Goal: Information Seeking & Learning: Learn about a topic

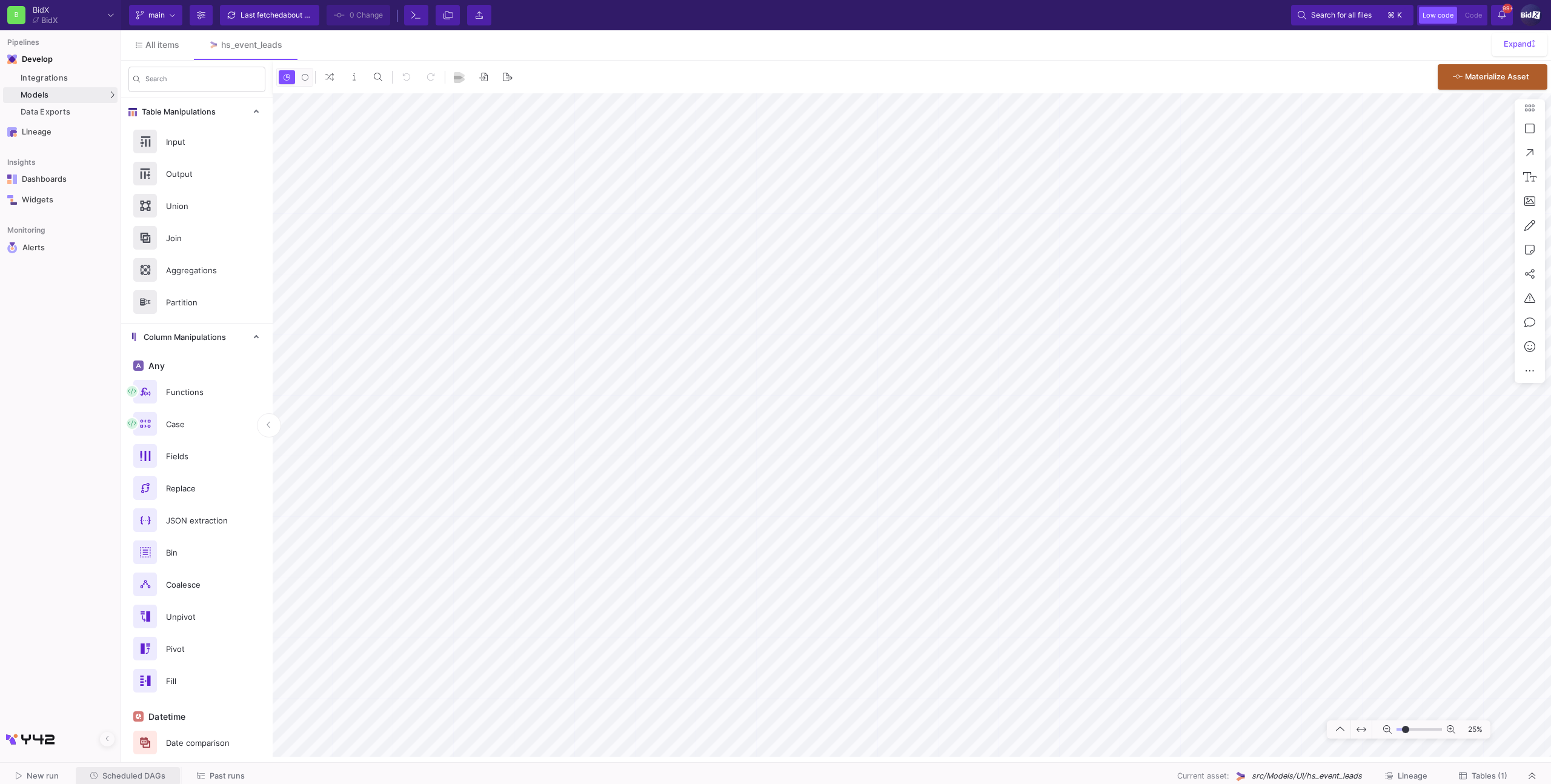
click at [154, 772] on span "Scheduled DAGs" at bounding box center [134, 776] width 63 height 9
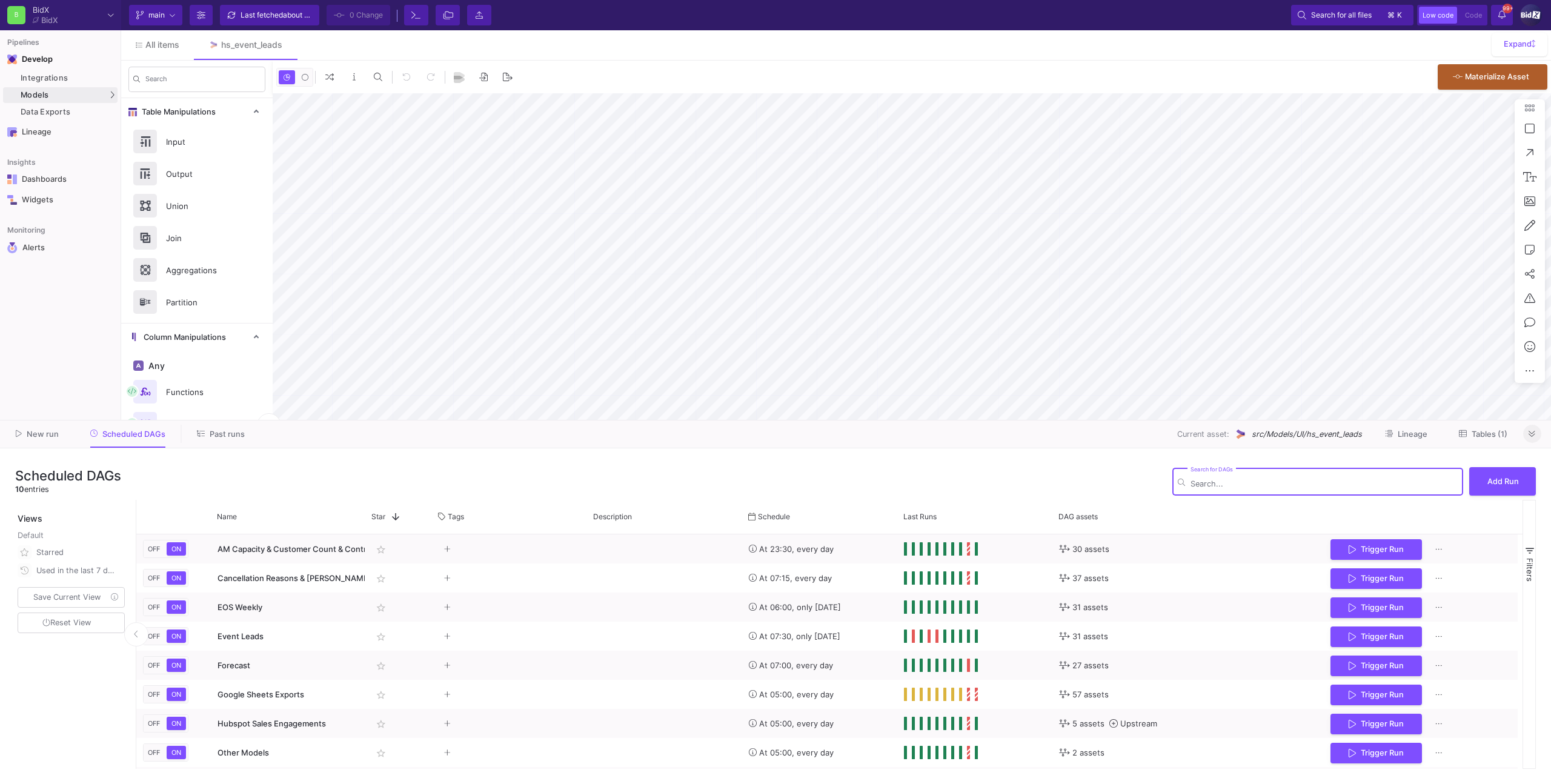
click at [1534, 429] on span at bounding box center [1531, 434] width 7 height 9
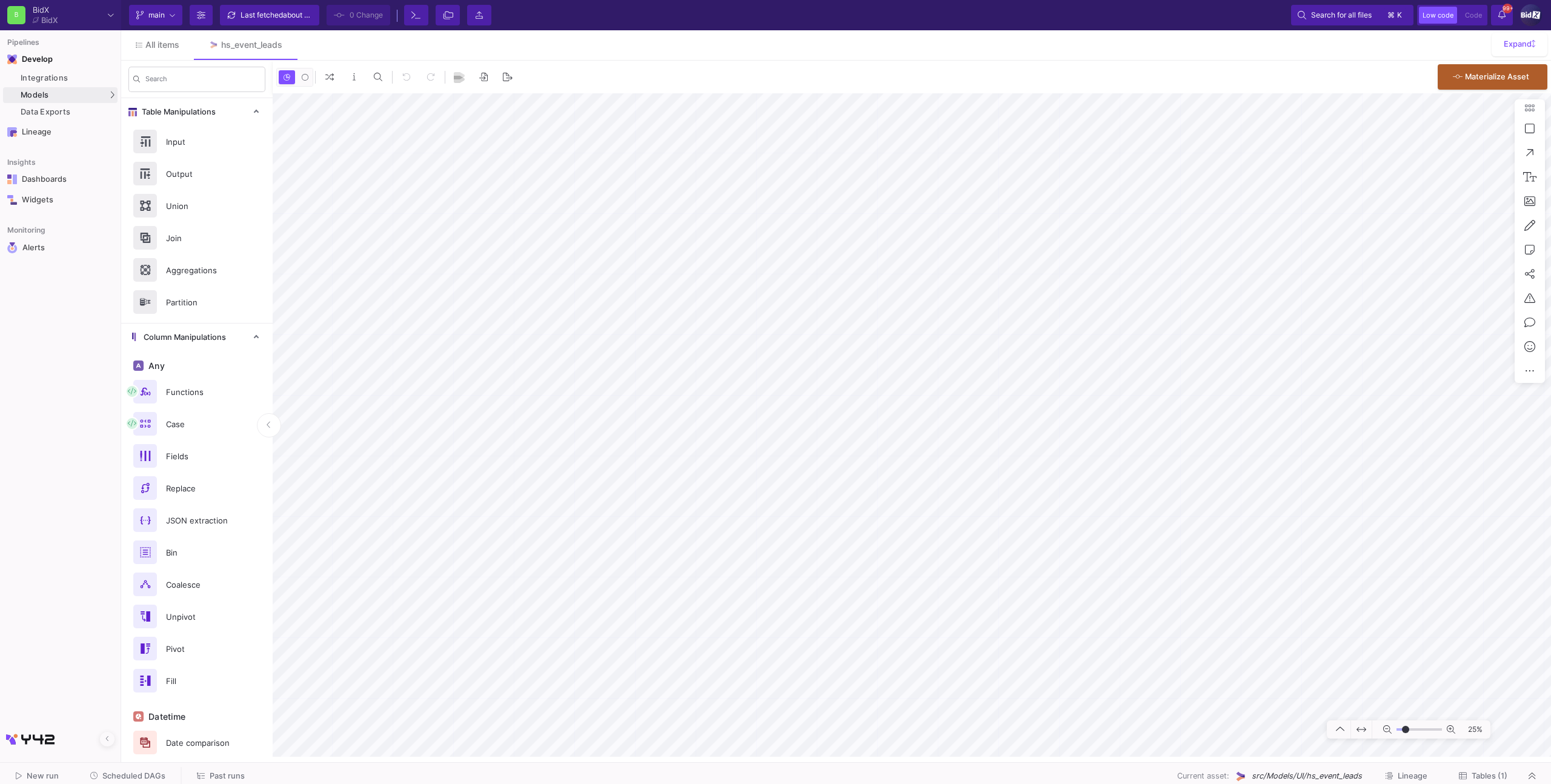
type input "-14"
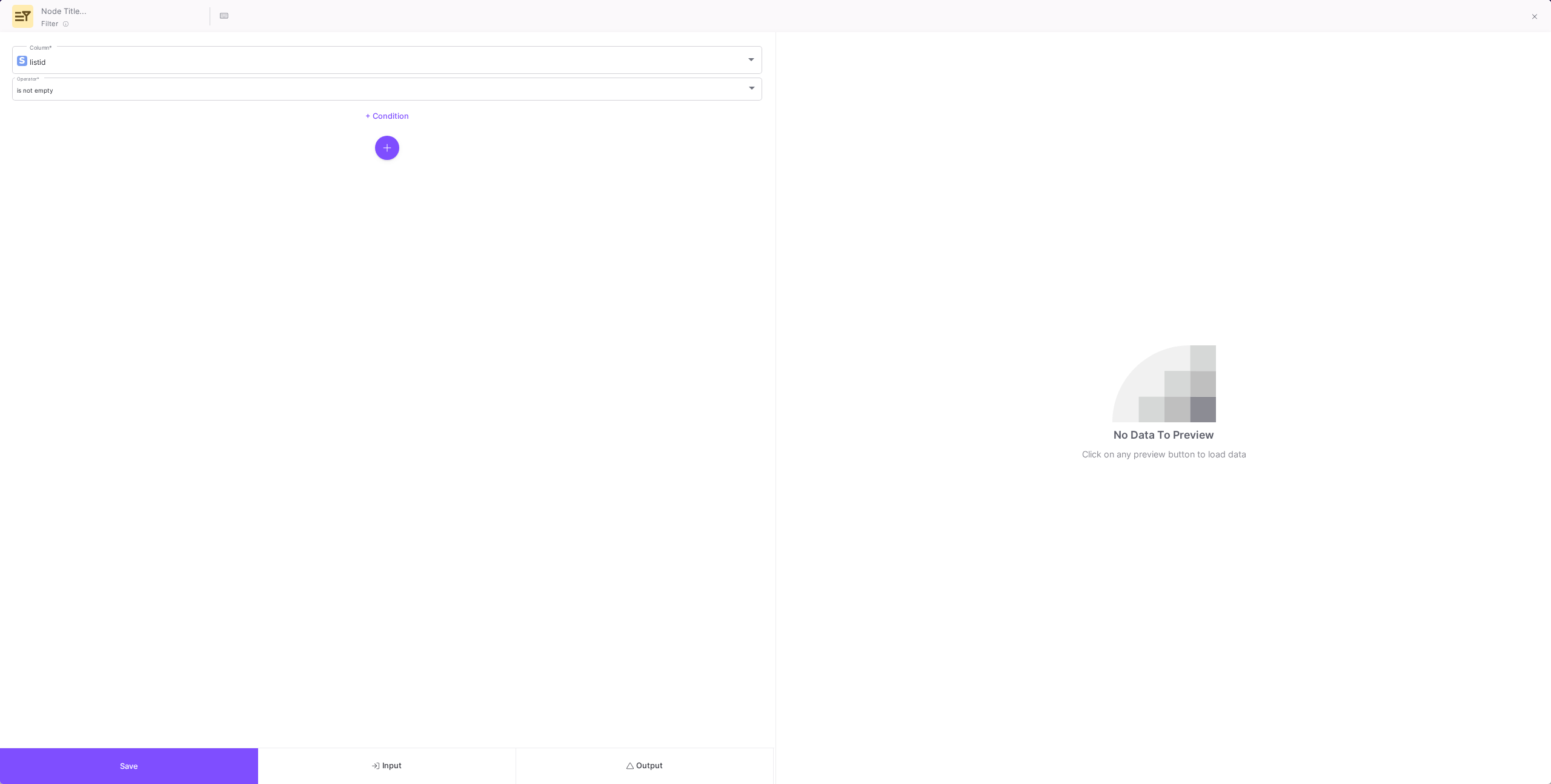
click at [592, 763] on button "Output" at bounding box center [645, 766] width 258 height 36
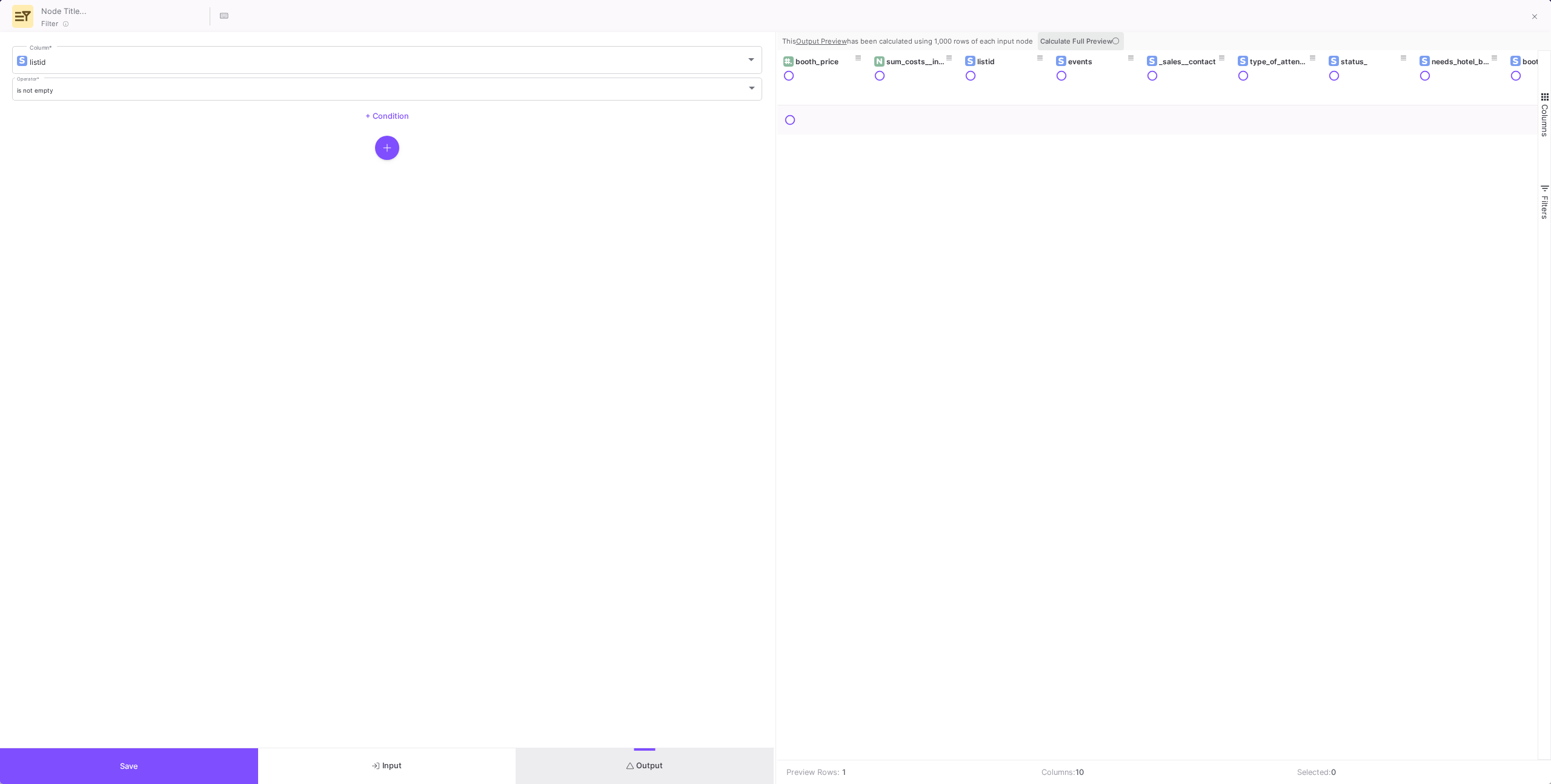
click at [1080, 42] on span "Calculate Full Preview" at bounding box center [1081, 40] width 81 height 8
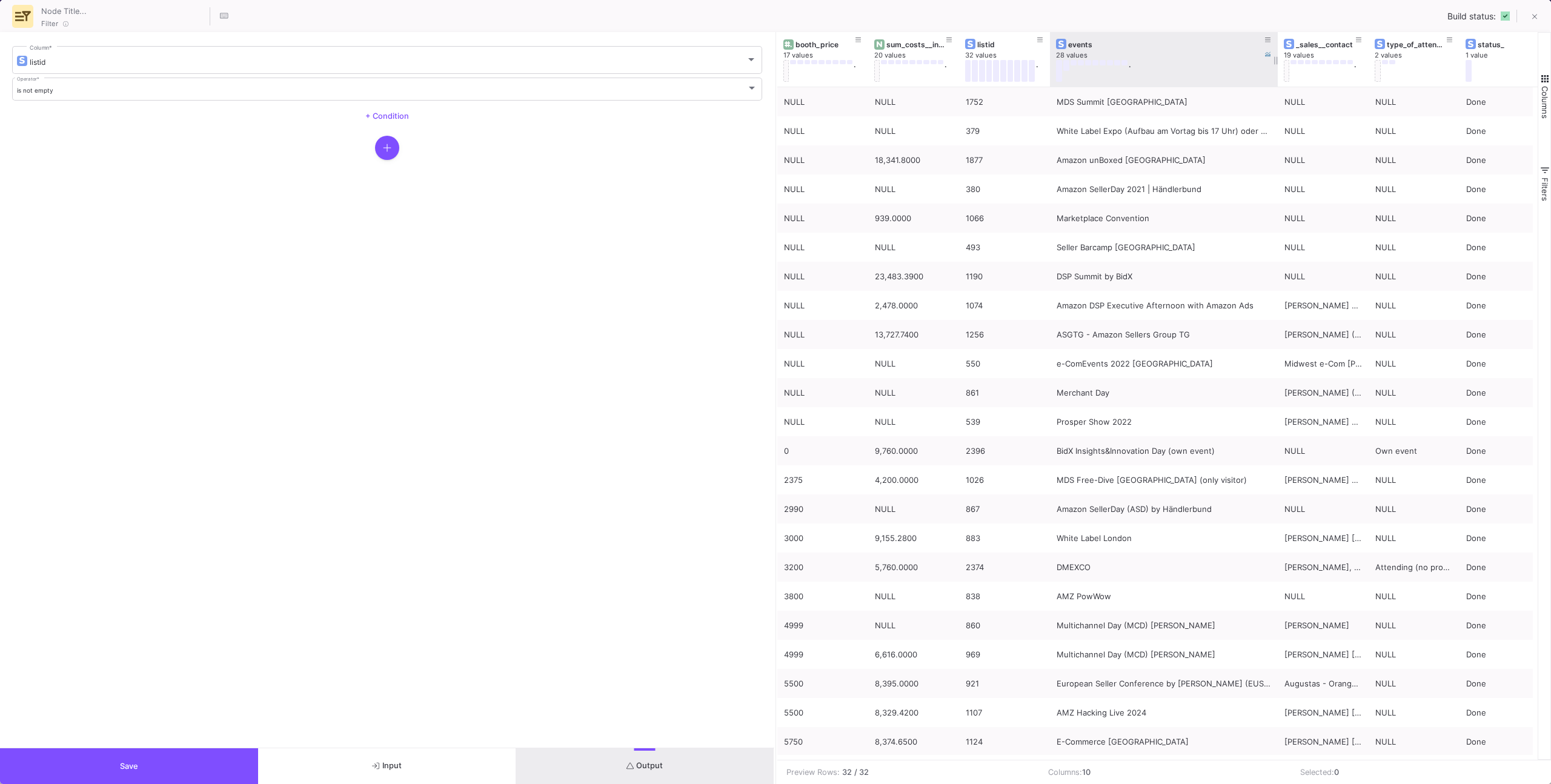
drag, startPoint x: 1146, startPoint y: 71, endPoint x: 1277, endPoint y: 70, distance: 131.0
click at [1277, 70] on div at bounding box center [1277, 59] width 5 height 55
click at [1268, 40] on icon at bounding box center [1268, 40] width 6 height 7
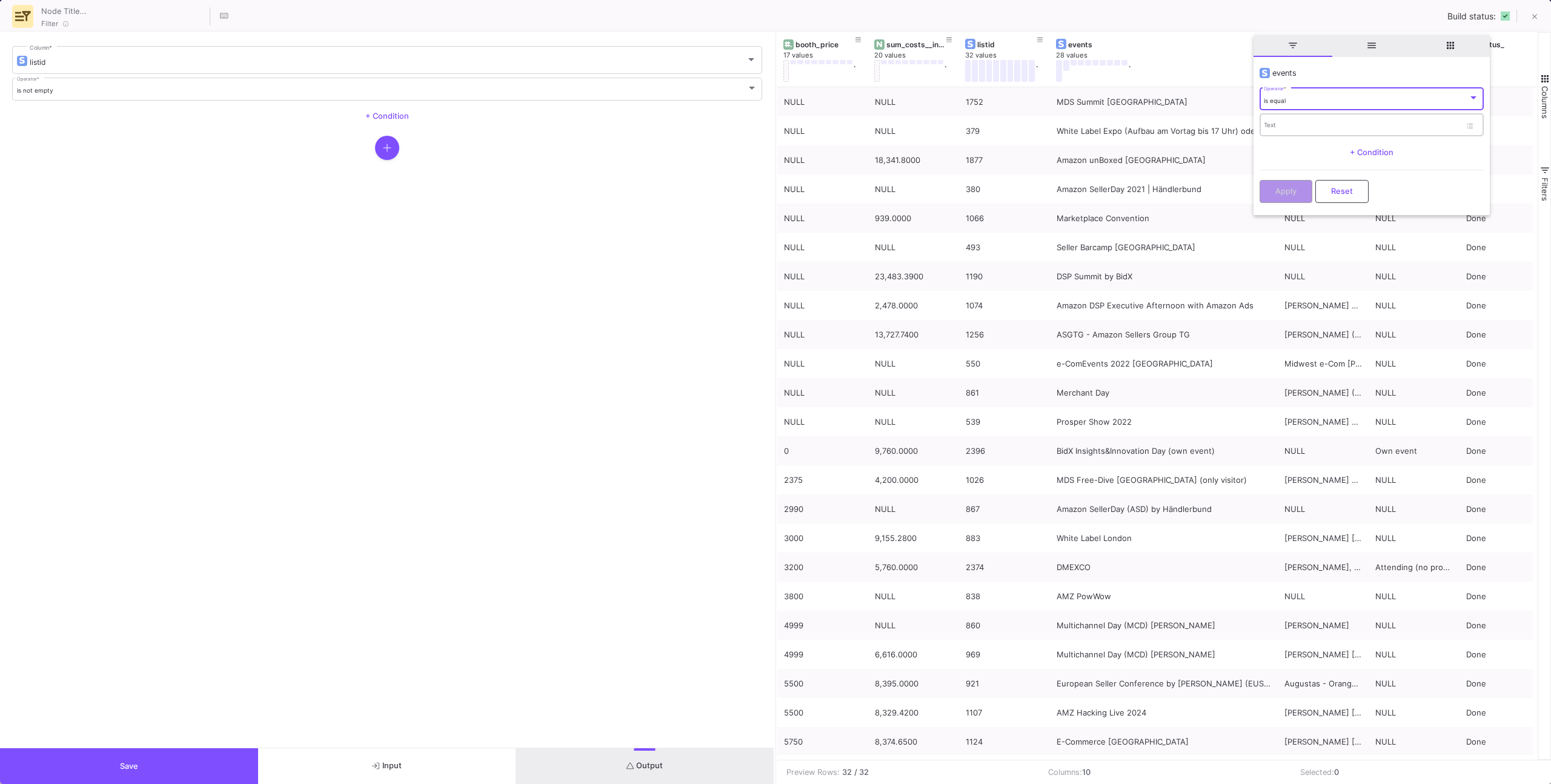
click at [1278, 127] on input "Text" at bounding box center [1362, 127] width 197 height 8
drag, startPoint x: 1303, startPoint y: 74, endPoint x: 1298, endPoint y: 94, distance: 20.6
click at [1303, 74] on div "events" at bounding box center [1372, 73] width 224 height 11
click at [1296, 101] on div "is equal" at bounding box center [1365, 101] width 204 height 8
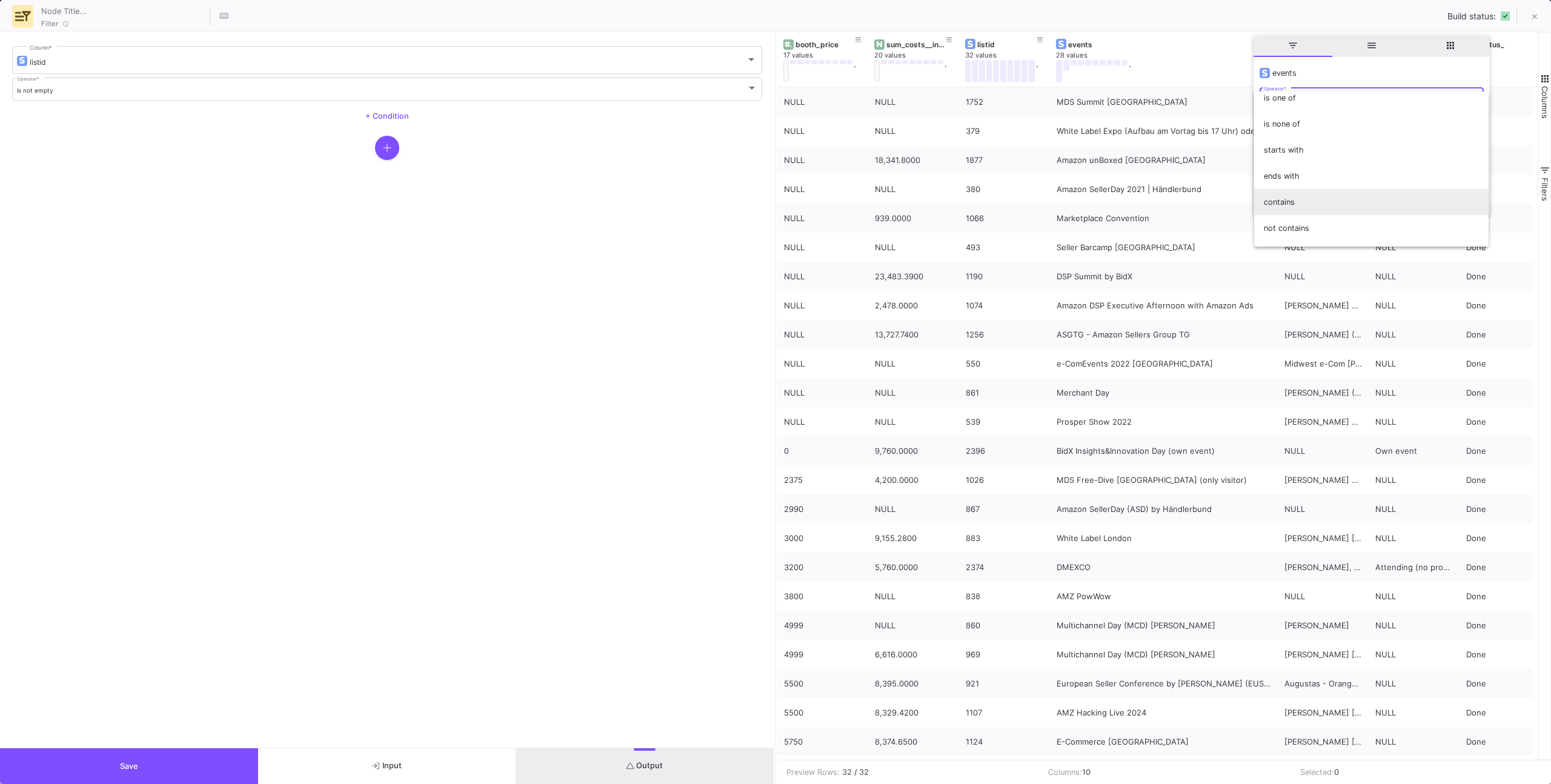
click at [1292, 198] on span "contains" at bounding box center [1371, 202] width 215 height 26
click at [1294, 125] on input "Text" at bounding box center [1362, 127] width 197 height 8
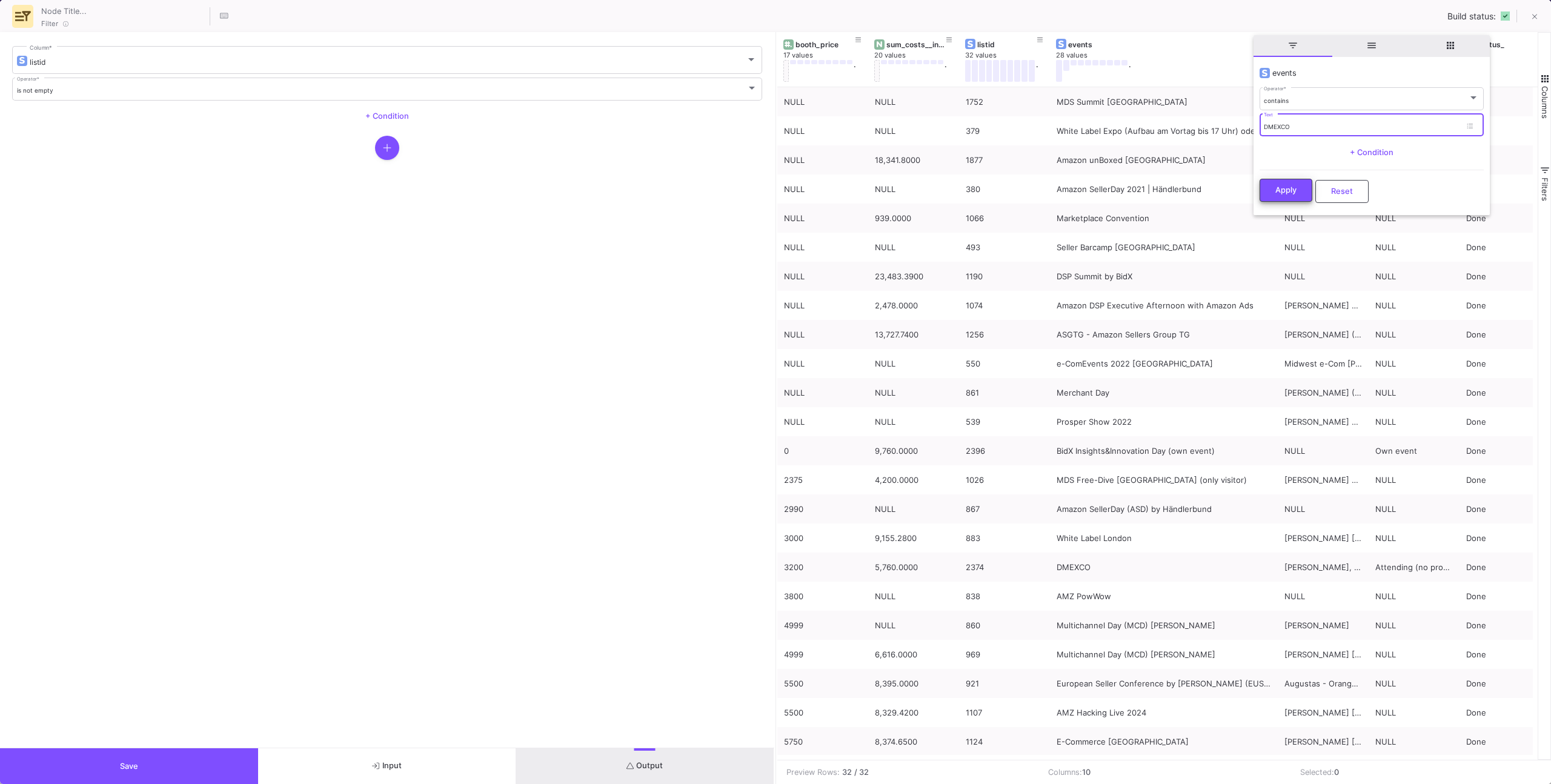
type input "DMEXCO"
click at [1282, 187] on span "Apply" at bounding box center [1285, 190] width 22 height 9
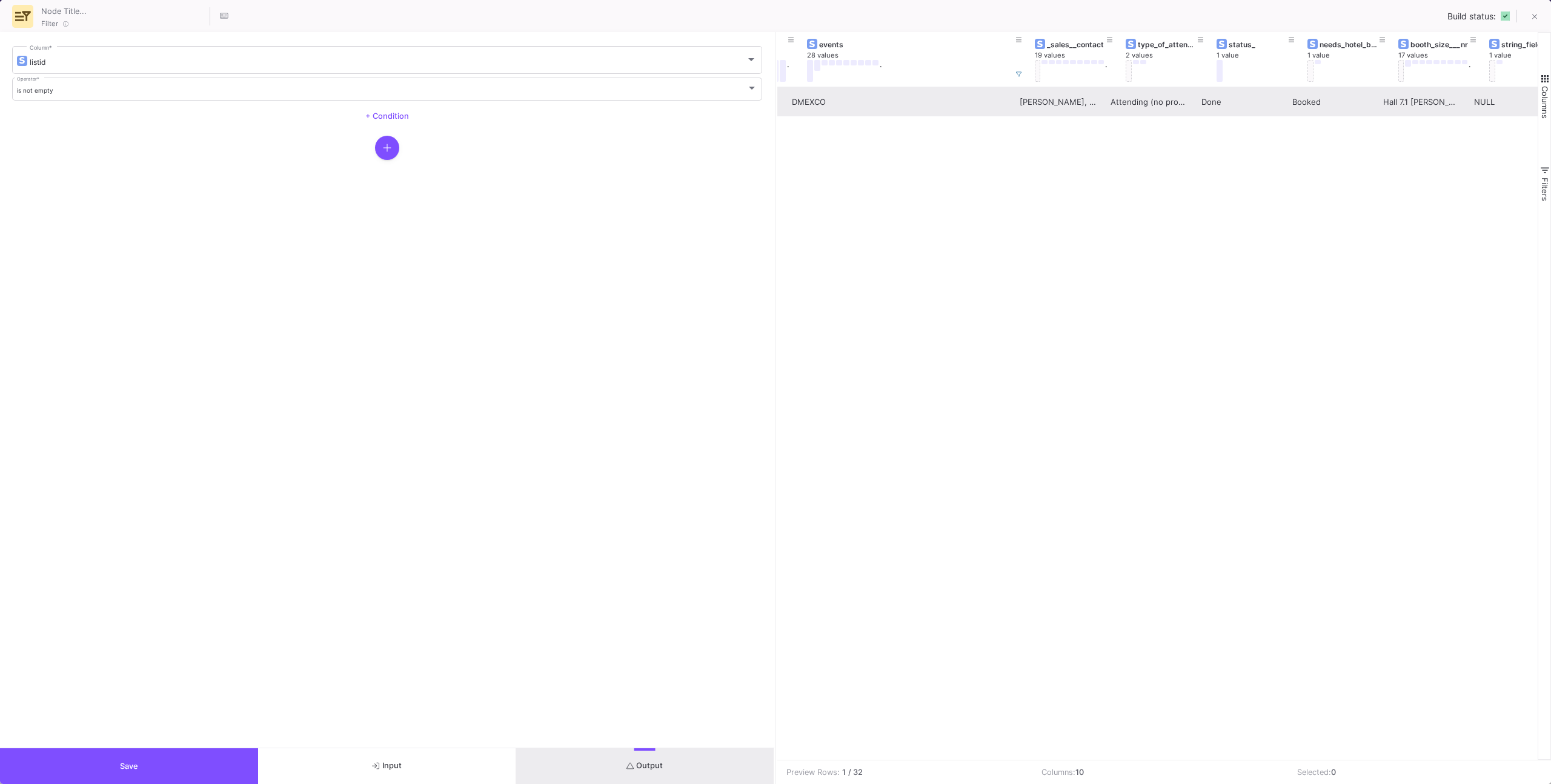
scroll to position [0, 284]
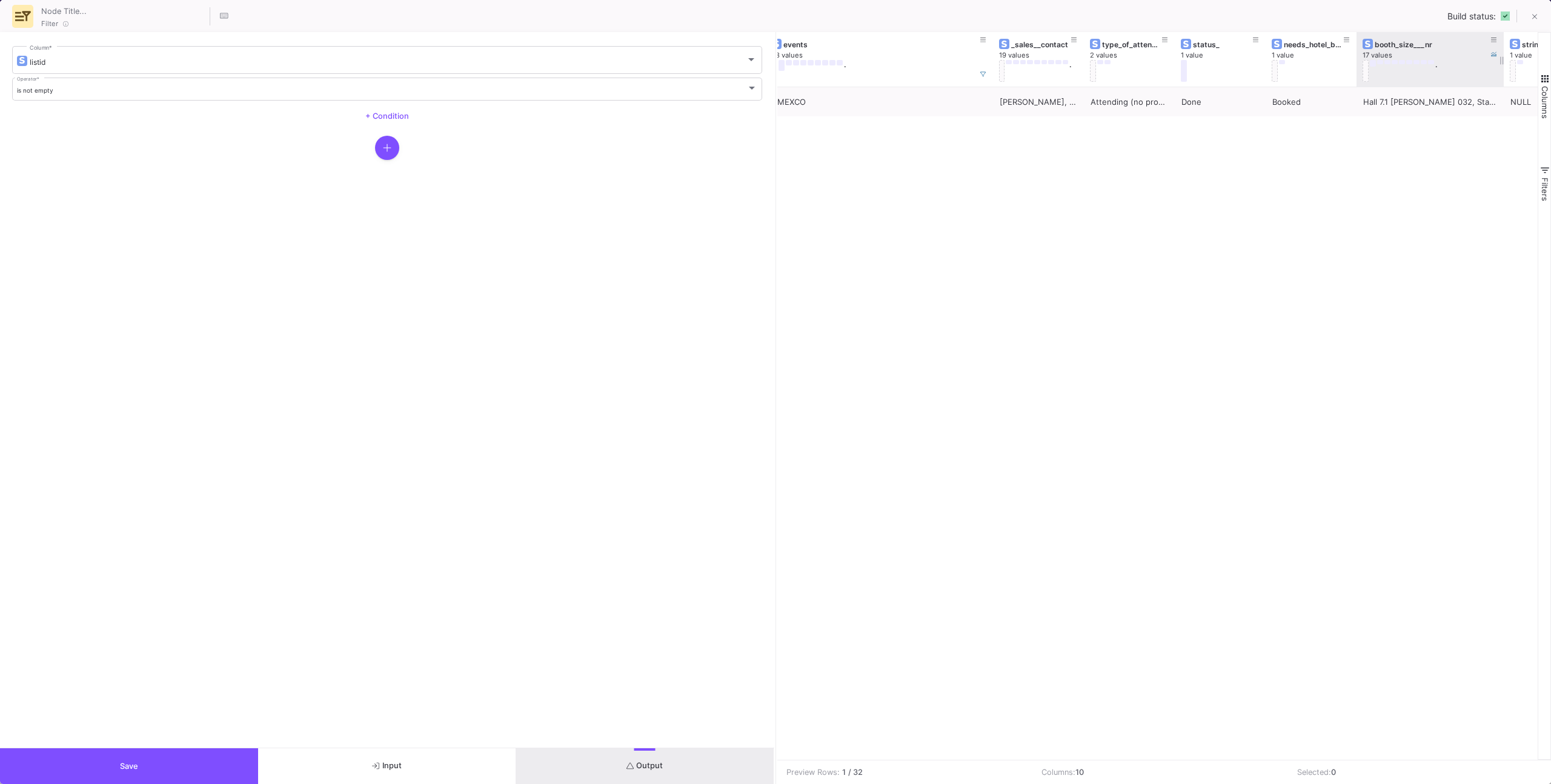
drag, startPoint x: 1469, startPoint y: 72, endPoint x: 1494, endPoint y: 72, distance: 25.0
click at [1512, 72] on div "sum_costs__incl__booth_and_side_event__ 20 values . listid 32 values . events 2…" at bounding box center [1043, 59] width 1102 height 55
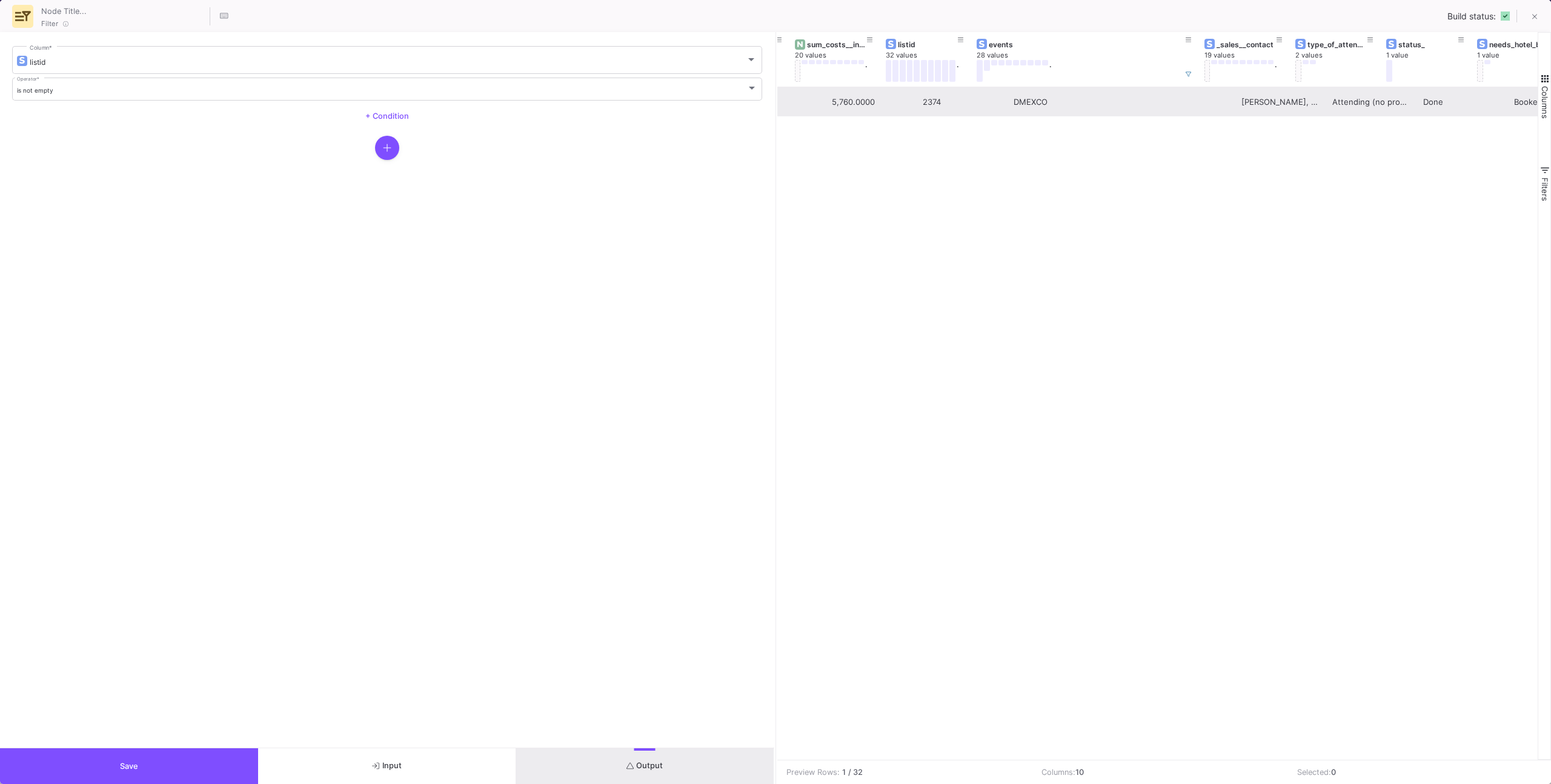
scroll to position [0, 0]
click at [988, 108] on div "2374" at bounding box center [1005, 102] width 77 height 28
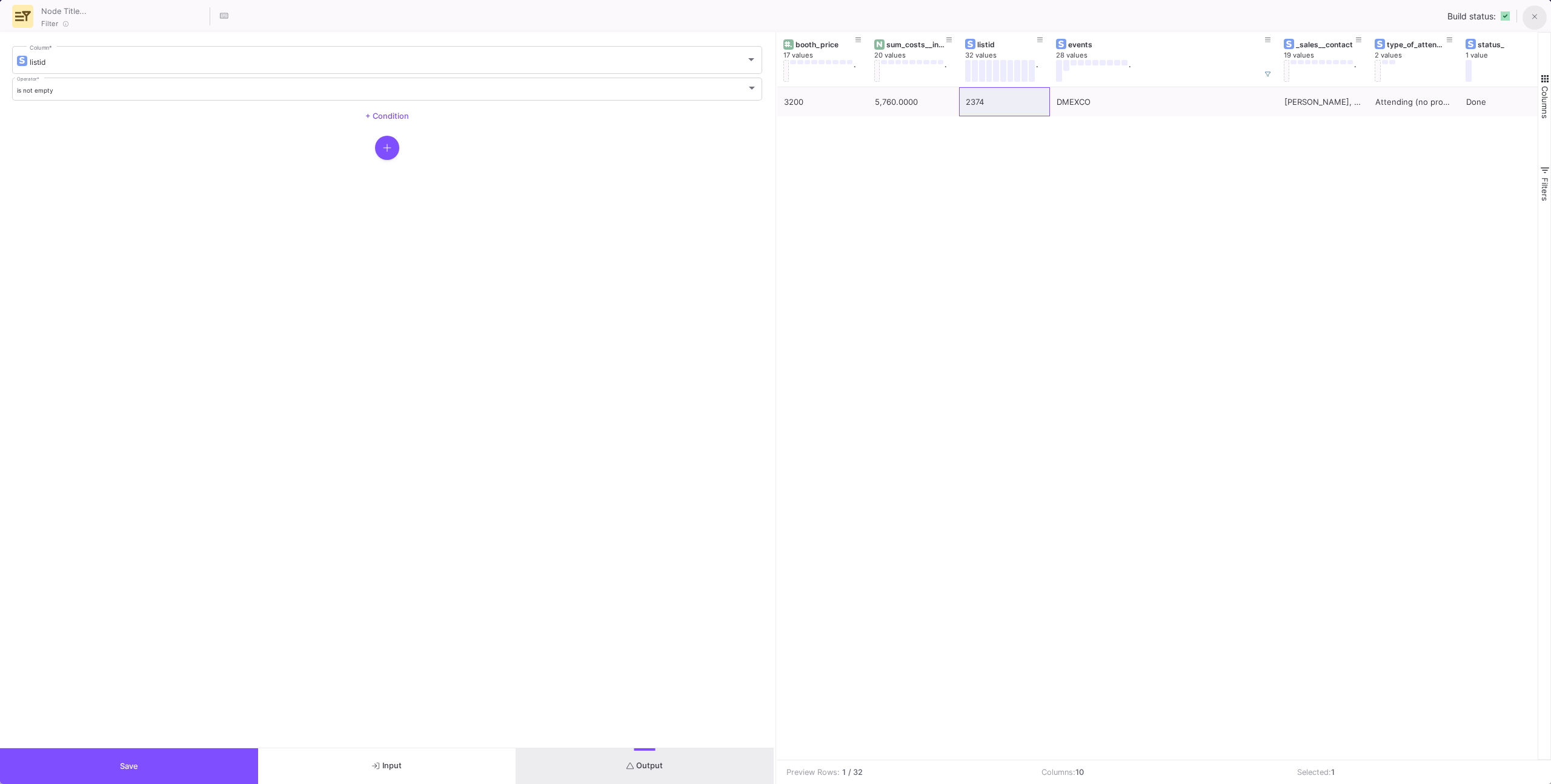
drag, startPoint x: 1545, startPoint y: 14, endPoint x: 1540, endPoint y: 15, distance: 5.1
click at [1545, 14] on button at bounding box center [1535, 18] width 24 height 24
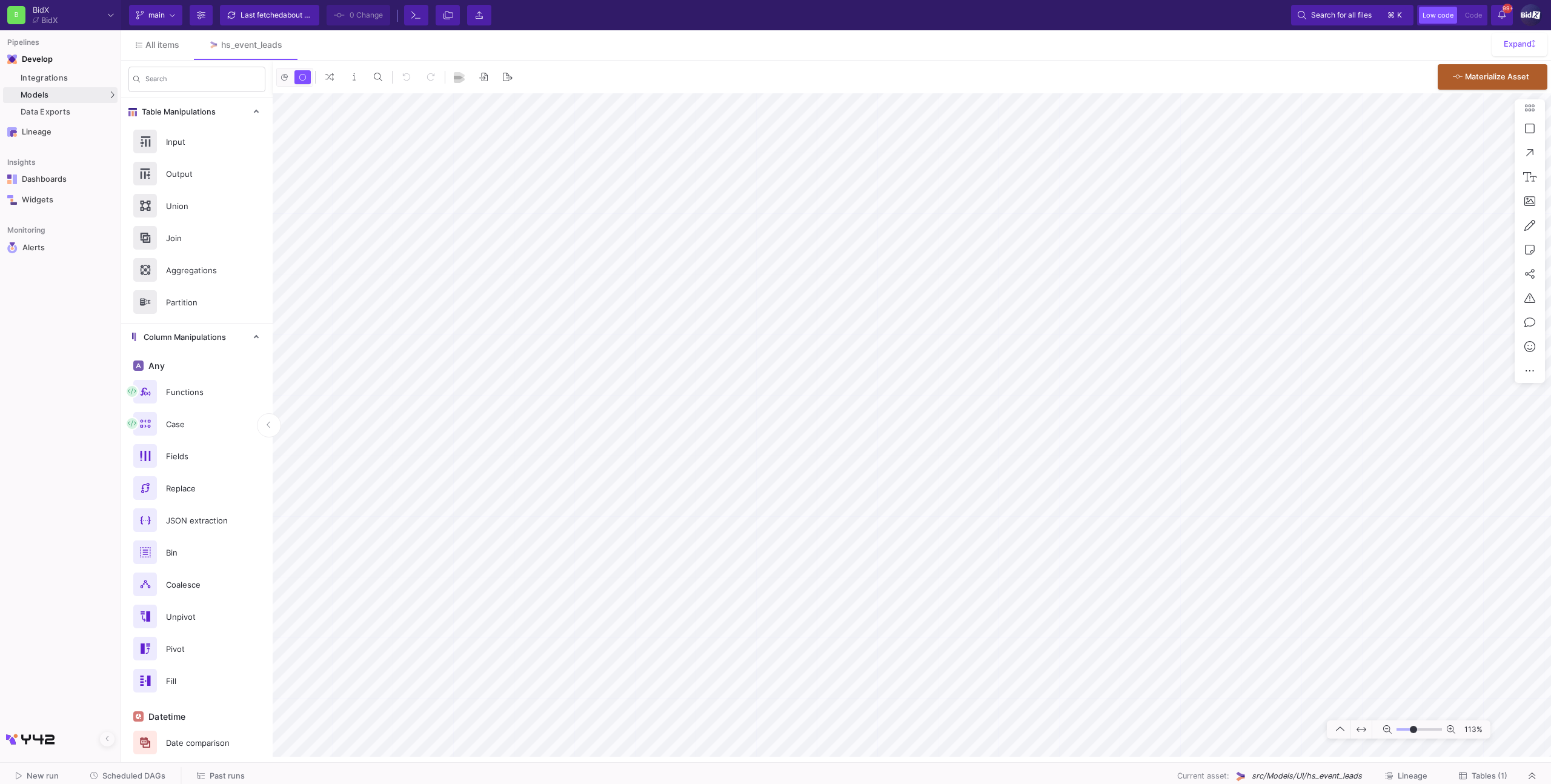
type input "-4"
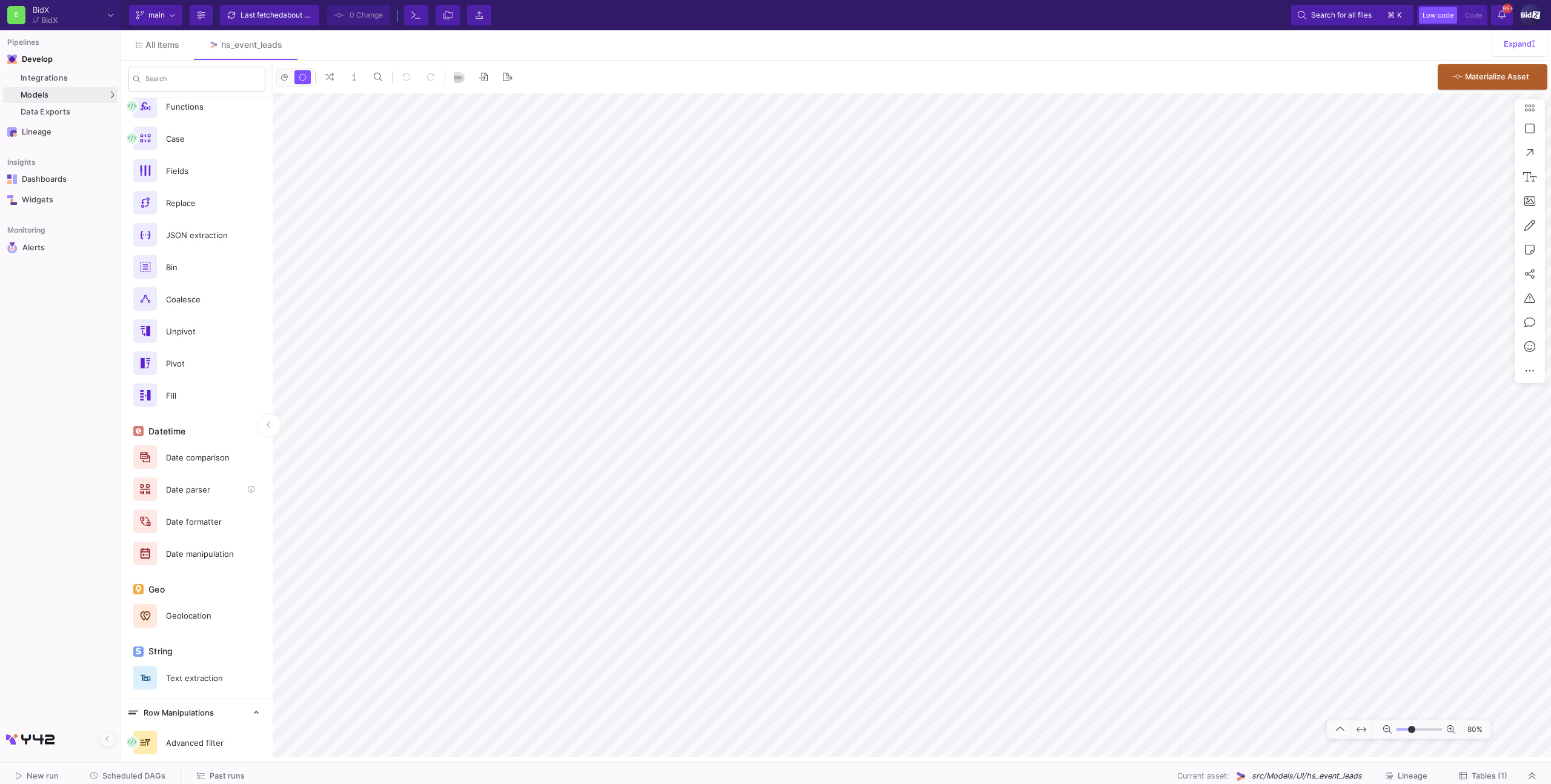
scroll to position [357, 0]
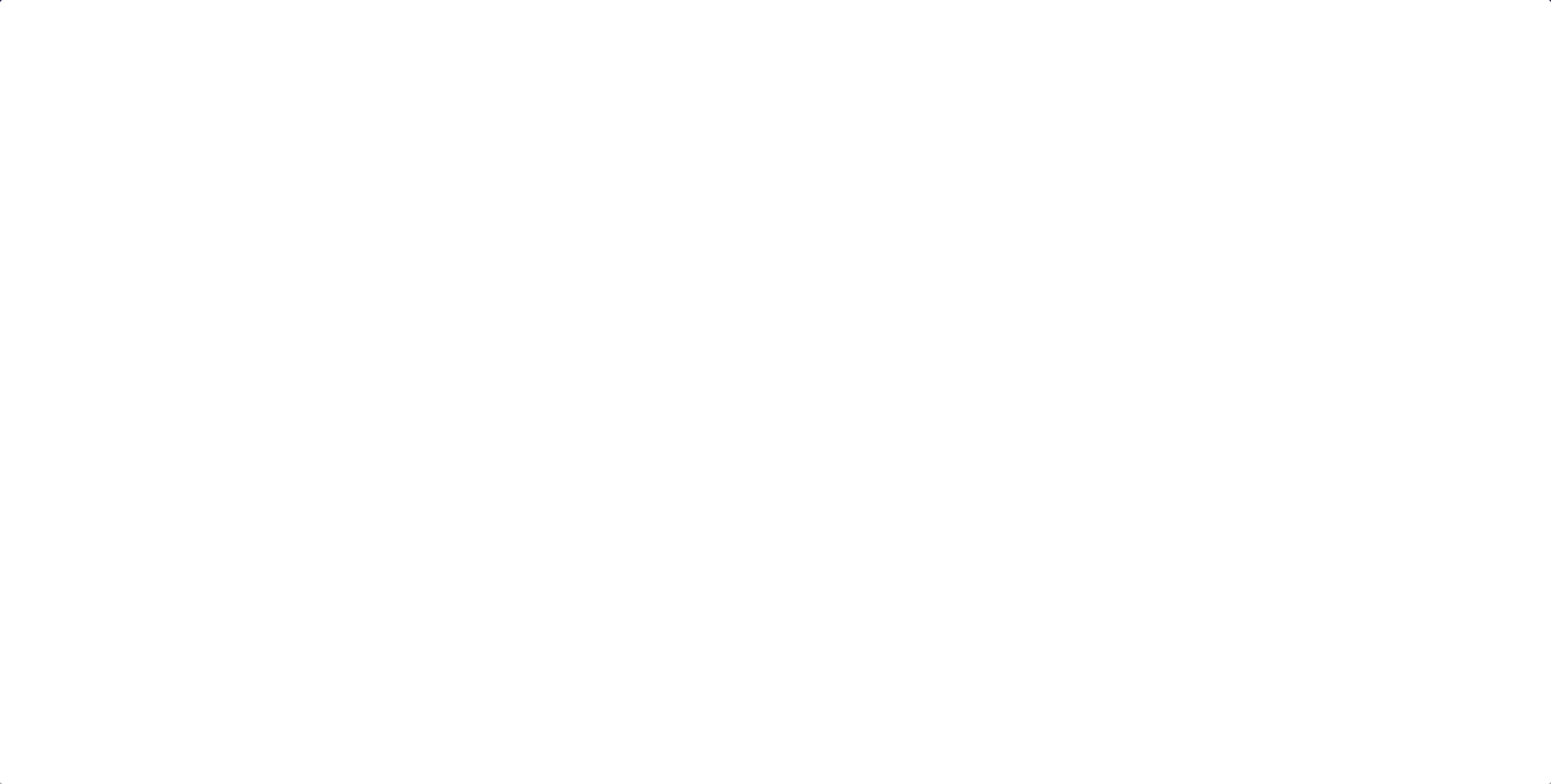
click at [835, 378] on div at bounding box center [775, 392] width 1551 height 784
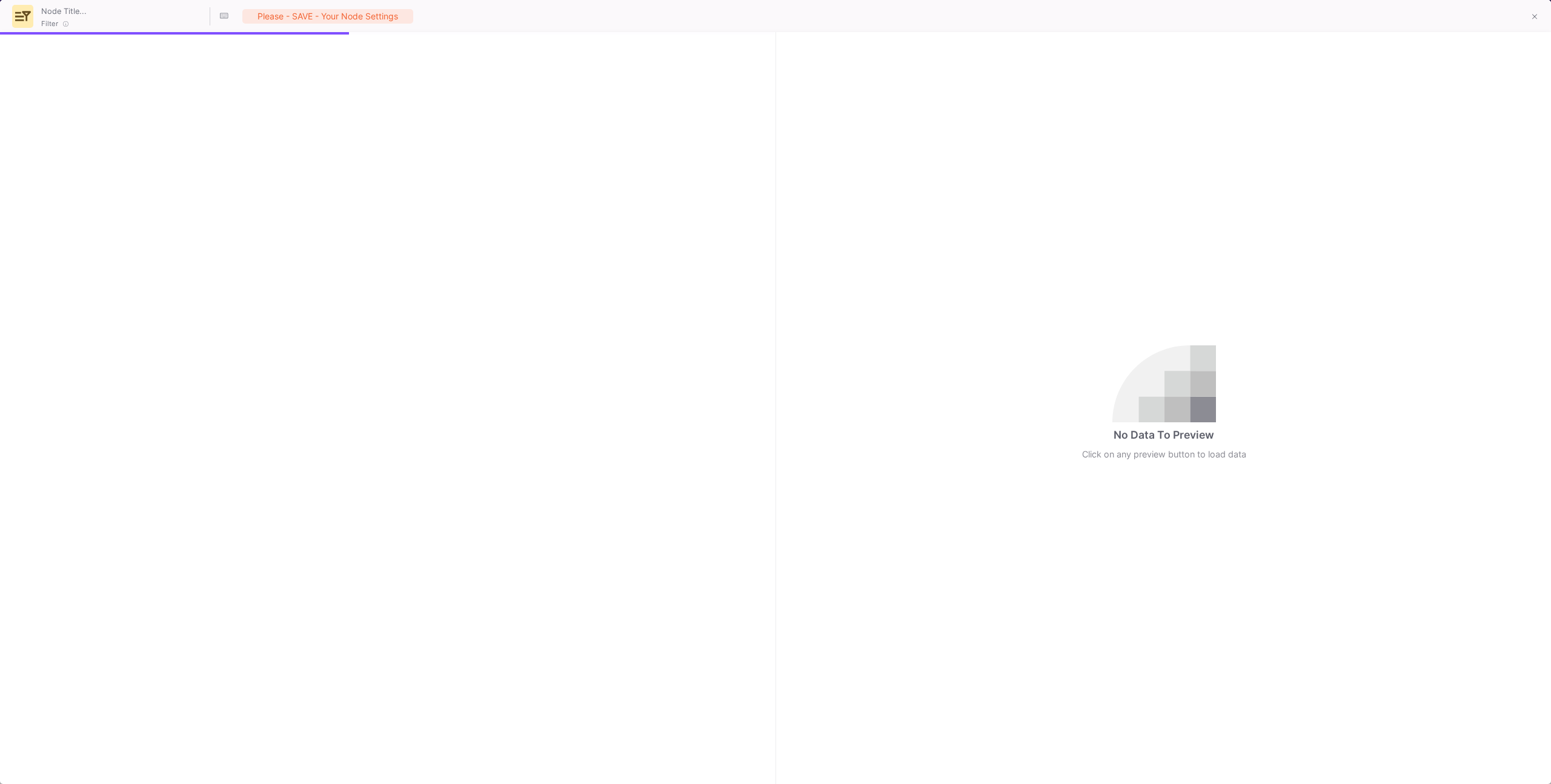
click at [172, 161] on div at bounding box center [387, 408] width 774 height 751
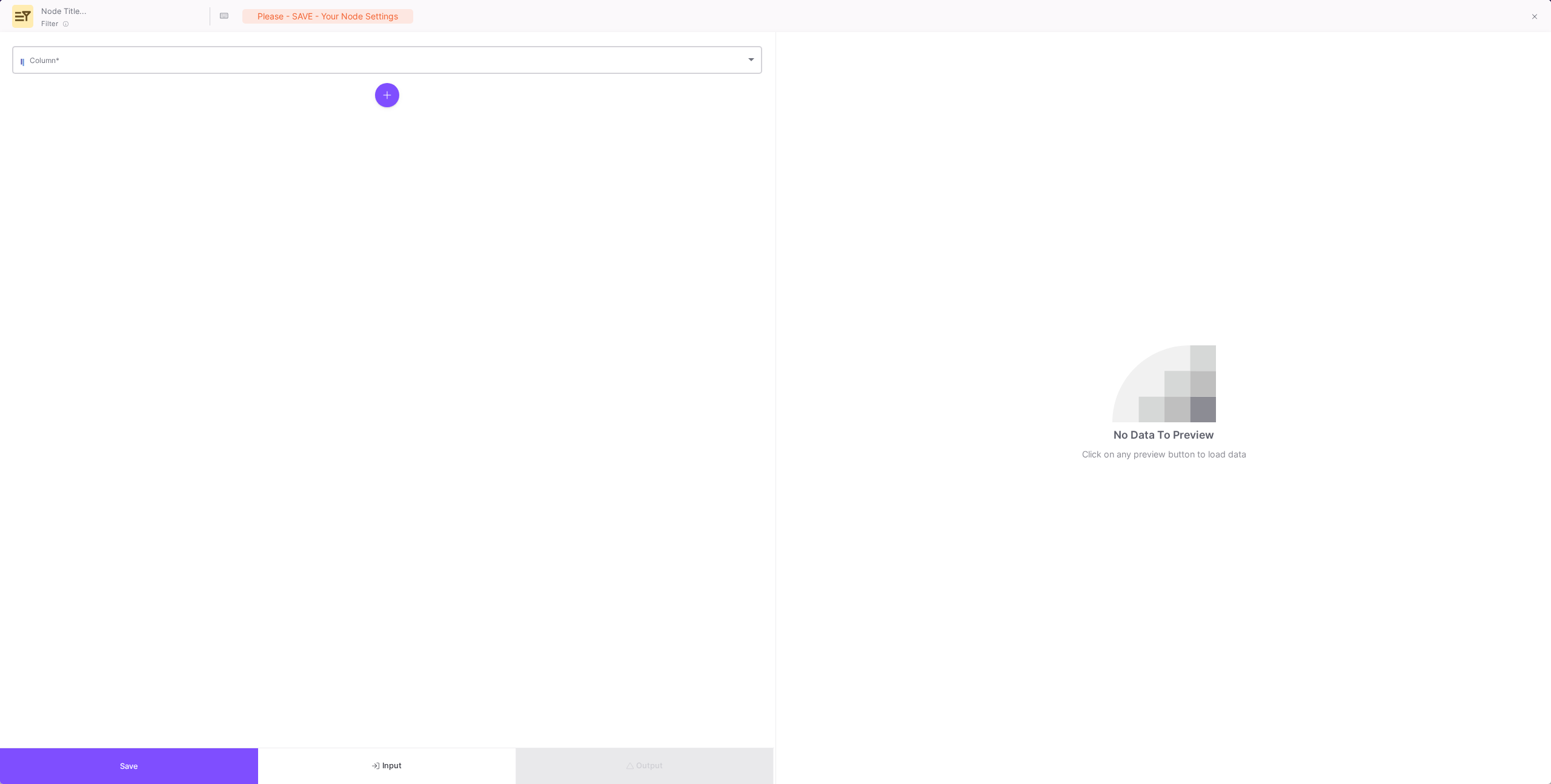
click at [176, 72] on div "Column *" at bounding box center [394, 59] width 727 height 30
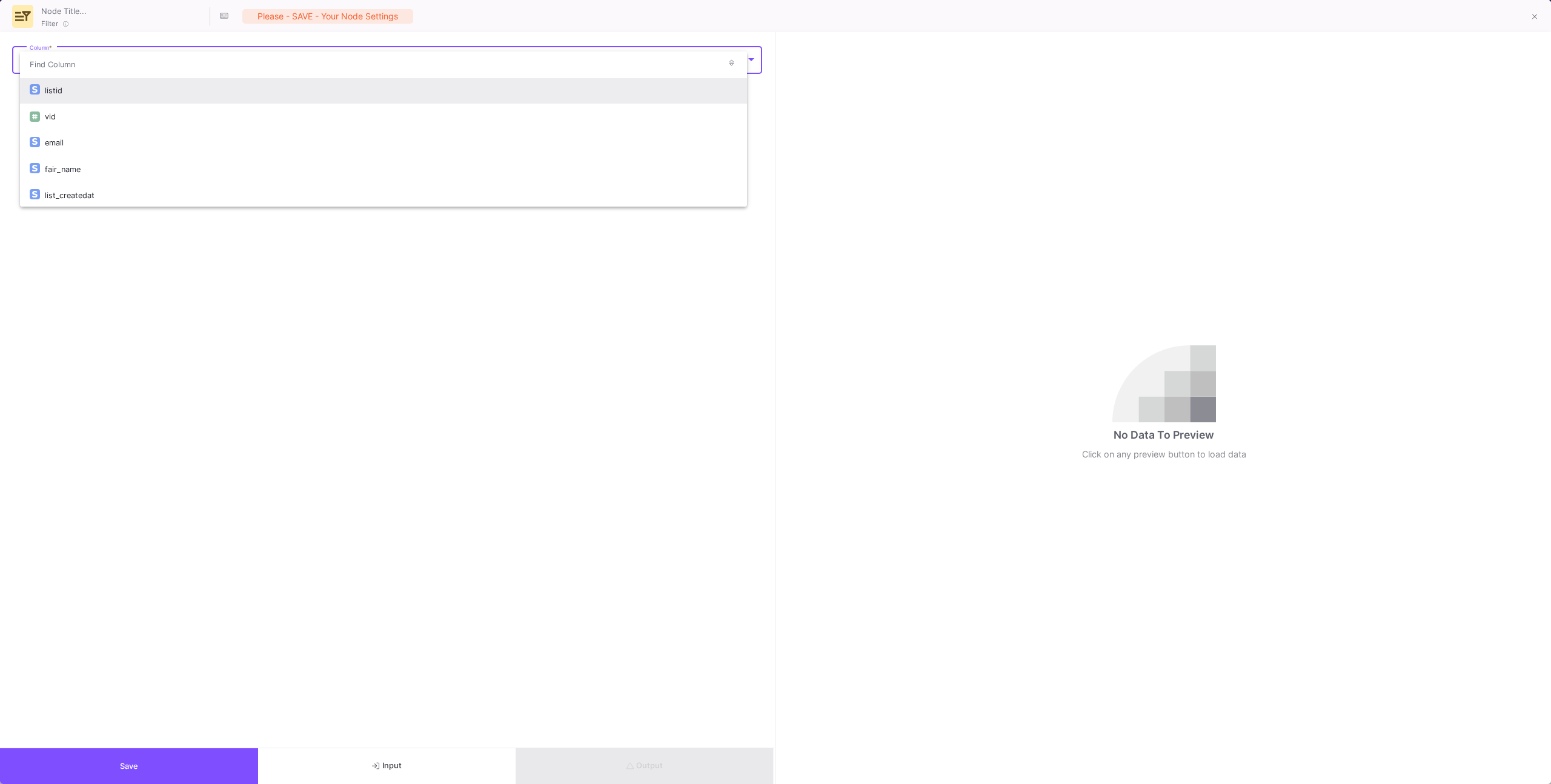
click at [172, 58] on input "dropdown search" at bounding box center [369, 64] width 700 height 27
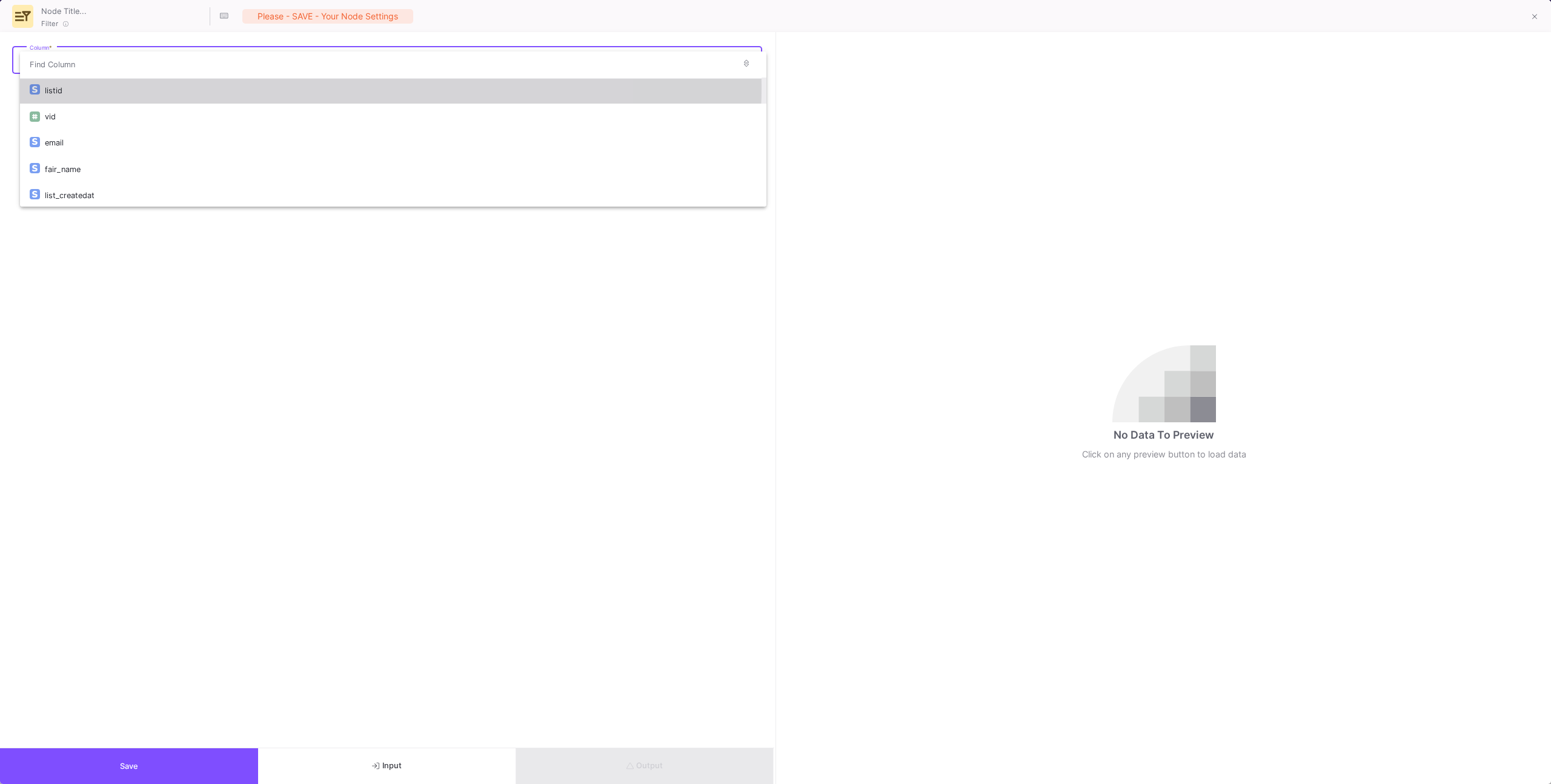
click at [158, 86] on div "listid" at bounding box center [401, 90] width 712 height 26
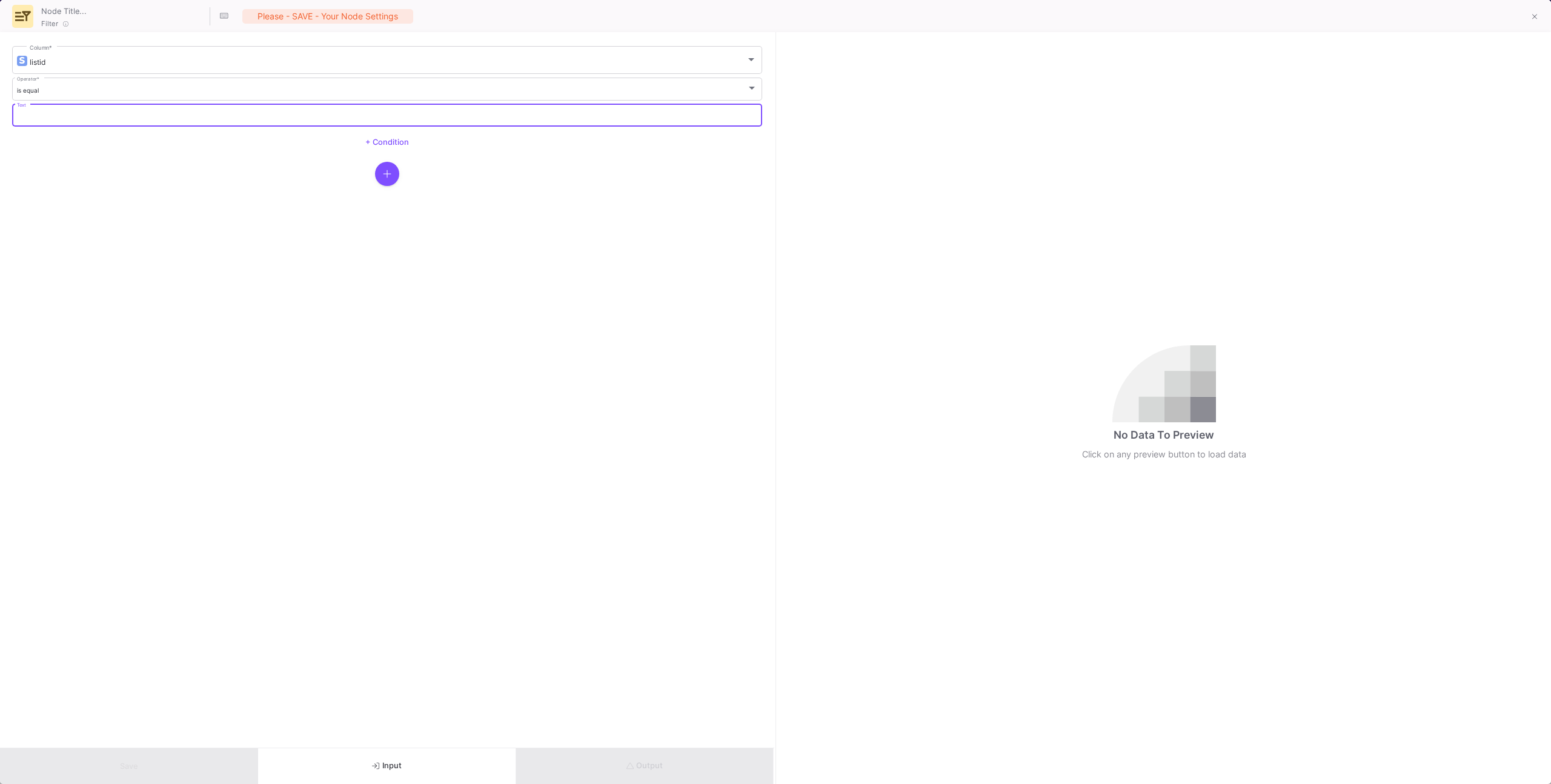
click at [231, 115] on input "Text" at bounding box center [387, 117] width 741 height 8
paste input "3611"
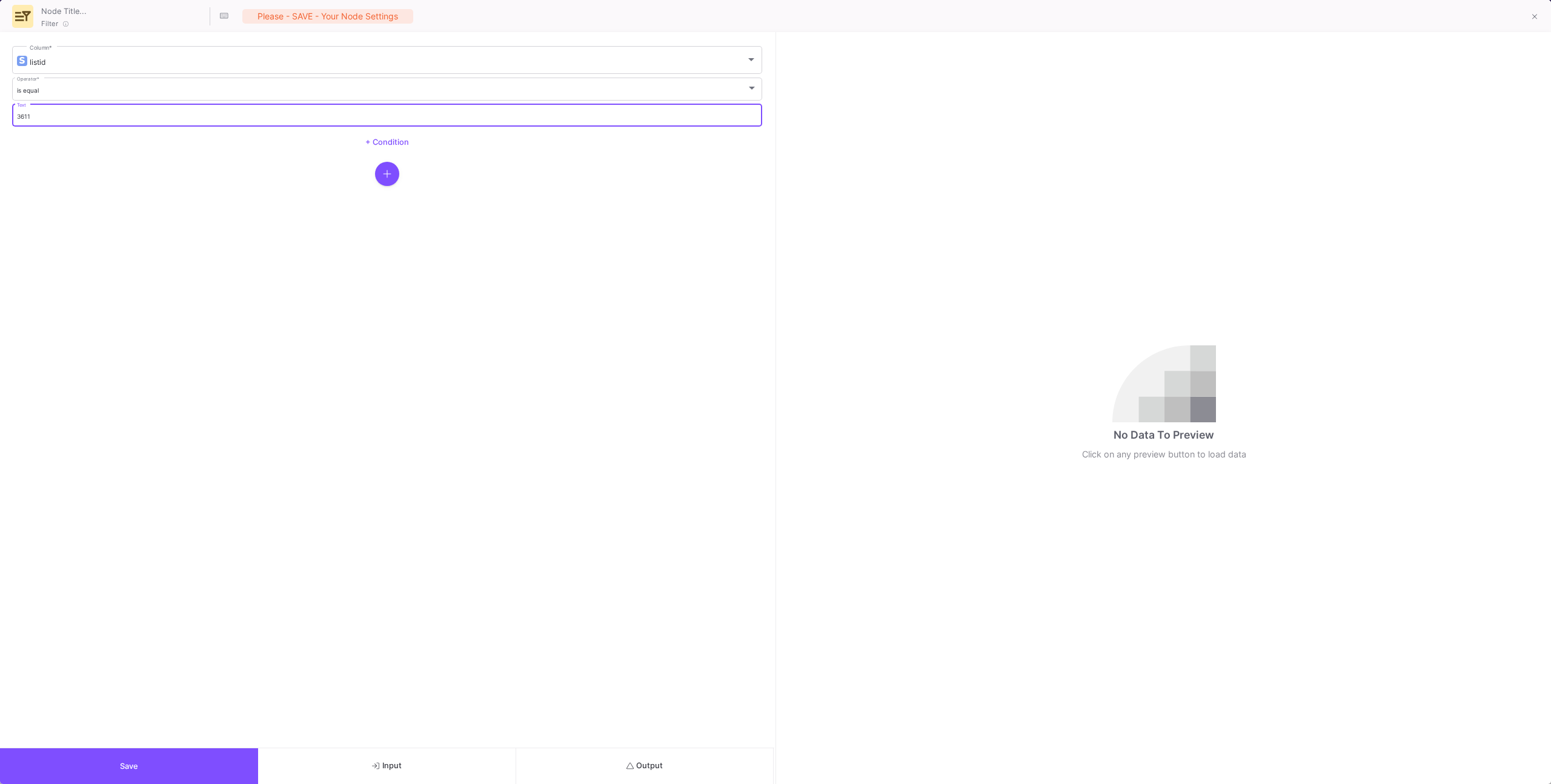
type input "3611"
click at [608, 762] on button "Output" at bounding box center [645, 766] width 258 height 36
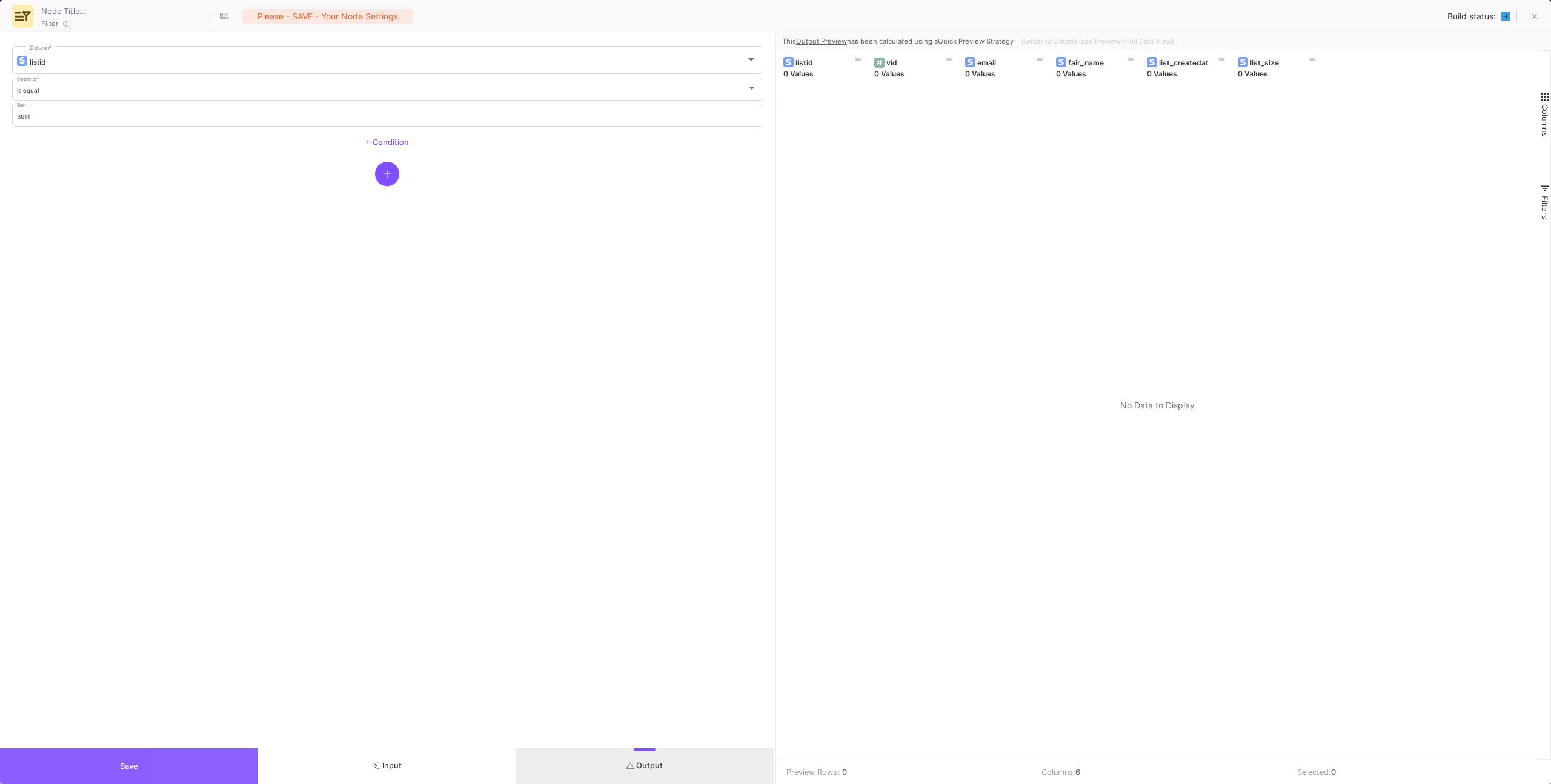
click at [232, 750] on button "Save" at bounding box center [129, 766] width 258 height 36
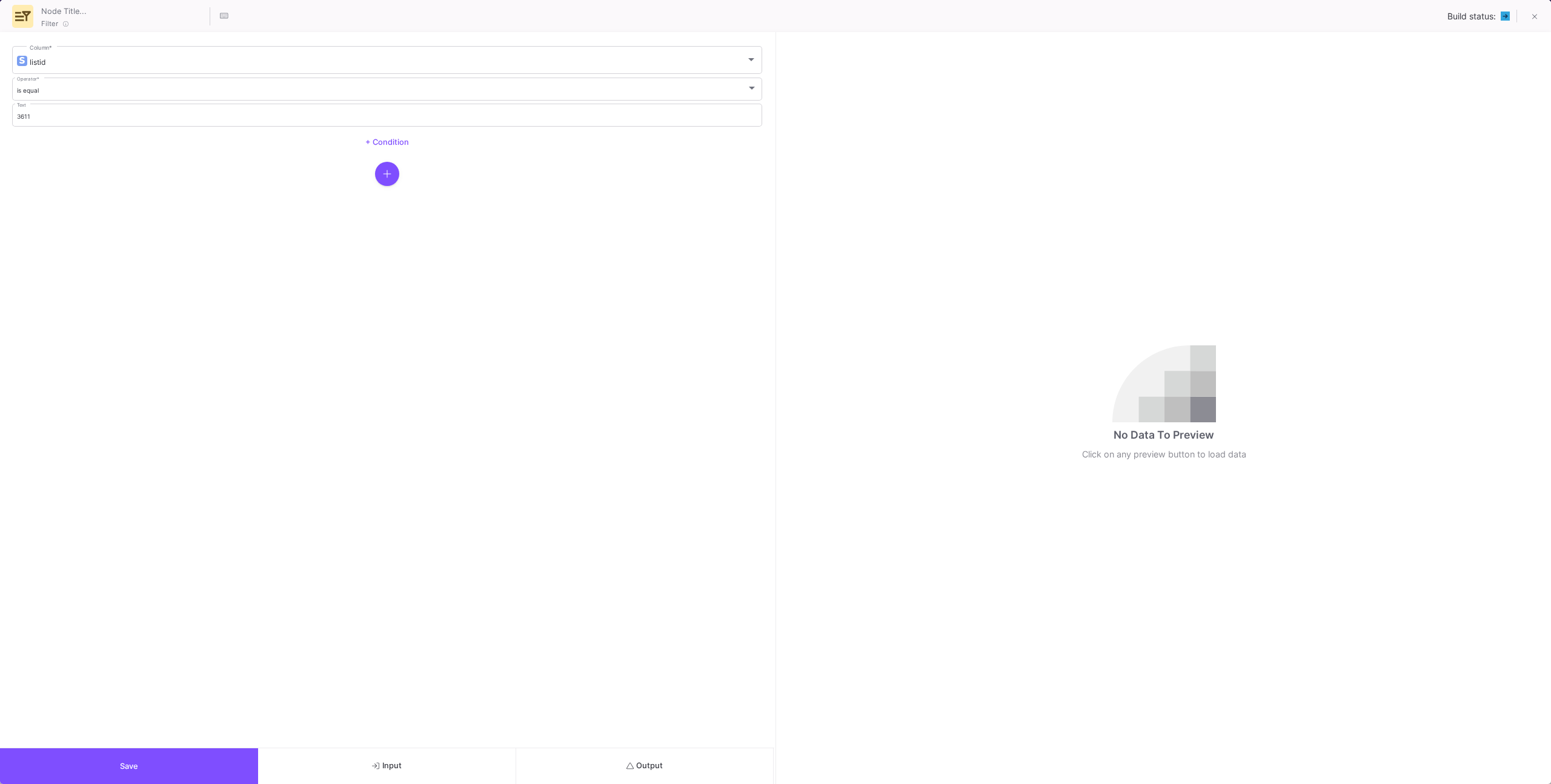
drag, startPoint x: 677, startPoint y: 760, endPoint x: 681, endPoint y: 750, distance: 10.8
click at [677, 760] on button "Output" at bounding box center [645, 766] width 258 height 36
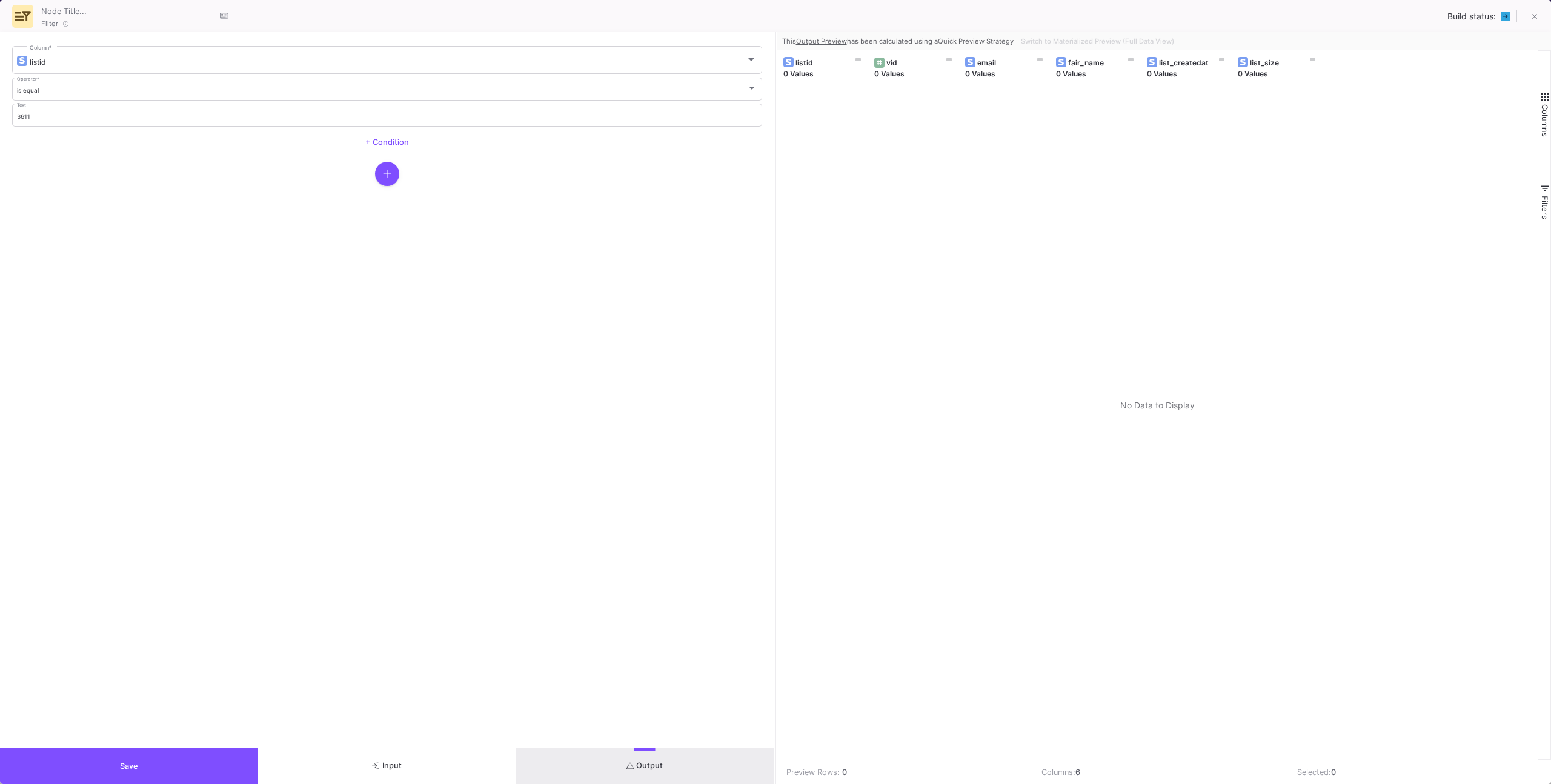
drag, startPoint x: 1119, startPoint y: 9, endPoint x: 1121, endPoint y: 21, distance: 12.2
click at [1119, 9] on div "Filter Build status:" at bounding box center [775, 16] width 1551 height 32
click at [1121, 22] on div "Filter Build status:" at bounding box center [775, 16] width 1551 height 32
drag, startPoint x: 1019, startPoint y: 27, endPoint x: 1051, endPoint y: 41, distance: 34.9
click at [1026, 30] on div "Filter Build status:" at bounding box center [775, 16] width 1551 height 32
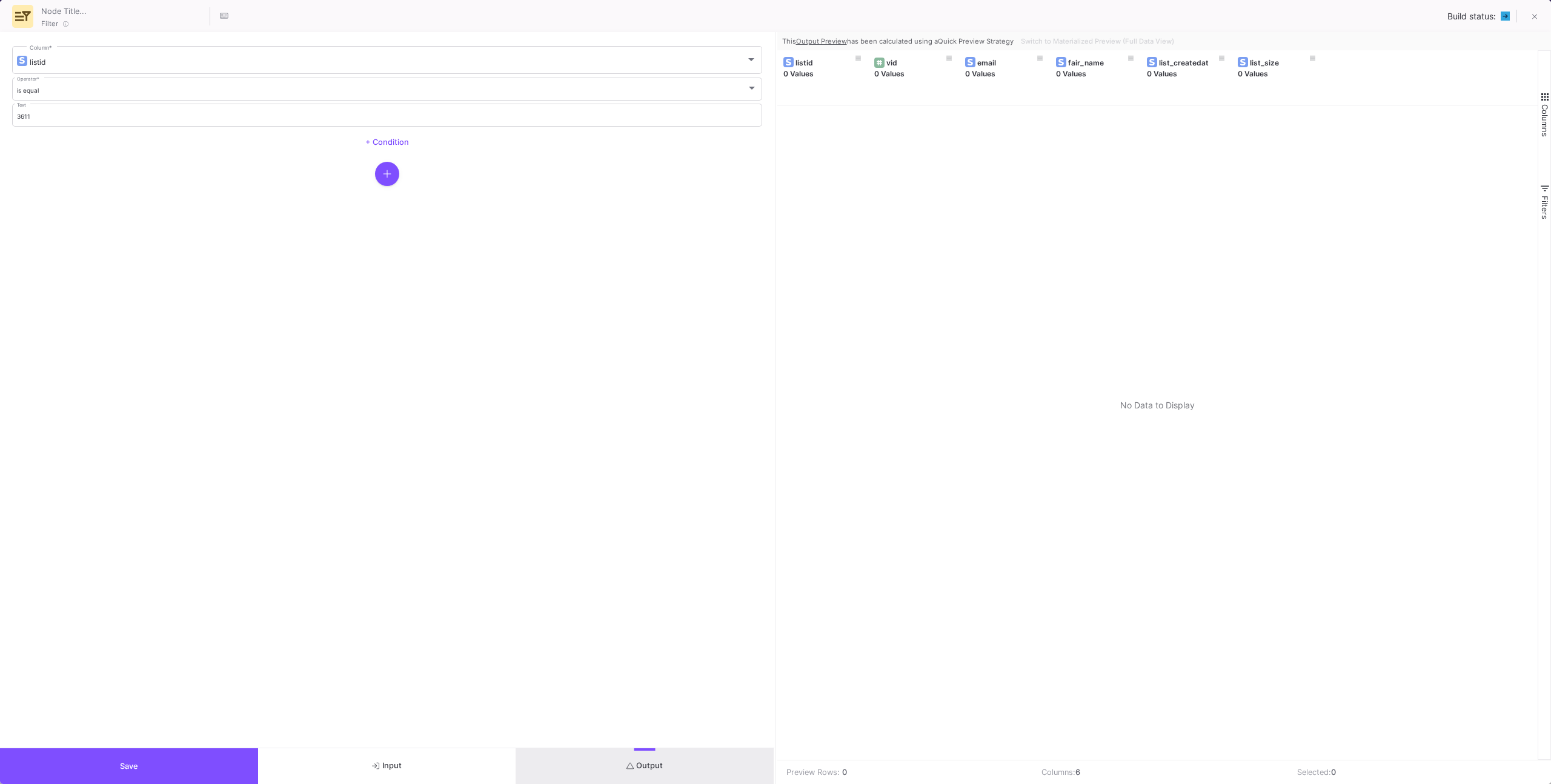
click at [1051, 41] on div "Switch to Materialized Preview (Full Data View)" at bounding box center [1096, 40] width 161 height 18
click at [981, 40] on link "Quick Preview Strategy" at bounding box center [976, 40] width 75 height 8
click at [1097, 35] on div "Switch to Materialized Preview (Full Data View)" at bounding box center [1096, 40] width 161 height 18
drag, startPoint x: 1098, startPoint y: 39, endPoint x: 1114, endPoint y: 13, distance: 30.5
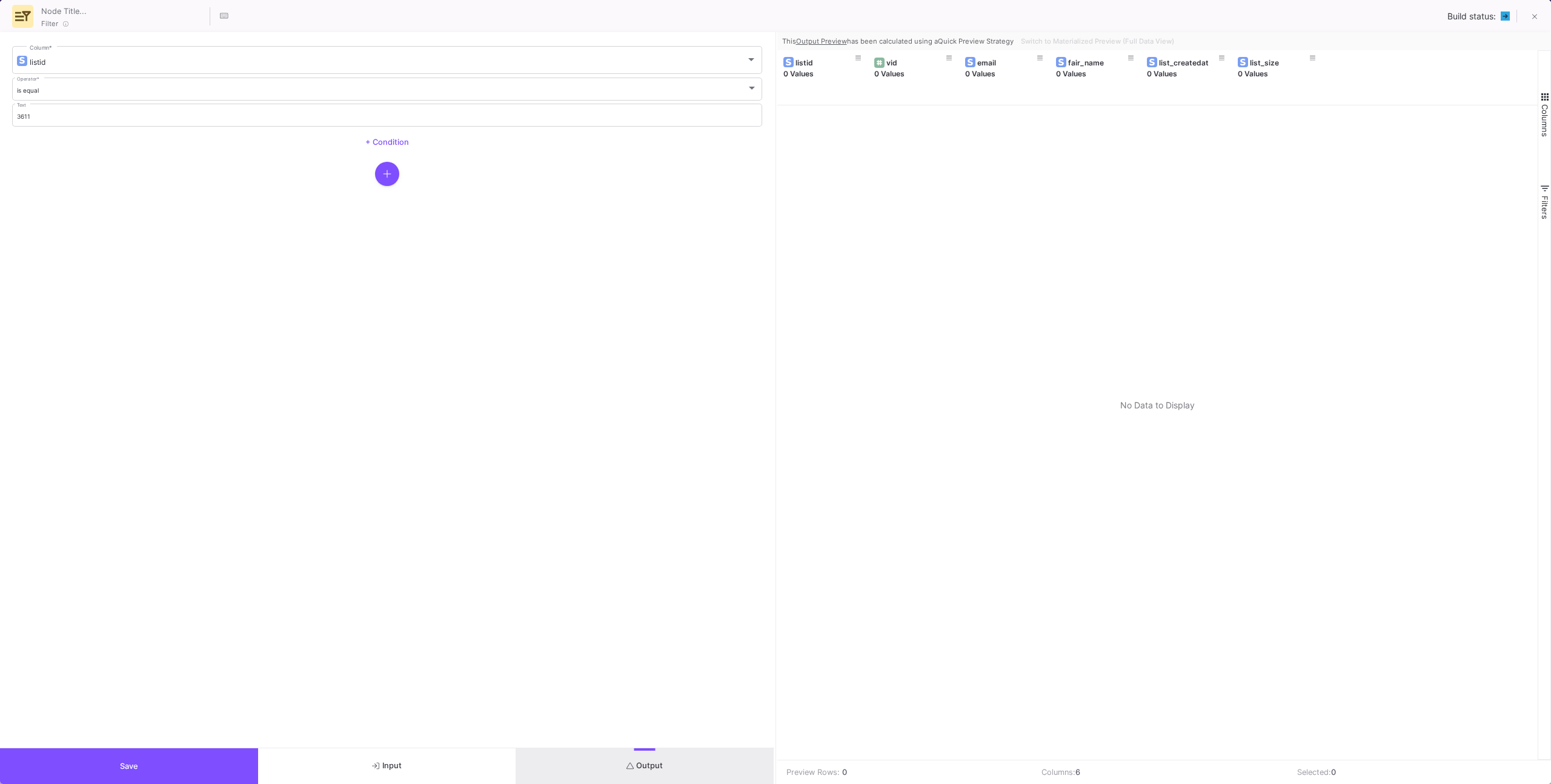
click at [1098, 39] on div "Switch to Materialized Preview (Full Data View)" at bounding box center [1096, 40] width 161 height 18
click at [215, 765] on button "Save" at bounding box center [129, 766] width 258 height 36
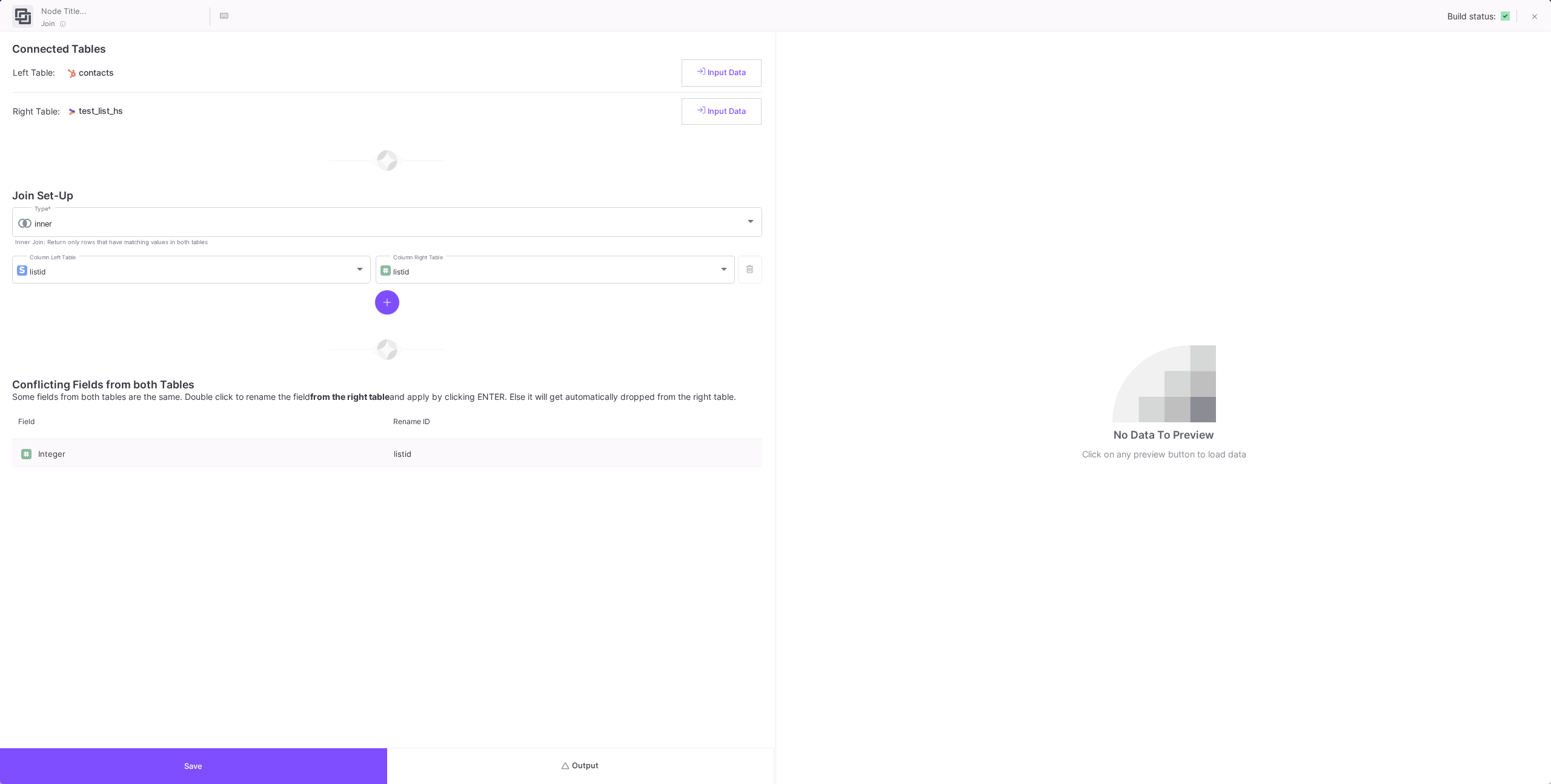
click at [723, 753] on button "Output" at bounding box center [580, 766] width 387 height 36
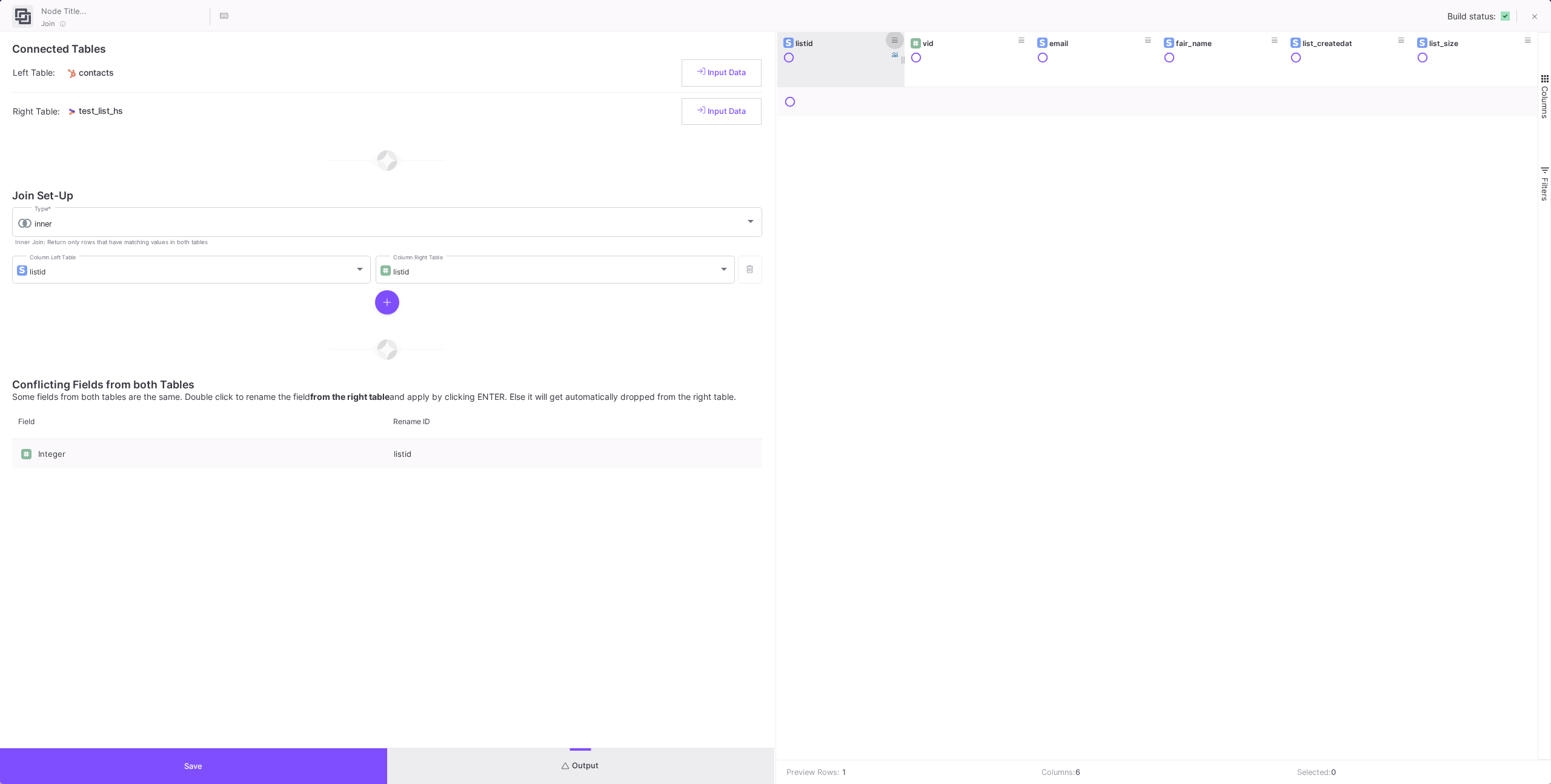
click at [893, 36] on span at bounding box center [895, 40] width 6 height 9
click at [919, 100] on div "is equal" at bounding box center [993, 101] width 204 height 8
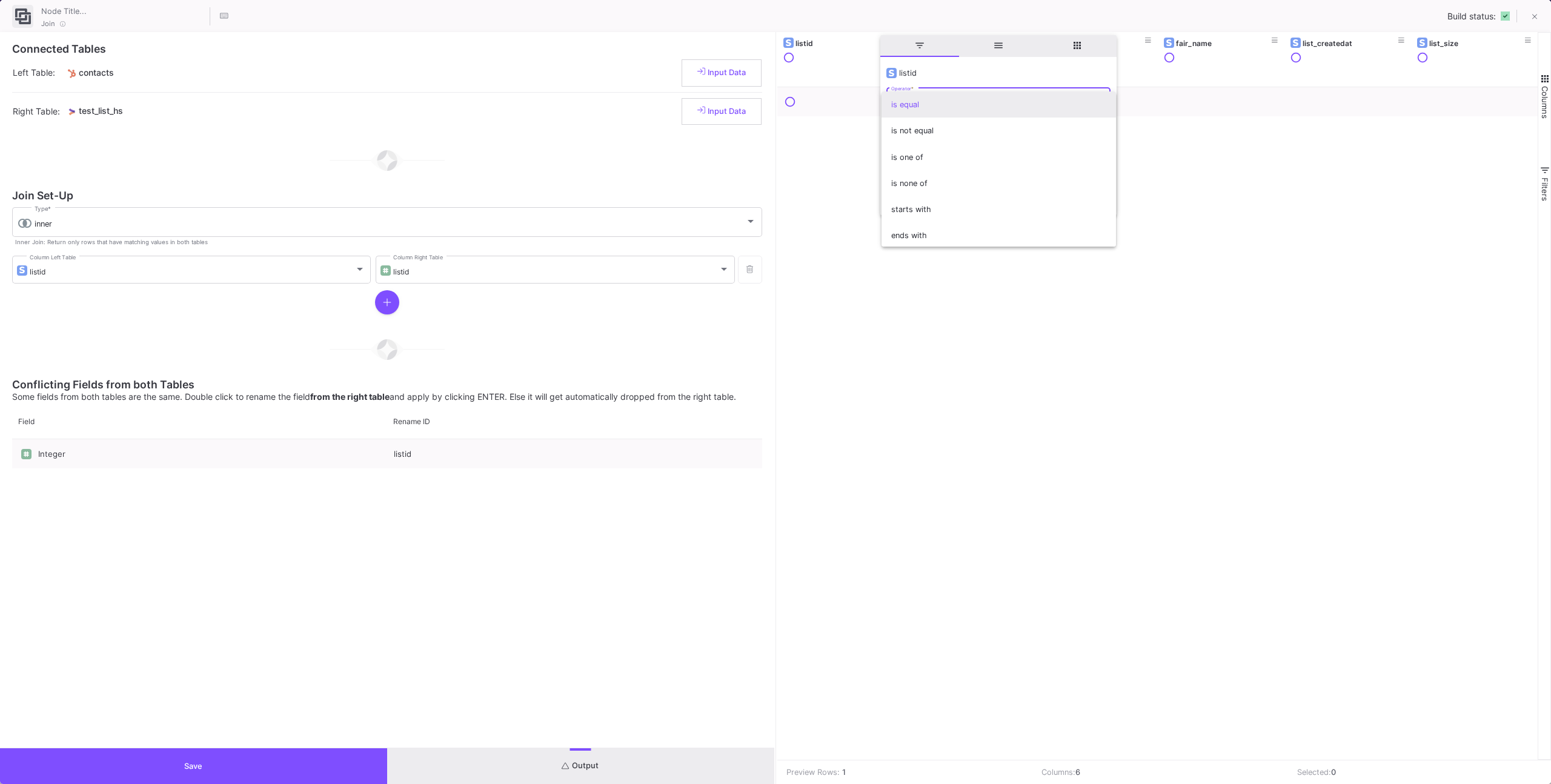
click at [935, 101] on span "is equal" at bounding box center [998, 104] width 215 height 26
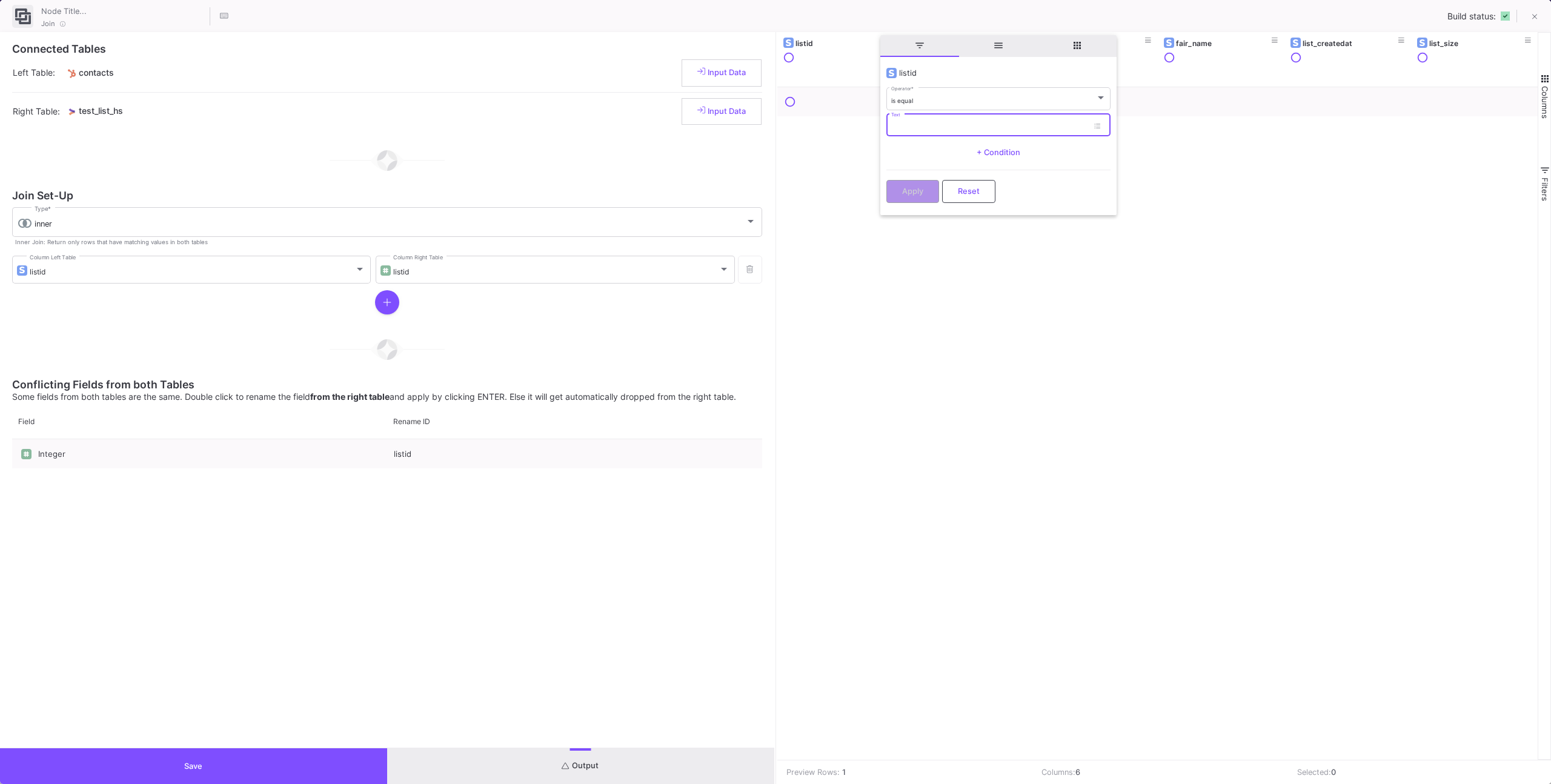
click at [927, 128] on input "Text" at bounding box center [989, 127] width 197 height 8
type input "3611"
click at [914, 193] on span "Apply" at bounding box center [913, 190] width 22 height 9
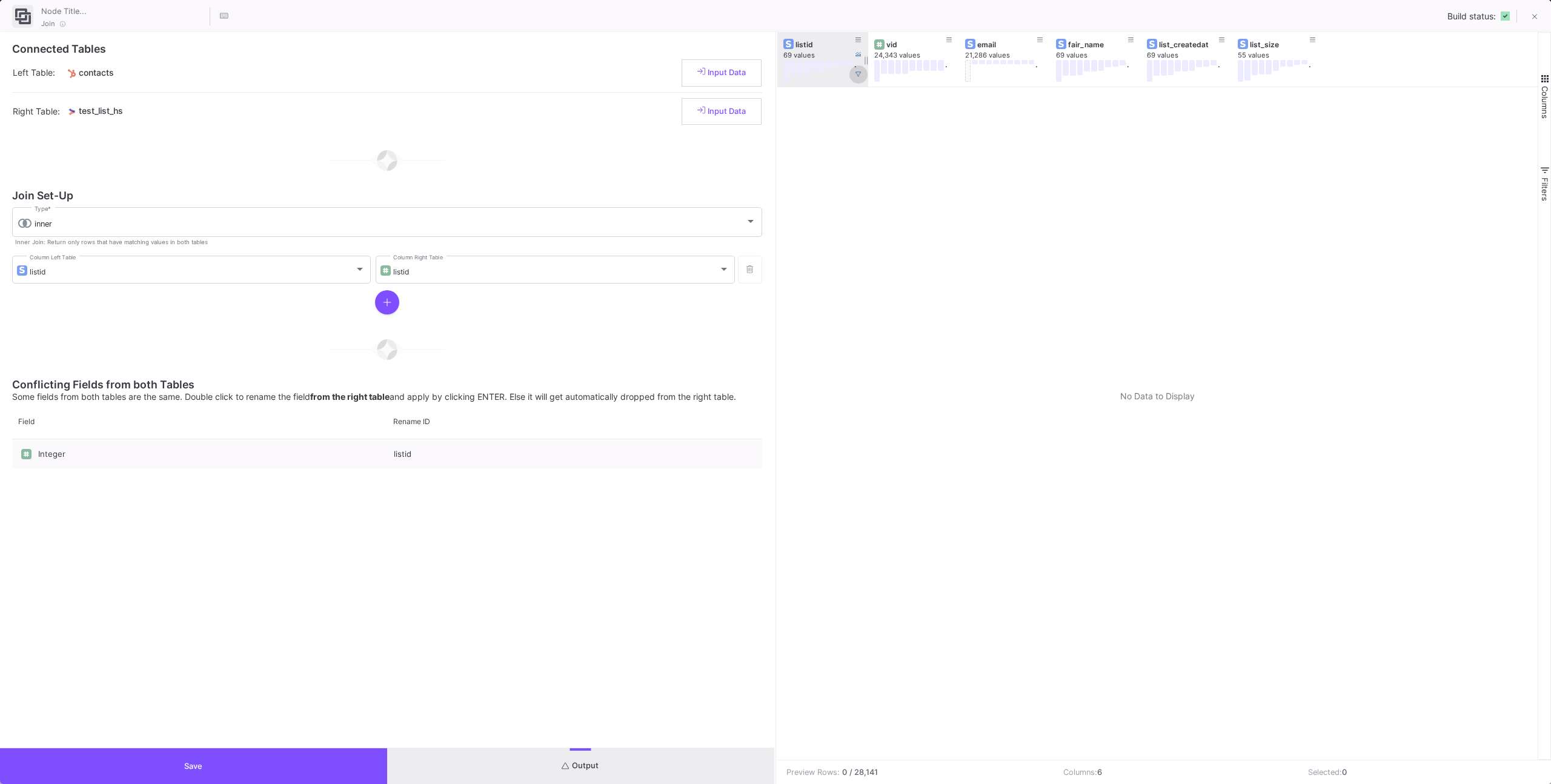
click at [864, 76] on button at bounding box center [858, 73] width 18 height 18
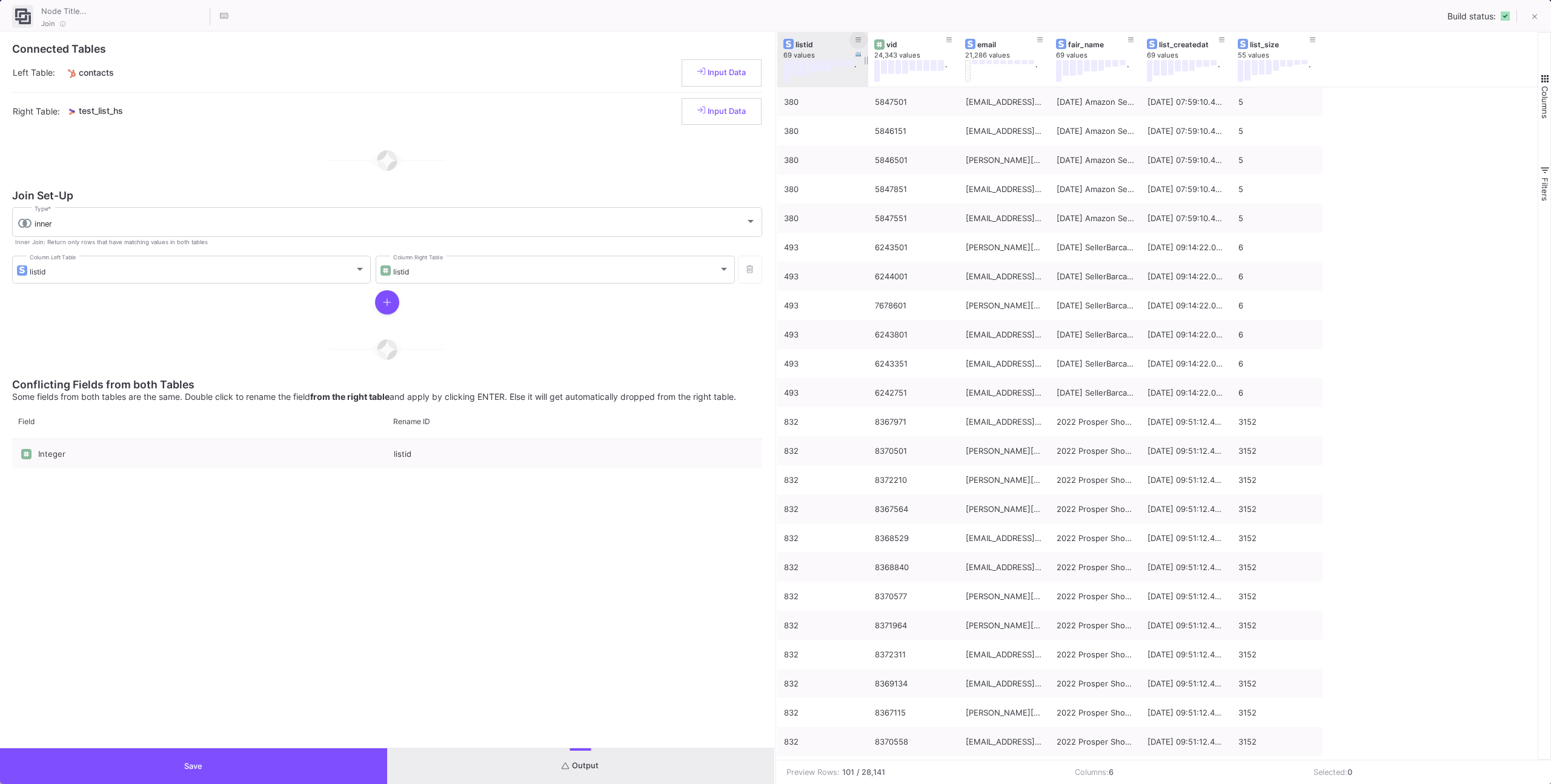
click at [857, 37] on icon at bounding box center [859, 40] width 6 height 7
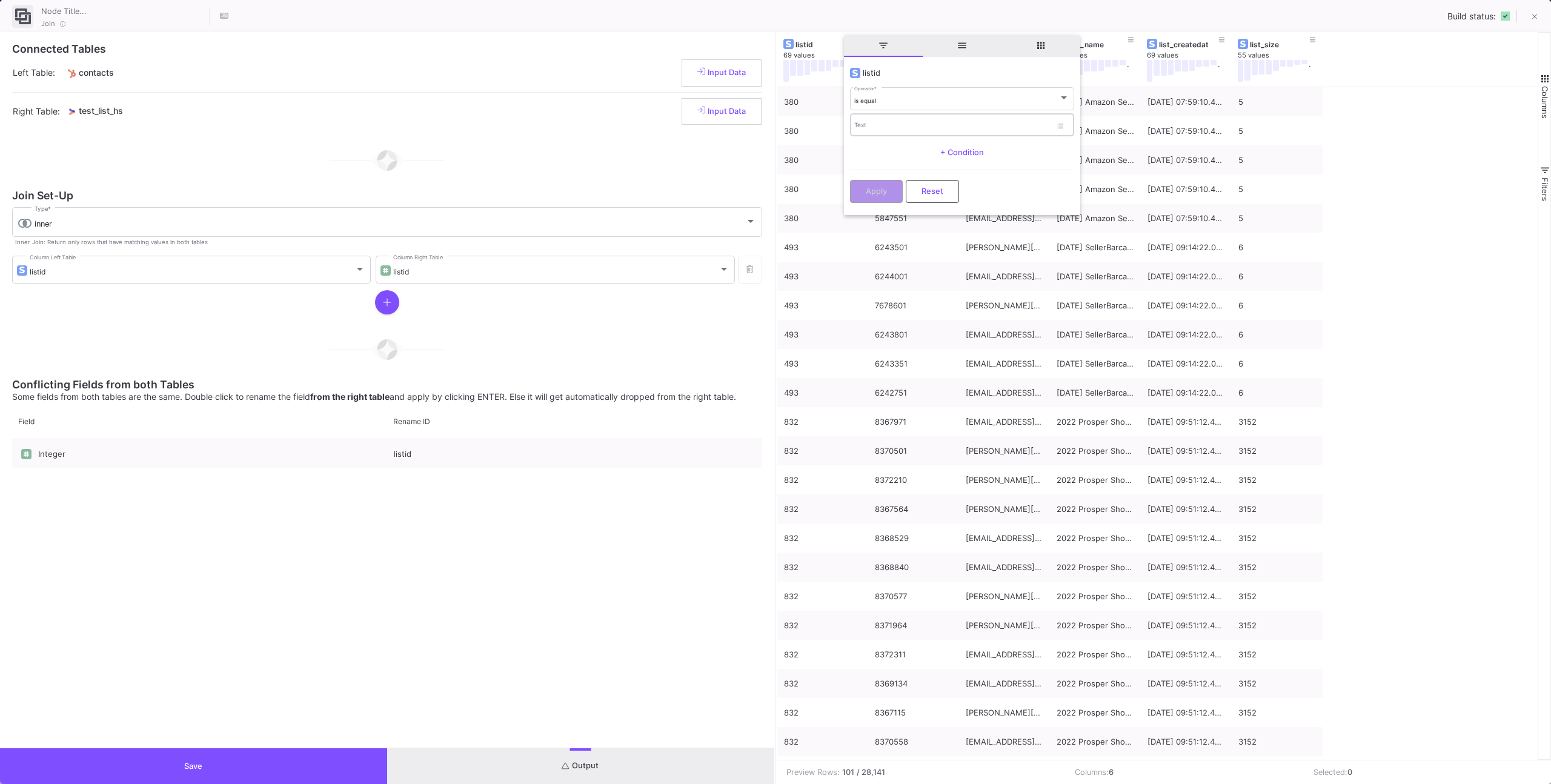
click at [889, 112] on div "Text" at bounding box center [952, 124] width 197 height 24
click at [887, 123] on input "Text" at bounding box center [952, 127] width 197 height 8
paste input "2879"
type input "2879"
click at [881, 180] on div "Apply Reset" at bounding box center [962, 187] width 224 height 37
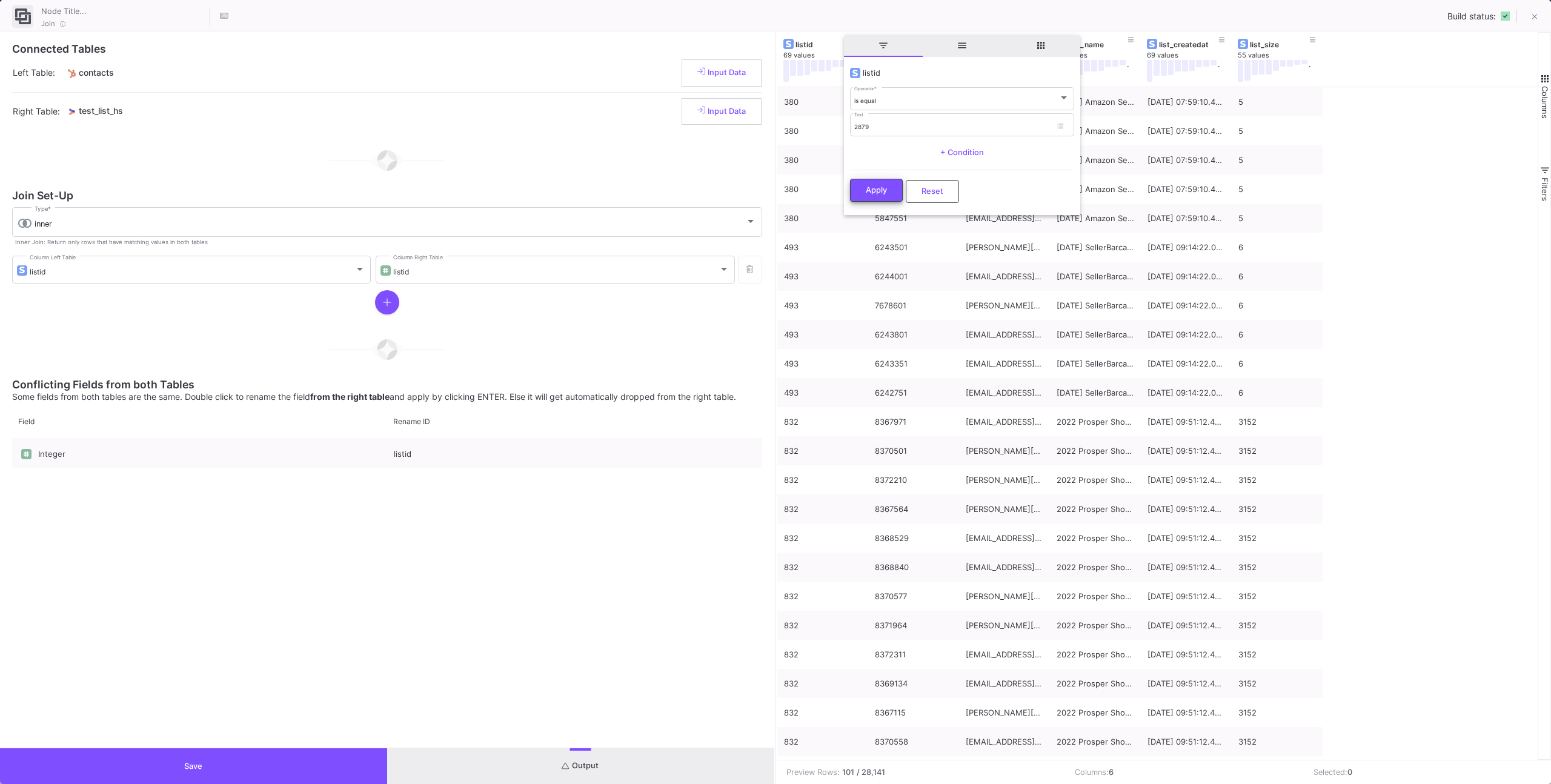
click at [881, 183] on button "Apply" at bounding box center [877, 190] width 53 height 23
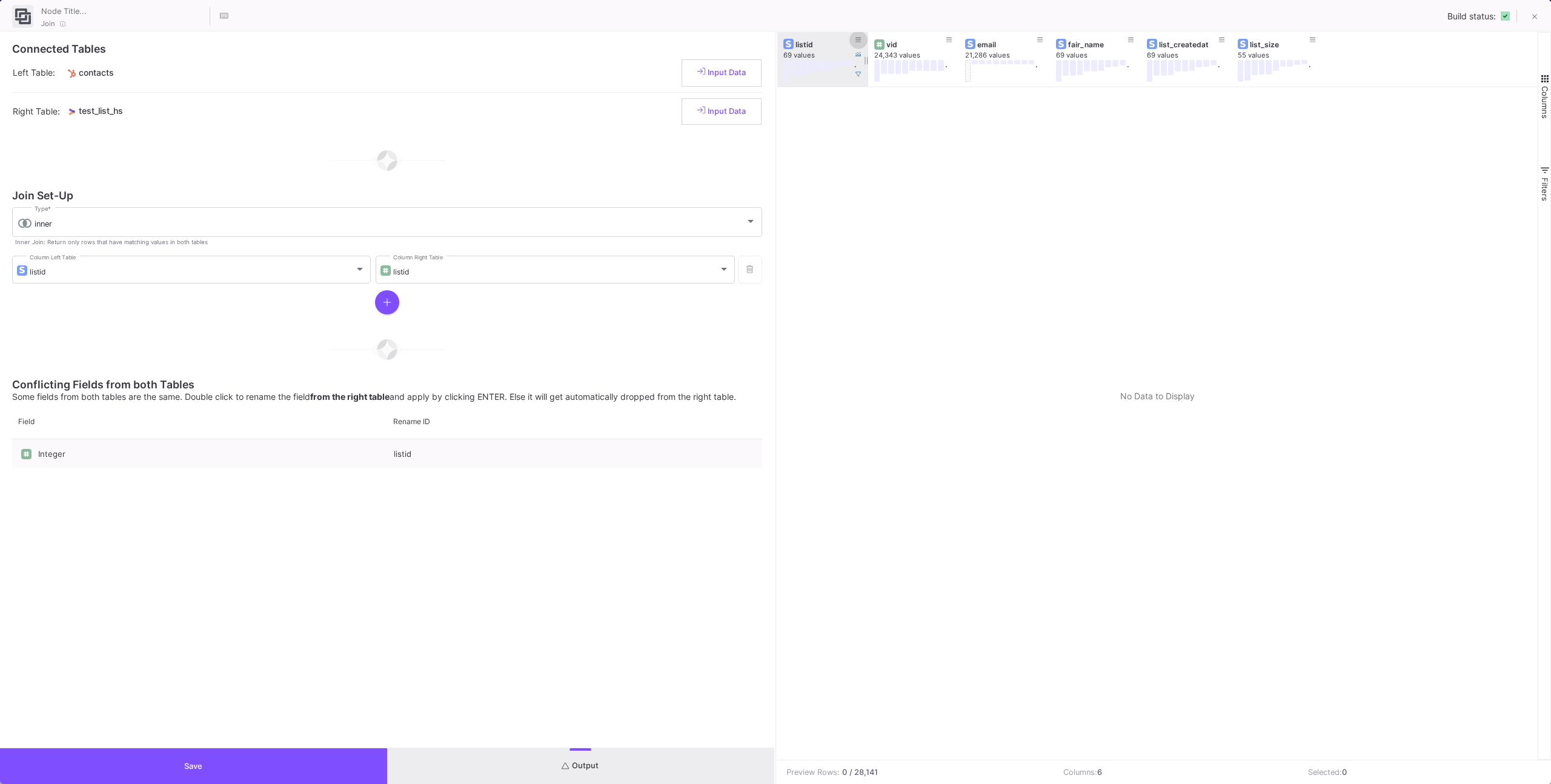
click at [850, 42] on button at bounding box center [858, 40] width 18 height 18
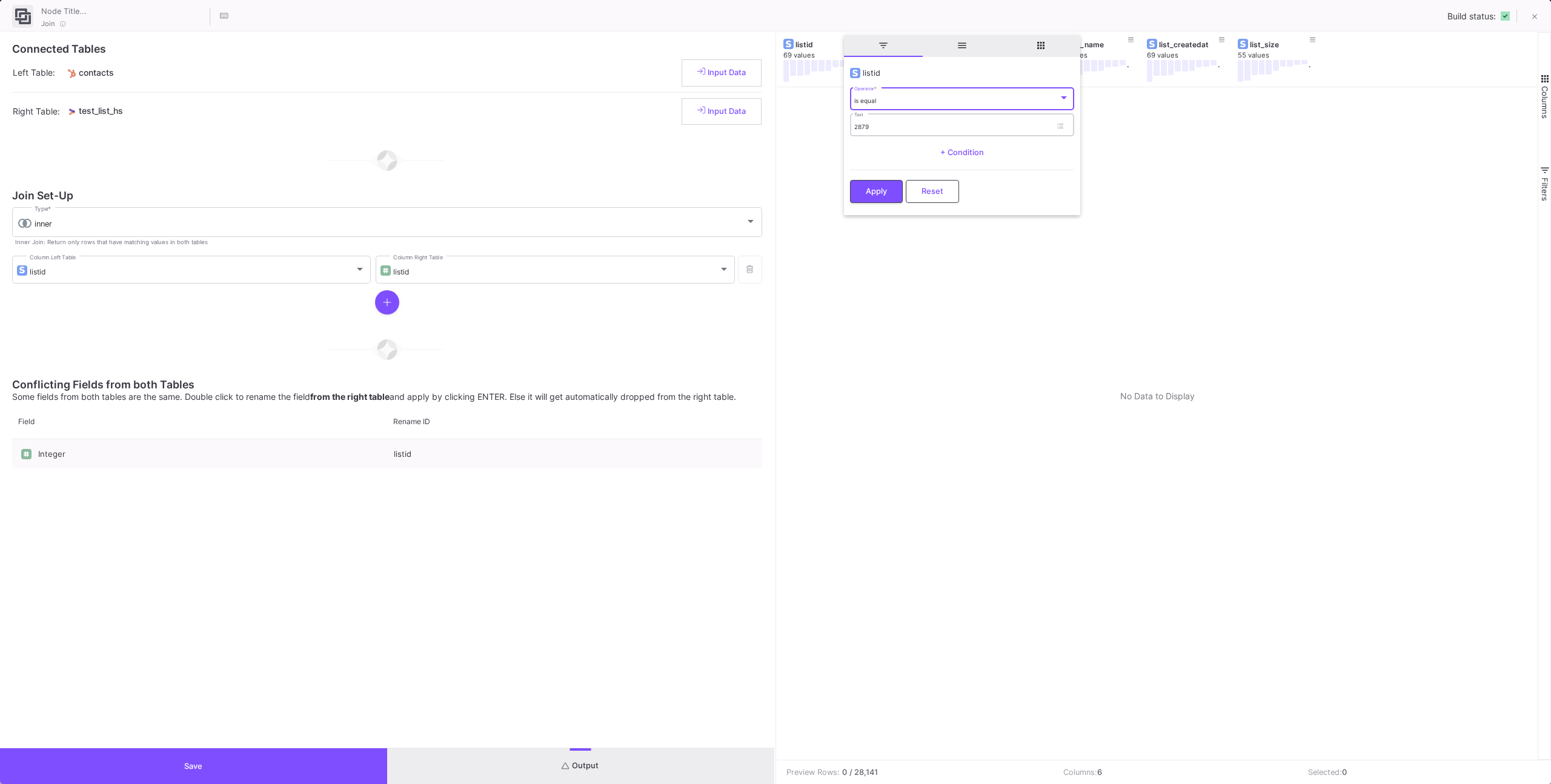
click at [880, 125] on input "2879" at bounding box center [952, 127] width 197 height 8
paste input "1125"
type input "1125"
click at [870, 182] on button "Apply" at bounding box center [877, 190] width 53 height 23
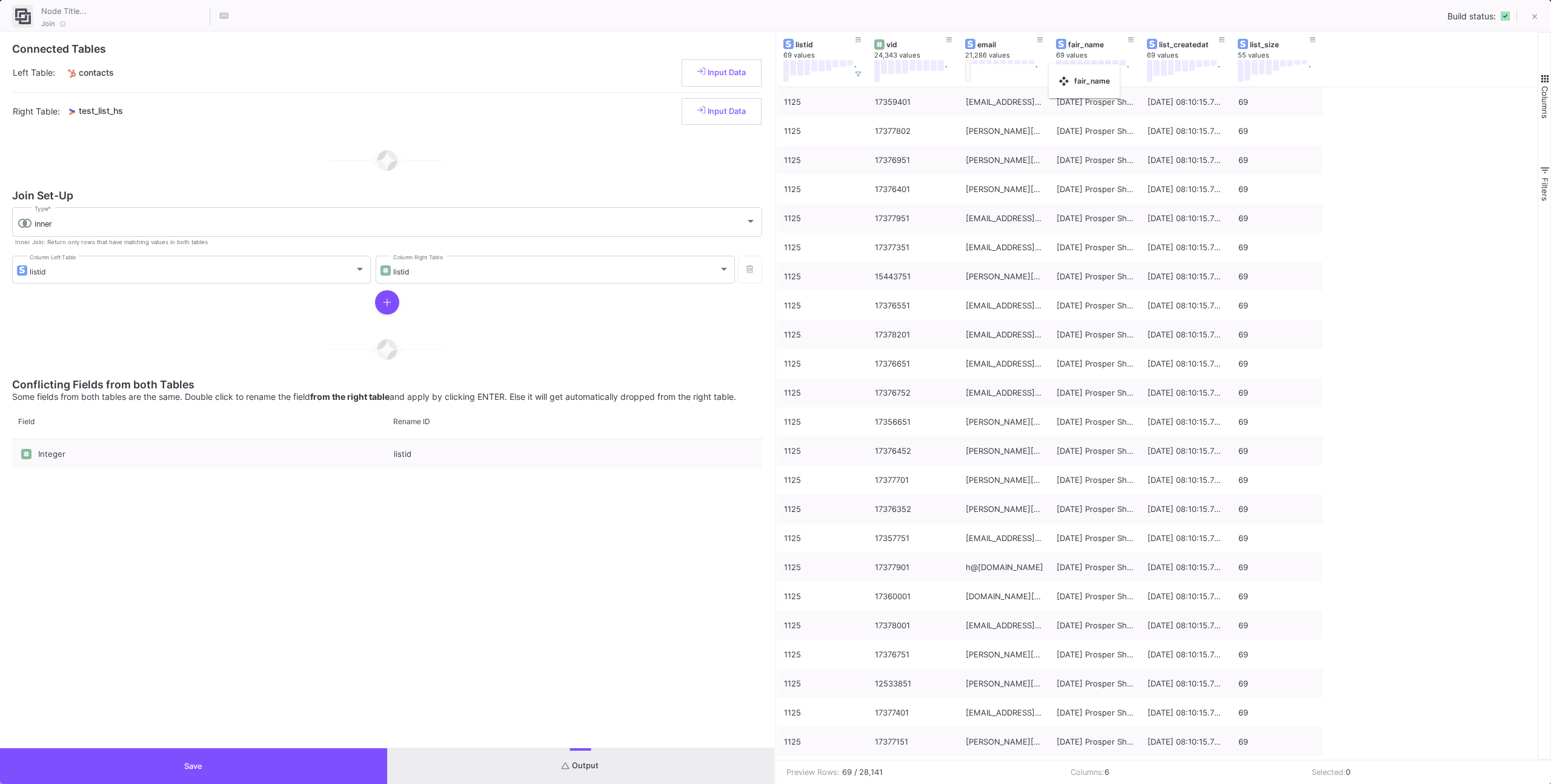
drag, startPoint x: 1050, startPoint y: 72, endPoint x: 1058, endPoint y: 71, distance: 8.1
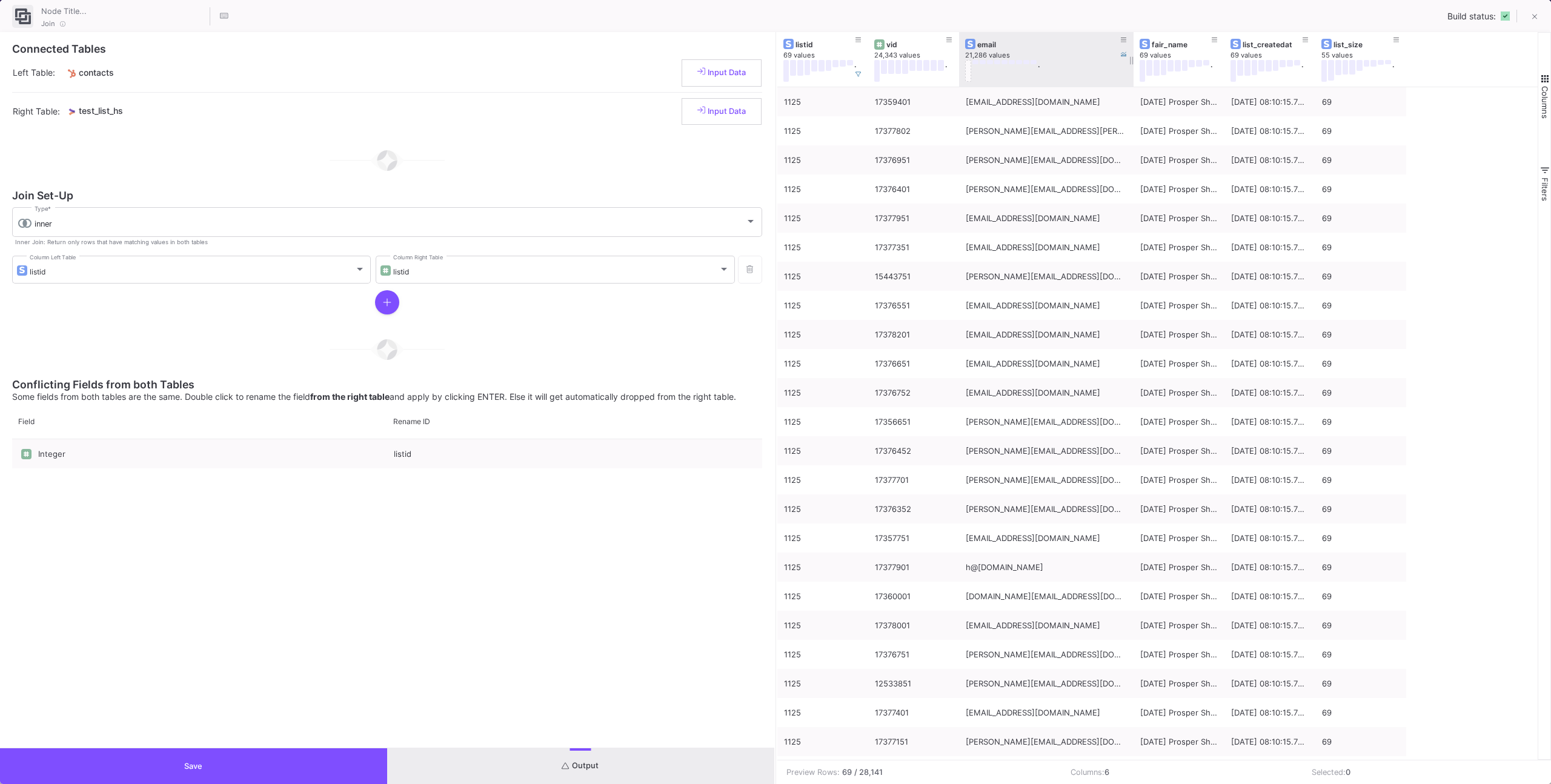
drag, startPoint x: 1049, startPoint y: 72, endPoint x: 1133, endPoint y: 70, distance: 84.0
click at [1133, 70] on div at bounding box center [1133, 59] width 5 height 55
click at [1525, 15] on button at bounding box center [1535, 18] width 24 height 24
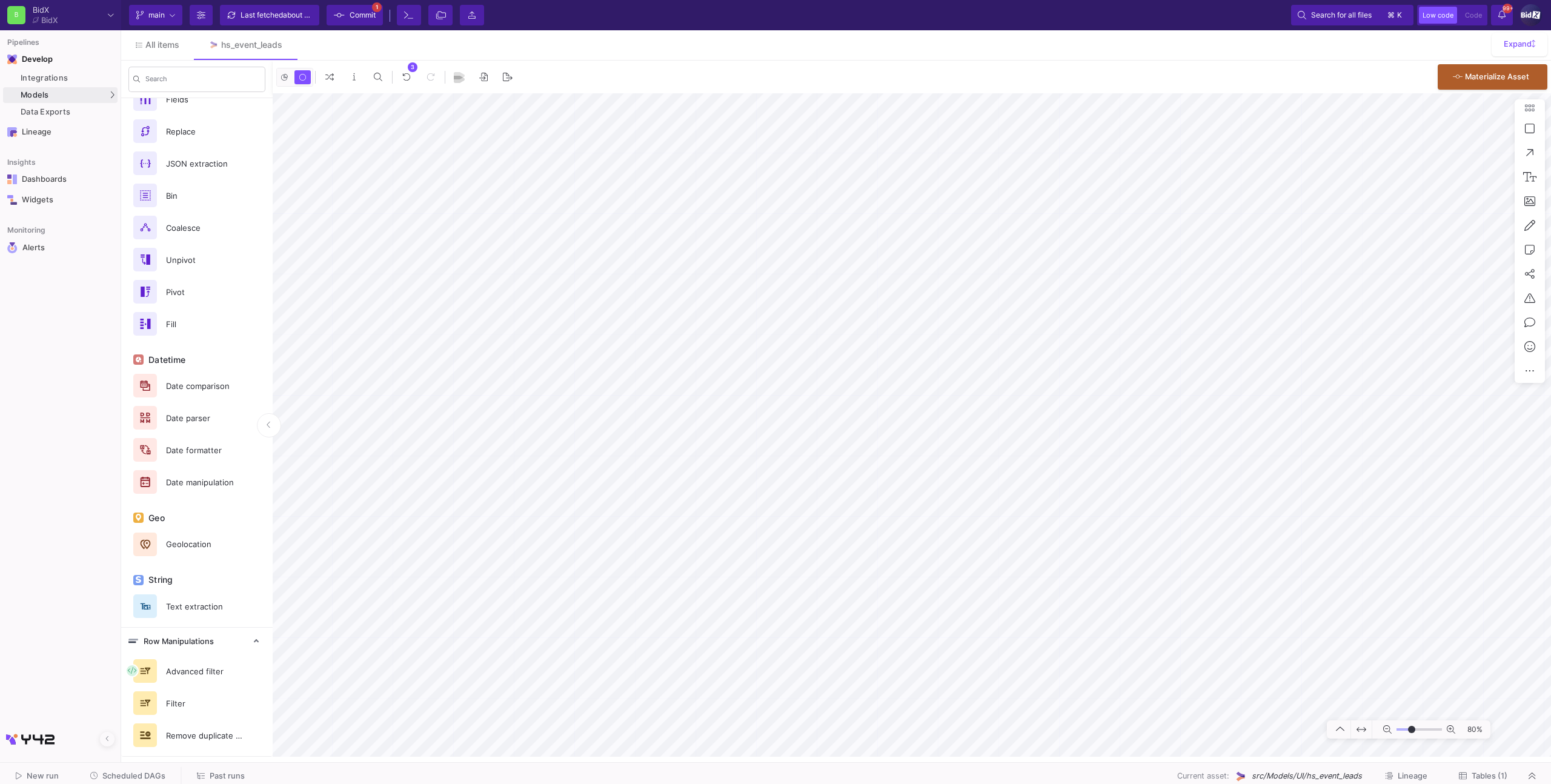
click at [1497, 772] on span "Tables (1)" at bounding box center [1490, 776] width 36 height 9
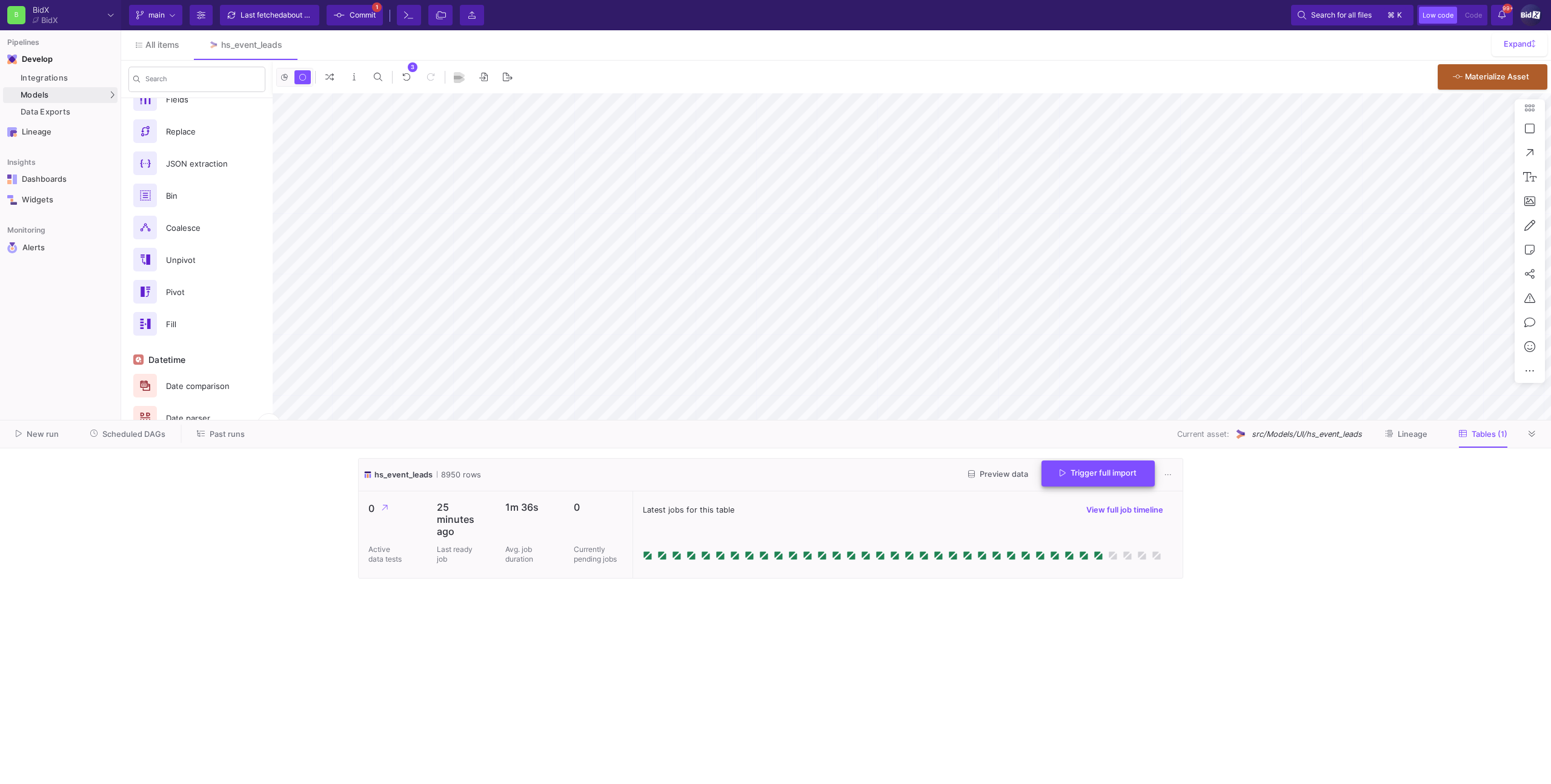
click at [1087, 471] on span "Trigger full import" at bounding box center [1098, 472] width 77 height 9
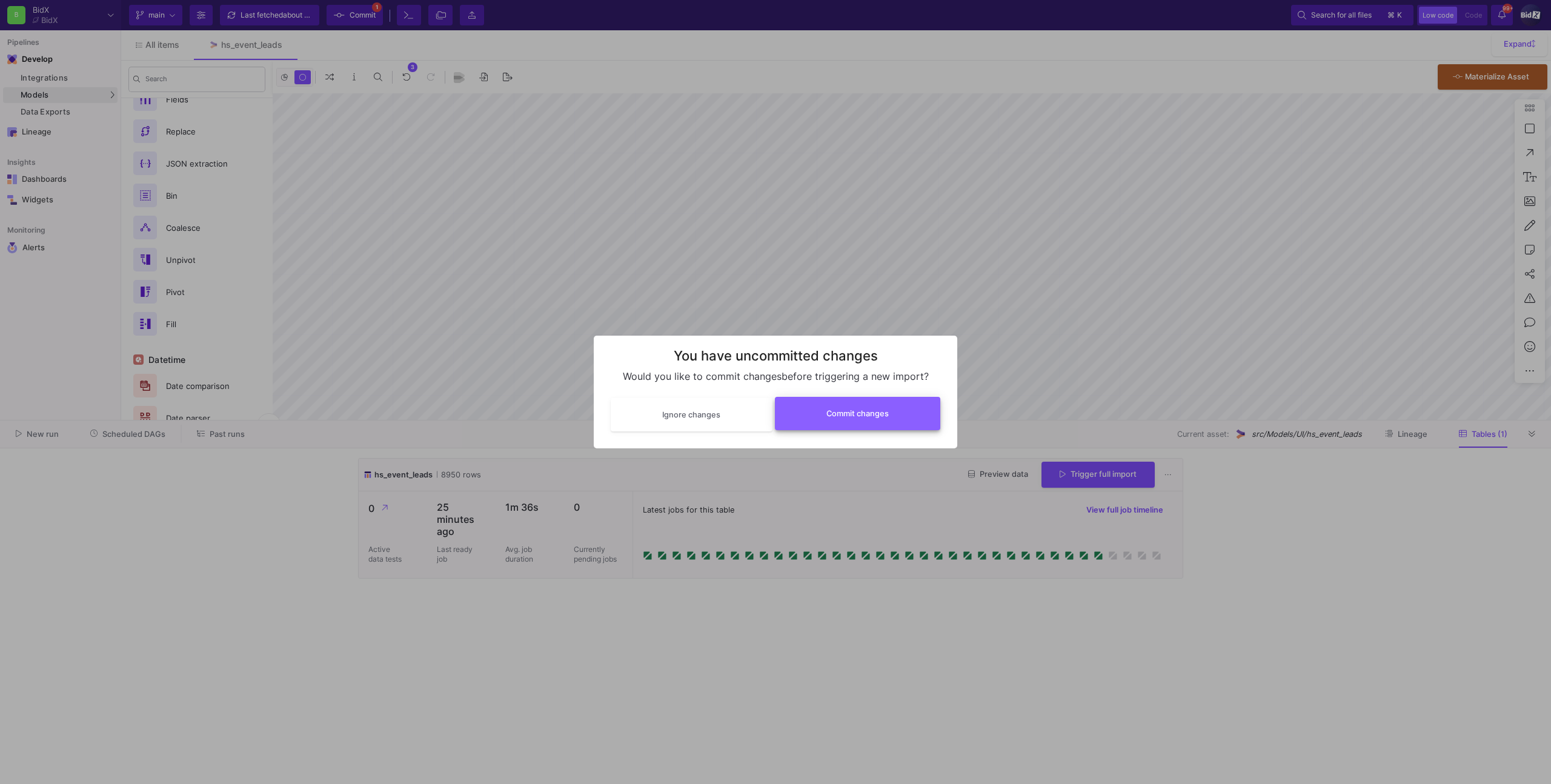
click at [905, 412] on button "Commit changes" at bounding box center [858, 412] width 166 height 33
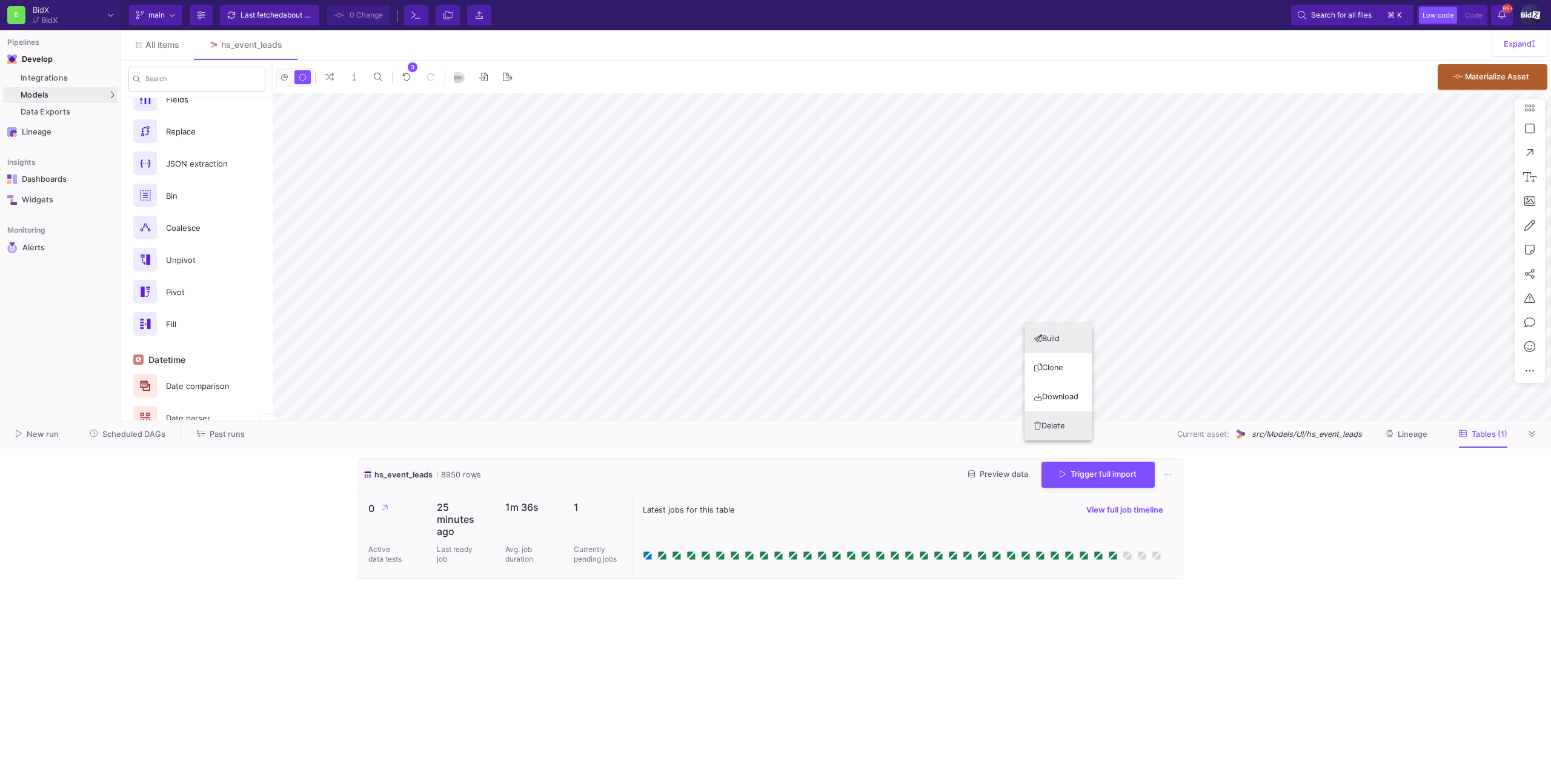
click at [1044, 419] on button "Delete" at bounding box center [1058, 425] width 68 height 29
click at [1534, 434] on icon at bounding box center [1531, 434] width 7 height 8
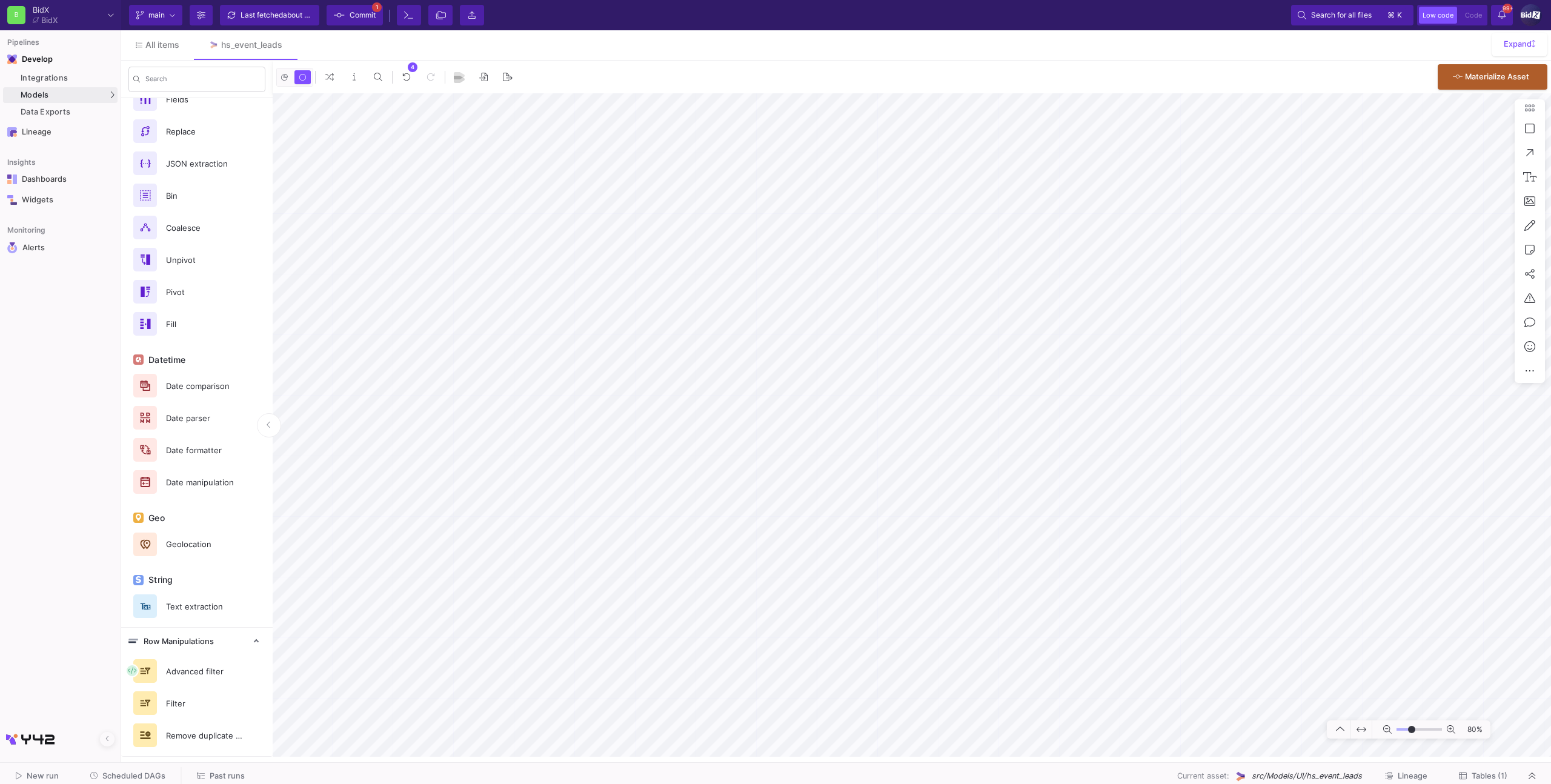
click at [1476, 774] on span "Tables (1)" at bounding box center [1490, 776] width 36 height 9
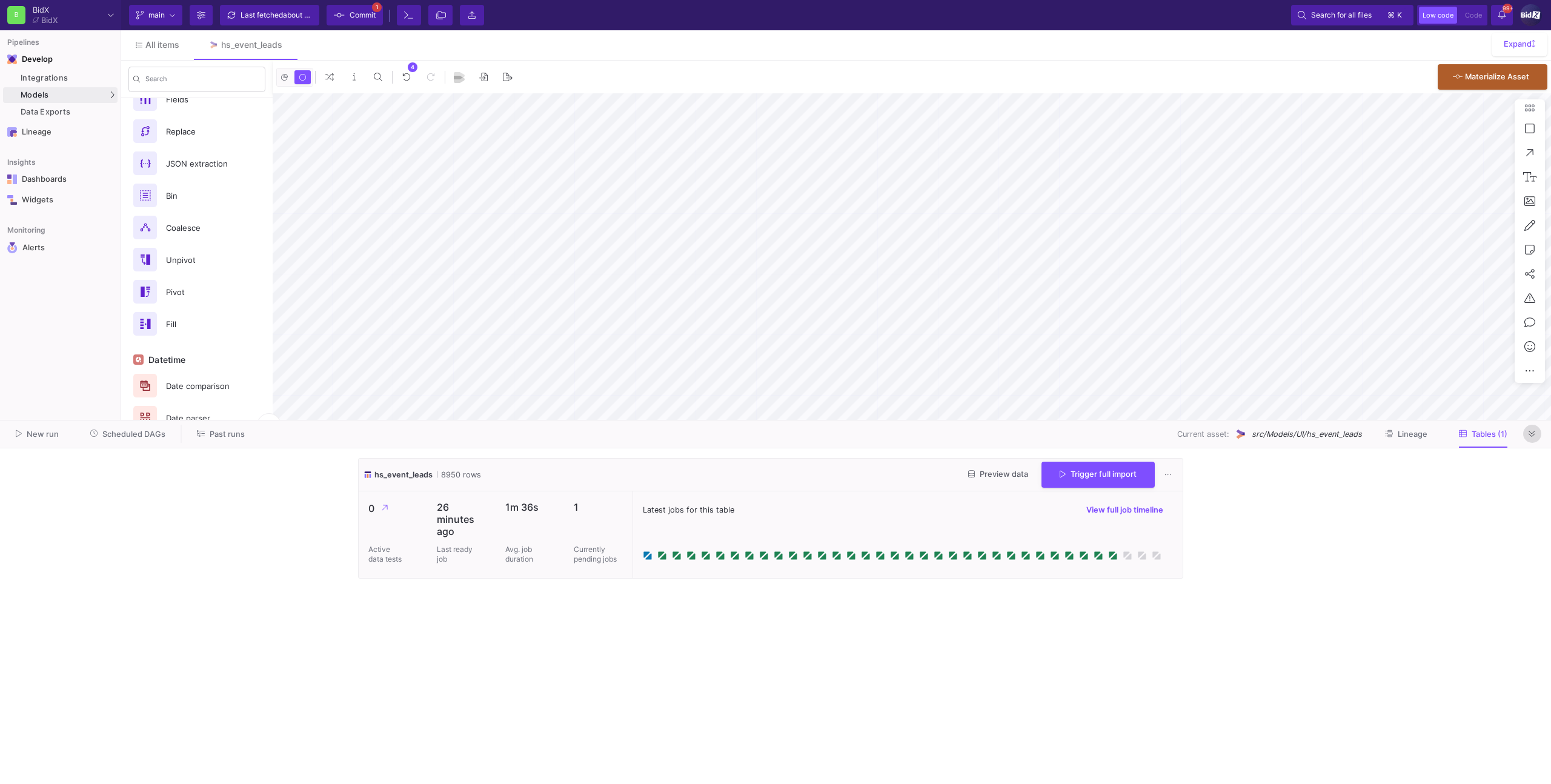
click at [1529, 430] on icon at bounding box center [1531, 434] width 7 height 8
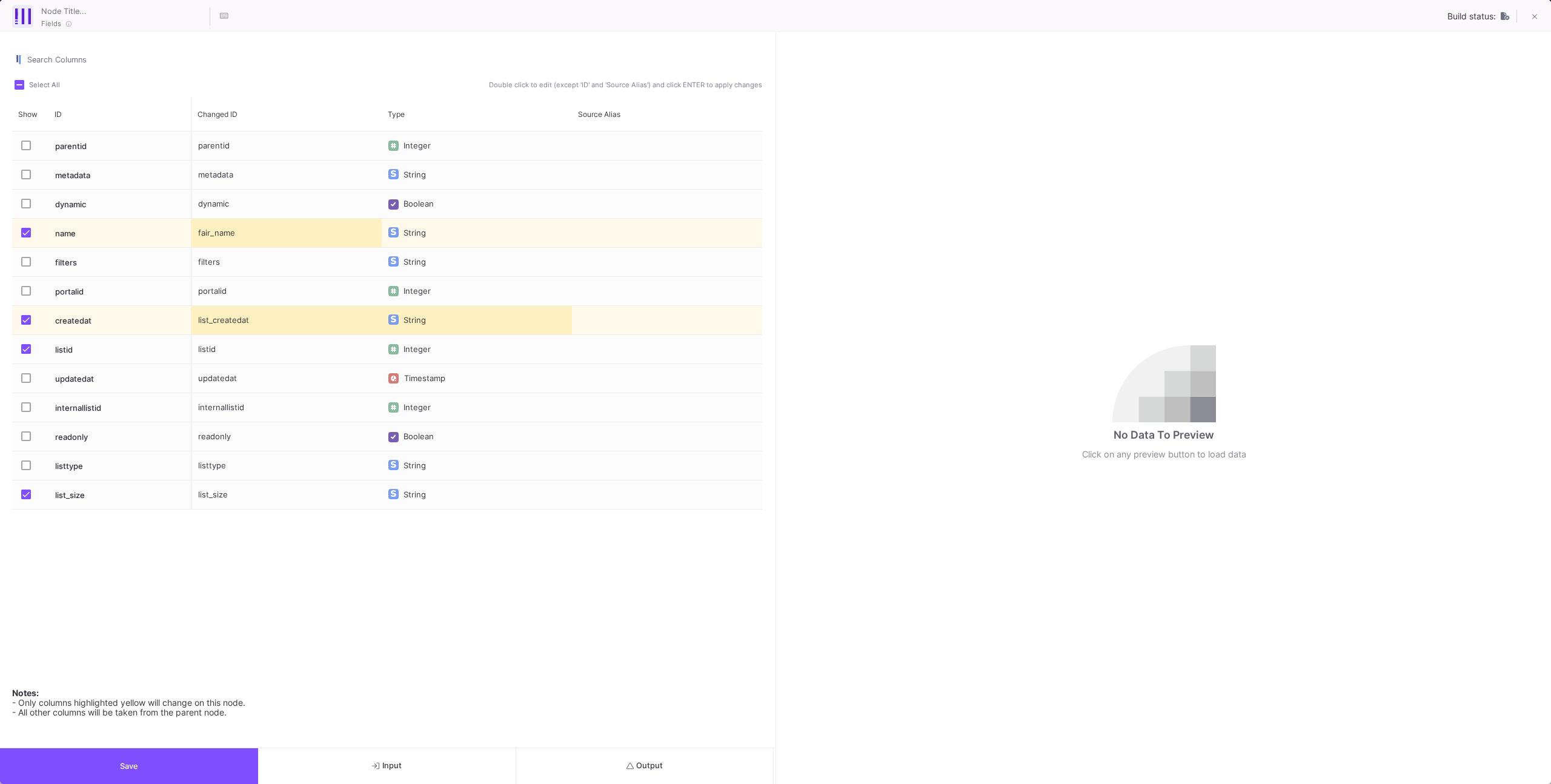
click at [679, 752] on button "Output" at bounding box center [645, 766] width 258 height 36
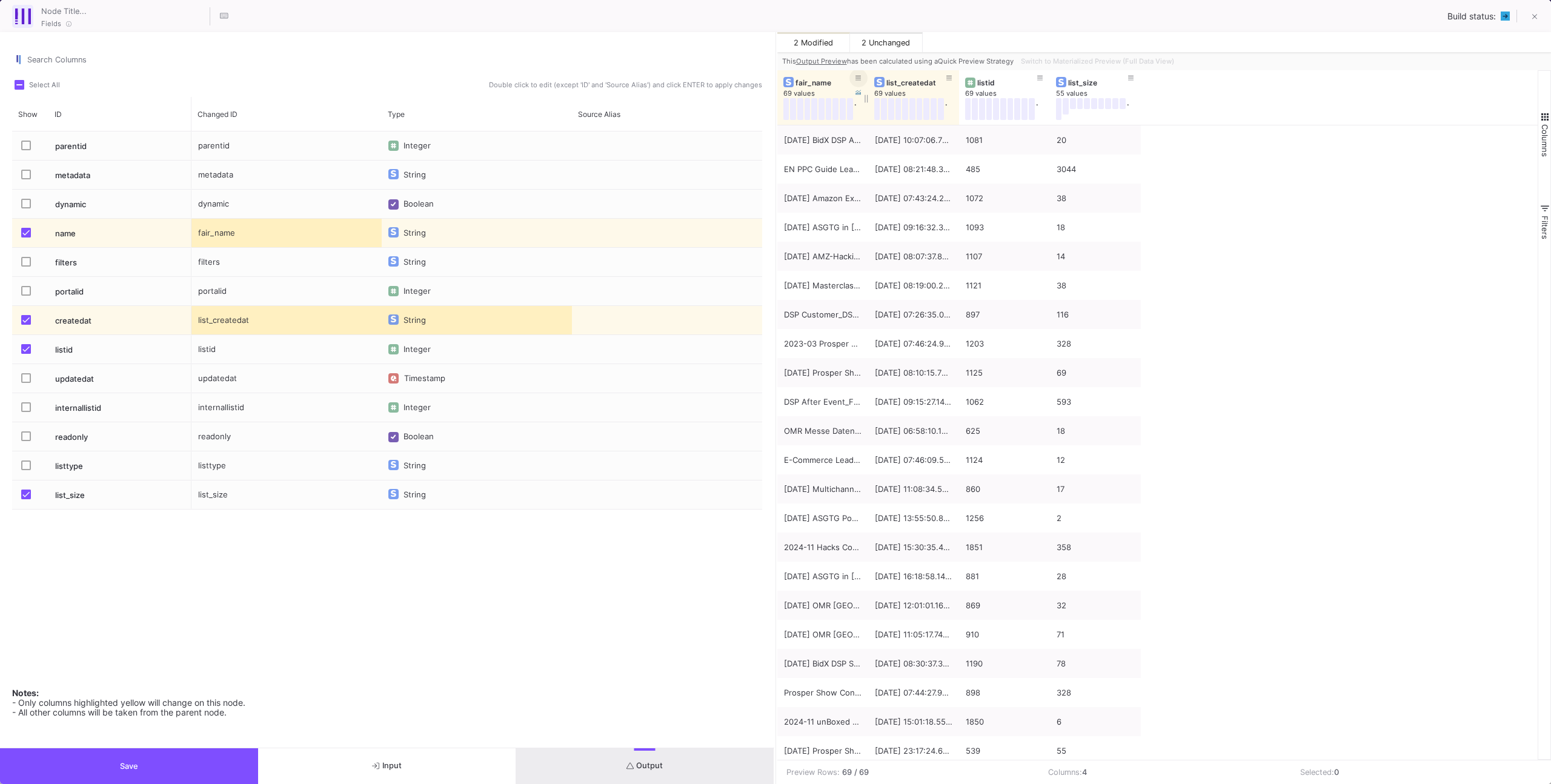
click at [859, 78] on icon at bounding box center [859, 78] width 6 height 7
type input "dmex"
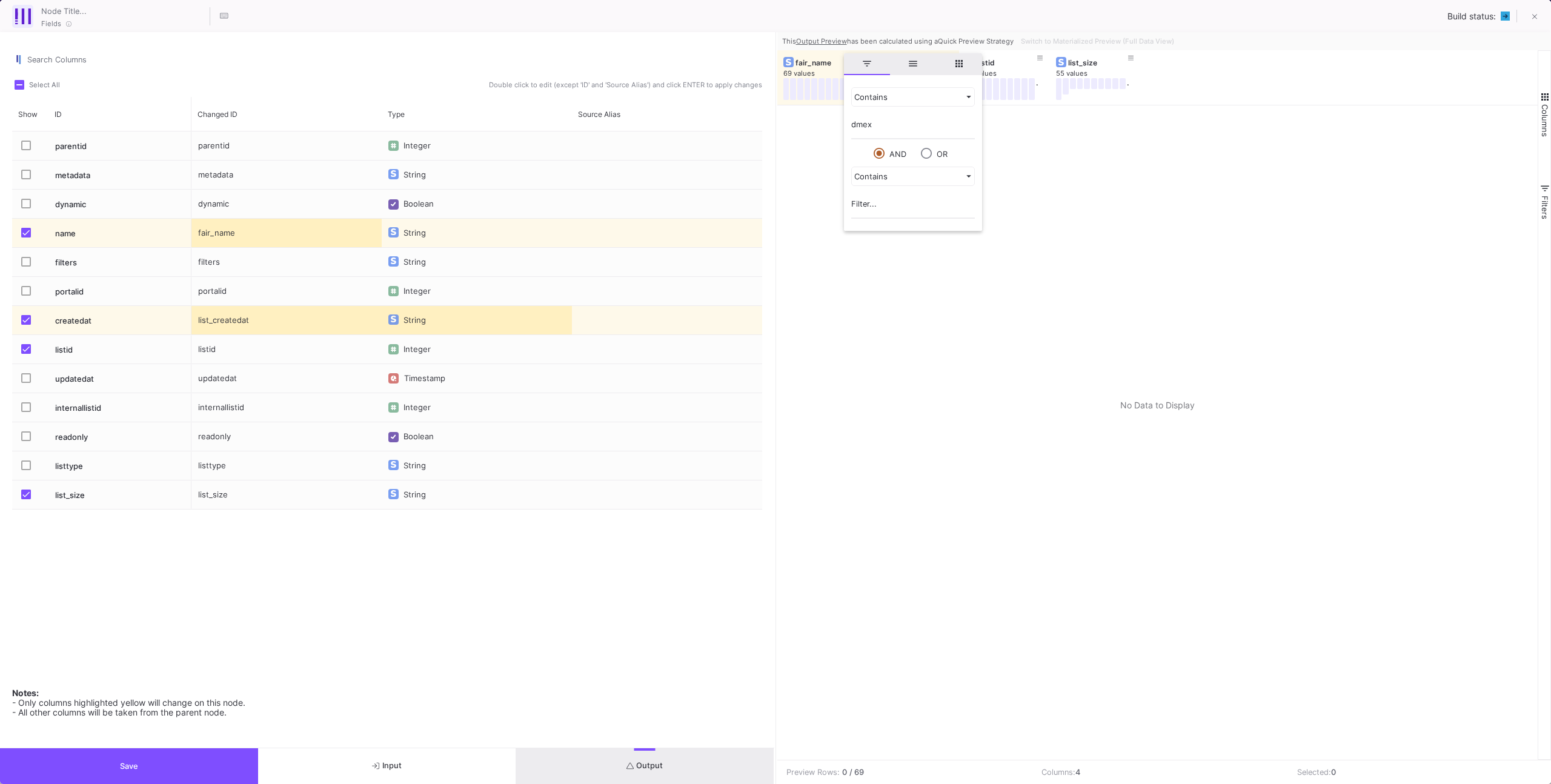
click at [1135, 151] on div at bounding box center [1158, 432] width 761 height 654
click at [1543, 9] on button at bounding box center [1535, 18] width 24 height 24
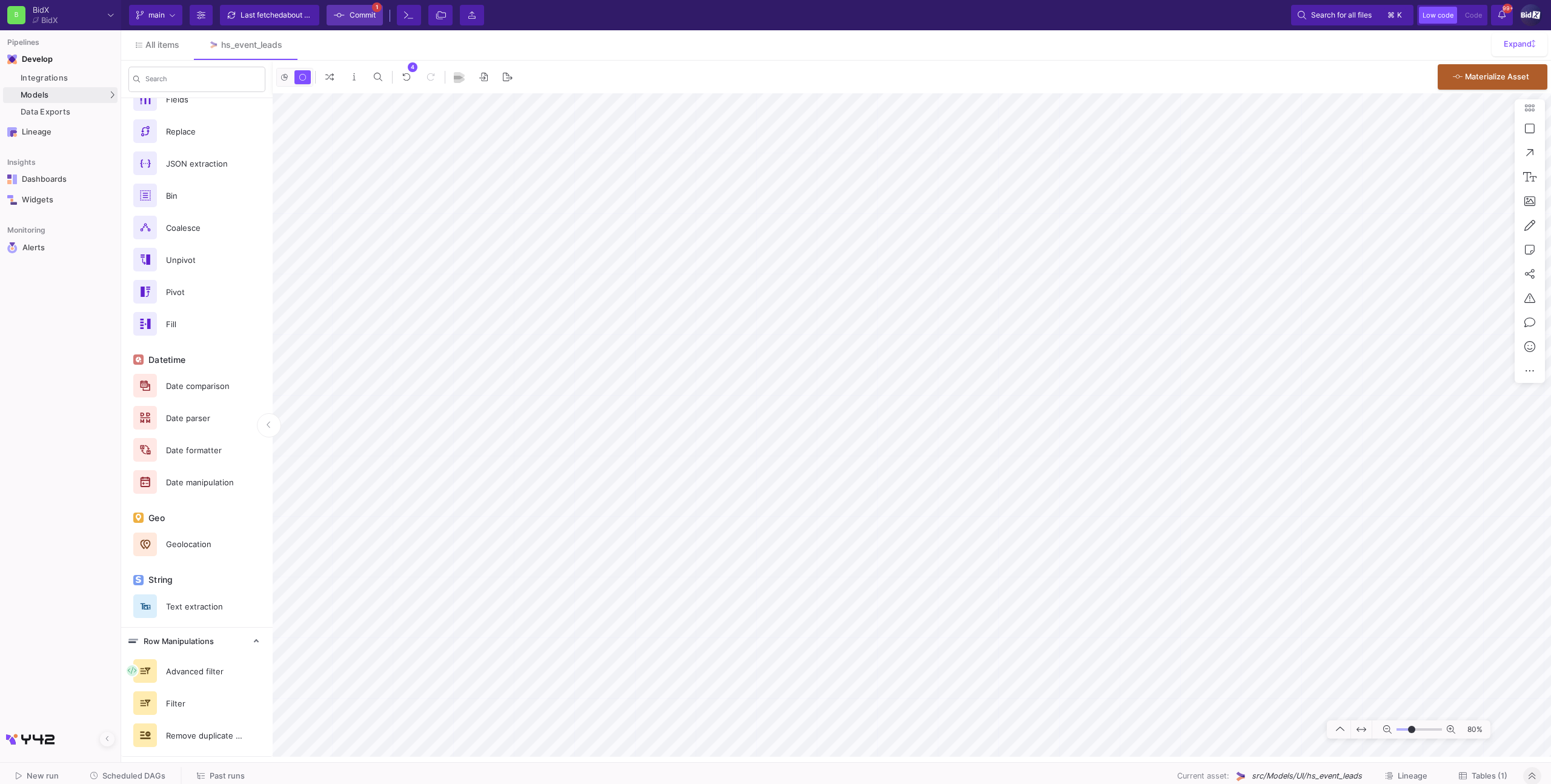
click at [360, 15] on span "Commit" at bounding box center [363, 14] width 26 height 18
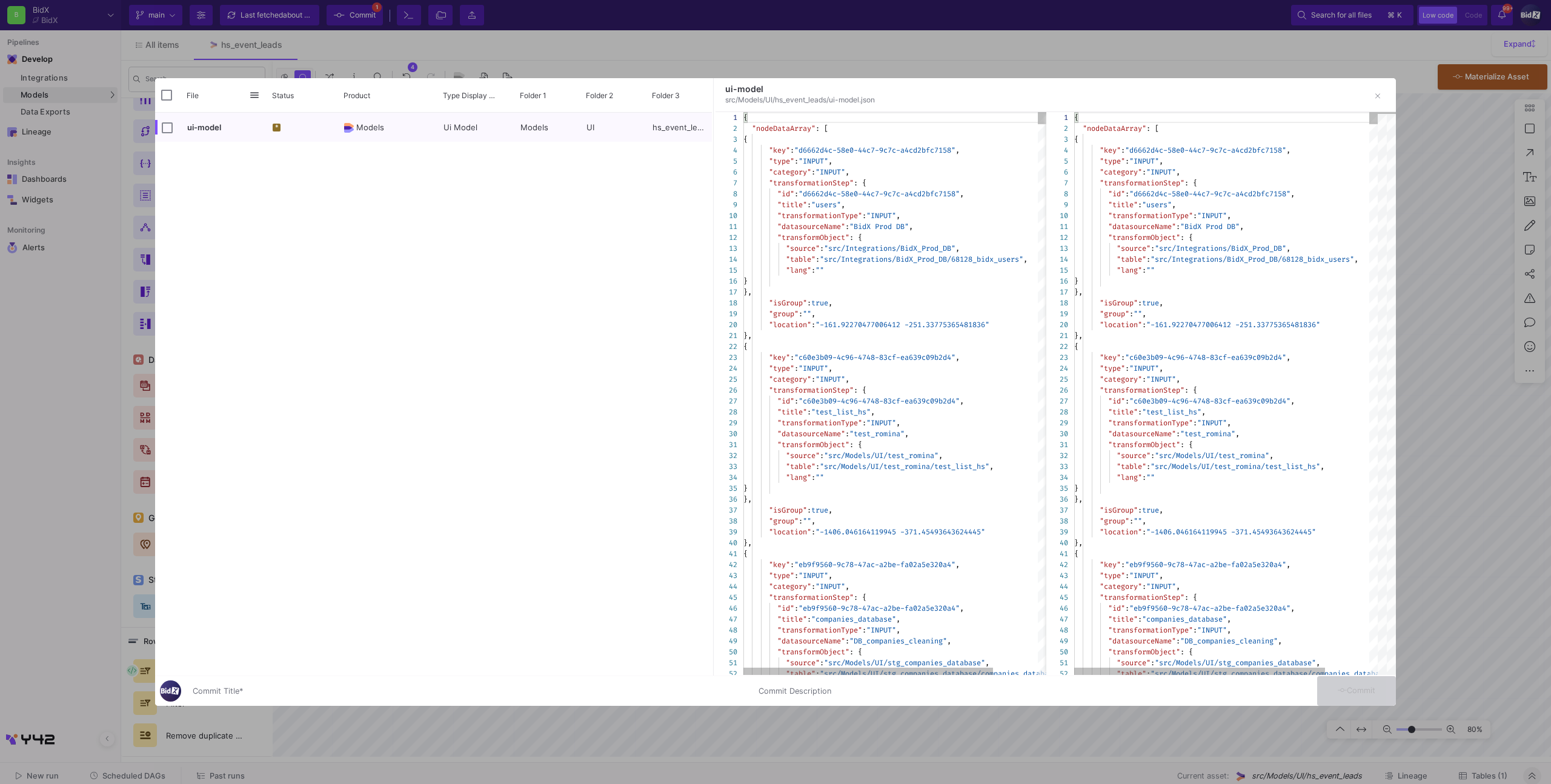
click at [284, 681] on div "Commit Title *" at bounding box center [469, 688] width 552 height 23
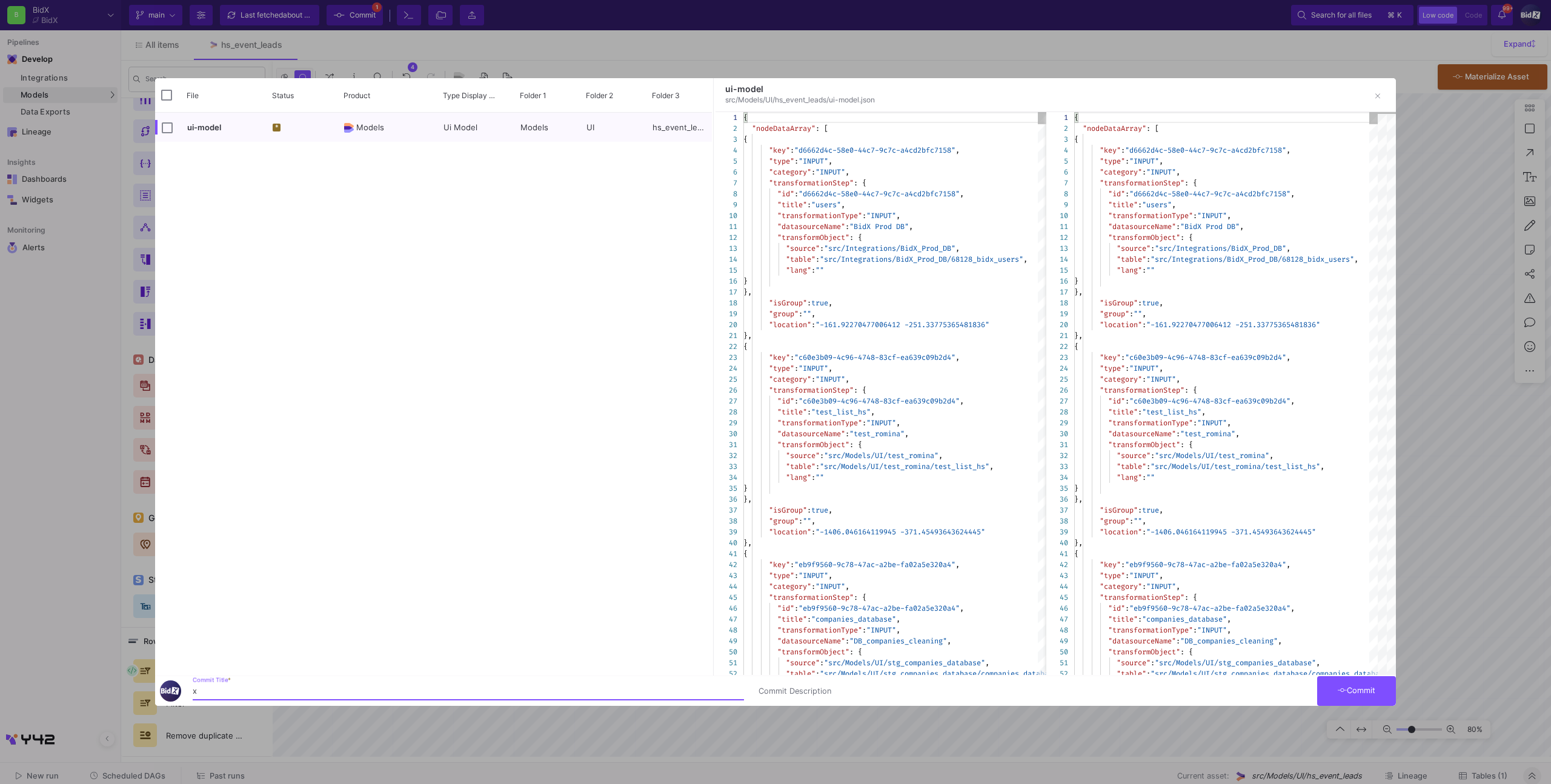
type input "x"
click at [1341, 694] on fa-icon at bounding box center [1343, 690] width 9 height 9
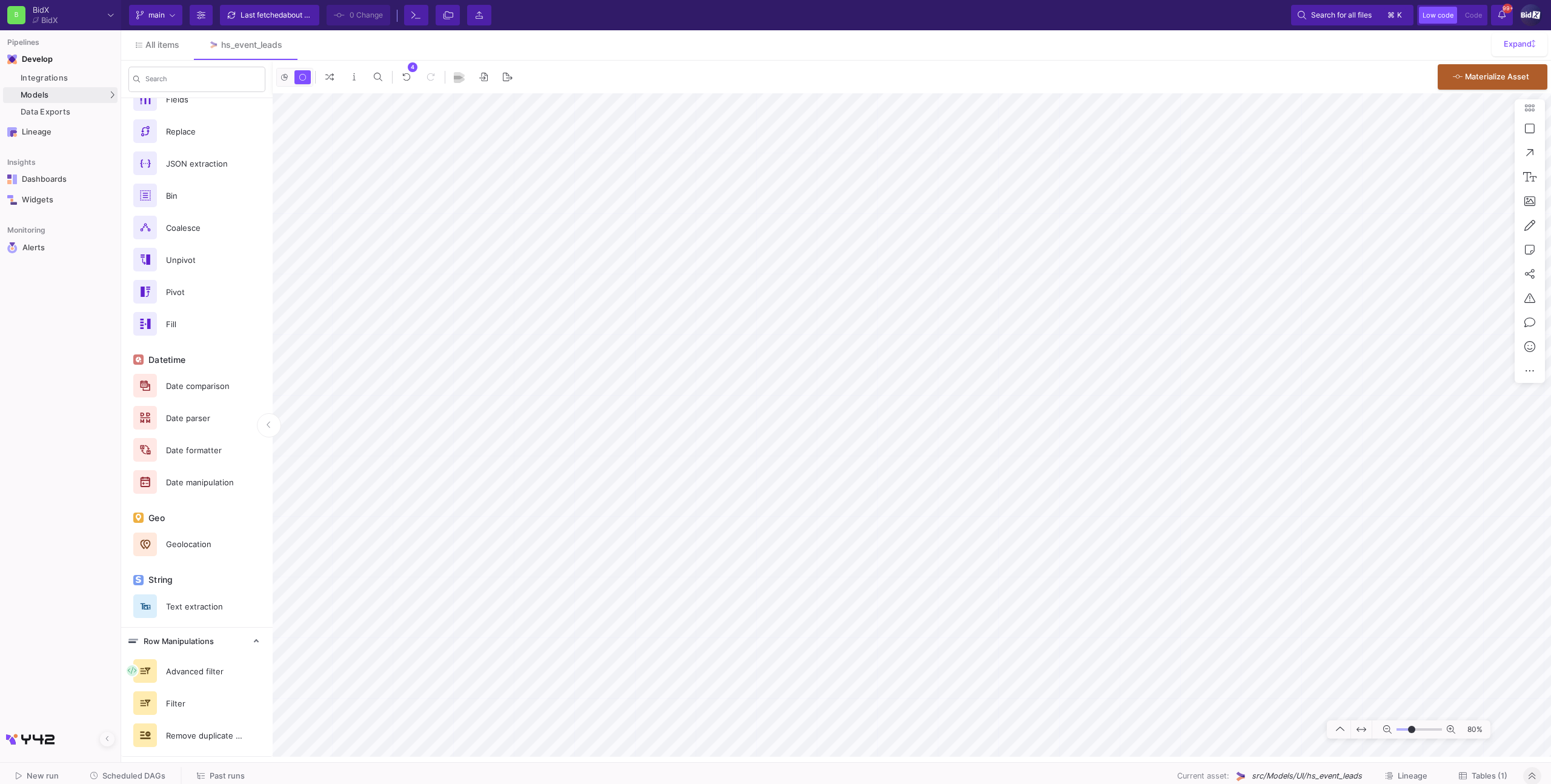
click at [1497, 771] on span "Tables (1)" at bounding box center [1490, 776] width 36 height 9
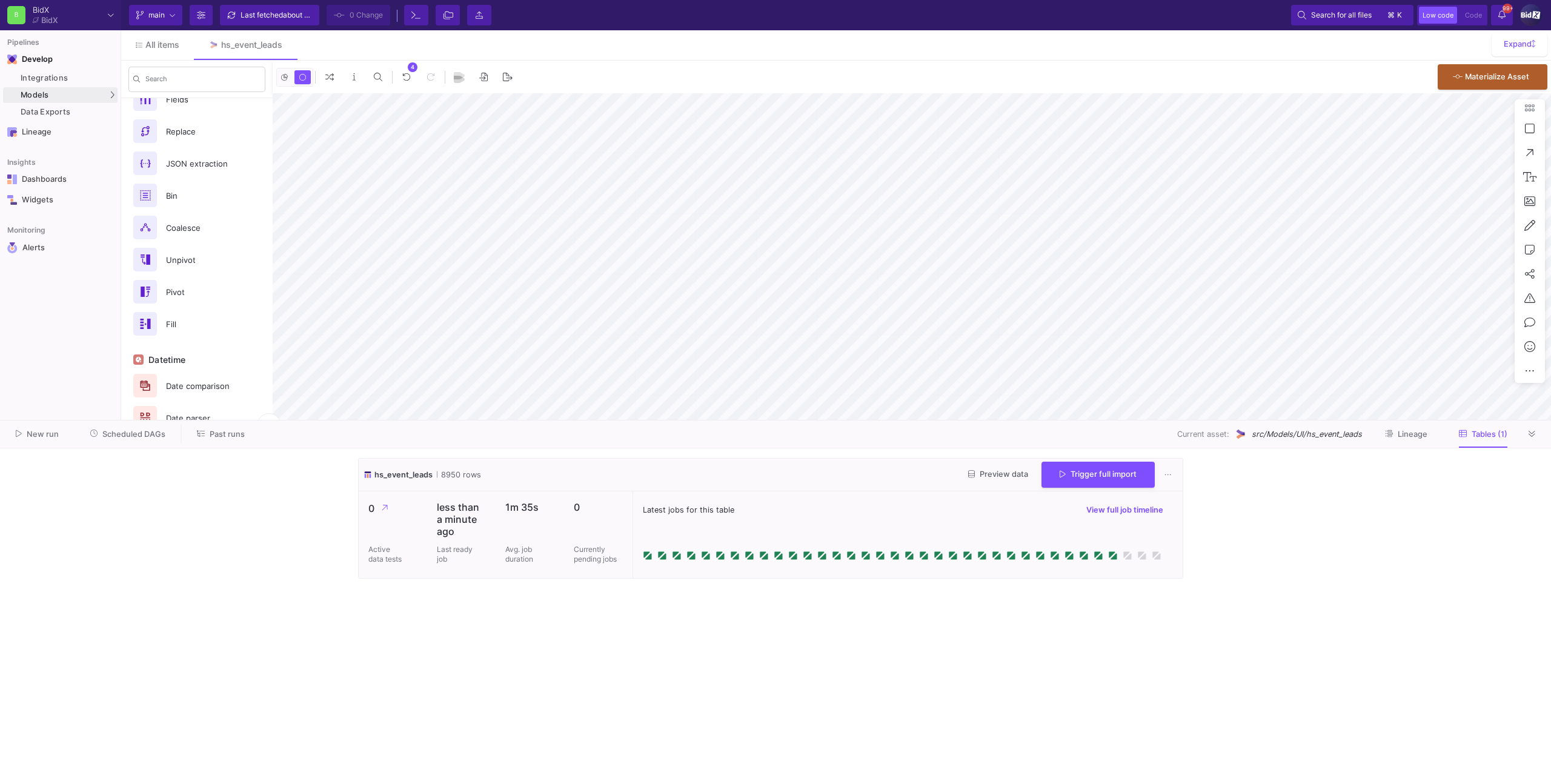
drag, startPoint x: 1537, startPoint y: 436, endPoint x: 1526, endPoint y: 435, distance: 11.0
click at [1536, 436] on button at bounding box center [1532, 433] width 18 height 18
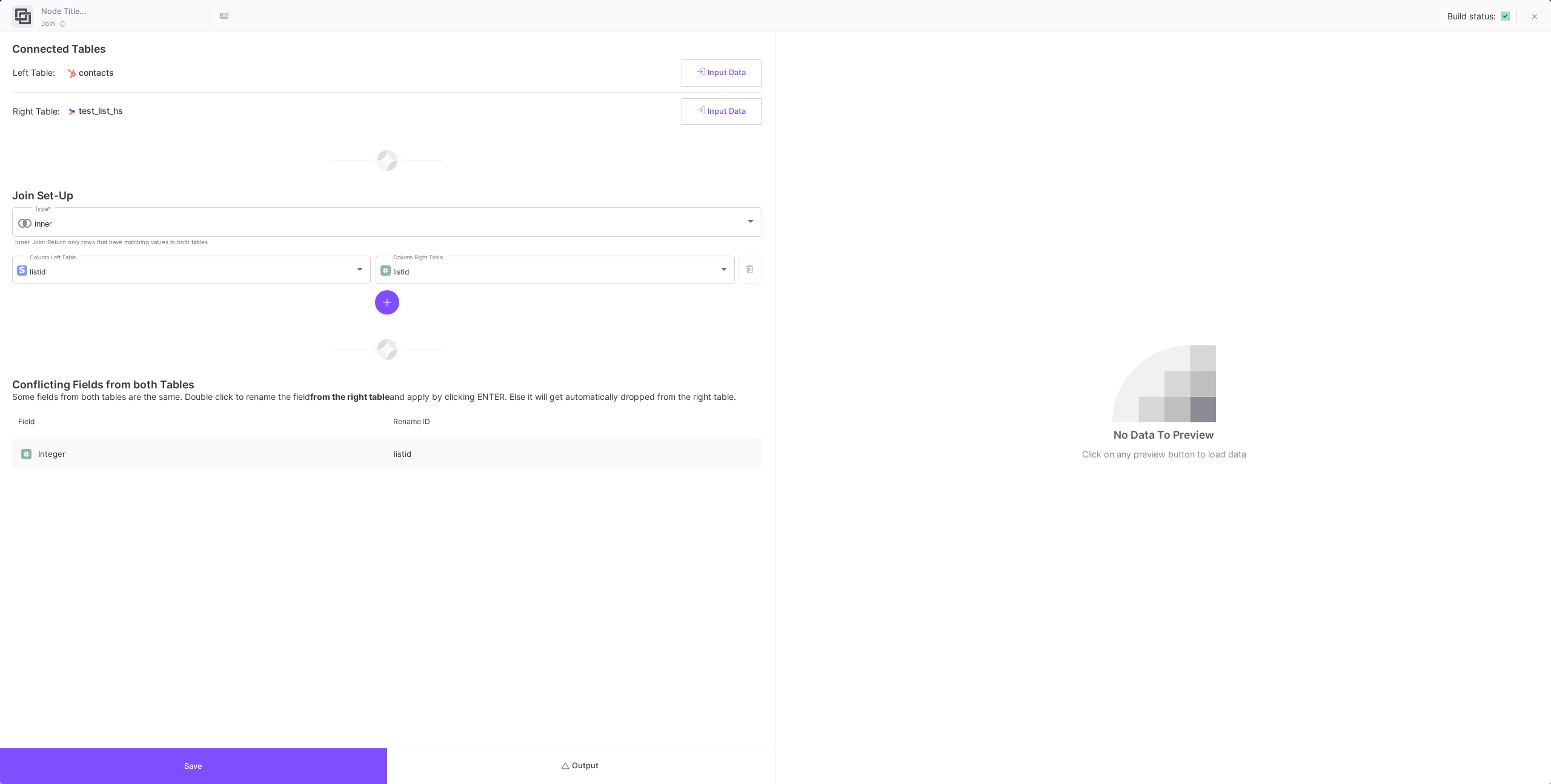
click at [681, 772] on button "Output" at bounding box center [580, 766] width 387 height 36
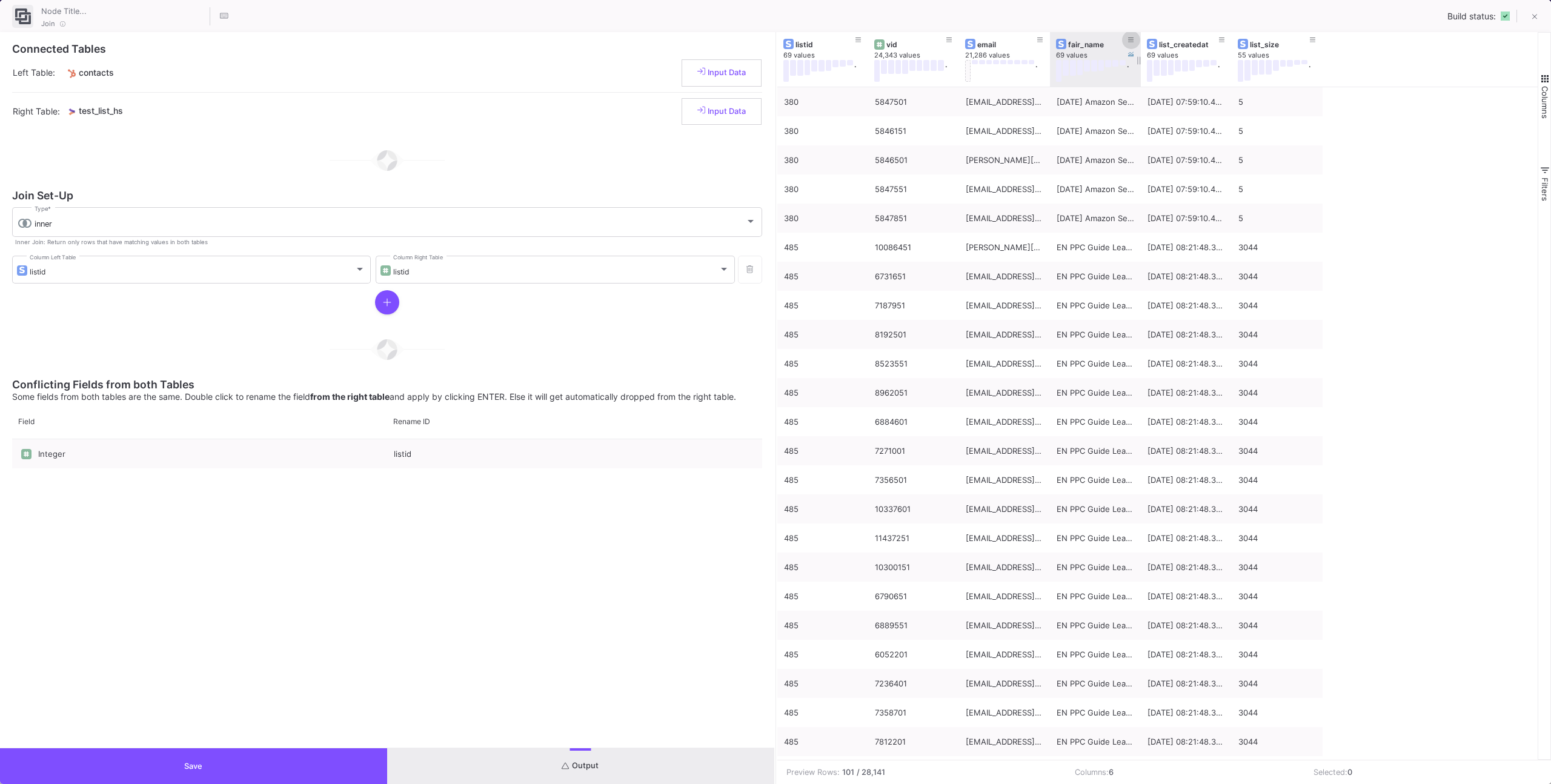
click at [1134, 39] on button at bounding box center [1131, 40] width 18 height 18
click at [1141, 97] on span "is equal" at bounding box center [1138, 101] width 22 height 8
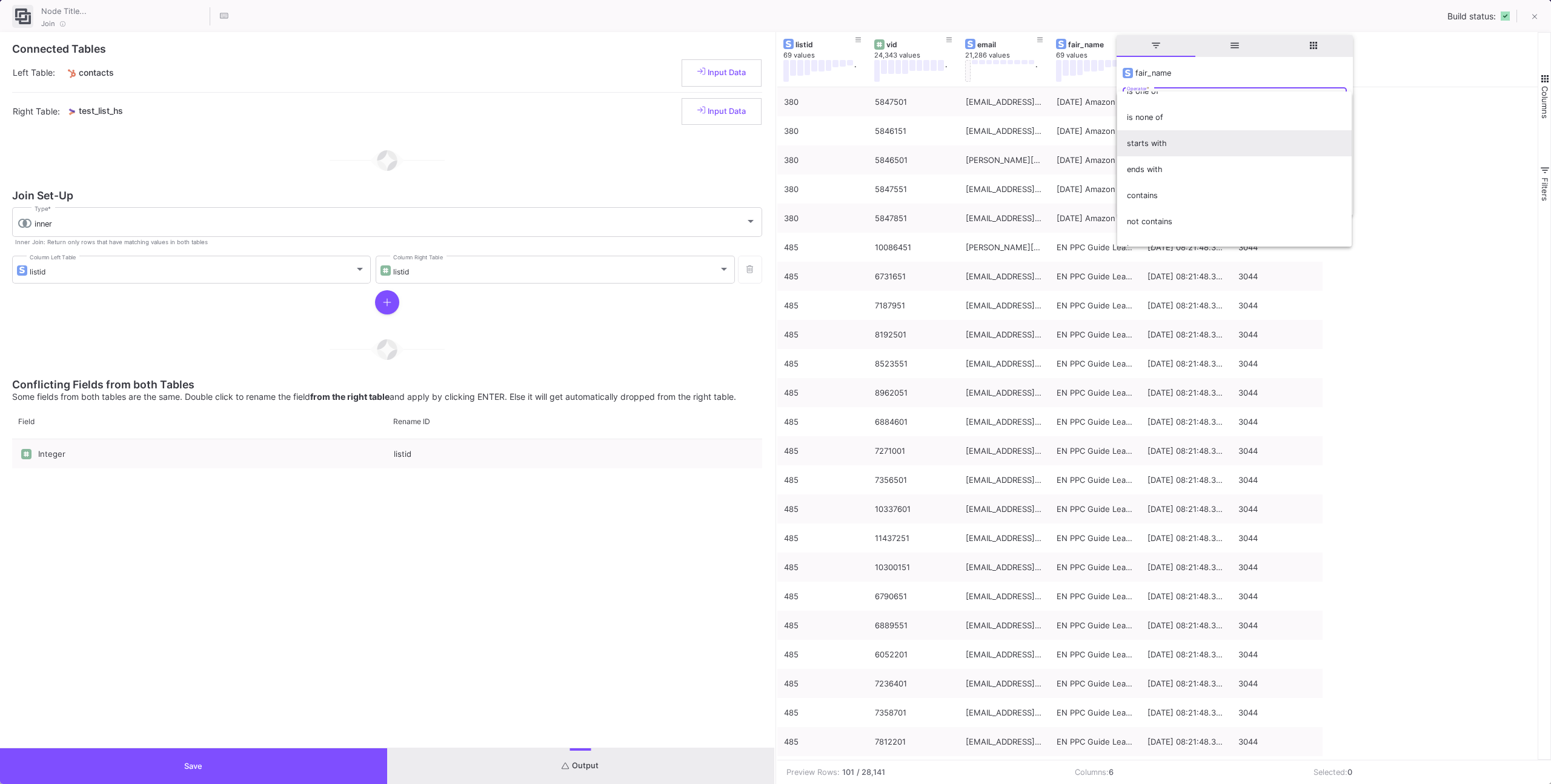
scroll to position [72, 0]
click at [1158, 191] on span "contains" at bounding box center [1235, 189] width 215 height 26
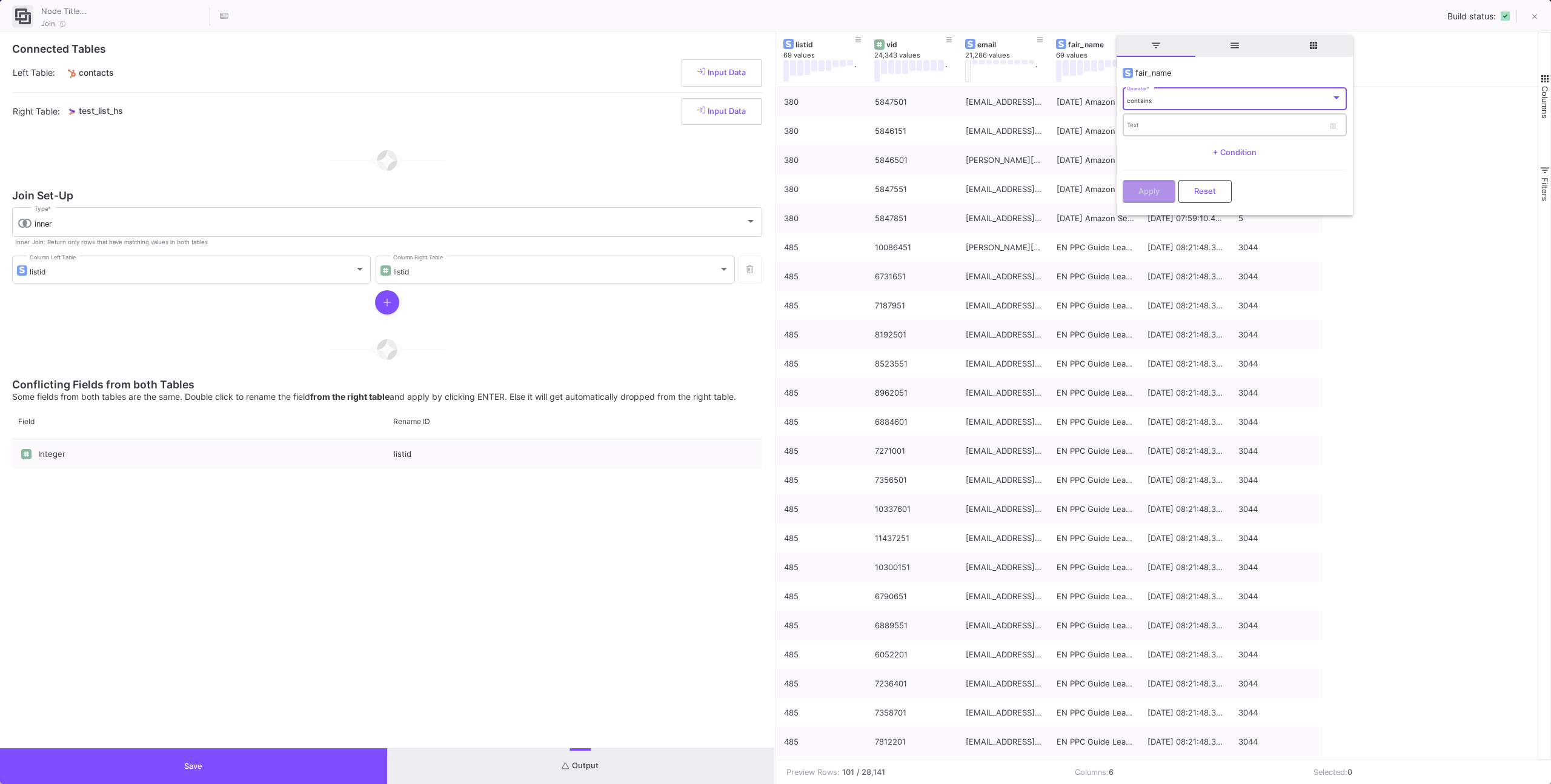
click at [1148, 134] on div "Text" at bounding box center [1225, 124] width 197 height 24
type input "dmexco"
drag, startPoint x: 1142, startPoint y: 202, endPoint x: 1145, endPoint y: 213, distance: 11.4
click at [1146, 215] on div "Drag here to set row groups Drag here to set column labels listid 69 values . v…" at bounding box center [1165, 395] width 774 height 728
click at [1139, 189] on span "Apply" at bounding box center [1149, 190] width 22 height 9
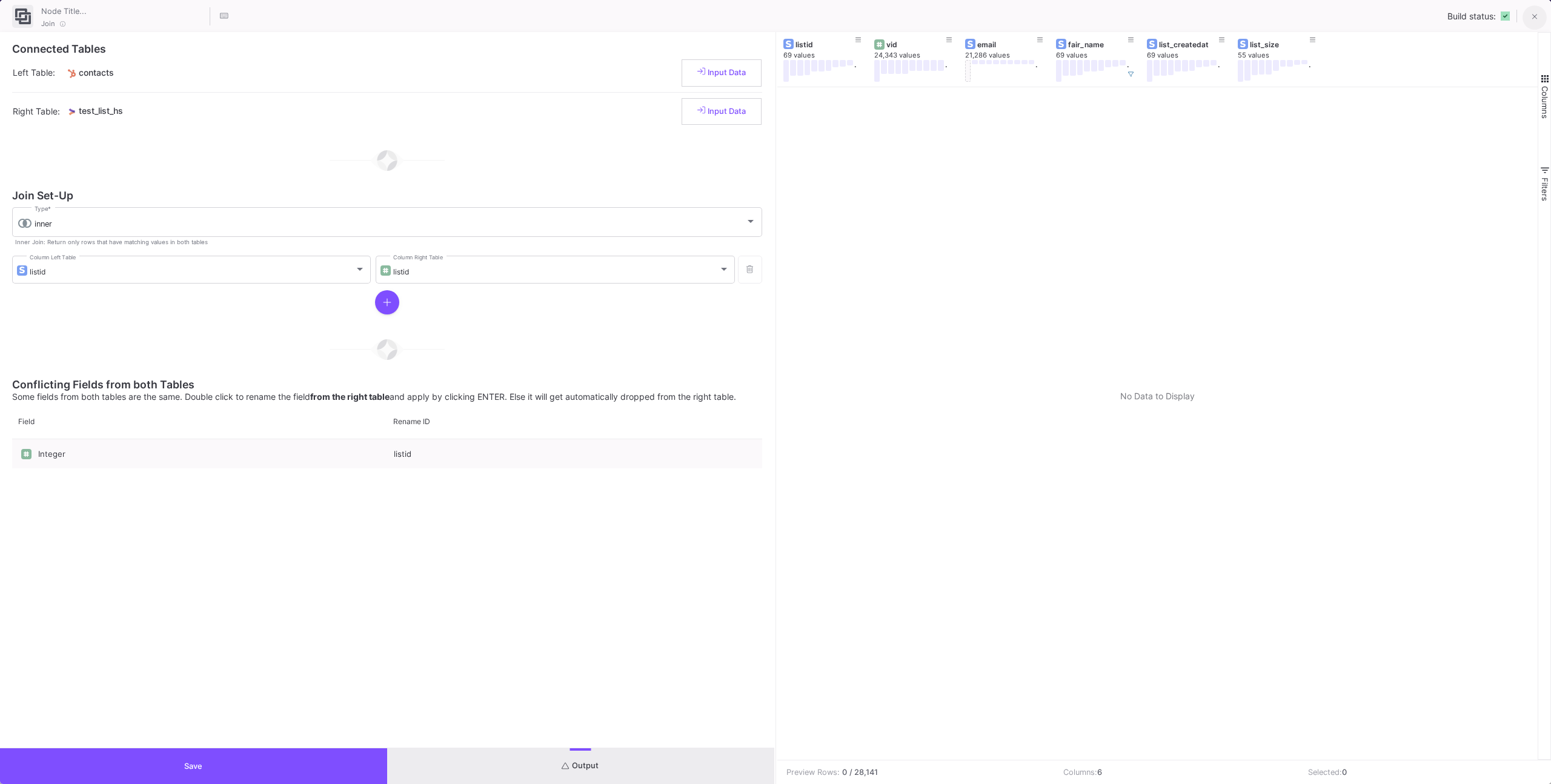
click at [1539, 17] on button at bounding box center [1535, 18] width 24 height 24
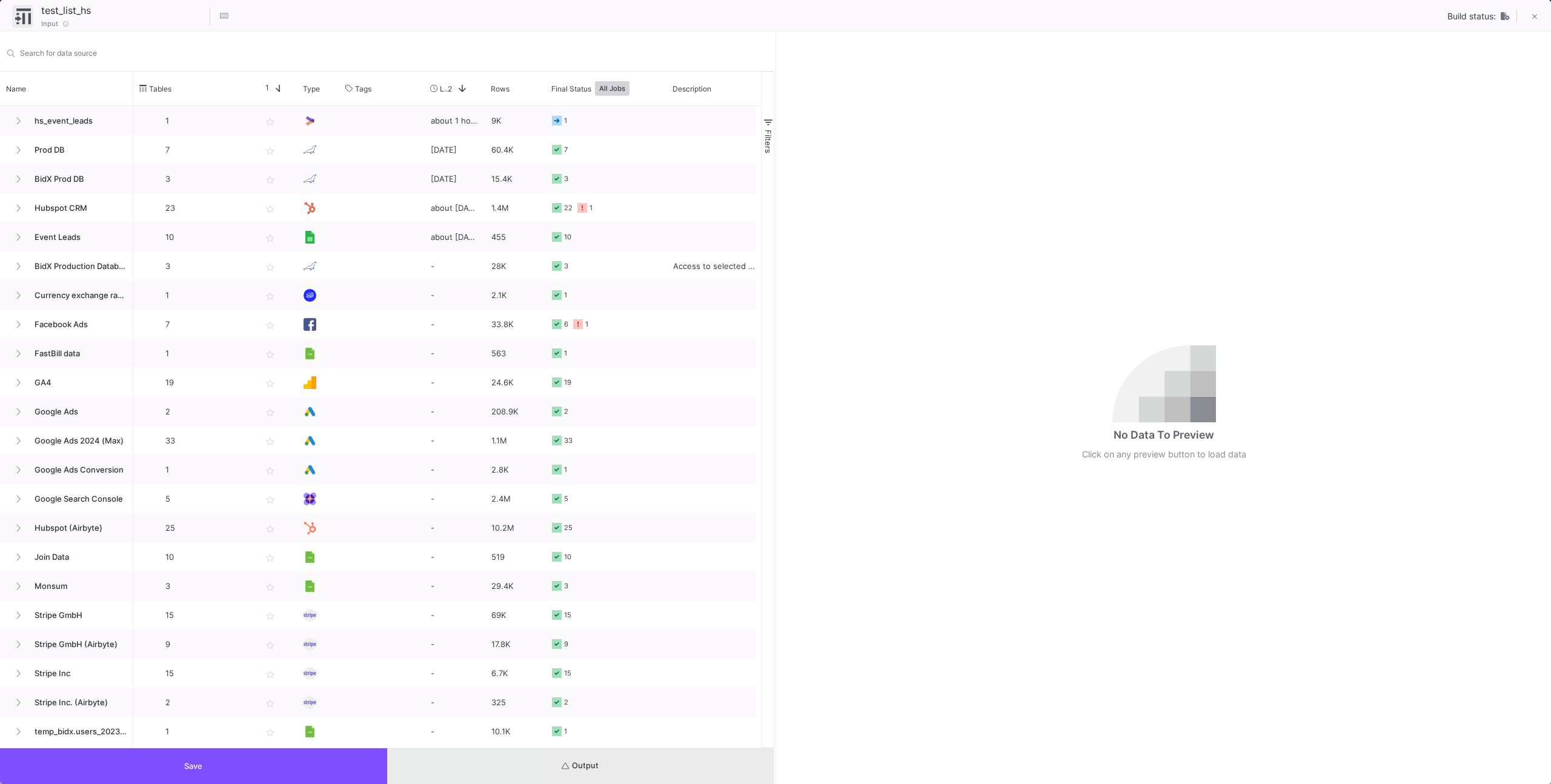
click at [656, 760] on button "Output" at bounding box center [580, 766] width 387 height 36
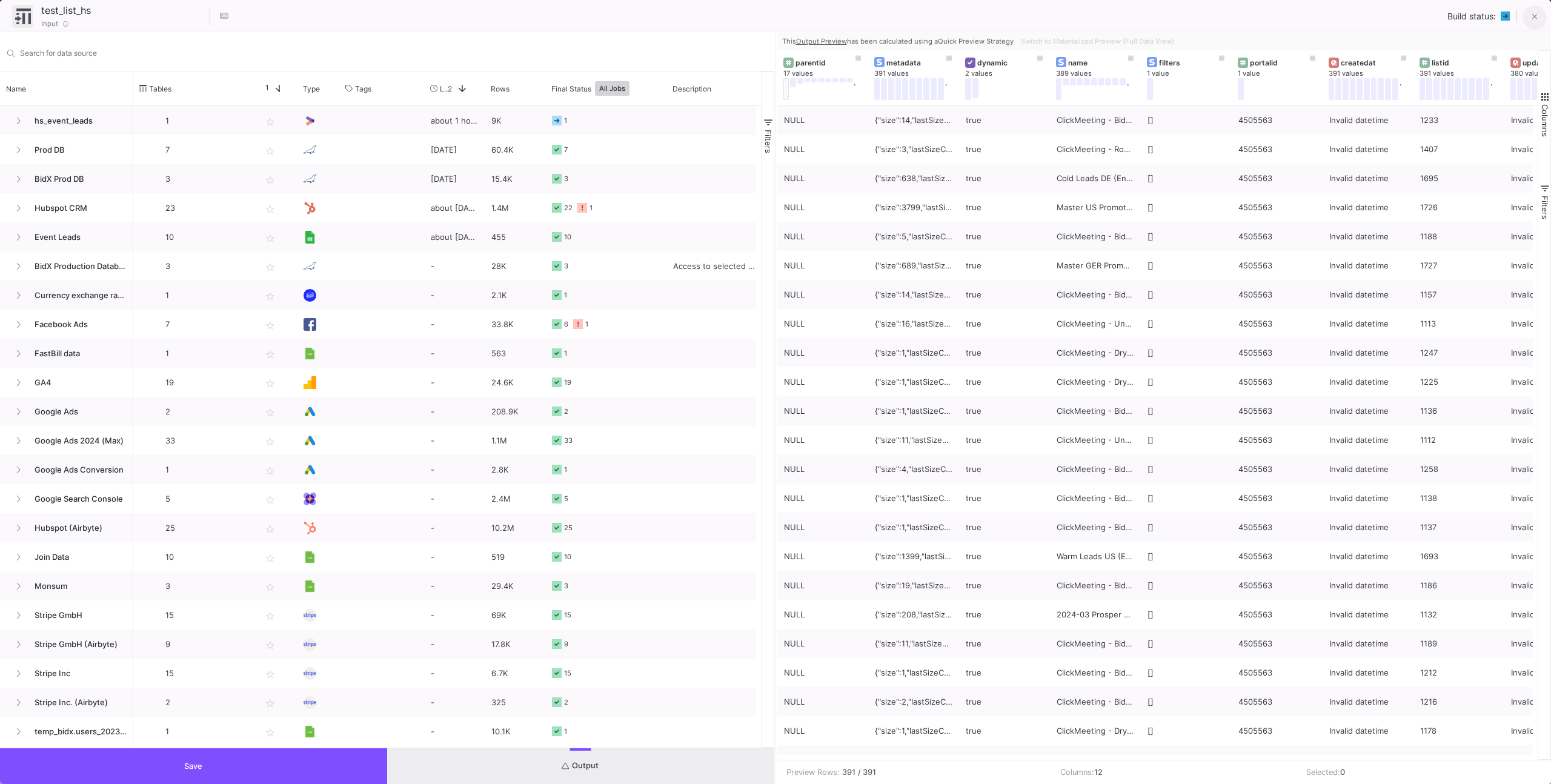
click at [1535, 22] on icon at bounding box center [1535, 17] width 6 height 8
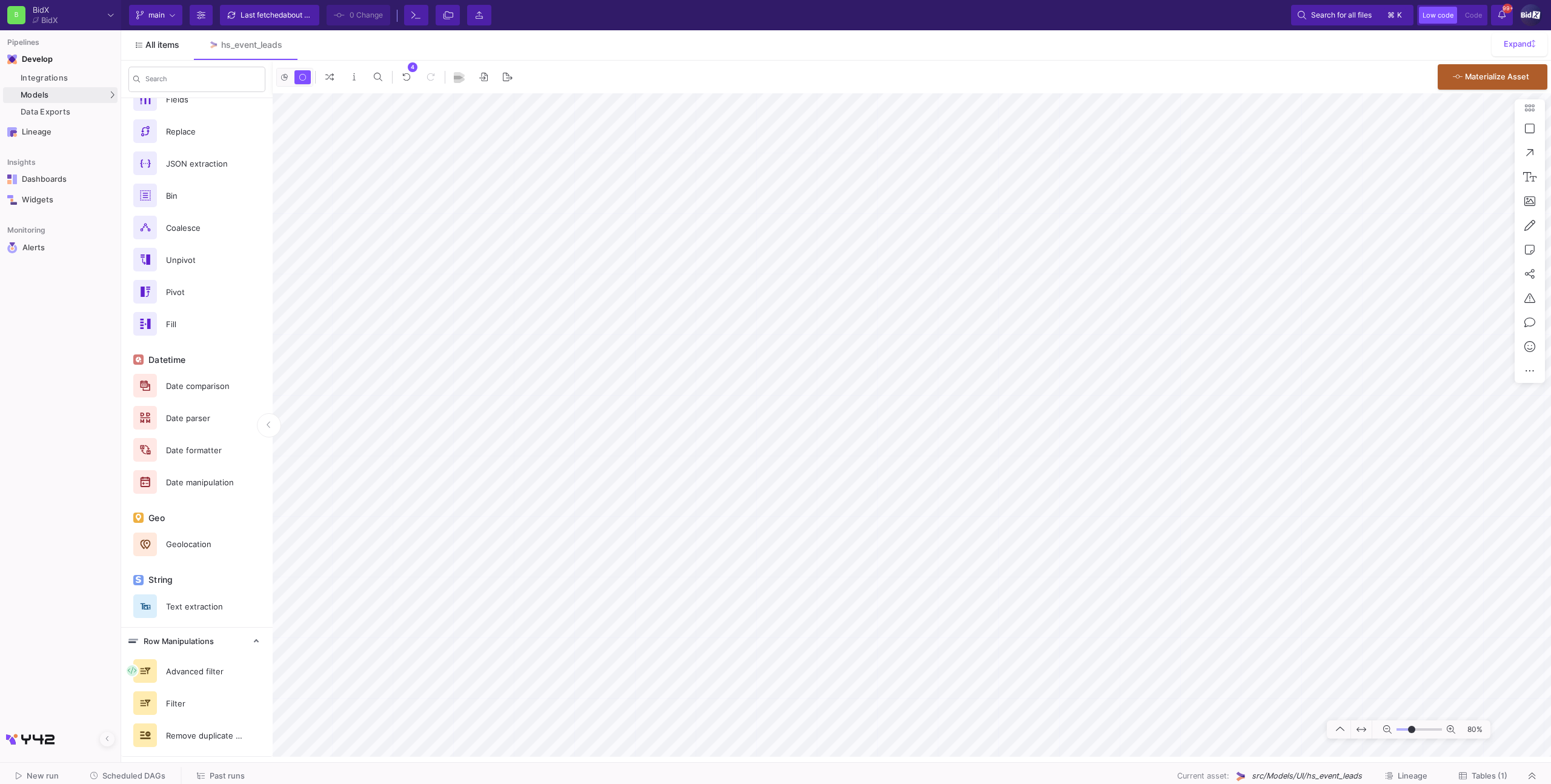
click at [170, 40] on span "All items" at bounding box center [162, 44] width 34 height 9
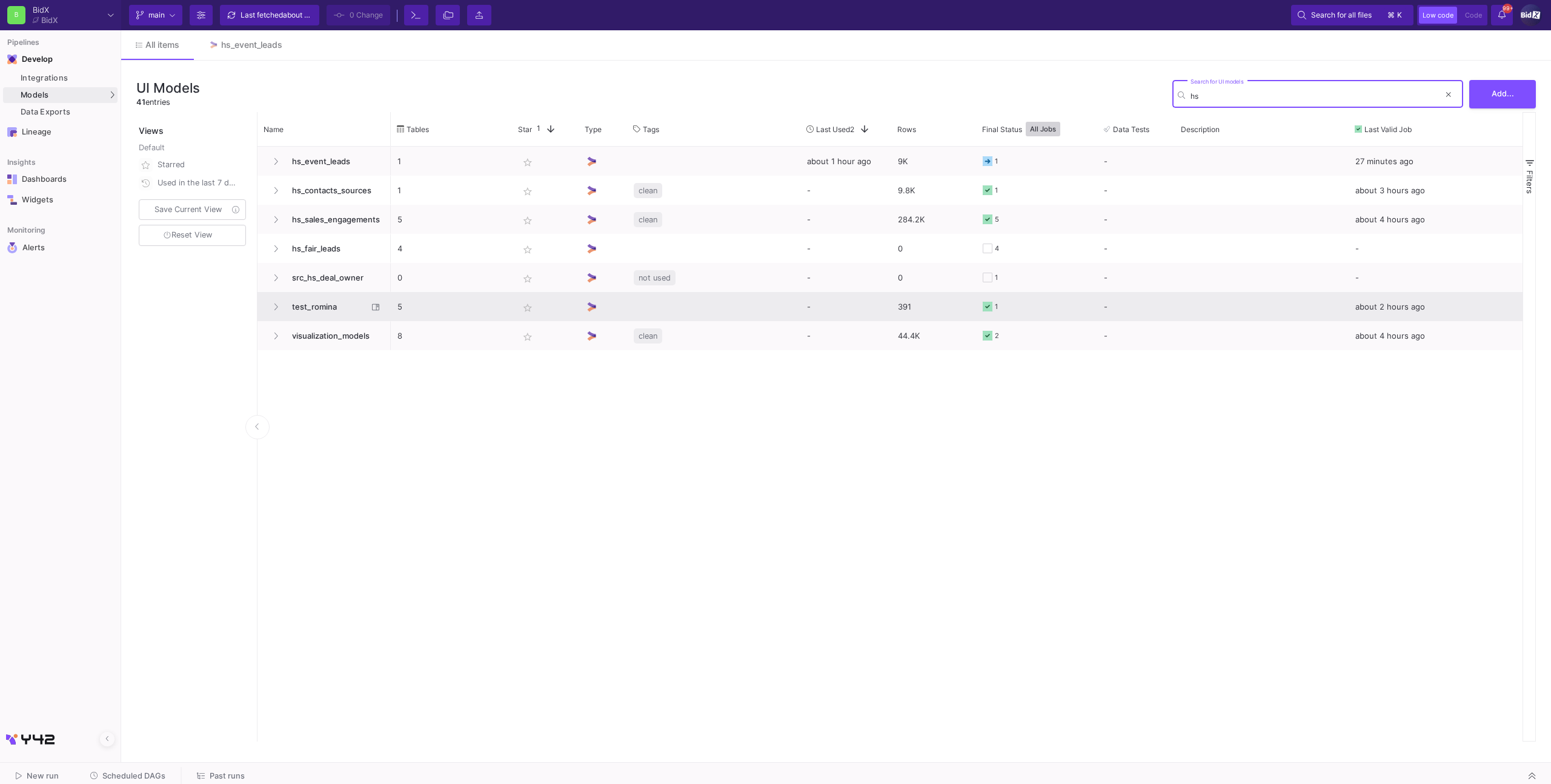
type input "hs"
click at [335, 296] on span "test_romina" at bounding box center [326, 307] width 83 height 28
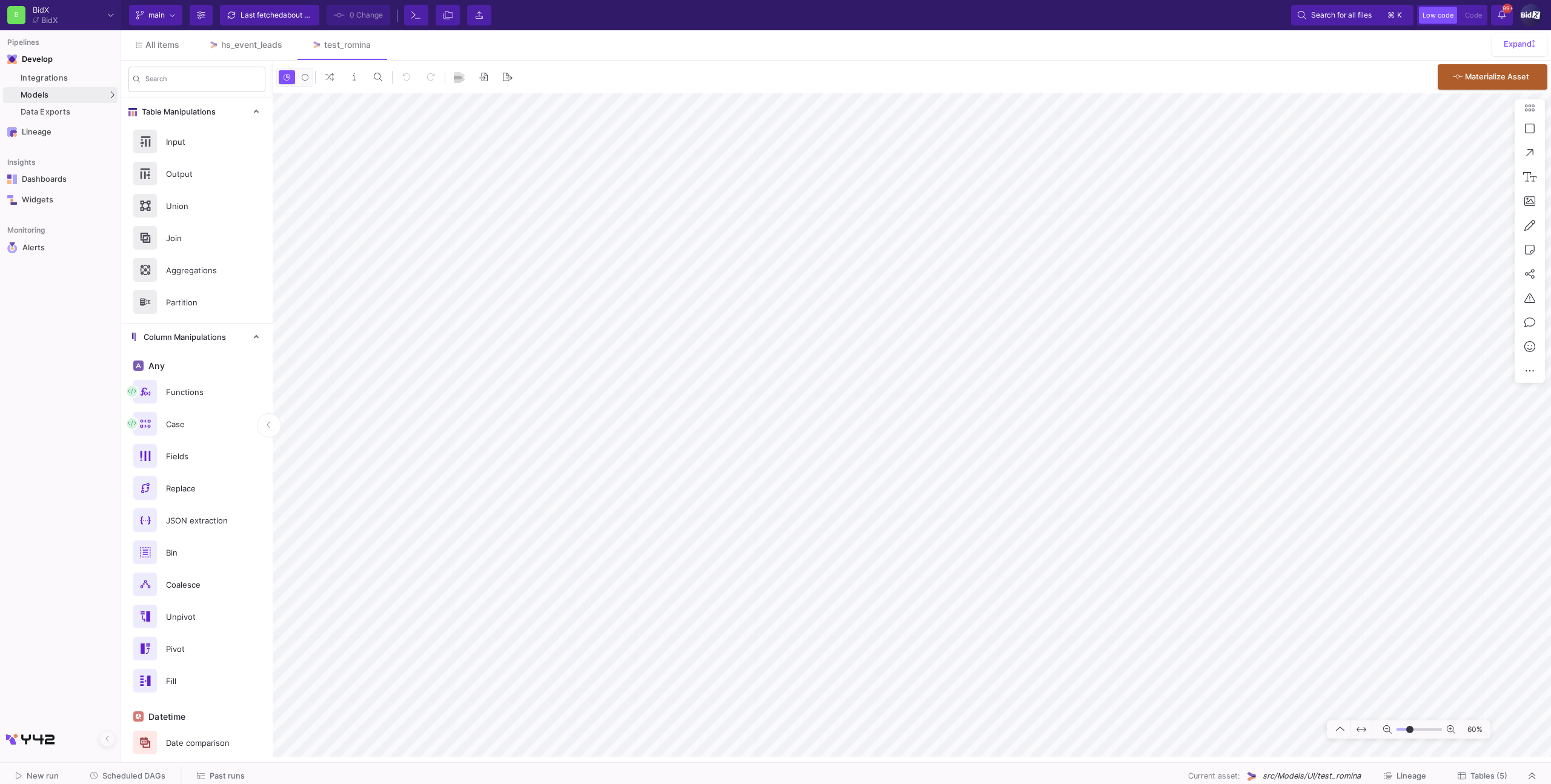
type input "1"
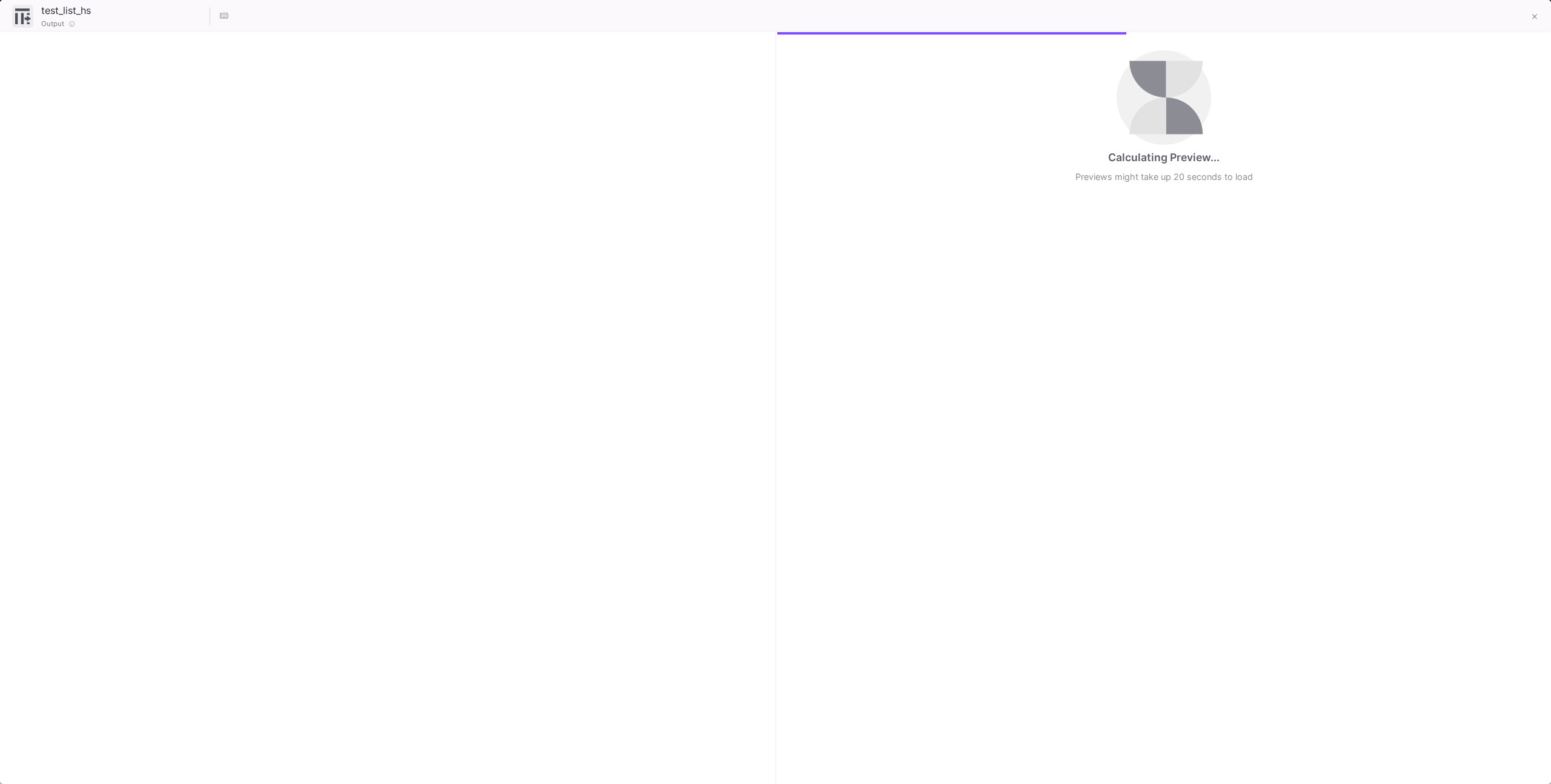
checkbox input "true"
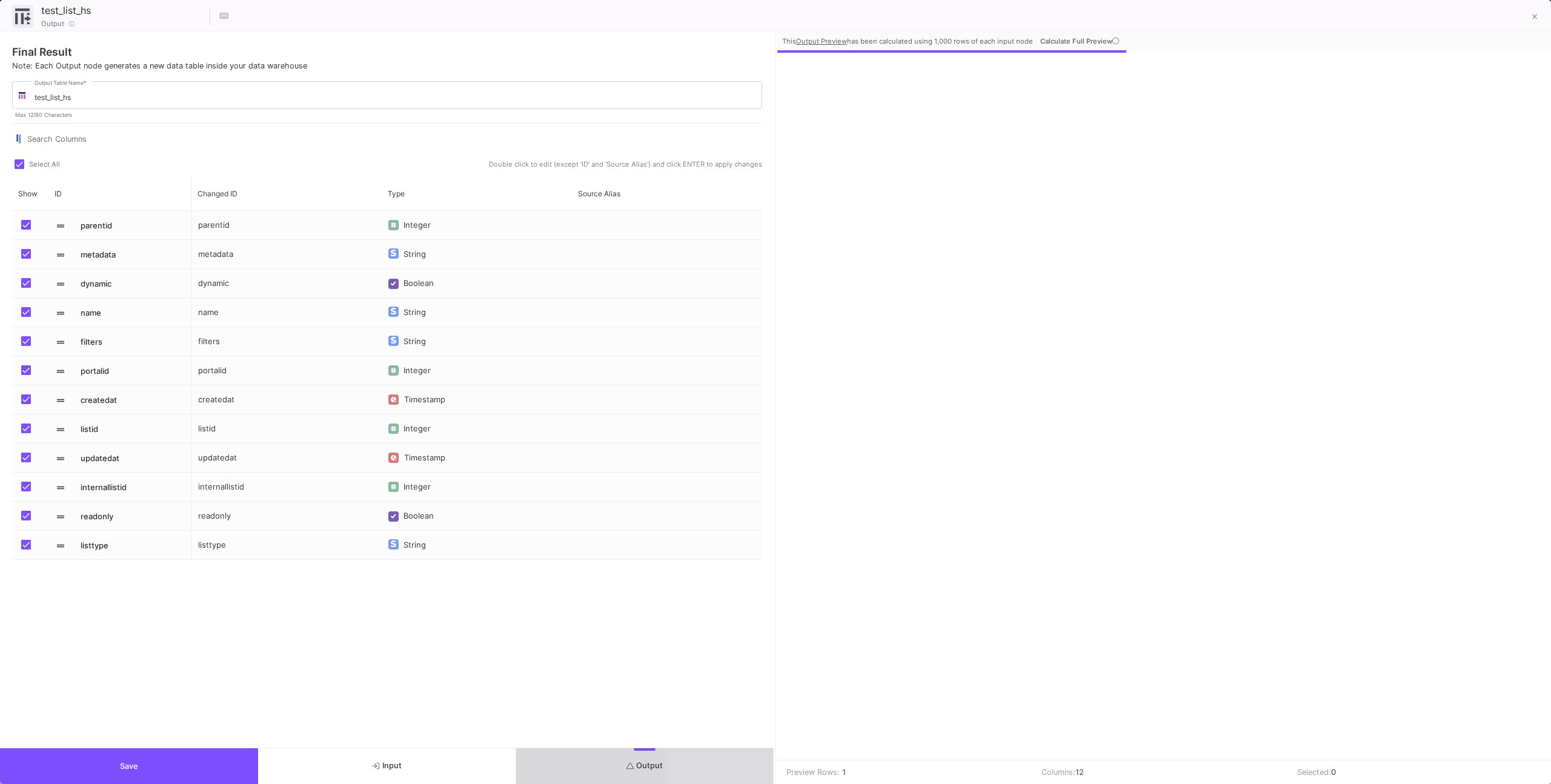
click at [723, 762] on button "Output" at bounding box center [645, 766] width 258 height 36
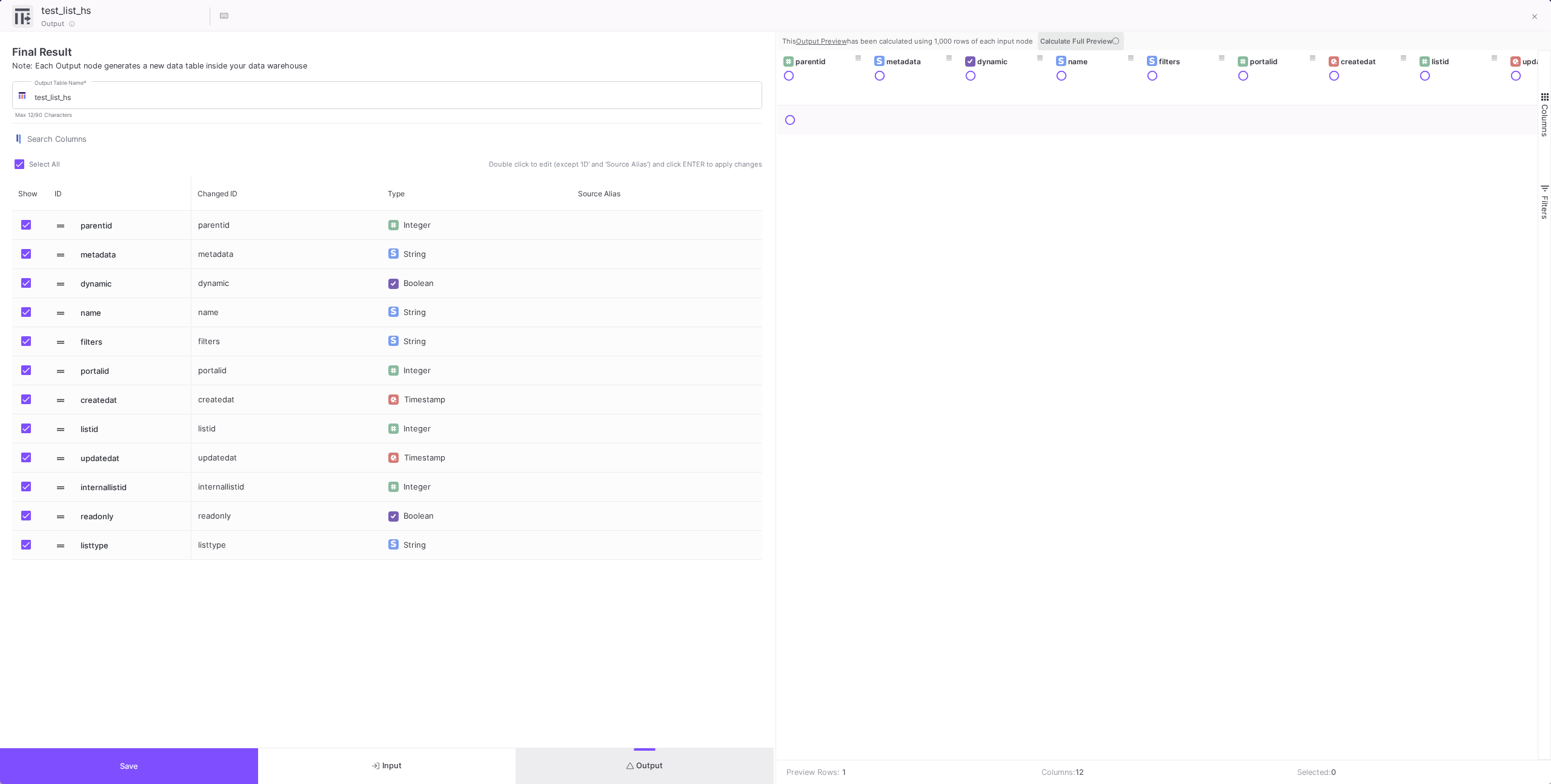
click at [1093, 33] on button "Calculate Full Preview" at bounding box center [1080, 40] width 86 height 18
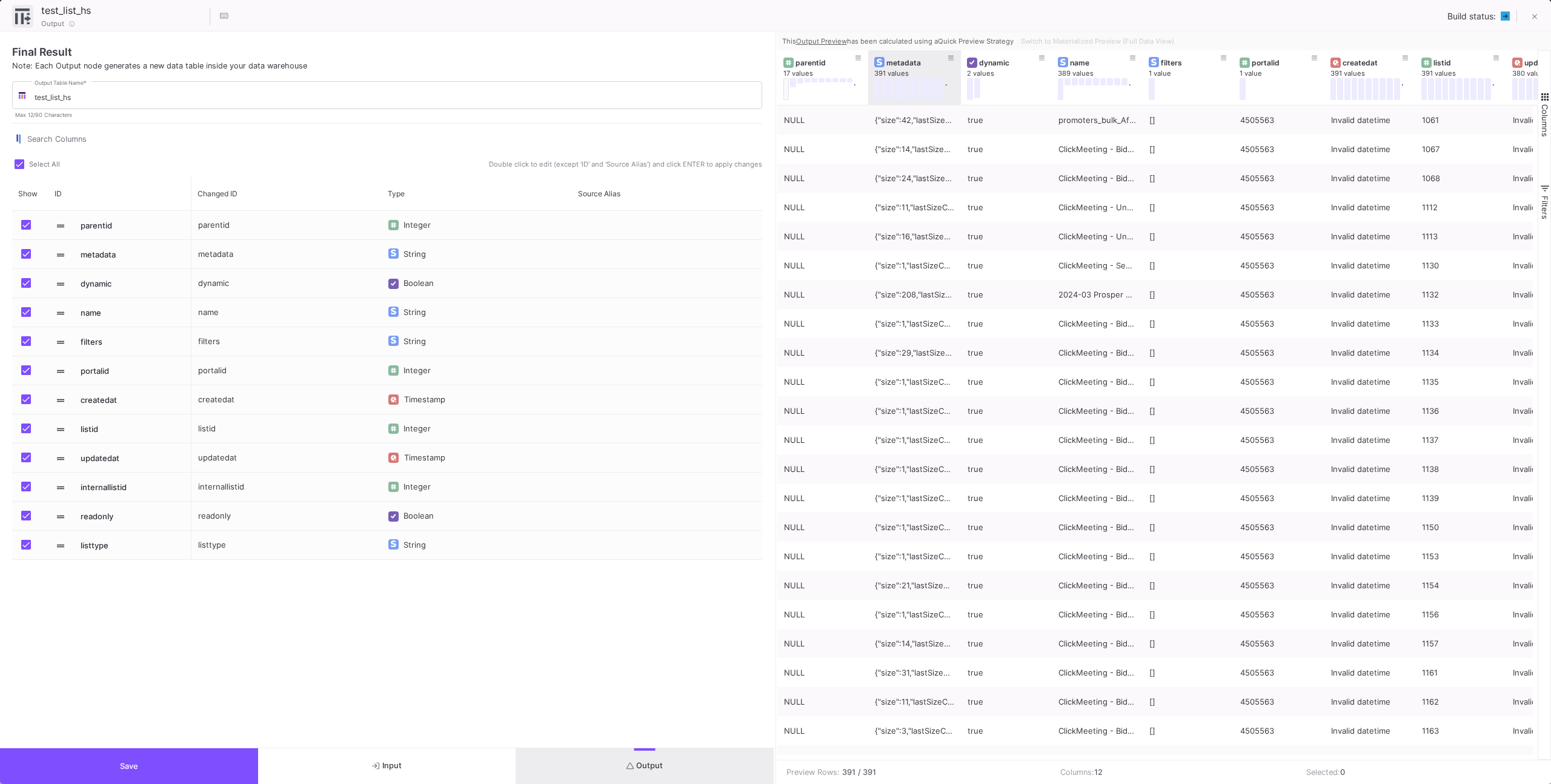
drag, startPoint x: 956, startPoint y: 81, endPoint x: 943, endPoint y: 104, distance: 26.4
click at [941, 103] on div "metadata 391 values ." at bounding box center [914, 77] width 92 height 55
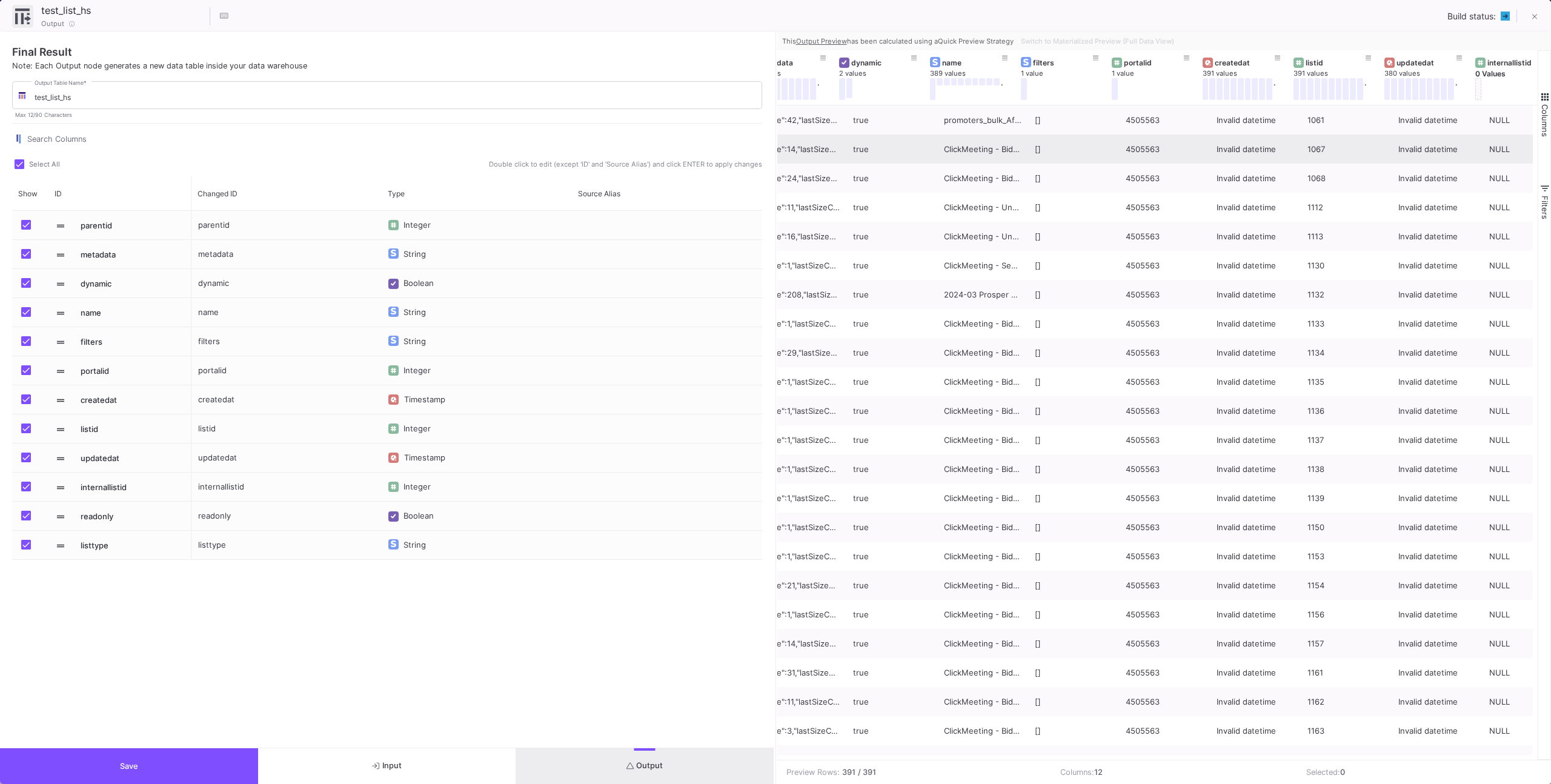
scroll to position [0, 160]
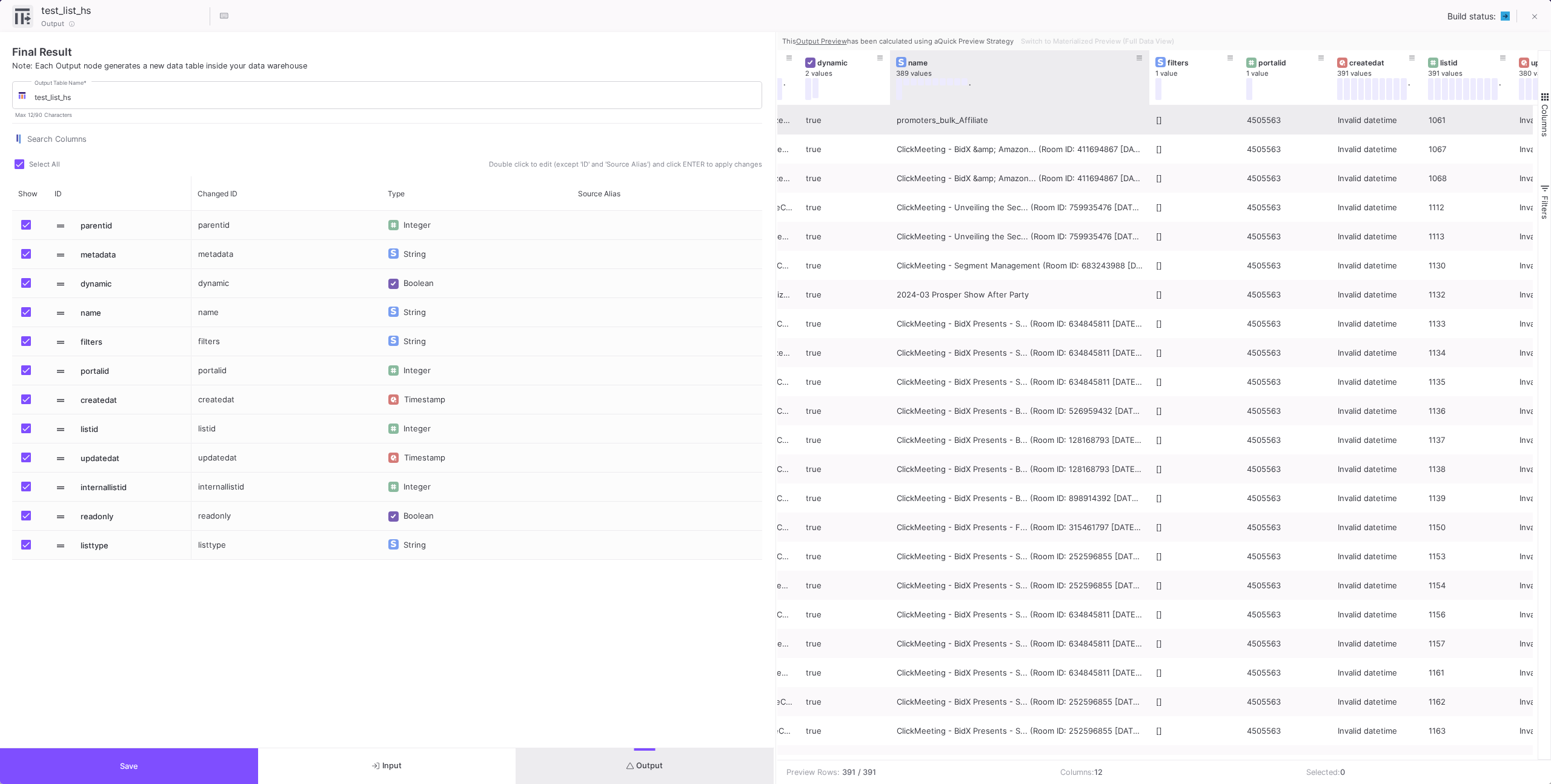
drag, startPoint x: 1133, startPoint y: 104, endPoint x: 1148, endPoint y: 105, distance: 15.0
click at [1148, 105] on div "parentid 17 values . metadata 391 values . dynamic 2 values name 389 values . f…" at bounding box center [1158, 404] width 761 height 709
click at [1141, 56] on icon at bounding box center [1139, 58] width 6 height 7
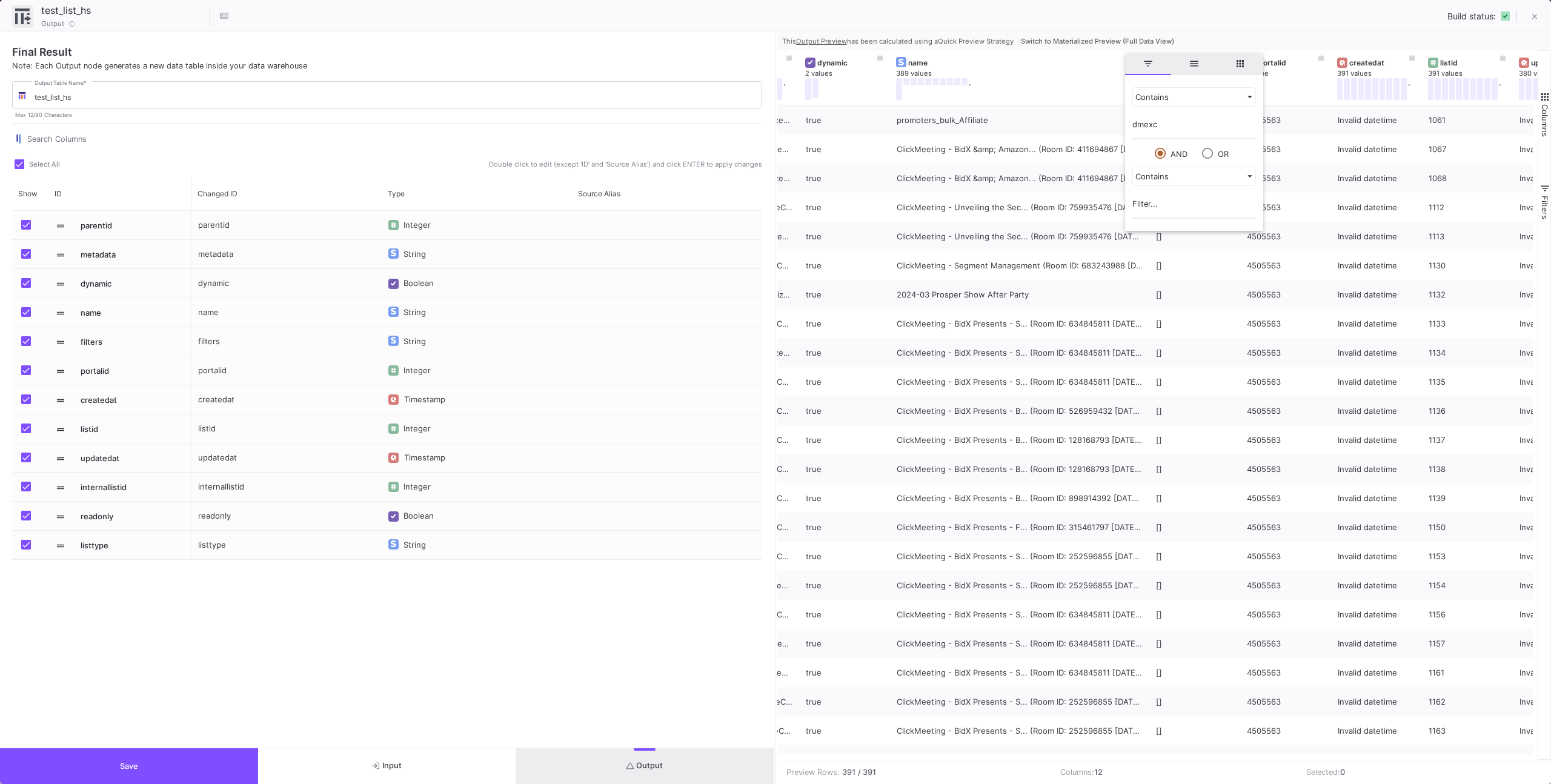
type input "dmexco"
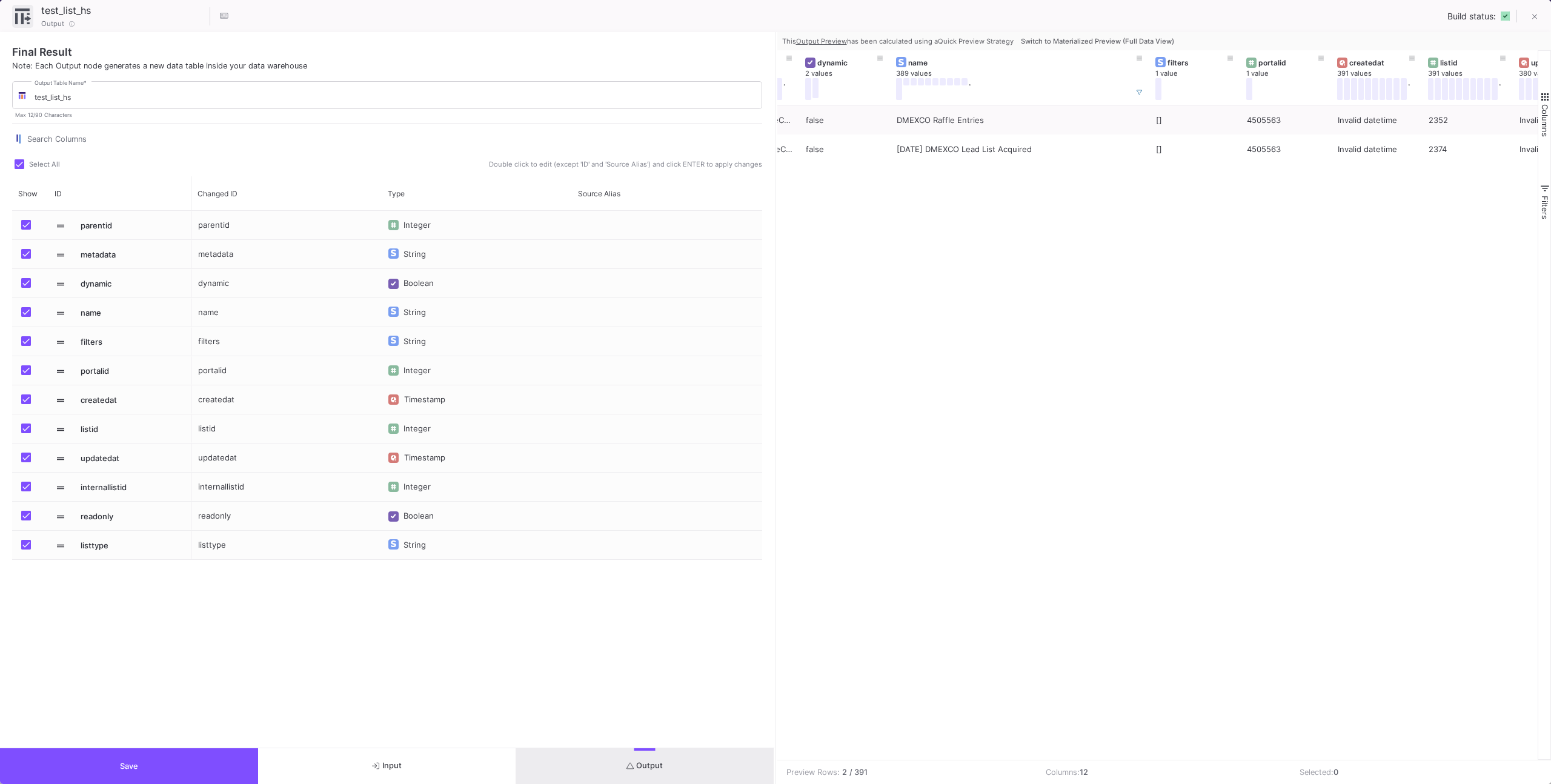
click at [1030, 186] on div "NULL {"size":6,"lastSizeChangeAt":"2025-09-19T13:27:04.006000Z","processing":"D…" at bounding box center [1158, 432] width 761 height 654
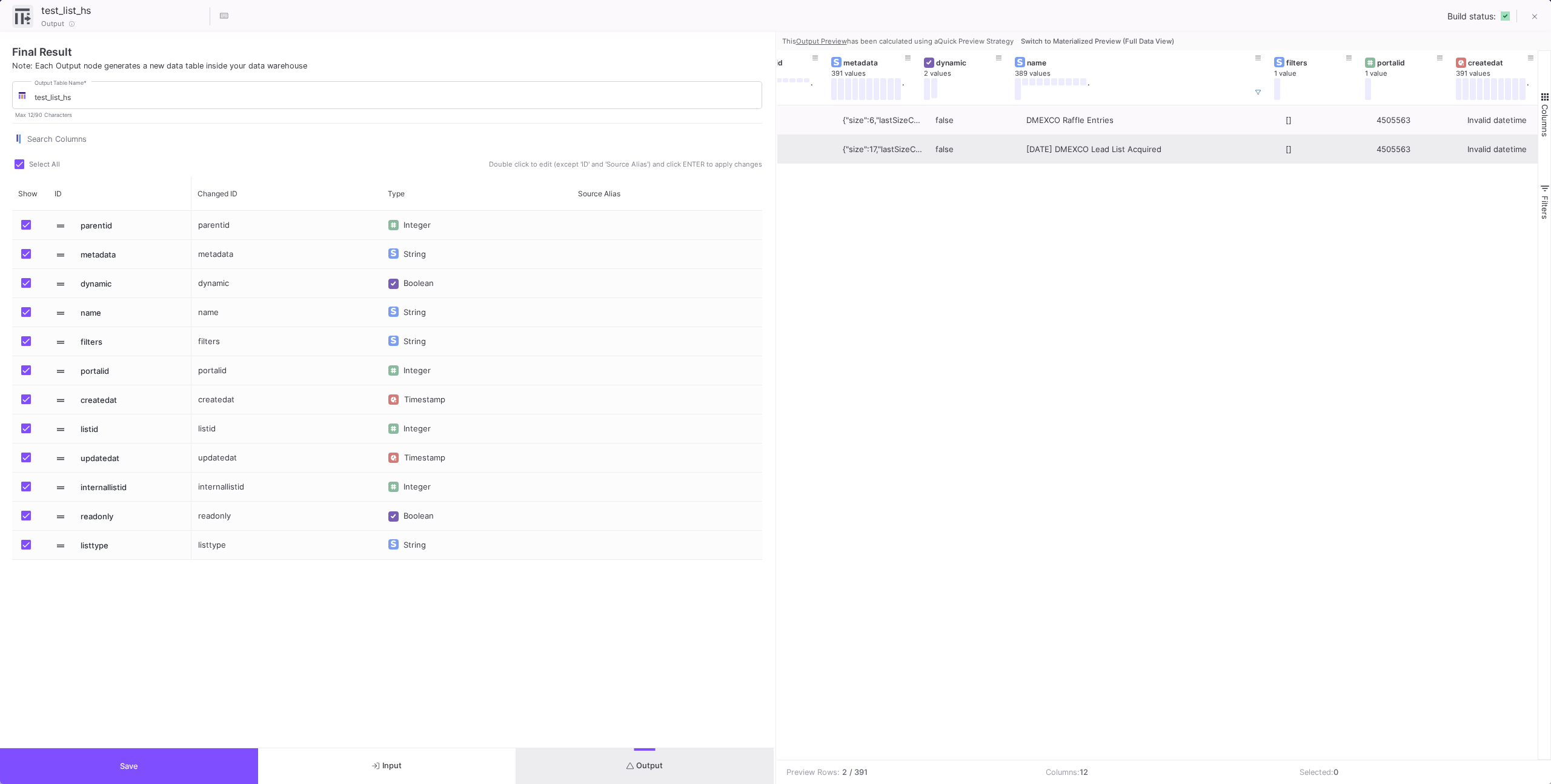
scroll to position [0, 52]
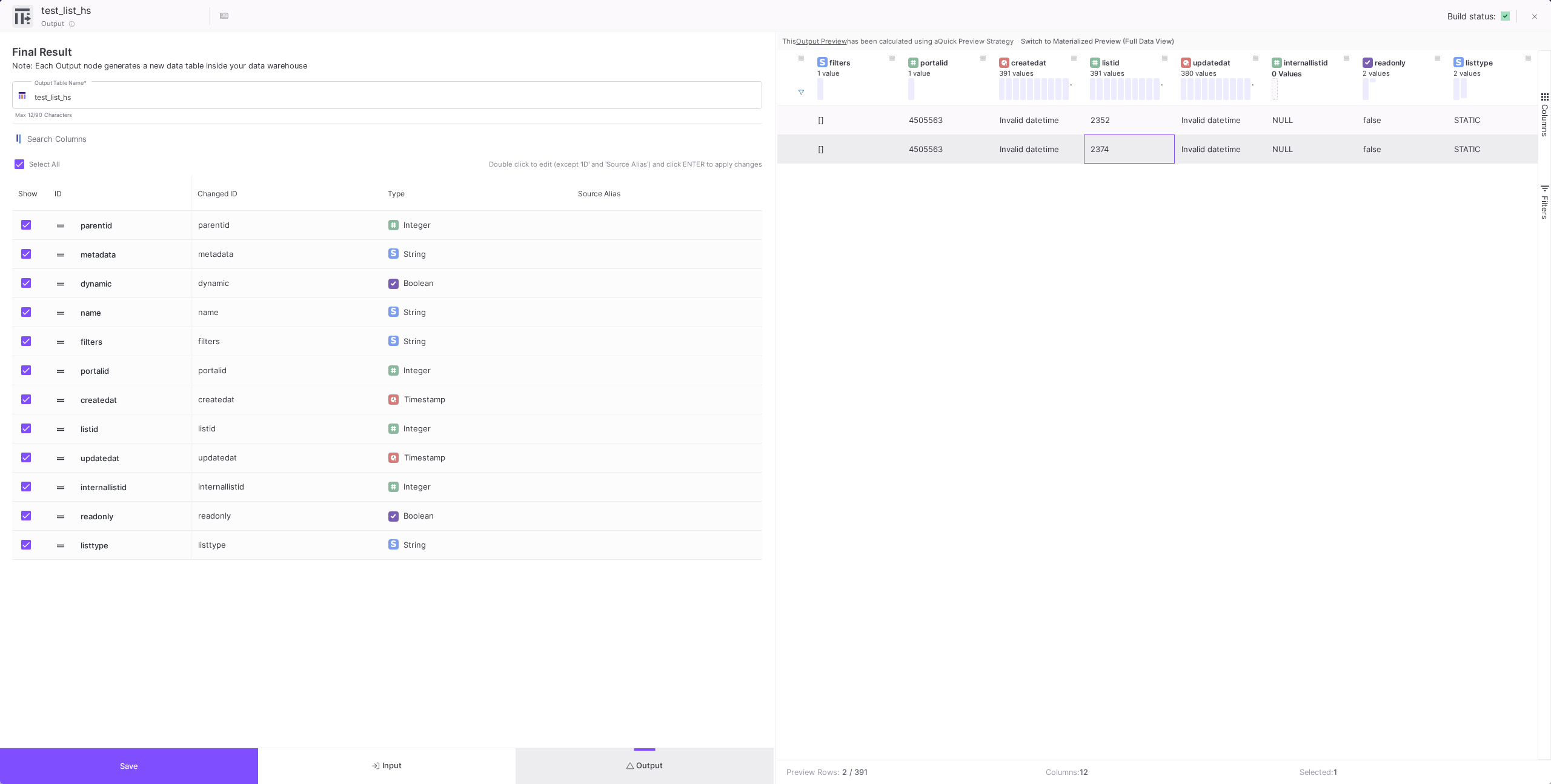
click at [1123, 157] on div "2374" at bounding box center [1129, 149] width 77 height 28
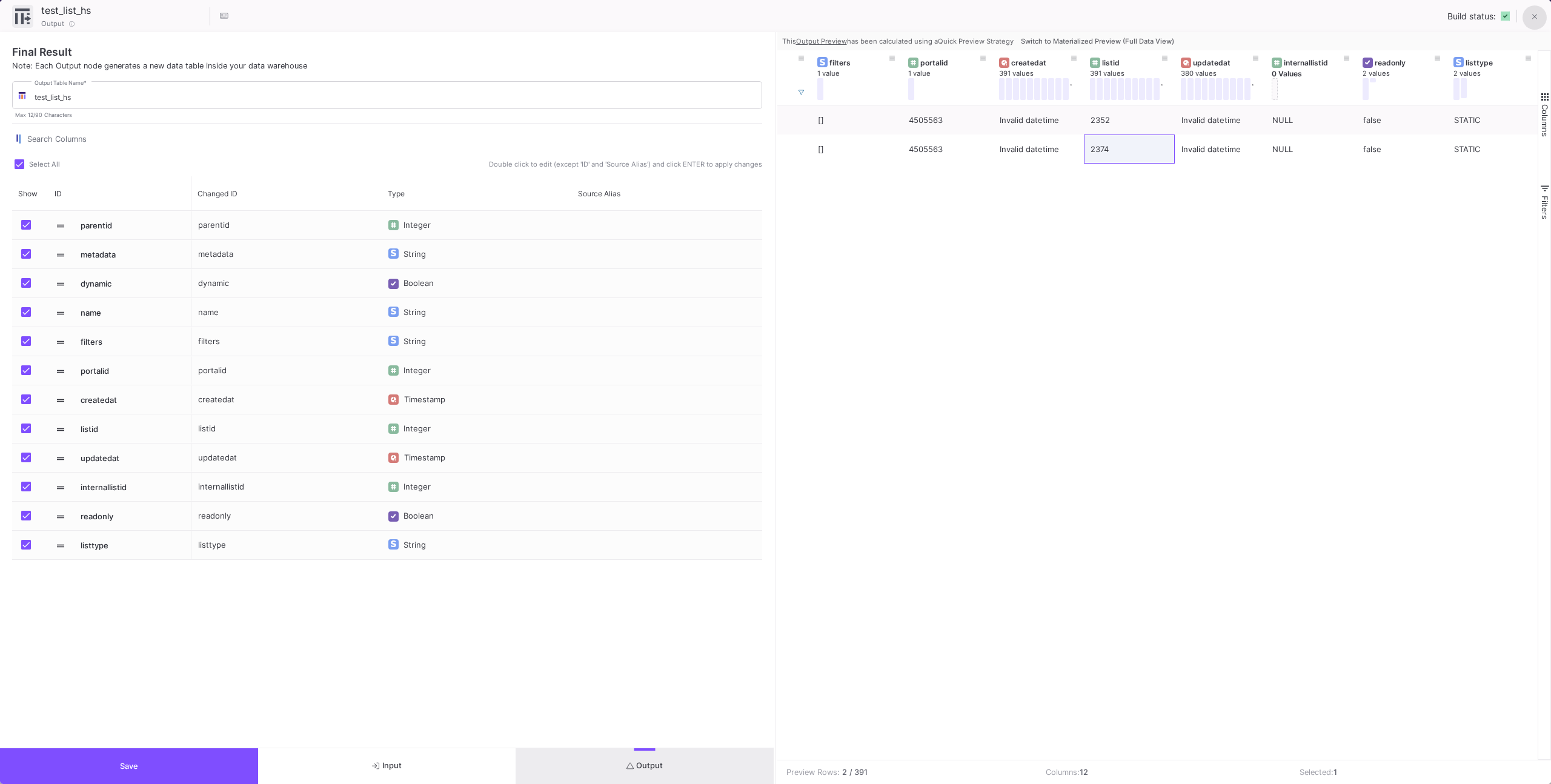
click at [1524, 12] on button at bounding box center [1535, 18] width 24 height 24
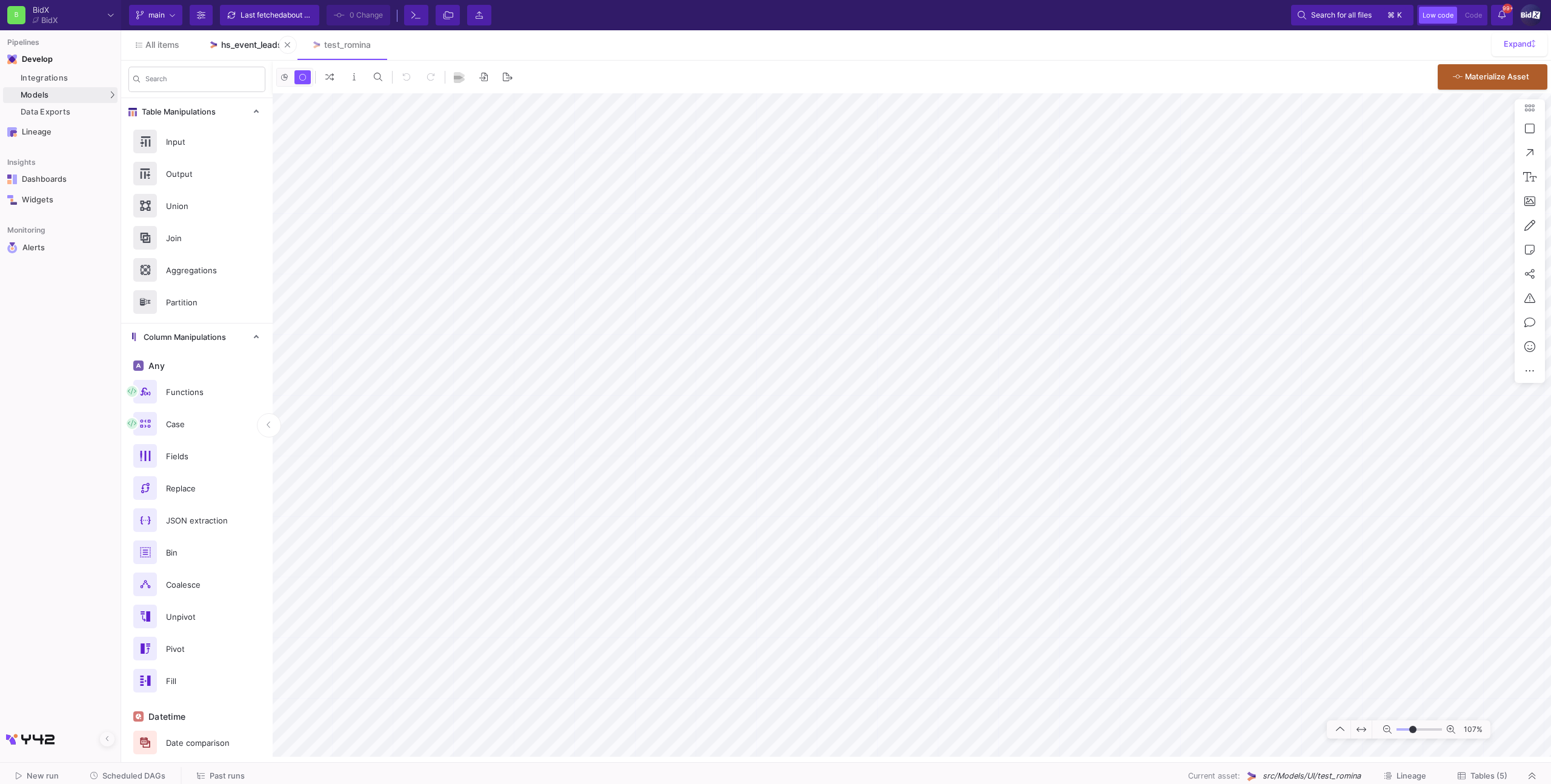
click at [237, 41] on div "hs_event_leads" at bounding box center [251, 44] width 61 height 9
type input "8"
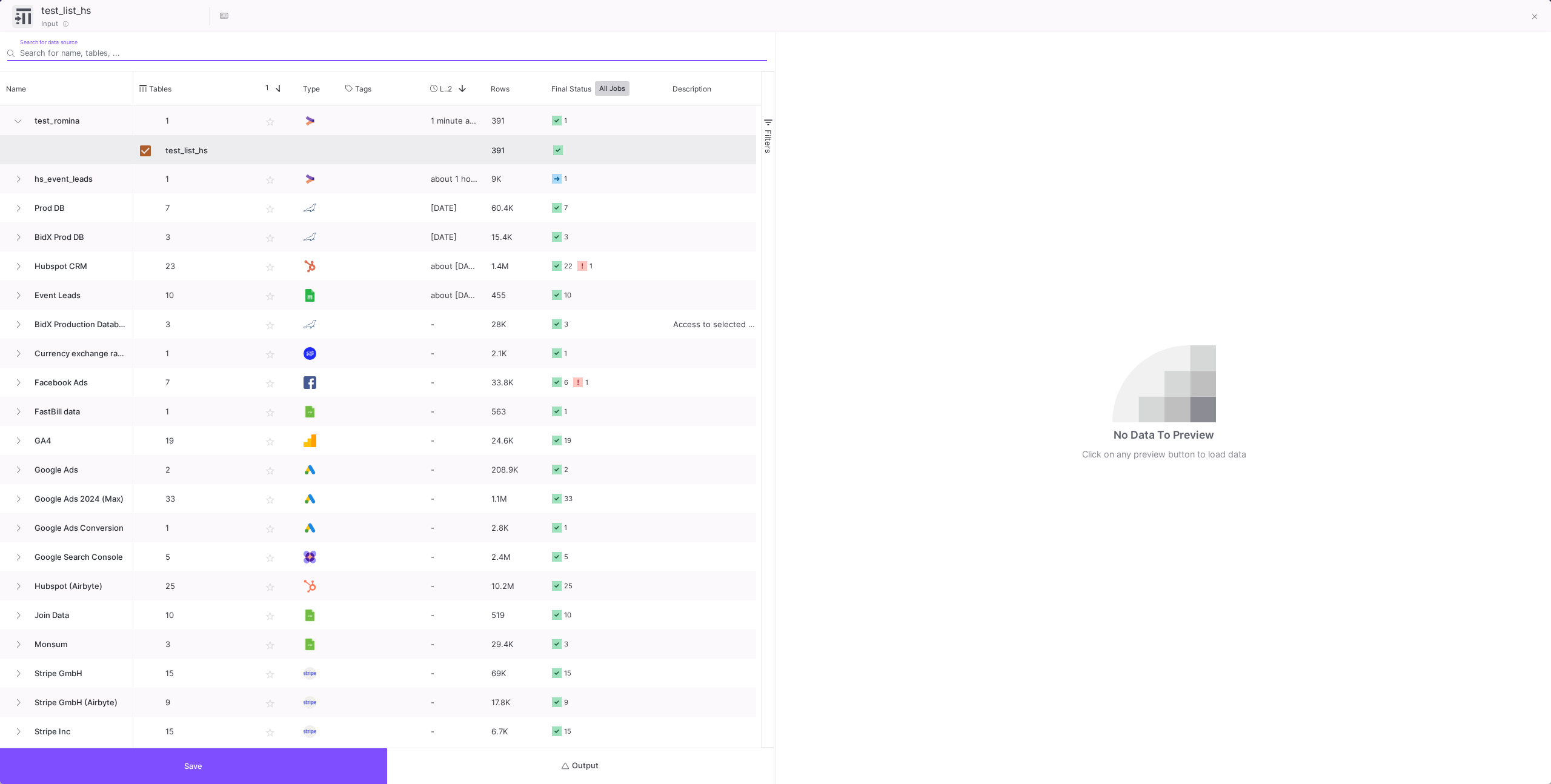
click at [694, 748] on button "Output" at bounding box center [580, 766] width 387 height 36
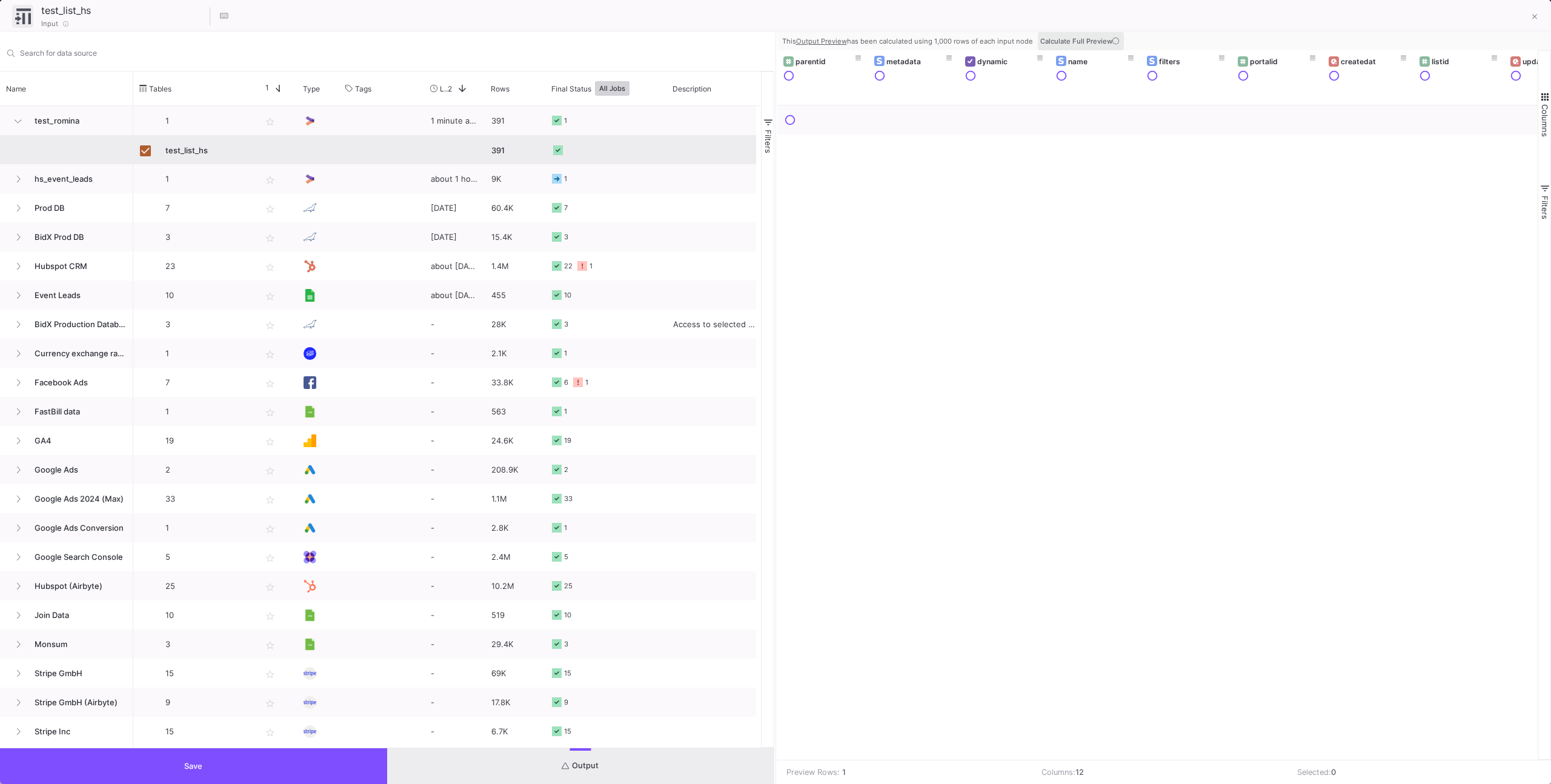
click at [1074, 40] on span "Calculate Full Preview" at bounding box center [1081, 40] width 81 height 8
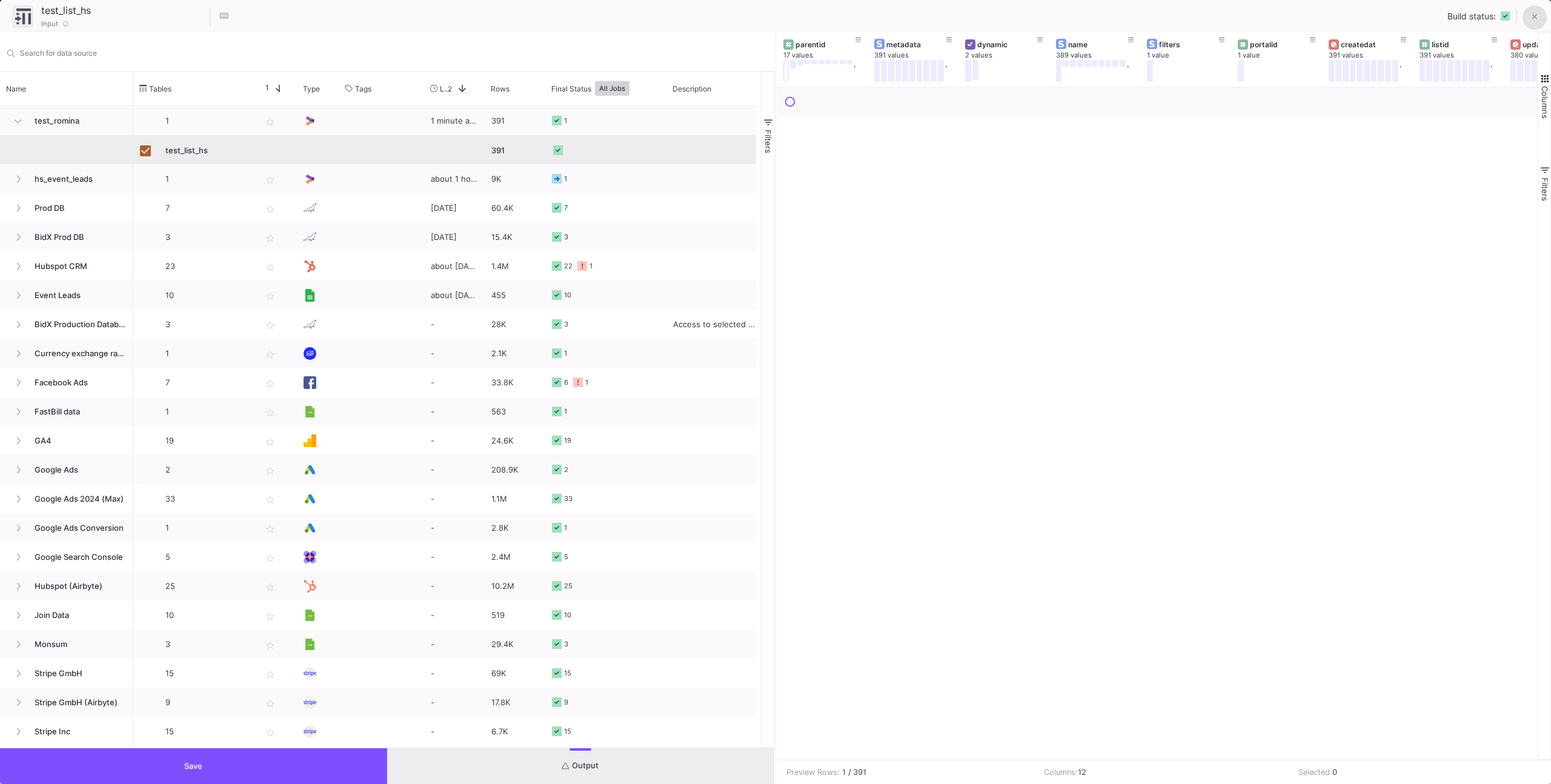
click at [1533, 18] on icon at bounding box center [1535, 17] width 6 height 8
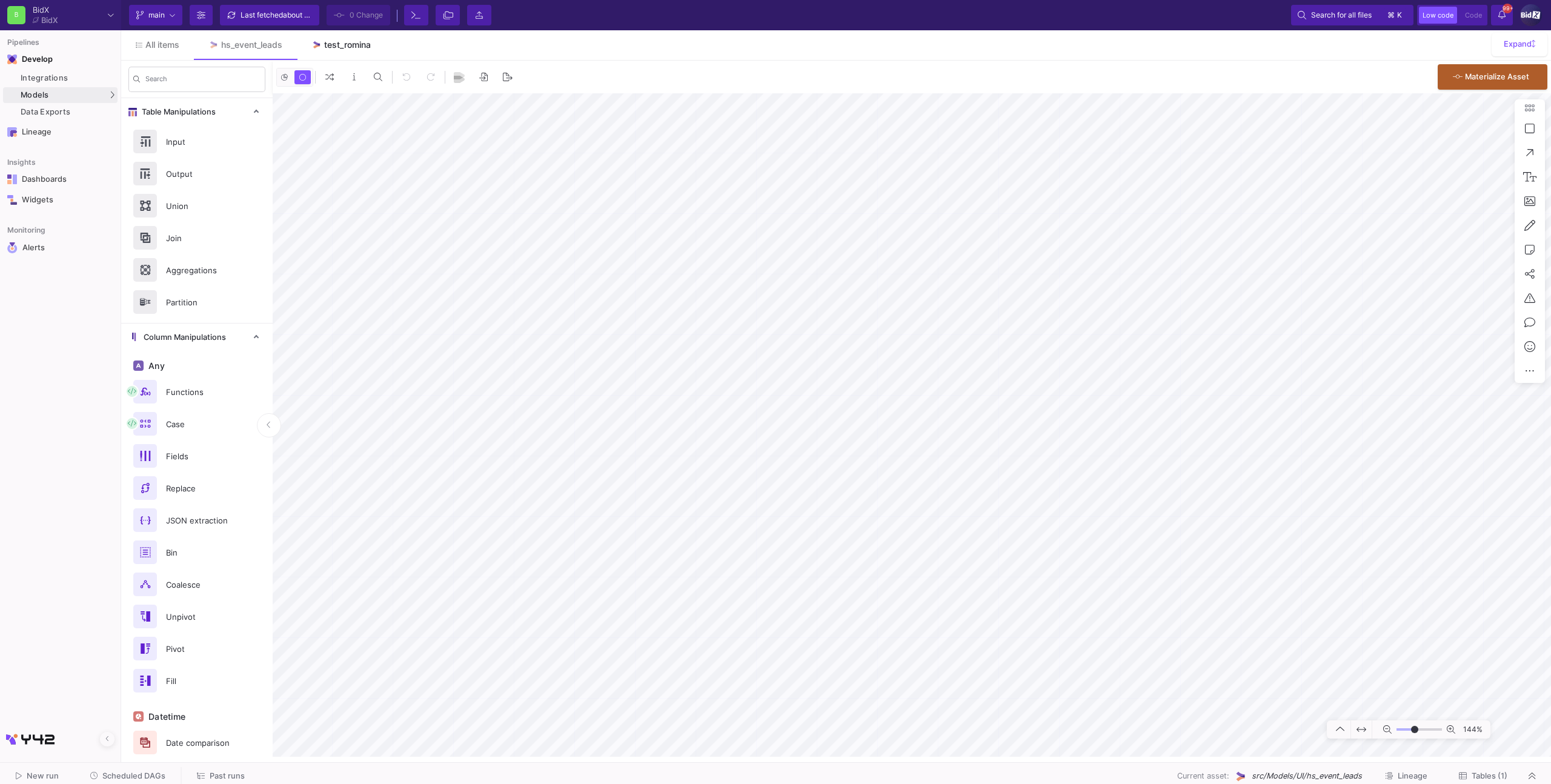
drag, startPoint x: 337, startPoint y: 48, endPoint x: 345, endPoint y: 84, distance: 36.9
click at [337, 48] on div "test_romina" at bounding box center [347, 44] width 47 height 9
type input "-11"
click at [1494, 778] on span "Tables (5)" at bounding box center [1489, 776] width 37 height 9
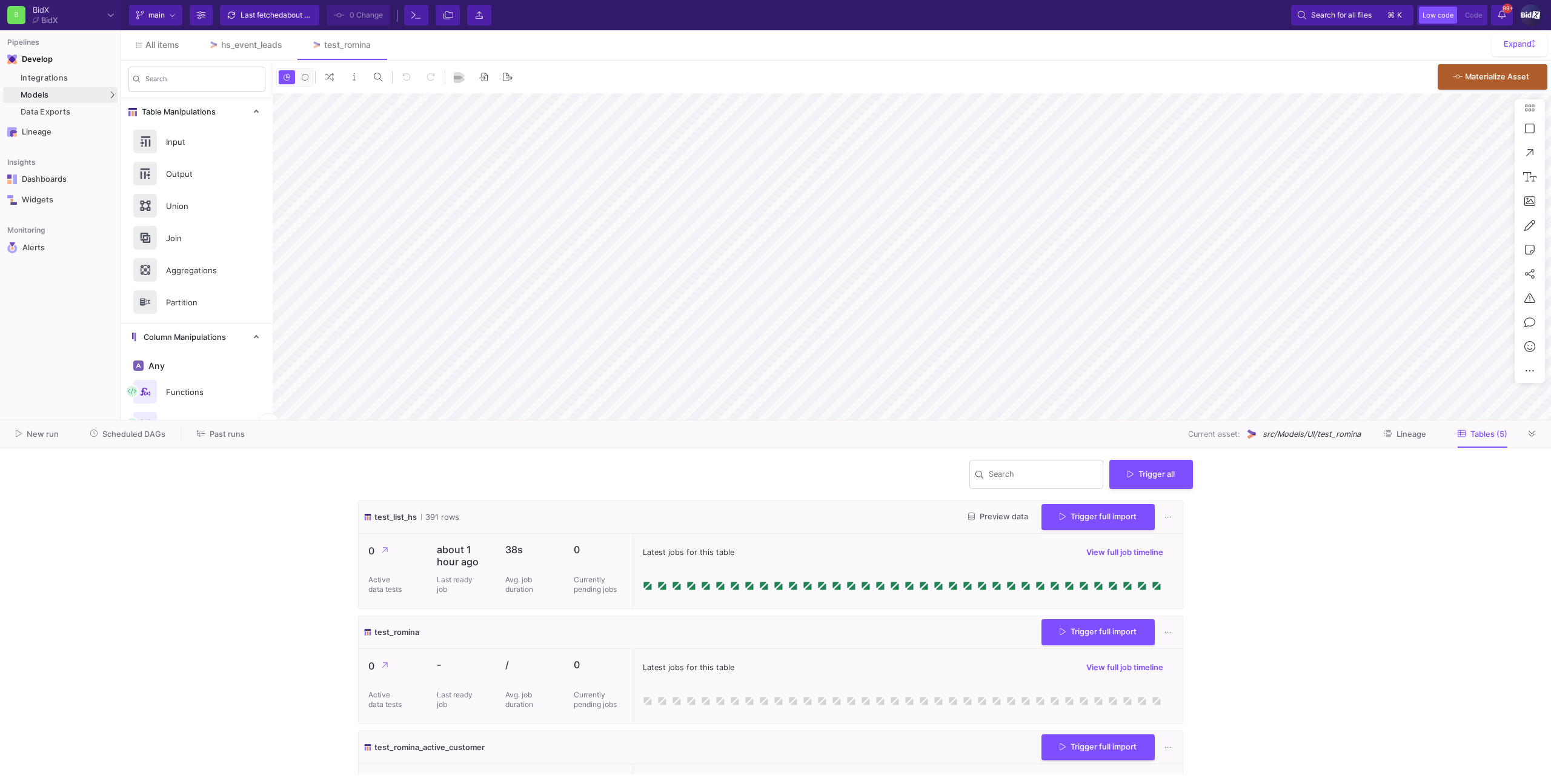
click at [1064, 525] on button "Trigger full import" at bounding box center [1098, 517] width 113 height 26
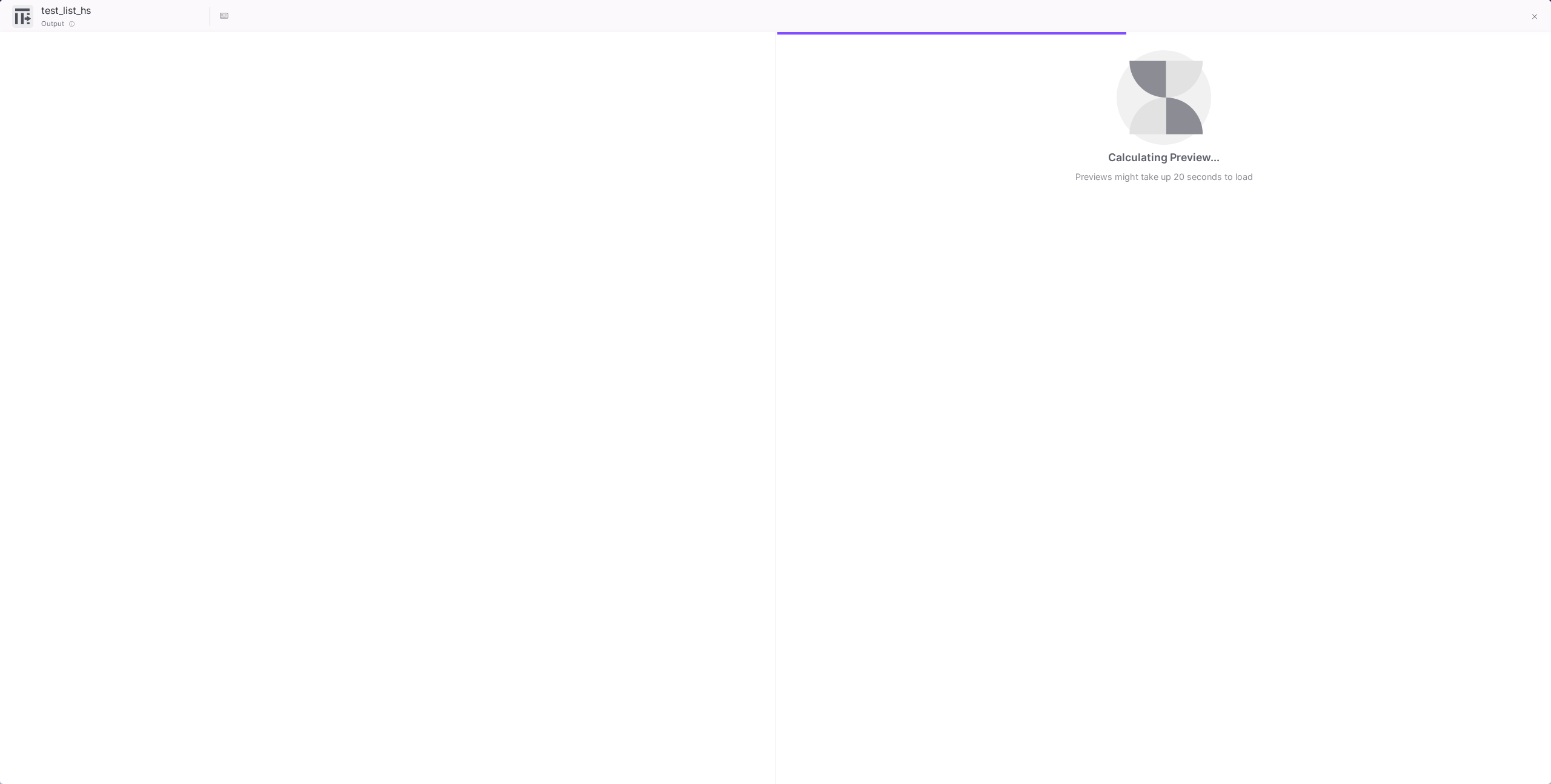
checkbox input "true"
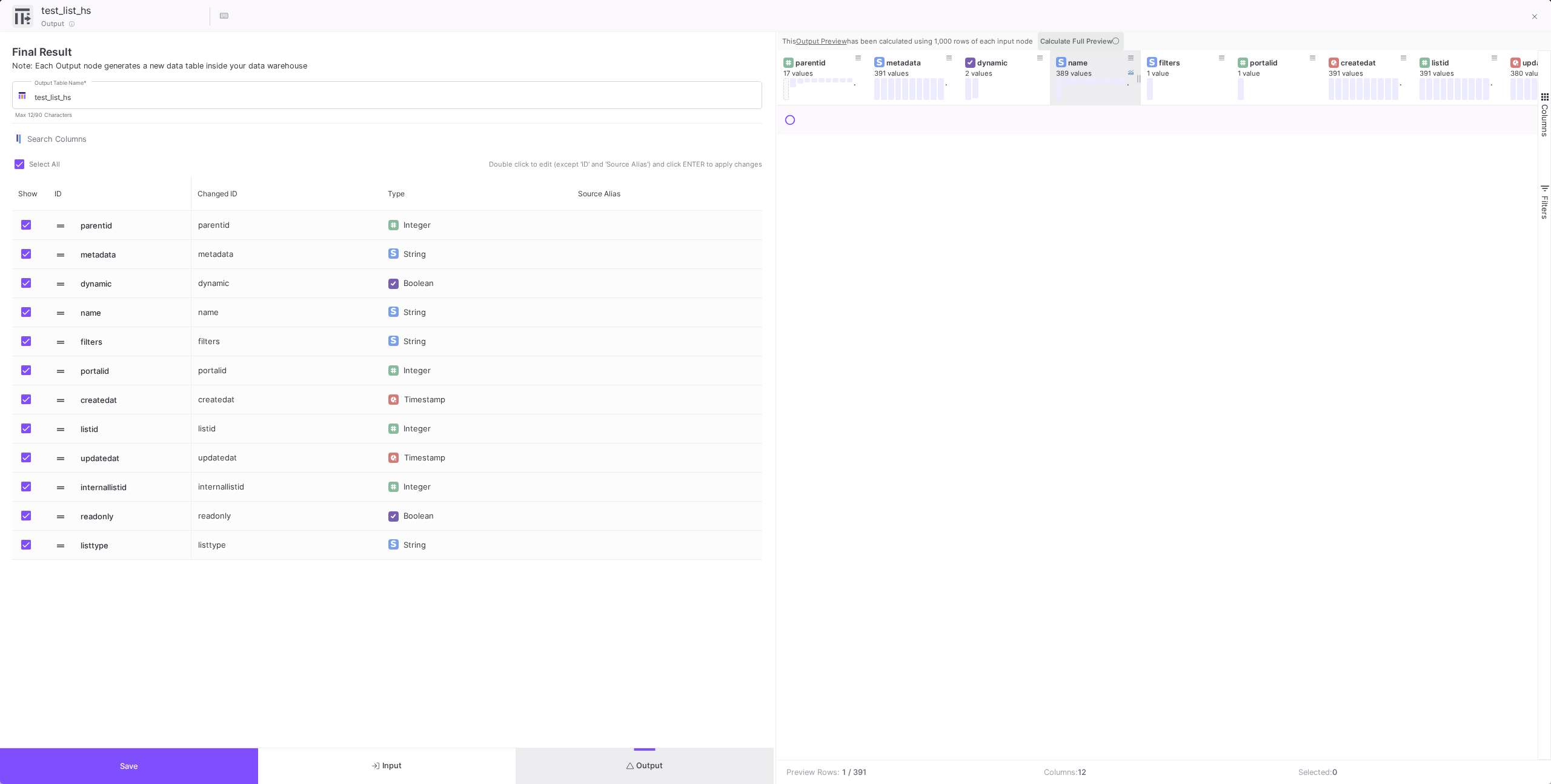
drag, startPoint x: 1095, startPoint y: 38, endPoint x: 1084, endPoint y: 43, distance: 12.1
click at [1095, 38] on span "Calculate Full Preview" at bounding box center [1081, 40] width 81 height 8
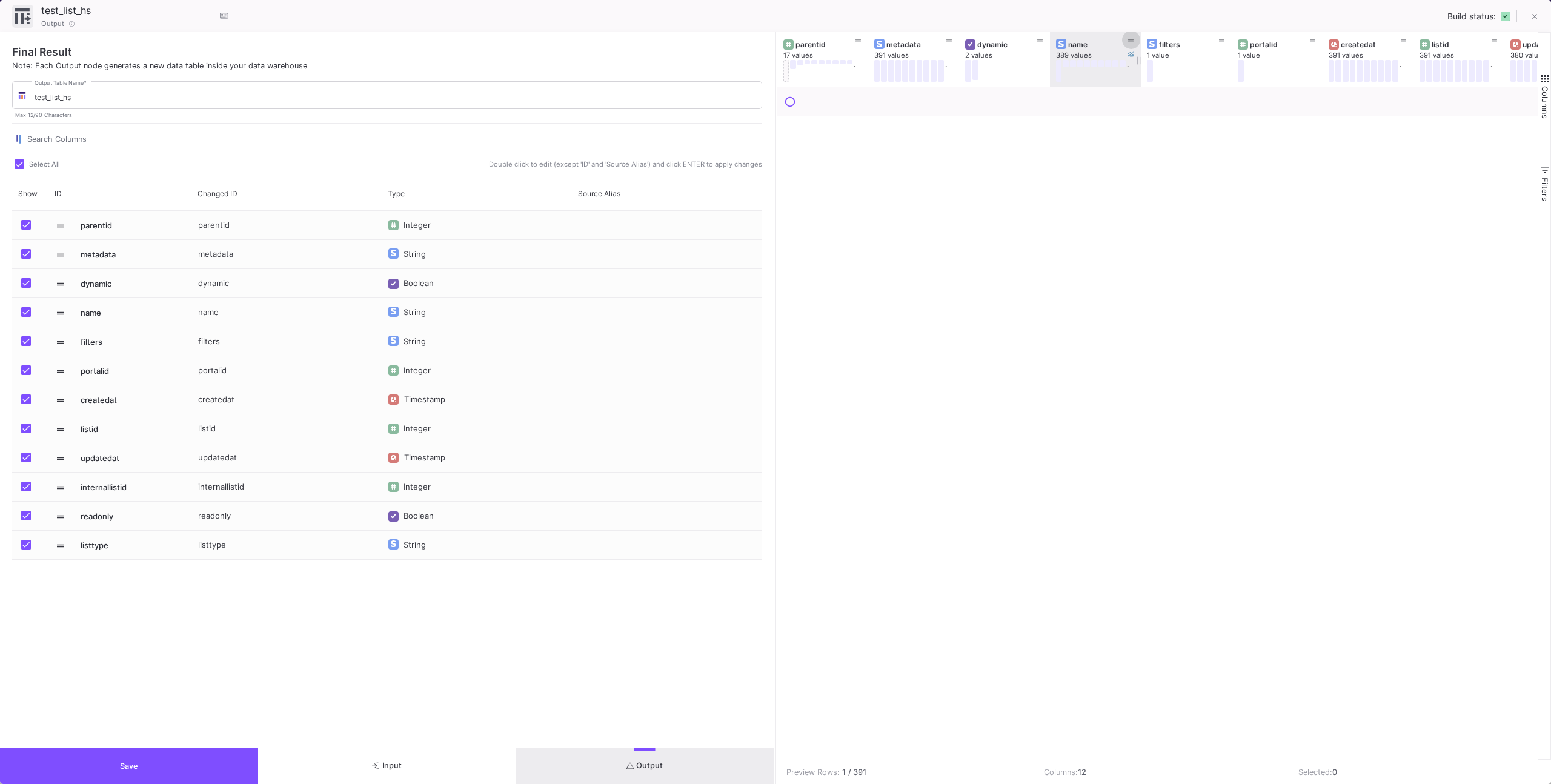
click at [1129, 41] on icon at bounding box center [1131, 40] width 6 height 7
click at [1151, 101] on div "is equal" at bounding box center [1229, 101] width 204 height 8
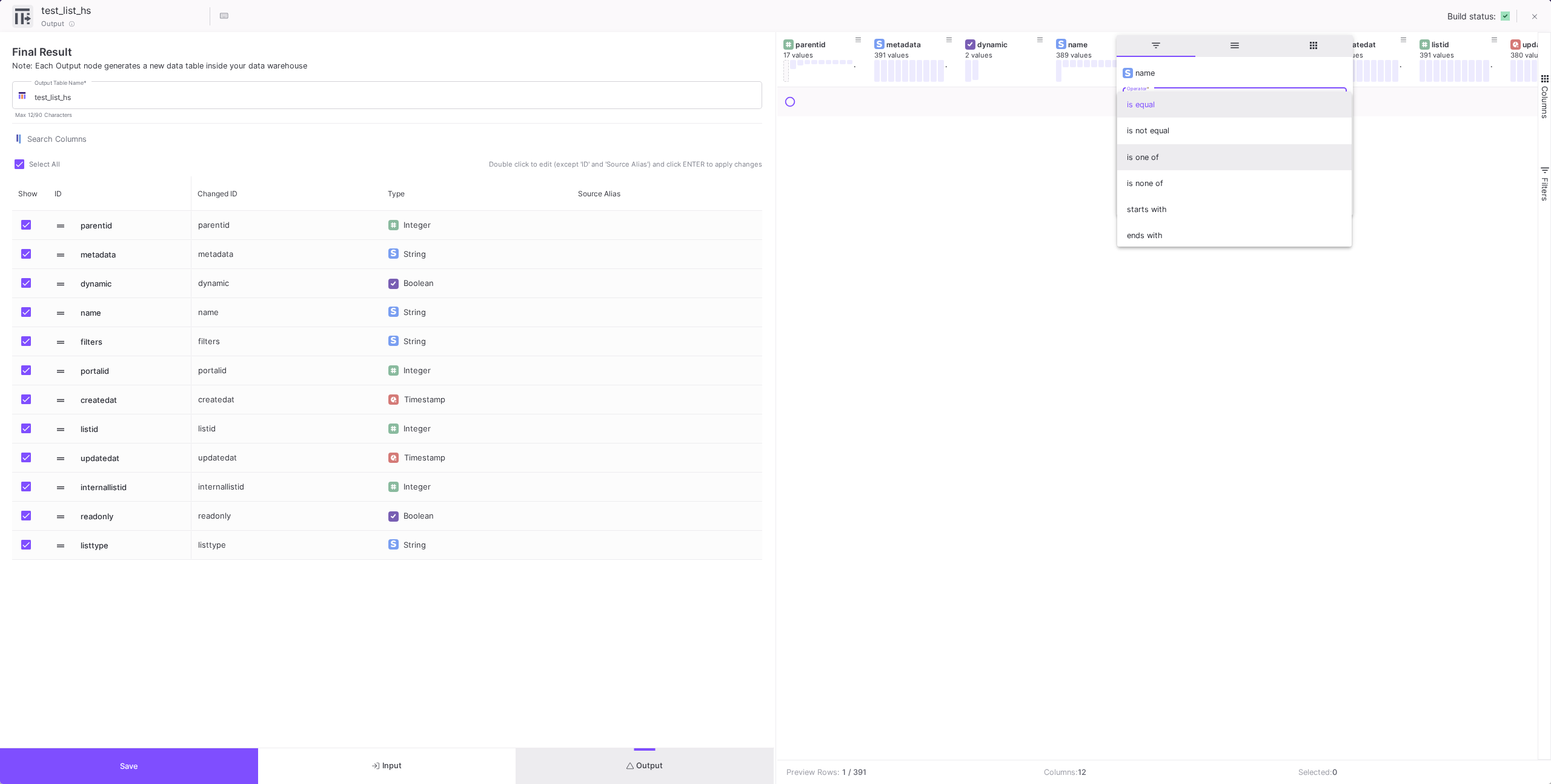
scroll to position [41, 0]
click at [1150, 216] on span "contains" at bounding box center [1235, 219] width 215 height 26
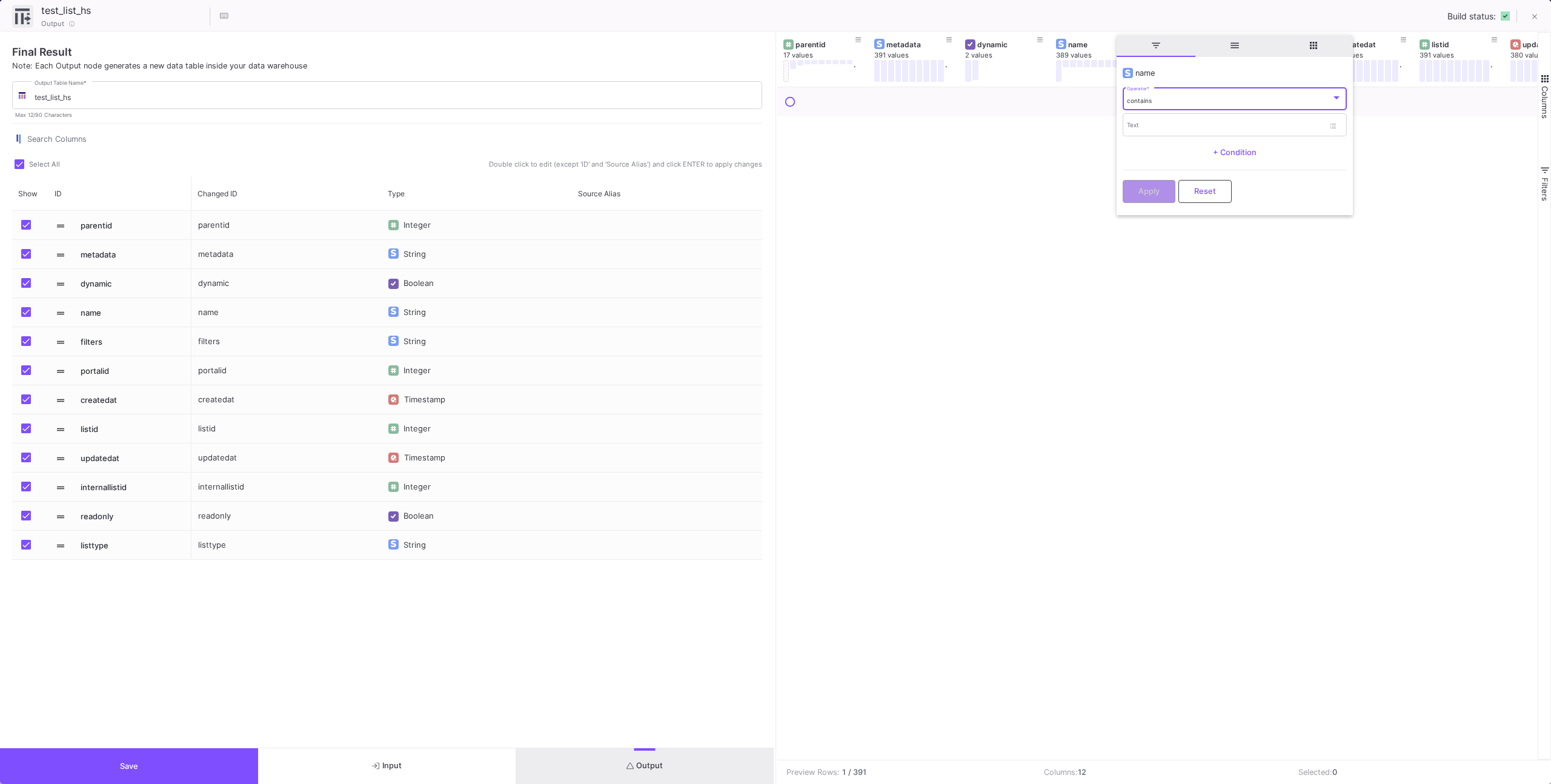
click at [1142, 138] on div "contains Operator * Text + Condition" at bounding box center [1235, 125] width 224 height 79
click at [1143, 128] on input "Text" at bounding box center [1225, 127] width 197 height 8
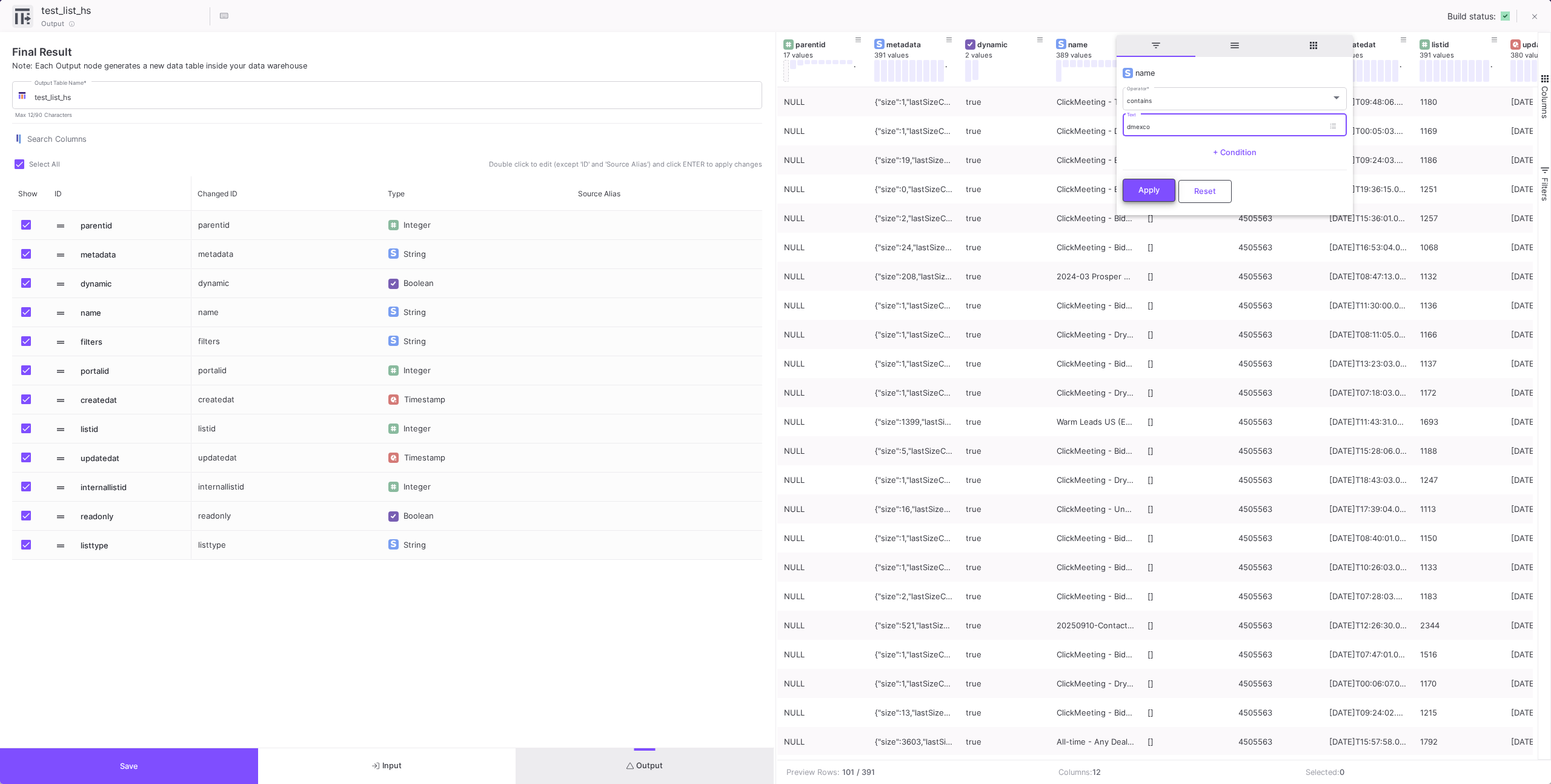
type input "dmexco"
click at [1147, 185] on button "Apply" at bounding box center [1149, 191] width 53 height 23
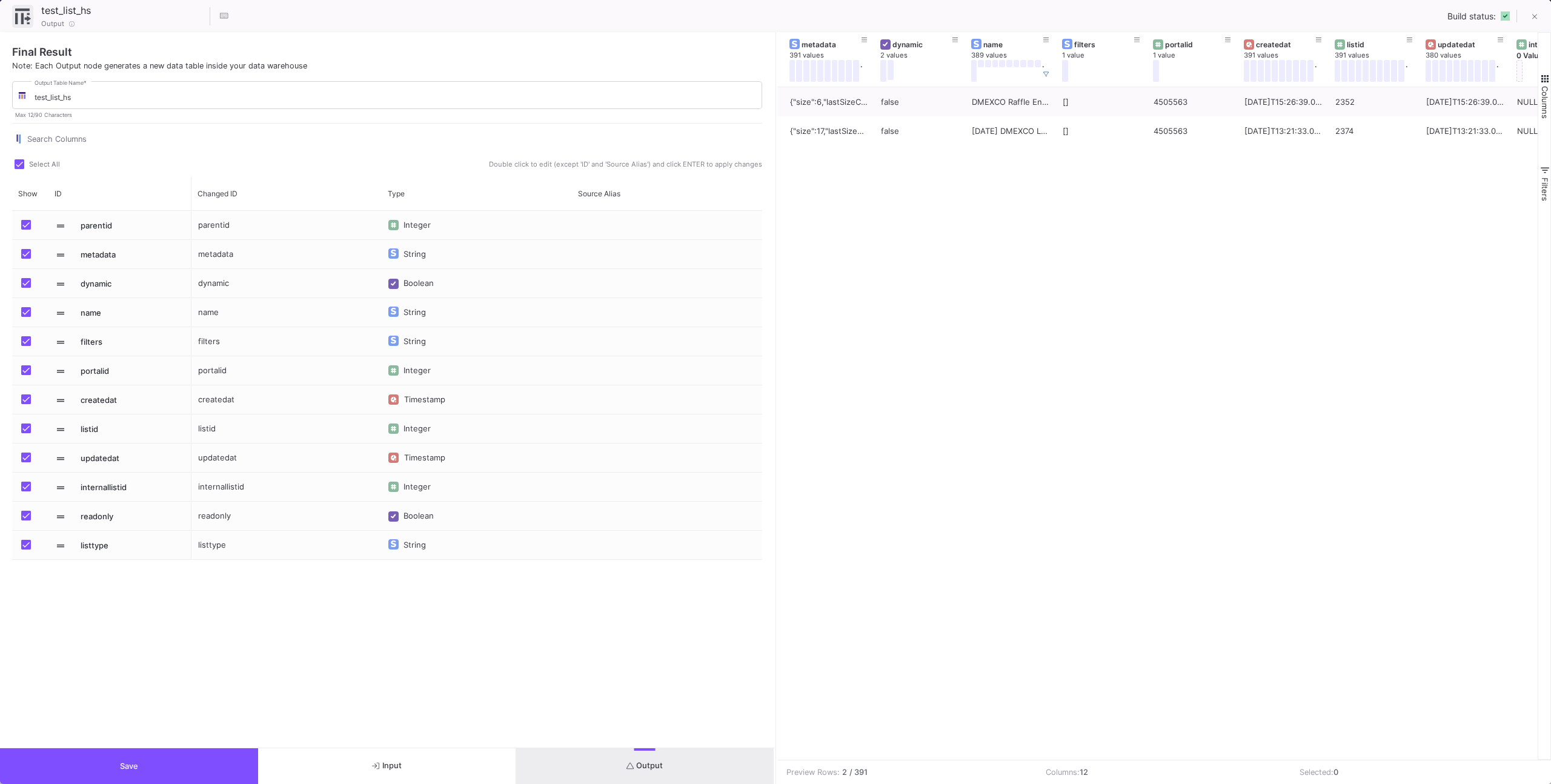
scroll to position [0, 0]
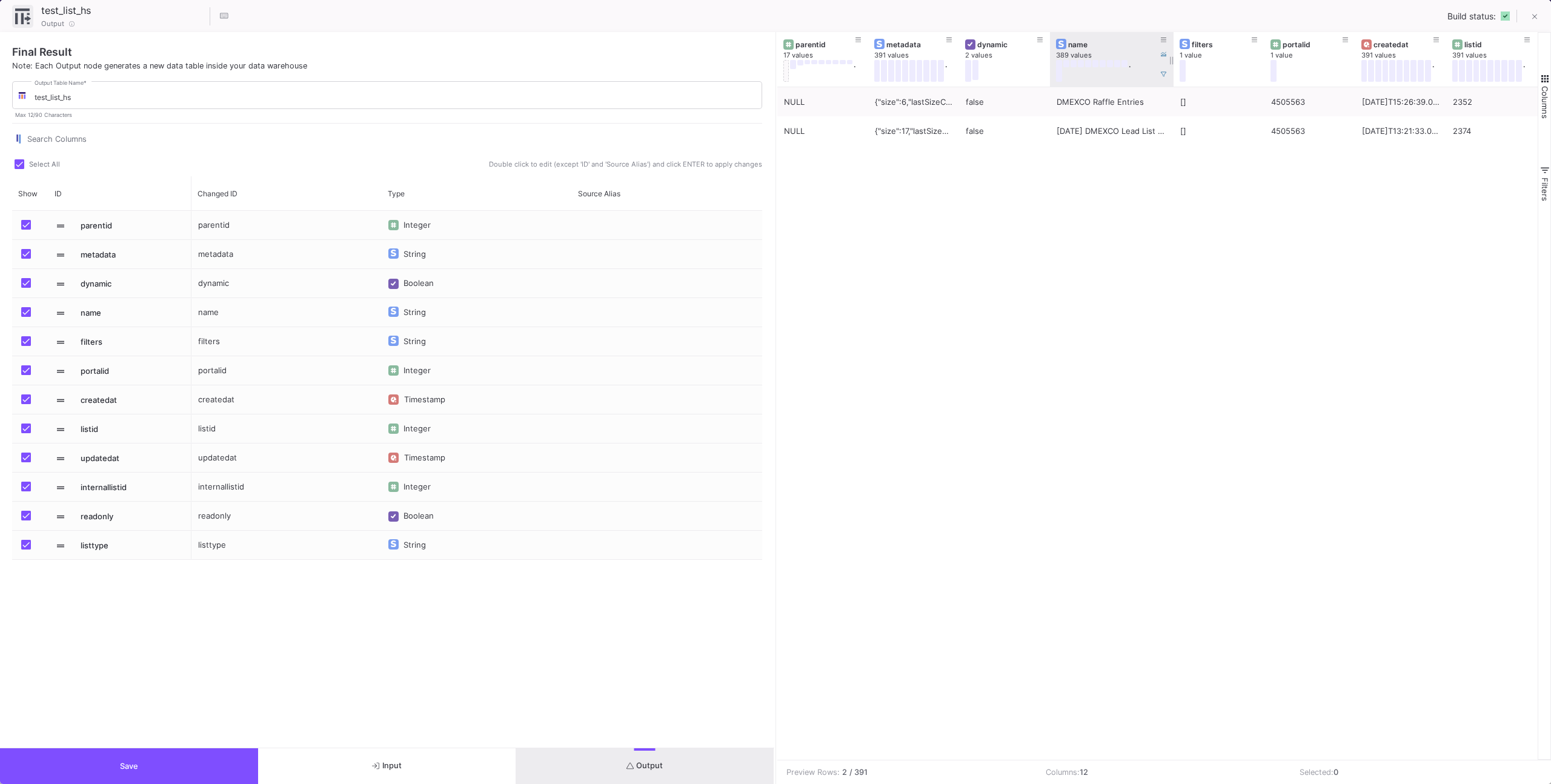
drag, startPoint x: 1139, startPoint y: 74, endPoint x: 1230, endPoint y: 71, distance: 91.0
click at [1176, 71] on div at bounding box center [1173, 59] width 5 height 55
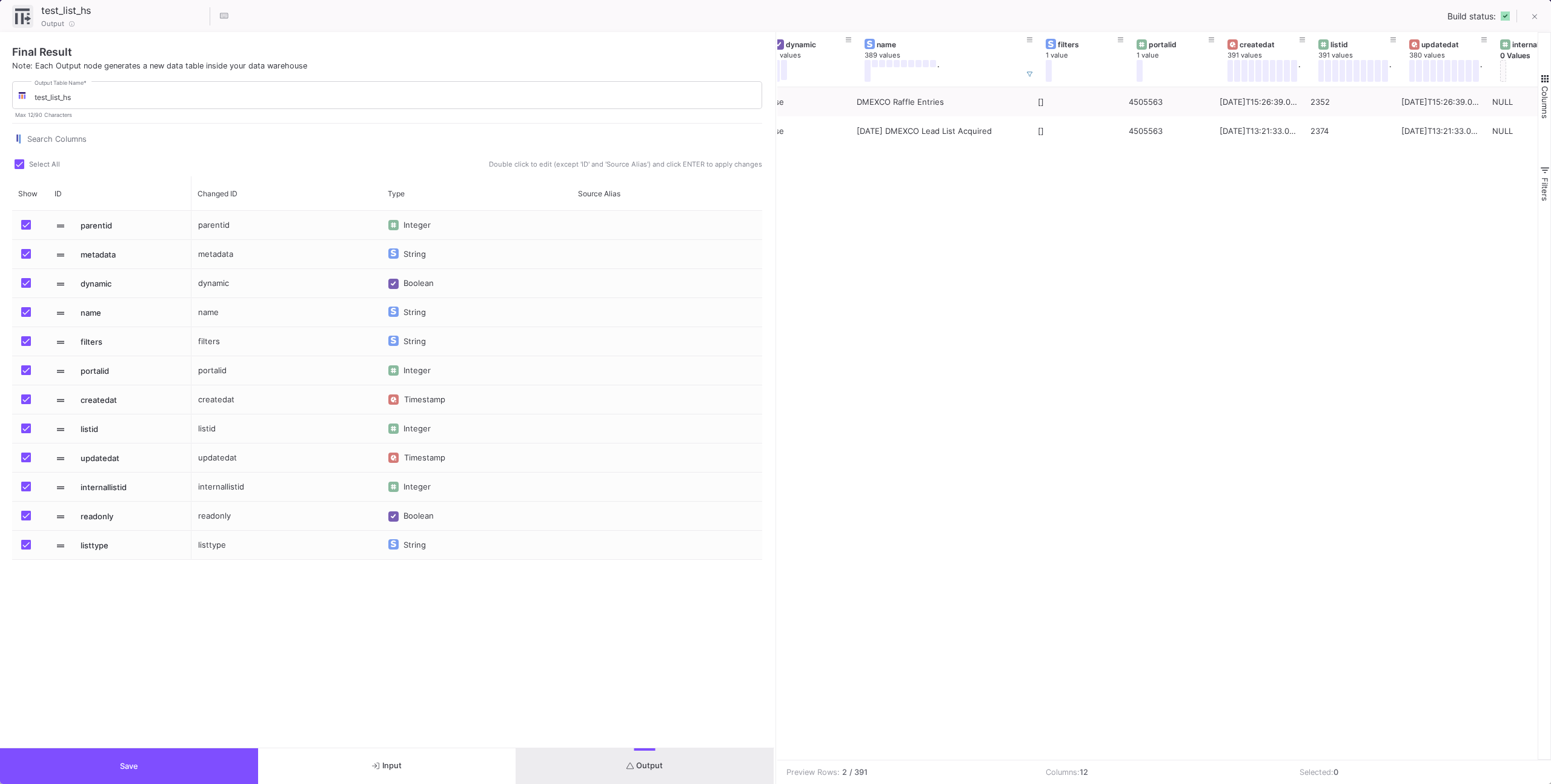
scroll to position [0, 281]
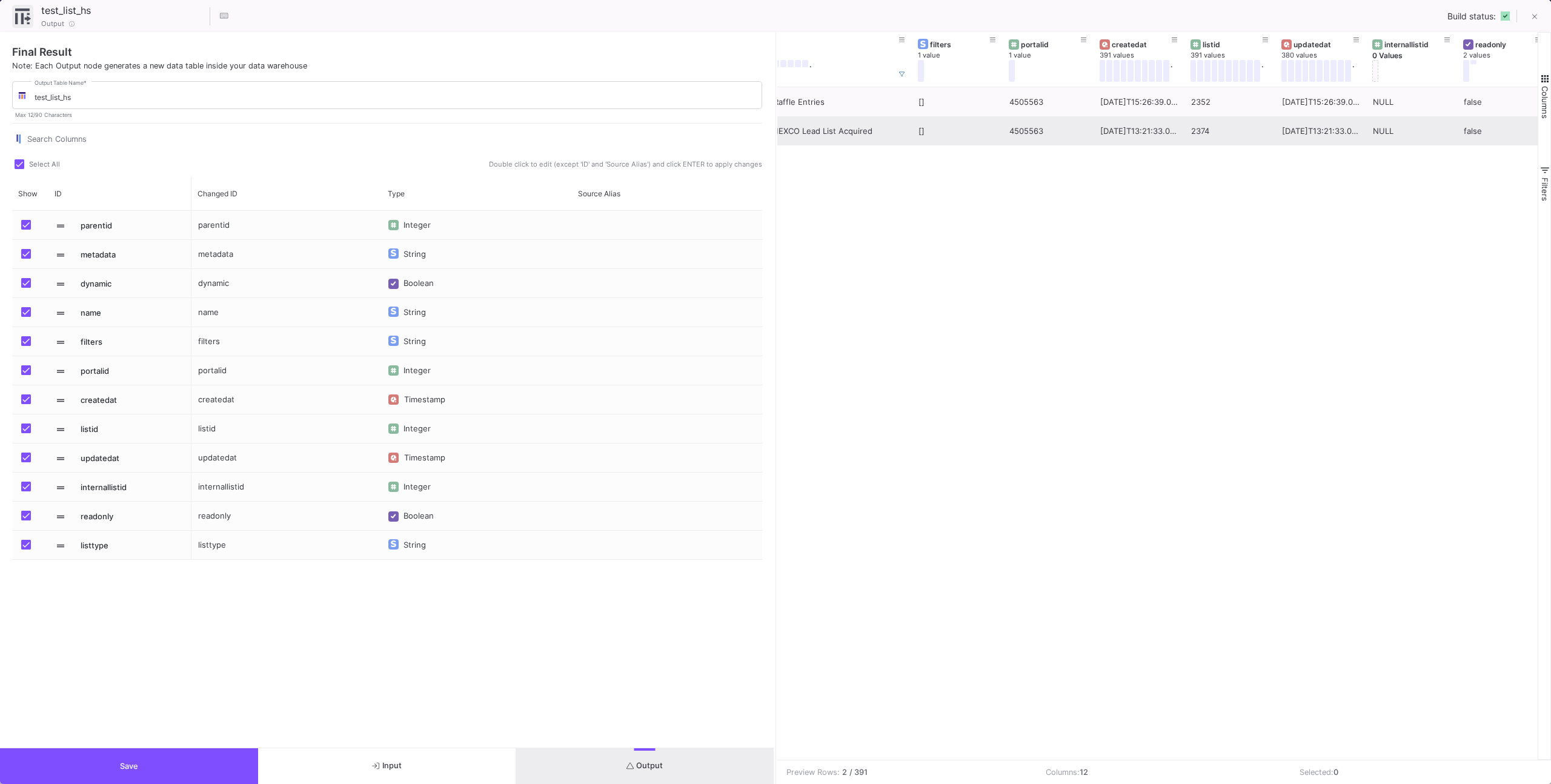
click at [1204, 123] on div "2374" at bounding box center [1230, 131] width 77 height 28
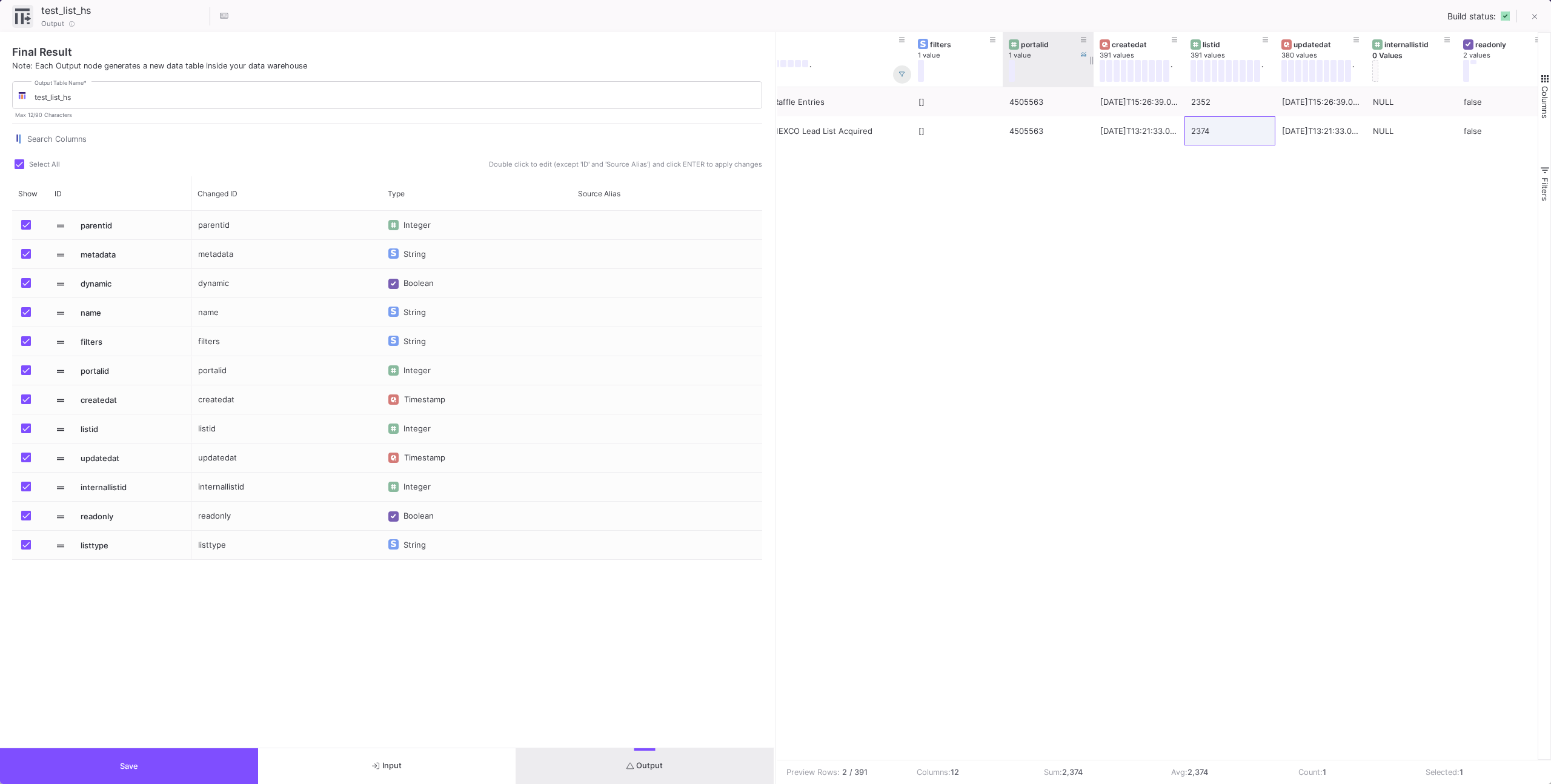
drag, startPoint x: 906, startPoint y: 73, endPoint x: 1091, endPoint y: 64, distance: 185.2
click at [908, 73] on button at bounding box center [901, 73] width 18 height 18
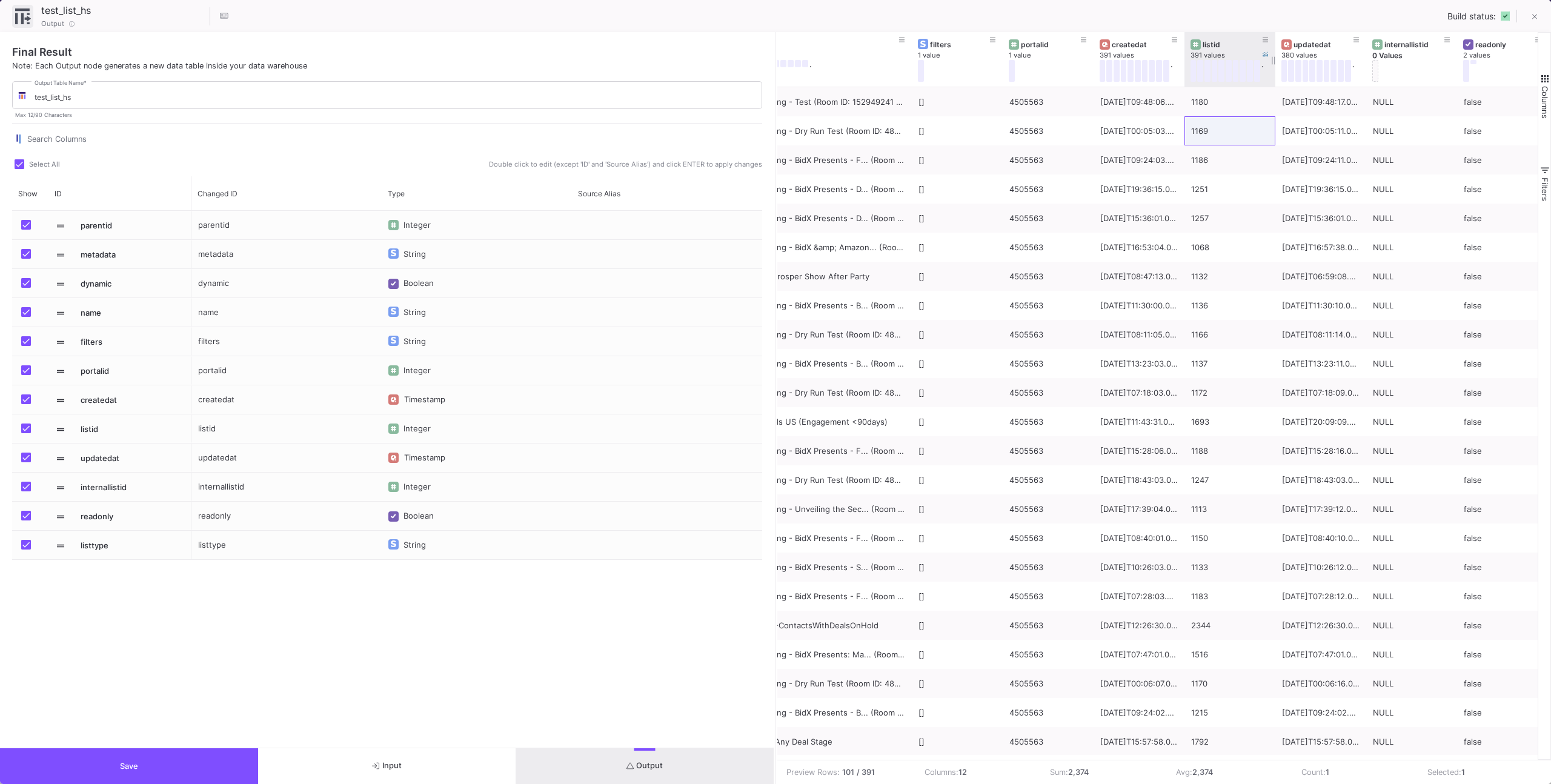
click at [1273, 39] on div at bounding box center [1275, 59] width 5 height 55
click at [1271, 39] on button at bounding box center [1265, 40] width 18 height 18
click at [1275, 133] on div "Number" at bounding box center [1369, 123] width 215 height 24
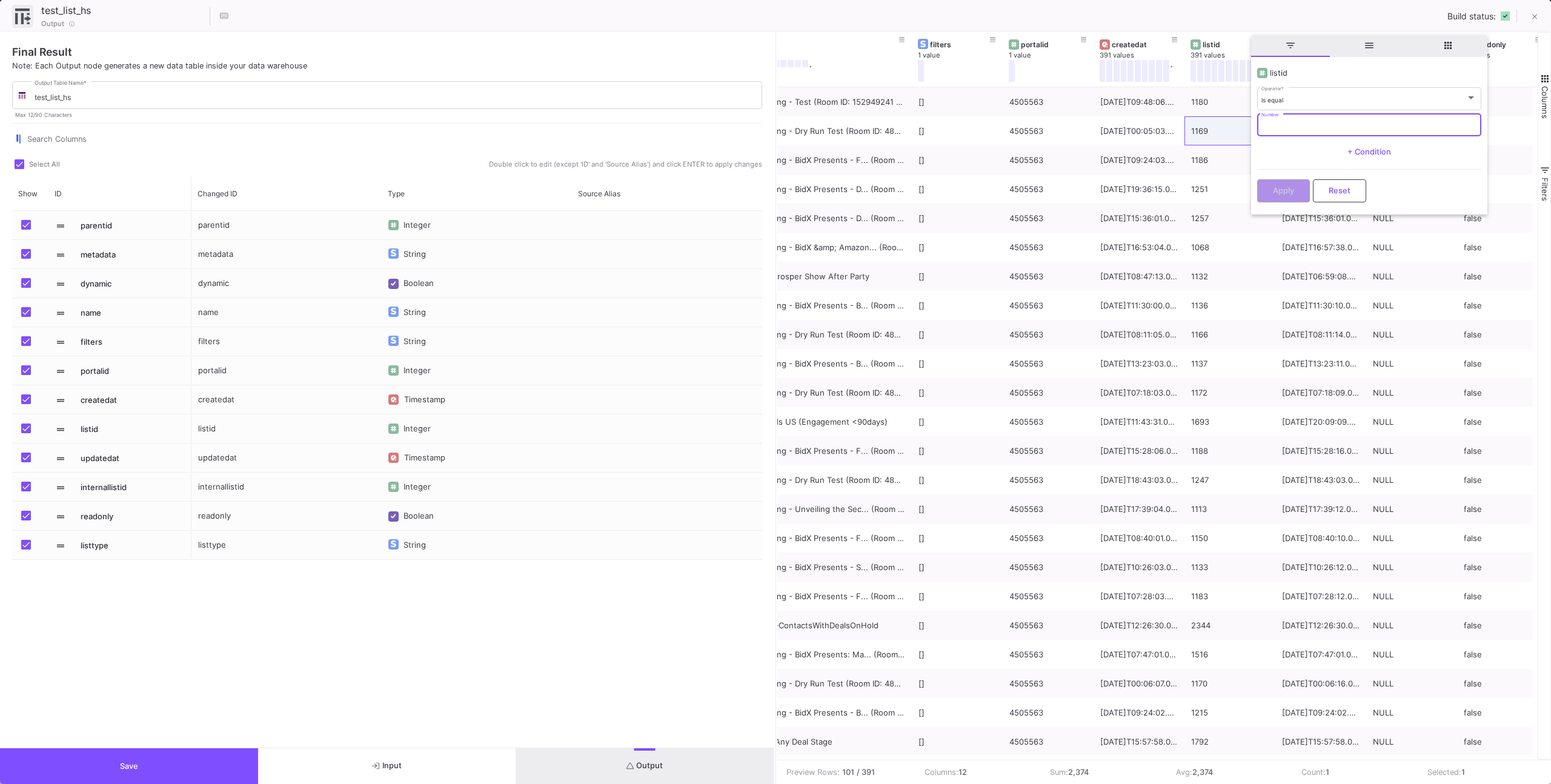
click at [1276, 122] on input "Number" at bounding box center [1369, 126] width 215 height 8
paste input "2374"
type input "2374"
click at [1282, 172] on div "Apply Reset" at bounding box center [1369, 187] width 224 height 37
click at [1282, 190] on span "Apply" at bounding box center [1284, 189] width 22 height 9
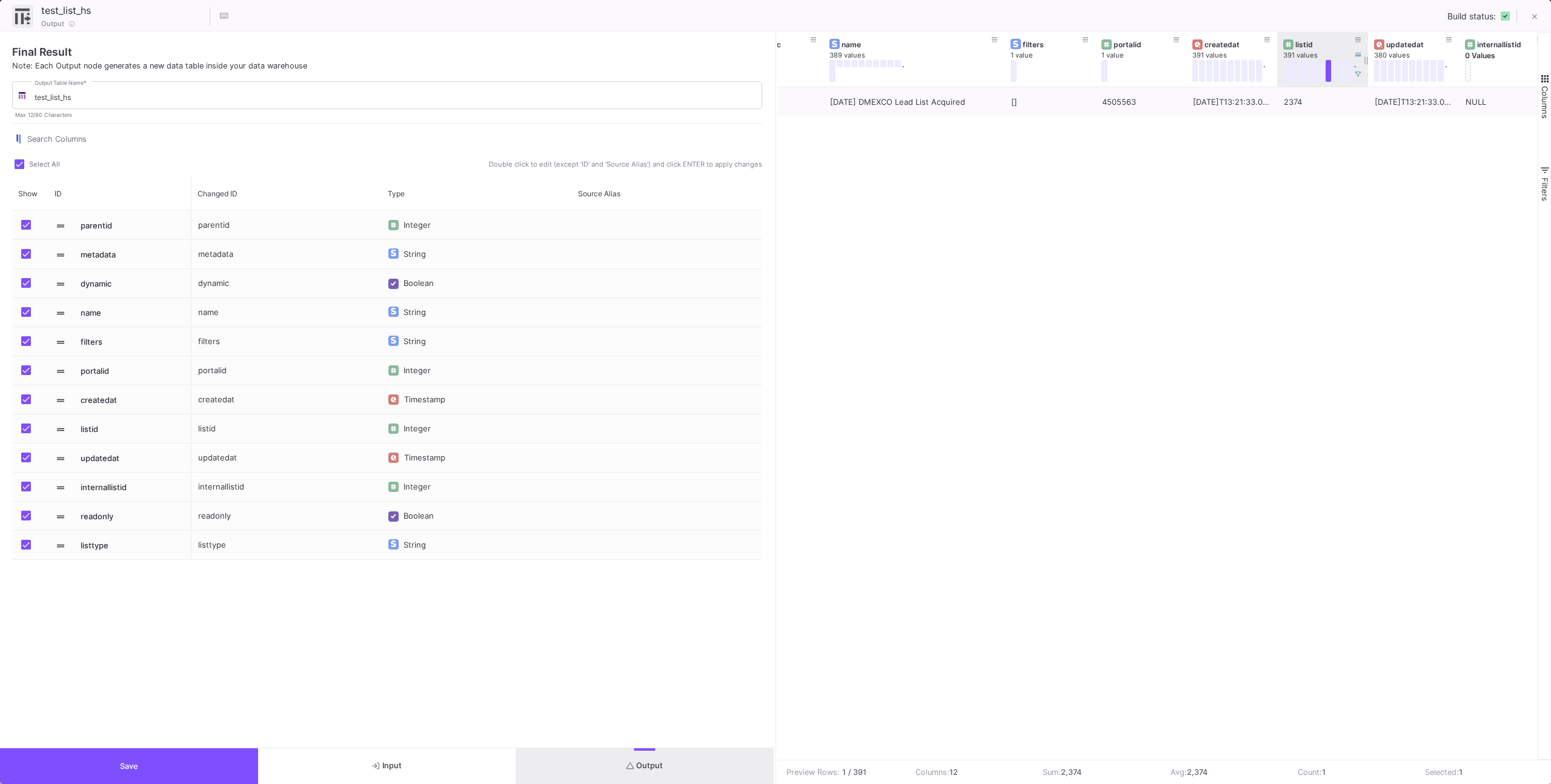
click at [1365, 75] on div at bounding box center [1367, 59] width 5 height 55
click at [1360, 75] on icon at bounding box center [1358, 74] width 6 height 6
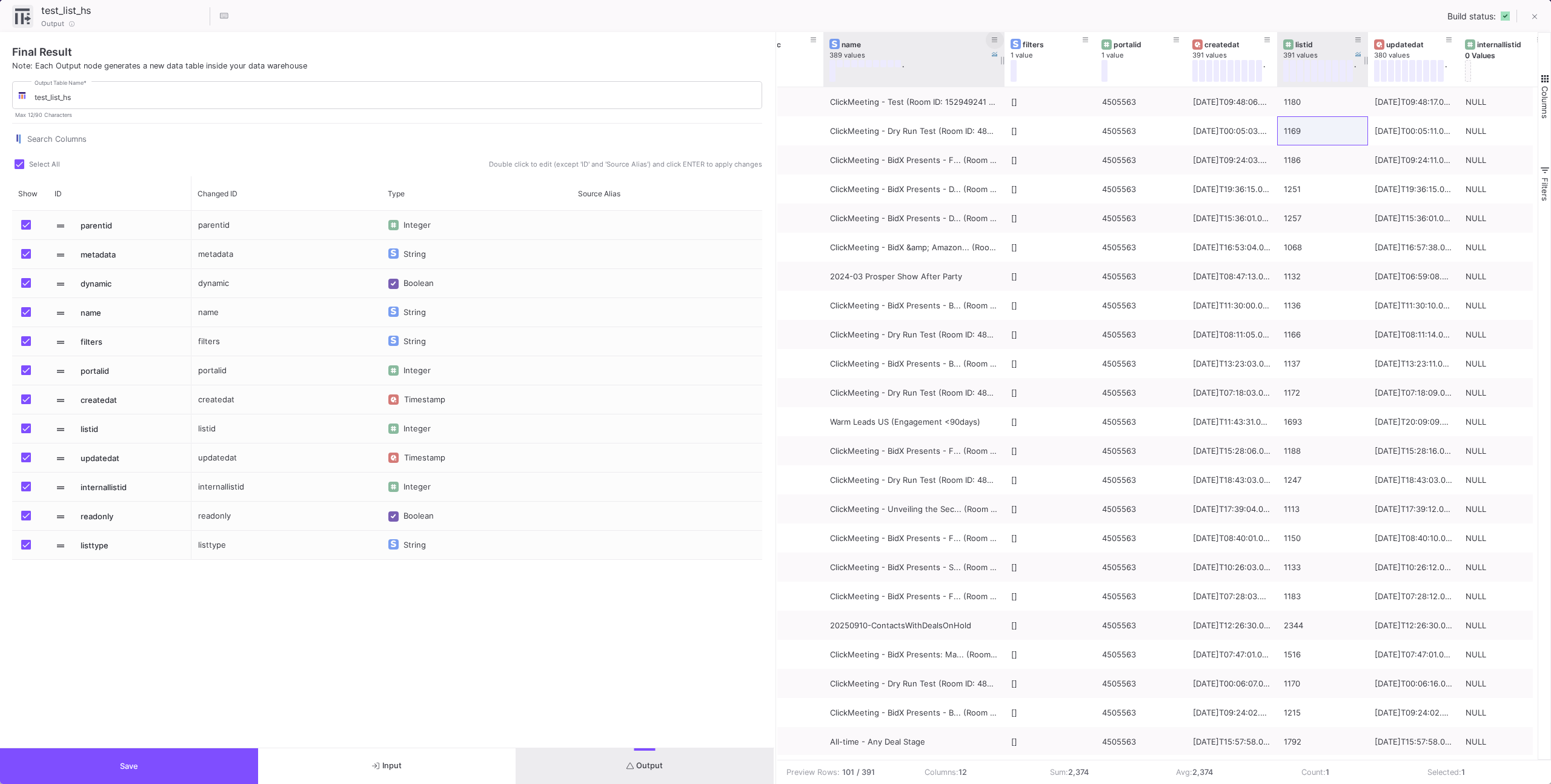
click at [989, 41] on button at bounding box center [994, 40] width 18 height 18
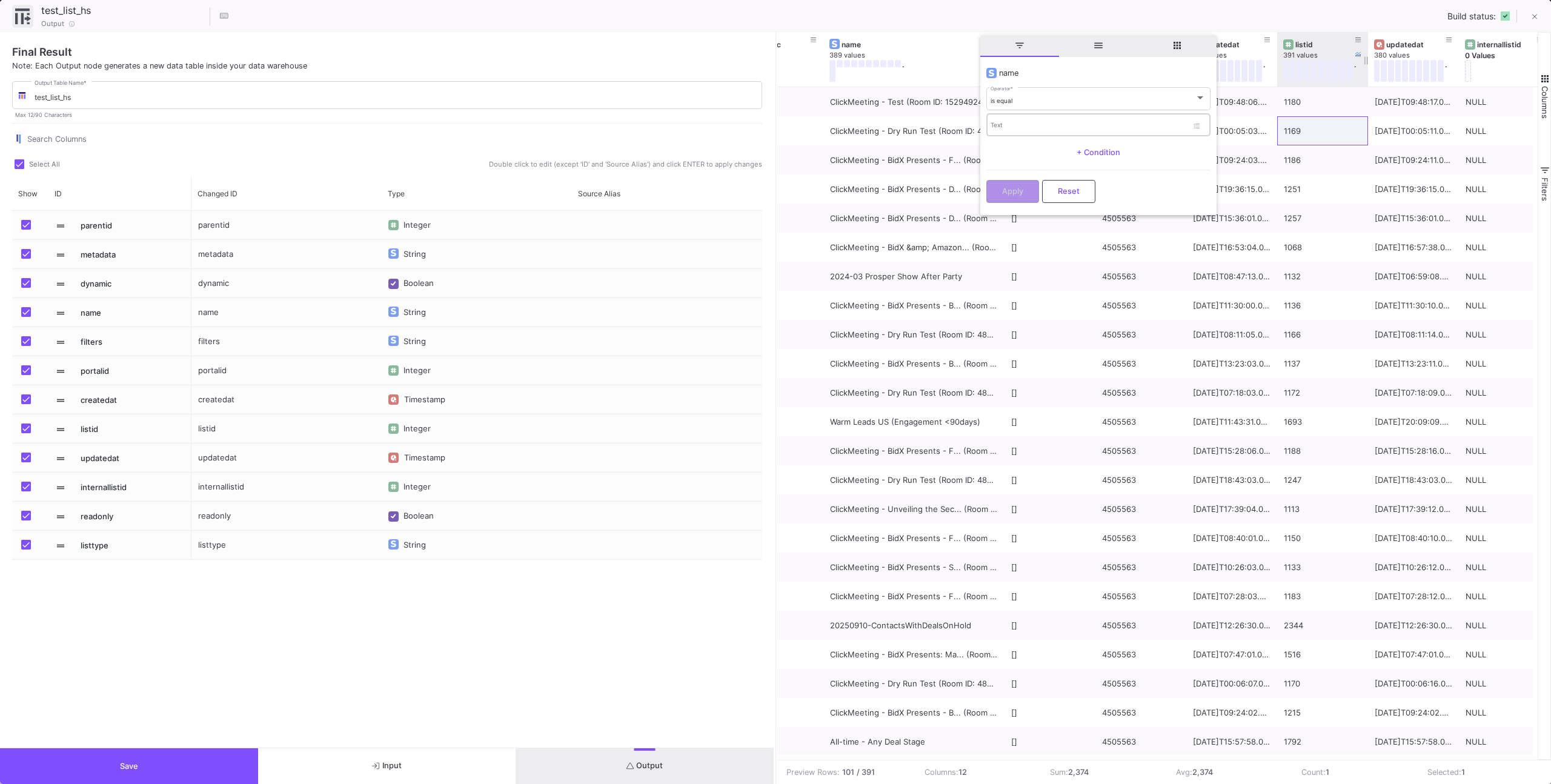
click at [1009, 120] on div "Text" at bounding box center [1089, 124] width 197 height 24
type input "MDS Mallorca"
click at [1059, 95] on div "is equal Operator *" at bounding box center [1098, 98] width 215 height 24
click at [1051, 193] on span "contains" at bounding box center [1098, 192] width 215 height 26
click at [1022, 186] on span "Apply" at bounding box center [1012, 190] width 22 height 9
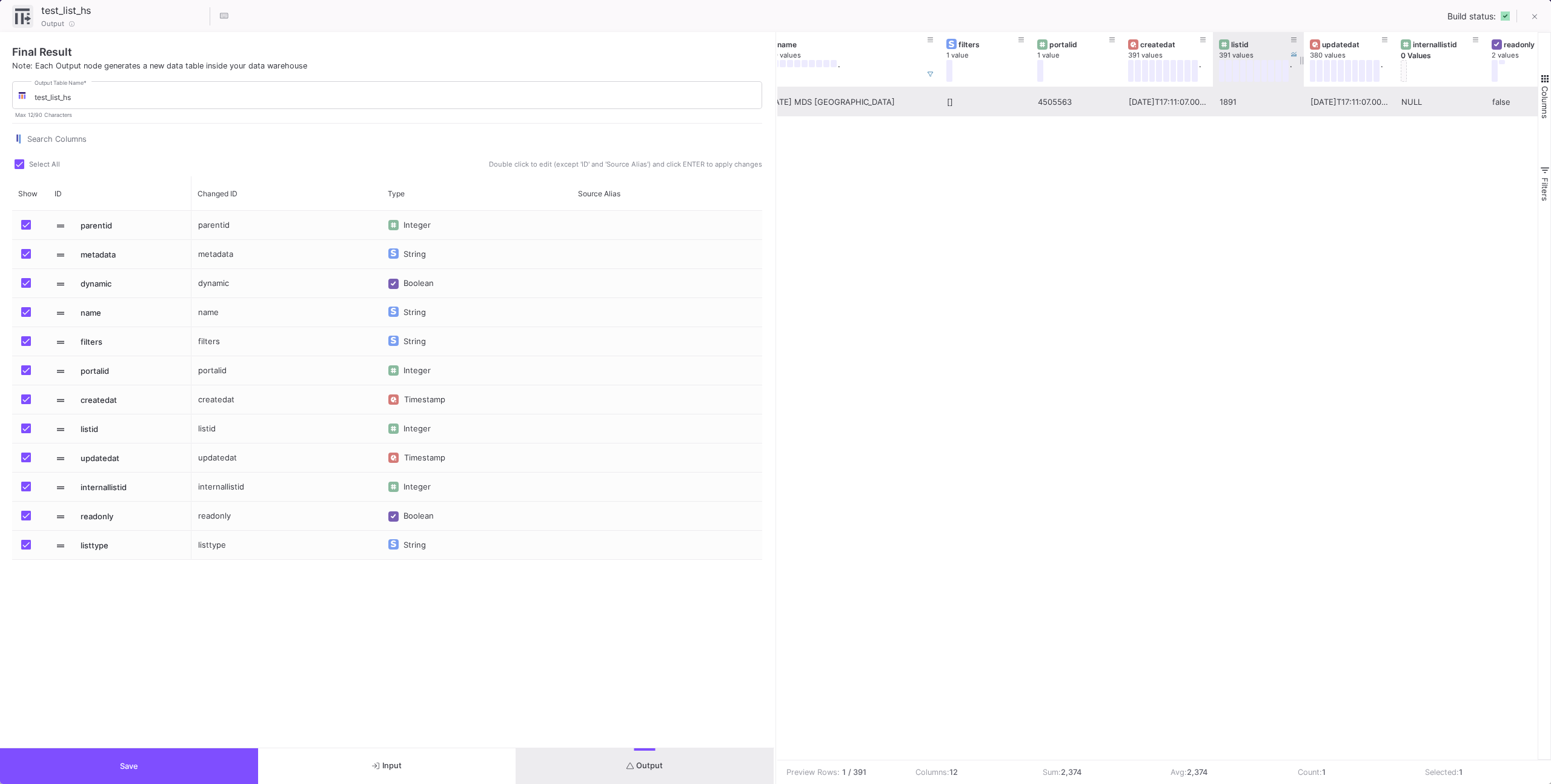
click at [1250, 102] on div "1891" at bounding box center [1258, 102] width 77 height 28
click at [1234, 183] on div "{"size":13,"lastSizeChangeAt":"2024-11-28T20:55:19.414000Z","processing":"DONE"…" at bounding box center [1158, 424] width 761 height 672
click at [1527, 15] on button at bounding box center [1535, 18] width 24 height 24
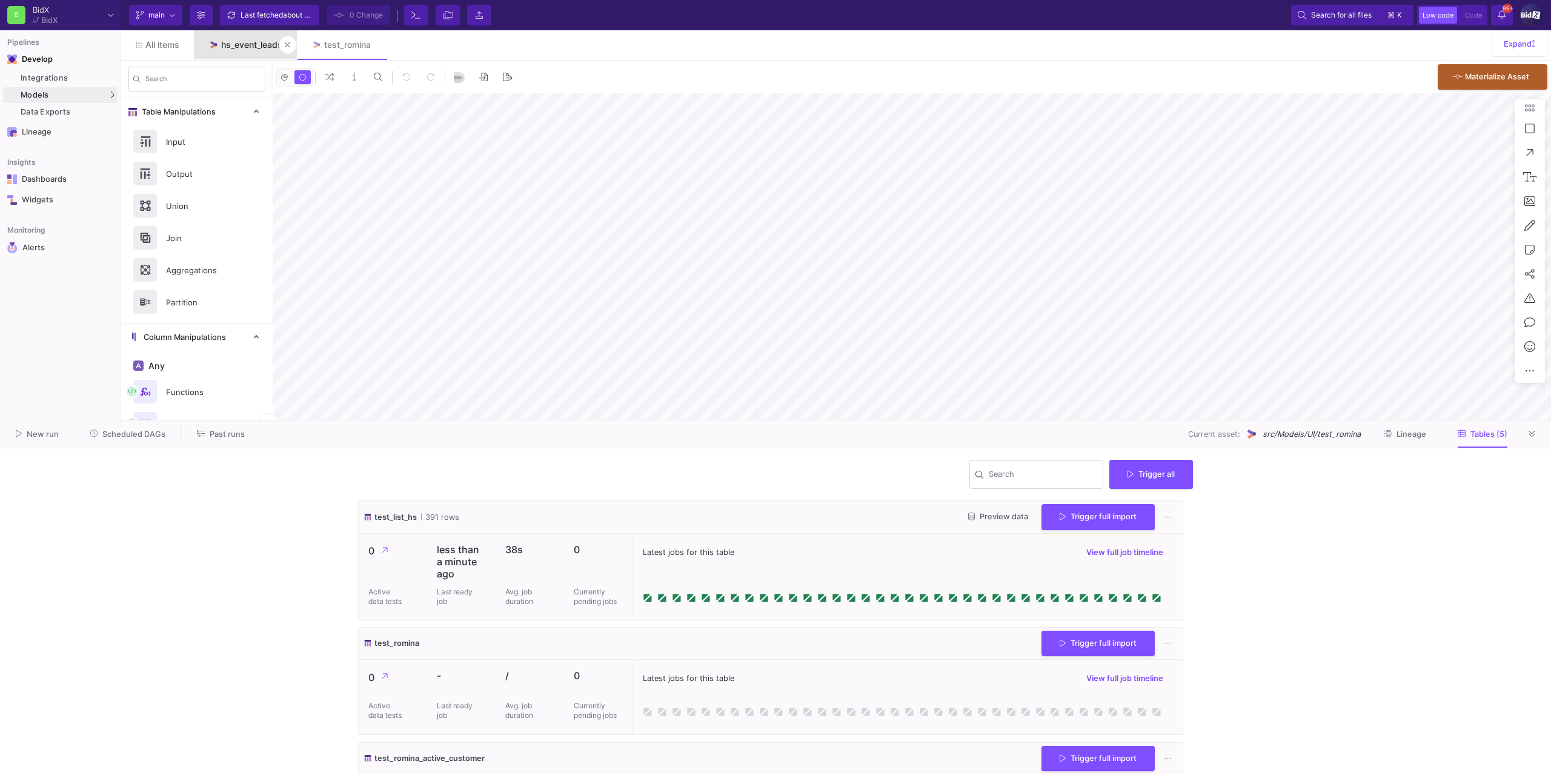
click at [261, 56] on link "hs_event_leads" at bounding box center [245, 44] width 103 height 29
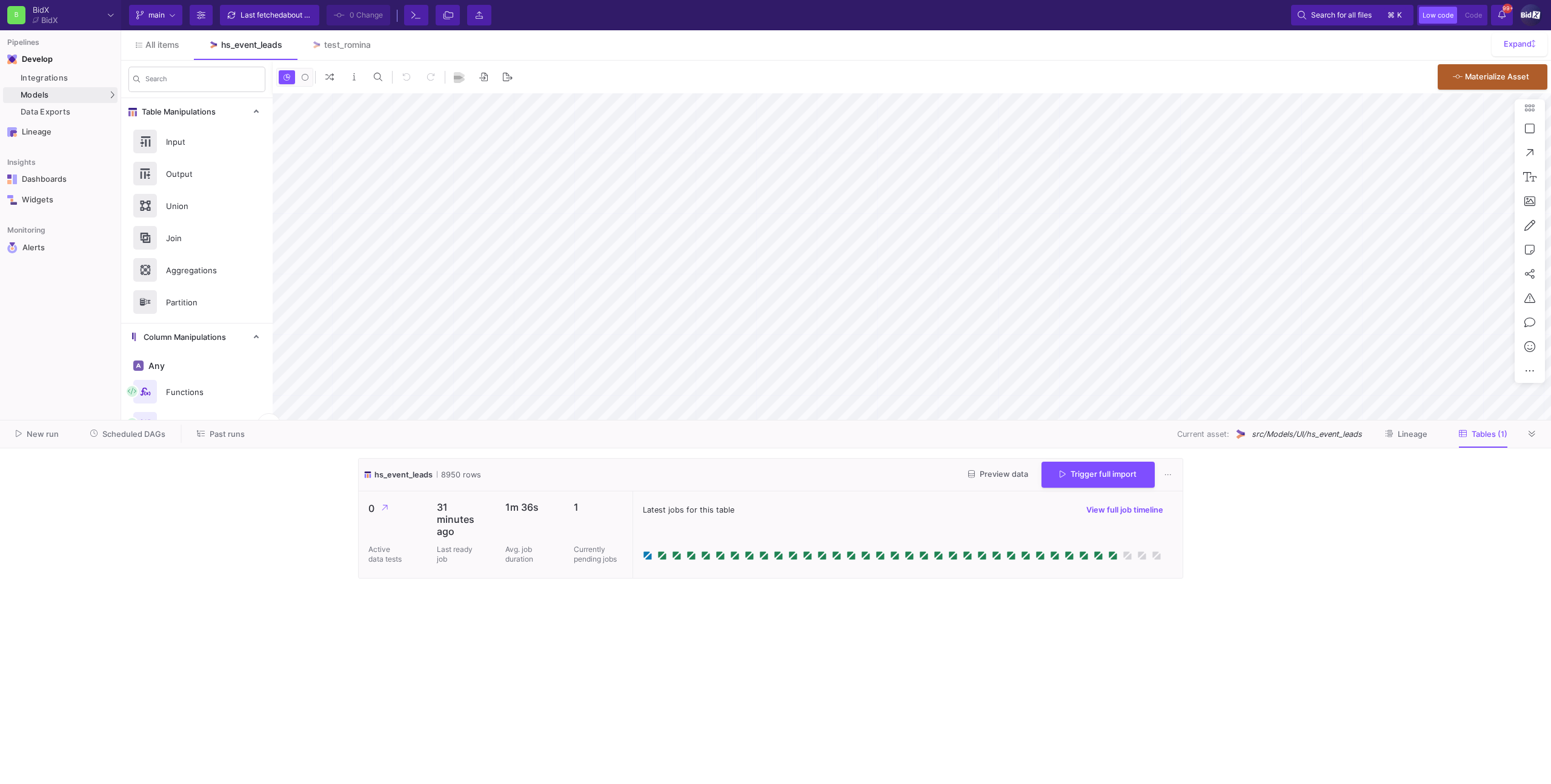
type input "6"
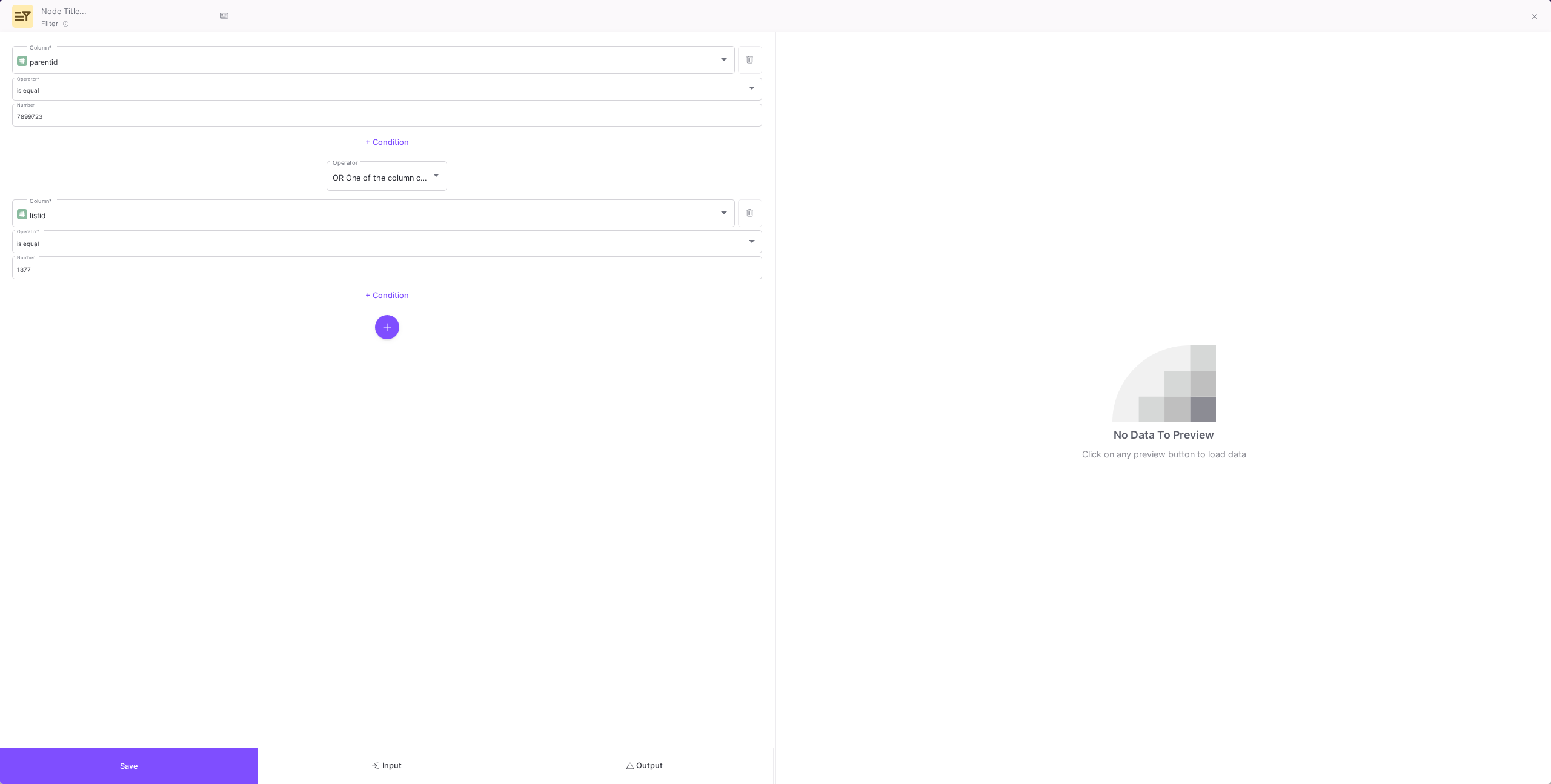
click at [709, 774] on button "Output" at bounding box center [645, 766] width 258 height 36
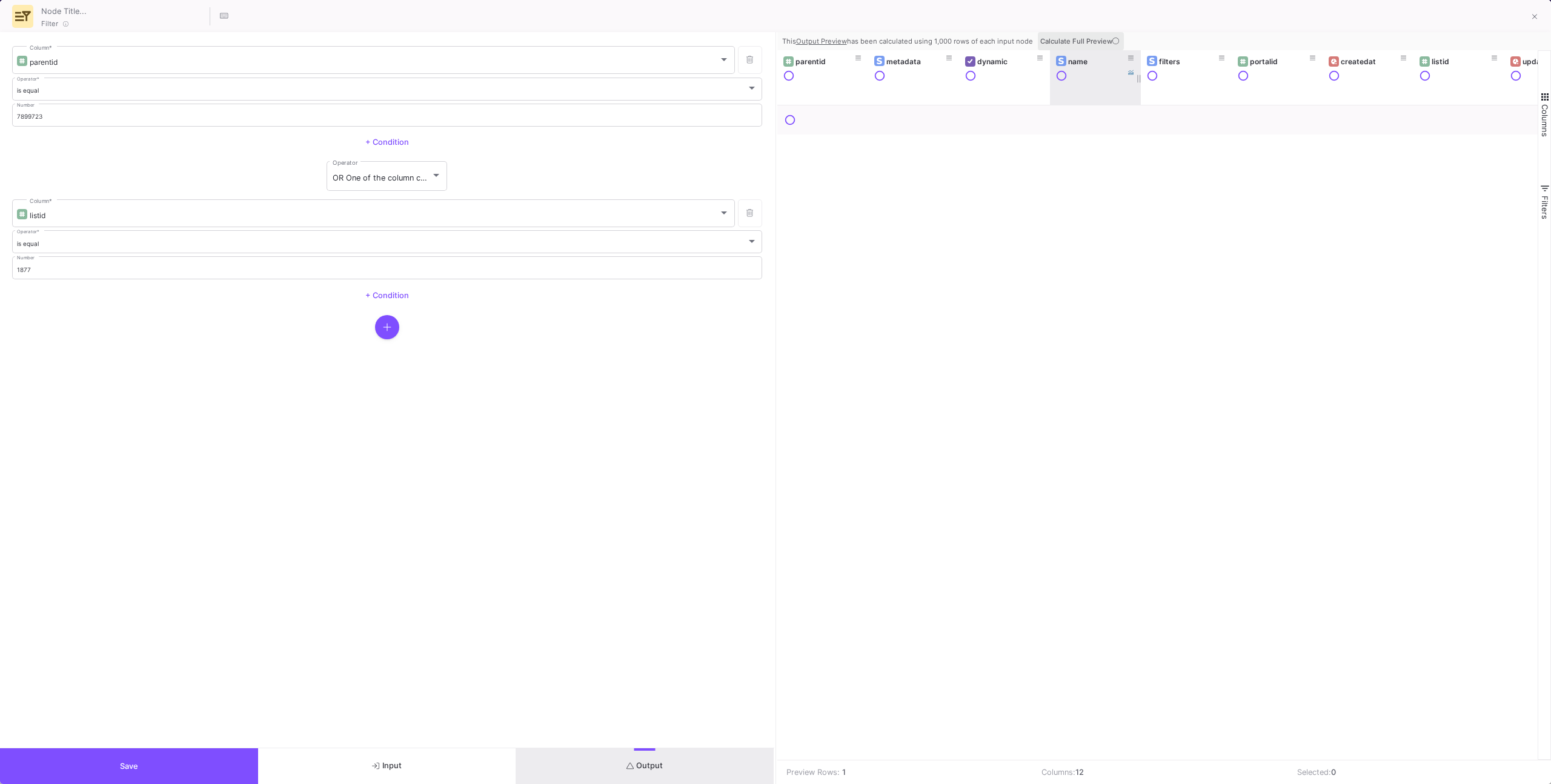
click at [1089, 48] on button "Calculate Full Preview" at bounding box center [1080, 40] width 86 height 18
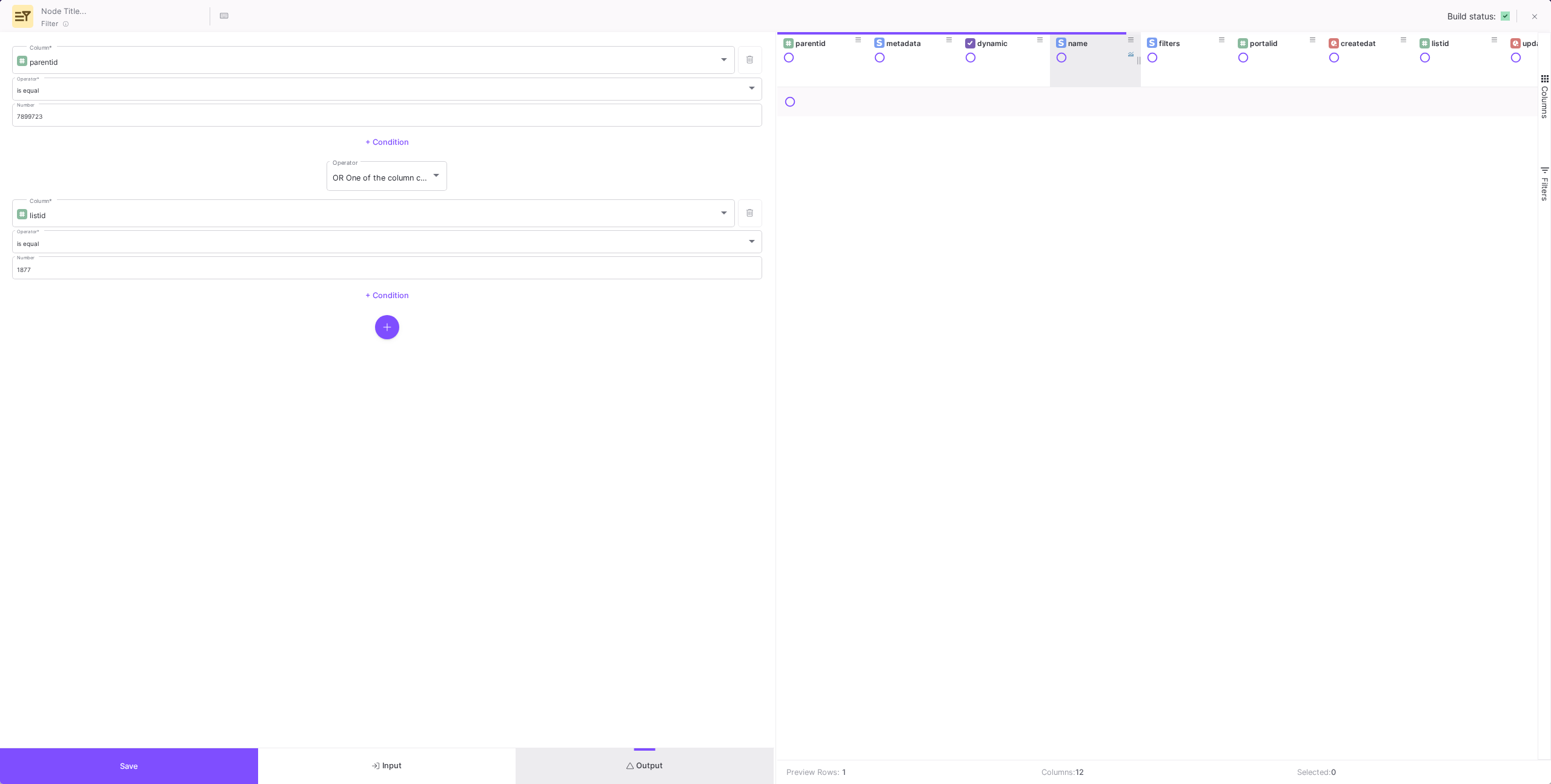
click at [1089, 41] on div "name" at bounding box center [1098, 43] width 60 height 9
drag, startPoint x: 1128, startPoint y: 33, endPoint x: 1134, endPoint y: 34, distance: 6.1
click at [1129, 33] on button at bounding box center [1131, 40] width 18 height 18
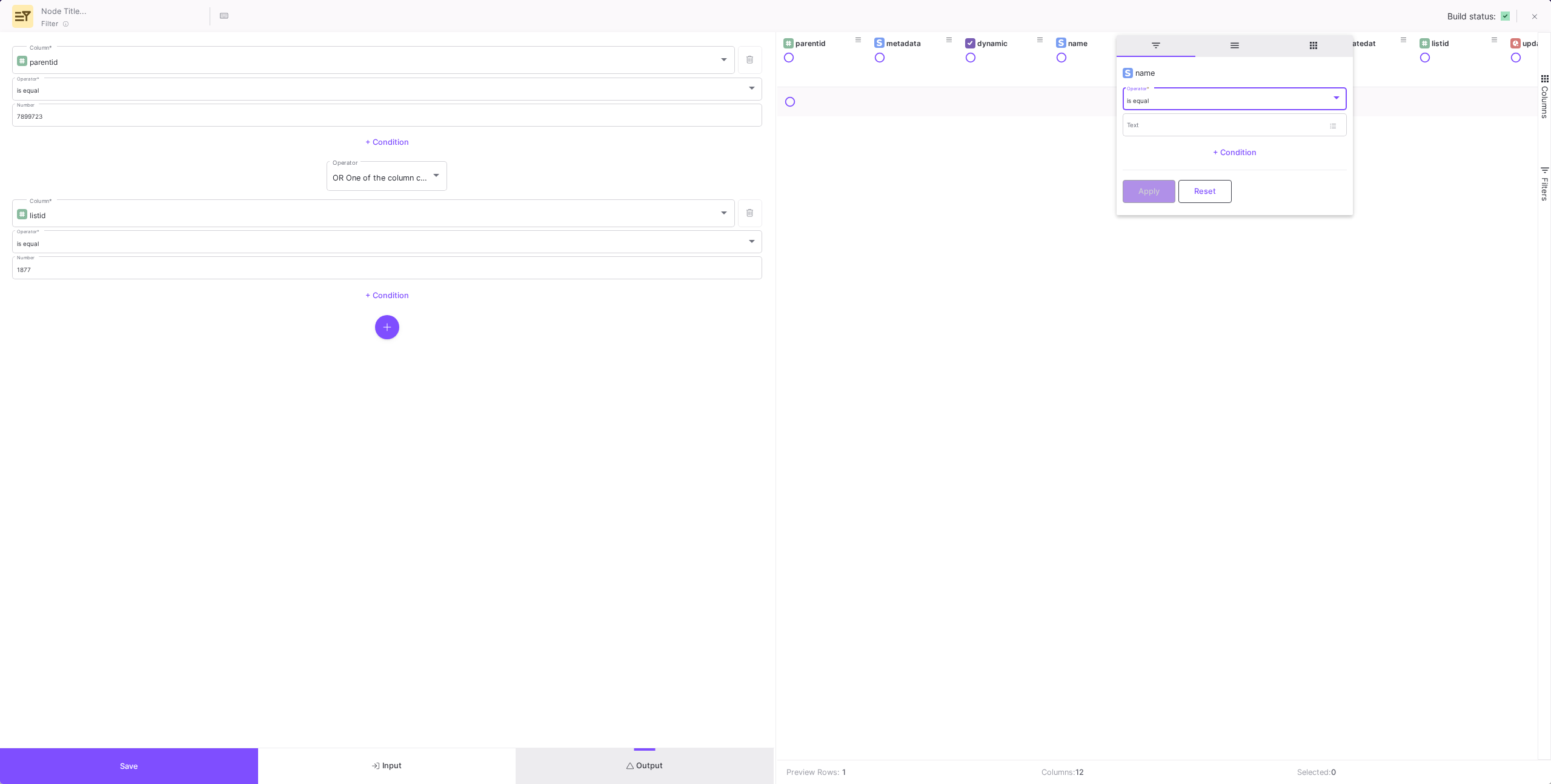
click at [1146, 98] on span "is equal" at bounding box center [1138, 101] width 22 height 8
click at [1151, 202] on span "contains" at bounding box center [1235, 200] width 215 height 26
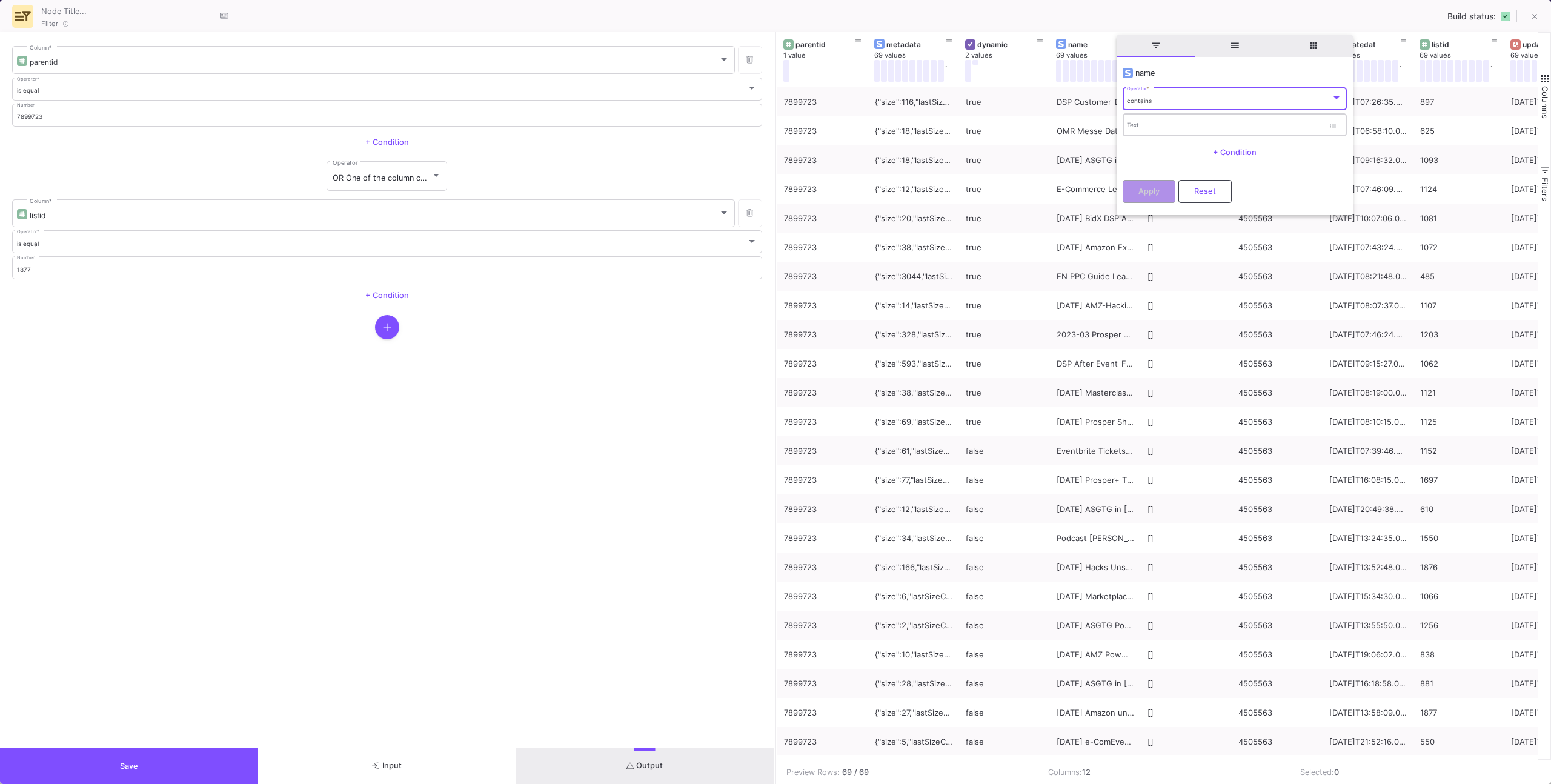
click at [1149, 128] on input "Text" at bounding box center [1225, 127] width 197 height 8
type input "MDS Mall"
click at [1153, 189] on span "Apply" at bounding box center [1149, 190] width 22 height 9
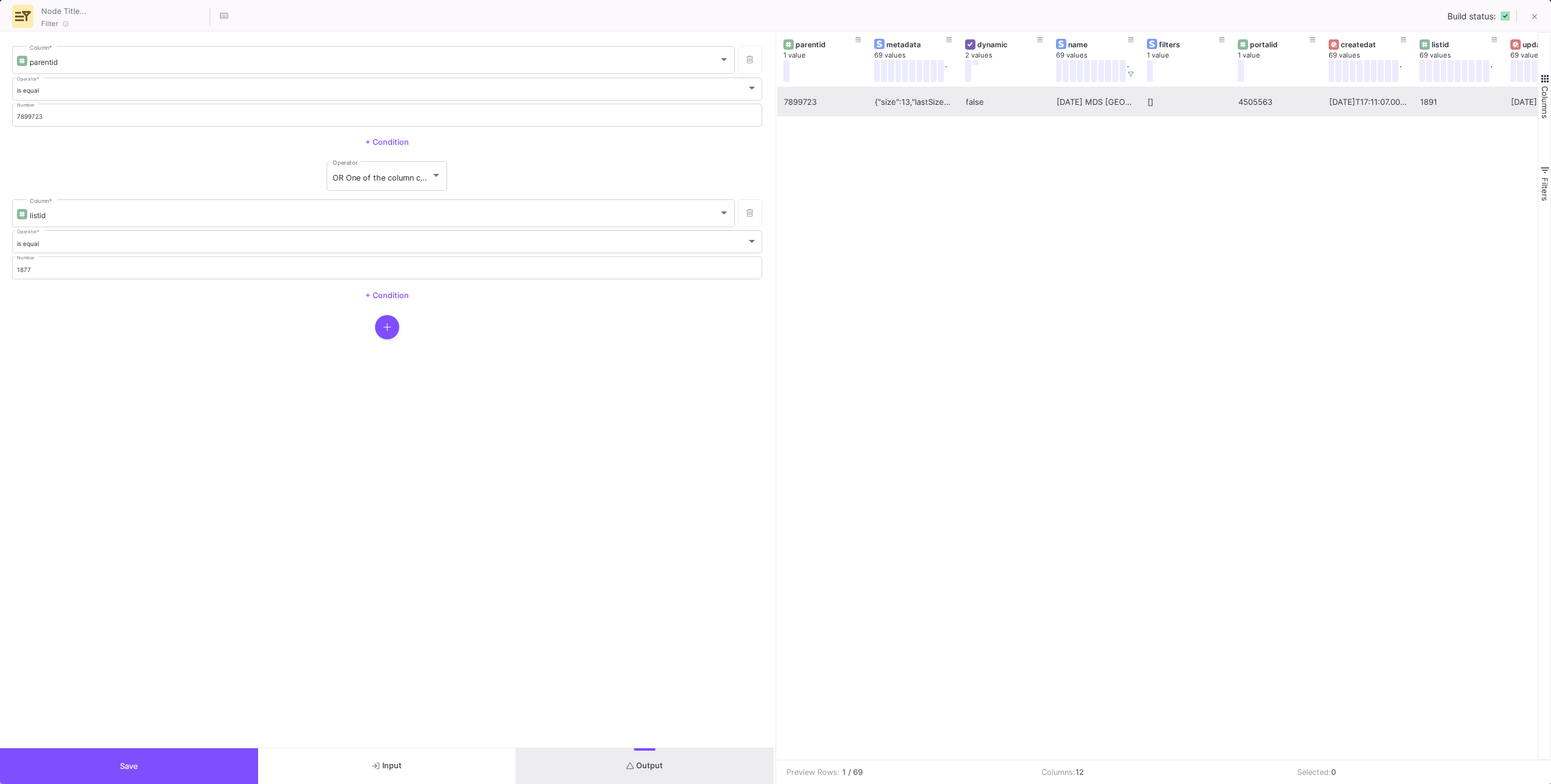
click at [854, 104] on div "7899723" at bounding box center [823, 102] width 77 height 28
click at [1137, 72] on button at bounding box center [1131, 73] width 18 height 18
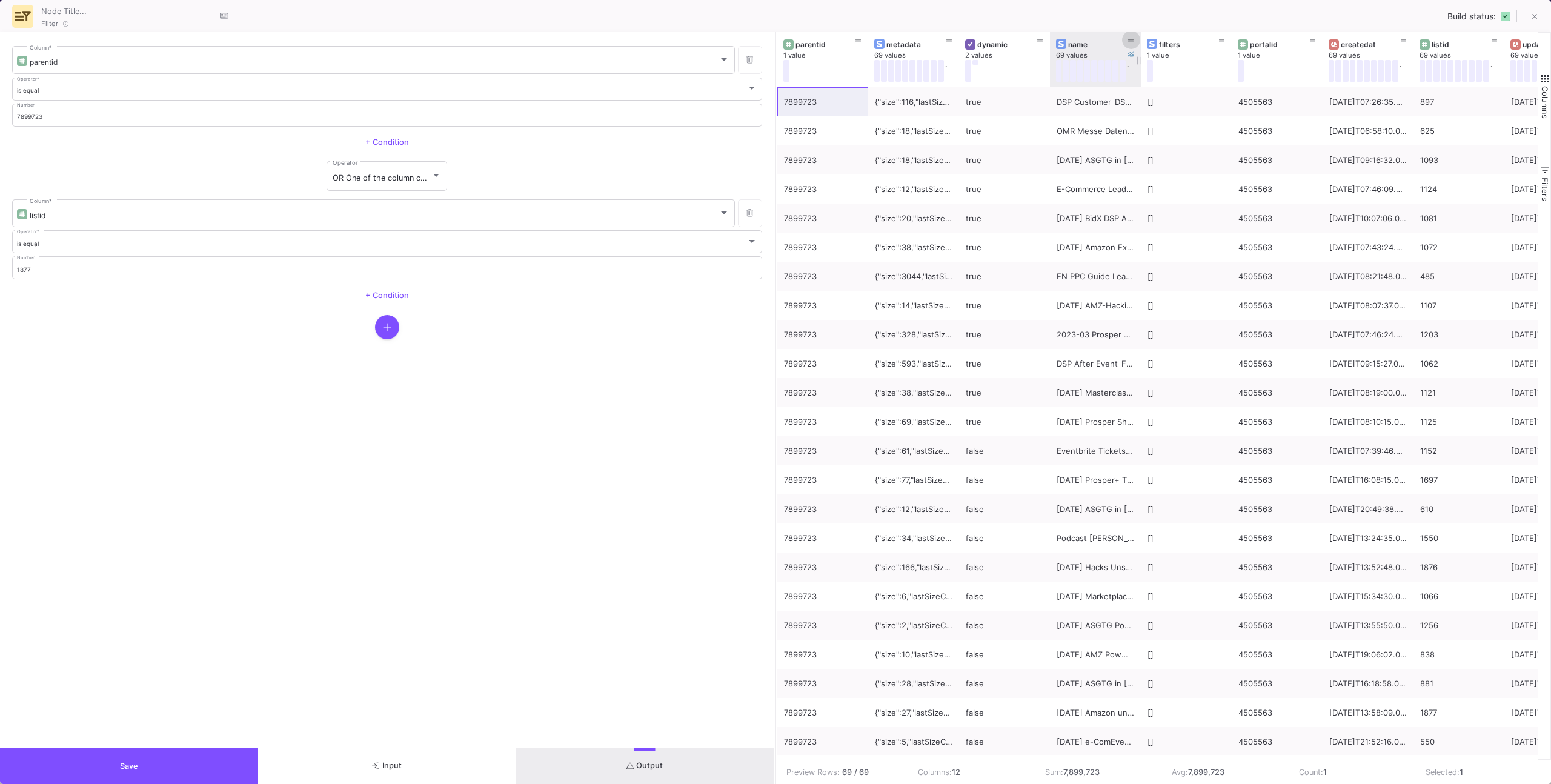
click at [1133, 41] on icon at bounding box center [1131, 40] width 6 height 7
click at [1146, 98] on div "is equal Operator *" at bounding box center [1235, 98] width 215 height 24
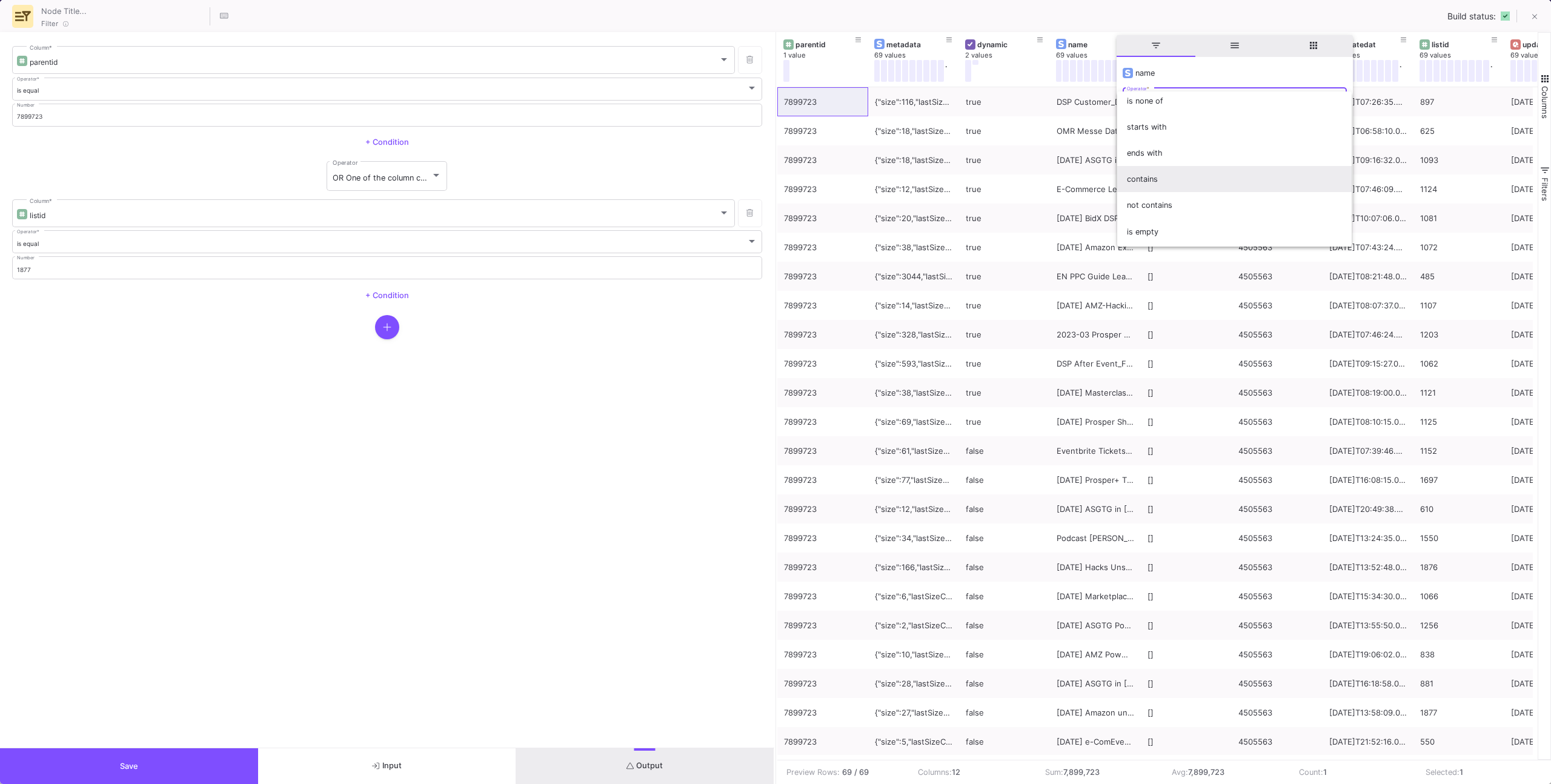
click at [1148, 179] on span "contains" at bounding box center [1235, 179] width 215 height 26
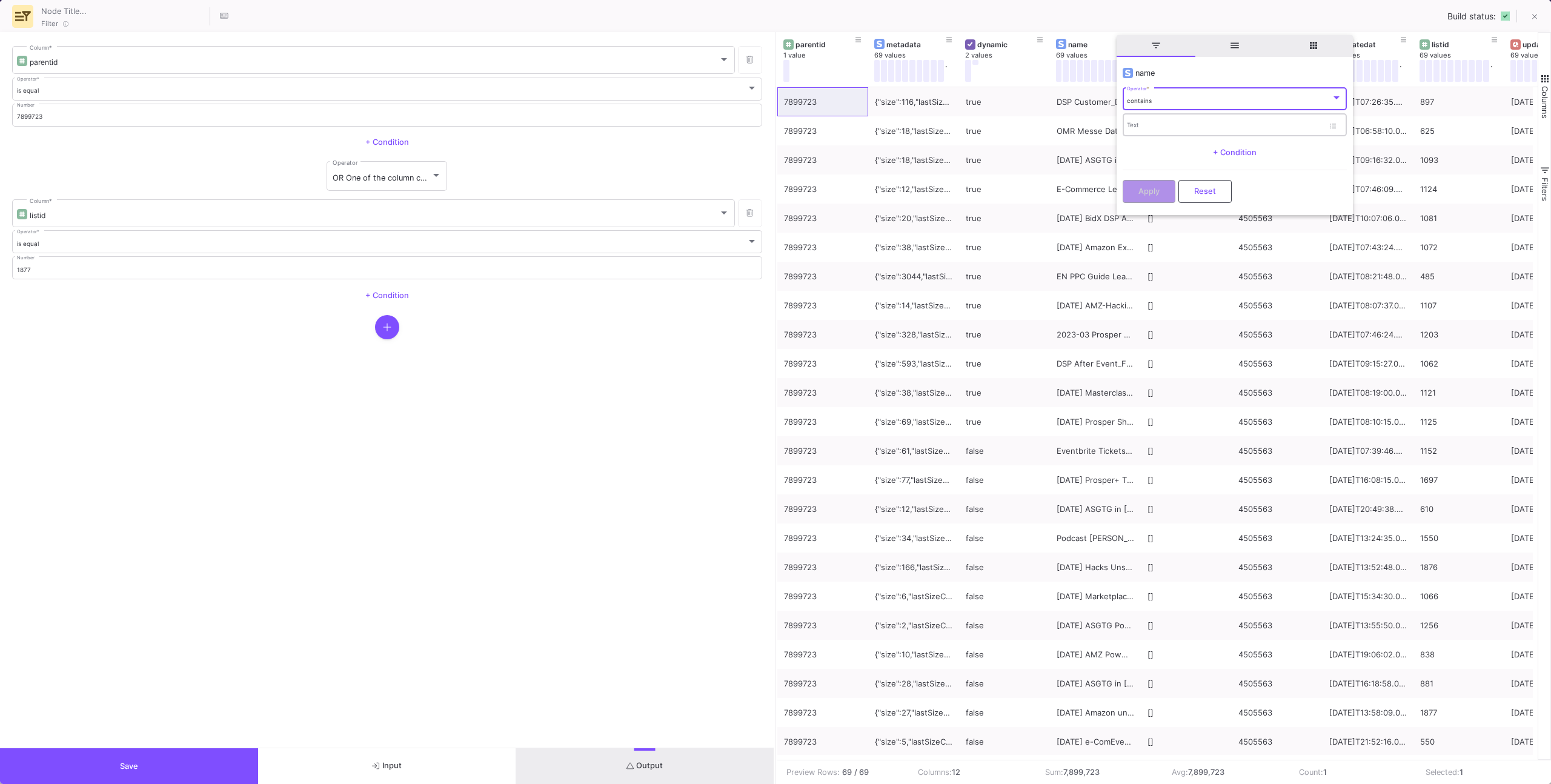
click at [1144, 124] on input "Text" at bounding box center [1225, 127] width 197 height 8
type input "DMEXCO"
click at [1145, 184] on button "Apply" at bounding box center [1149, 190] width 53 height 23
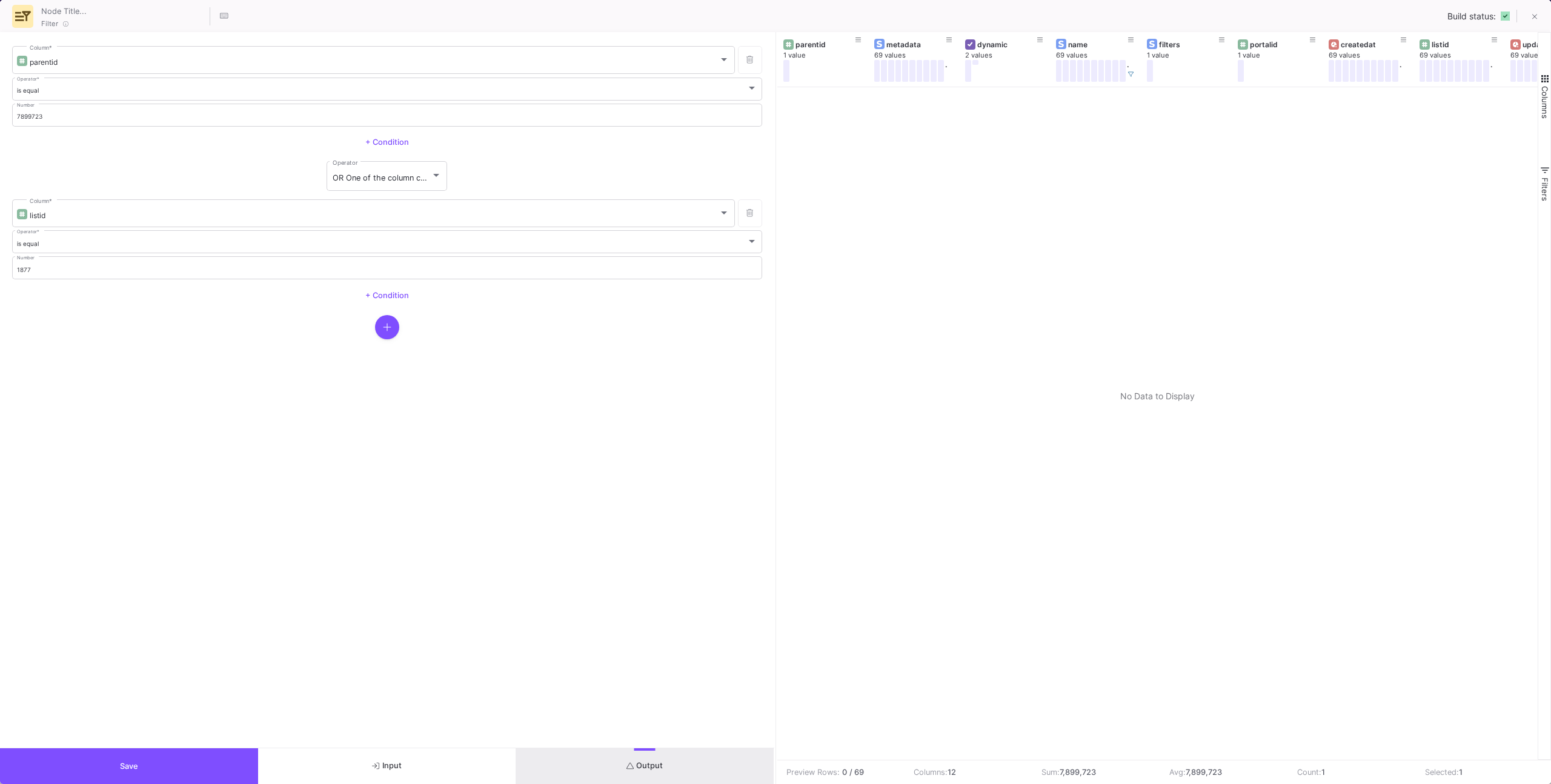
click at [1533, 19] on icon at bounding box center [1535, 17] width 6 height 8
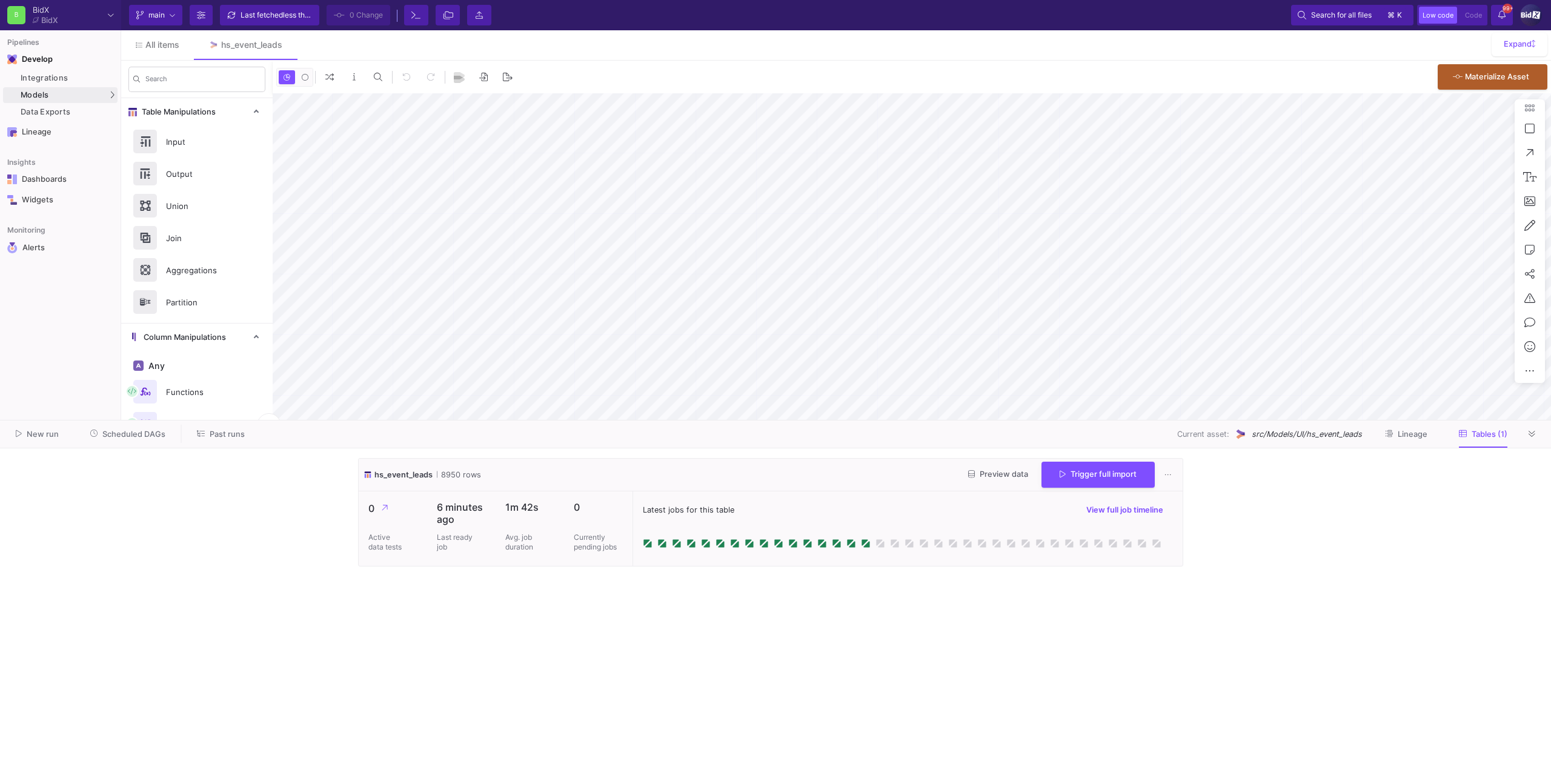
type input "-28"
click at [1534, 441] on button at bounding box center [1532, 433] width 18 height 18
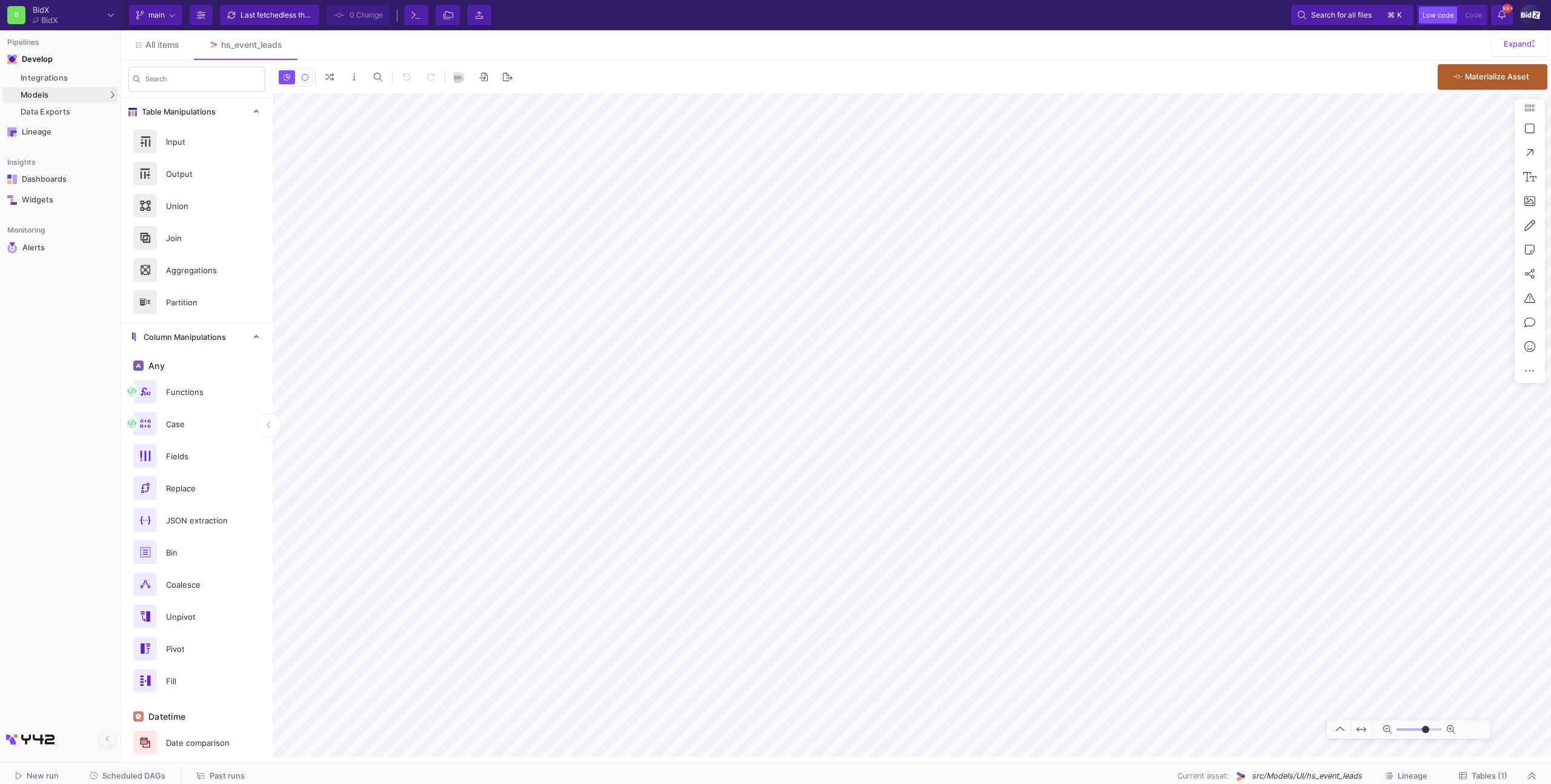
type input "-28"
click at [145, 40] on span "All items" at bounding box center [162, 44] width 34 height 9
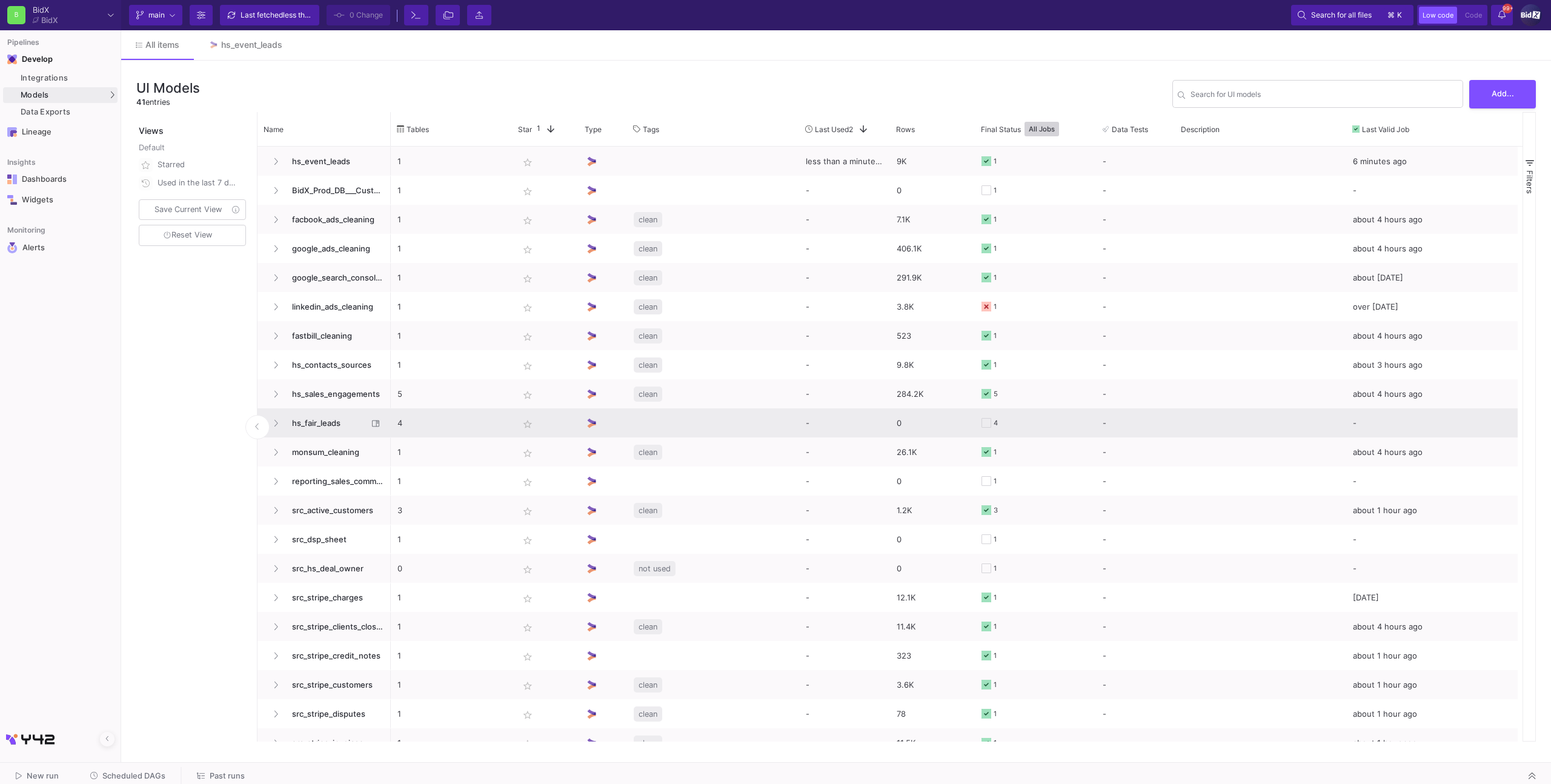
click at [349, 412] on span "hs_fair_leads" at bounding box center [326, 423] width 83 height 28
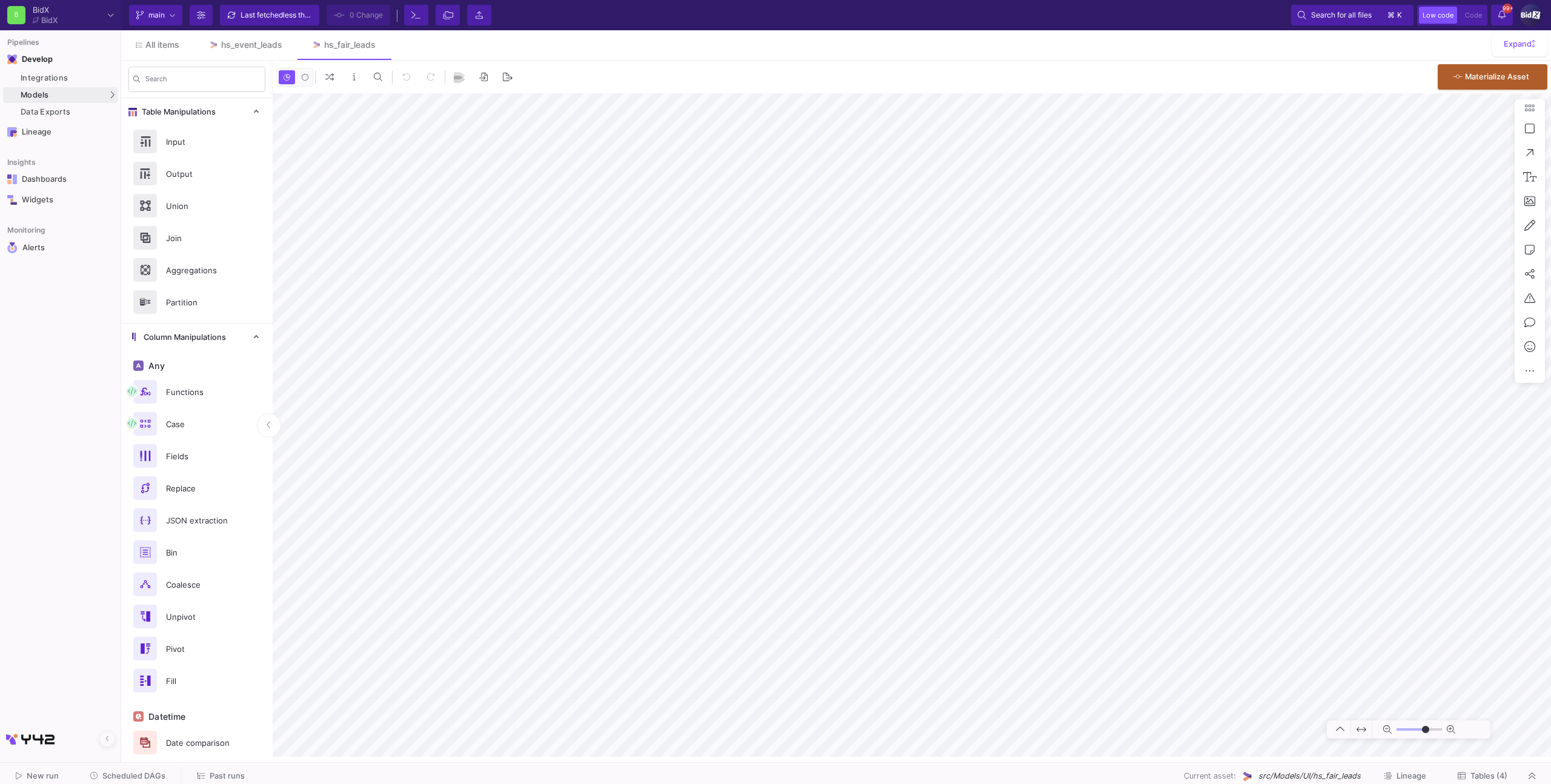
type input "-28"
click at [1463, 776] on icon at bounding box center [1462, 776] width 8 height 8
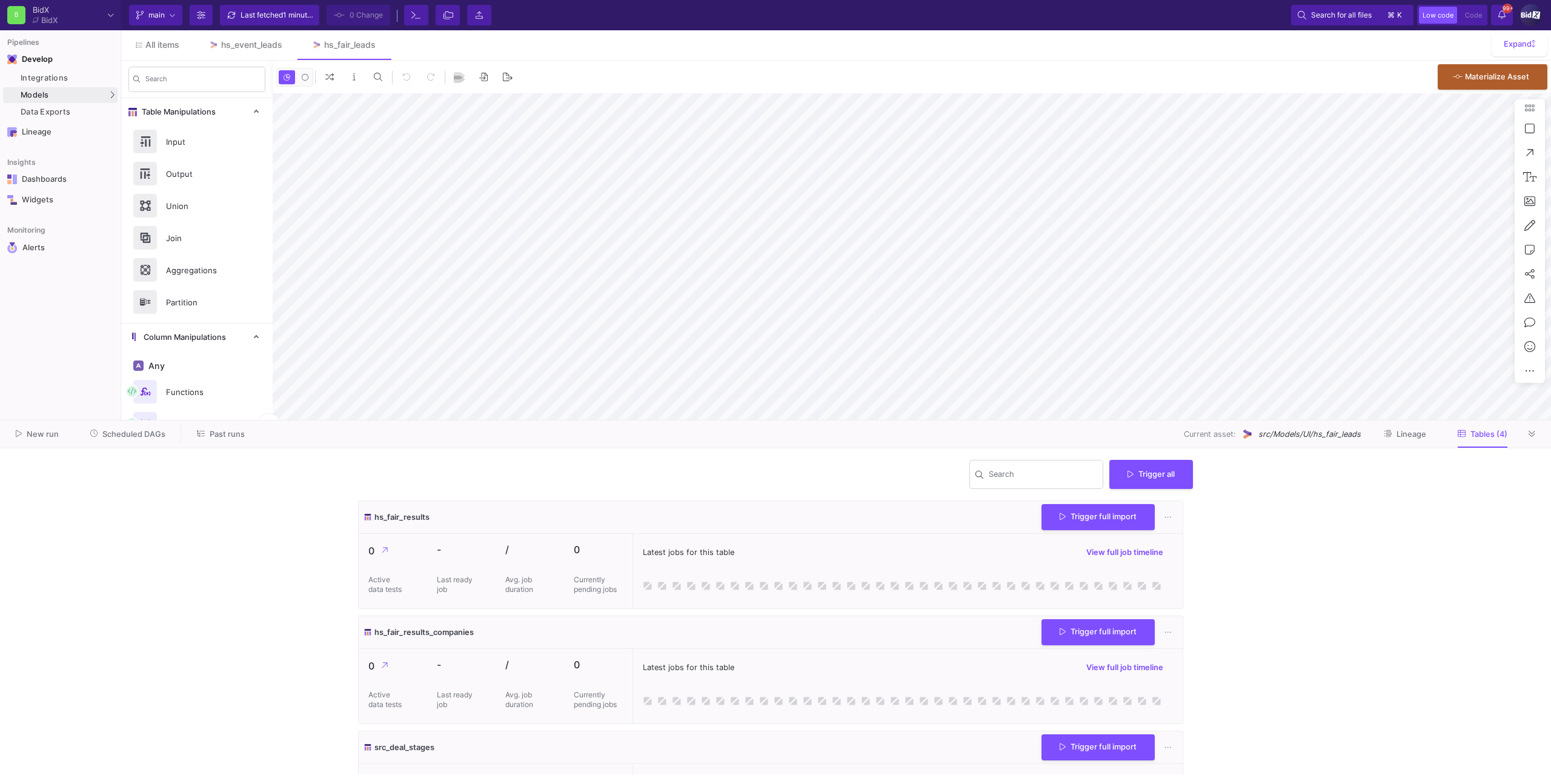
type input "-28"
click at [1527, 433] on button at bounding box center [1532, 433] width 18 height 18
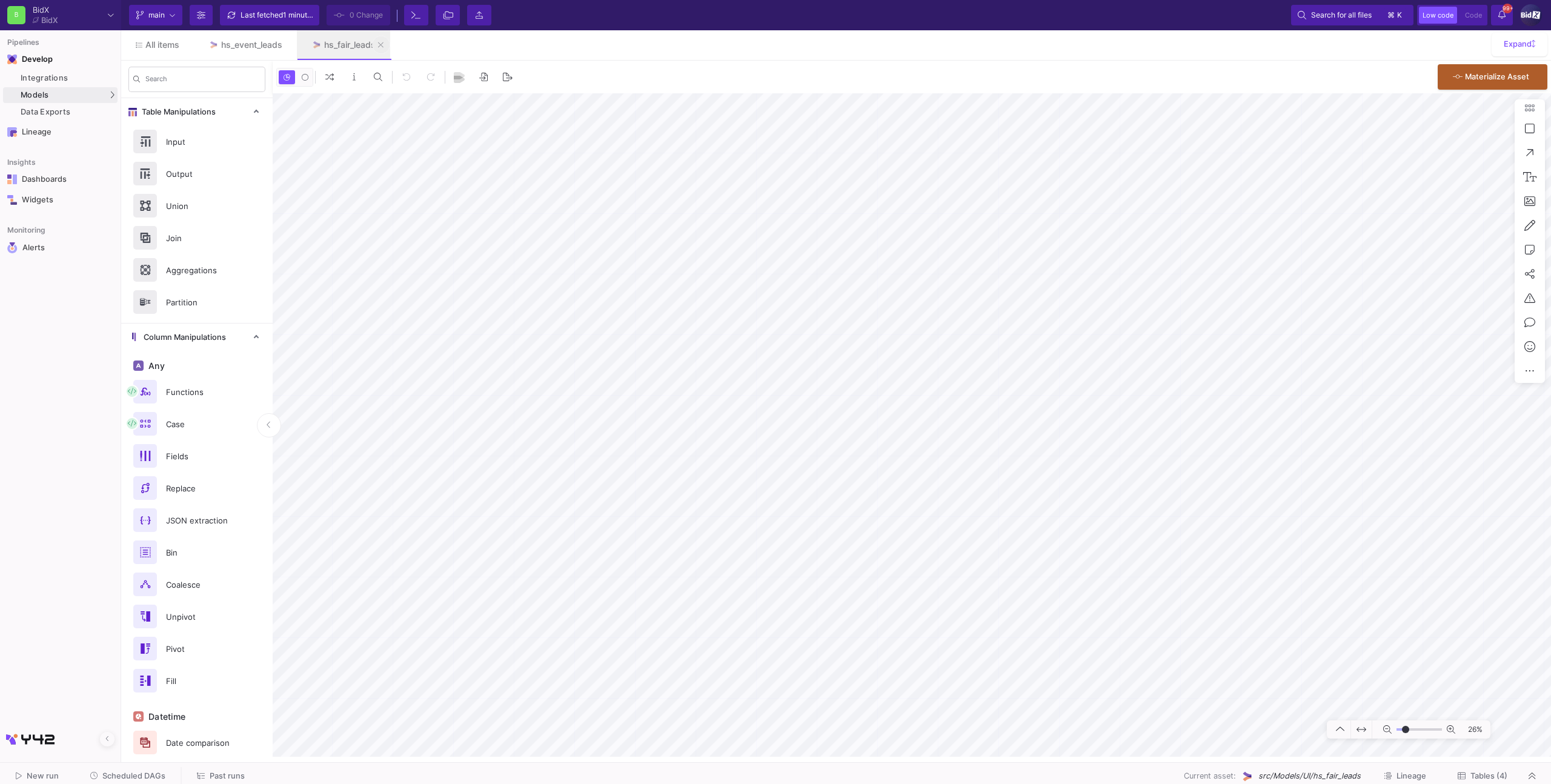
click at [382, 47] on icon at bounding box center [380, 44] width 6 height 8
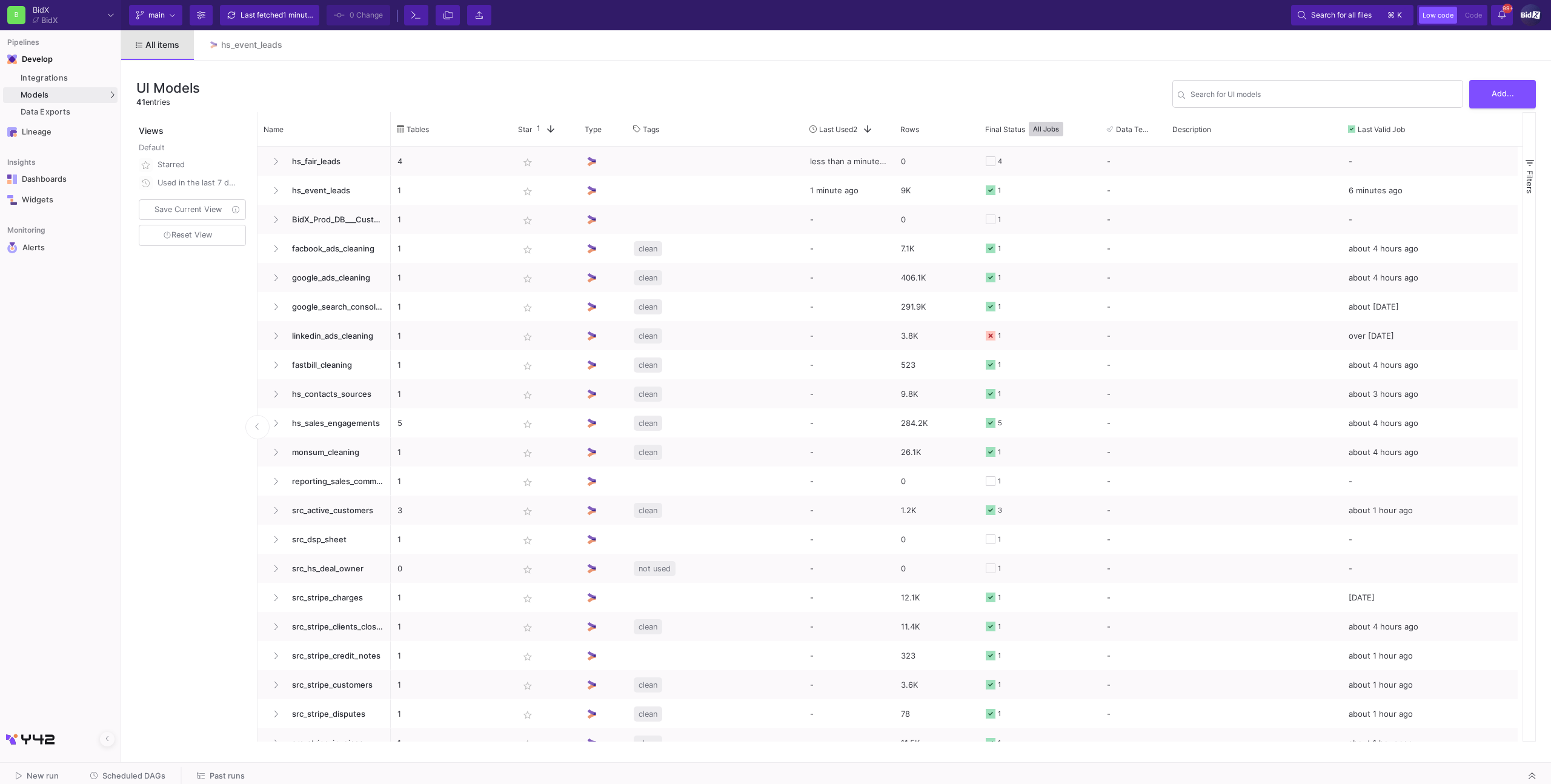
click at [143, 46] on span at bounding box center [140, 44] width 9 height 10
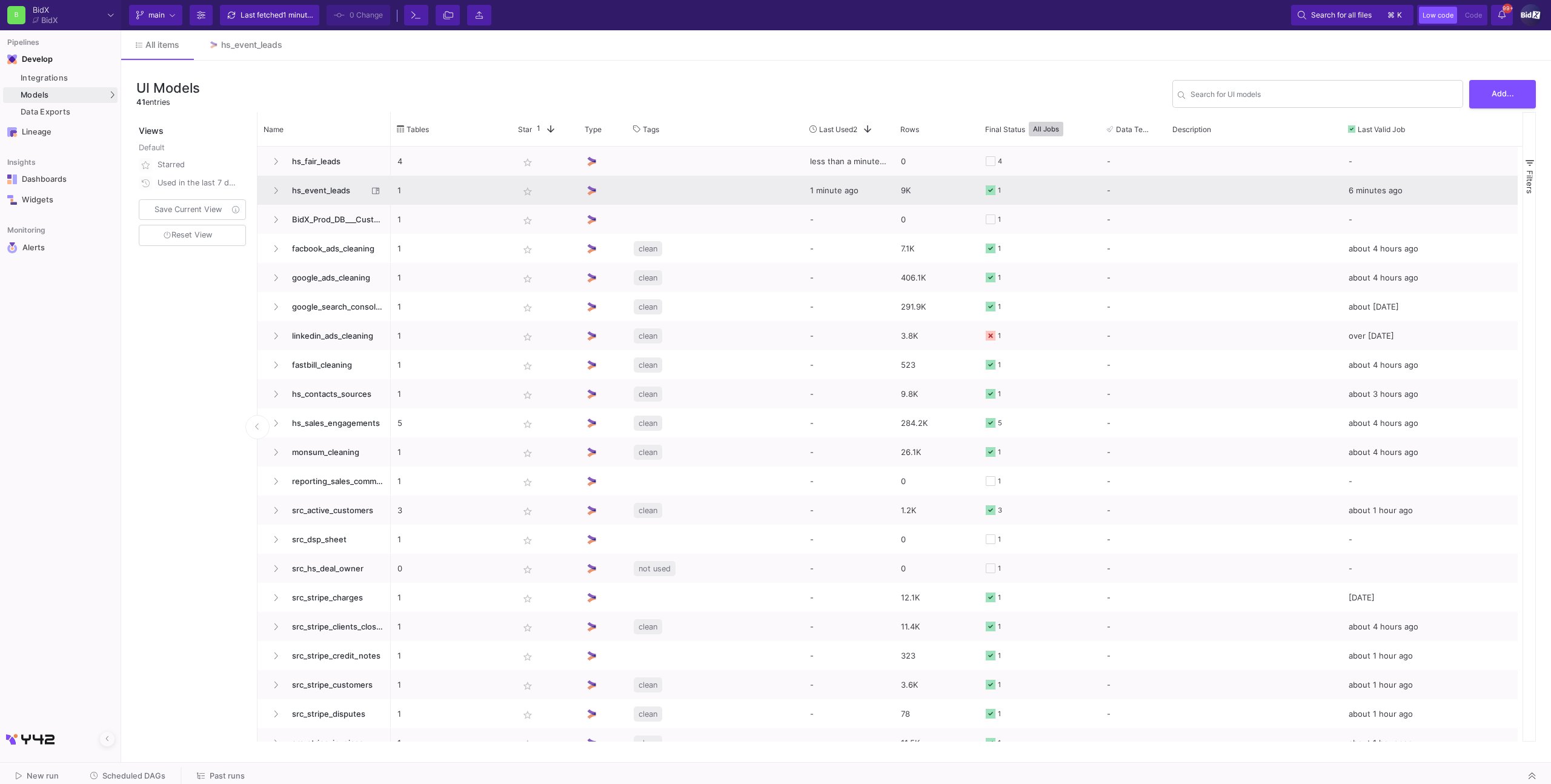
click at [328, 200] on span "hs_event_leads" at bounding box center [326, 190] width 83 height 28
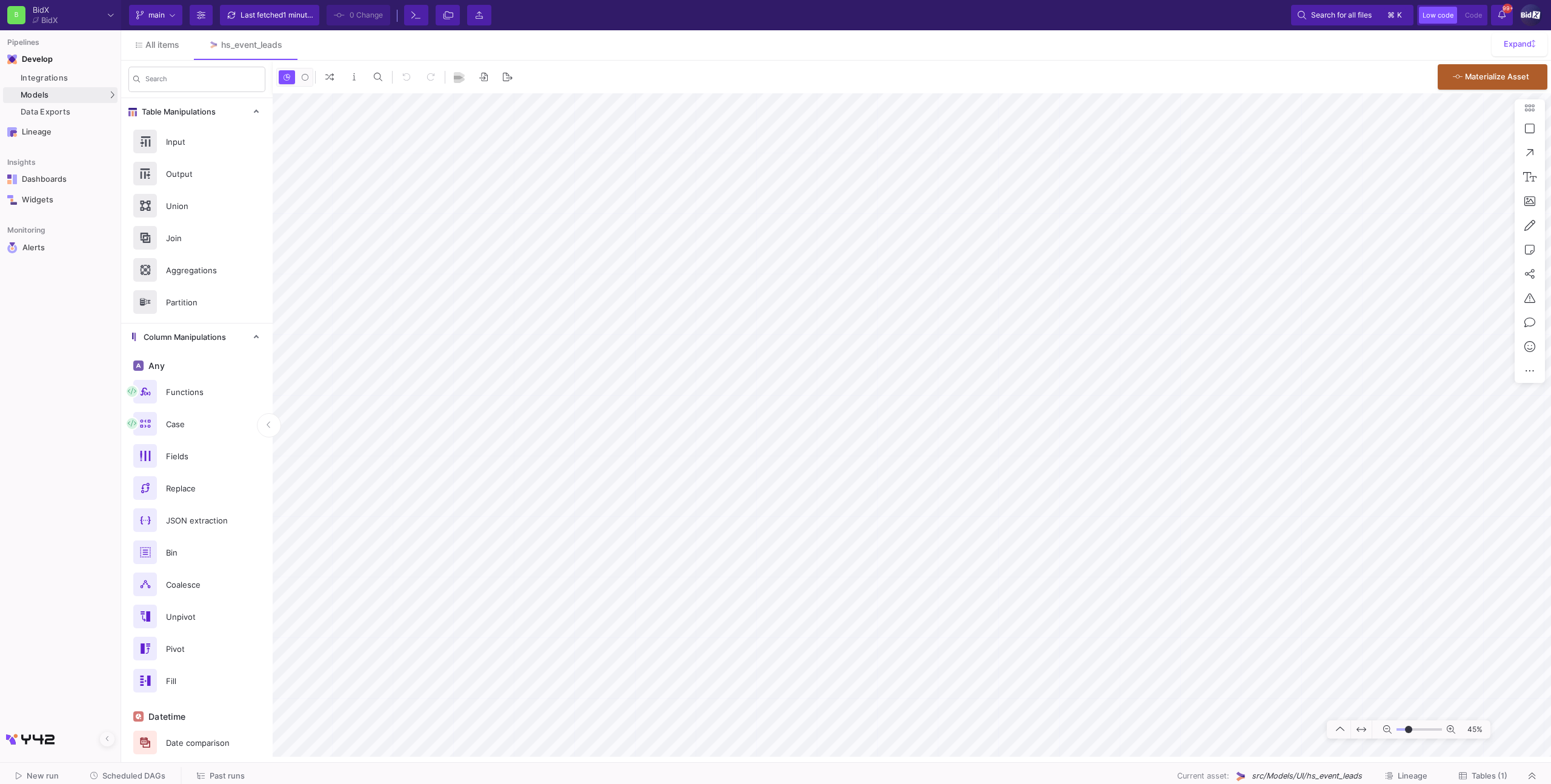
type input "-7"
click at [156, 47] on span "All items" at bounding box center [162, 44] width 34 height 9
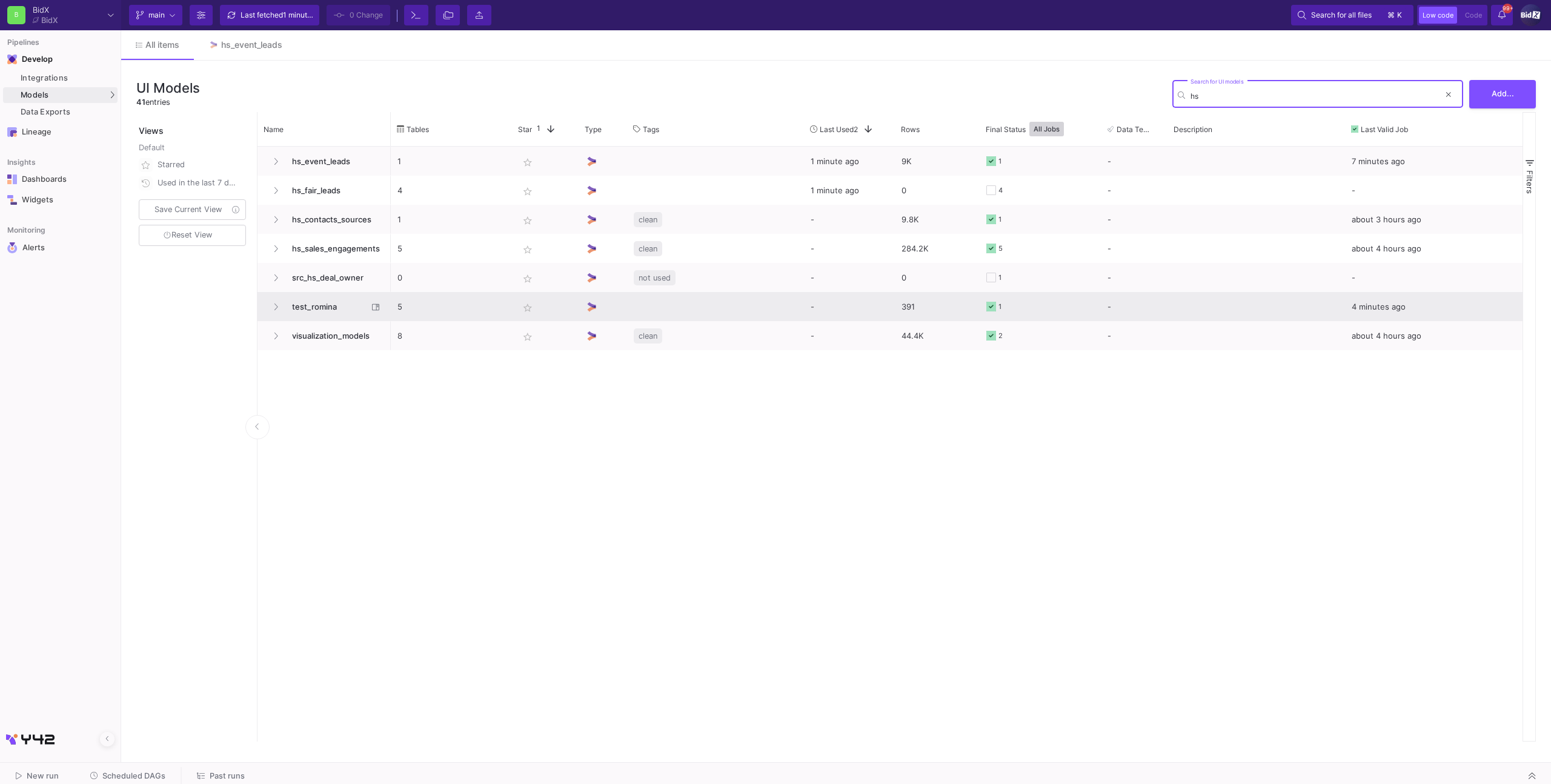
type input "hs"
click at [342, 312] on span "test_romina" at bounding box center [326, 307] width 83 height 28
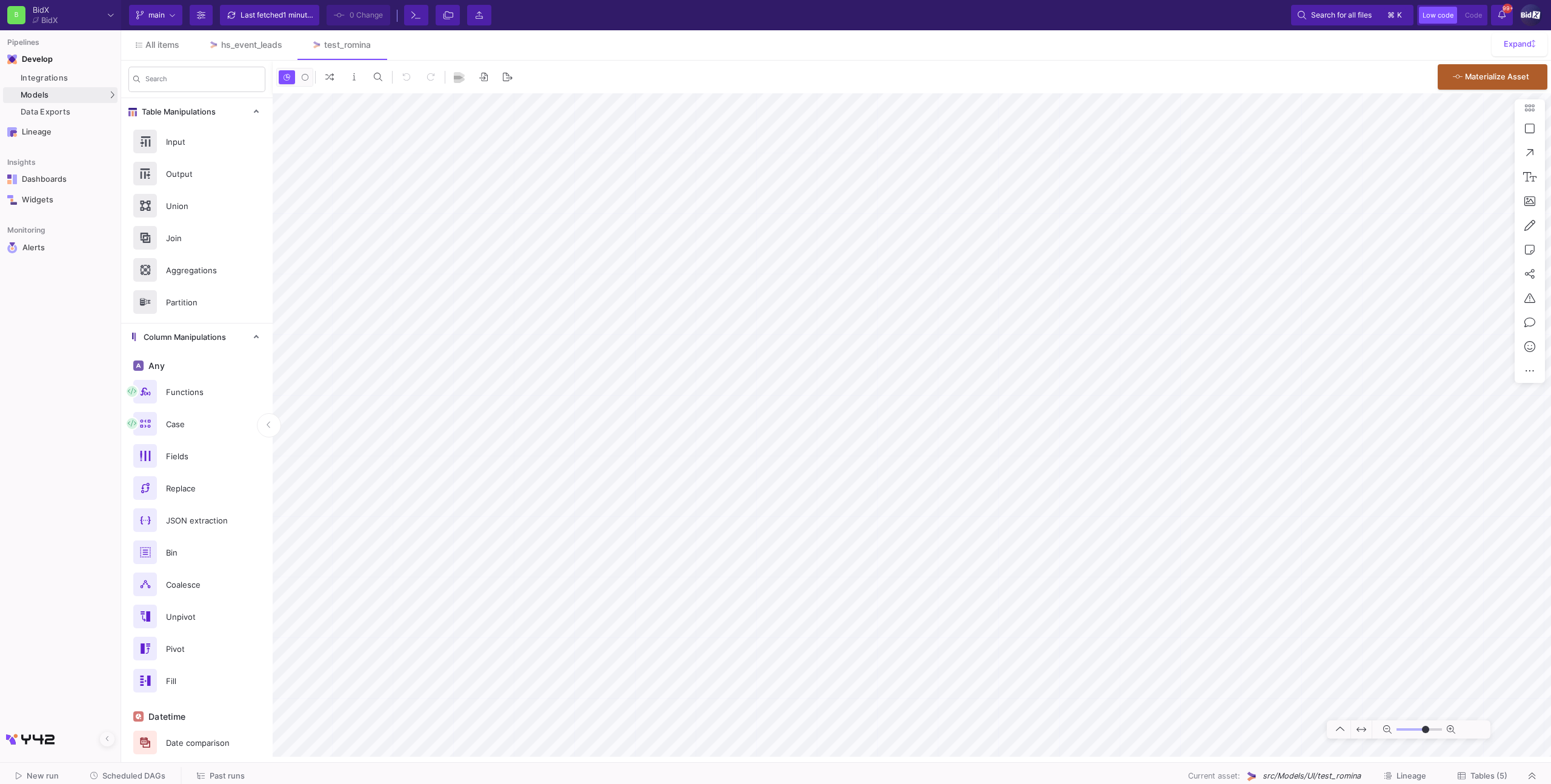
type input "-11"
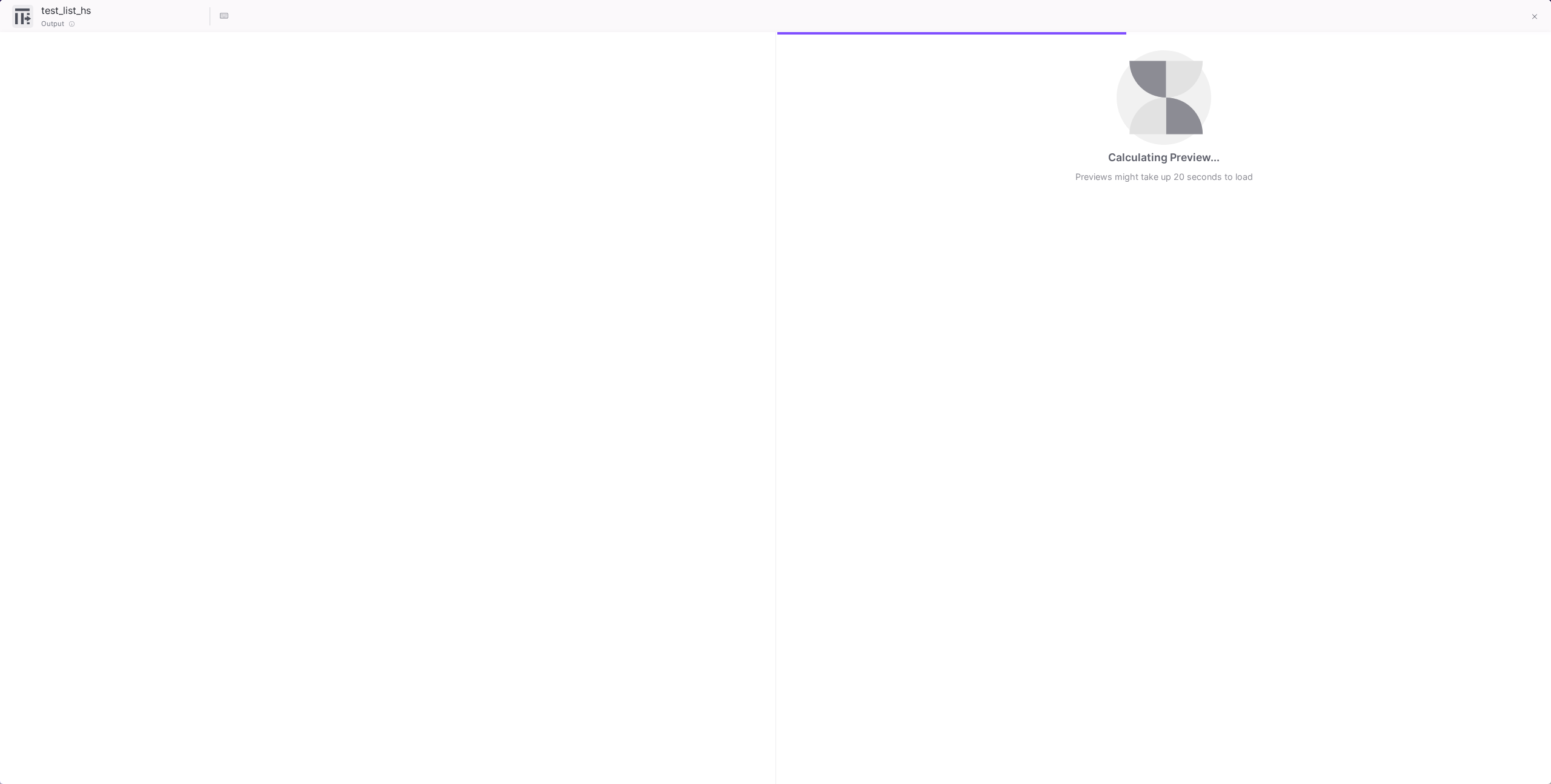
checkbox input "true"
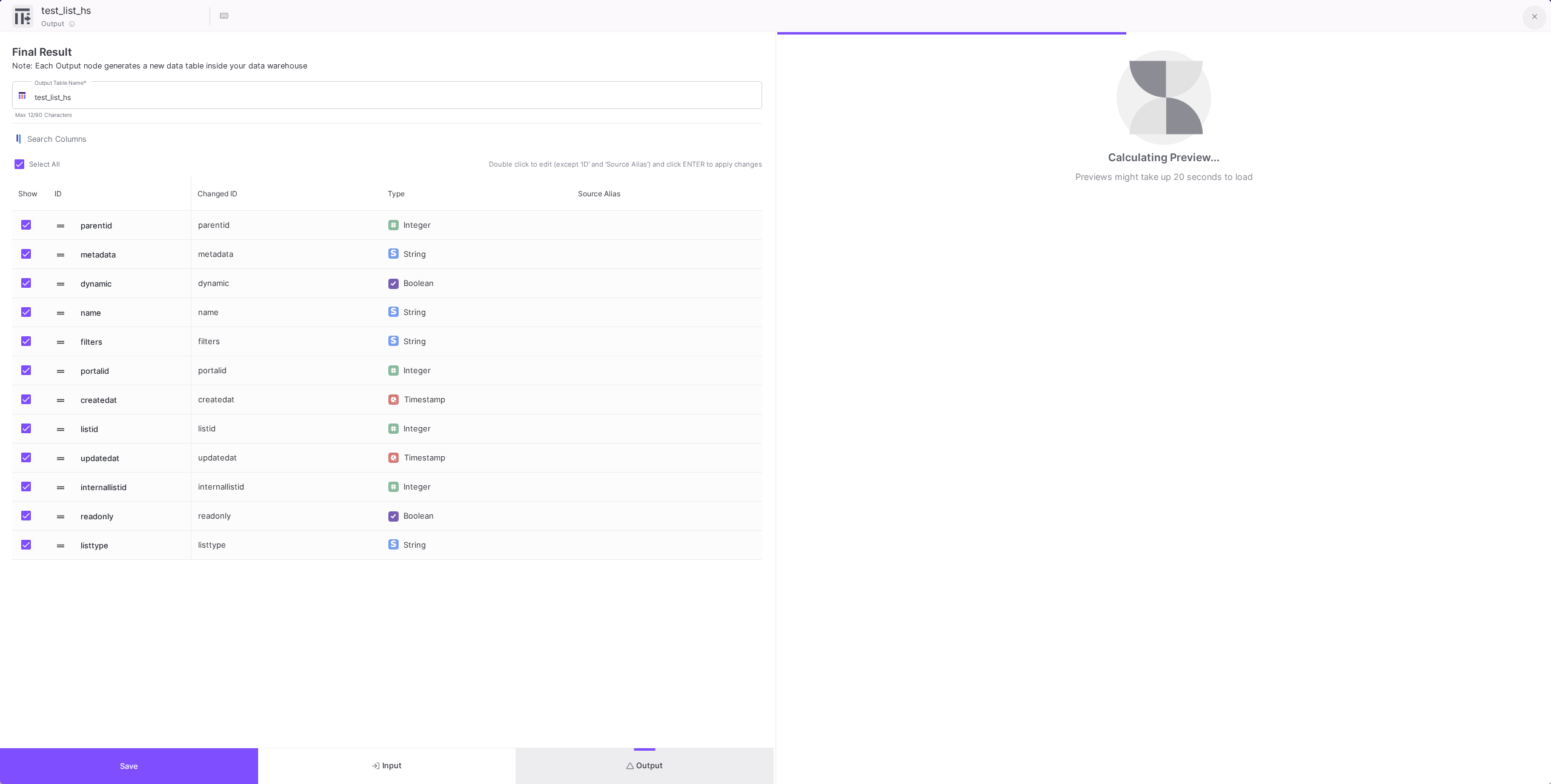
click at [1535, 13] on icon at bounding box center [1535, 17] width 6 height 8
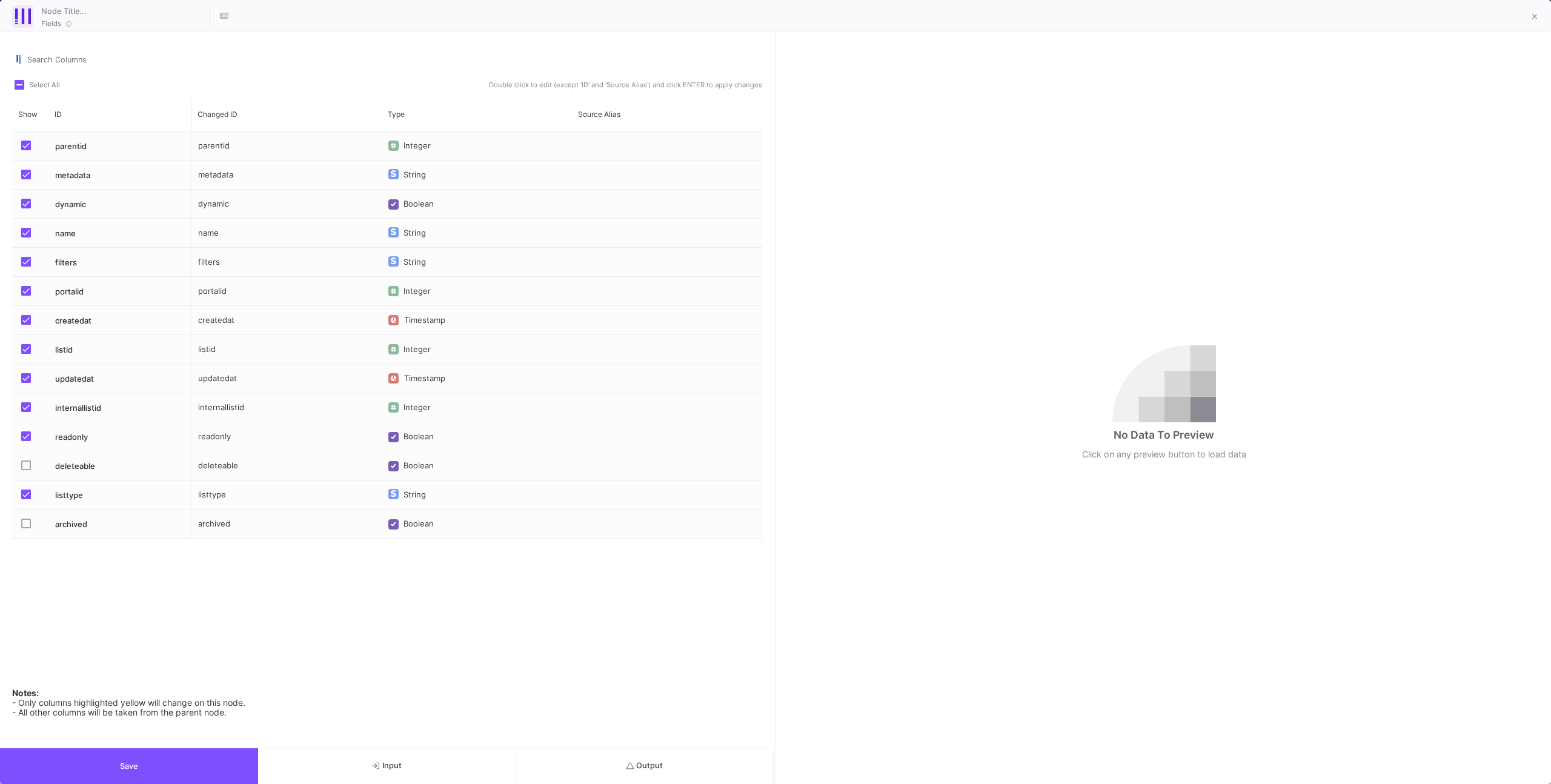
click at [616, 778] on button "Output" at bounding box center [645, 766] width 258 height 36
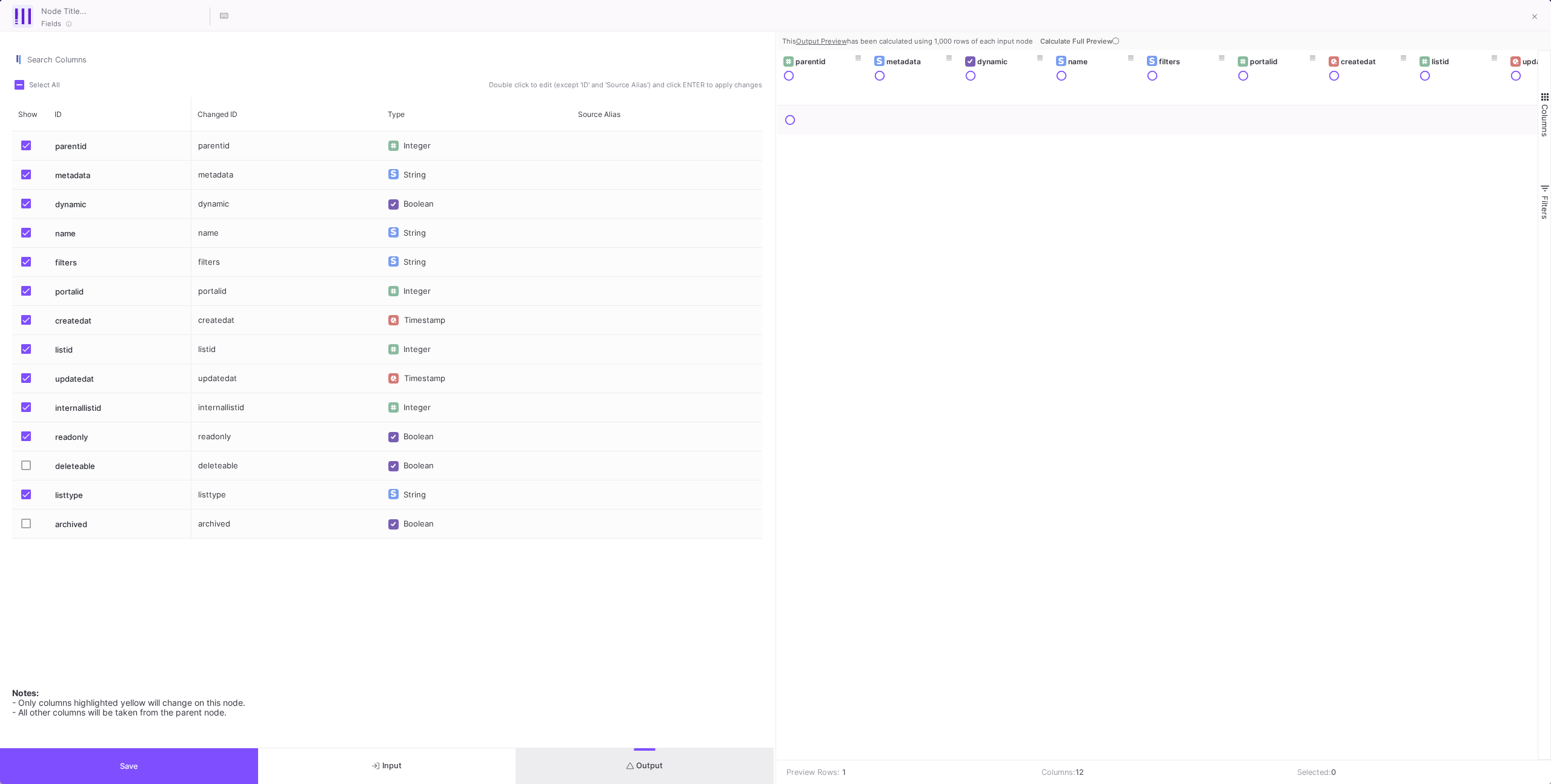
click at [1089, 37] on span "Calculate Full Preview" at bounding box center [1081, 40] width 81 height 8
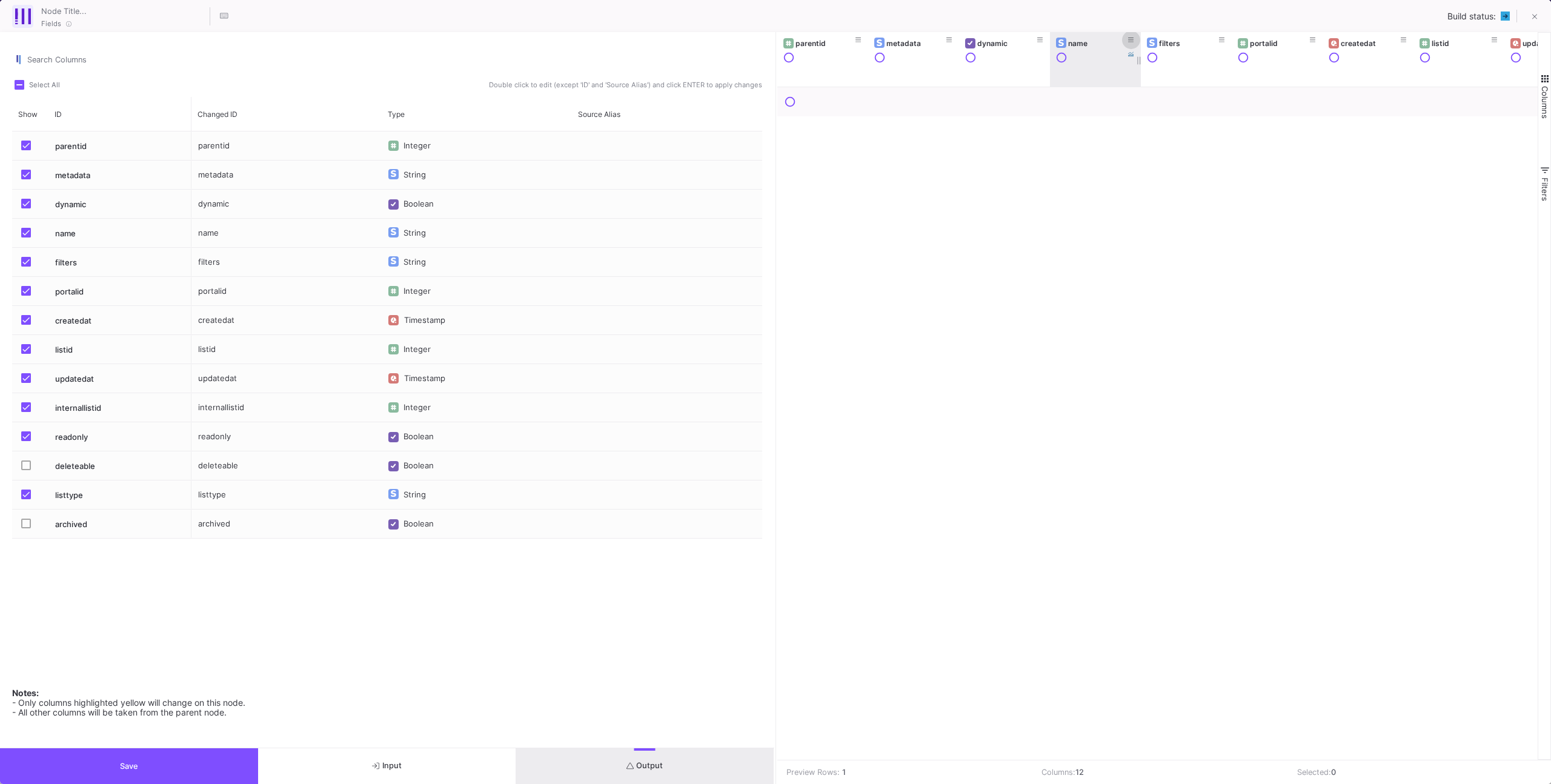
click at [1133, 37] on icon at bounding box center [1131, 40] width 6 height 7
click at [1150, 97] on div "is equal" at bounding box center [1229, 101] width 204 height 8
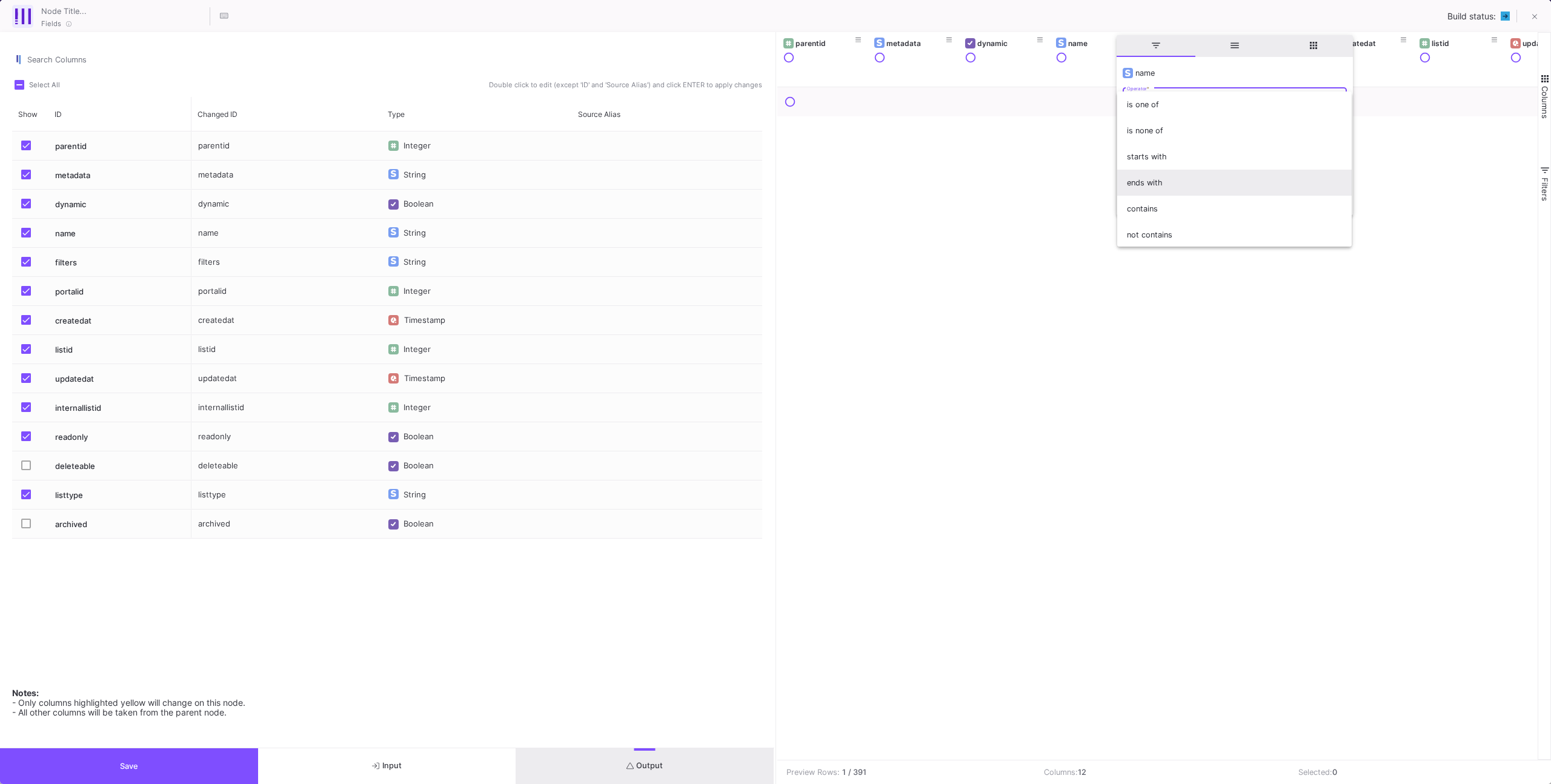
scroll to position [57, 0]
click at [1142, 196] on span "contains" at bounding box center [1235, 204] width 215 height 26
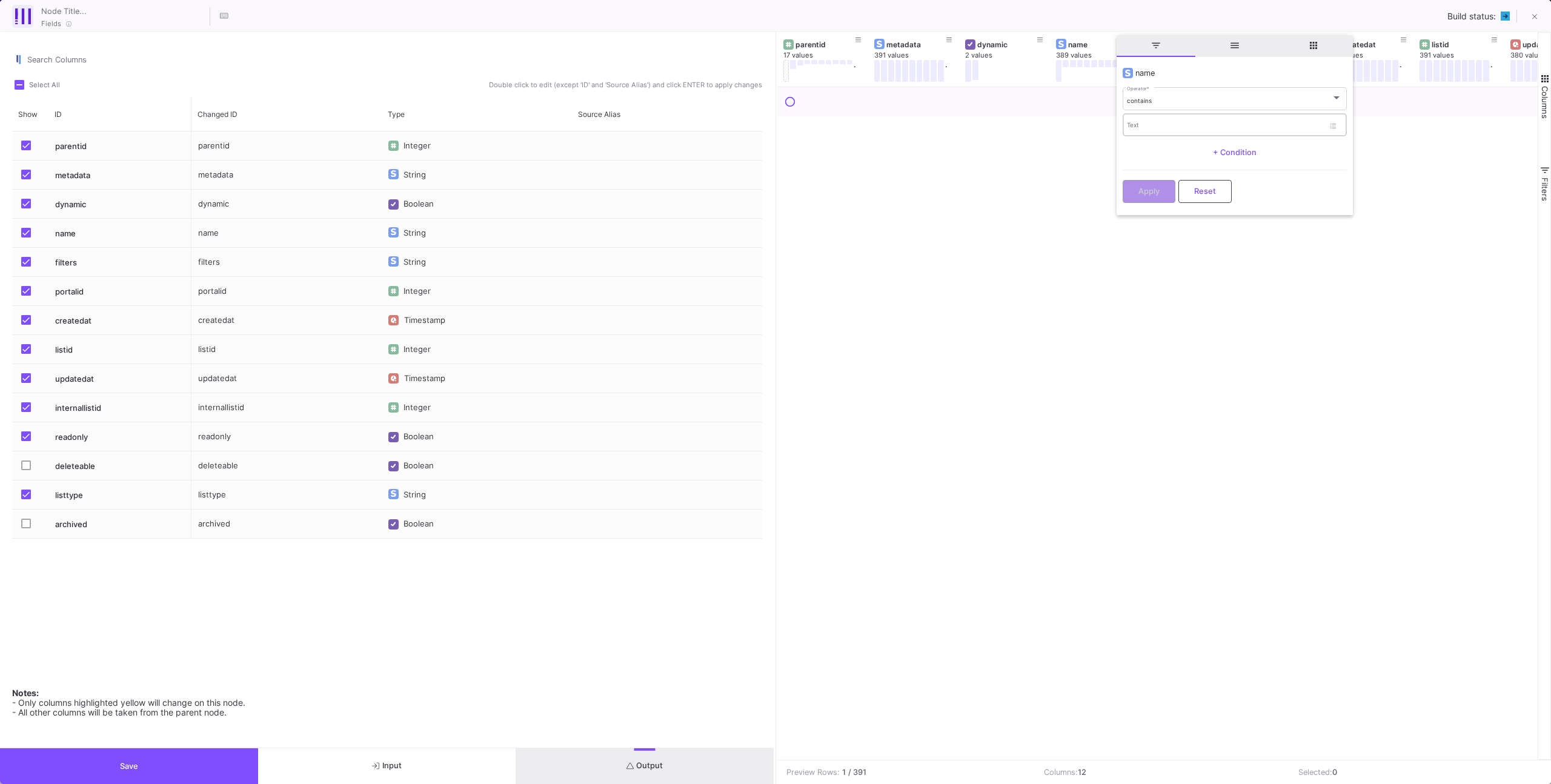
click at [1145, 132] on div "Text" at bounding box center [1225, 124] width 197 height 24
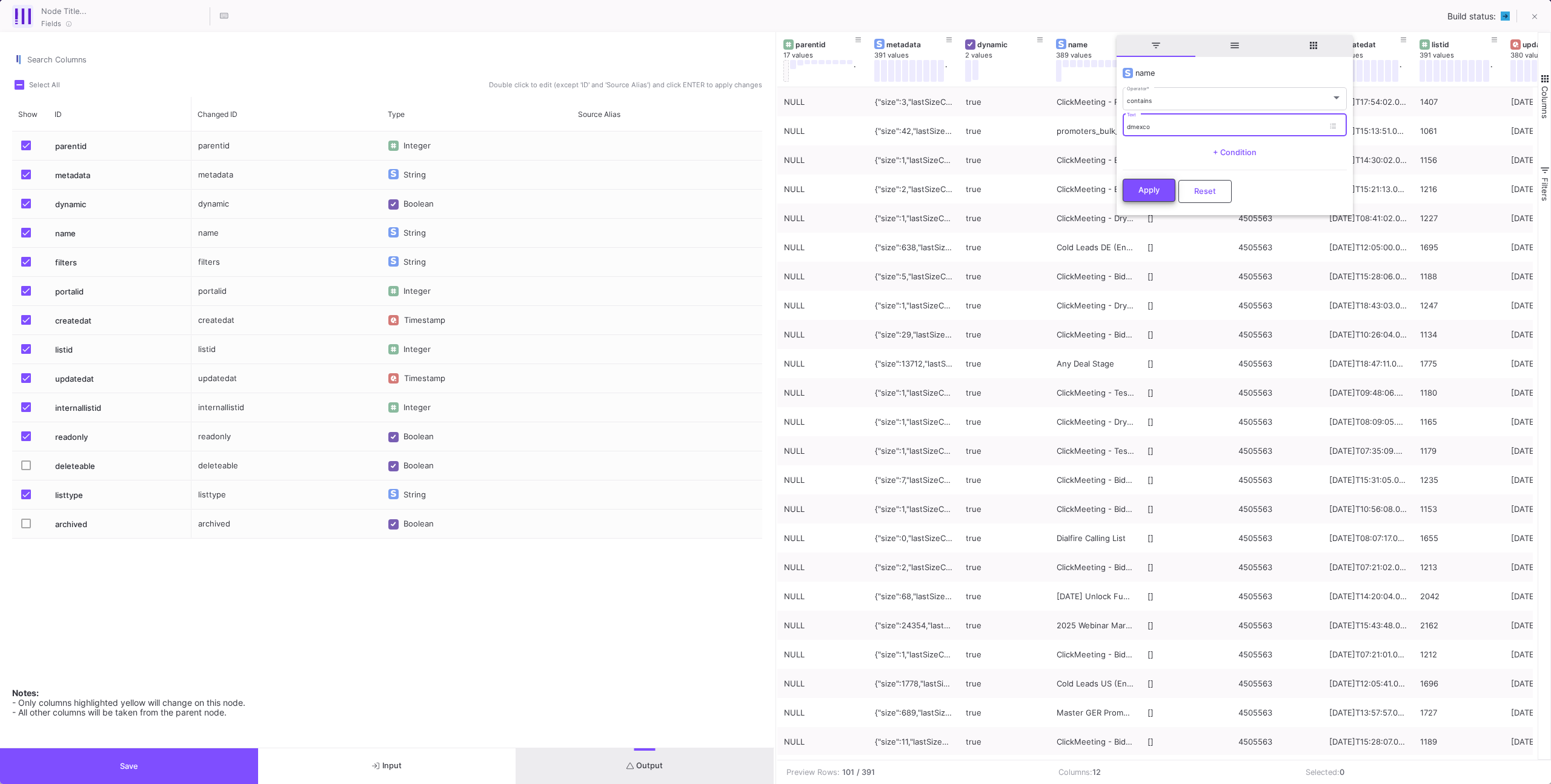
type input "dmexco"
click at [1141, 190] on span "Apply" at bounding box center [1149, 190] width 22 height 9
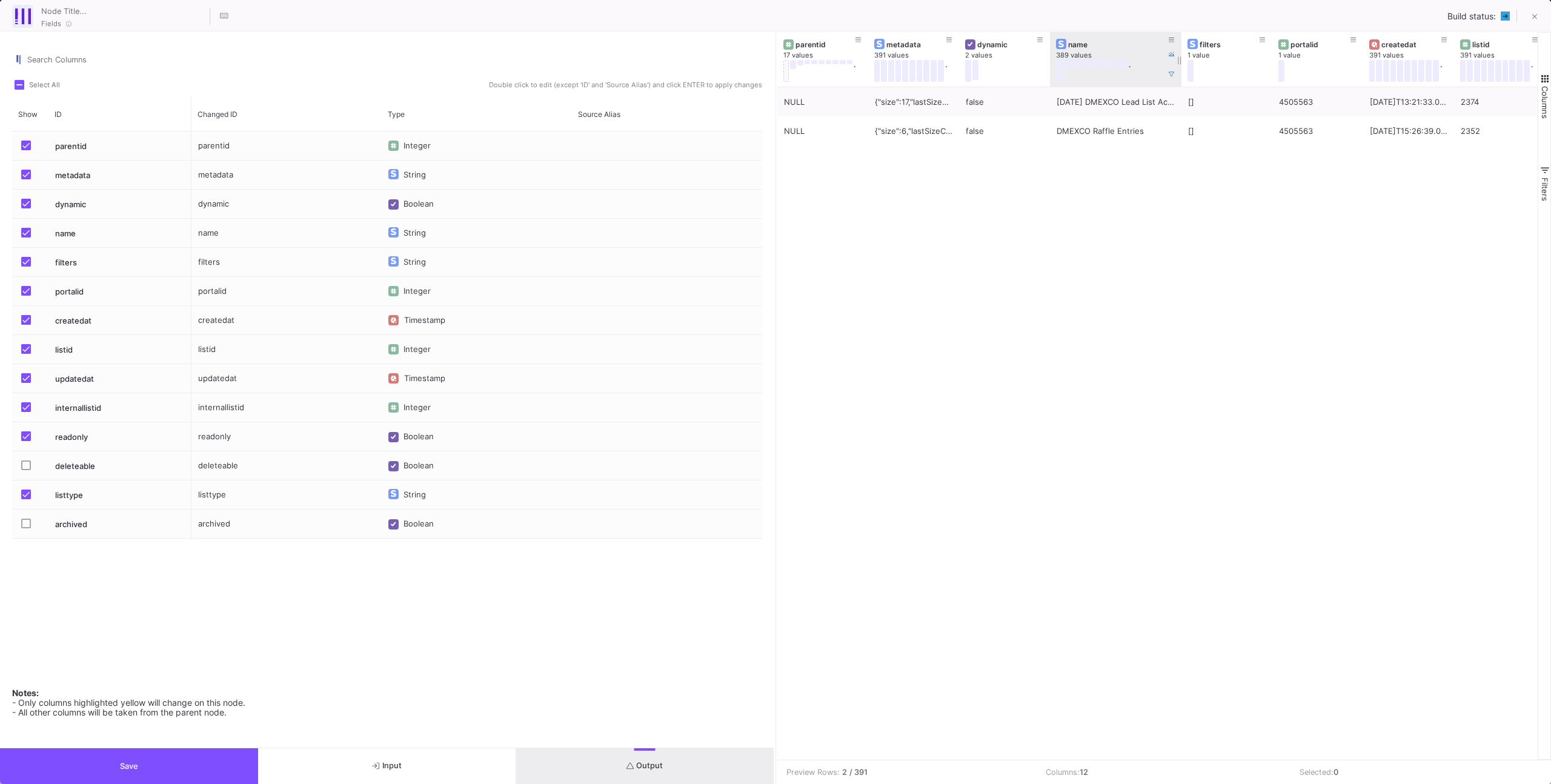
drag, startPoint x: 1139, startPoint y: 71, endPoint x: 1208, endPoint y: 69, distance: 69.0
click at [1184, 69] on div at bounding box center [1181, 59] width 5 height 55
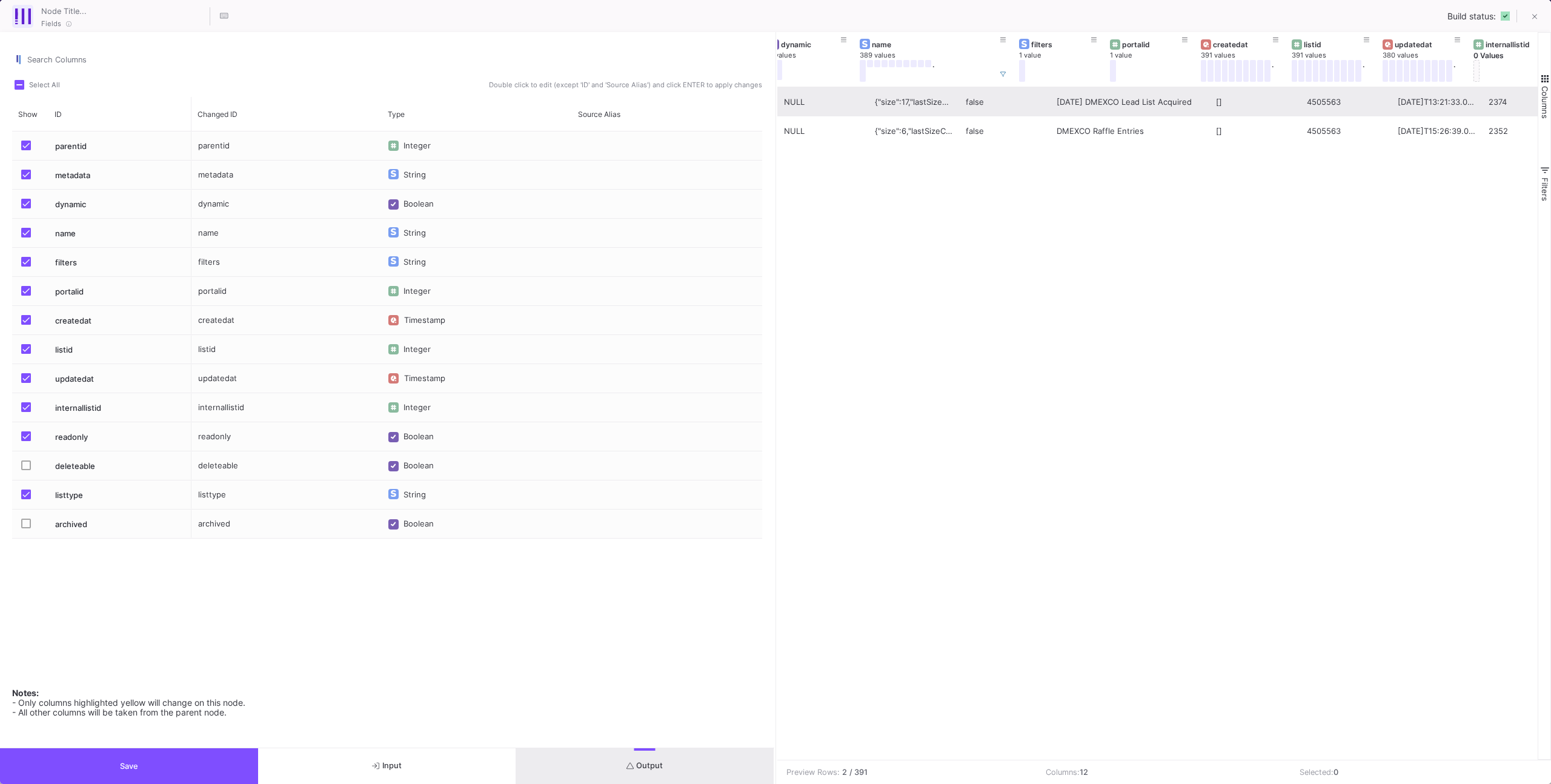
scroll to position [0, 0]
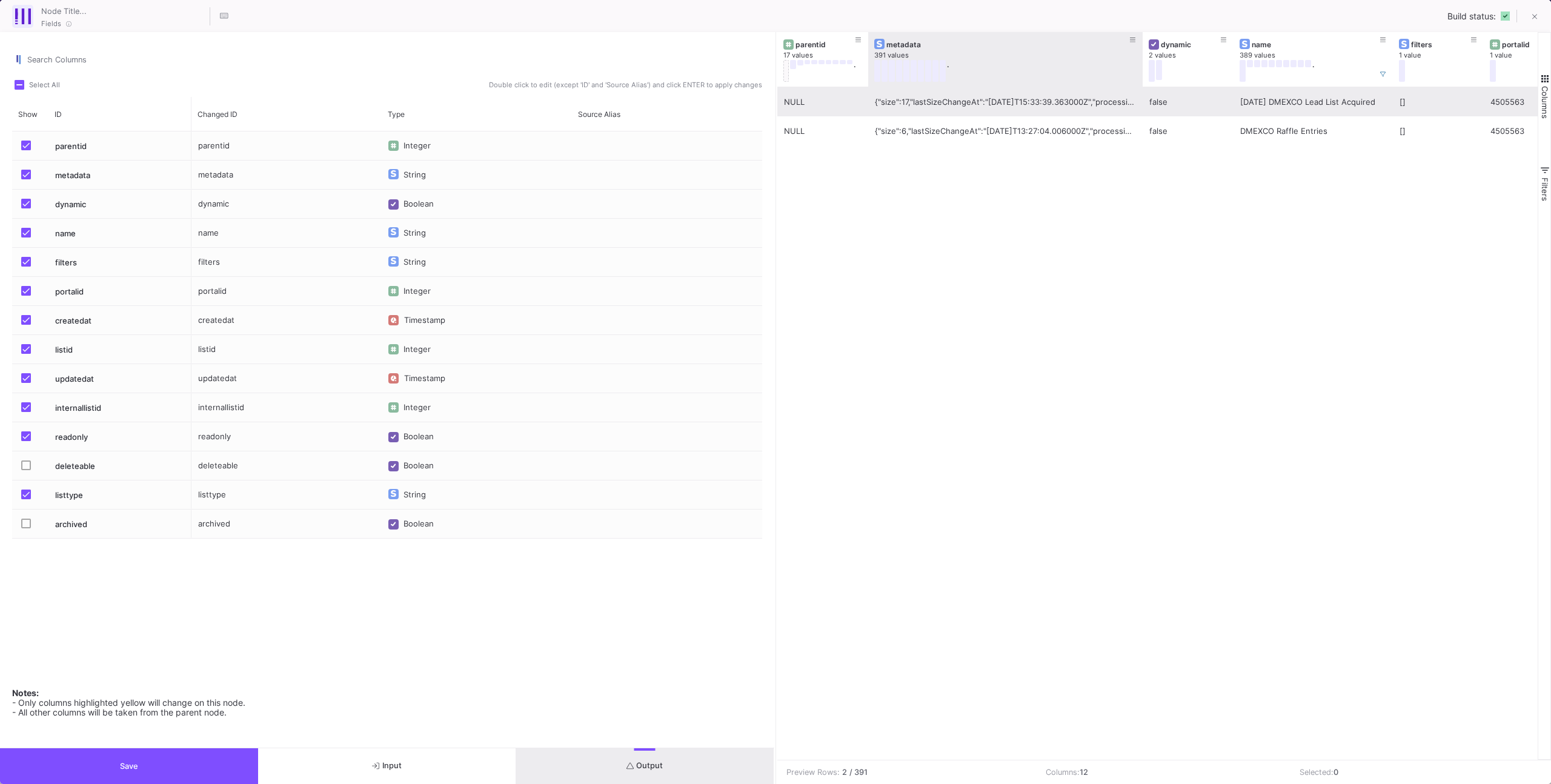
drag, startPoint x: 958, startPoint y: 79, endPoint x: 1076, endPoint y: 104, distance: 120.6
click at [1141, 83] on div at bounding box center [1142, 59] width 5 height 55
click at [1056, 104] on div "{"size":17,"lastSizeChangeAt":"[DATE]T15:33:39.363000Z","processing":"DONE","la…" at bounding box center [1005, 102] width 261 height 28
click at [1052, 103] on div "{"size":17,"lastSizeChangeAt":"[DATE]T15:33:39.363000Z","processing":"DONE","la…" at bounding box center [1005, 102] width 261 height 28
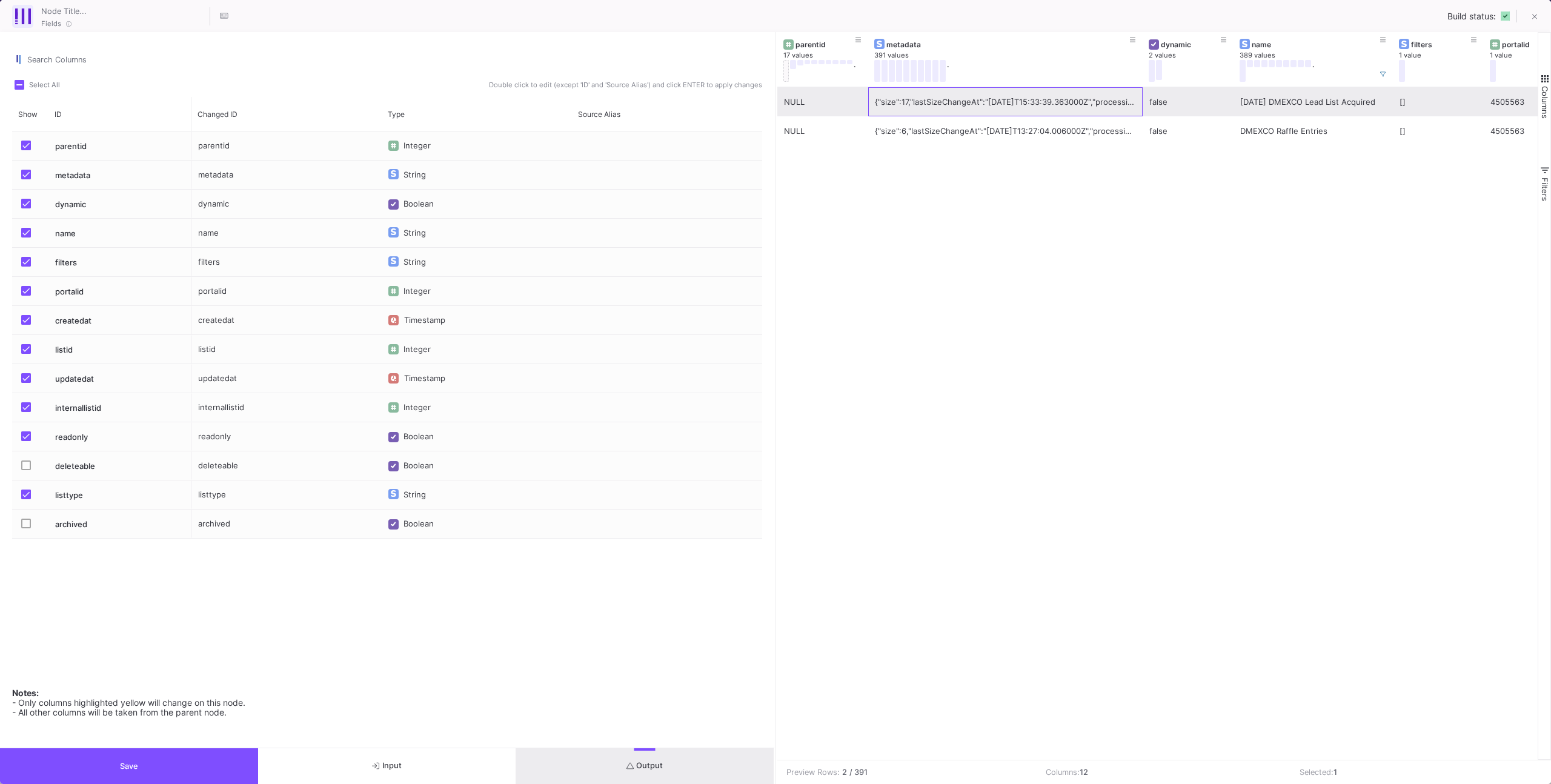
click at [1052, 103] on div "{"size":17,"lastSizeChangeAt":"[DATE]T15:33:39.363000Z","processing":"DONE","la…" at bounding box center [1005, 102] width 261 height 28
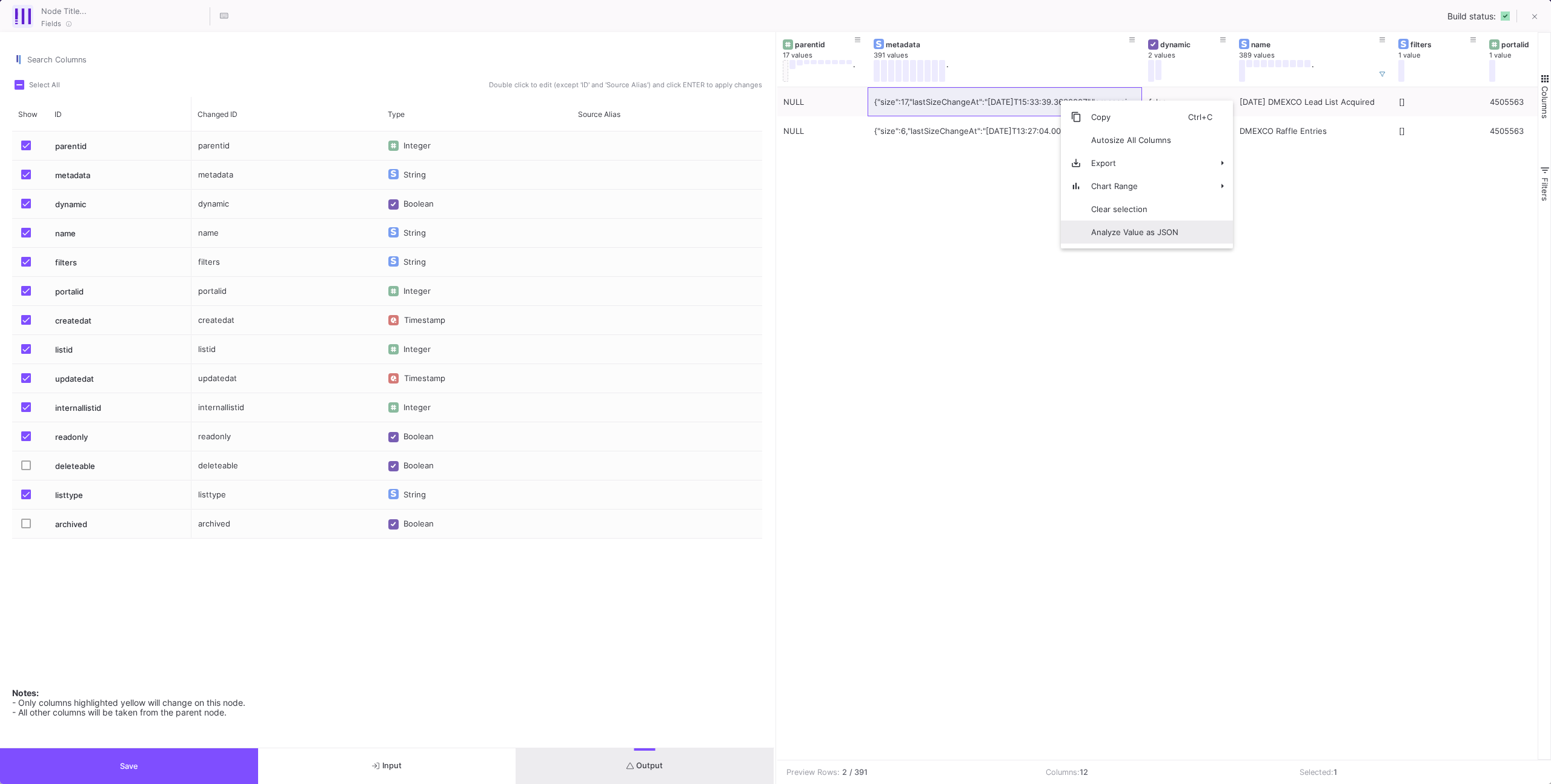
click at [1121, 227] on span "Analyze Value as JSON" at bounding box center [1135, 232] width 106 height 23
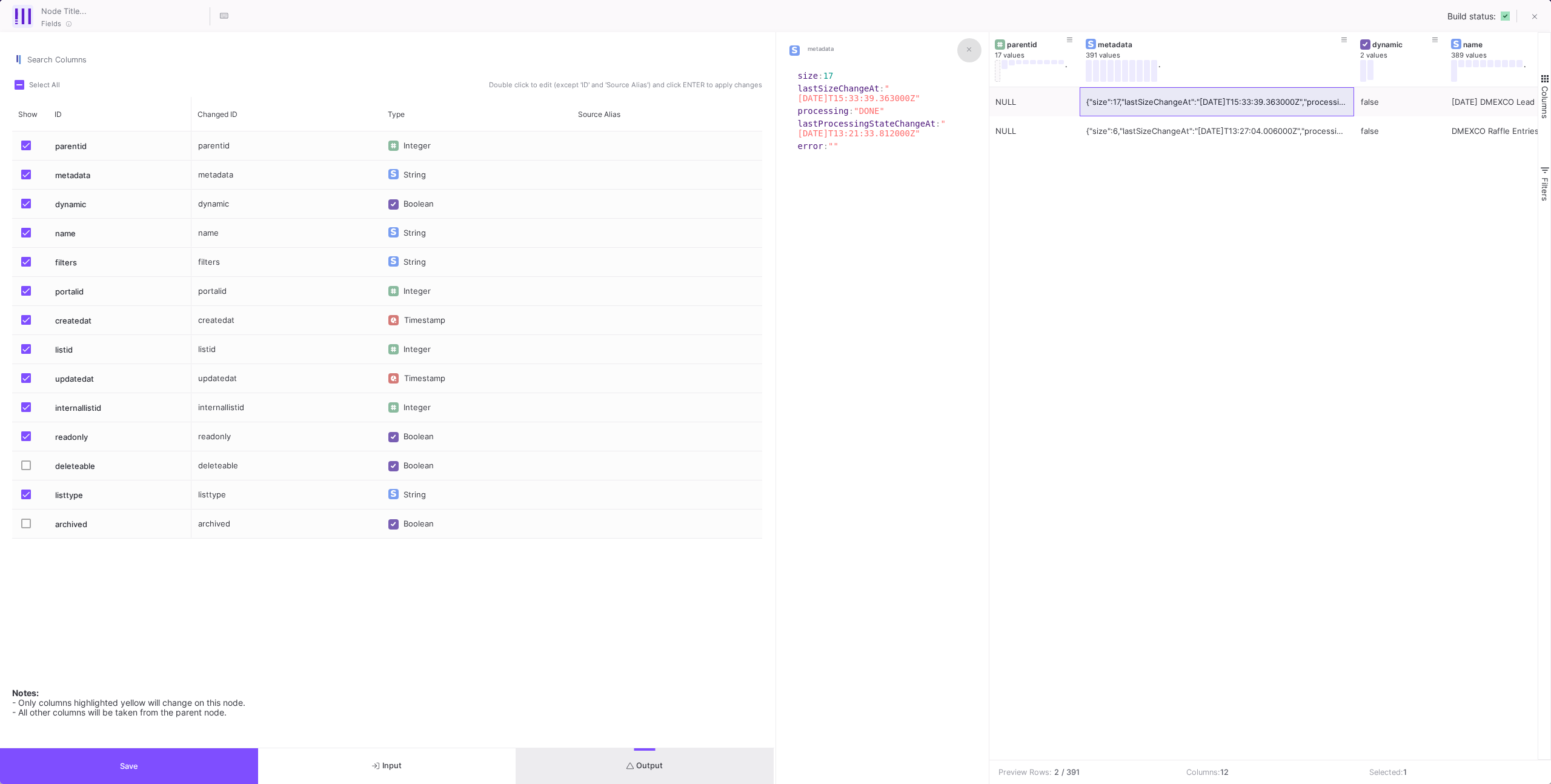
click at [974, 45] on button at bounding box center [970, 51] width 24 height 24
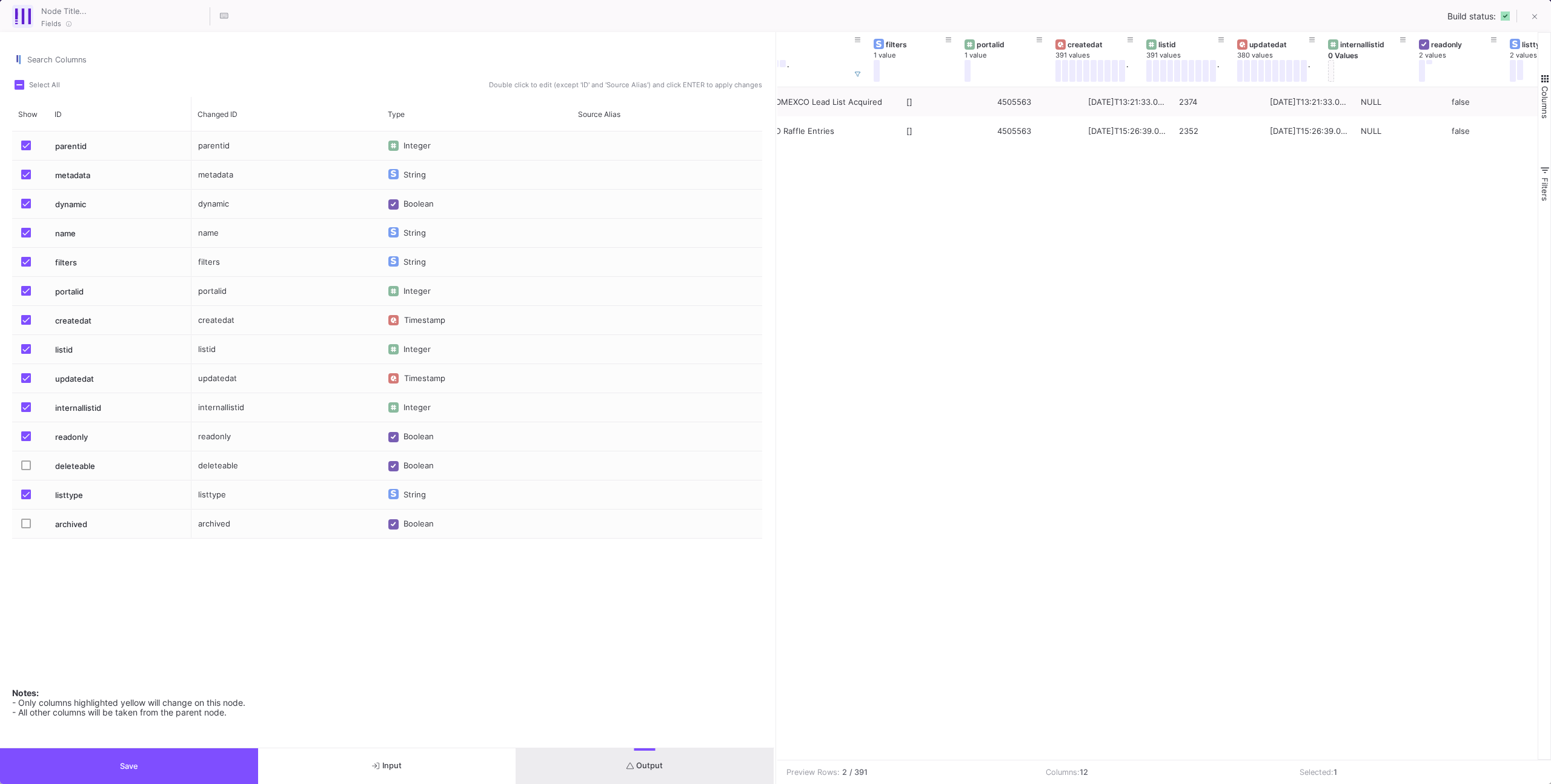
scroll to position [0, 582]
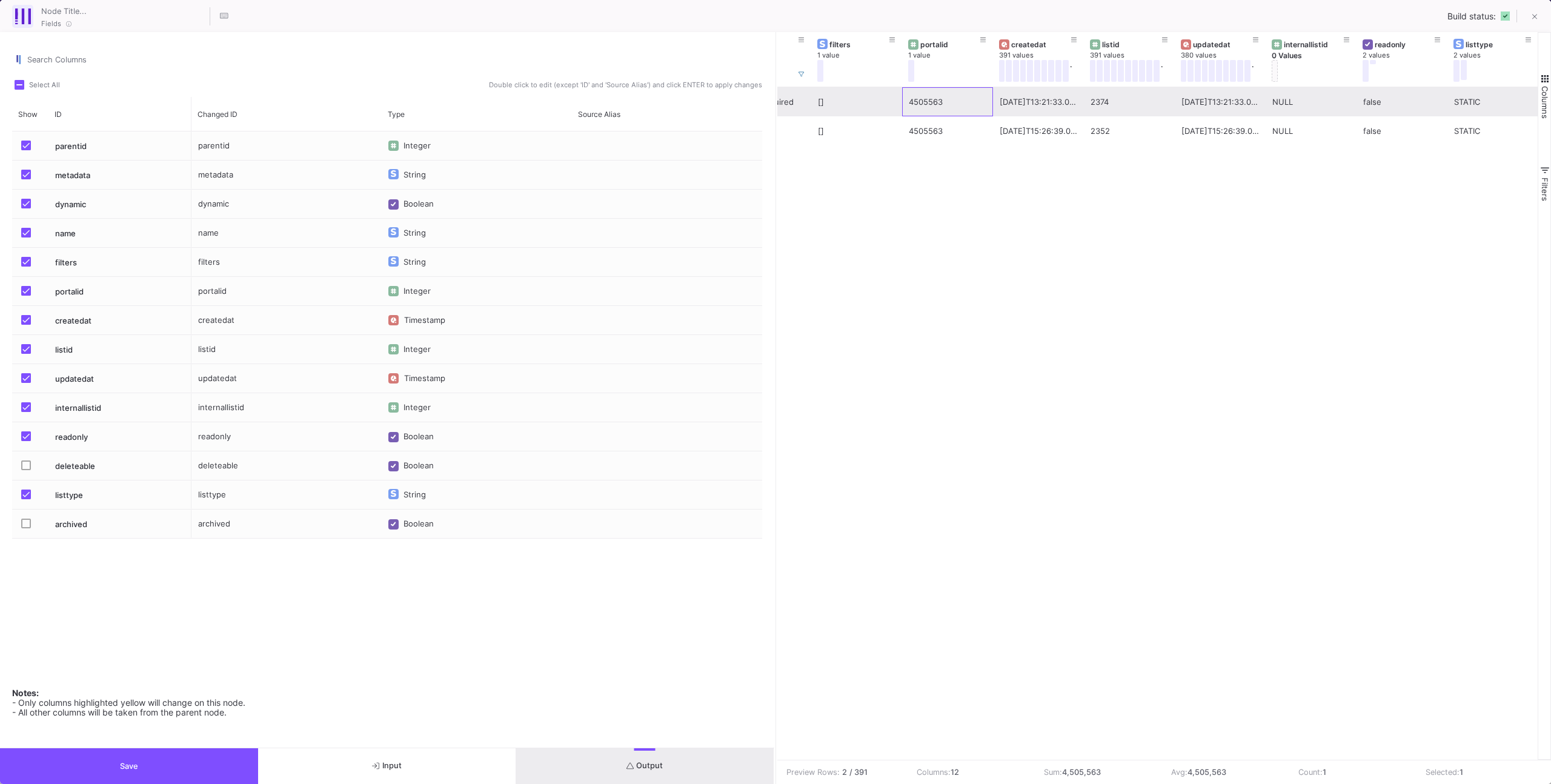
click at [902, 111] on div "4505563" at bounding box center [947, 102] width 91 height 29
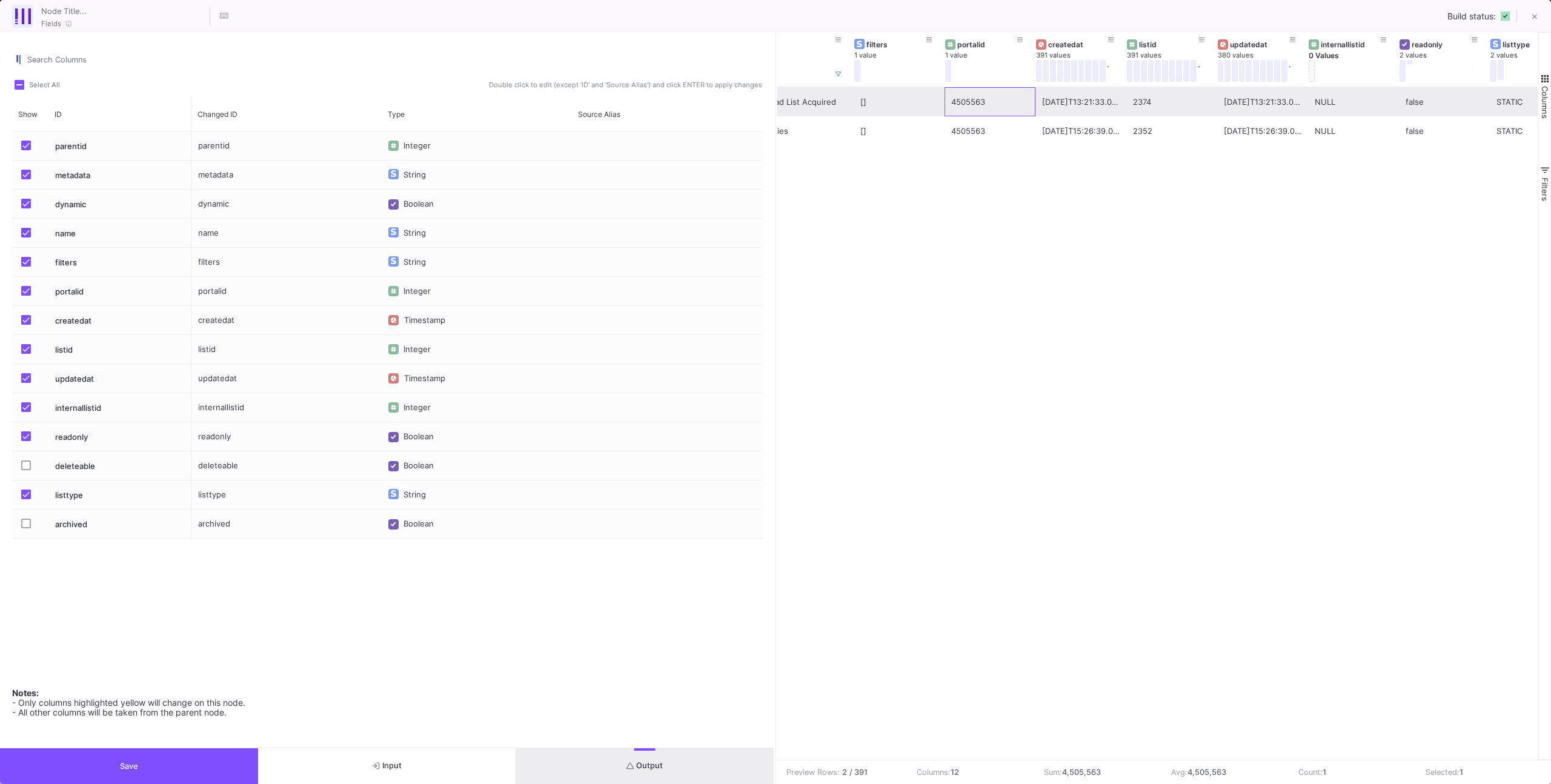
scroll to position [0, 0]
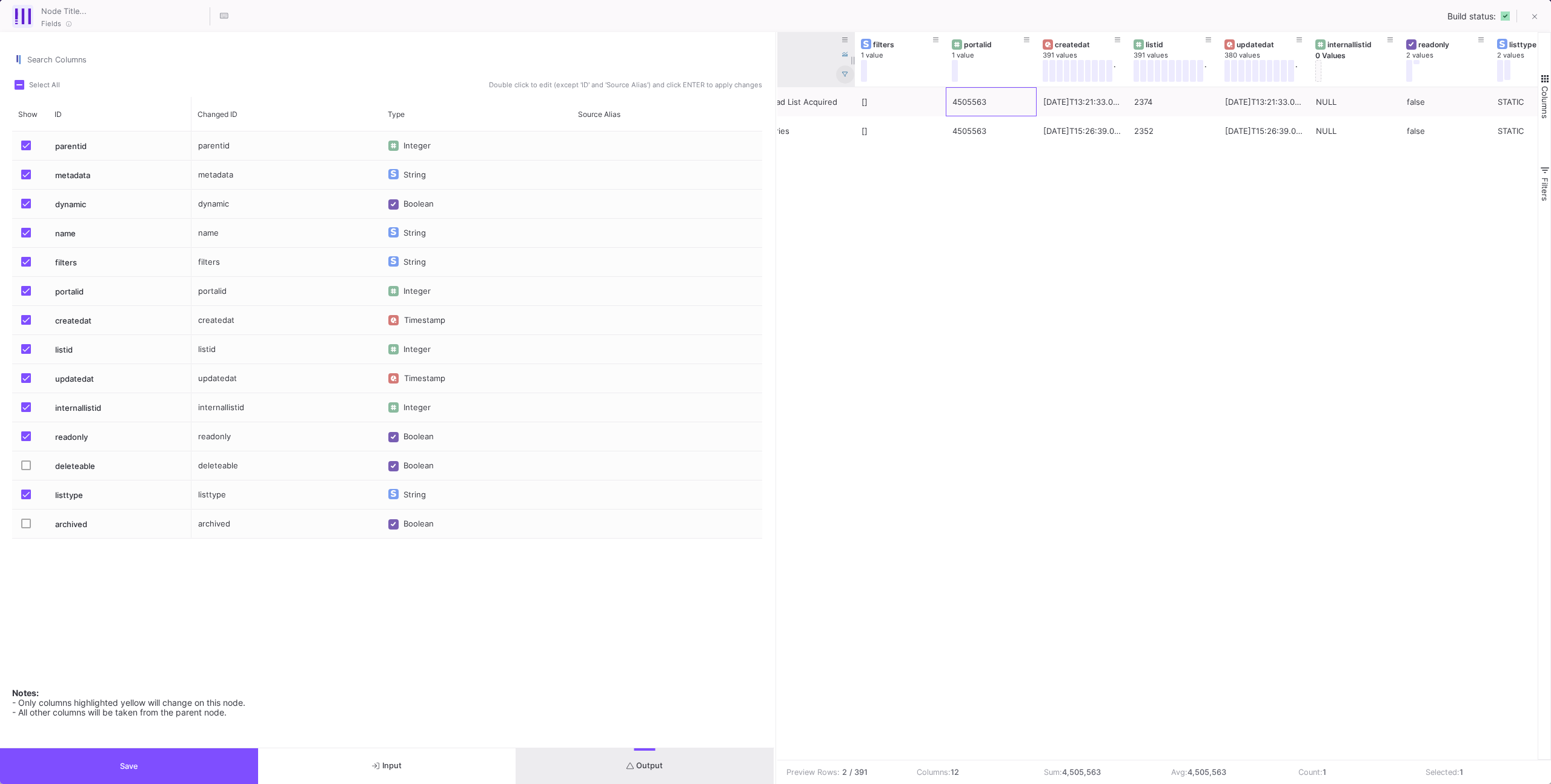
click at [844, 71] on span at bounding box center [845, 74] width 6 height 9
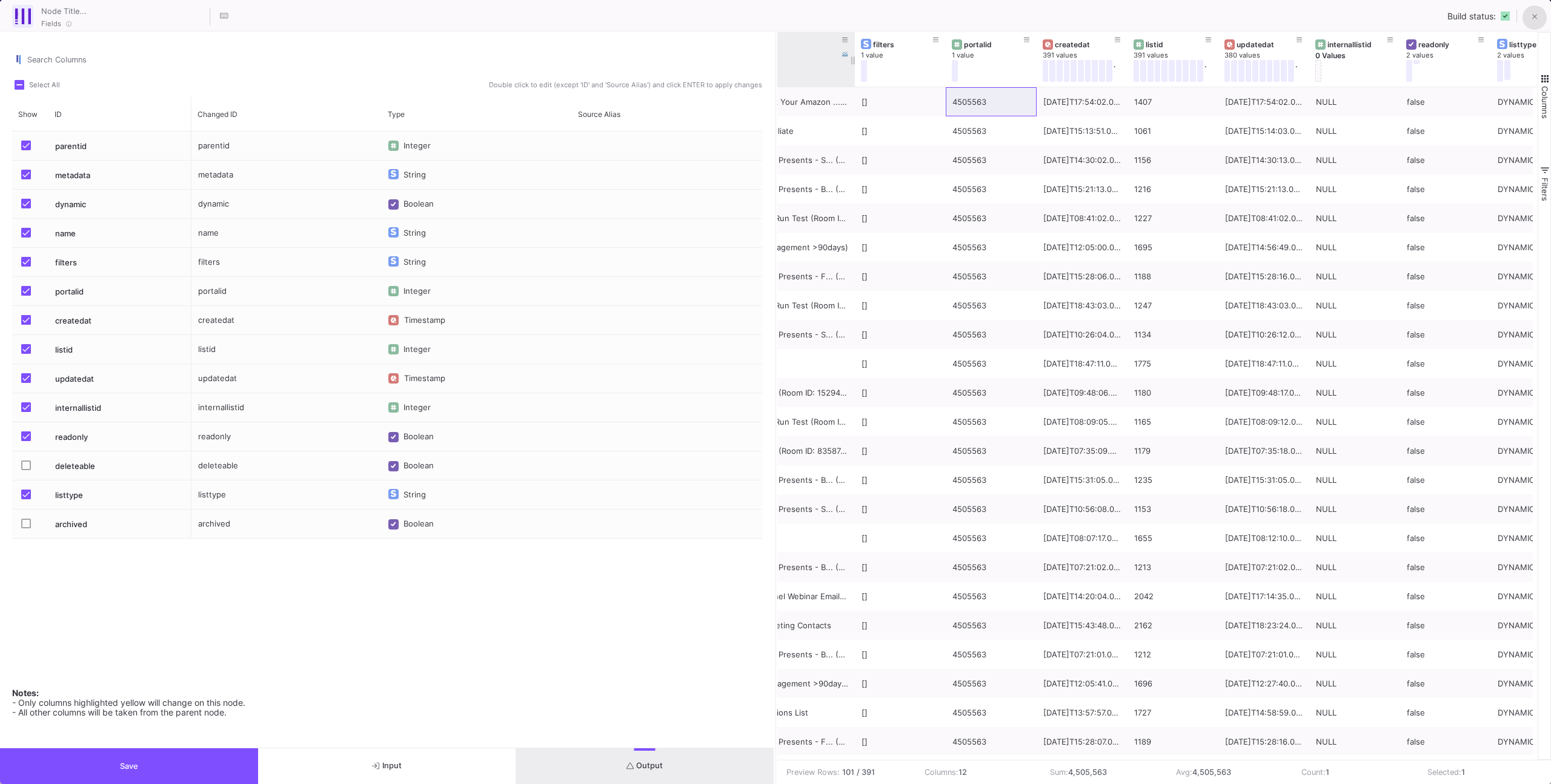
click at [1536, 18] on icon at bounding box center [1535, 17] width 6 height 6
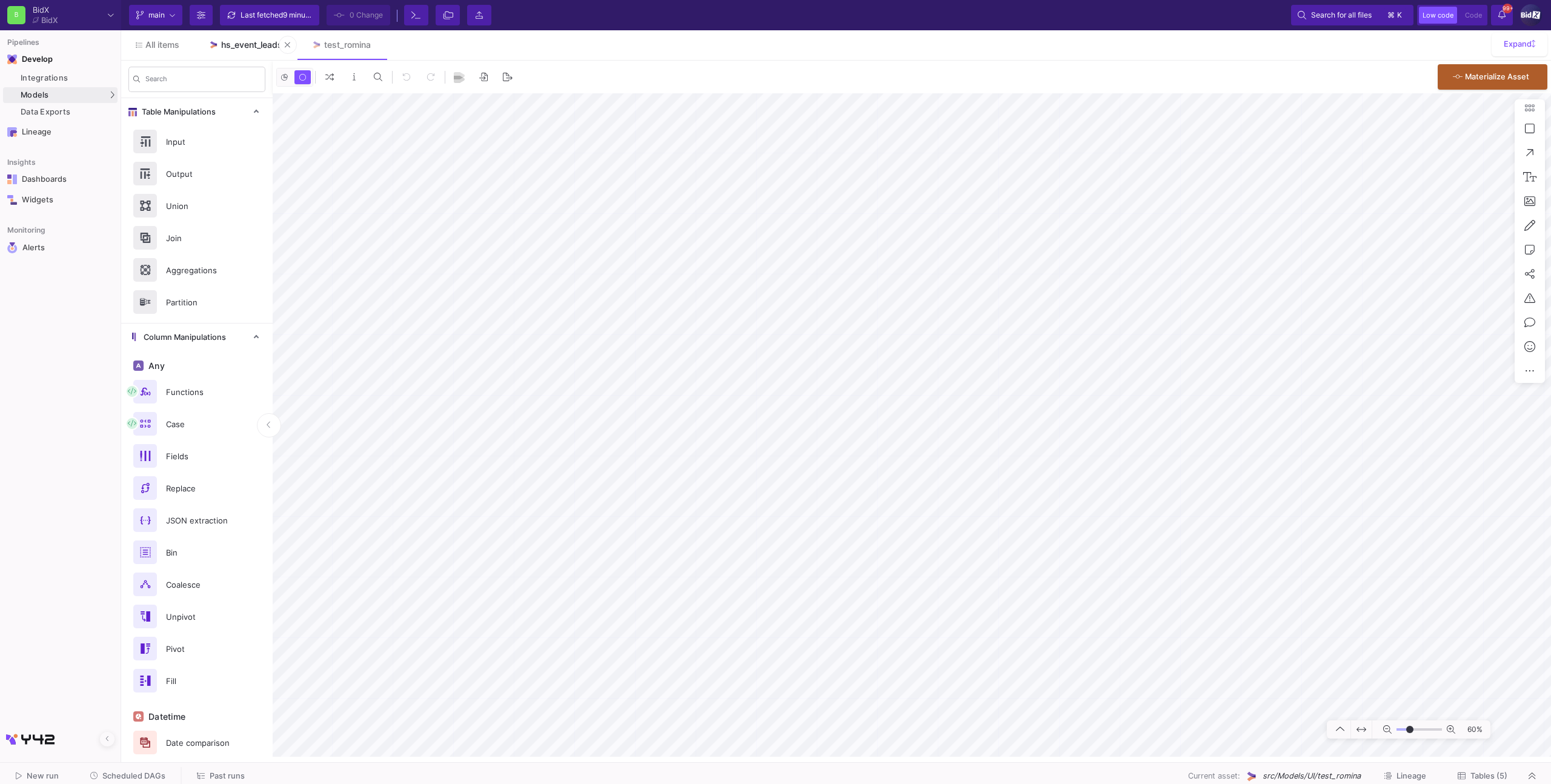
click at [239, 42] on div "hs_event_leads" at bounding box center [251, 44] width 61 height 9
type input "1"
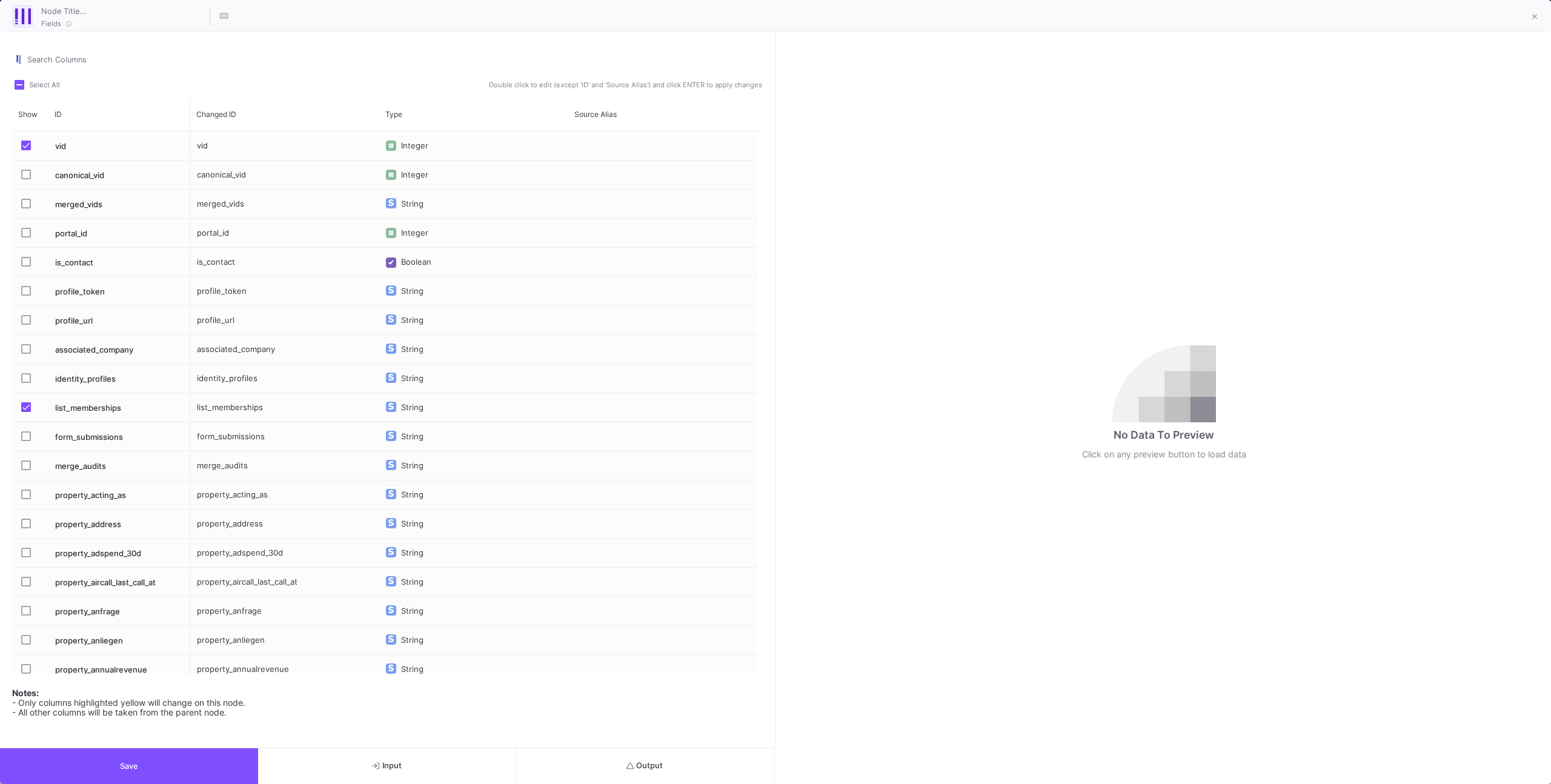
click at [567, 75] on div "Search Columns" at bounding box center [387, 61] width 751 height 32
click at [562, 80] on span "Double click to edit (except 'ID' and 'Source Alias') and click ENTER to apply …" at bounding box center [624, 85] width 276 height 9
click at [563, 81] on span "Double click to edit (except 'ID' and 'Source Alias') and click ENTER to apply …" at bounding box center [624, 85] width 276 height 9
click at [267, 86] on div "Select All Double click to edit (except 'ID' and 'Source Alias') and click ENTE…" at bounding box center [387, 84] width 751 height 14
click at [220, 54] on div "Search Columns" at bounding box center [395, 56] width 735 height 23
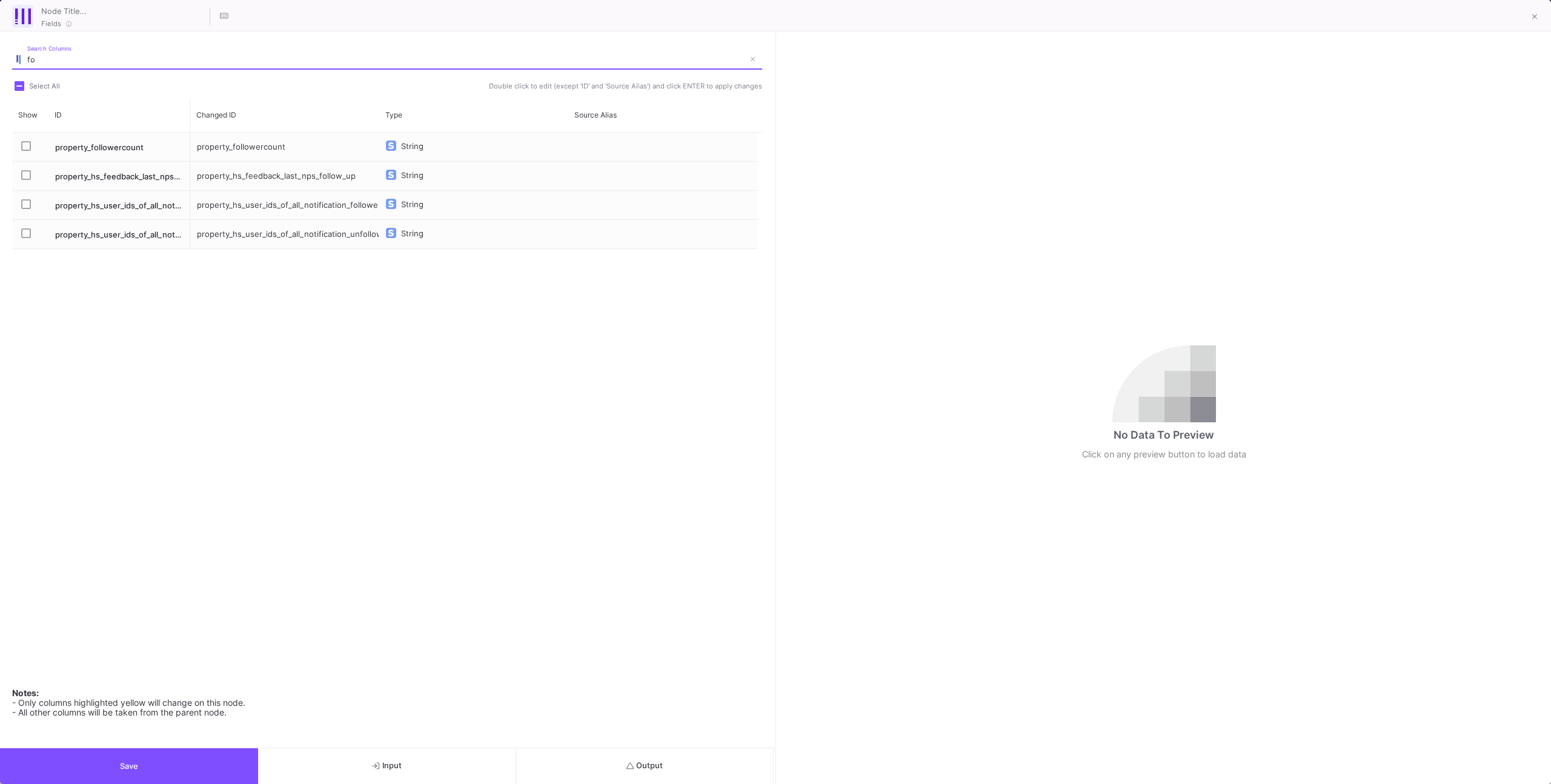
type input "f"
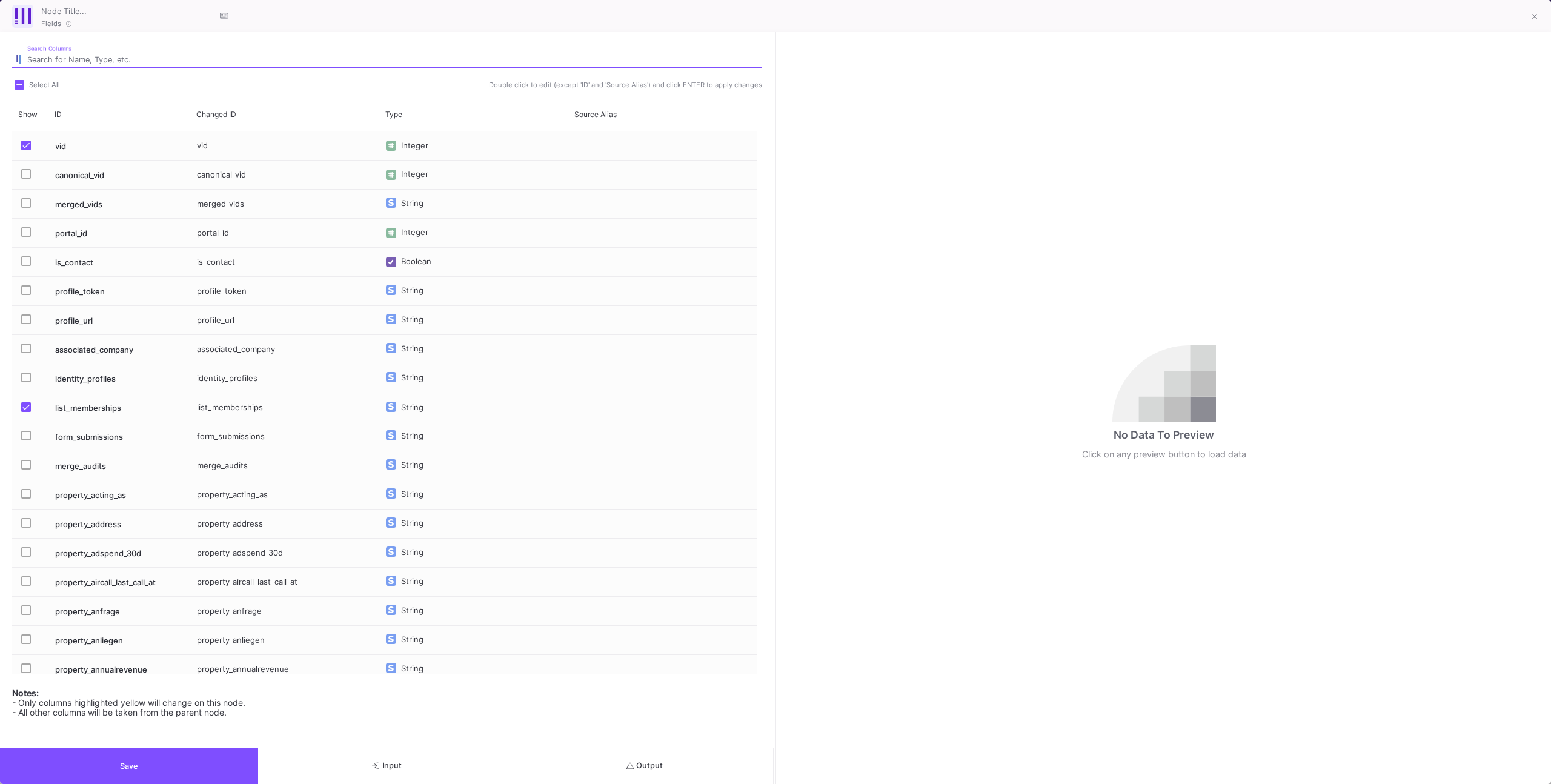
scroll to position [1, 0]
click at [1530, 19] on button at bounding box center [1535, 18] width 24 height 24
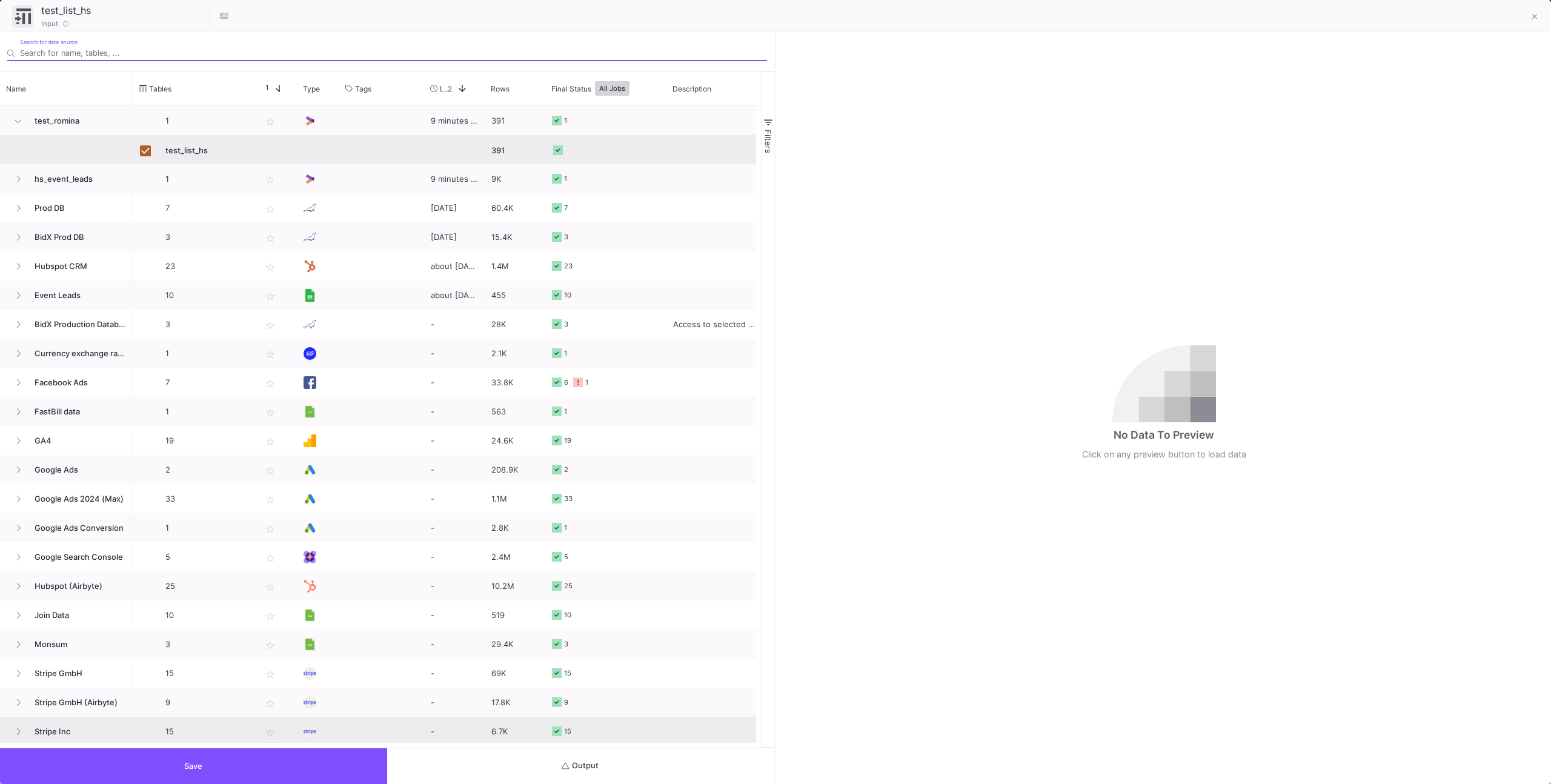
click at [640, 757] on button "Output" at bounding box center [580, 766] width 387 height 36
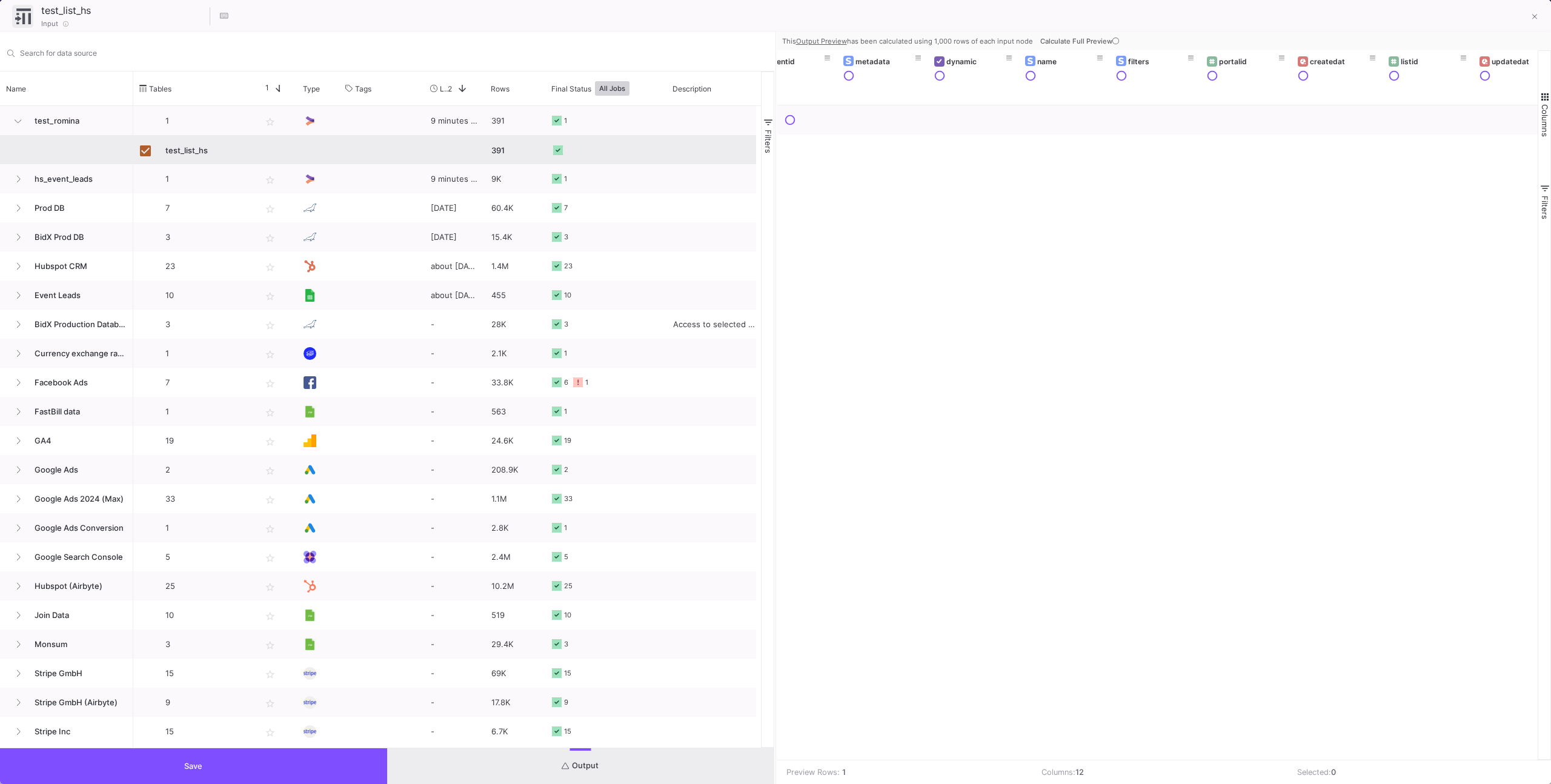
scroll to position [0, 31]
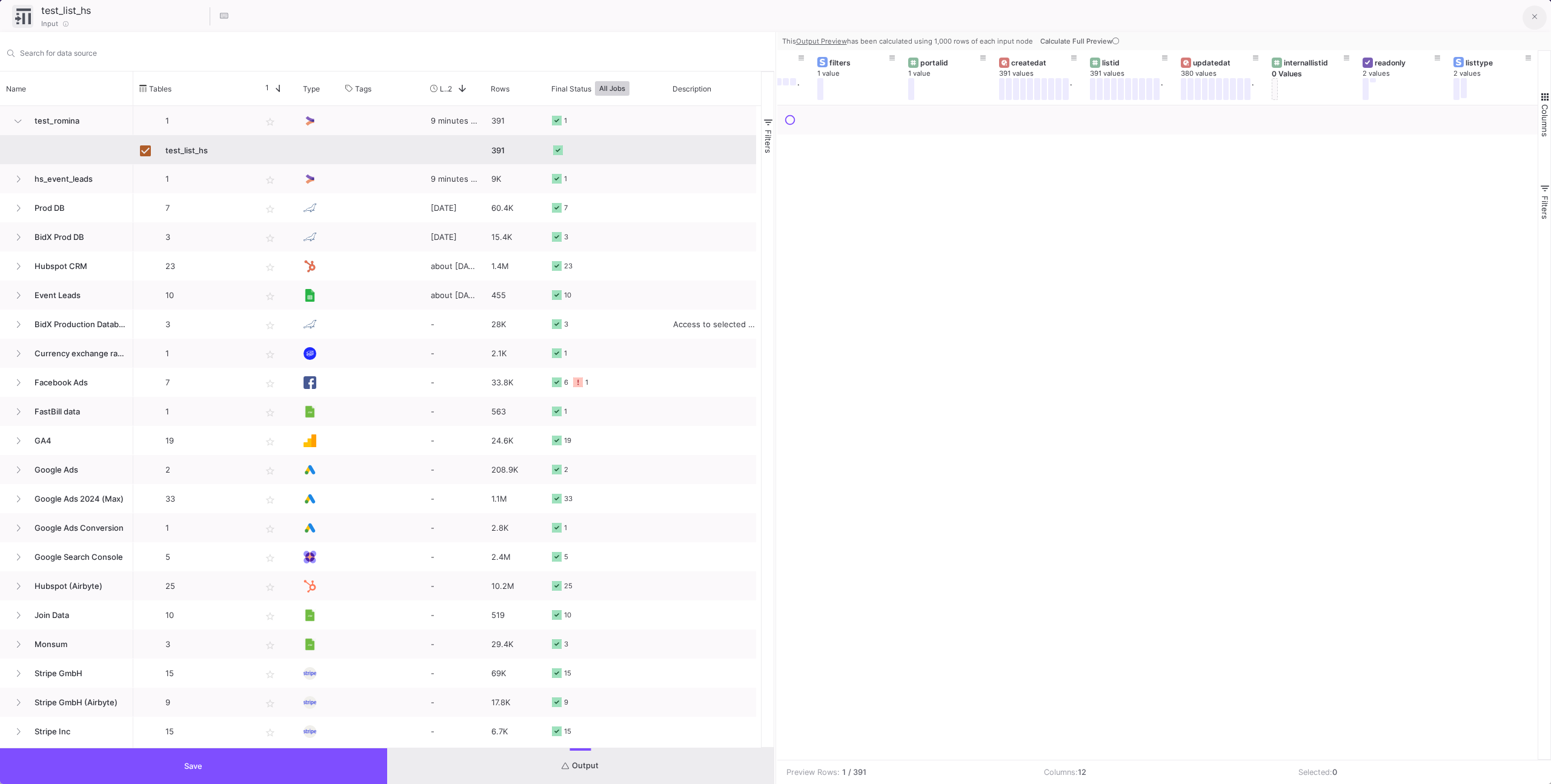
click at [1523, 12] on button at bounding box center [1535, 18] width 24 height 24
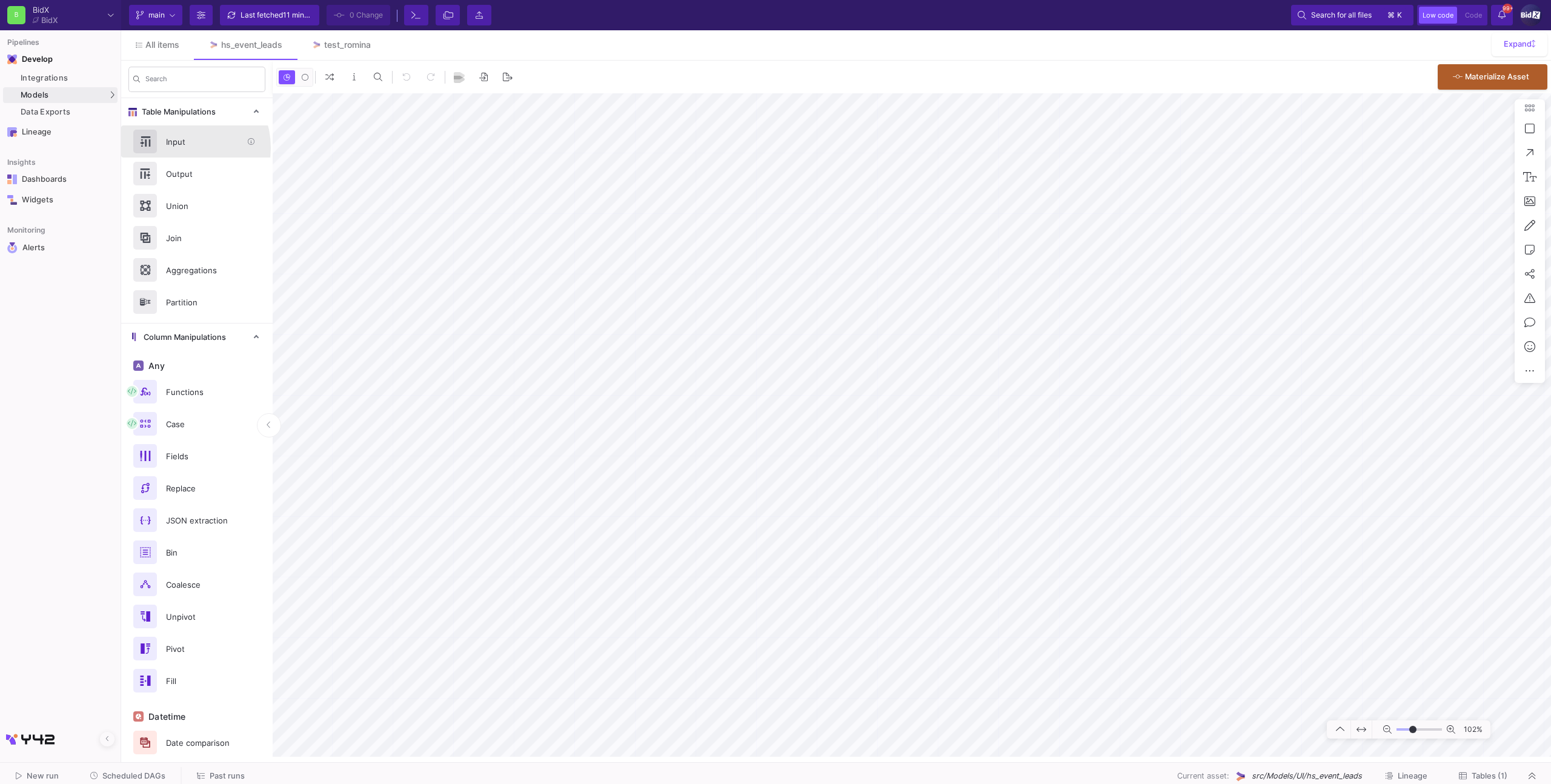
click at [181, 148] on div "Input" at bounding box center [201, 141] width 84 height 18
type input "-11"
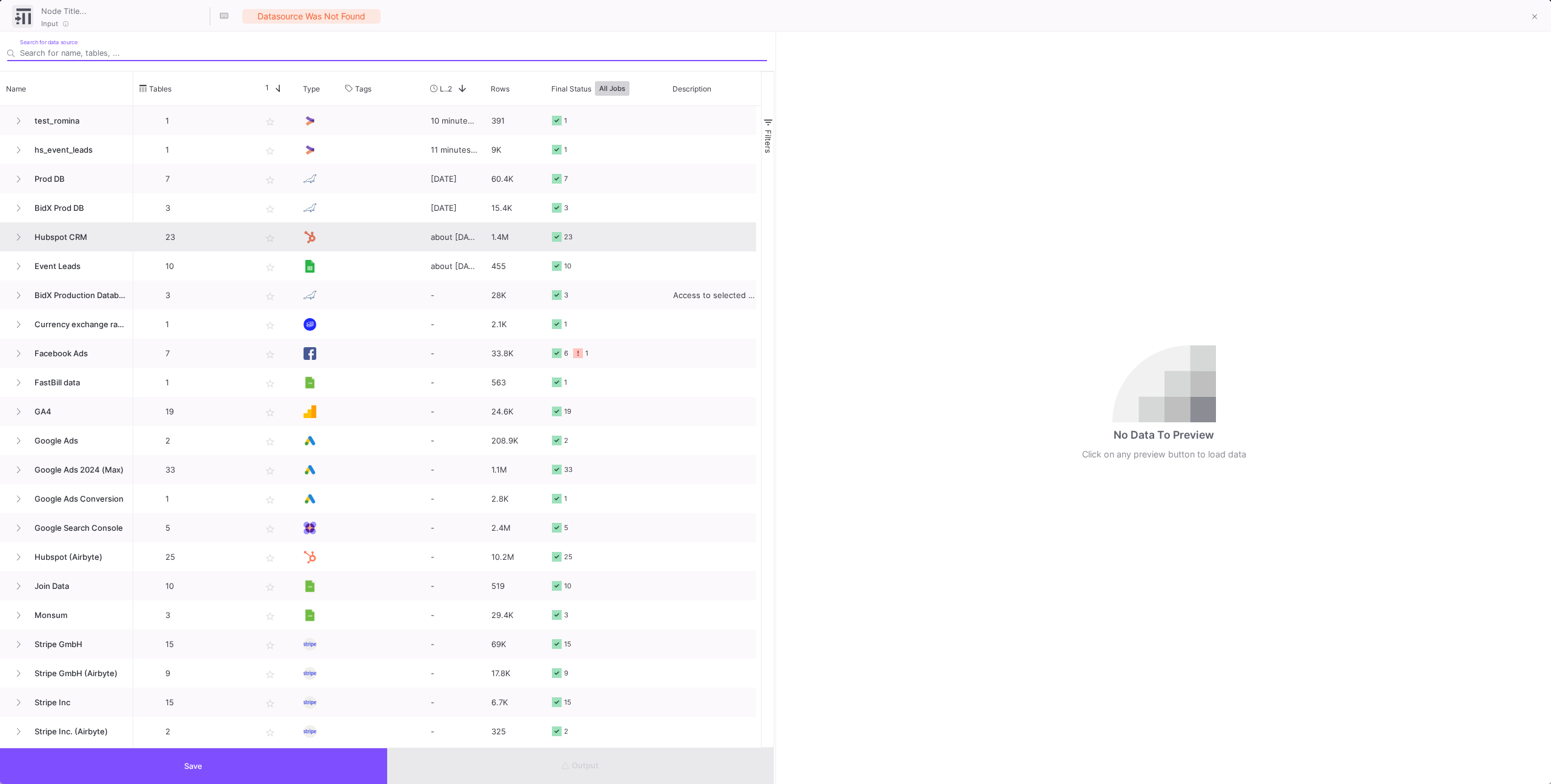
click at [27, 242] on span "Hubspot CRM" at bounding box center [77, 237] width 100 height 28
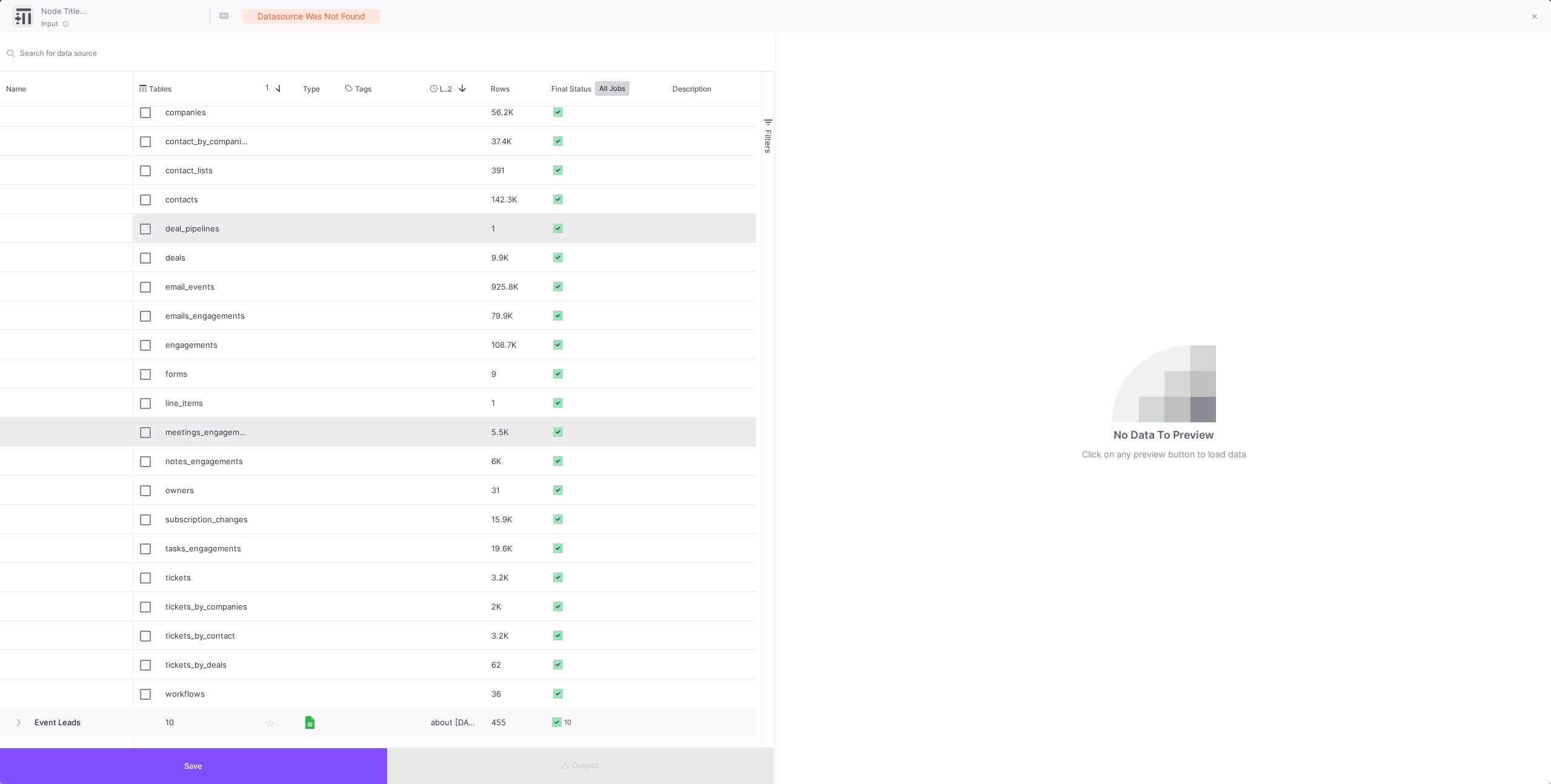
scroll to position [237, 0]
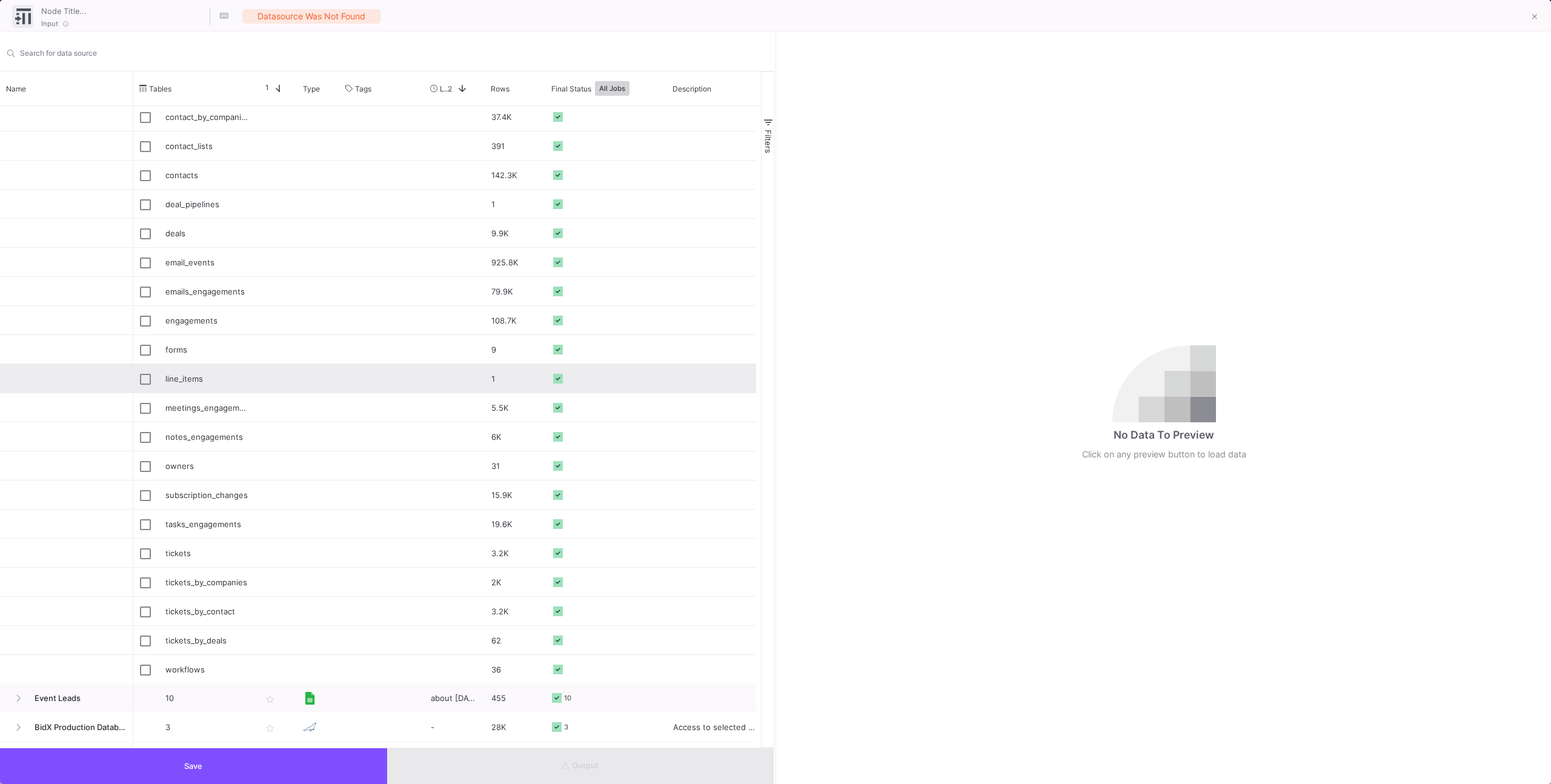
click at [183, 373] on div "line_items" at bounding box center [207, 378] width 83 height 28
type input "line_items"
checkbox input "true"
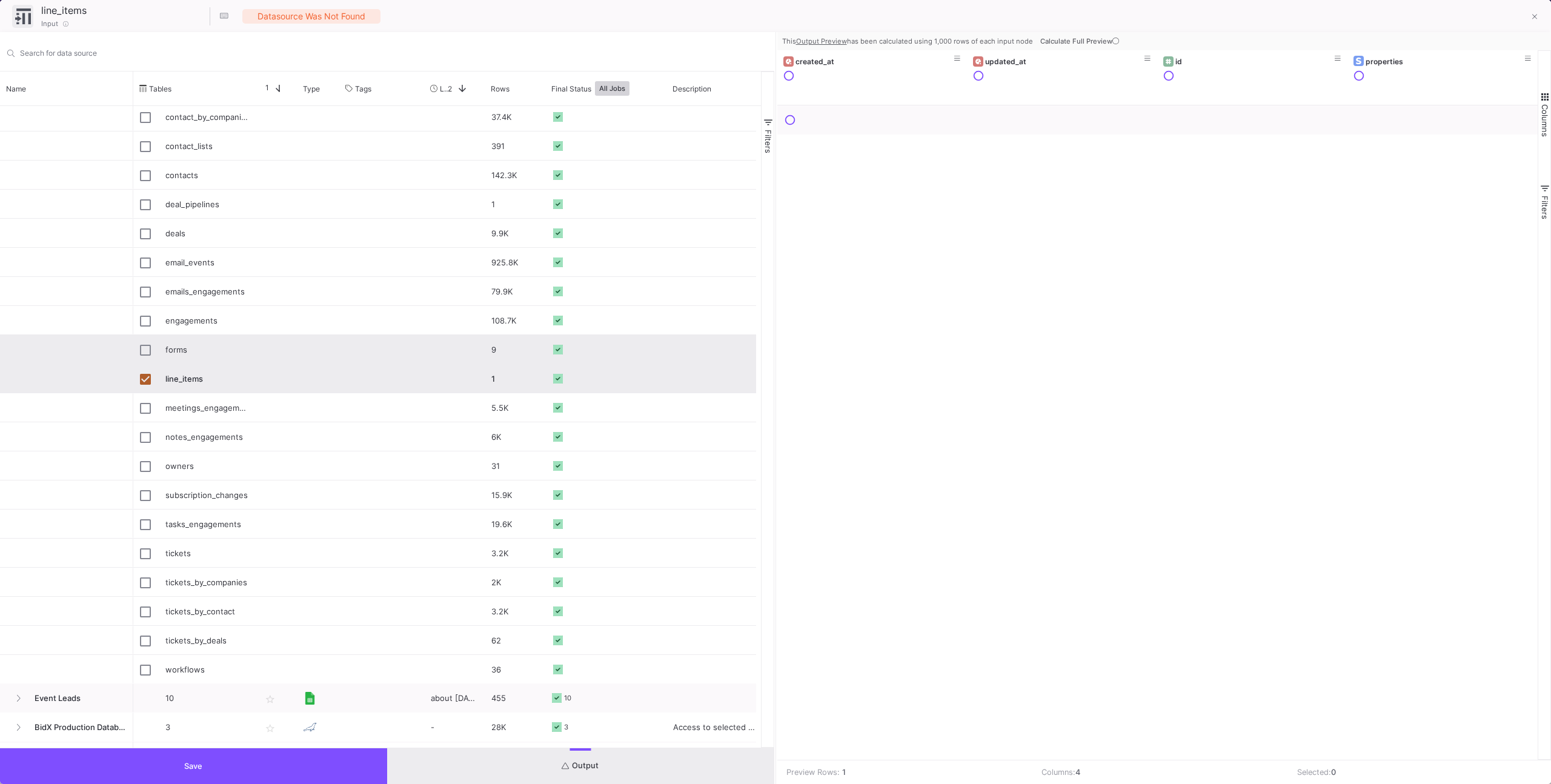
click at [187, 356] on div "forms" at bounding box center [207, 349] width 83 height 28
type input "forms"
checkbox input "true"
checkbox input "false"
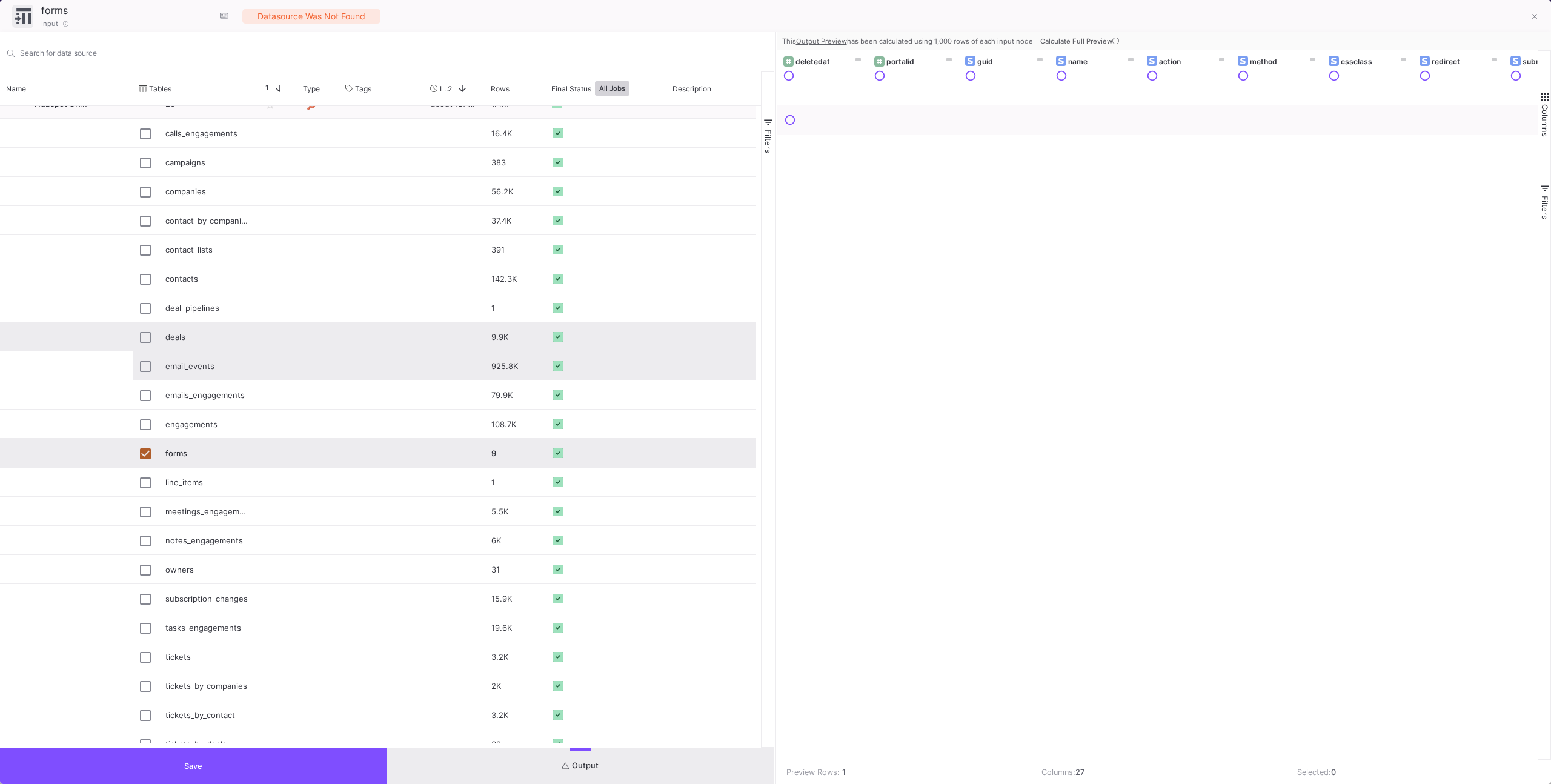
scroll to position [103, 0]
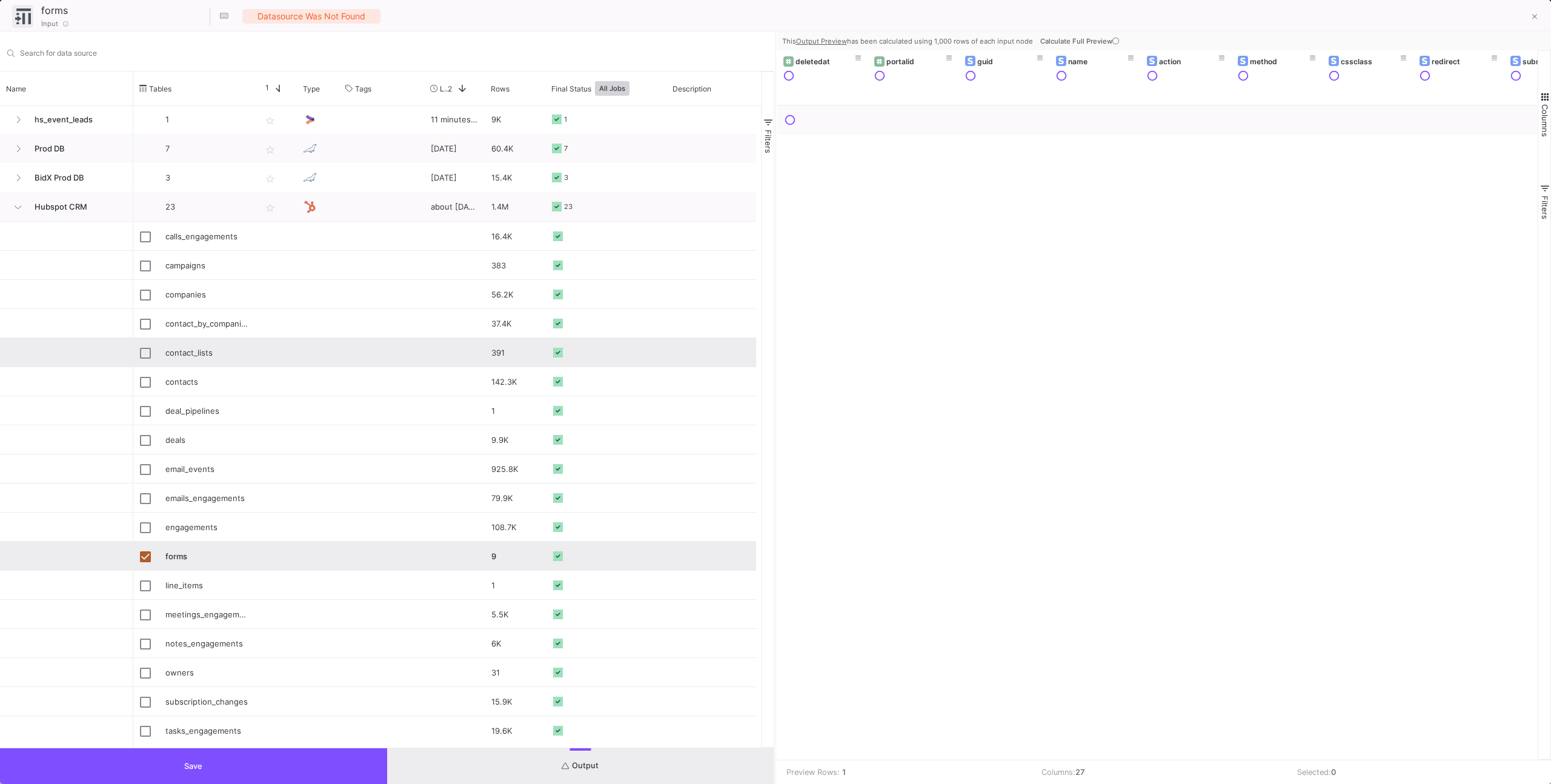
click at [194, 343] on div "contact_lists" at bounding box center [207, 353] width 83 height 28
type input "contact_lists"
checkbox input "true"
checkbox input "false"
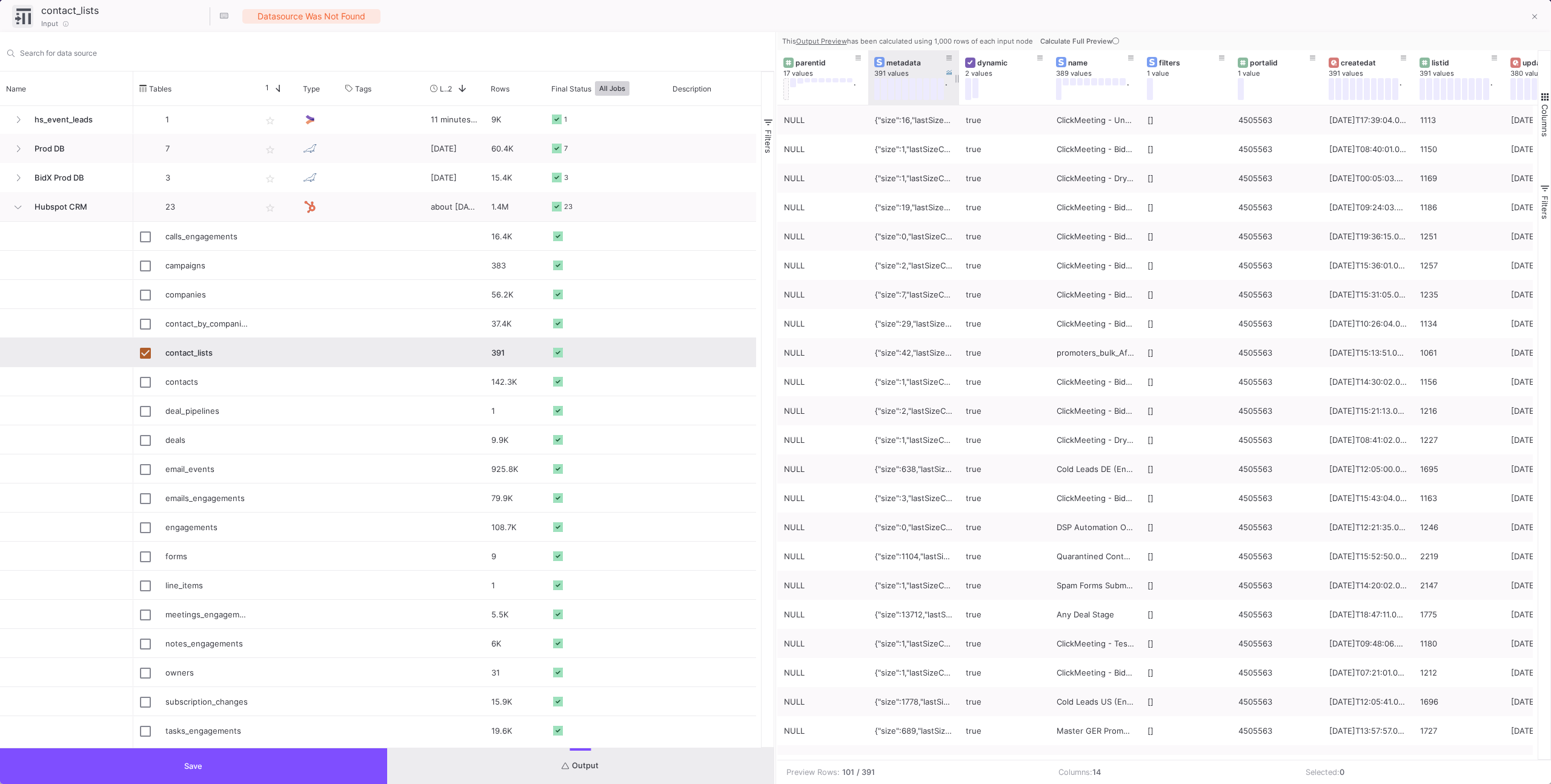
click at [954, 84] on div "metadata 391 values ." at bounding box center [913, 77] width 91 height 55
click at [921, 114] on div "{"size":16,"lastSizeChangeAt":"[DATE]T15:11:16.578000Z","processing":"DONE","la…" at bounding box center [913, 120] width 77 height 28
click at [977, 254] on span "Analyze Value as JSON" at bounding box center [995, 247] width 106 height 23
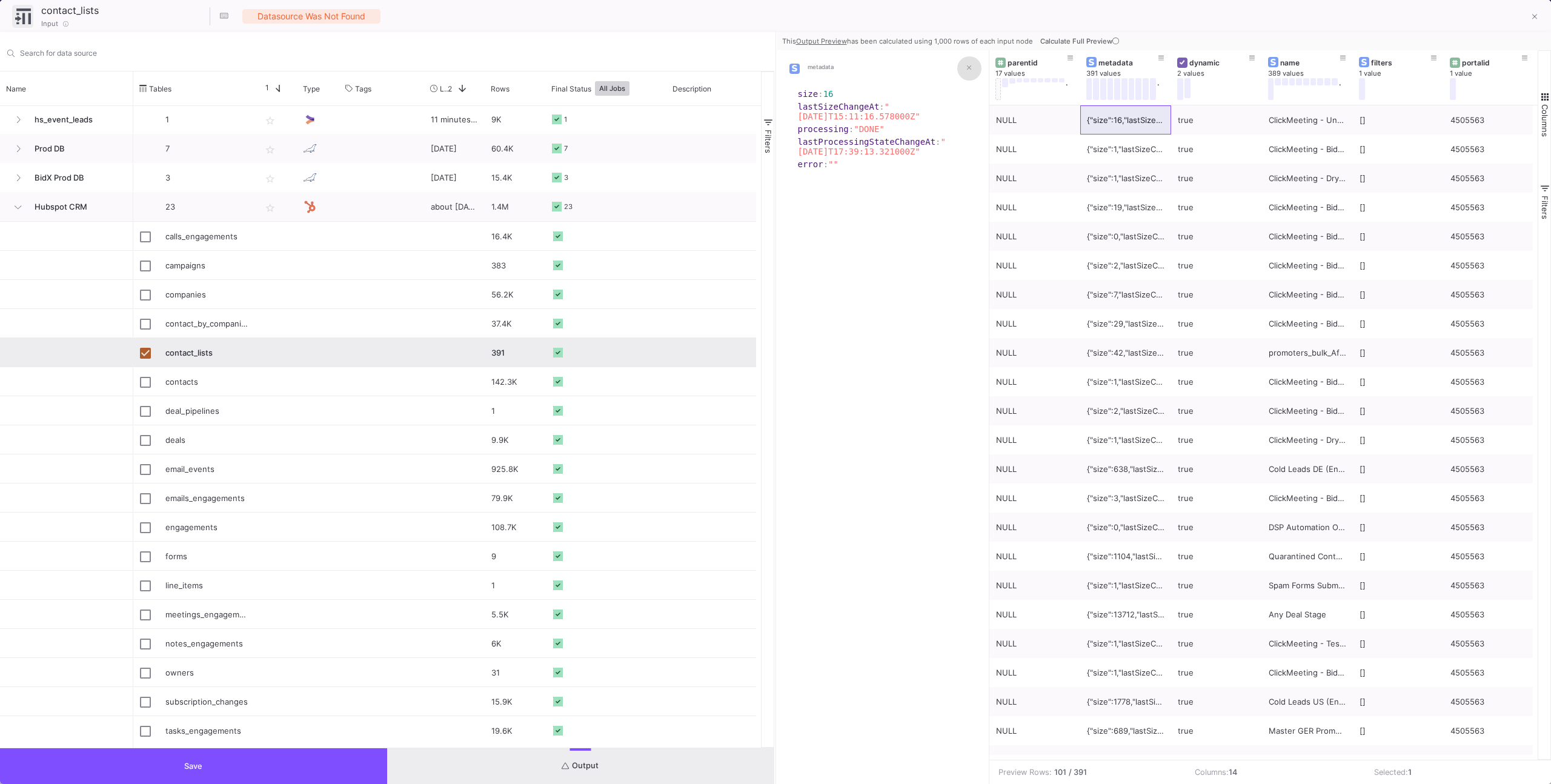
click at [971, 64] on icon at bounding box center [969, 68] width 5 height 8
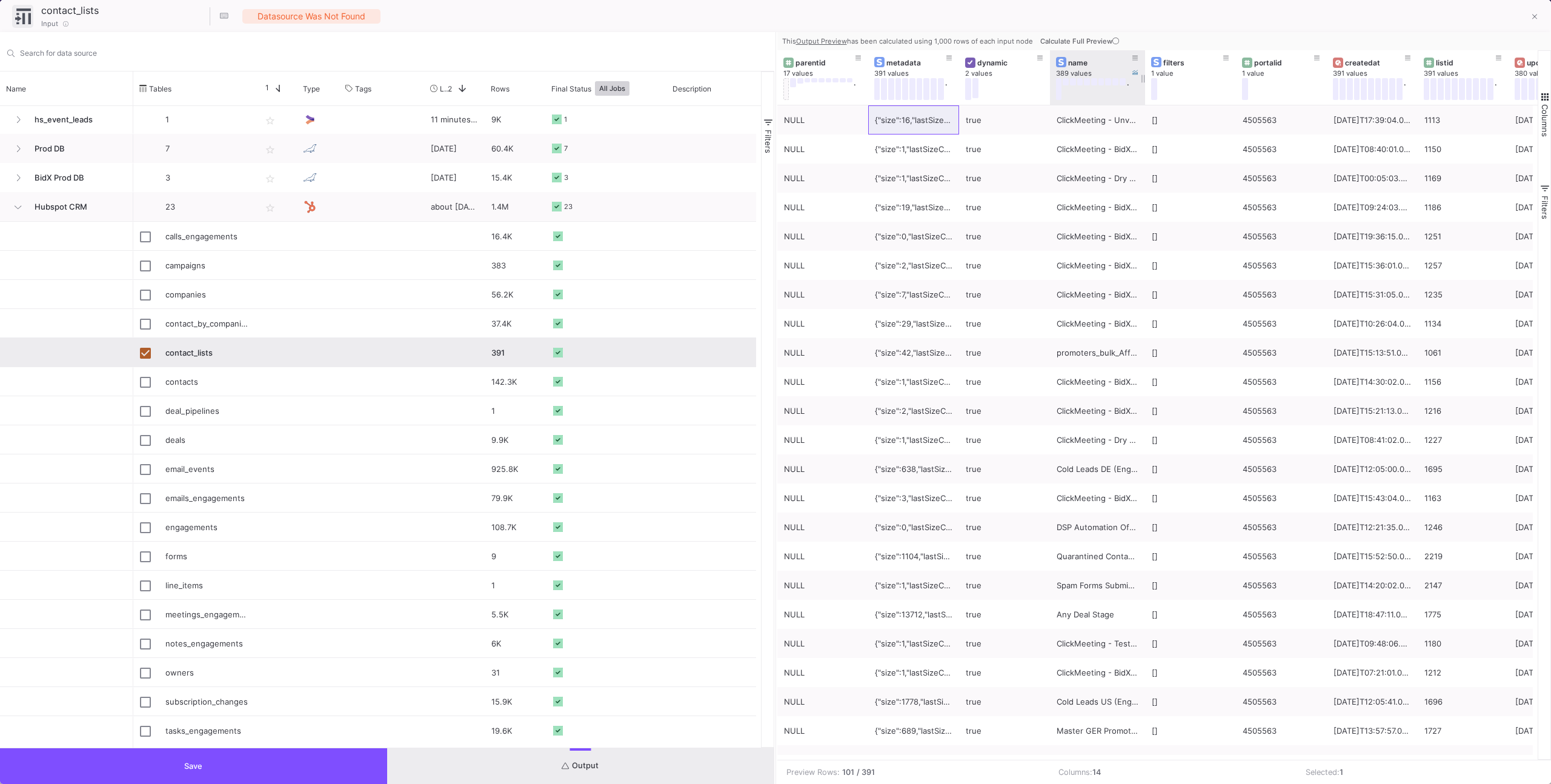
drag, startPoint x: 1138, startPoint y: 83, endPoint x: 1074, endPoint y: 89, distance: 64.3
click at [1074, 89] on div "name 389 values ." at bounding box center [1097, 77] width 95 height 55
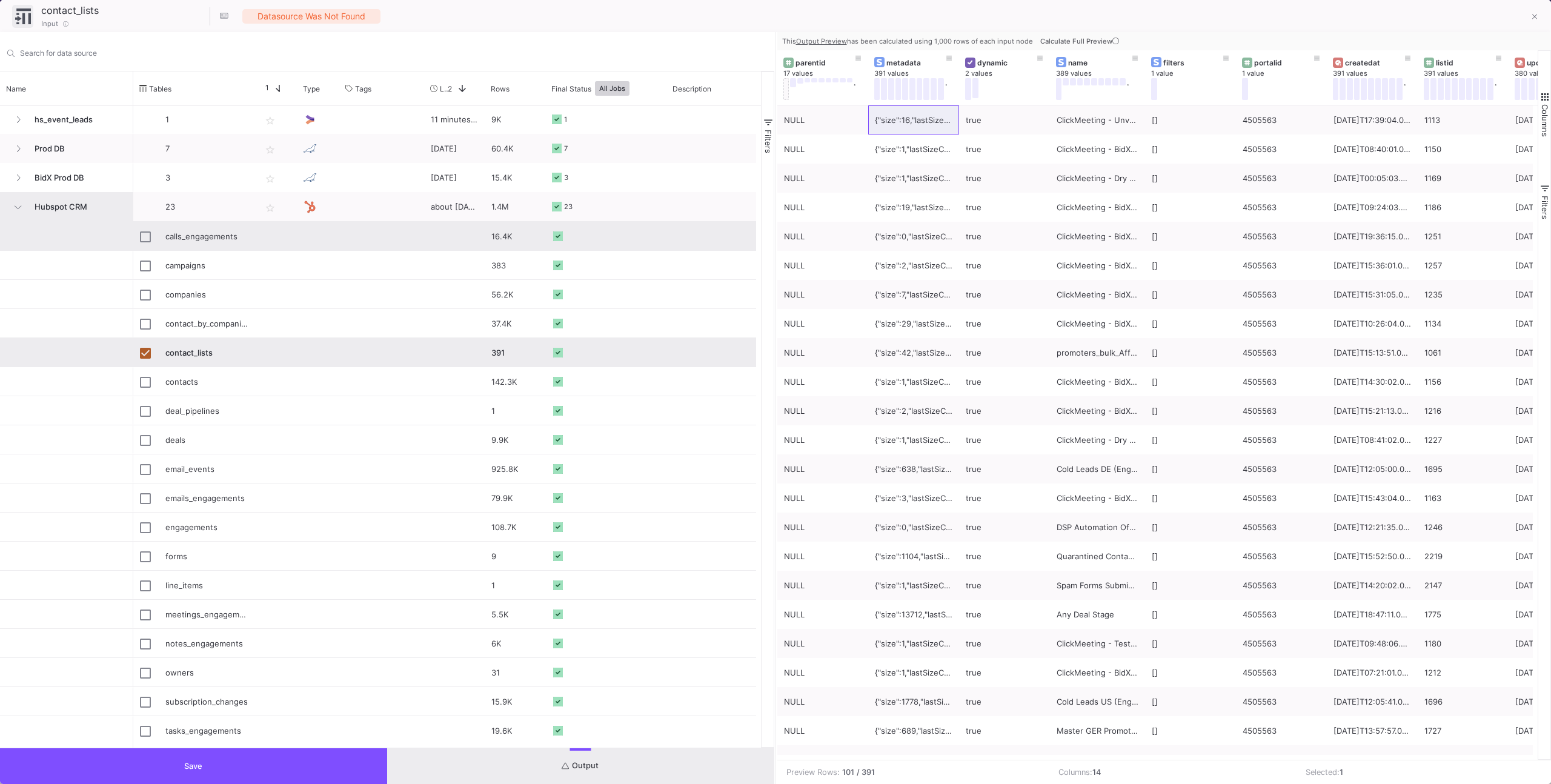
click at [64, 216] on span "Hubspot CRM" at bounding box center [77, 207] width 100 height 28
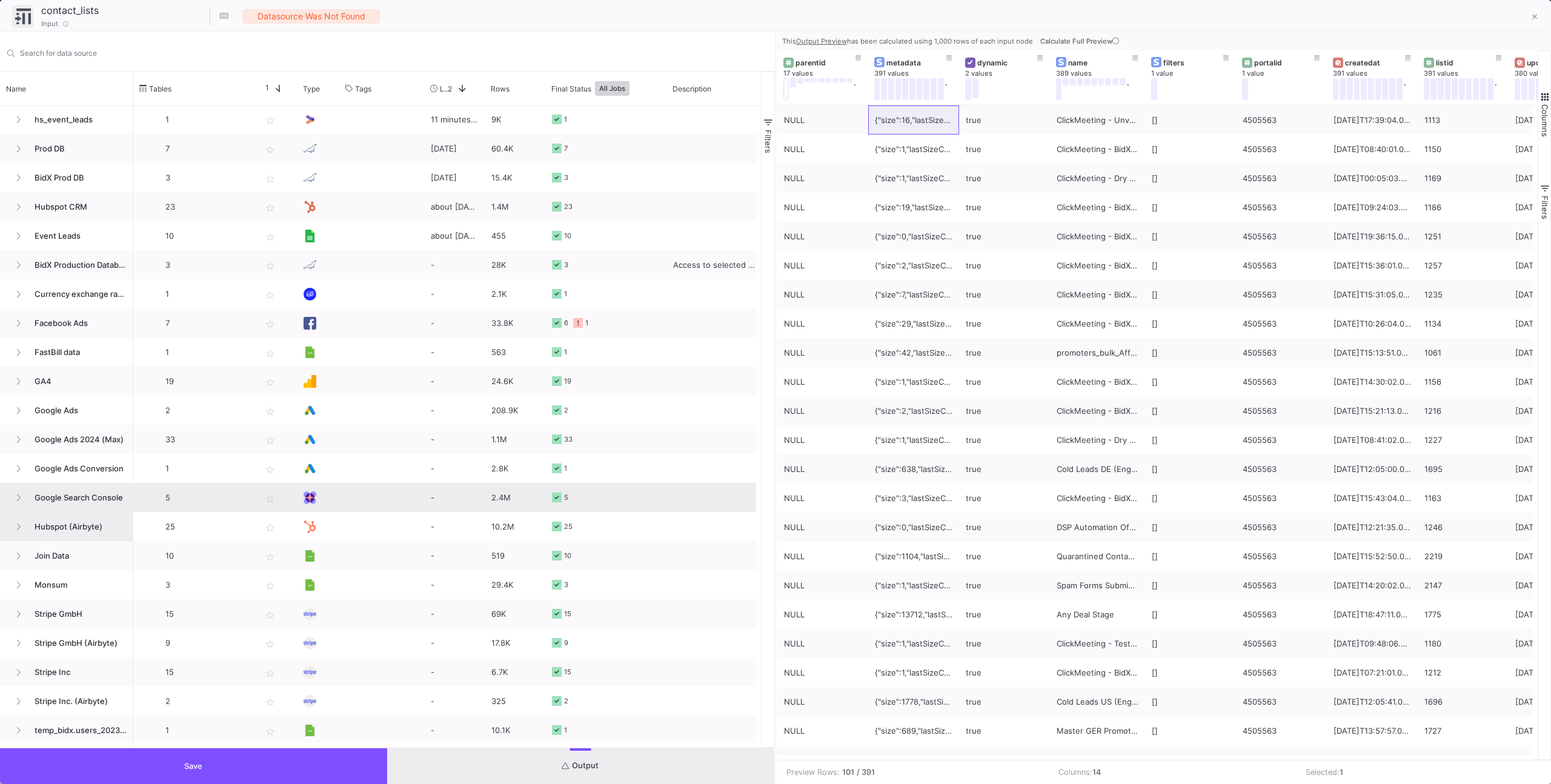
click at [89, 522] on span "Hubspot (Airbyte)" at bounding box center [77, 526] width 100 height 28
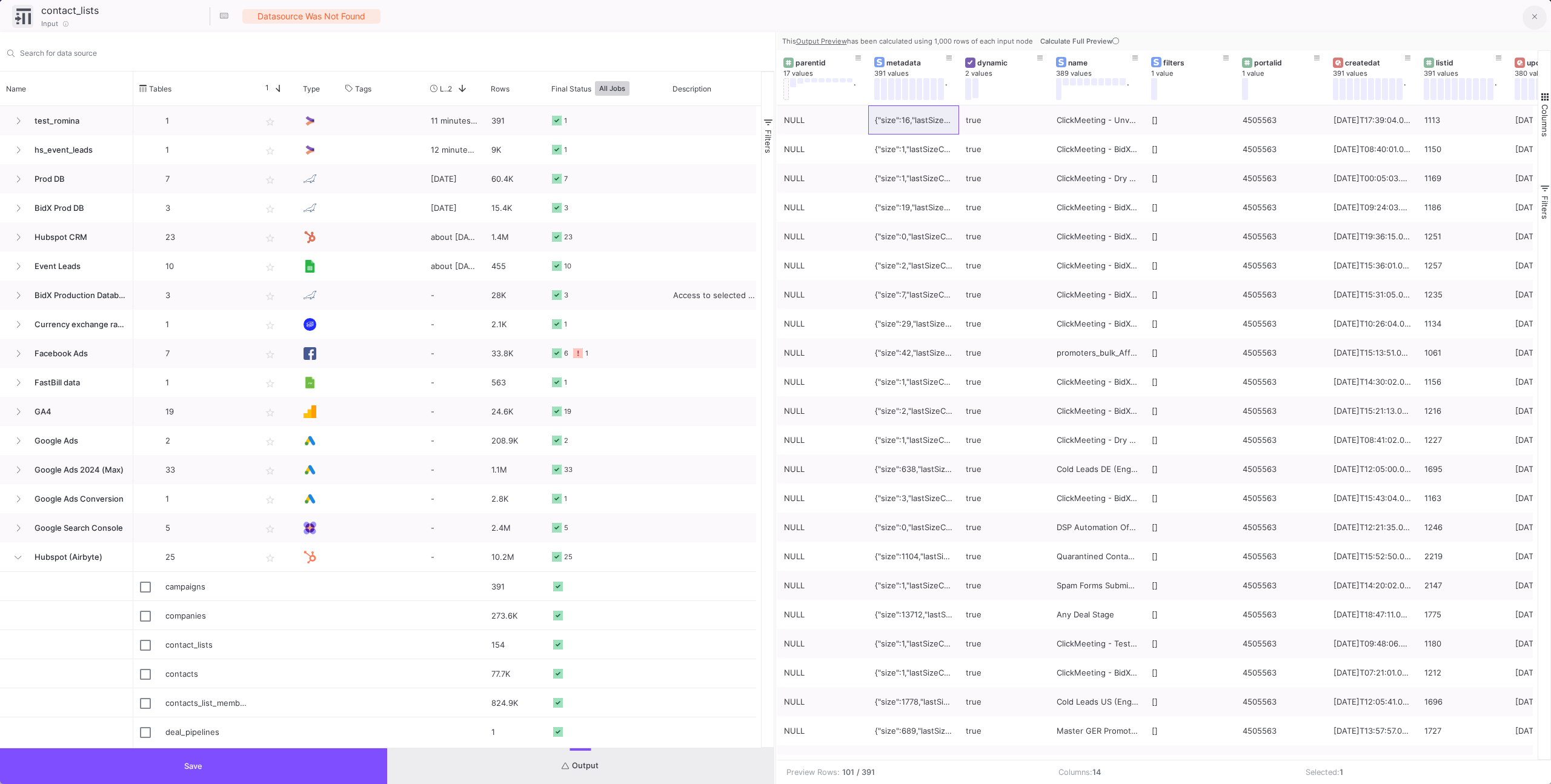
click at [1528, 16] on button at bounding box center [1535, 18] width 24 height 24
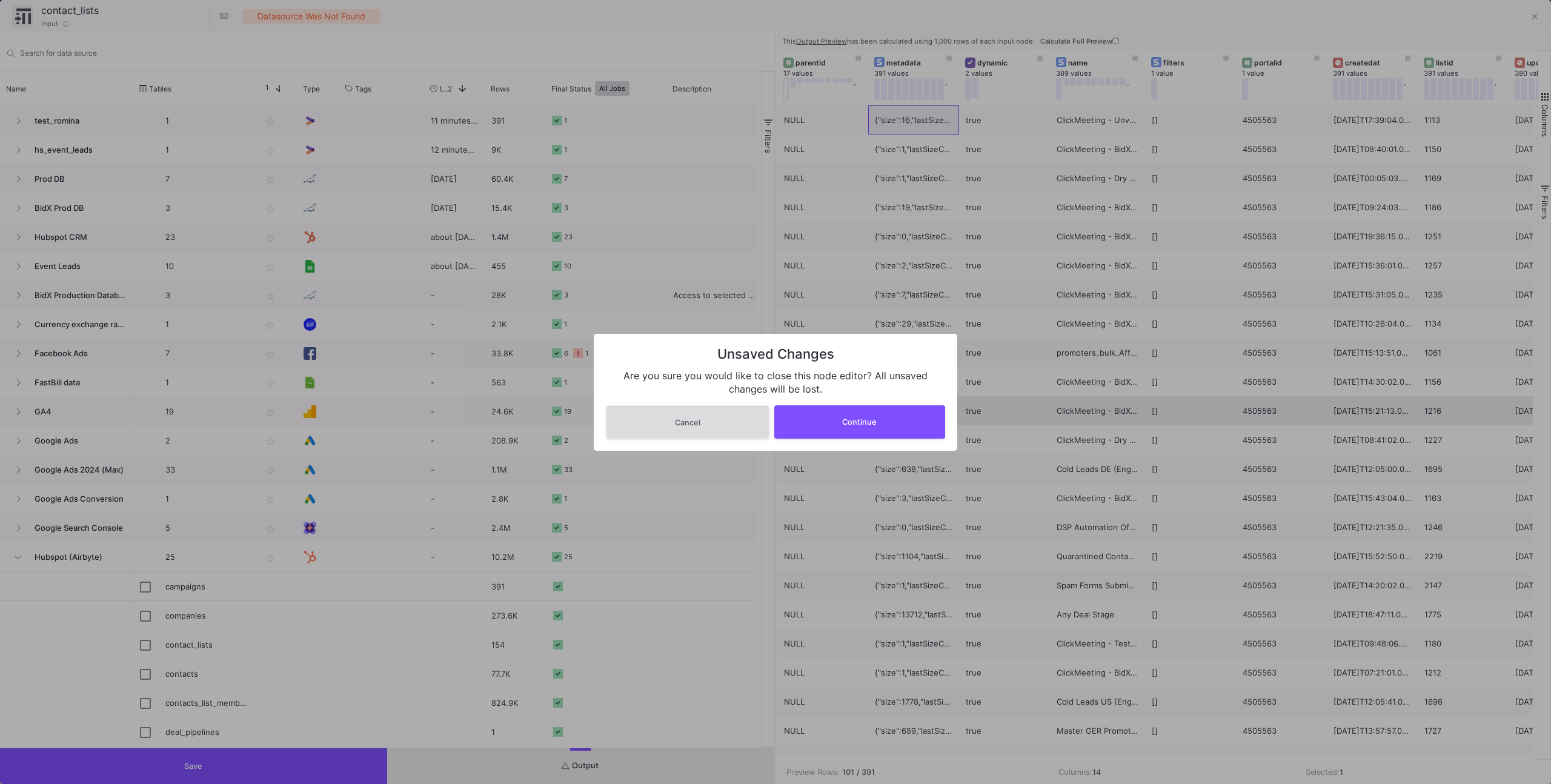
drag, startPoint x: 846, startPoint y: 427, endPoint x: 793, endPoint y: 417, distance: 53.9
click at [846, 427] on button "Continue" at bounding box center [860, 421] width 171 height 33
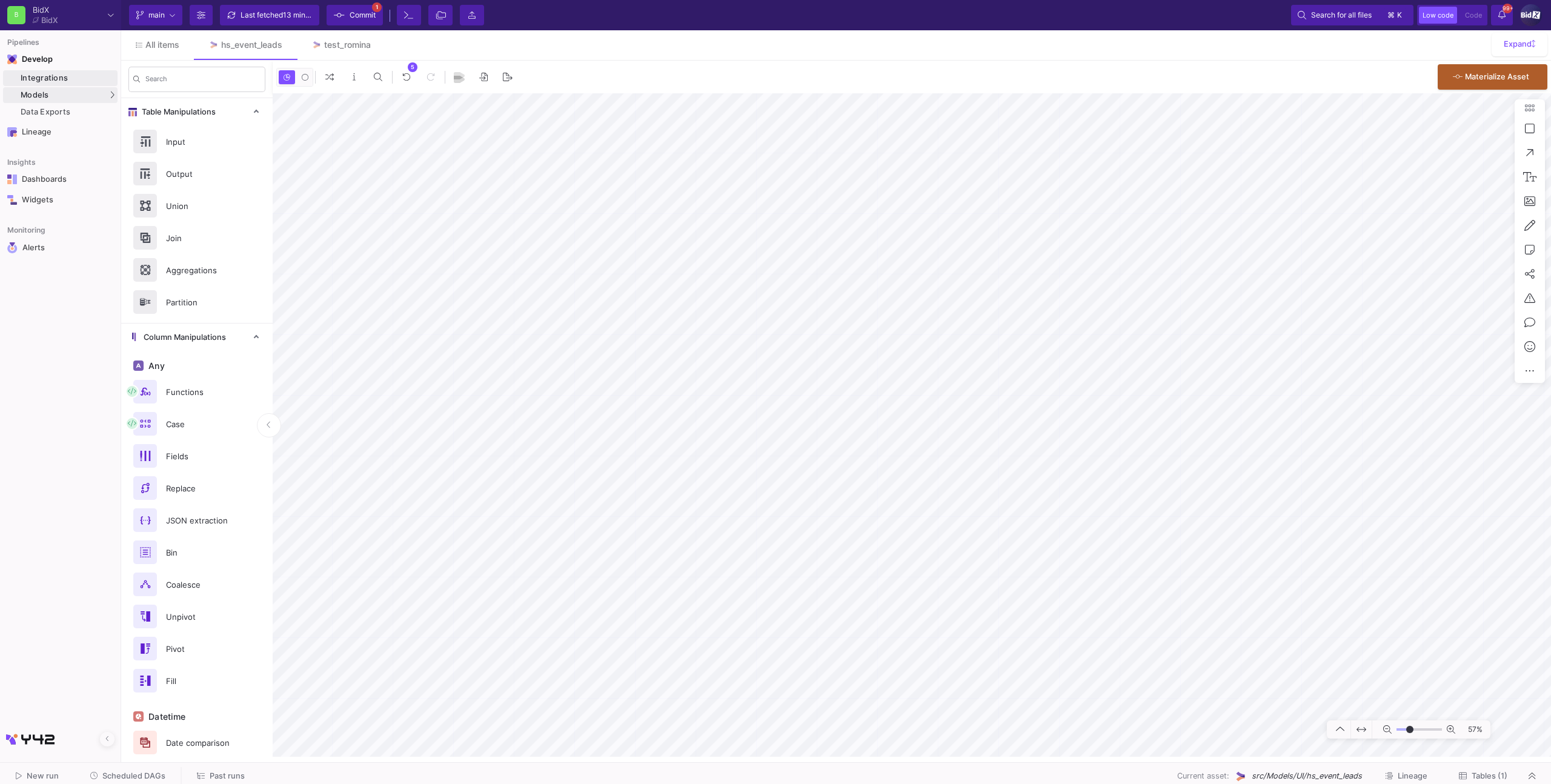
click at [89, 79] on div "Integrations" at bounding box center [68, 78] width 94 height 9
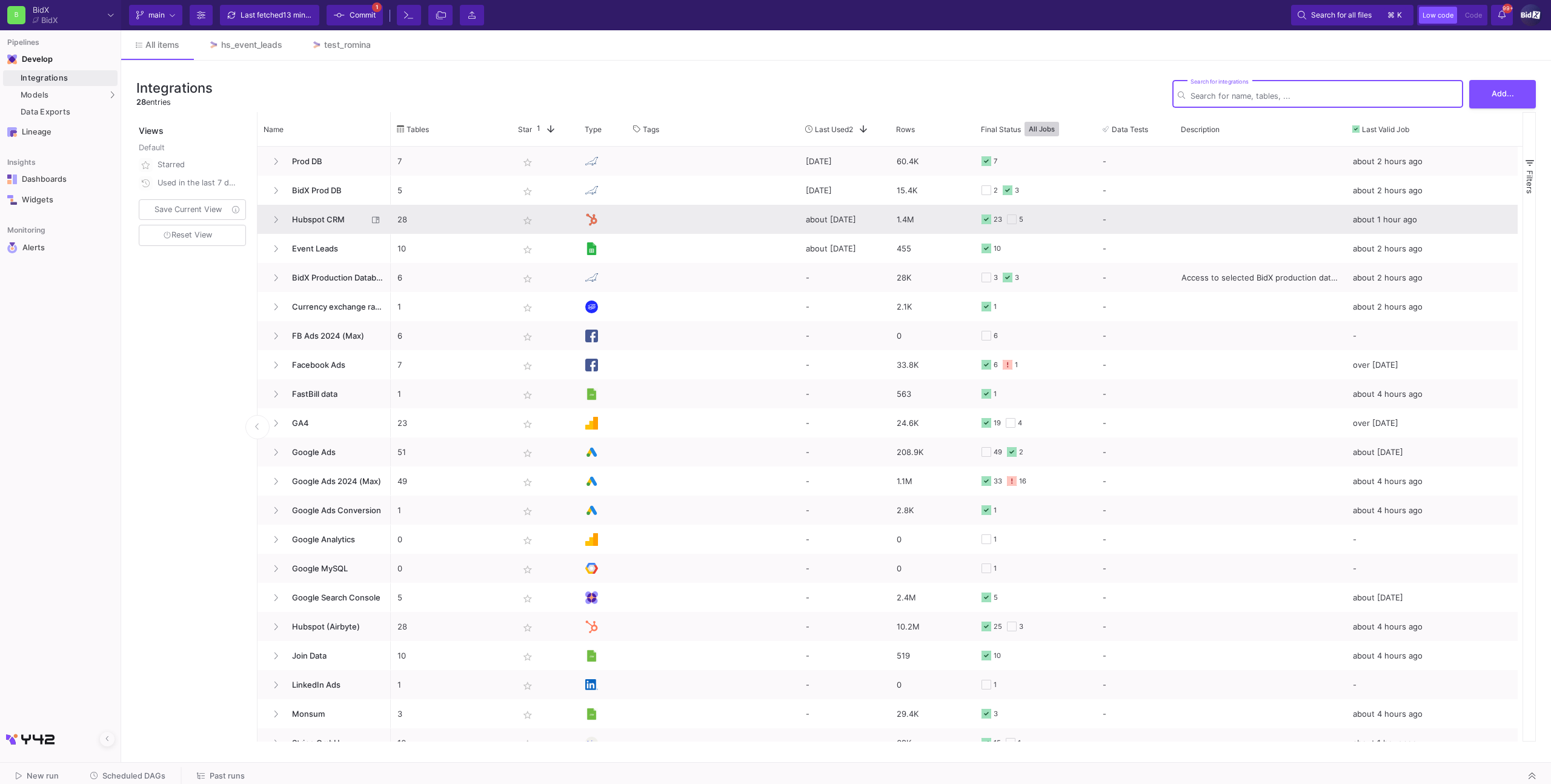
click at [456, 216] on p "28" at bounding box center [451, 219] width 108 height 28
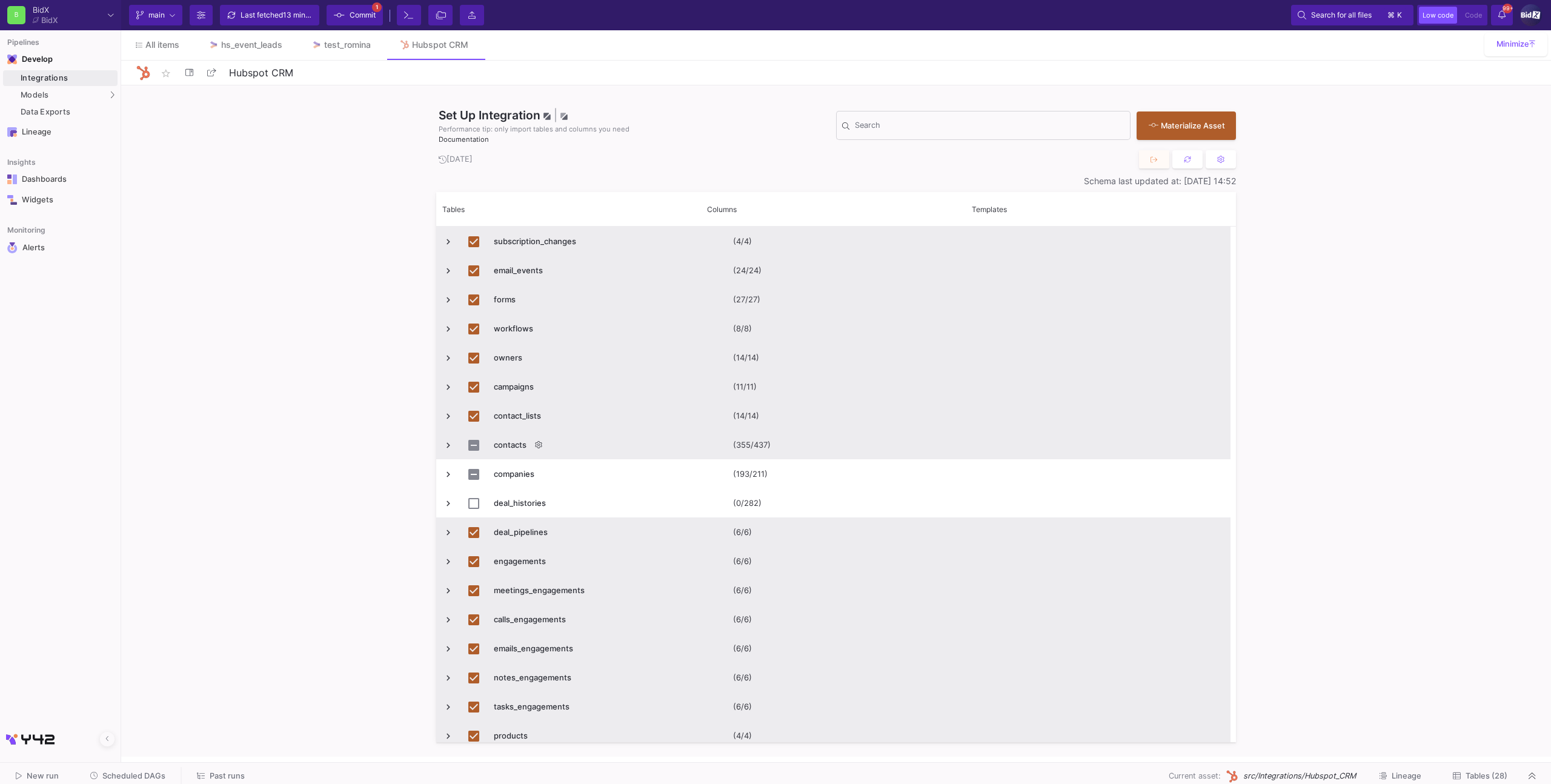
click at [444, 445] on span "Press SPACE to select this row." at bounding box center [448, 445] width 11 height 11
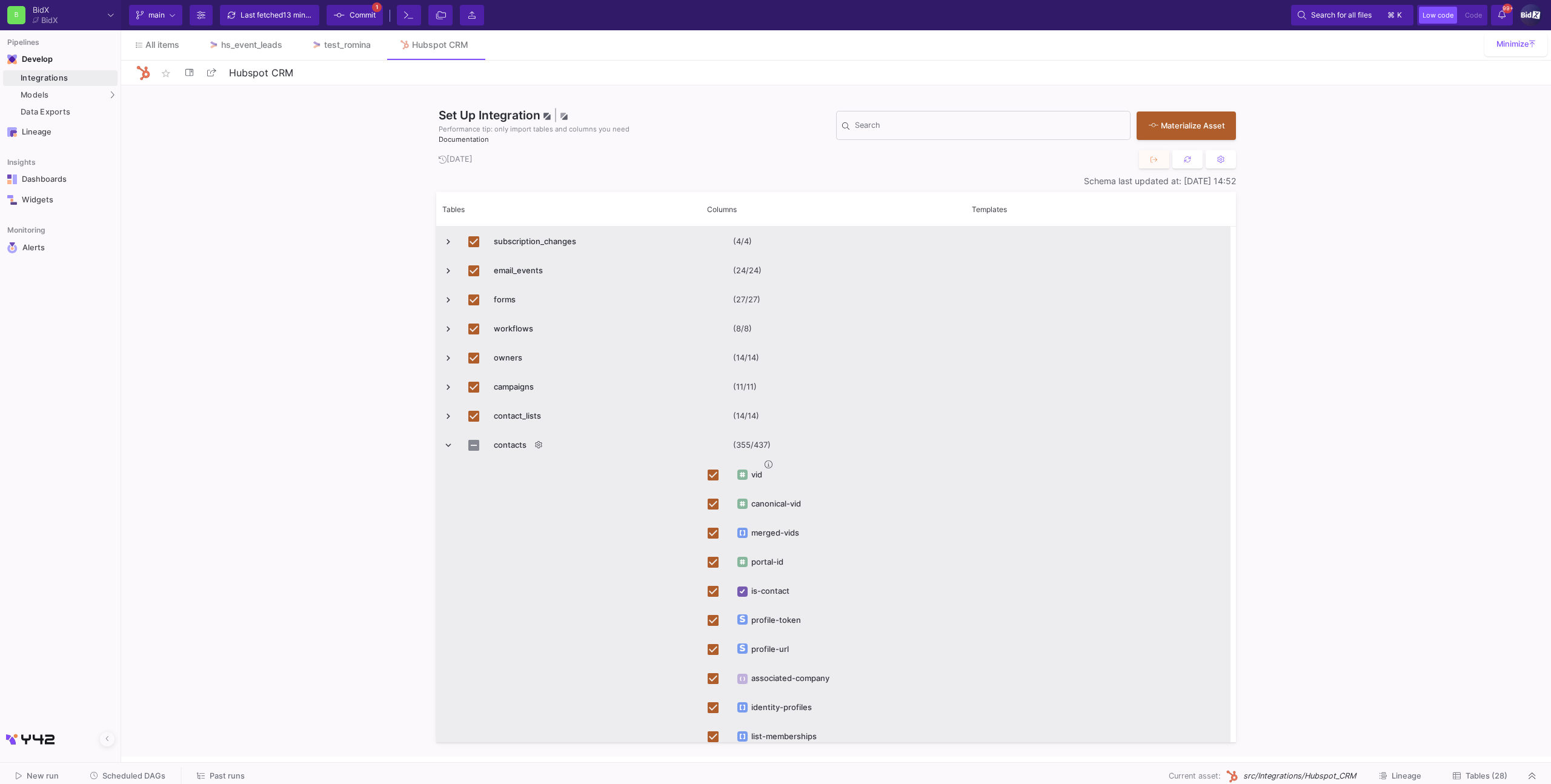
click at [447, 444] on span "Press SPACE to select this row." at bounding box center [448, 445] width 11 height 11
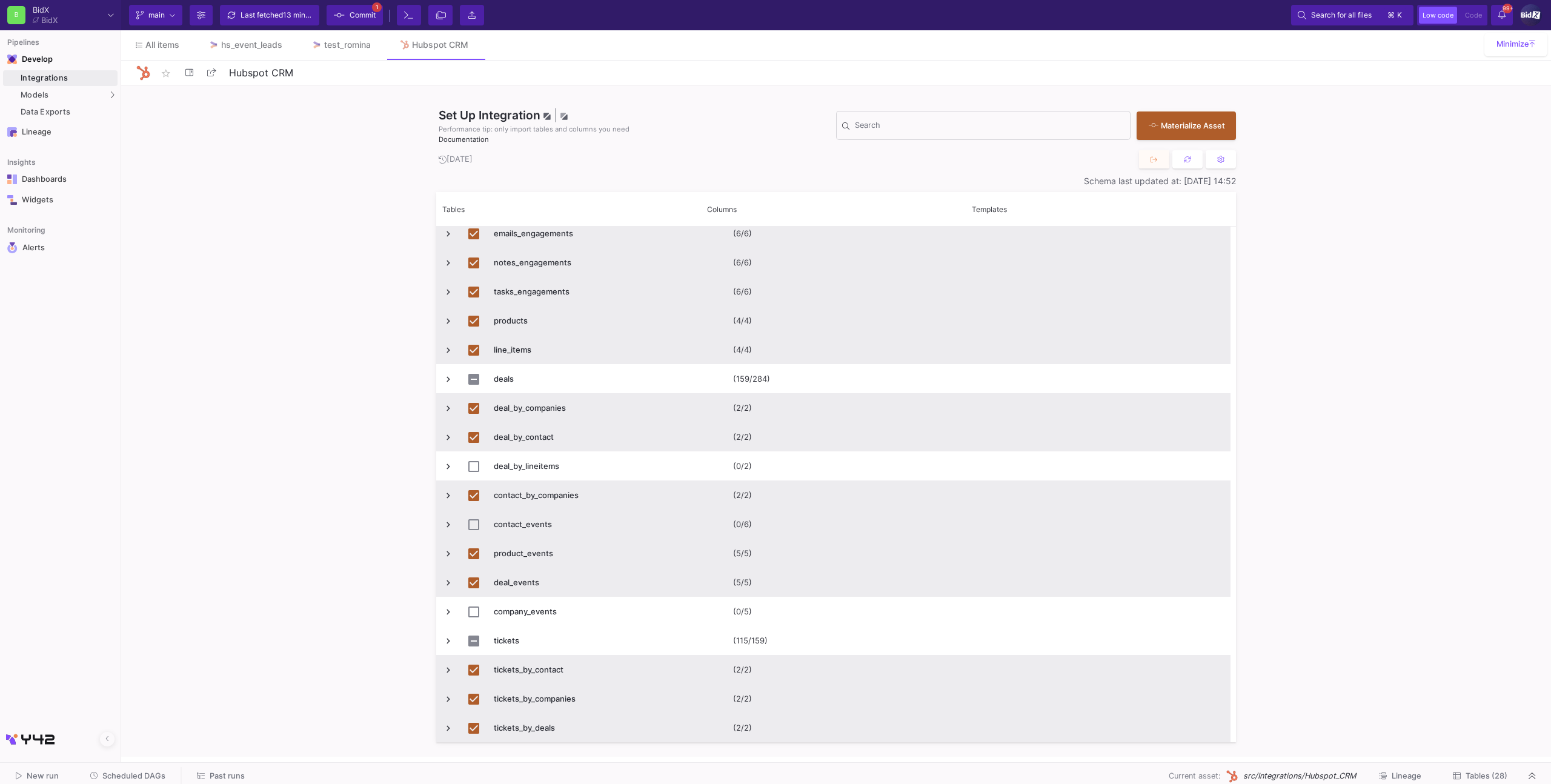
click at [446, 522] on span "Press SPACE to select this row." at bounding box center [448, 524] width 11 height 11
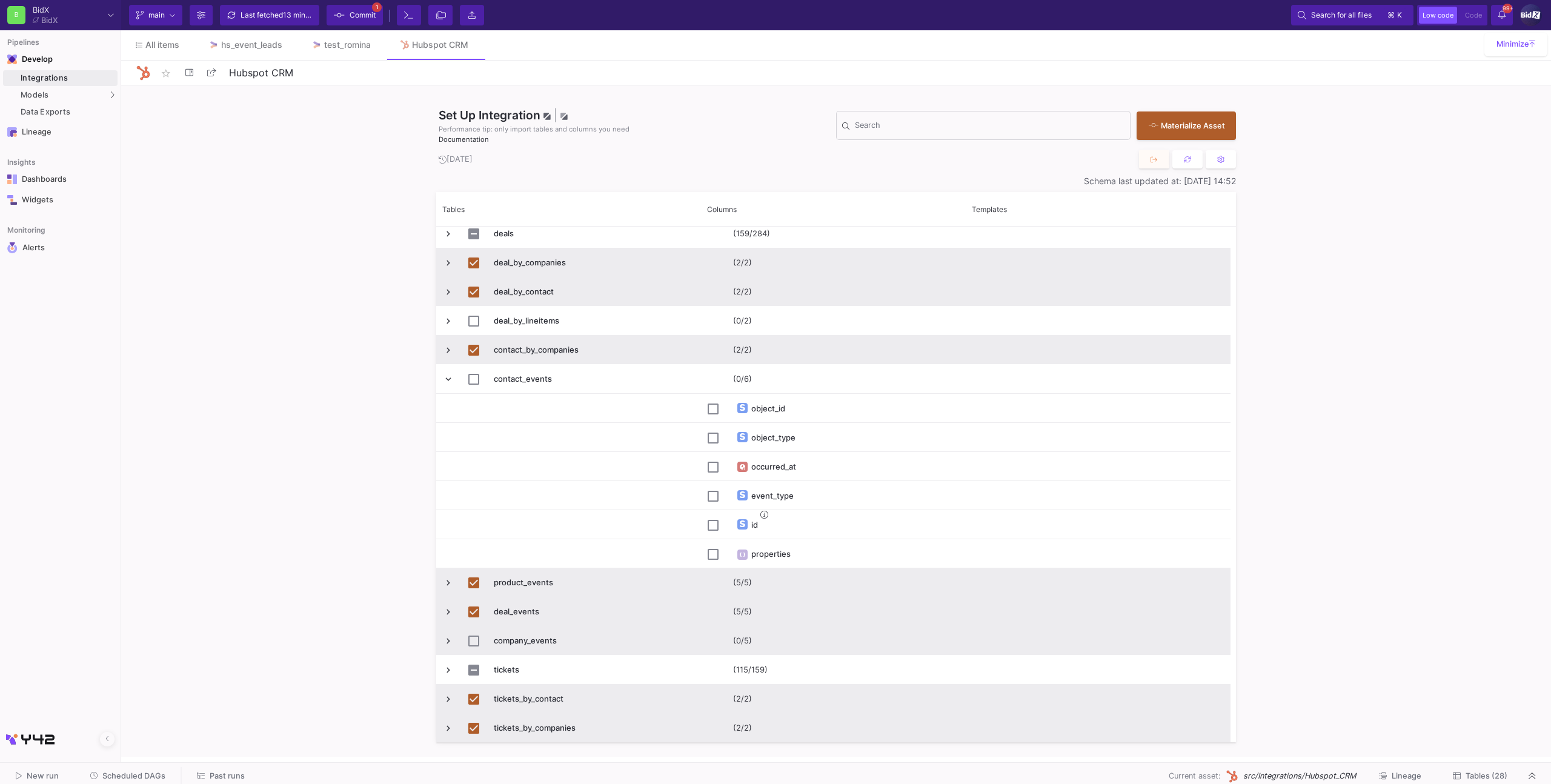
click at [444, 641] on span "Press SPACE to select this row." at bounding box center [448, 641] width 11 height 11
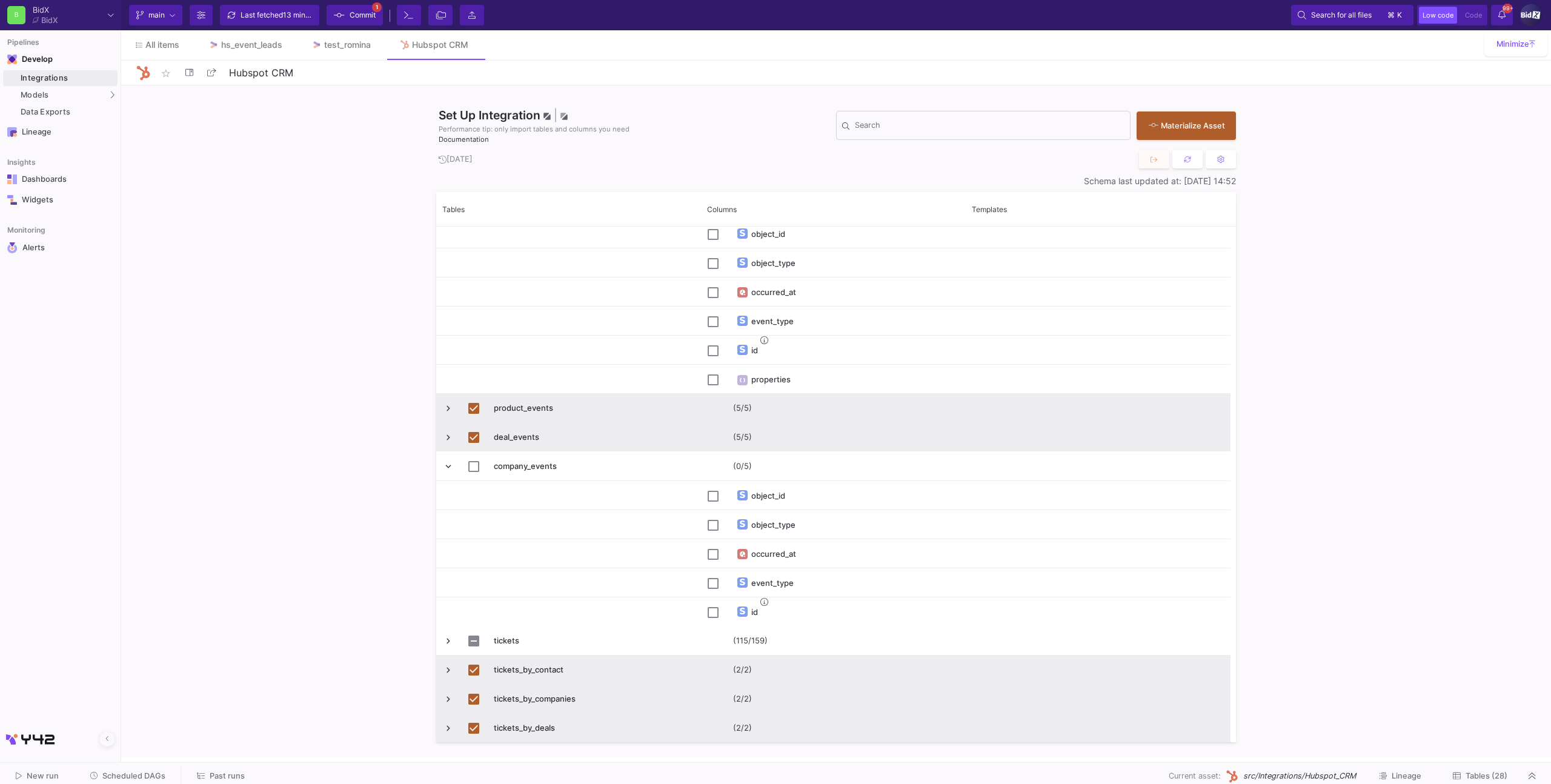
click at [443, 407] on span "Press SPACE to deselect this row." at bounding box center [448, 408] width 11 height 11
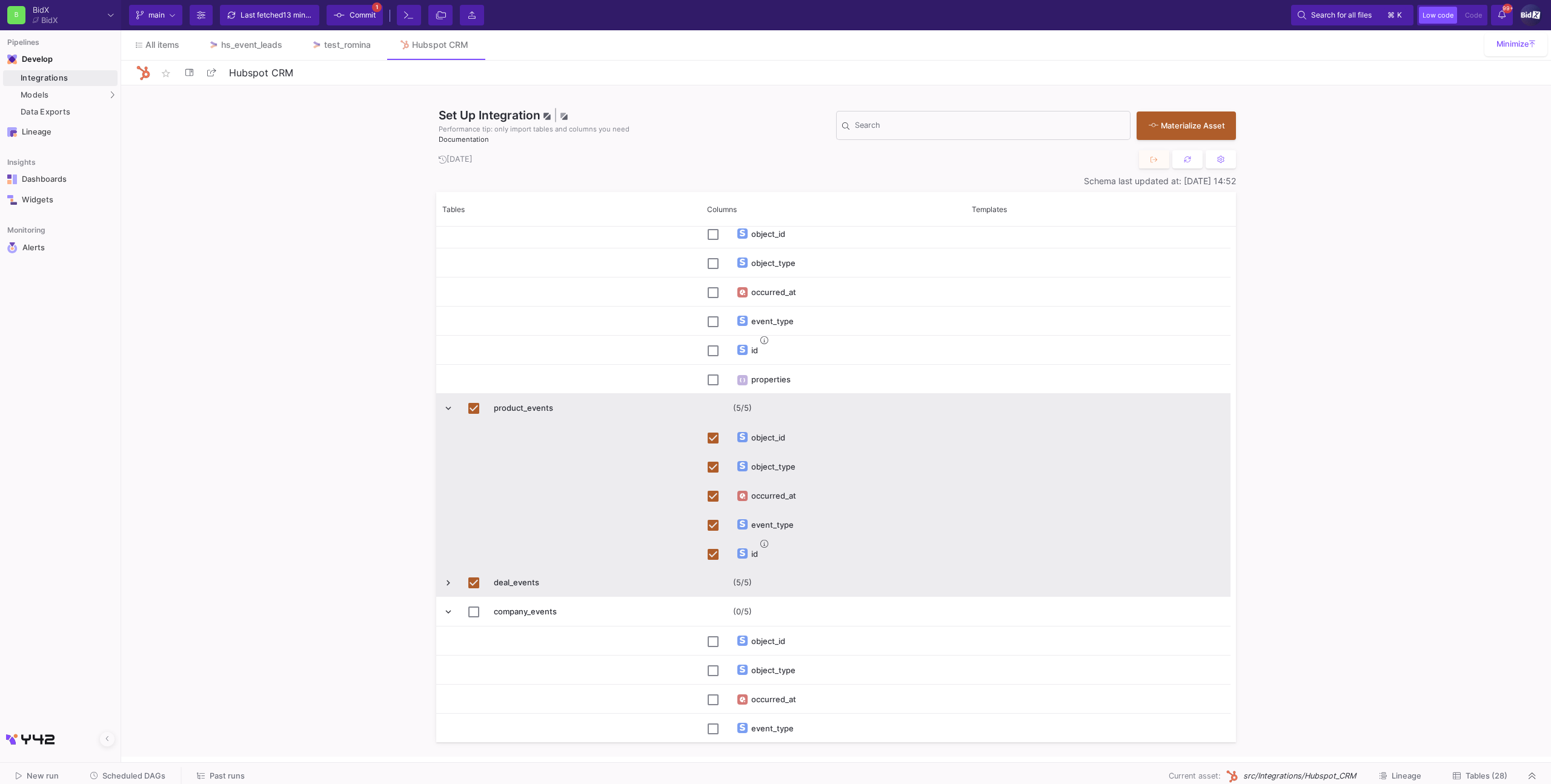
click at [443, 406] on span "Press SPACE to deselect this row." at bounding box center [448, 408] width 11 height 11
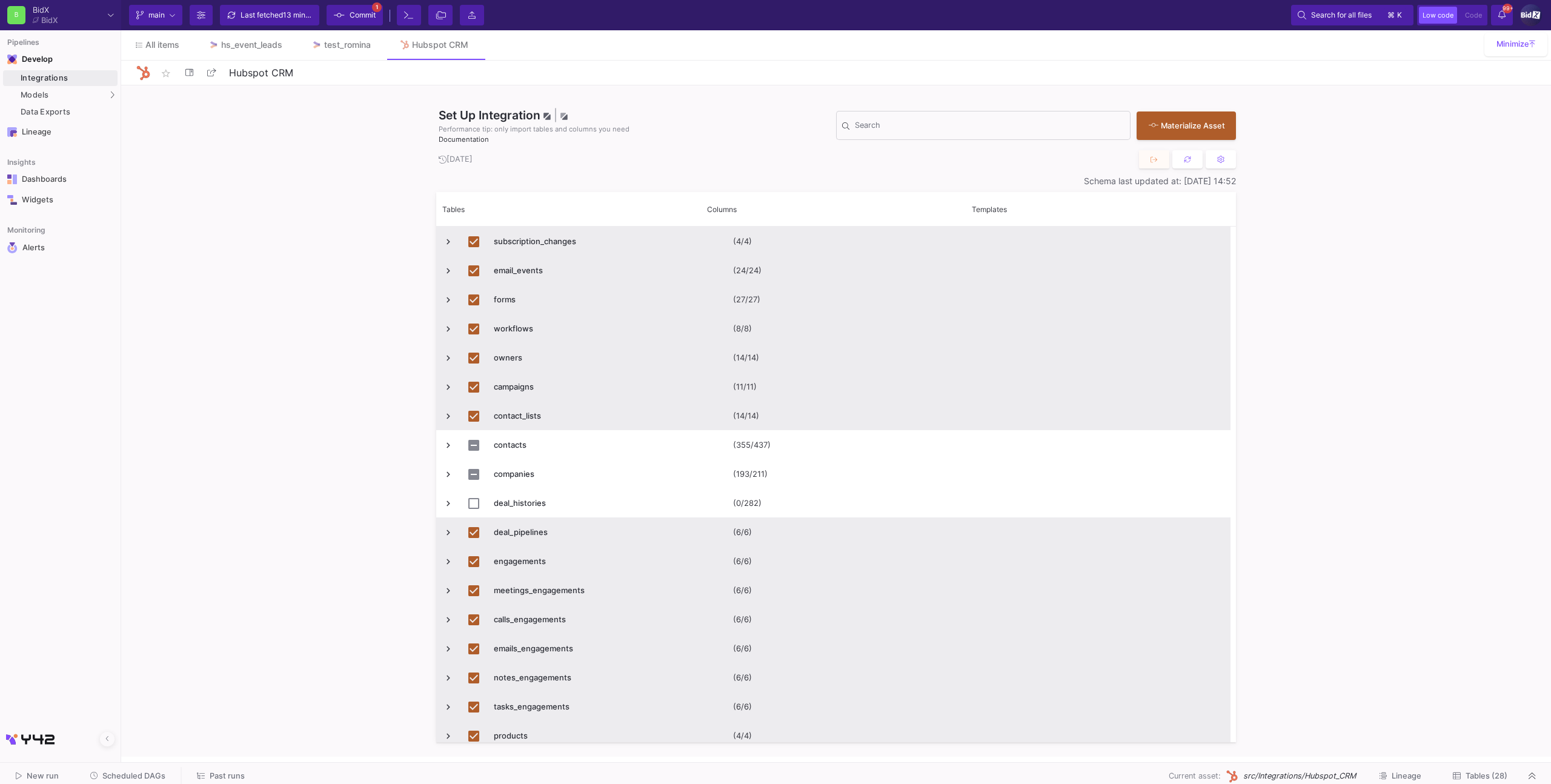
click at [227, 282] on div "Set Up Integration | Performance tip: only import tables and columns you need D…" at bounding box center [836, 421] width 1430 height 671
click at [472, 43] on button at bounding box center [474, 44] width 18 height 18
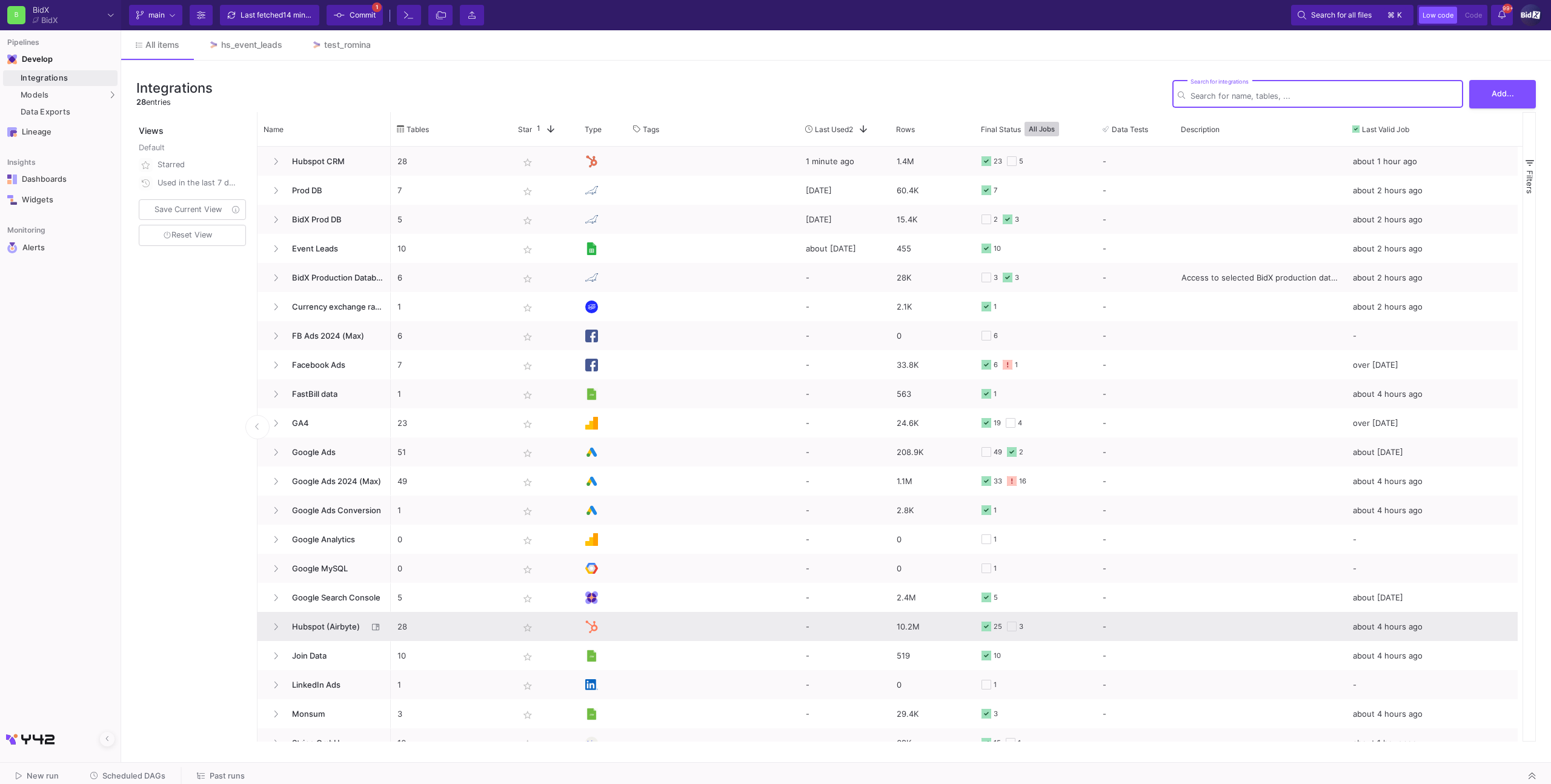
click at [363, 621] on span "Hubspot (Airbyte)" at bounding box center [326, 626] width 83 height 28
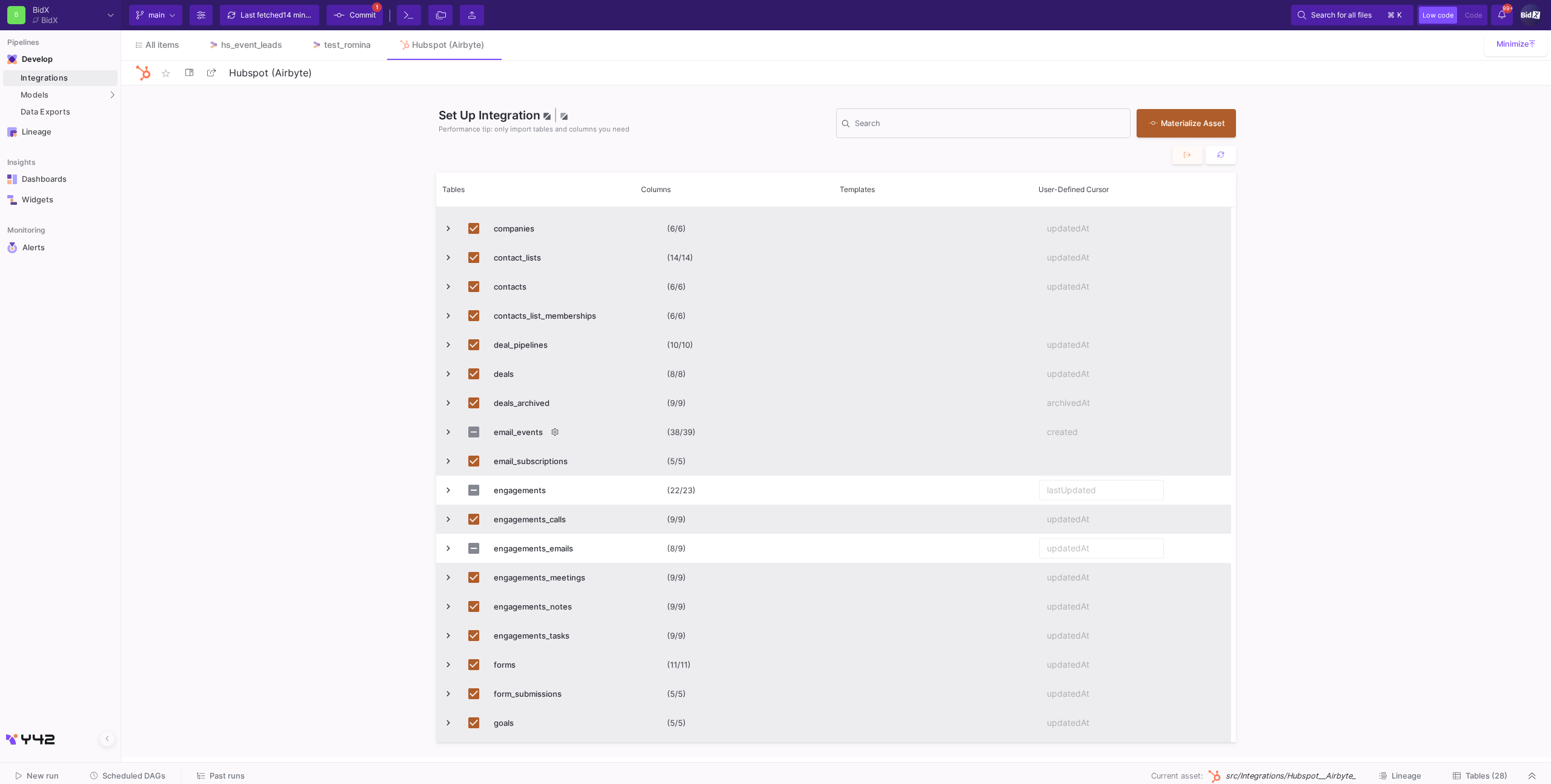
click at [445, 432] on span "Press SPACE to select this row." at bounding box center [448, 432] width 11 height 11
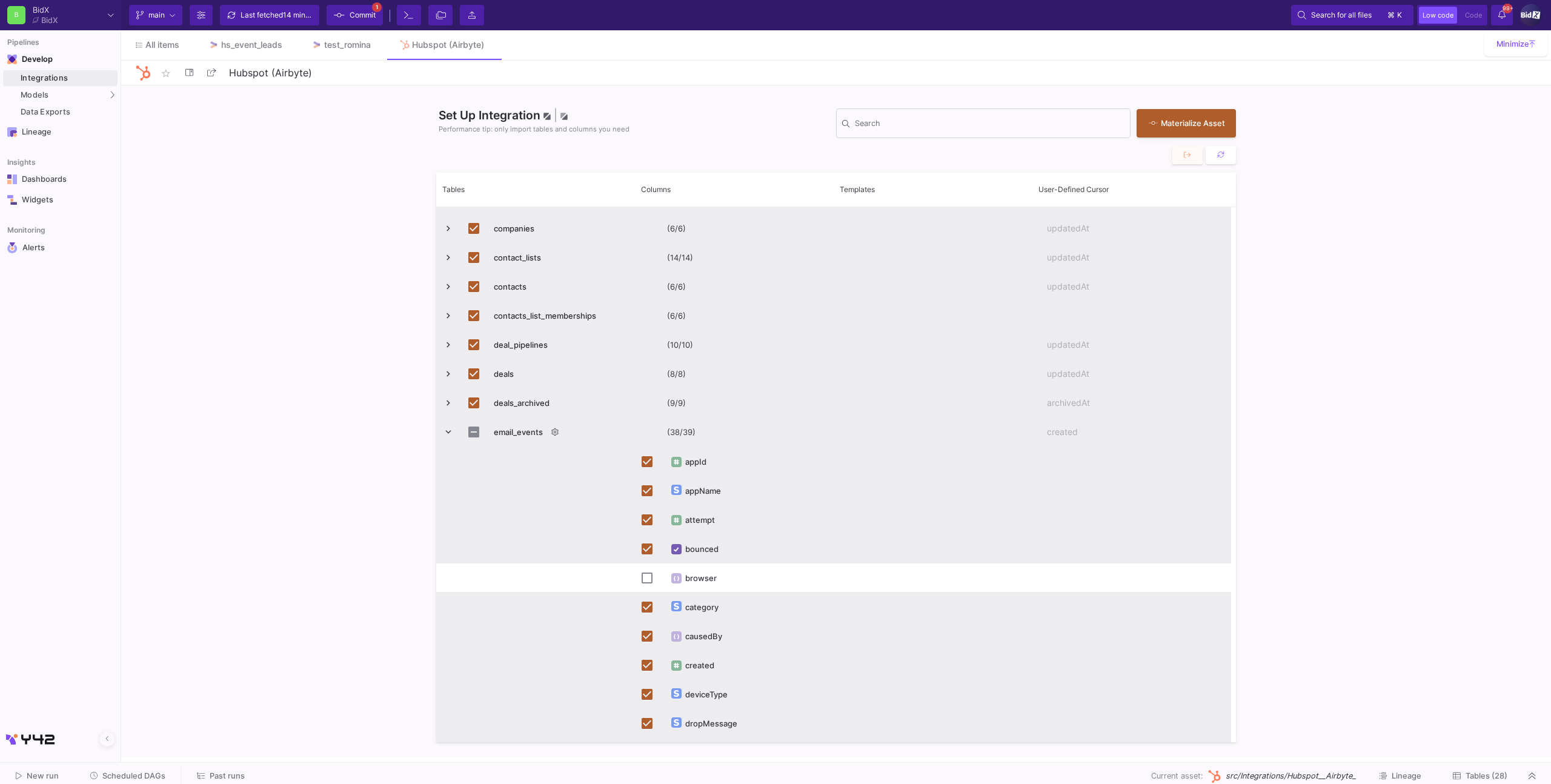
click at [447, 429] on span "Press SPACE to select this row." at bounding box center [448, 432] width 11 height 11
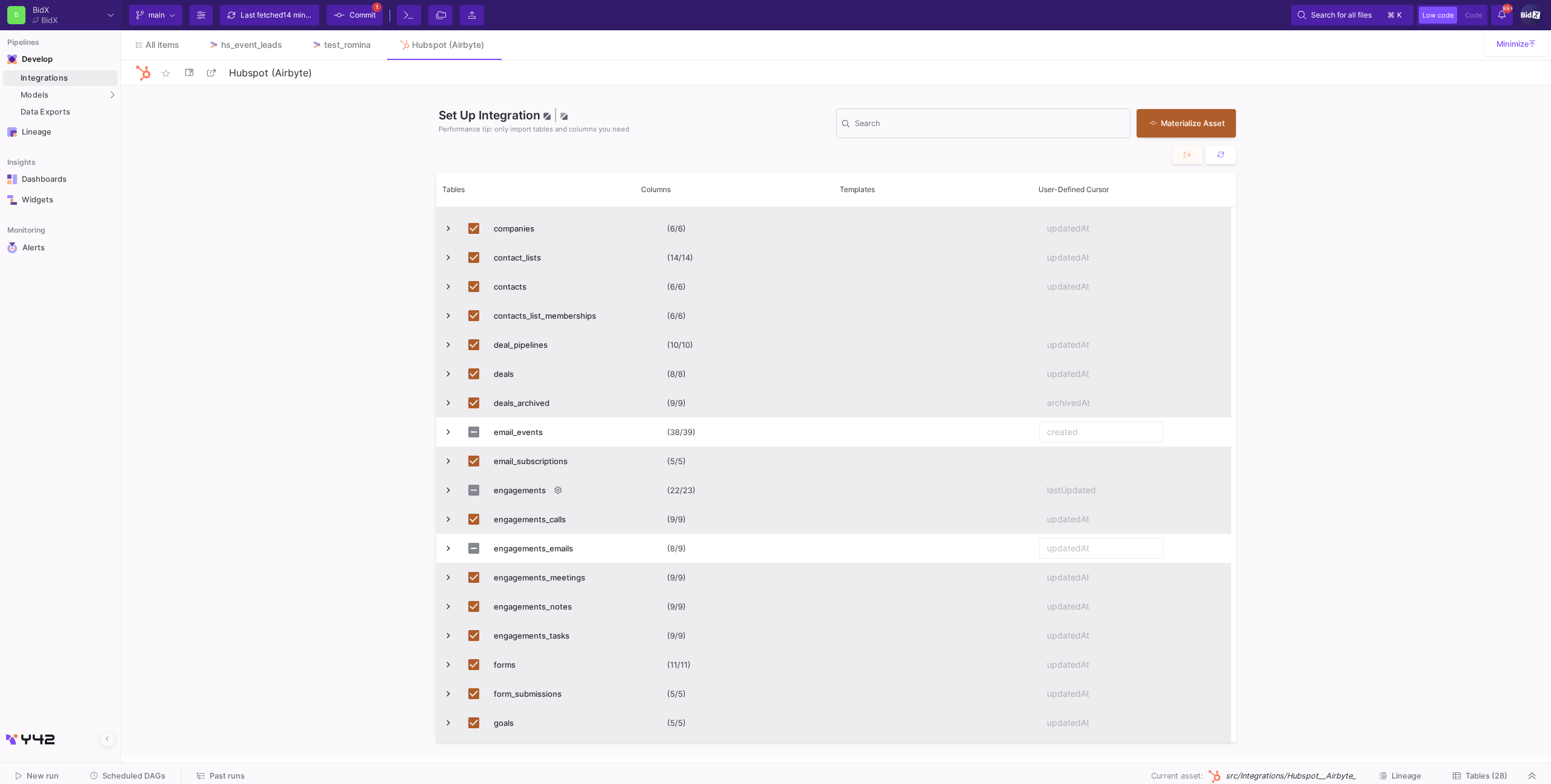
click at [449, 490] on span "Press SPACE to select this row." at bounding box center [448, 490] width 11 height 11
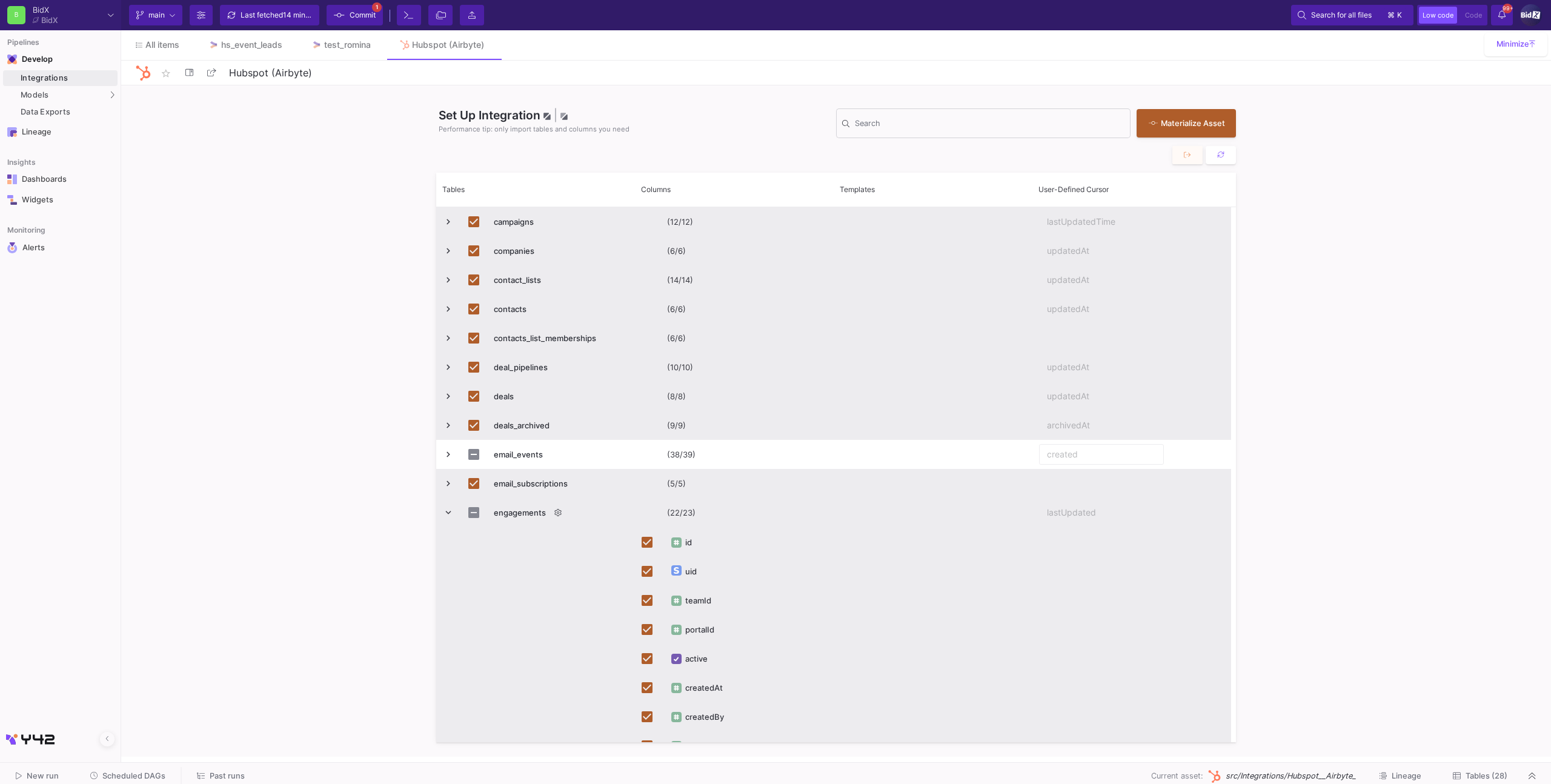
click at [448, 513] on span "Press SPACE to select this row." at bounding box center [448, 513] width 11 height 11
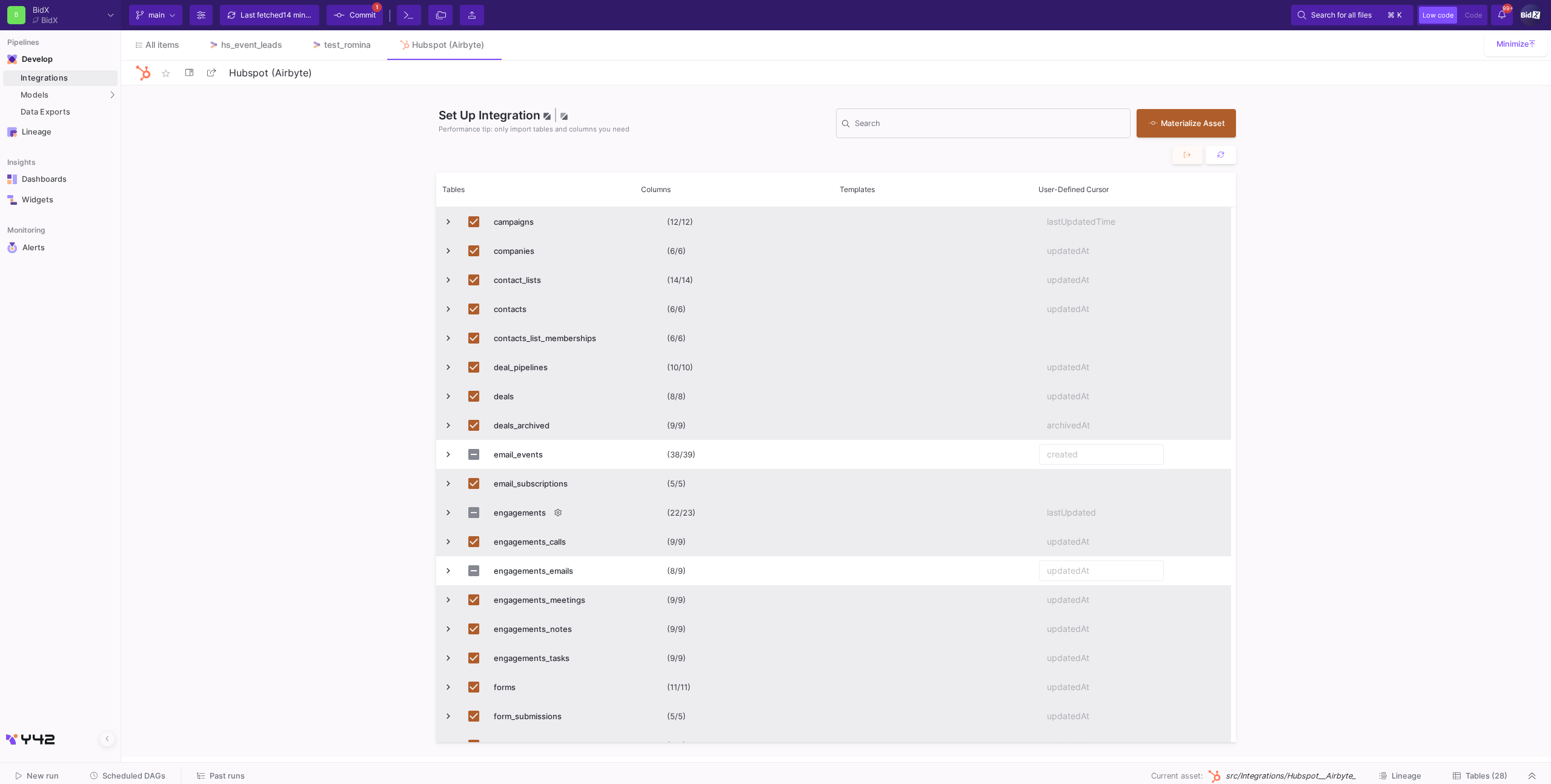
click at [444, 512] on span "Press SPACE to select this row." at bounding box center [448, 513] width 11 height 11
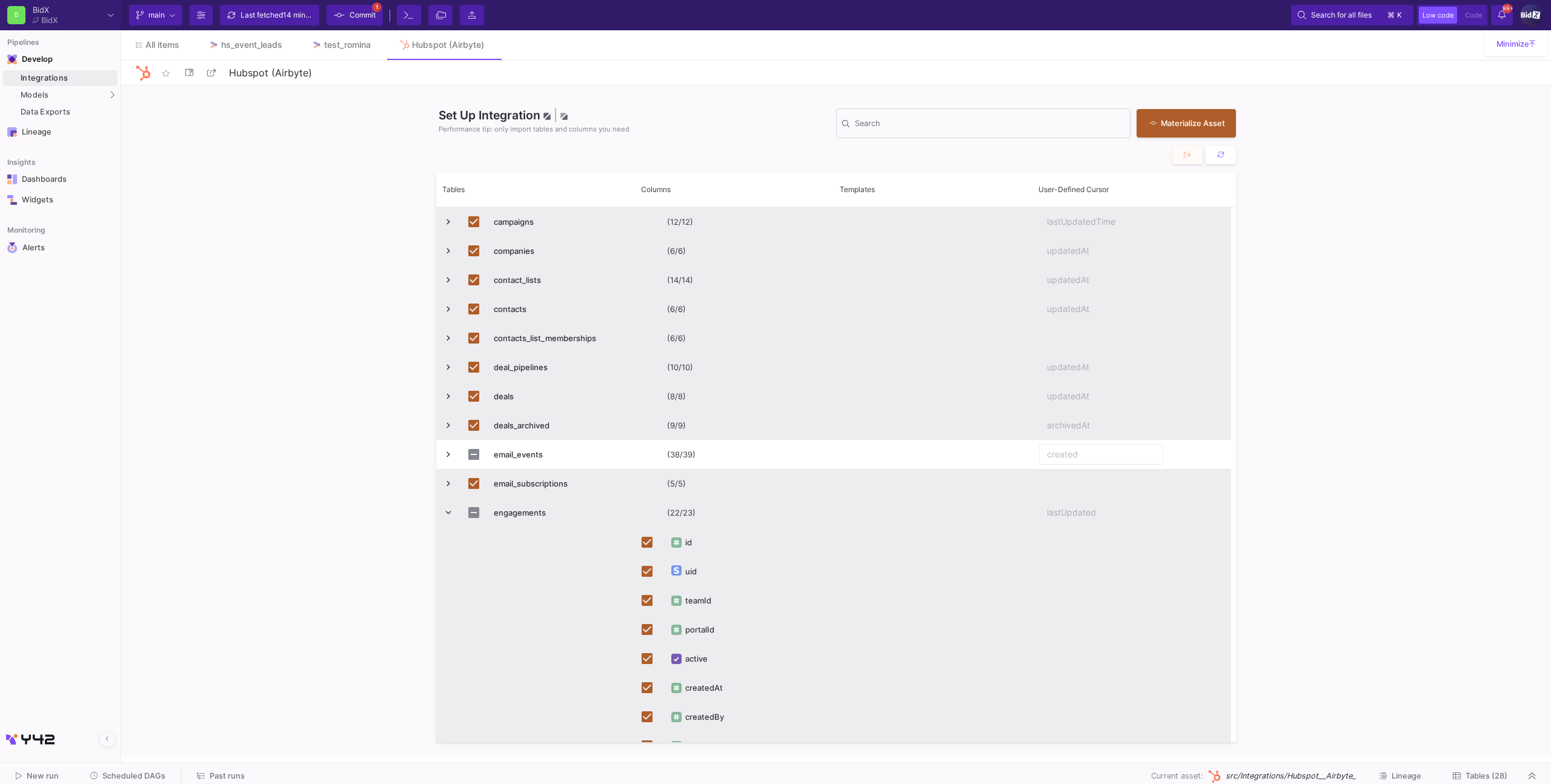
click at [444, 509] on span "Press SPACE to select this row." at bounding box center [448, 513] width 11 height 11
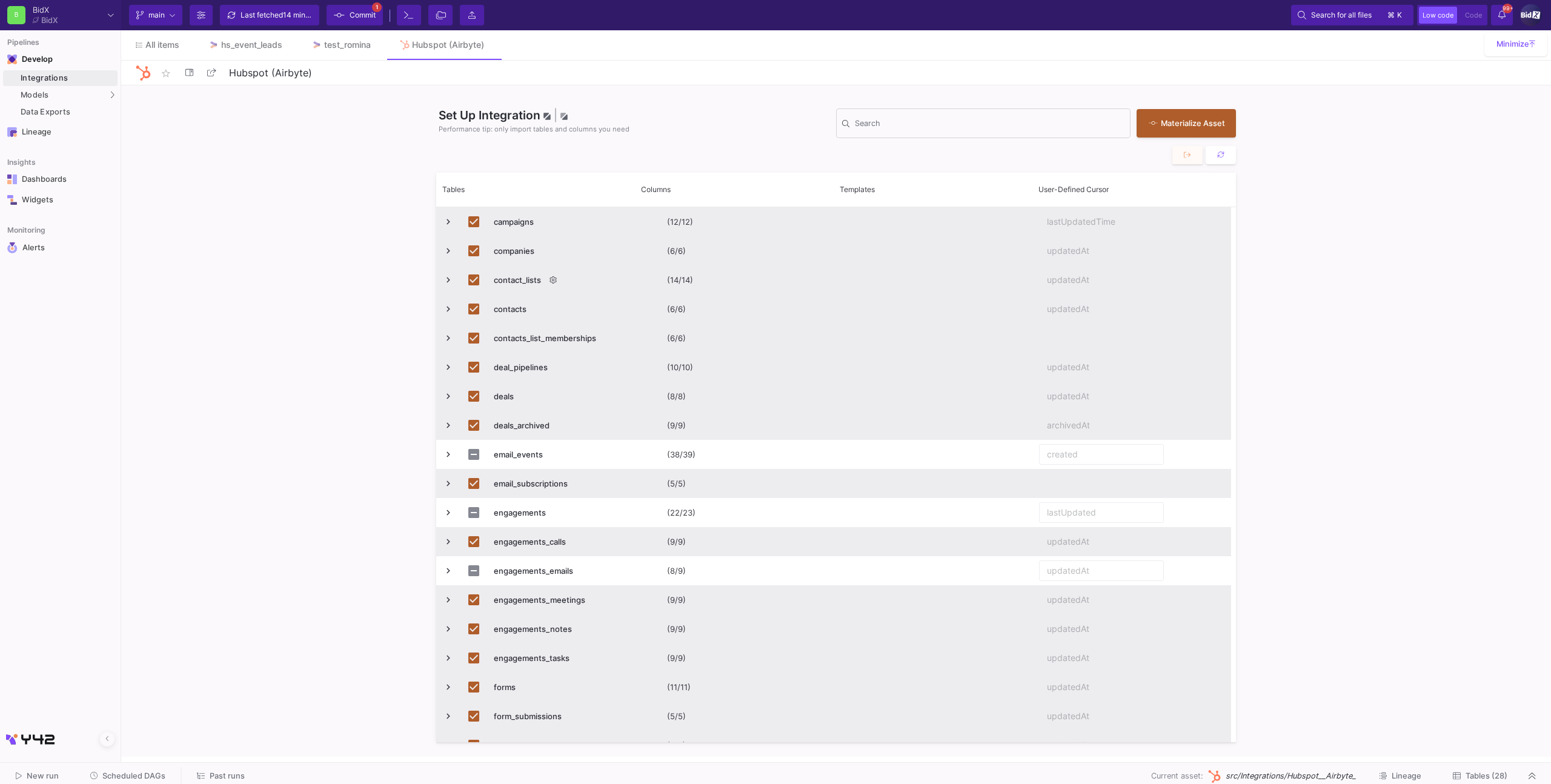
click at [443, 273] on span "Press SPACE to deselect this row." at bounding box center [448, 280] width 11 height 28
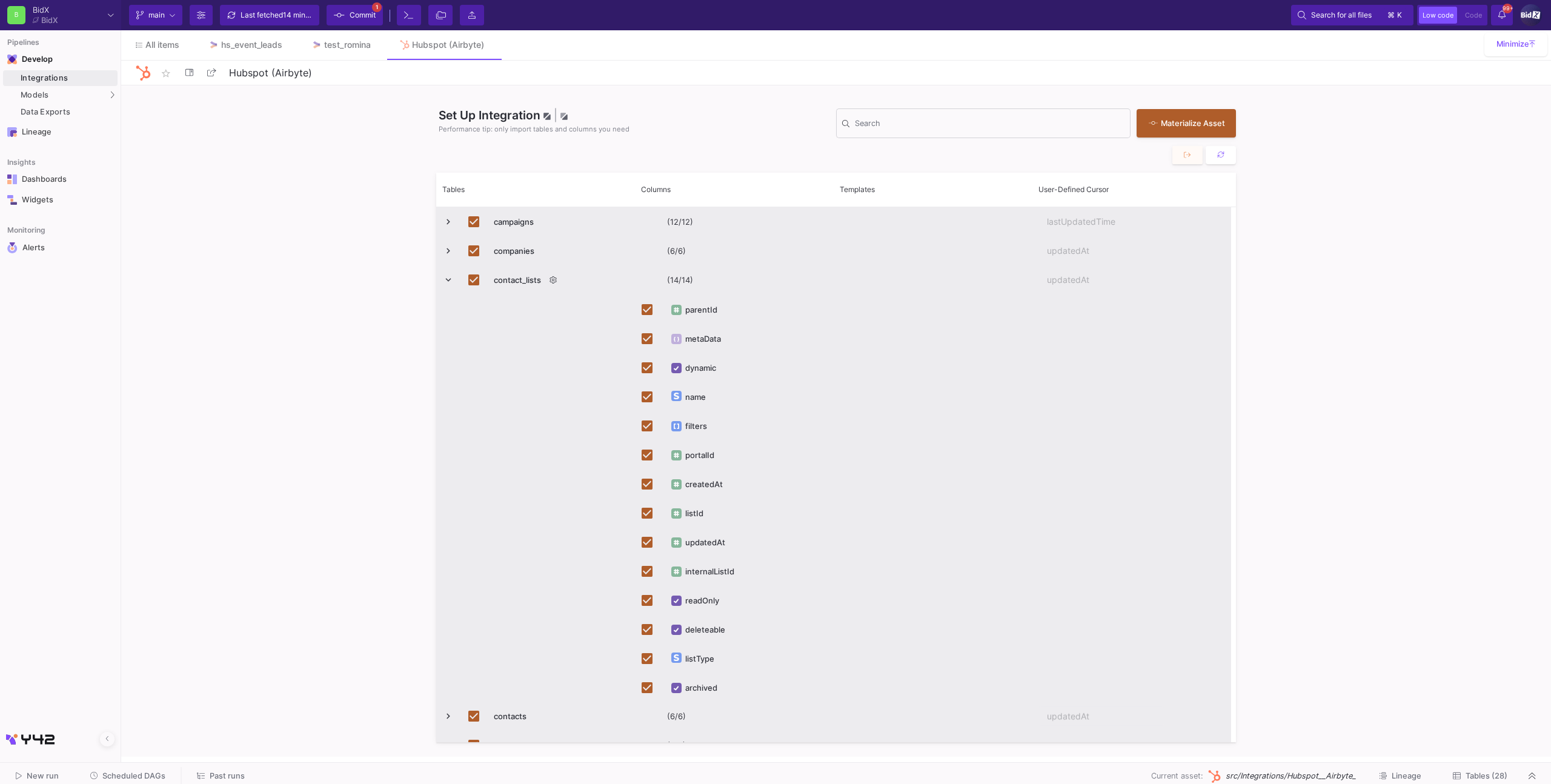
click at [443, 273] on span "Press SPACE to deselect this row." at bounding box center [448, 280] width 11 height 28
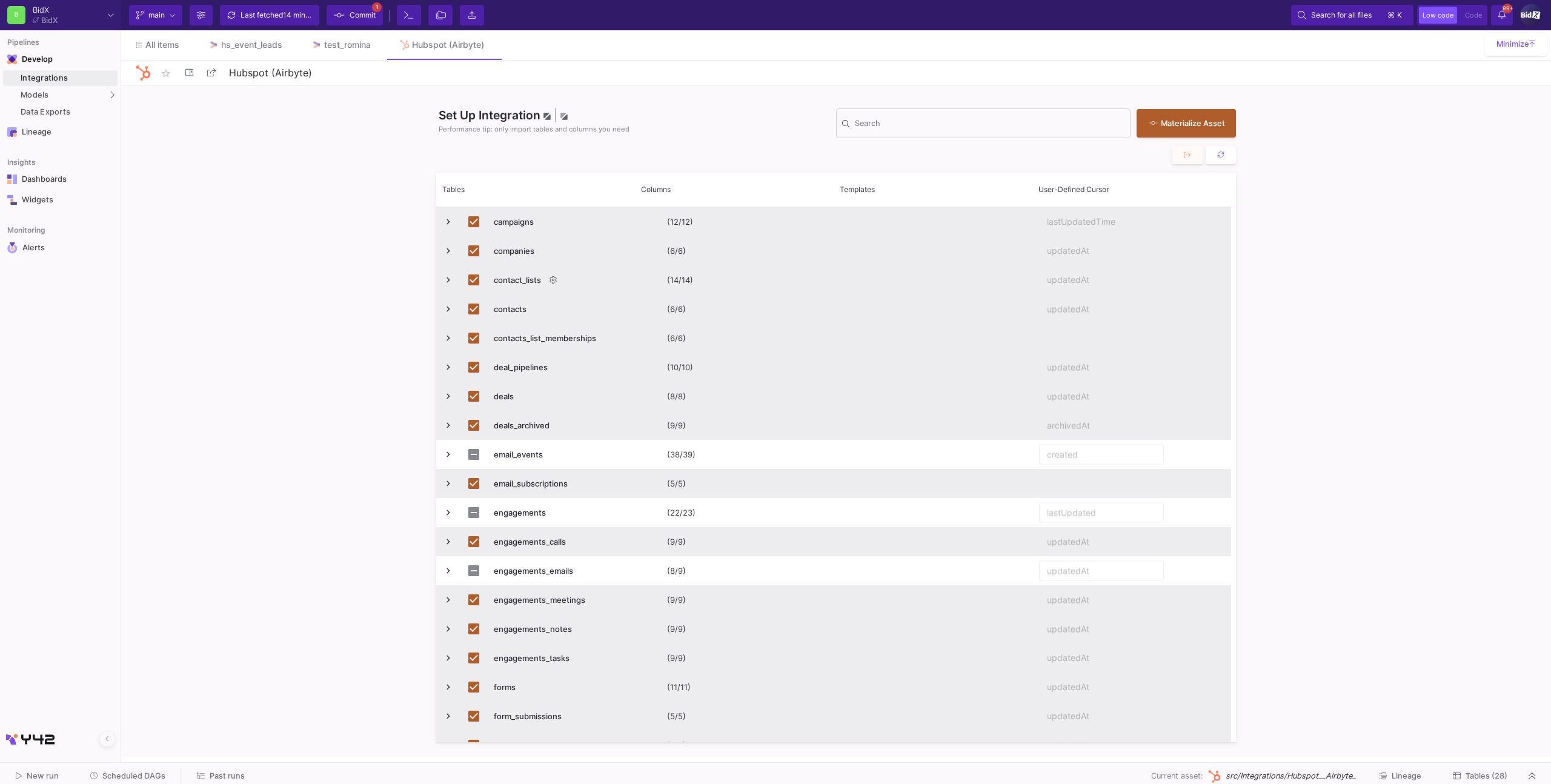
click at [443, 273] on span "Press SPACE to deselect this row." at bounding box center [448, 280] width 11 height 28
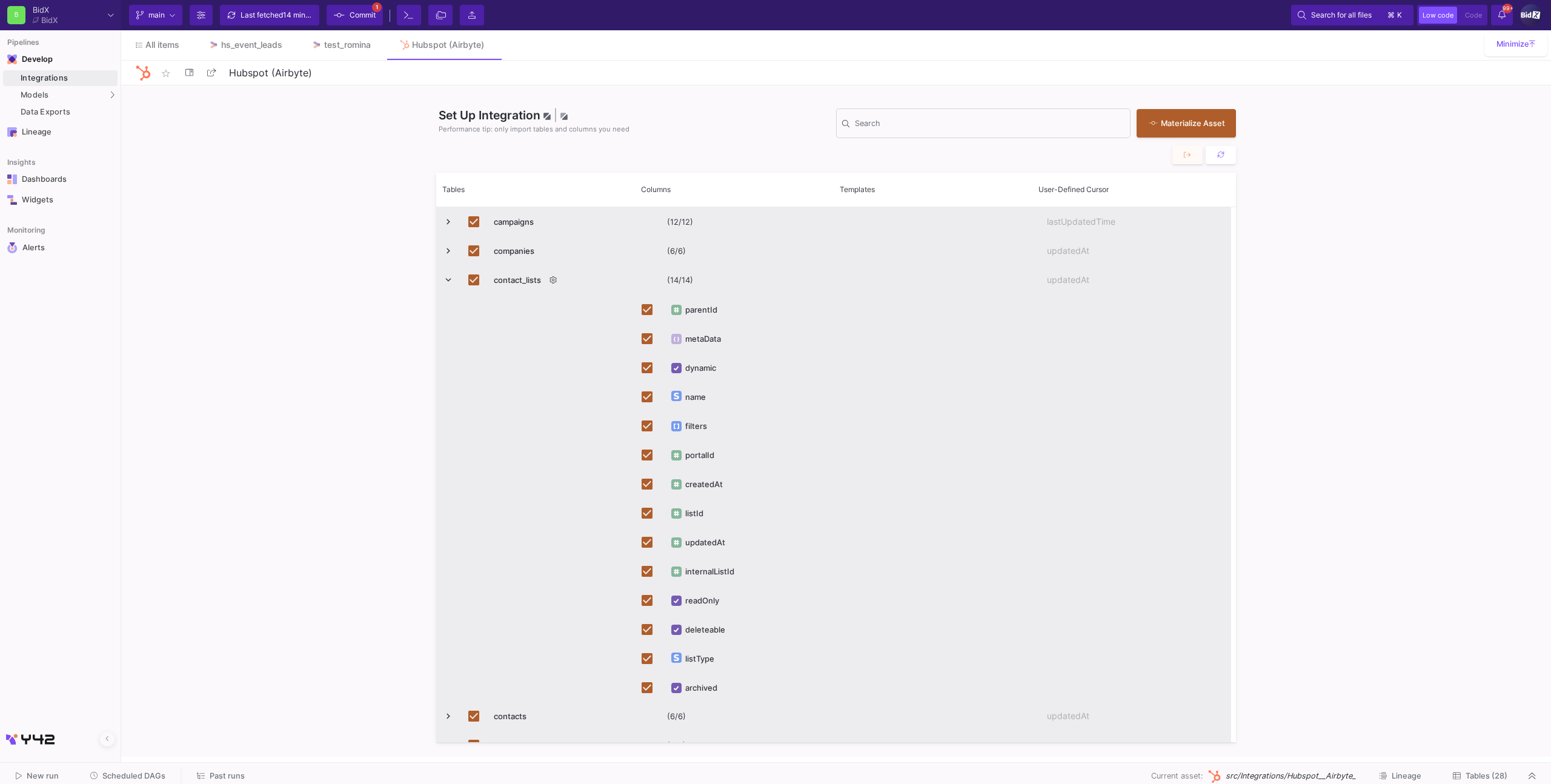
click at [443, 273] on span "Press SPACE to deselect this row." at bounding box center [448, 280] width 11 height 28
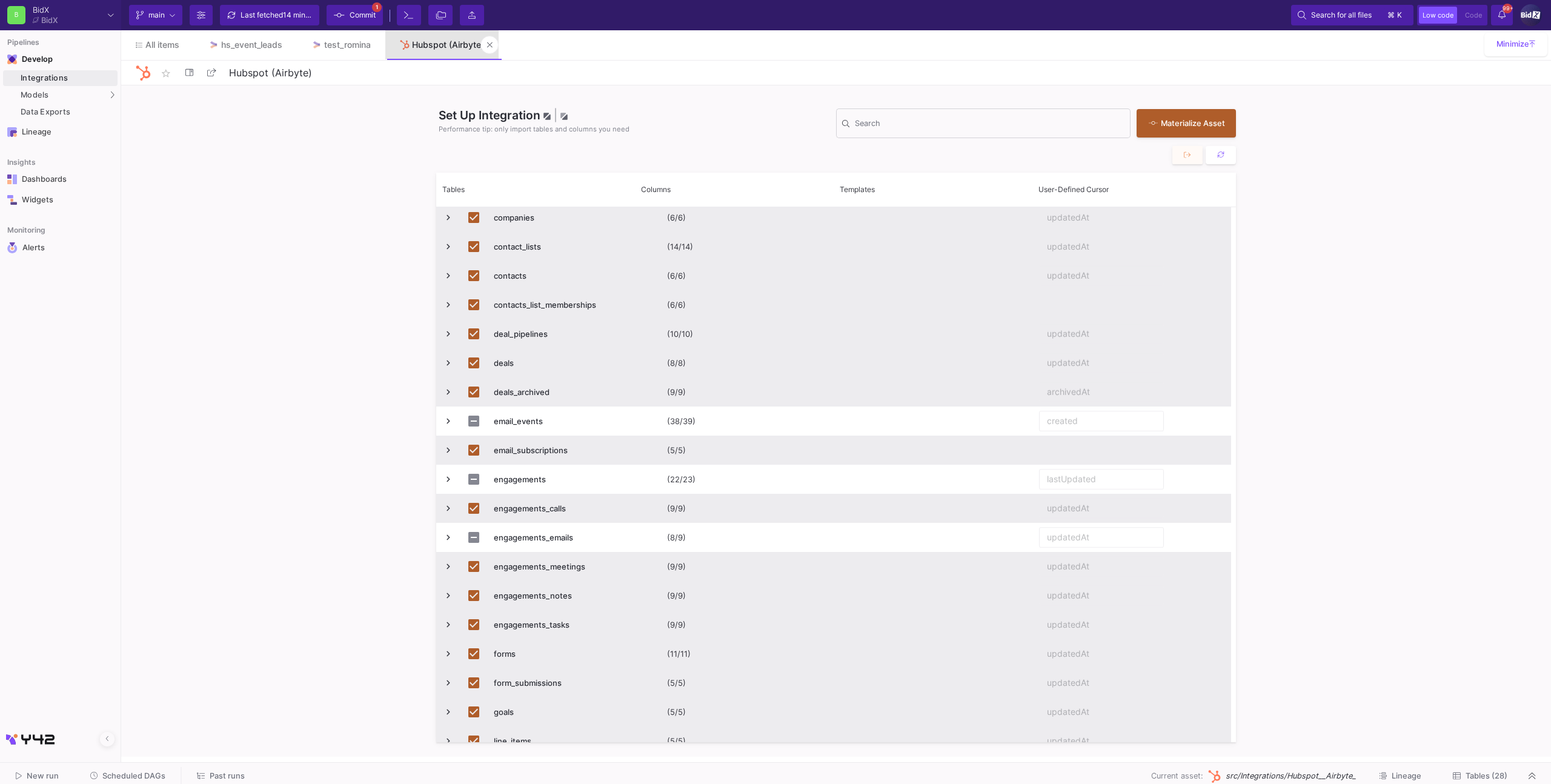
click at [482, 44] on div "Hubspot (Airbyte)" at bounding box center [448, 44] width 73 height 9
click at [488, 42] on button at bounding box center [489, 44] width 18 height 18
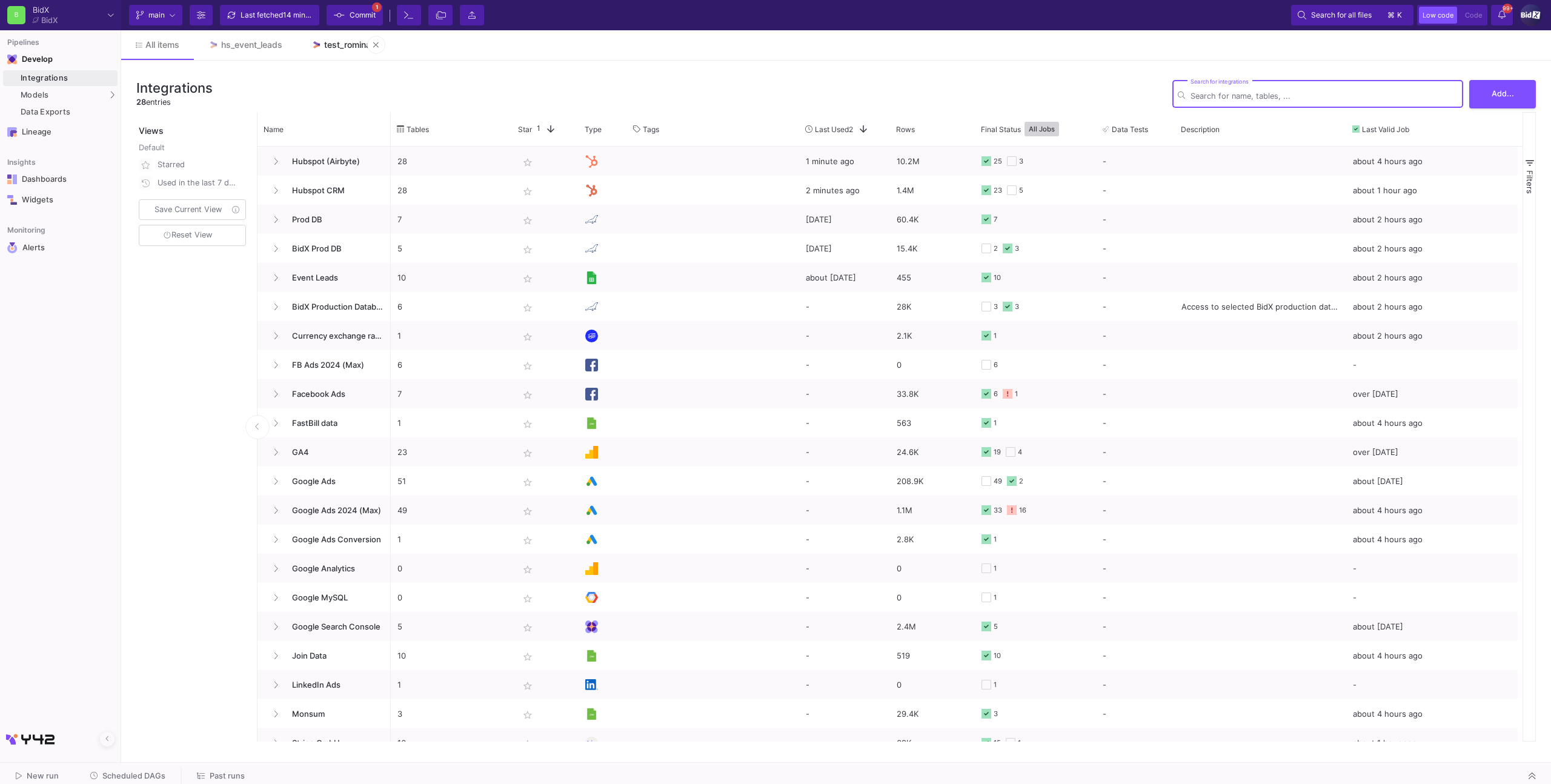
click at [337, 43] on div "test_romina" at bounding box center [347, 44] width 47 height 9
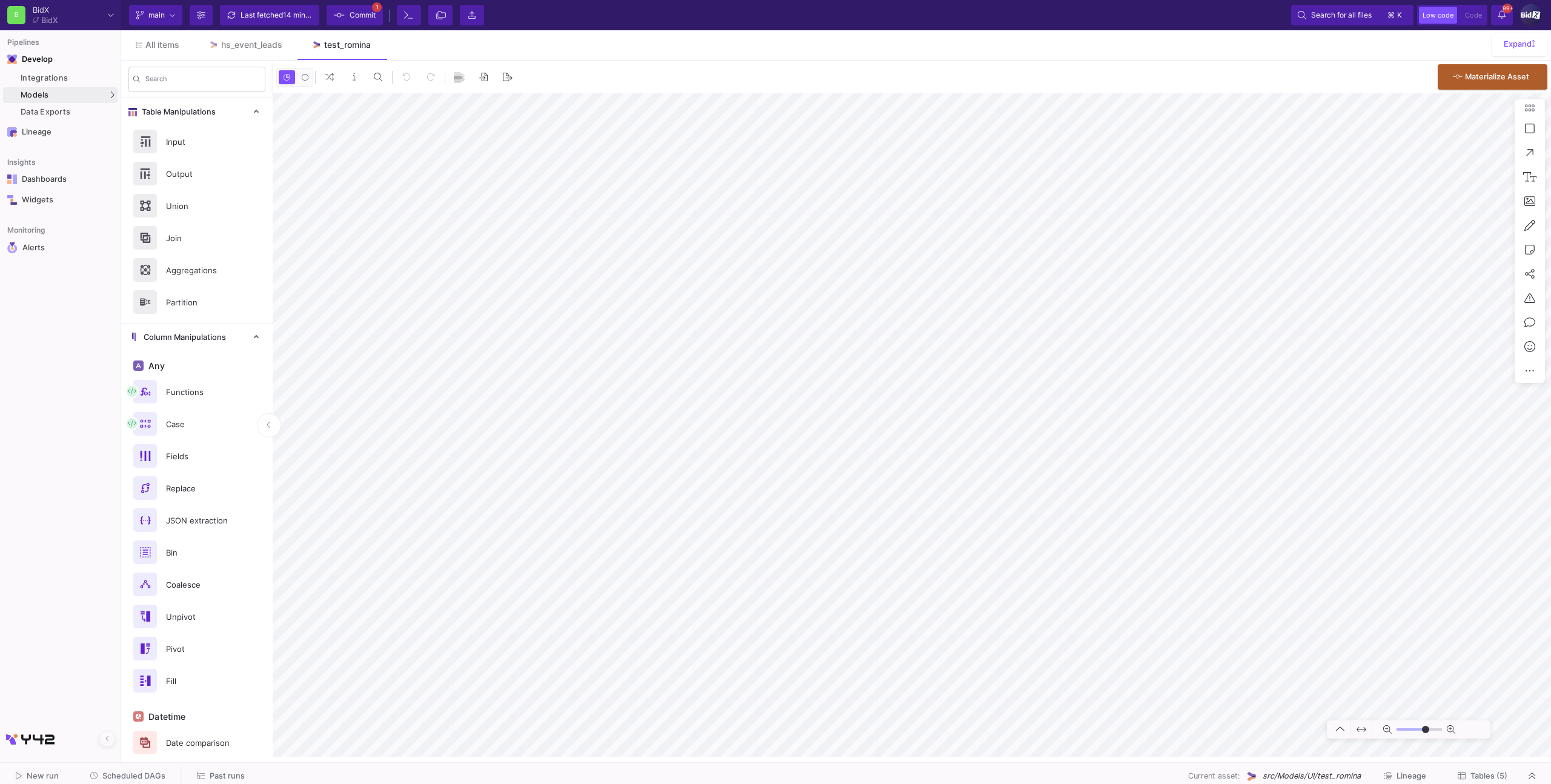
type input "-11"
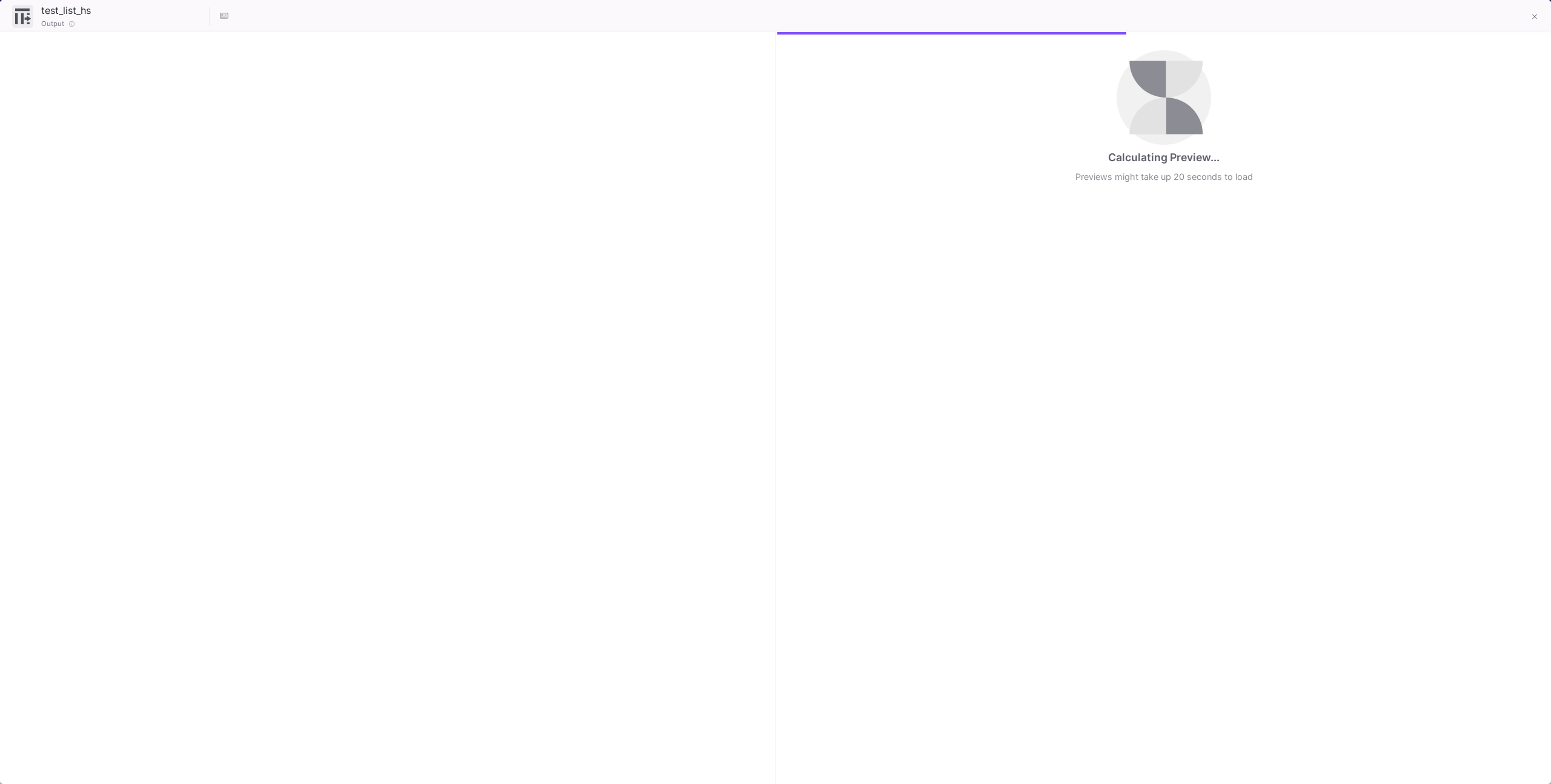
checkbox input "true"
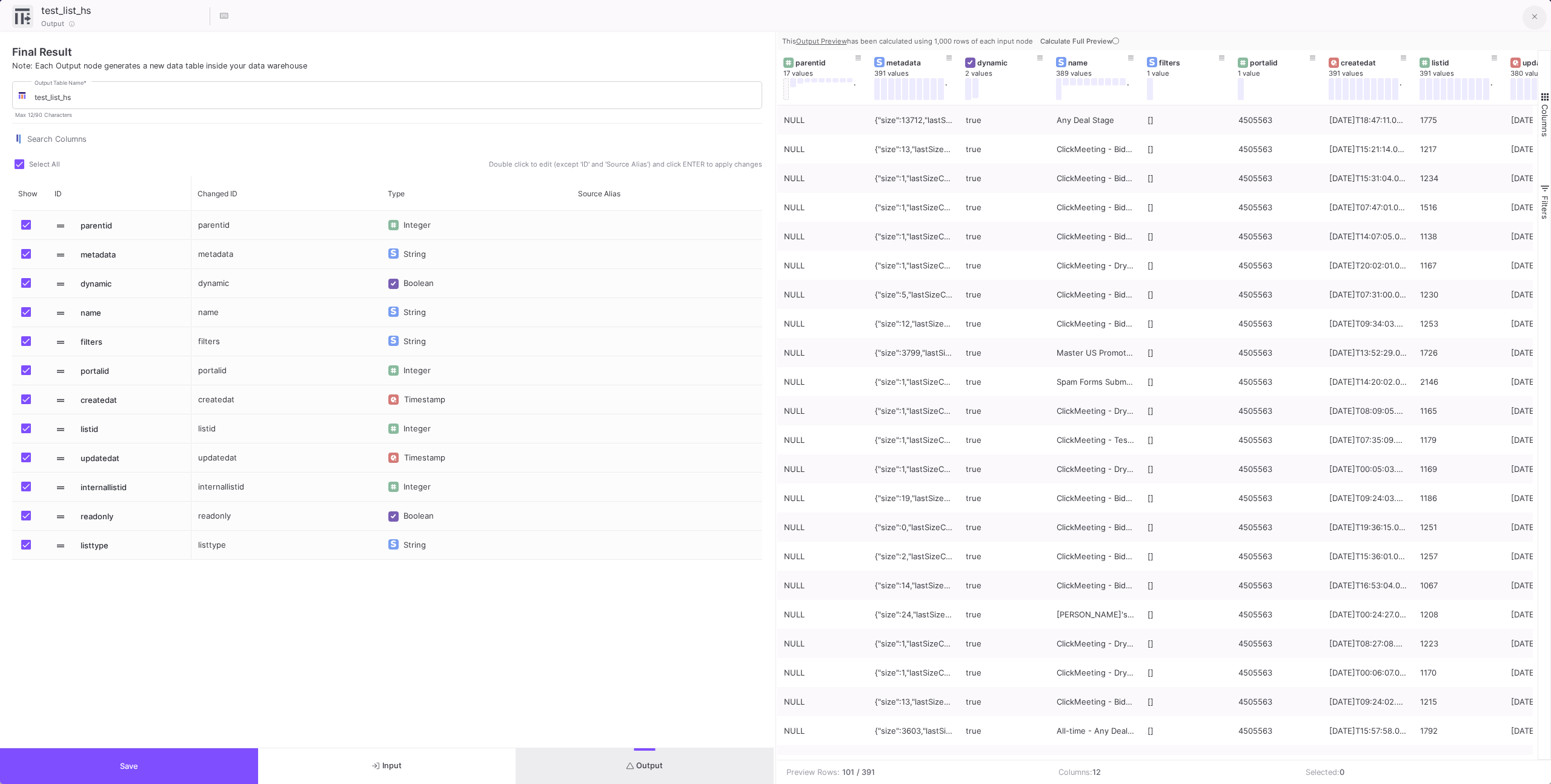
click at [1532, 23] on button at bounding box center [1535, 18] width 24 height 24
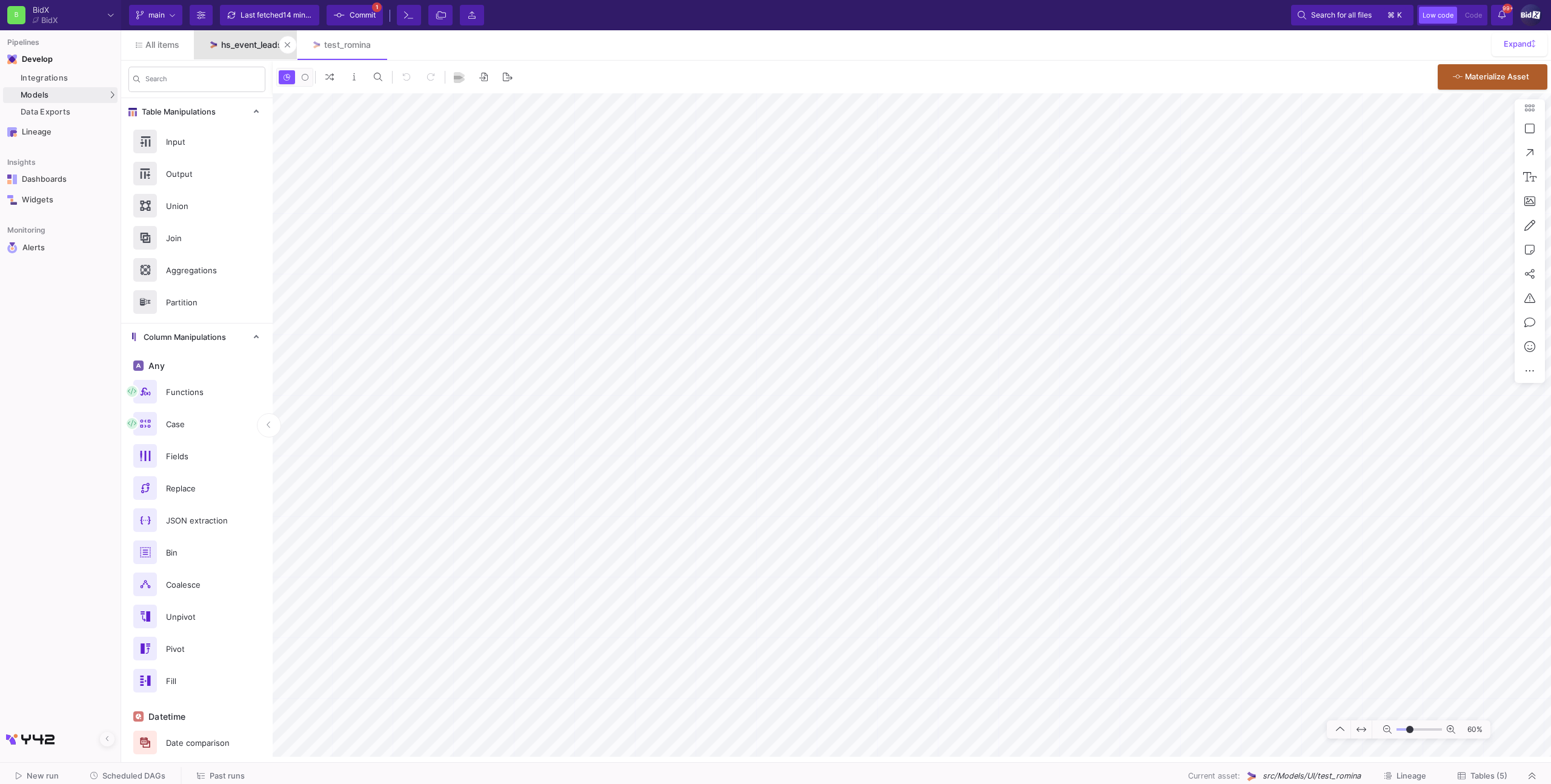
click at [241, 46] on div "hs_event_leads" at bounding box center [251, 44] width 61 height 9
type input "0"
click at [327, 43] on div "test_romina" at bounding box center [347, 44] width 47 height 9
type input "-11"
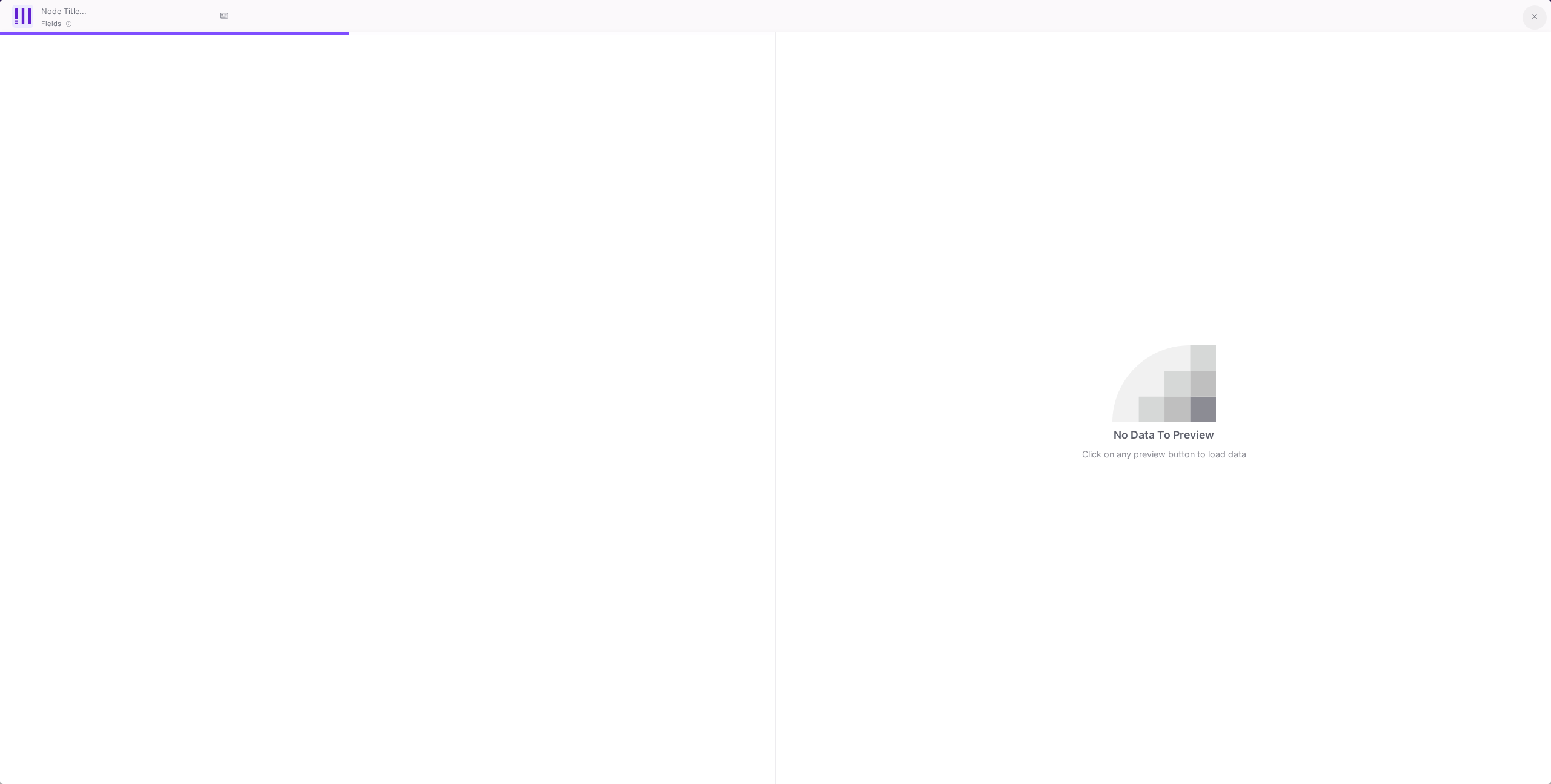
click at [1539, 20] on button at bounding box center [1535, 18] width 24 height 24
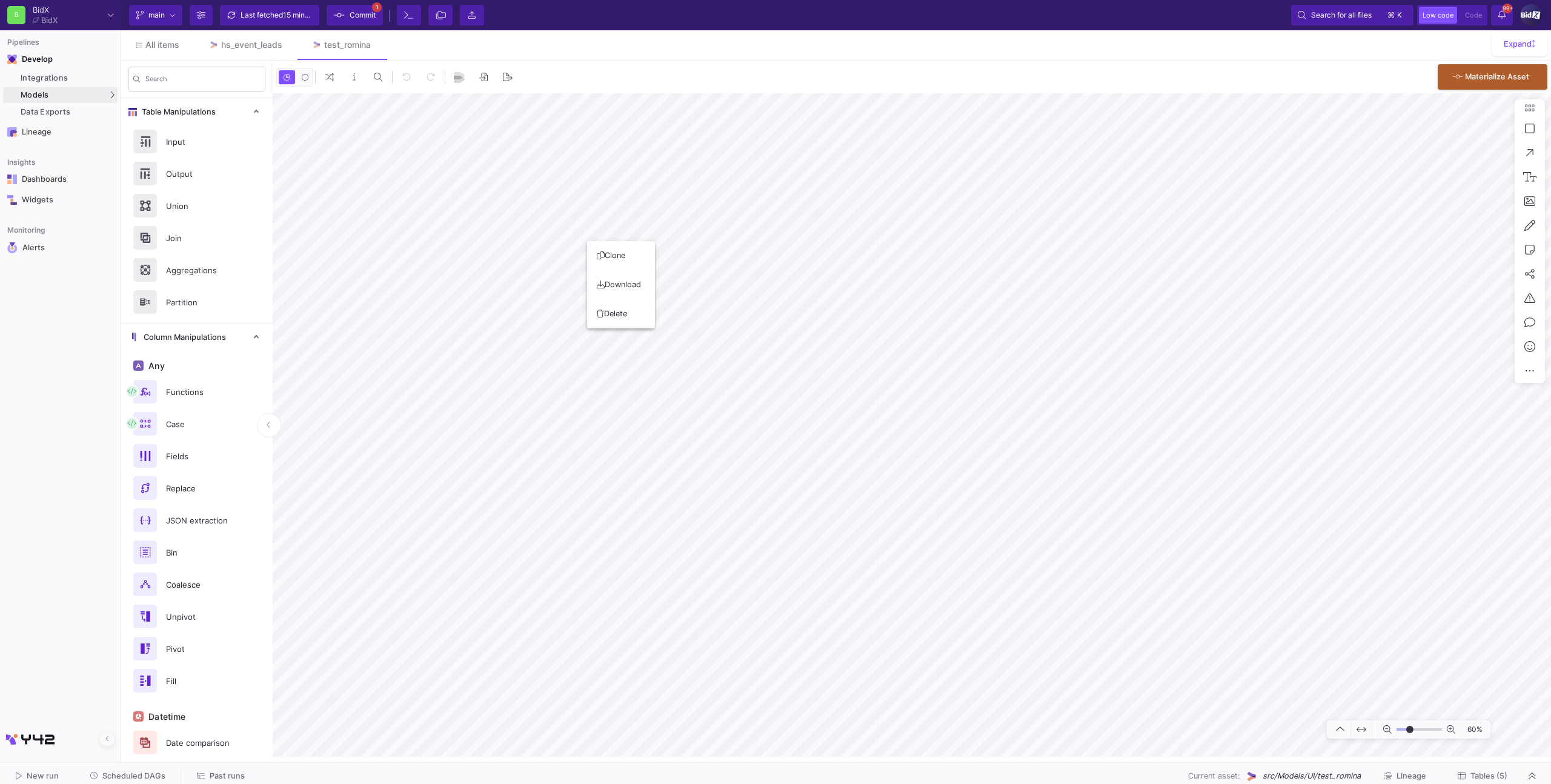
click at [553, 276] on div at bounding box center [775, 392] width 1551 height 784
click at [537, 274] on div at bounding box center [775, 392] width 1551 height 784
click at [256, 51] on link "hs_event_leads" at bounding box center [245, 44] width 103 height 29
type input "-1"
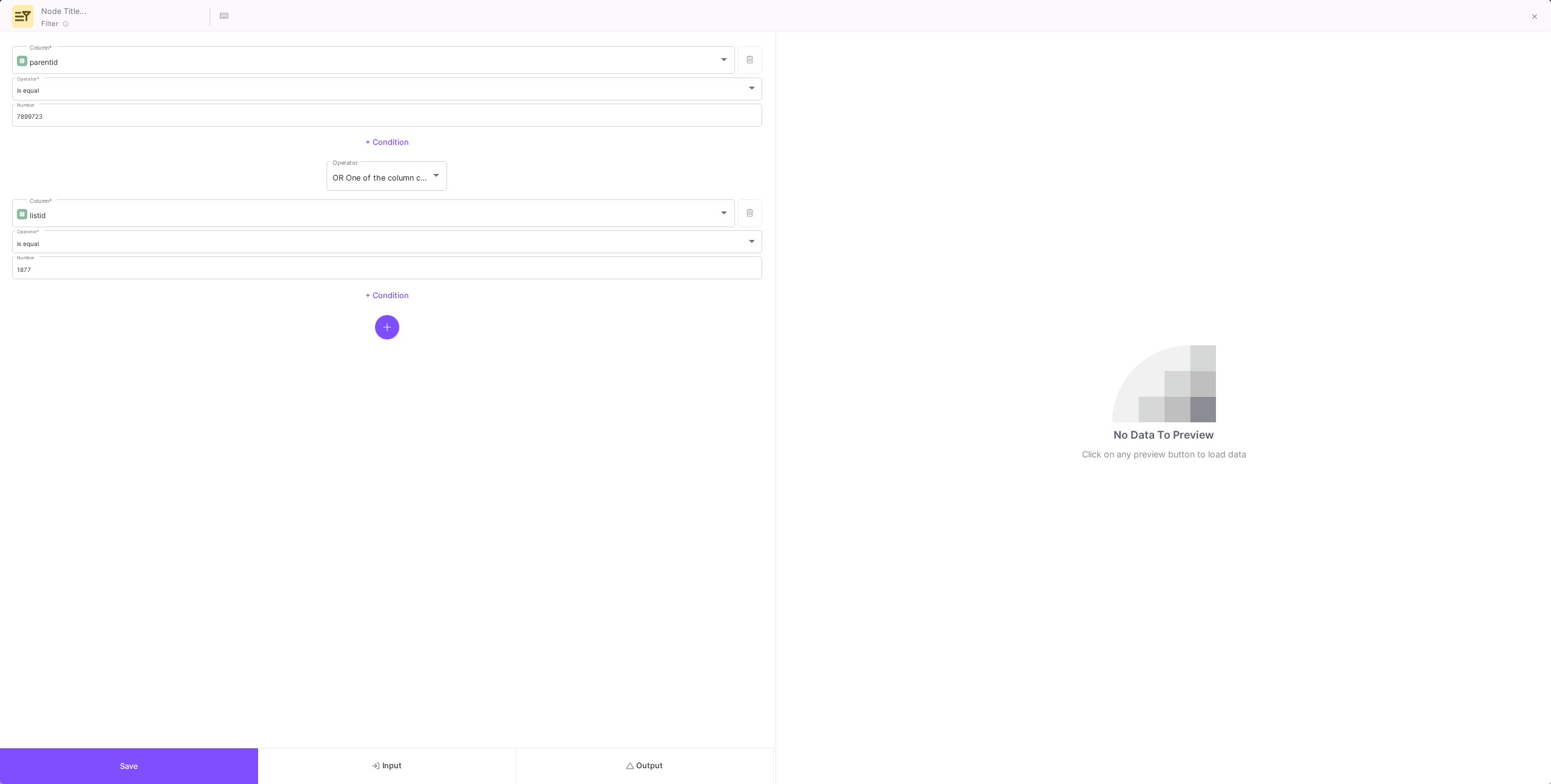
click at [626, 753] on button "Output" at bounding box center [645, 766] width 258 height 36
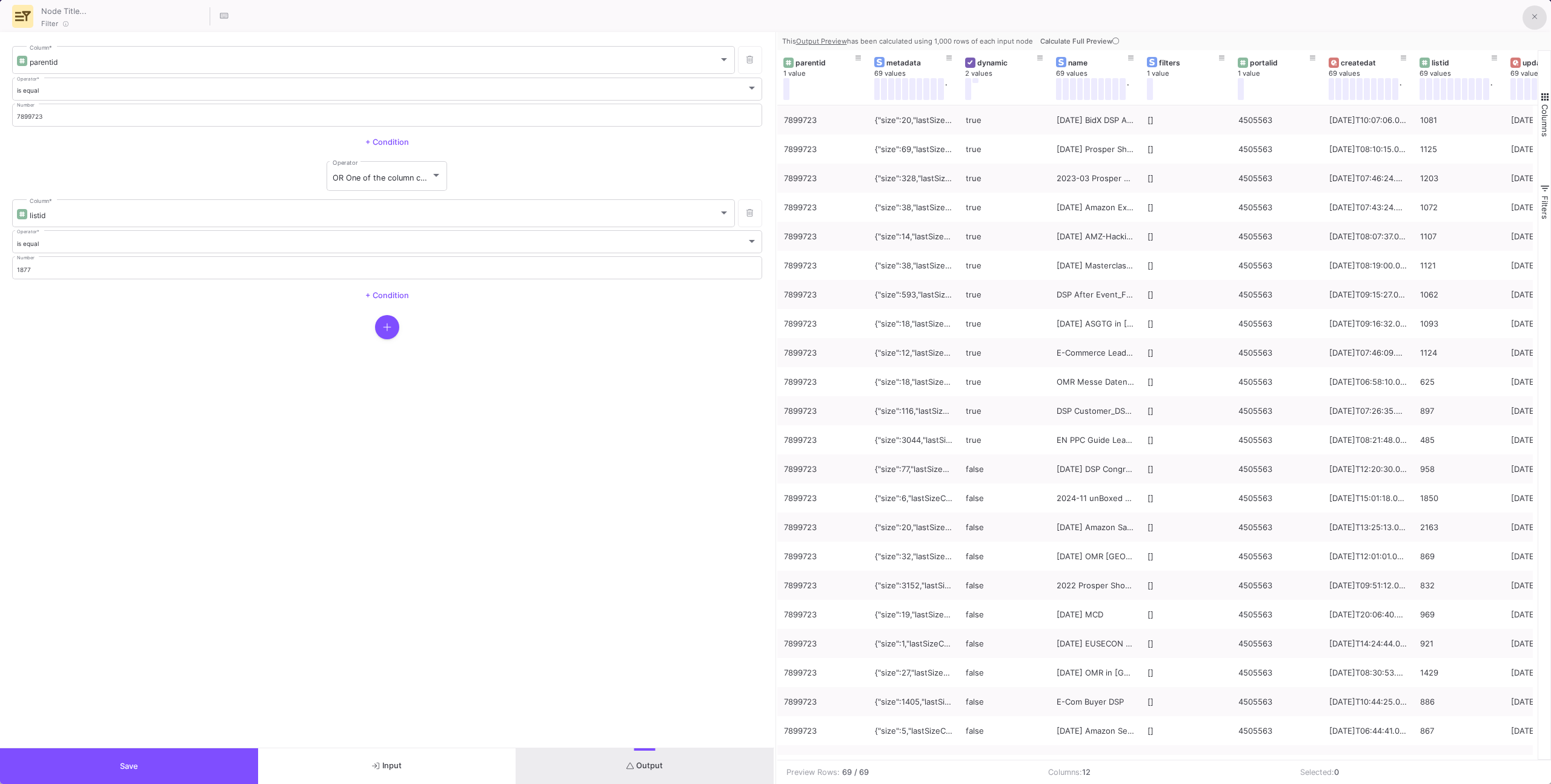
click at [1535, 19] on icon at bounding box center [1535, 17] width 6 height 8
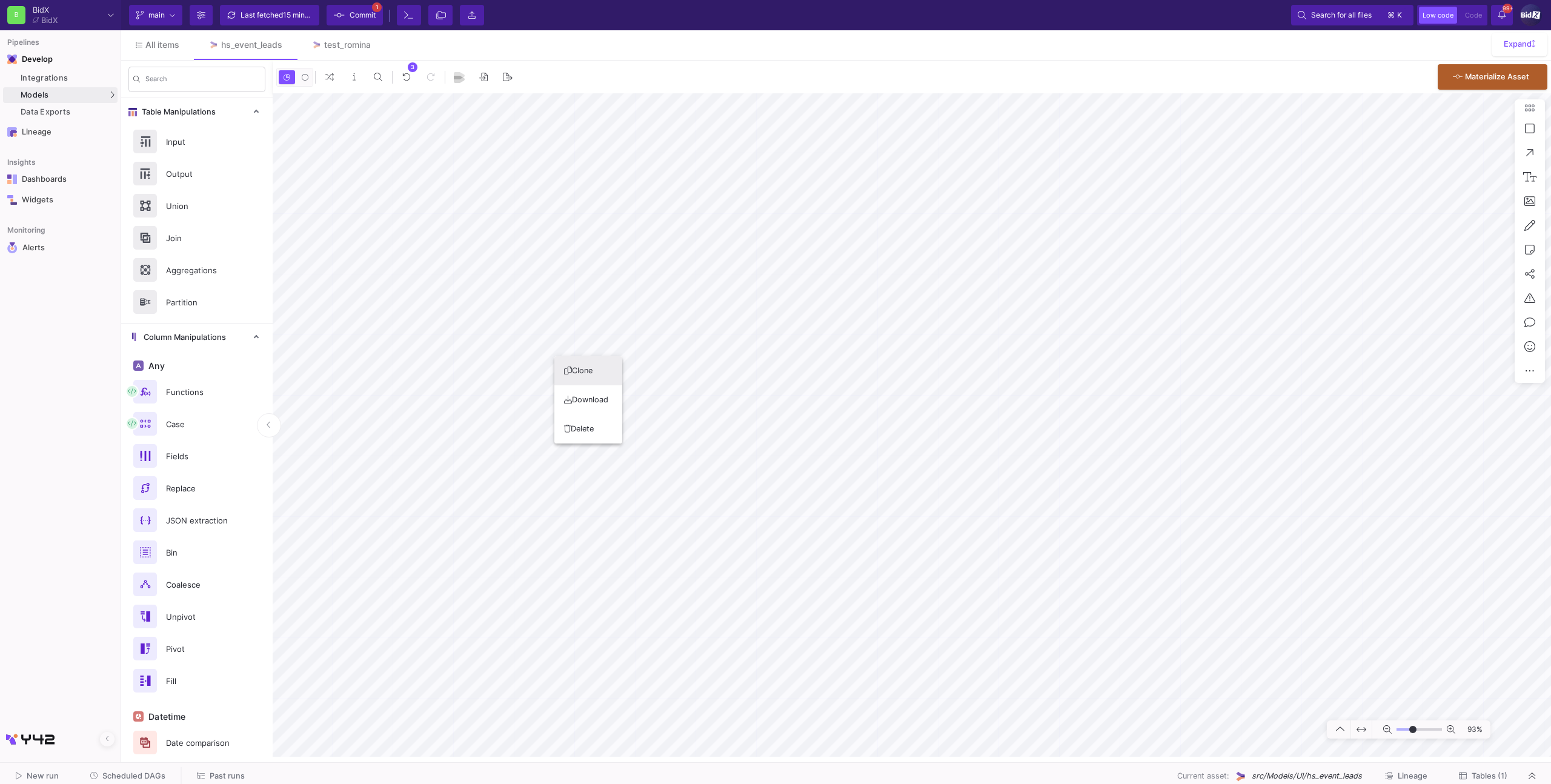
click at [579, 371] on button "Clone" at bounding box center [589, 370] width 68 height 29
click at [340, 45] on div "test_romina" at bounding box center [347, 44] width 47 height 9
type input "-11"
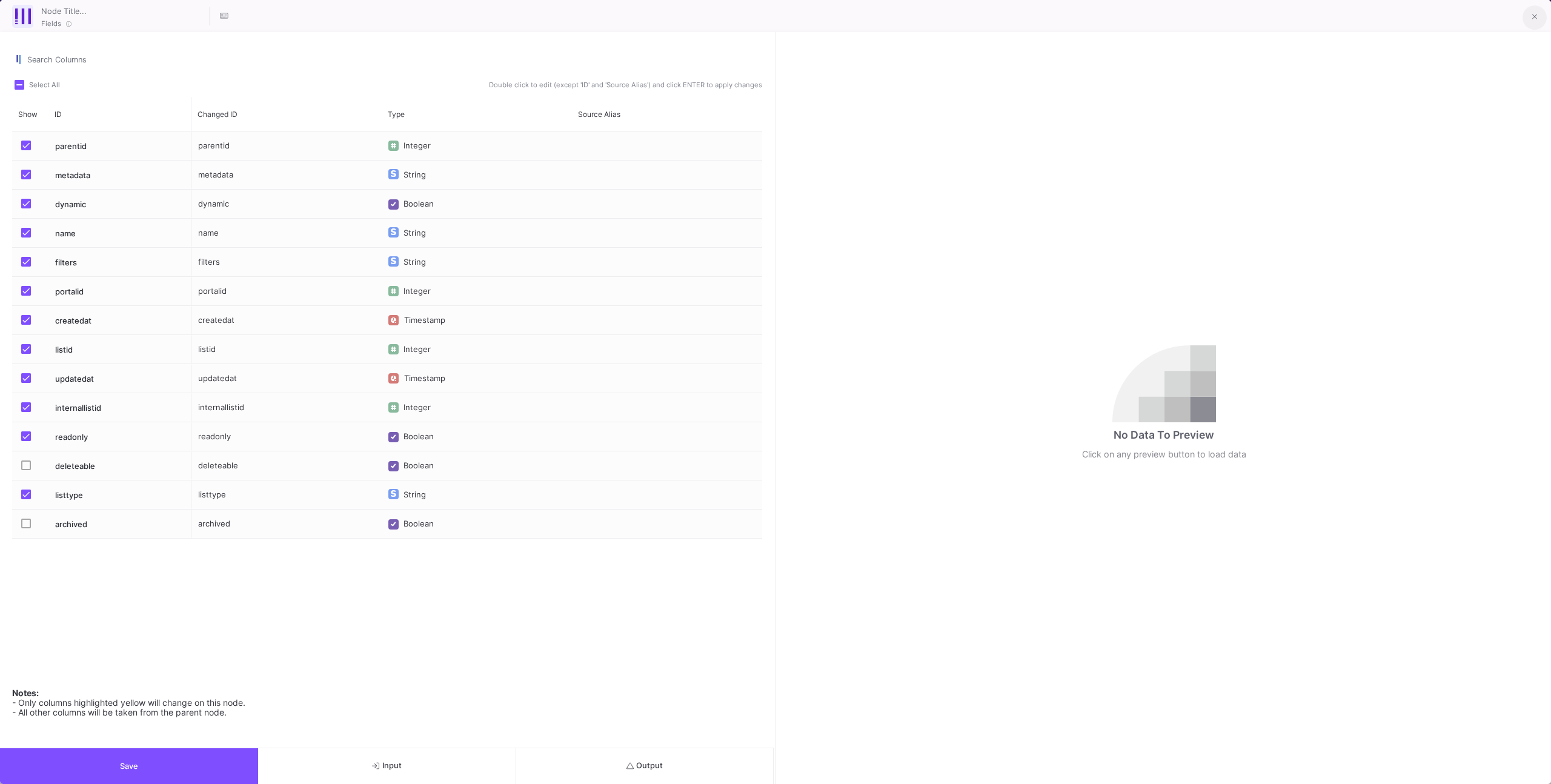
click at [1530, 26] on button at bounding box center [1535, 18] width 24 height 24
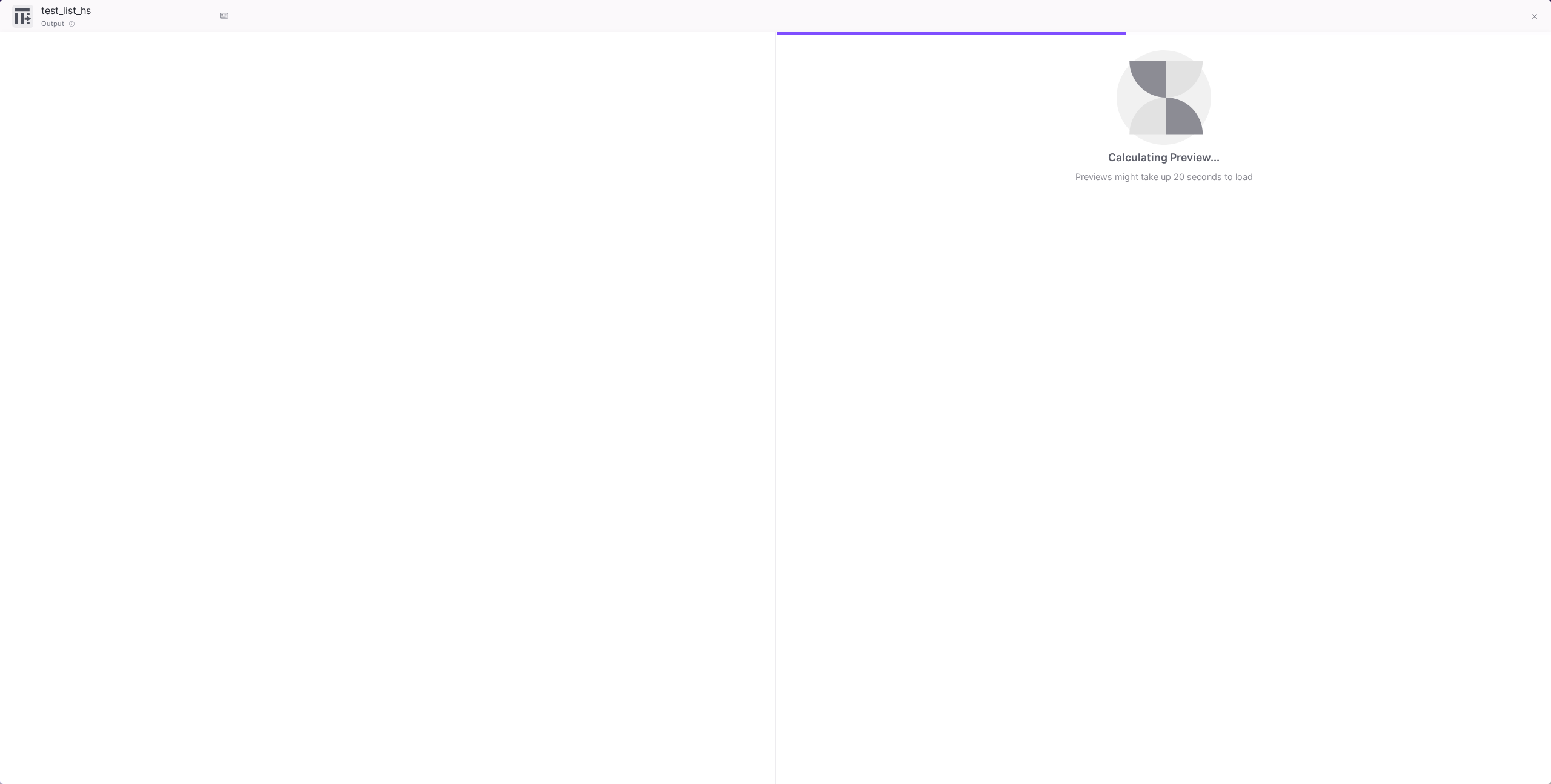
checkbox input "true"
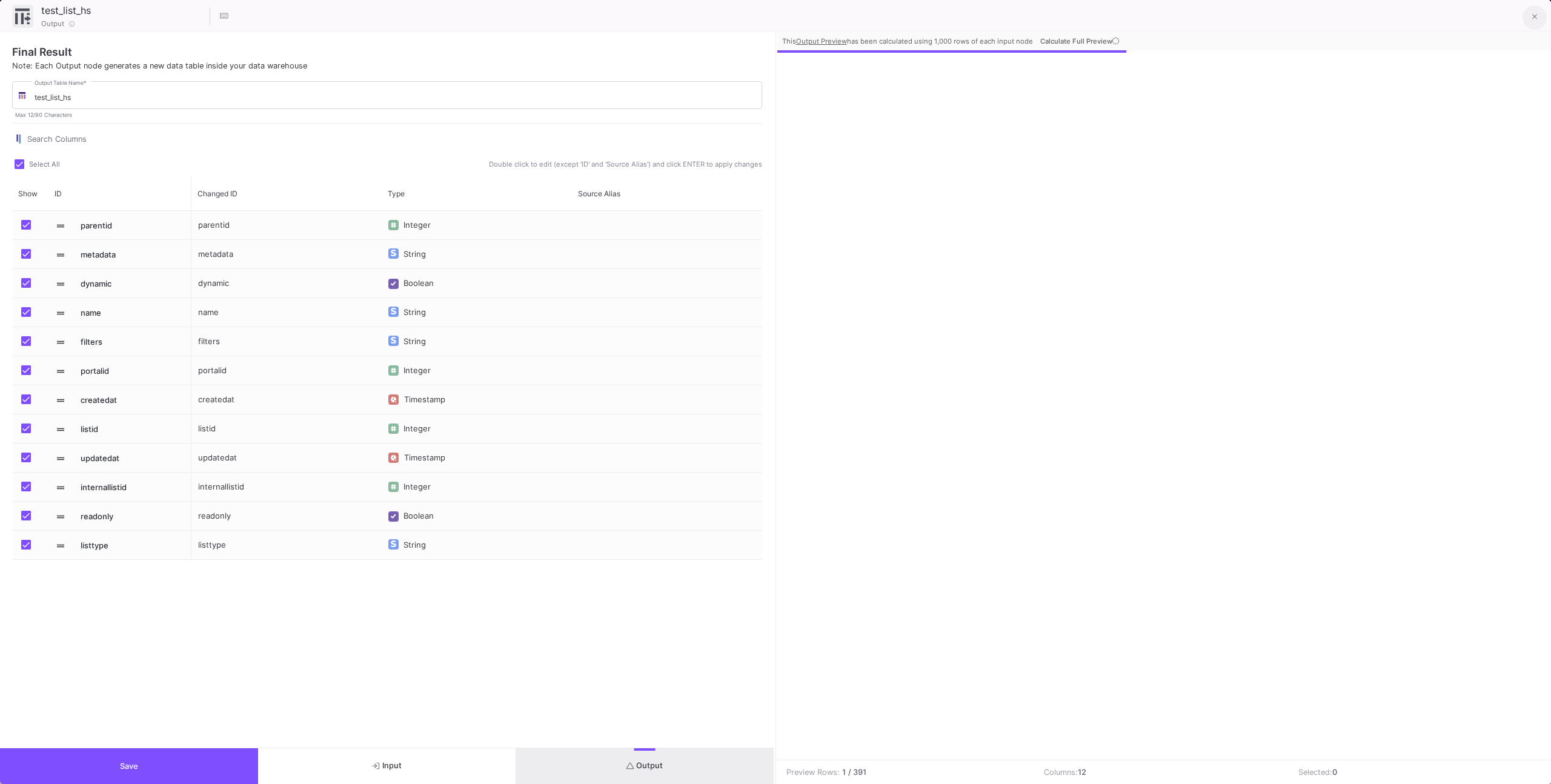
click at [1539, 16] on button at bounding box center [1535, 18] width 24 height 24
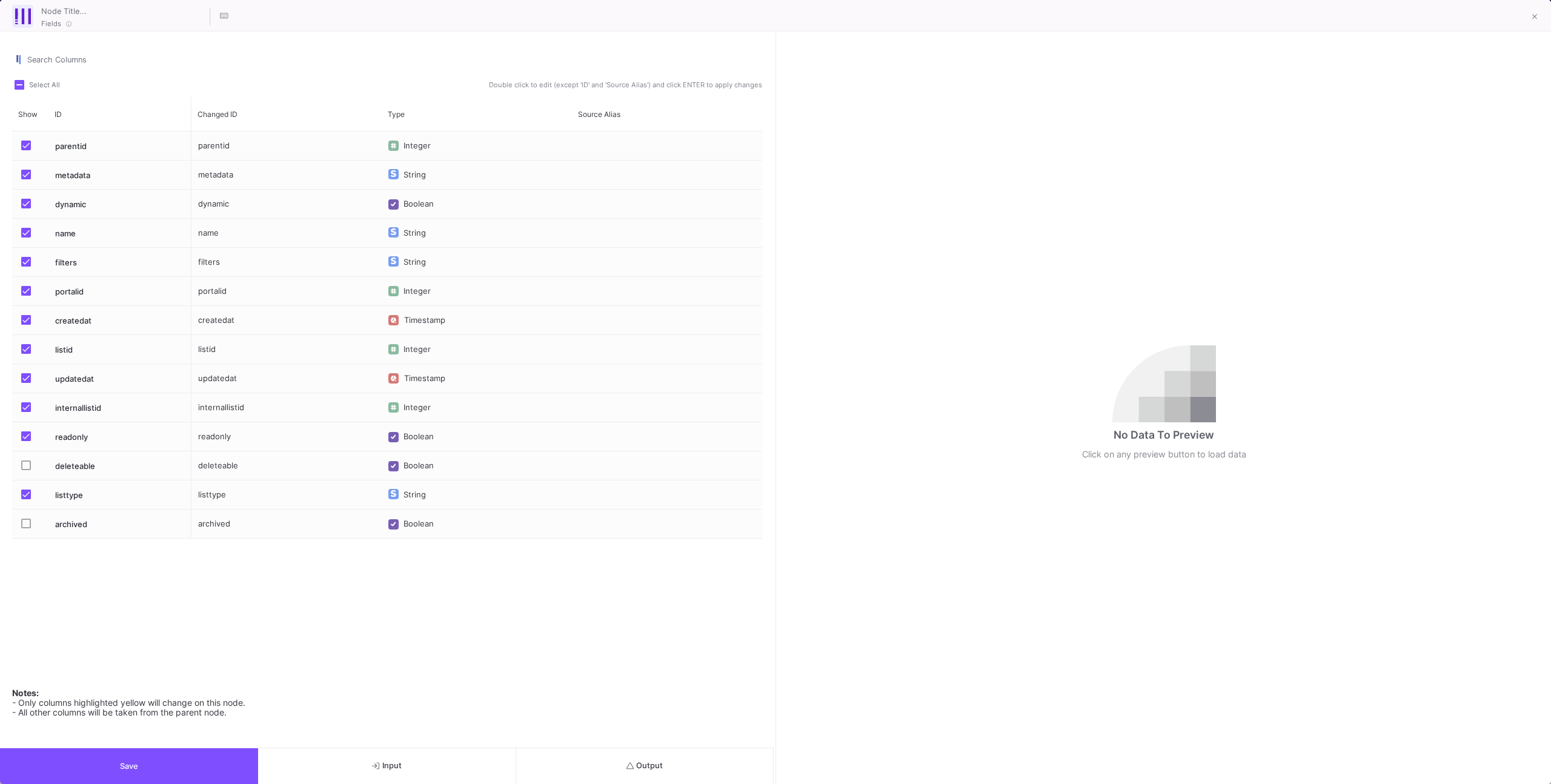
drag, startPoint x: 1531, startPoint y: 18, endPoint x: 1479, endPoint y: 24, distance: 52.3
click at [1531, 18] on button at bounding box center [1535, 18] width 24 height 24
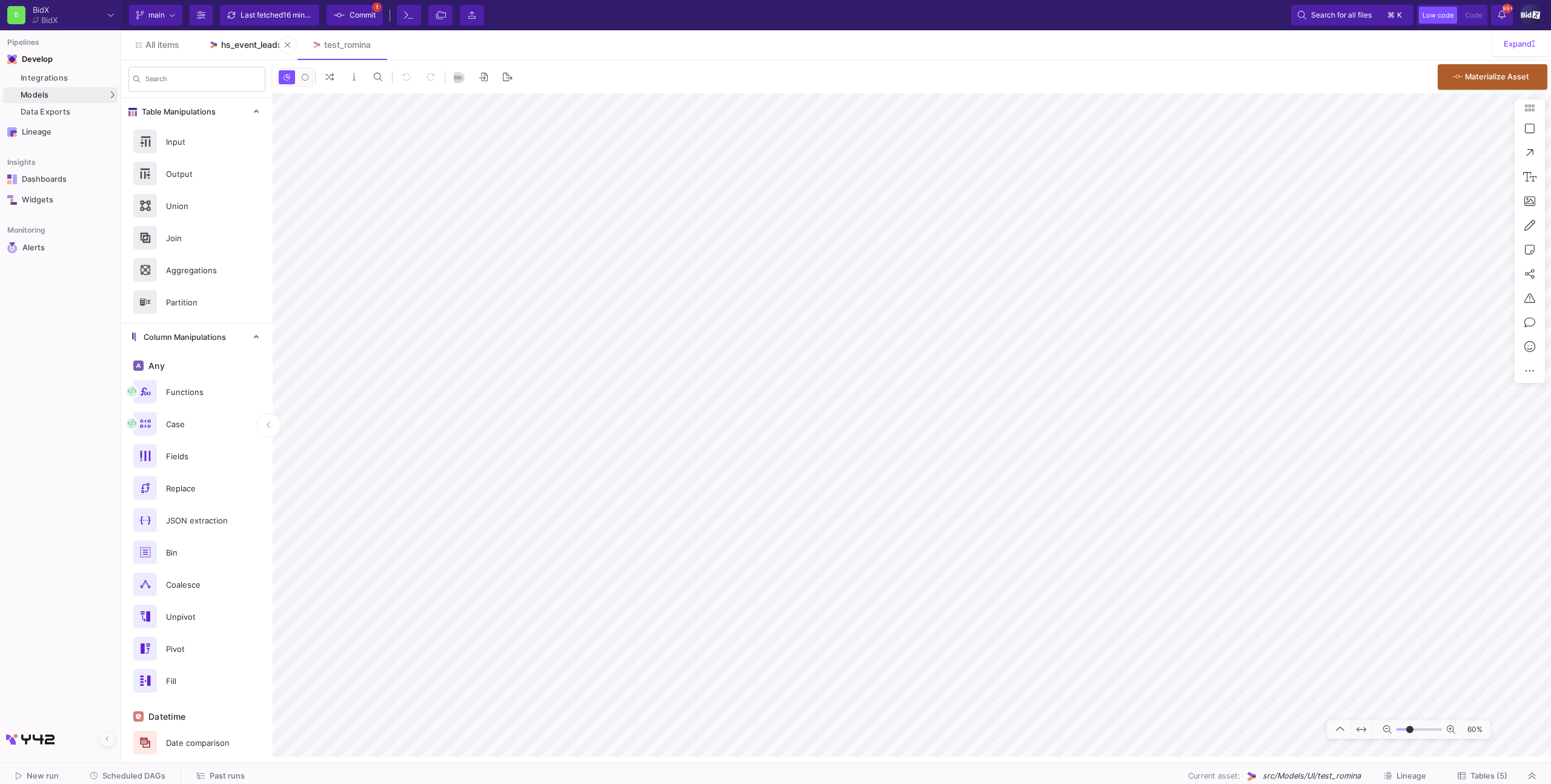
click at [240, 50] on link "hs_event_leads" at bounding box center [245, 44] width 103 height 29
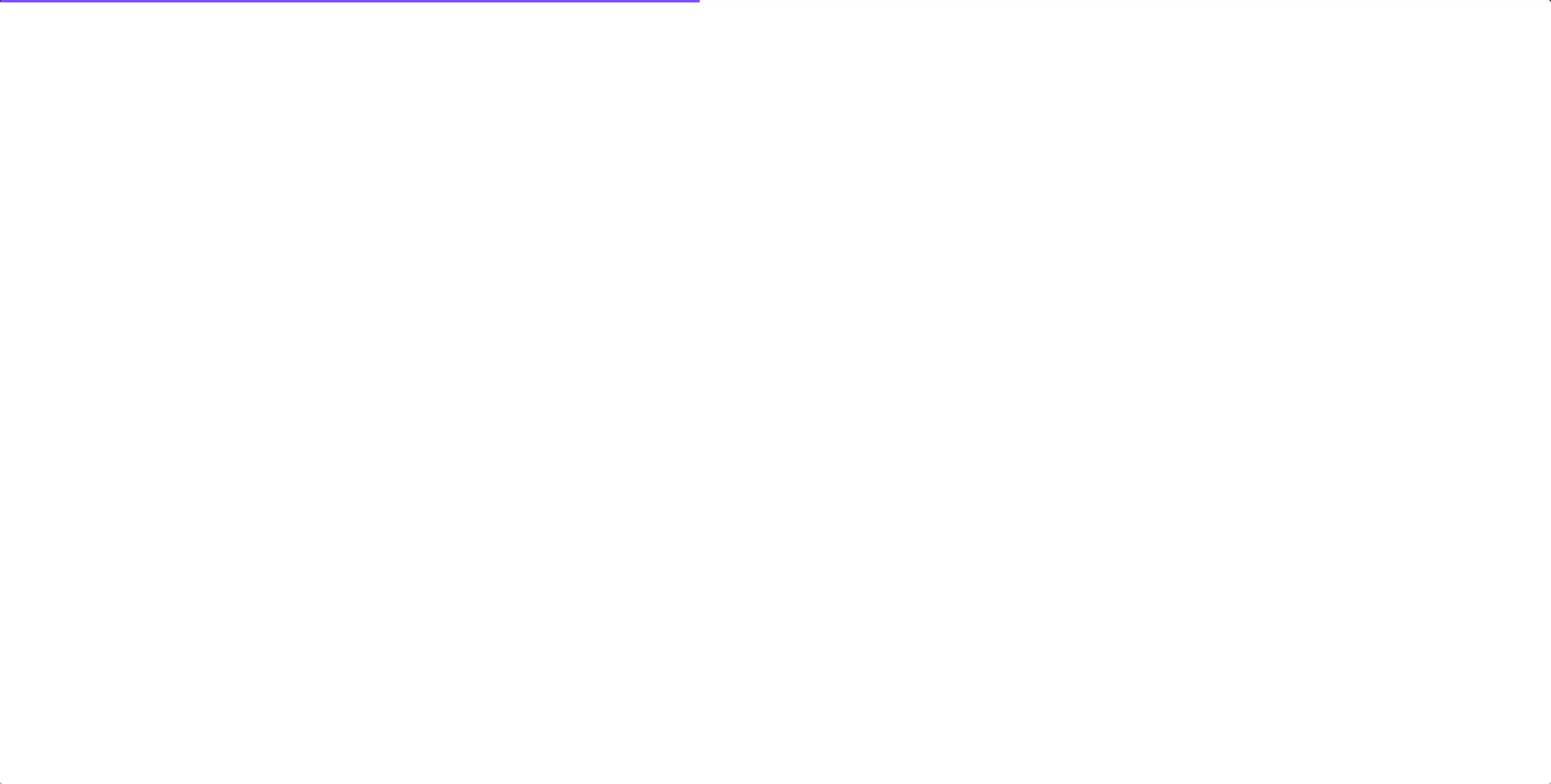
type input "15"
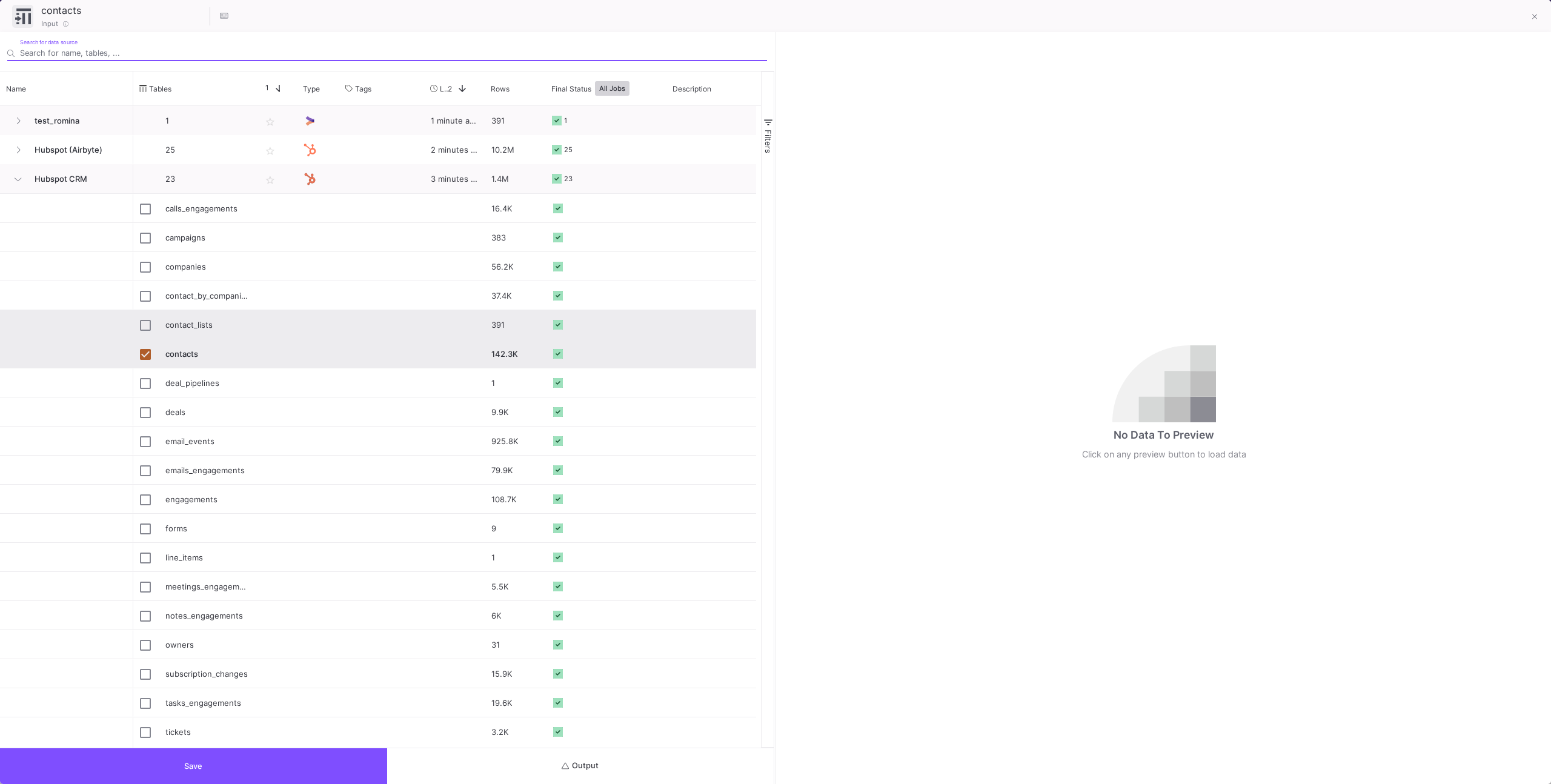
click at [204, 326] on div "contact_lists" at bounding box center [207, 325] width 83 height 28
type input "contact_lists"
checkbox input "true"
checkbox input "false"
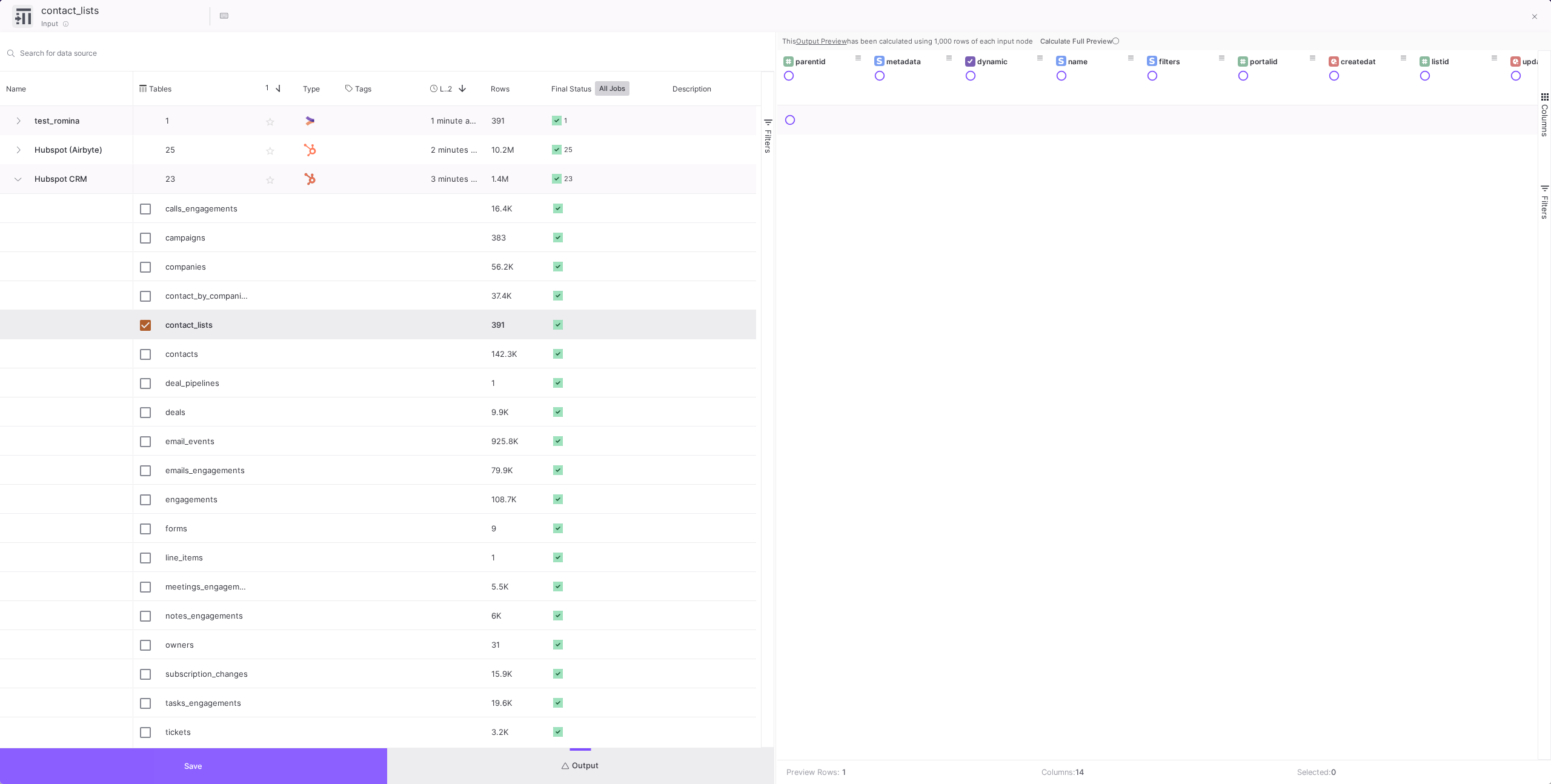
drag, startPoint x: 349, startPoint y: 770, endPoint x: 359, endPoint y: 757, distance: 16.4
click at [349, 770] on button "Save" at bounding box center [193, 766] width 387 height 36
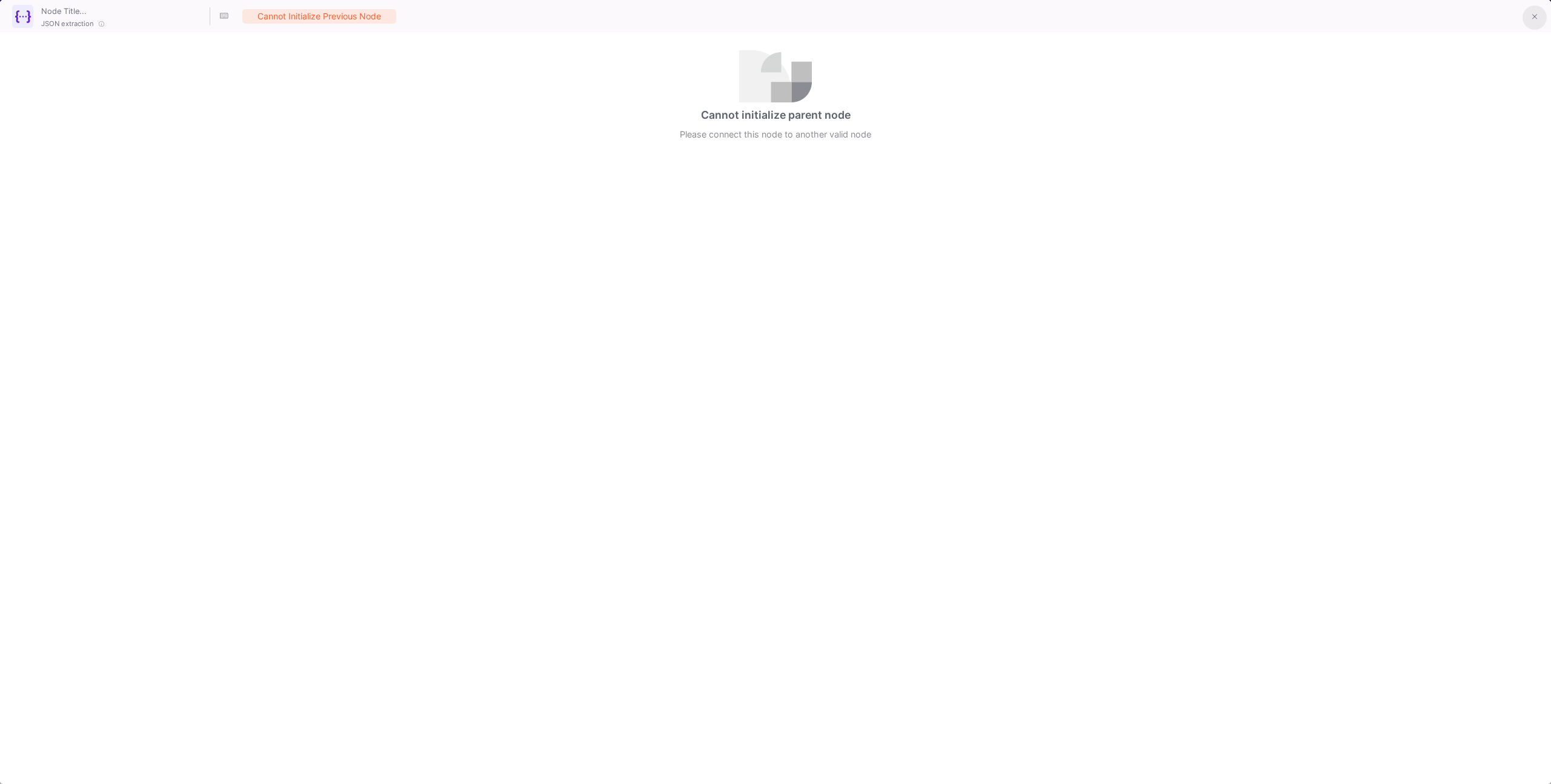
drag, startPoint x: 1539, startPoint y: 23, endPoint x: 1462, endPoint y: 37, distance: 78.3
click at [1538, 23] on button at bounding box center [1535, 18] width 24 height 24
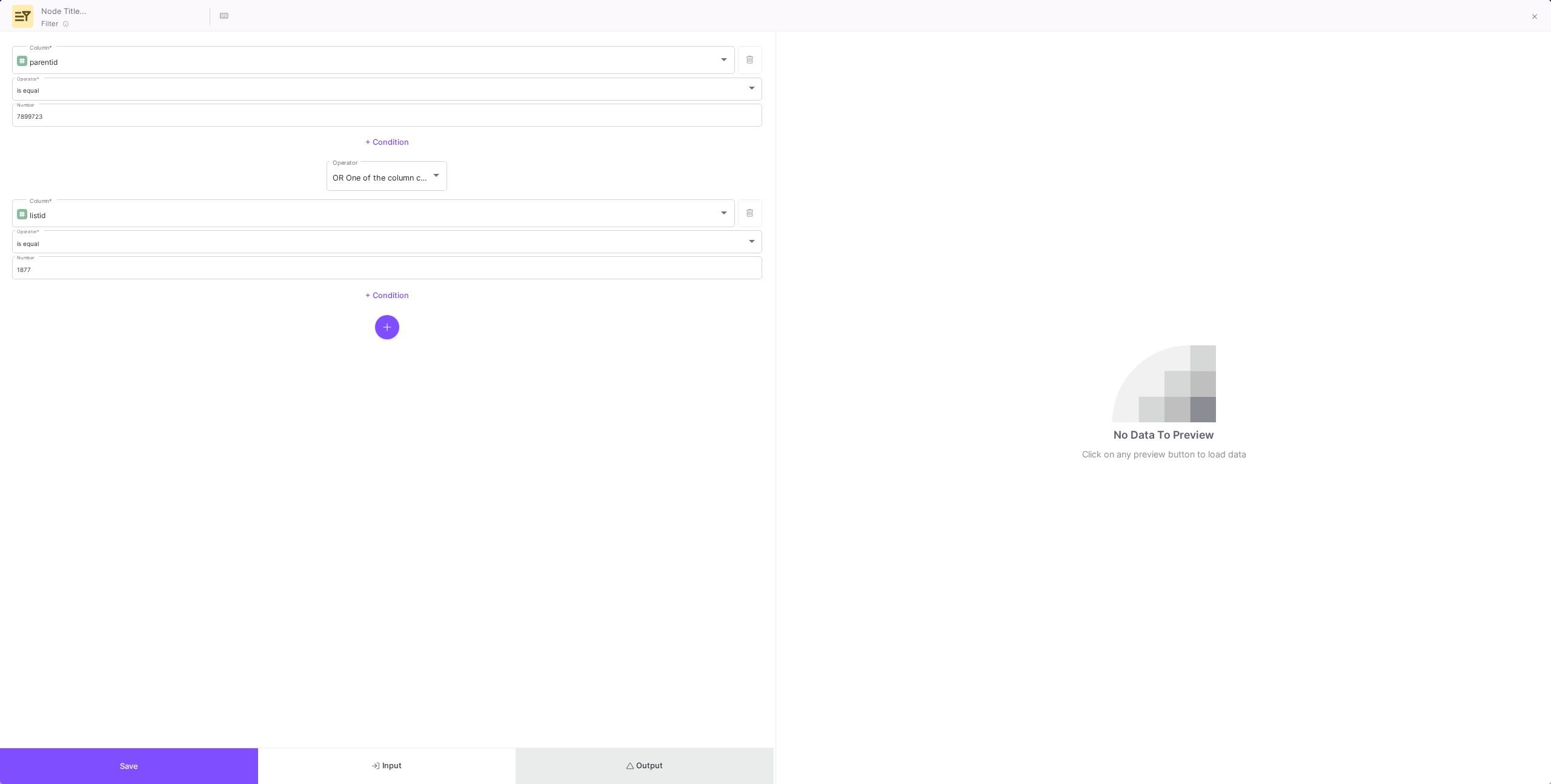
click at [683, 759] on button "Output" at bounding box center [645, 766] width 258 height 36
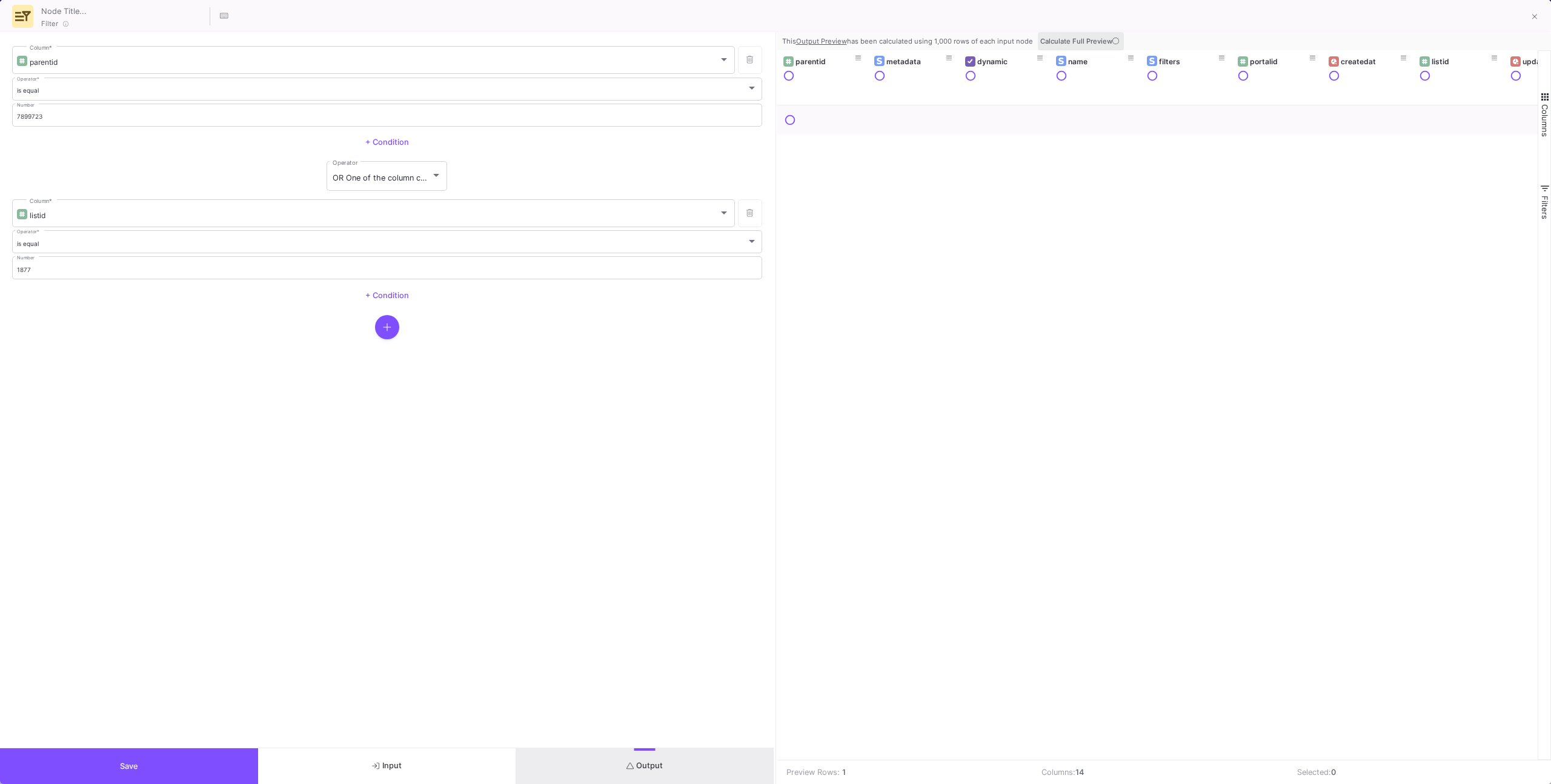
click at [1112, 38] on icon at bounding box center [1115, 40] width 7 height 7
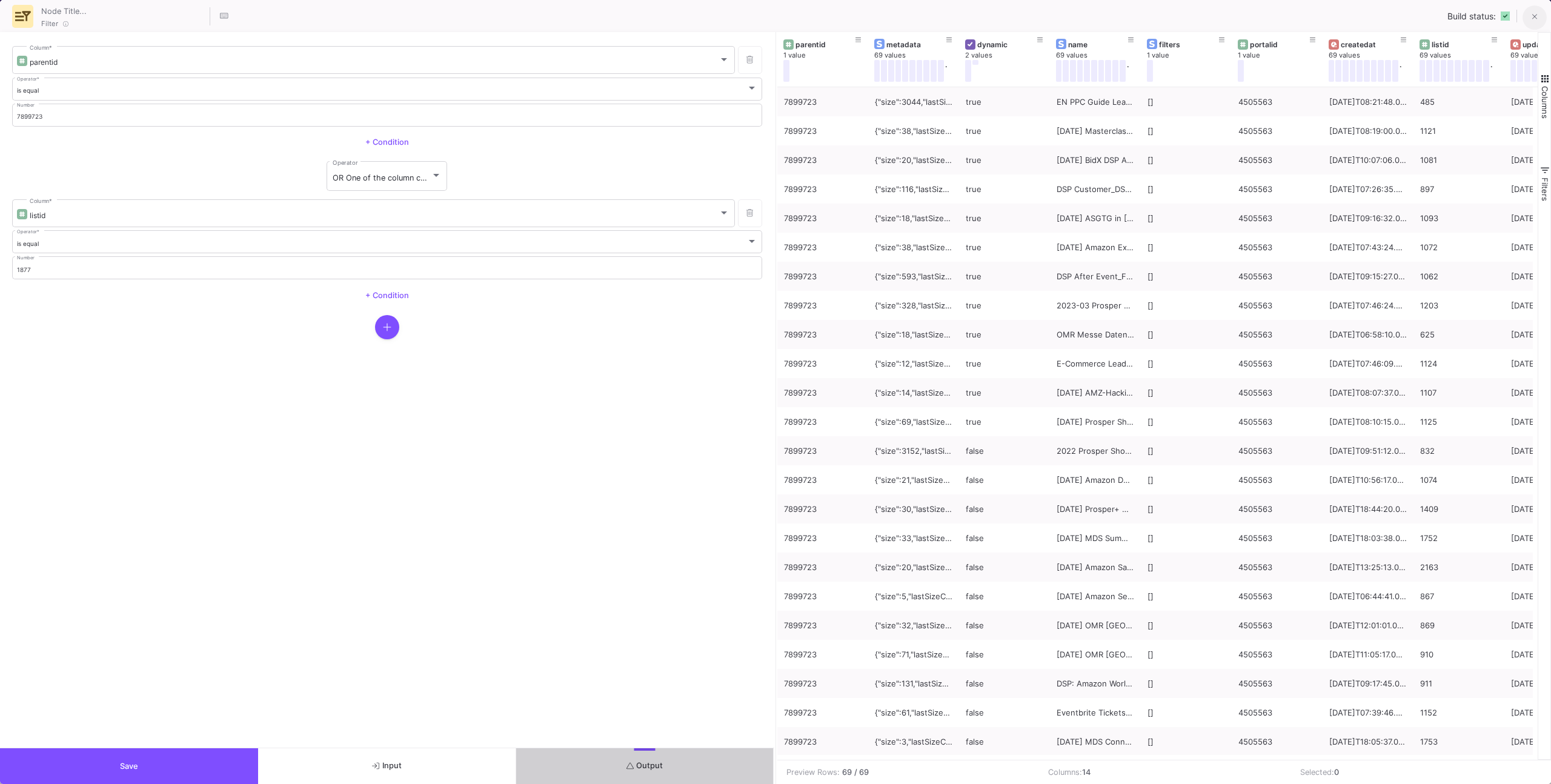
click at [1536, 12] on fa-icon at bounding box center [1535, 17] width 6 height 10
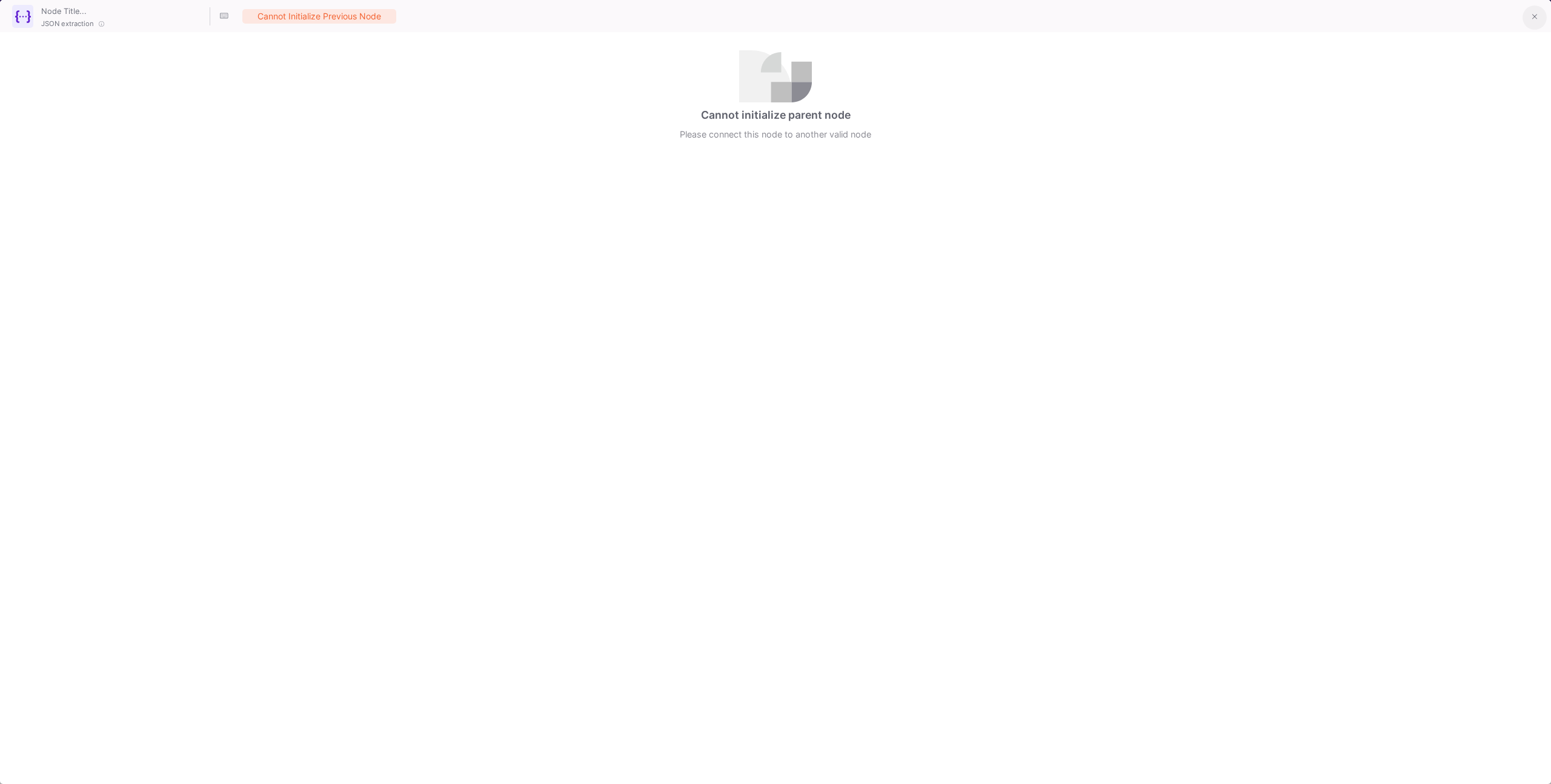
drag, startPoint x: 1532, startPoint y: 22, endPoint x: 1522, endPoint y: 24, distance: 10.2
click at [1532, 22] on fa-icon at bounding box center [1535, 17] width 6 height 10
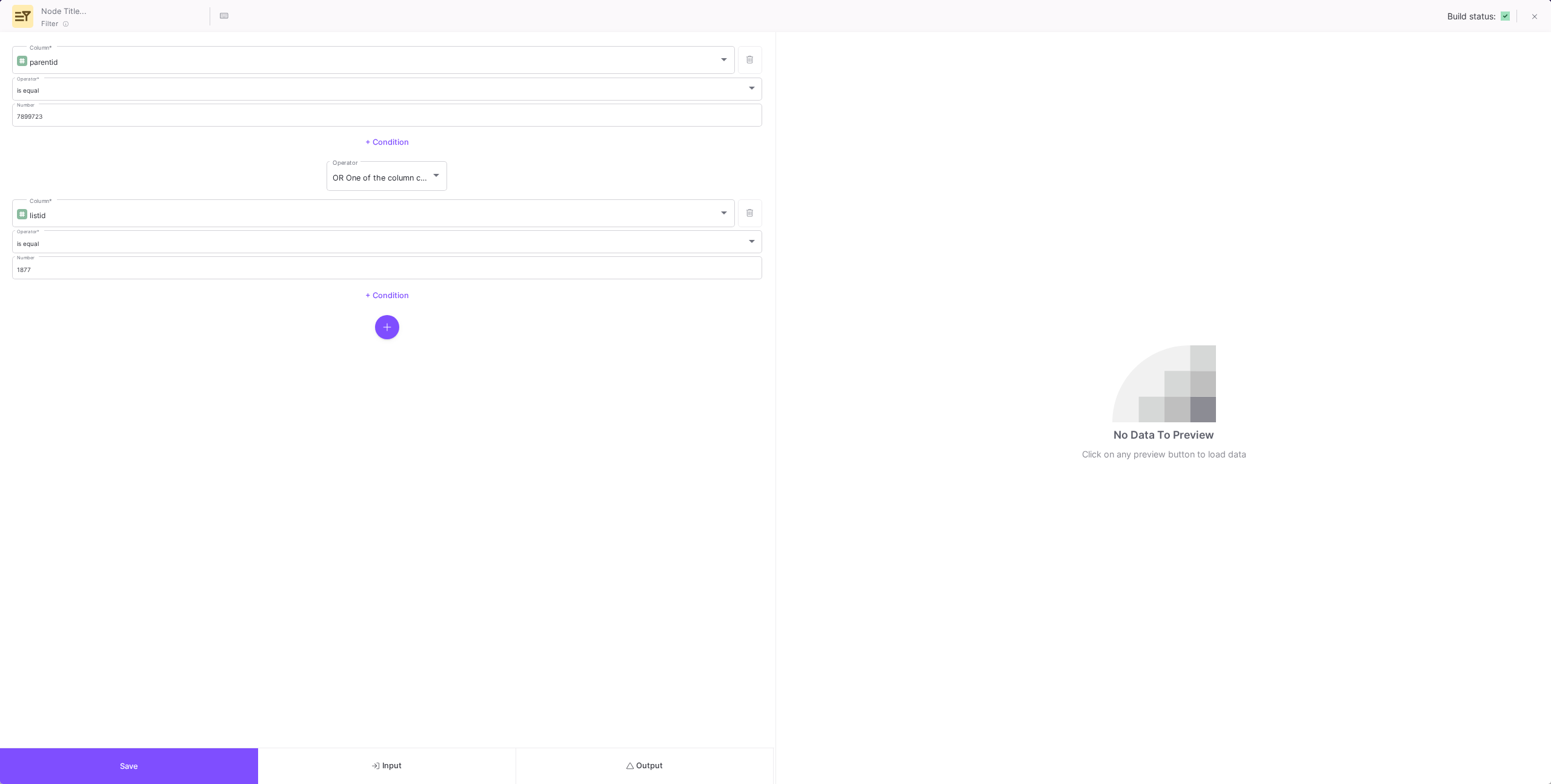
click at [225, 763] on button "Save" at bounding box center [129, 766] width 258 height 36
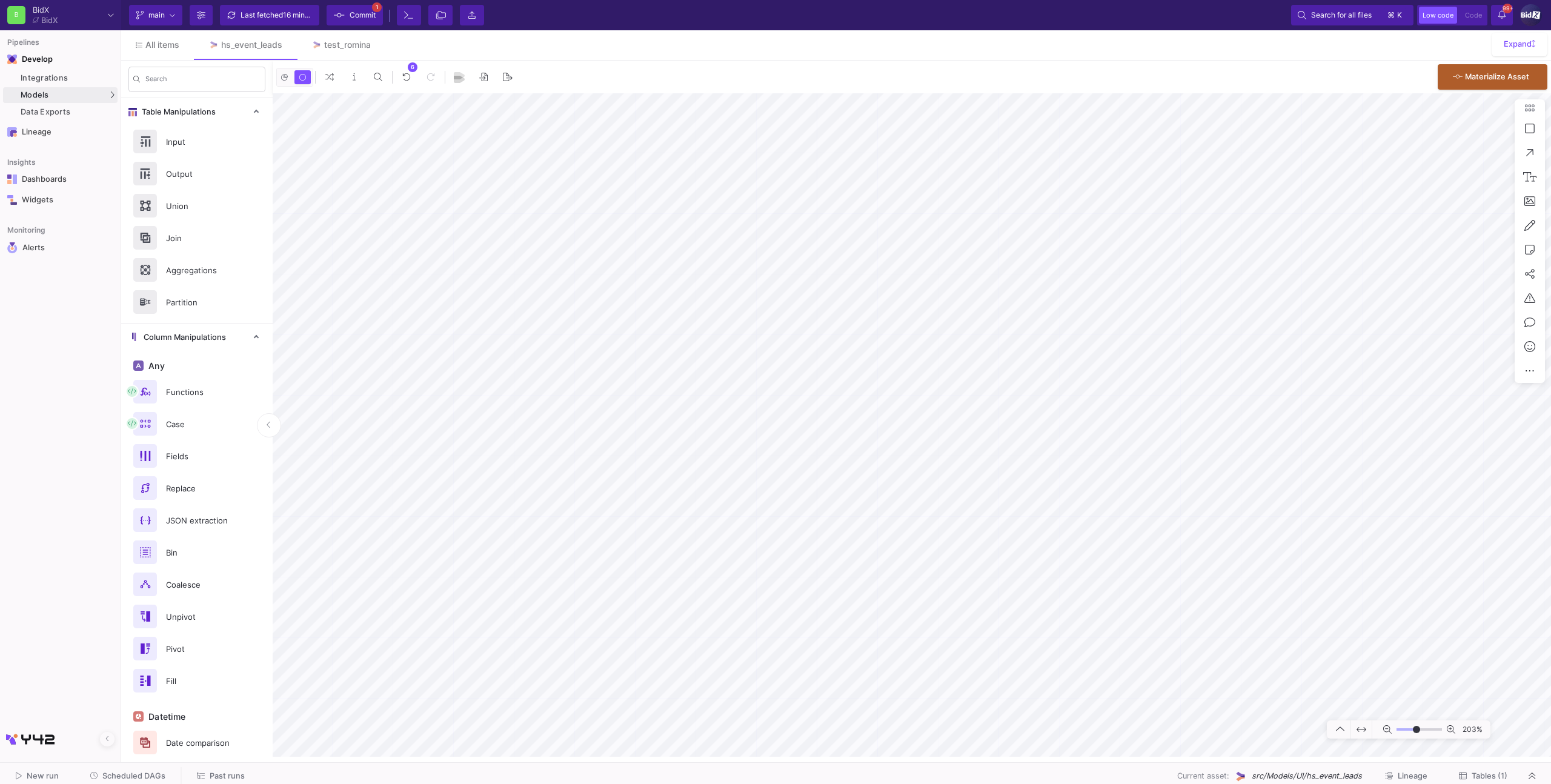
type input "1"
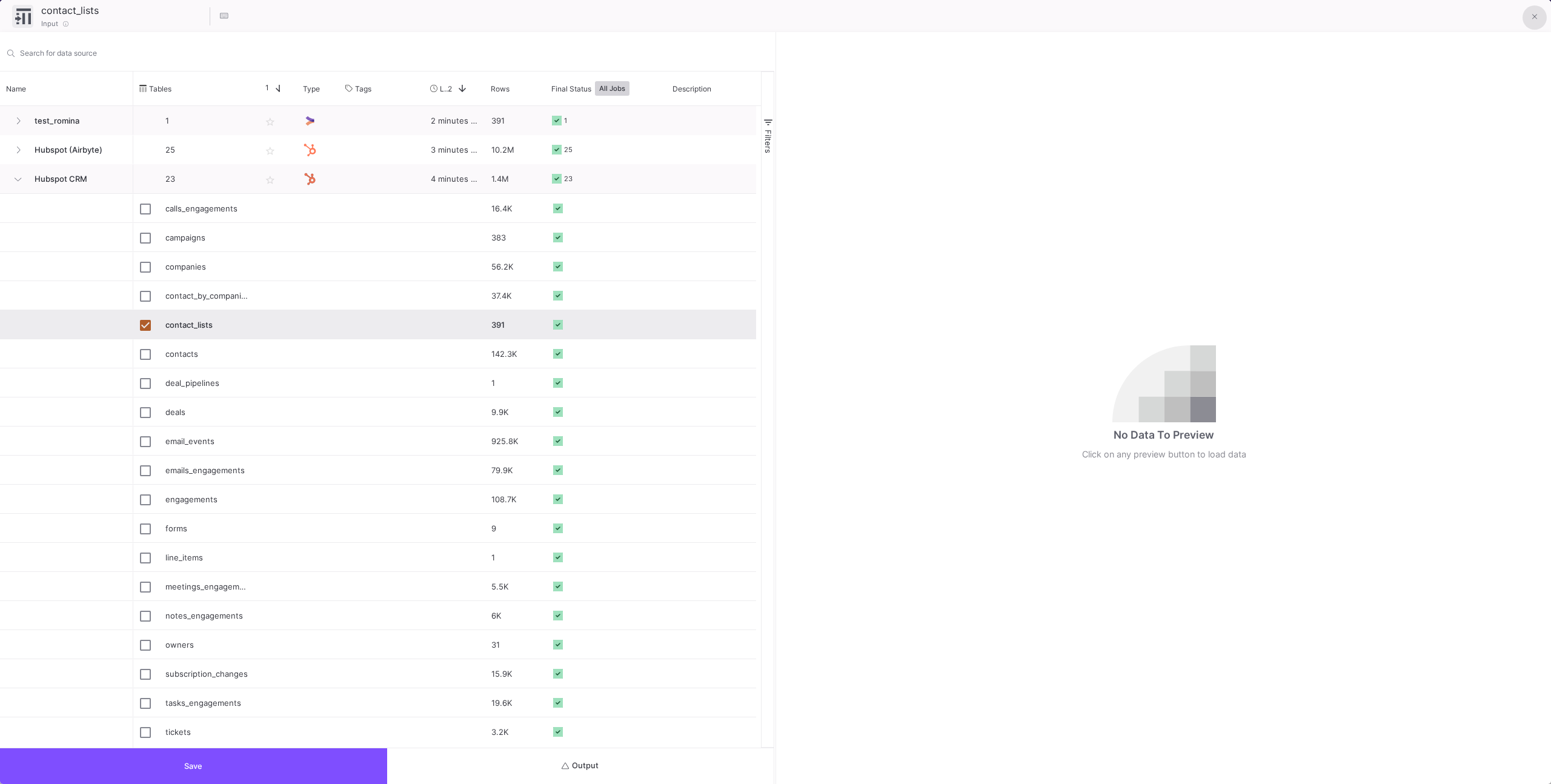
click at [1543, 15] on button at bounding box center [1535, 18] width 24 height 24
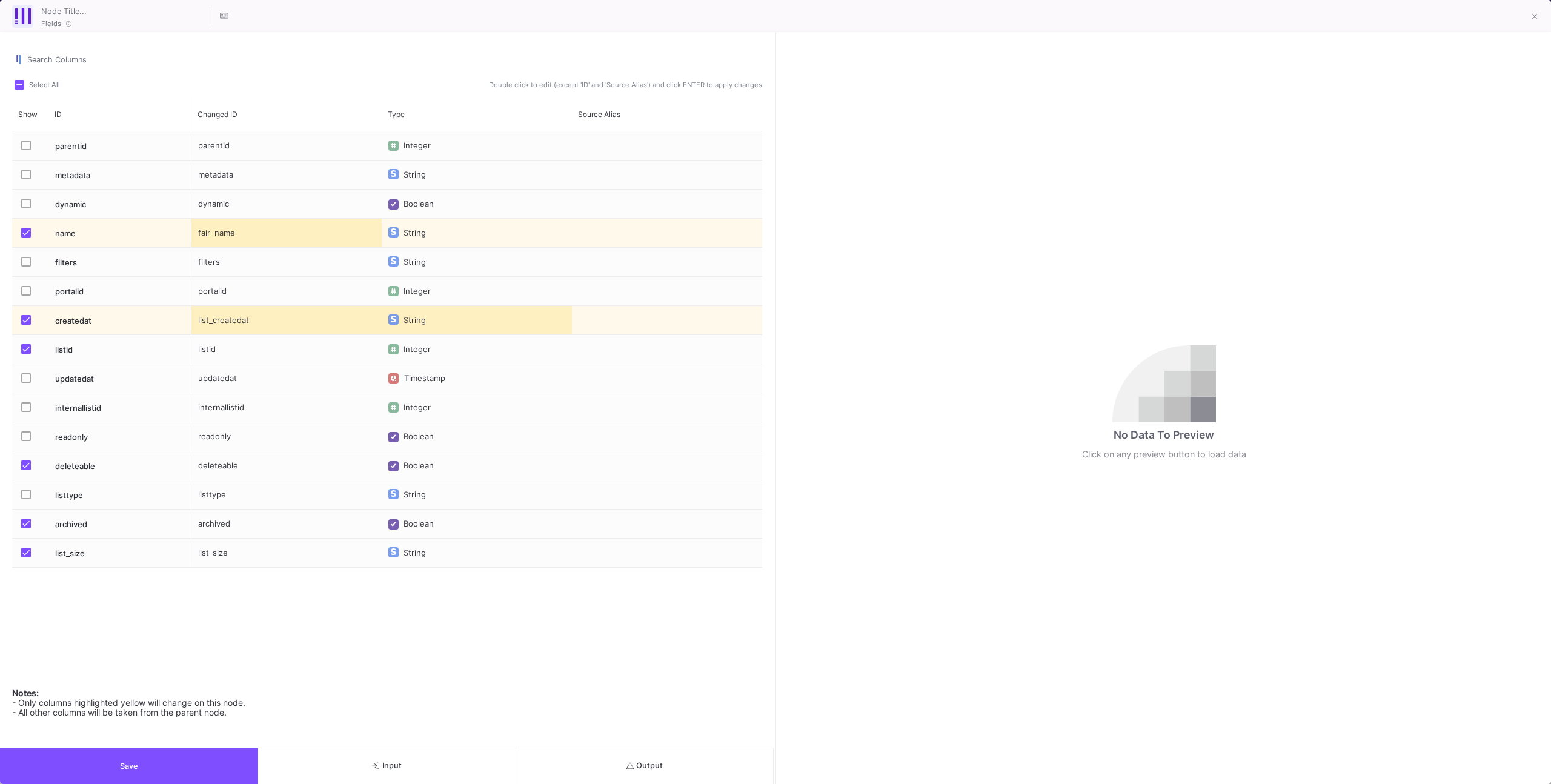
click at [26, 463] on span "Press SPACE to select this row." at bounding box center [26, 465] width 9 height 9
click at [26, 470] on input "Press SPACE to select this row." at bounding box center [25, 470] width 1 height 1
click at [25, 519] on span "Press SPACE to select this row." at bounding box center [26, 523] width 9 height 9
click at [25, 528] on input "Press SPACE to select this row." at bounding box center [25, 528] width 1 height 1
click at [166, 748] on button "Save" at bounding box center [129, 766] width 258 height 36
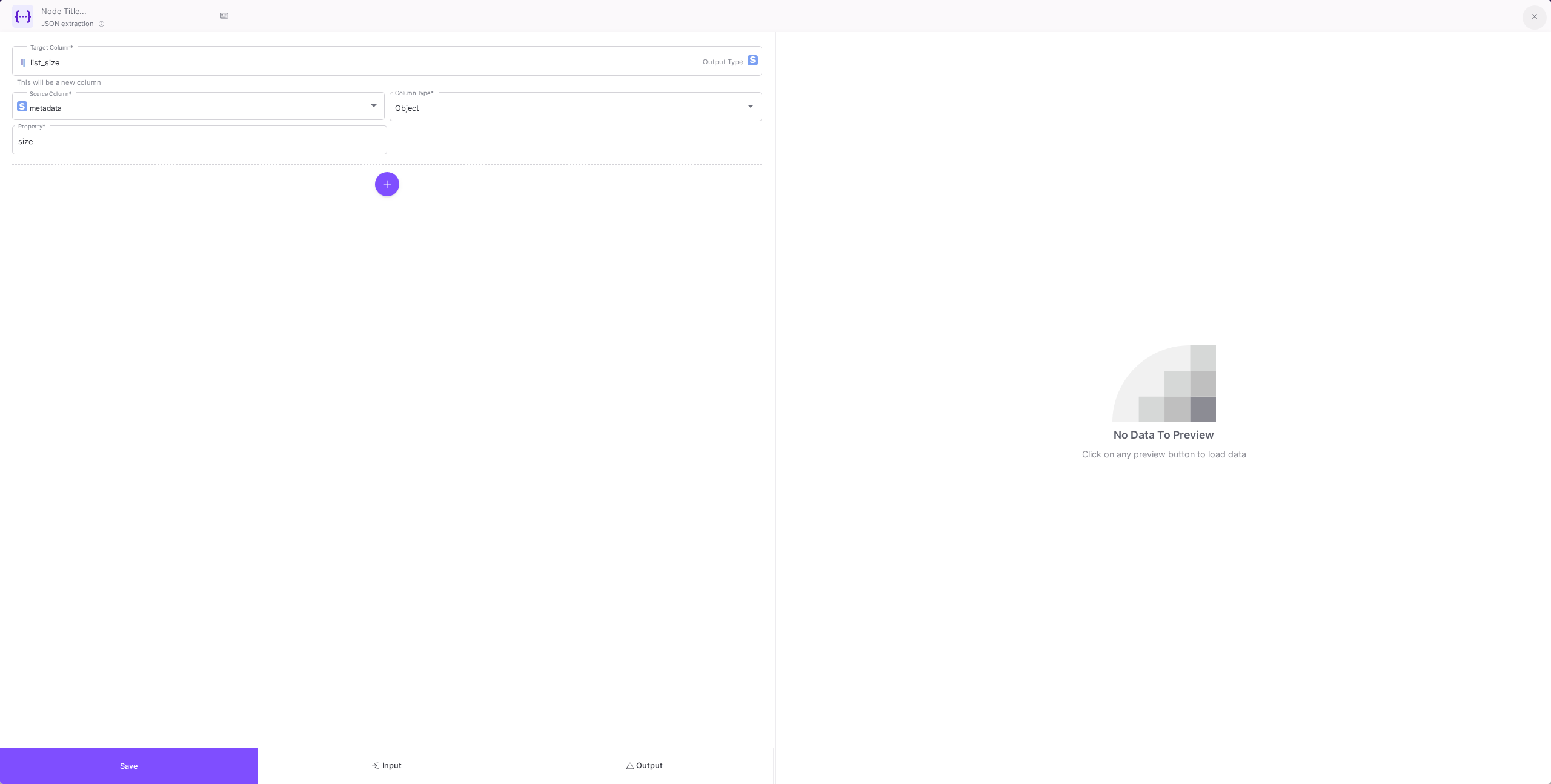
click at [1530, 19] on button at bounding box center [1535, 18] width 24 height 24
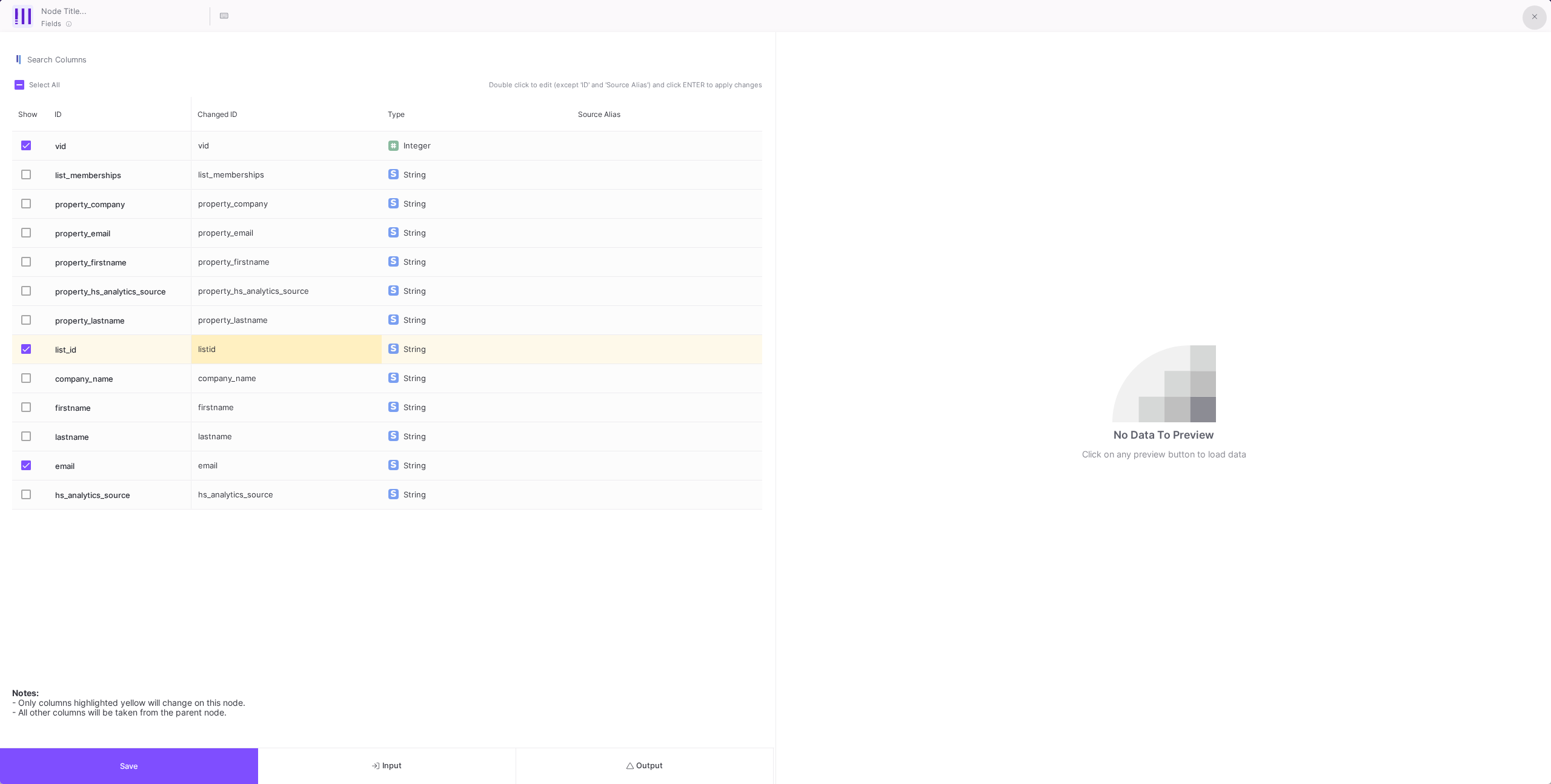
click at [1534, 26] on button at bounding box center [1535, 18] width 24 height 24
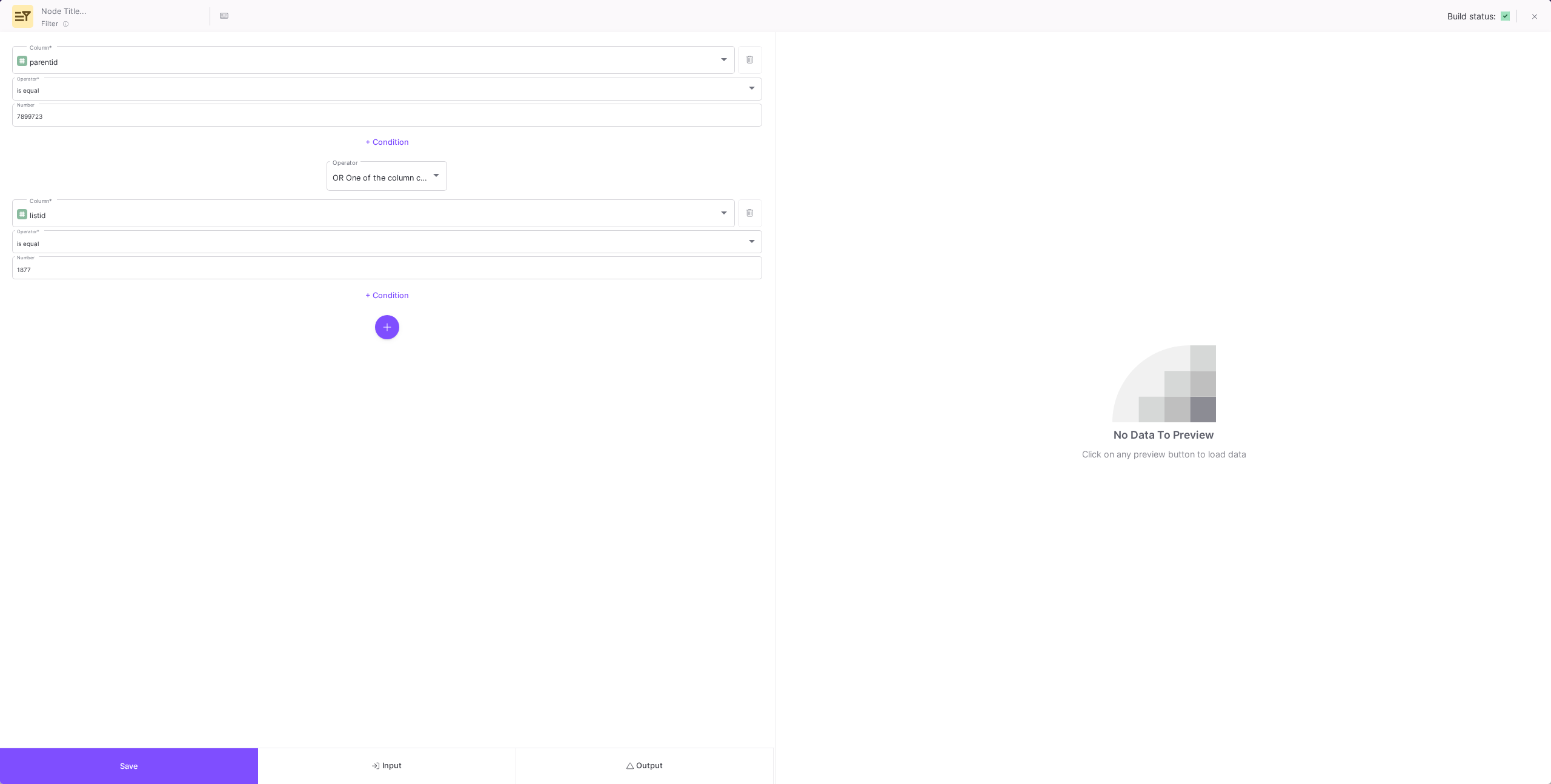
click at [654, 759] on button "Output" at bounding box center [645, 766] width 258 height 36
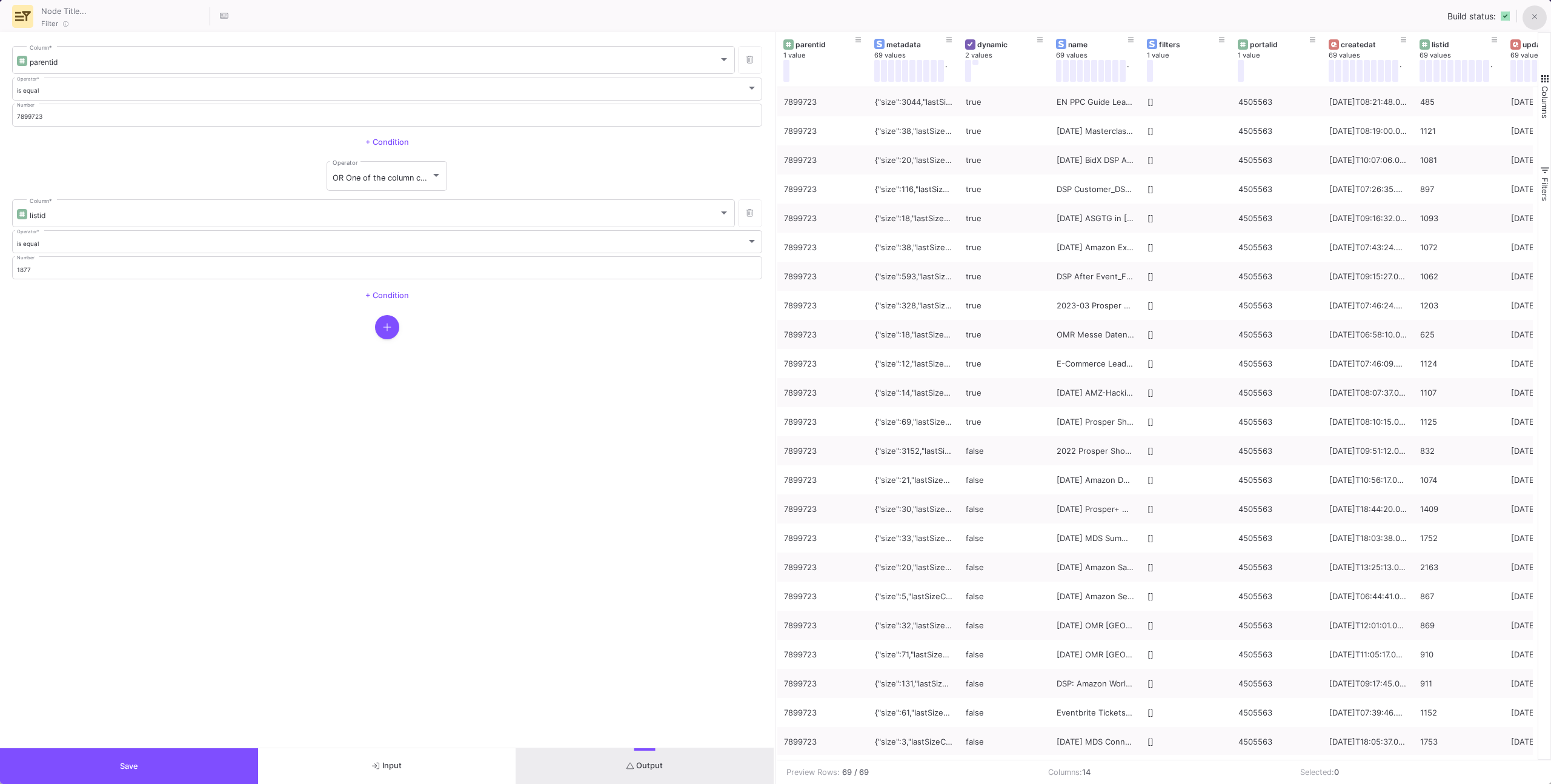
click at [1532, 20] on icon at bounding box center [1535, 17] width 6 height 8
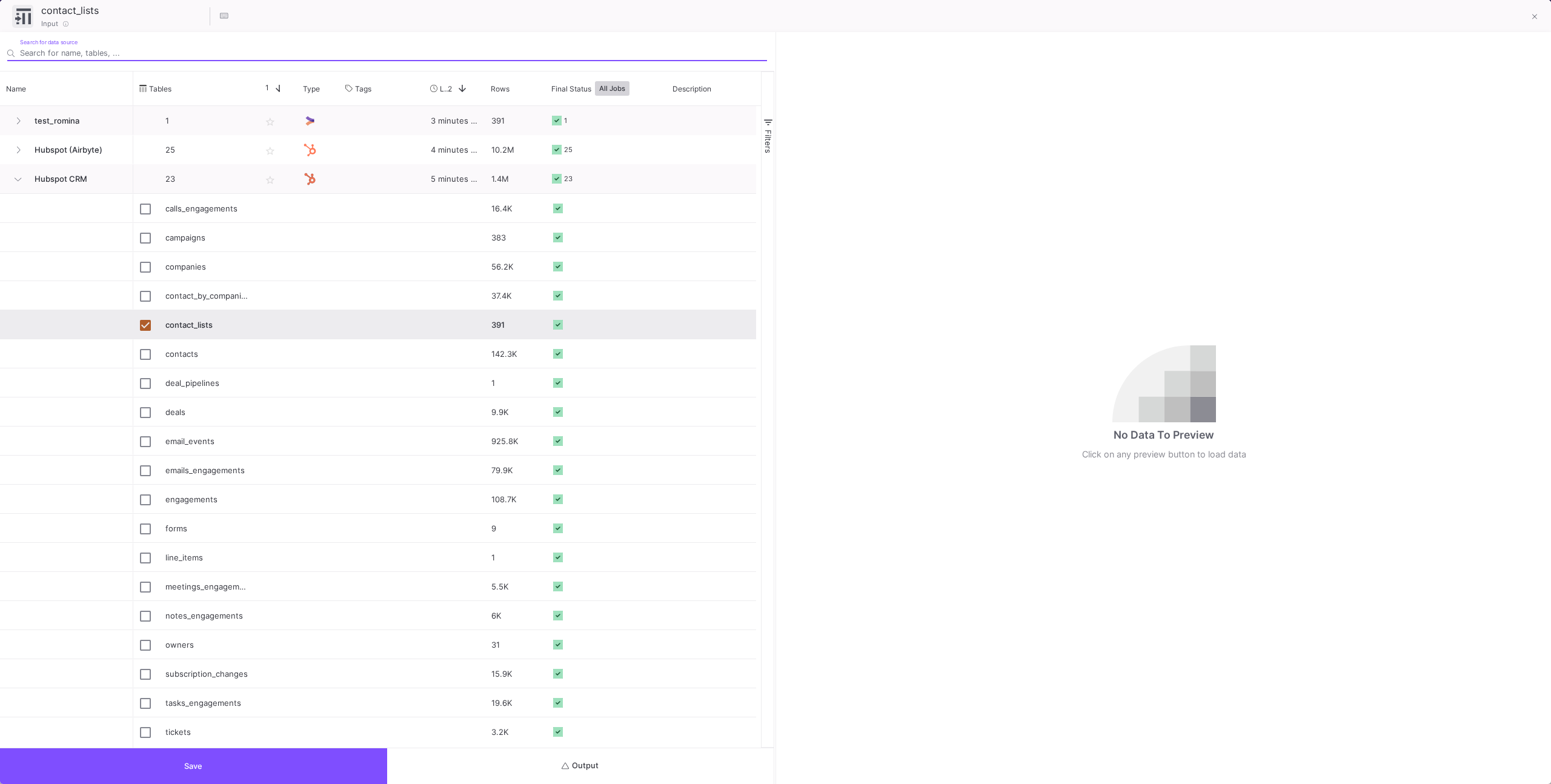
click at [514, 768] on button "Output" at bounding box center [580, 766] width 387 height 36
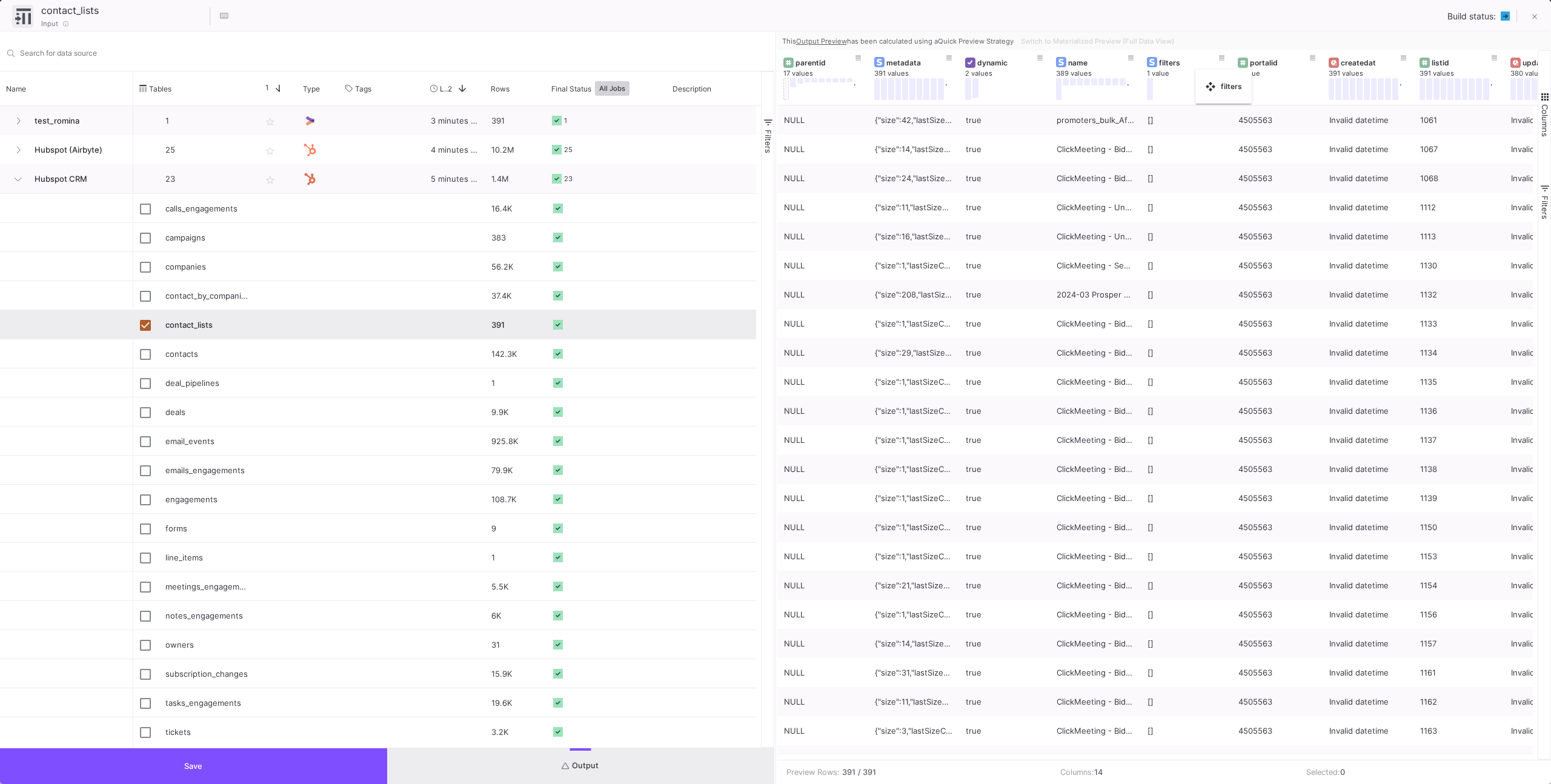
drag, startPoint x: 1140, startPoint y: 81, endPoint x: 1217, endPoint y: 77, distance: 77.1
click at [1133, 56] on button at bounding box center [1131, 57] width 18 height 18
type input "dmexco"
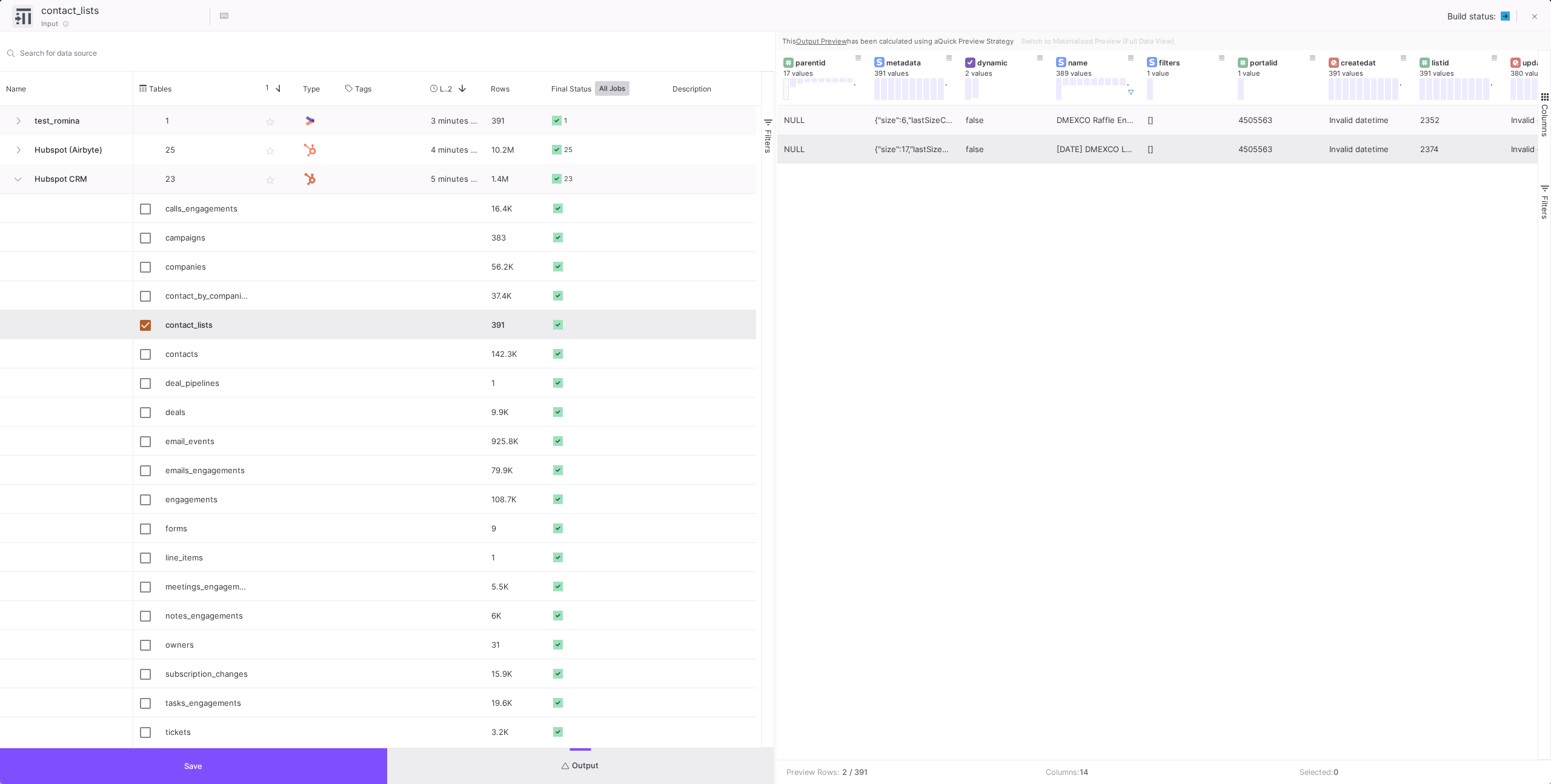
drag, startPoint x: 1026, startPoint y: 200, endPoint x: 1051, endPoint y: 162, distance: 45.5
click at [1026, 198] on div "NULL {"size":6,"lastSizeChangeAt":"2025-09-19T13:27:04.006000Z","processing":"D…" at bounding box center [1158, 432] width 761 height 654
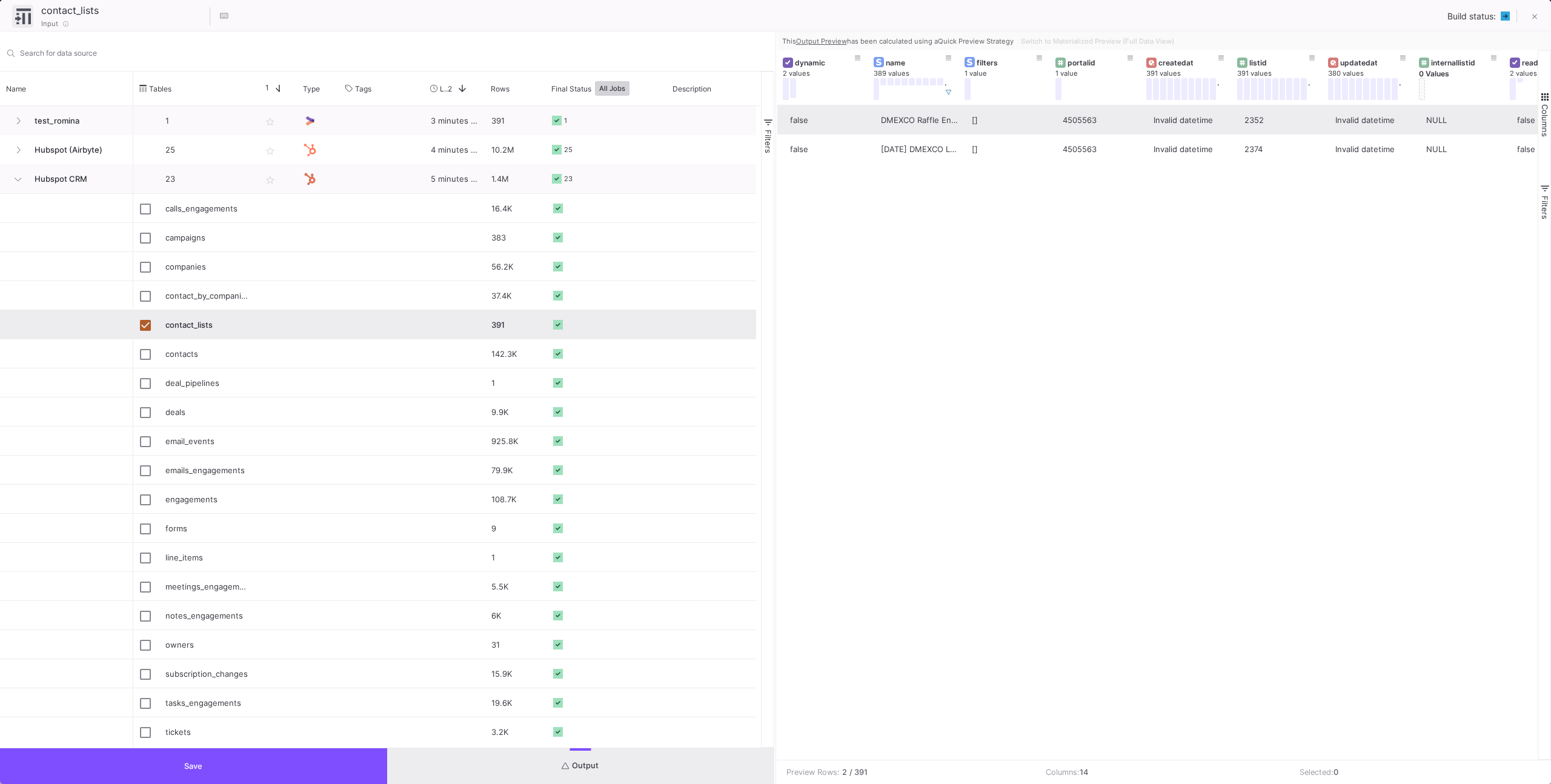
scroll to position [0, 183]
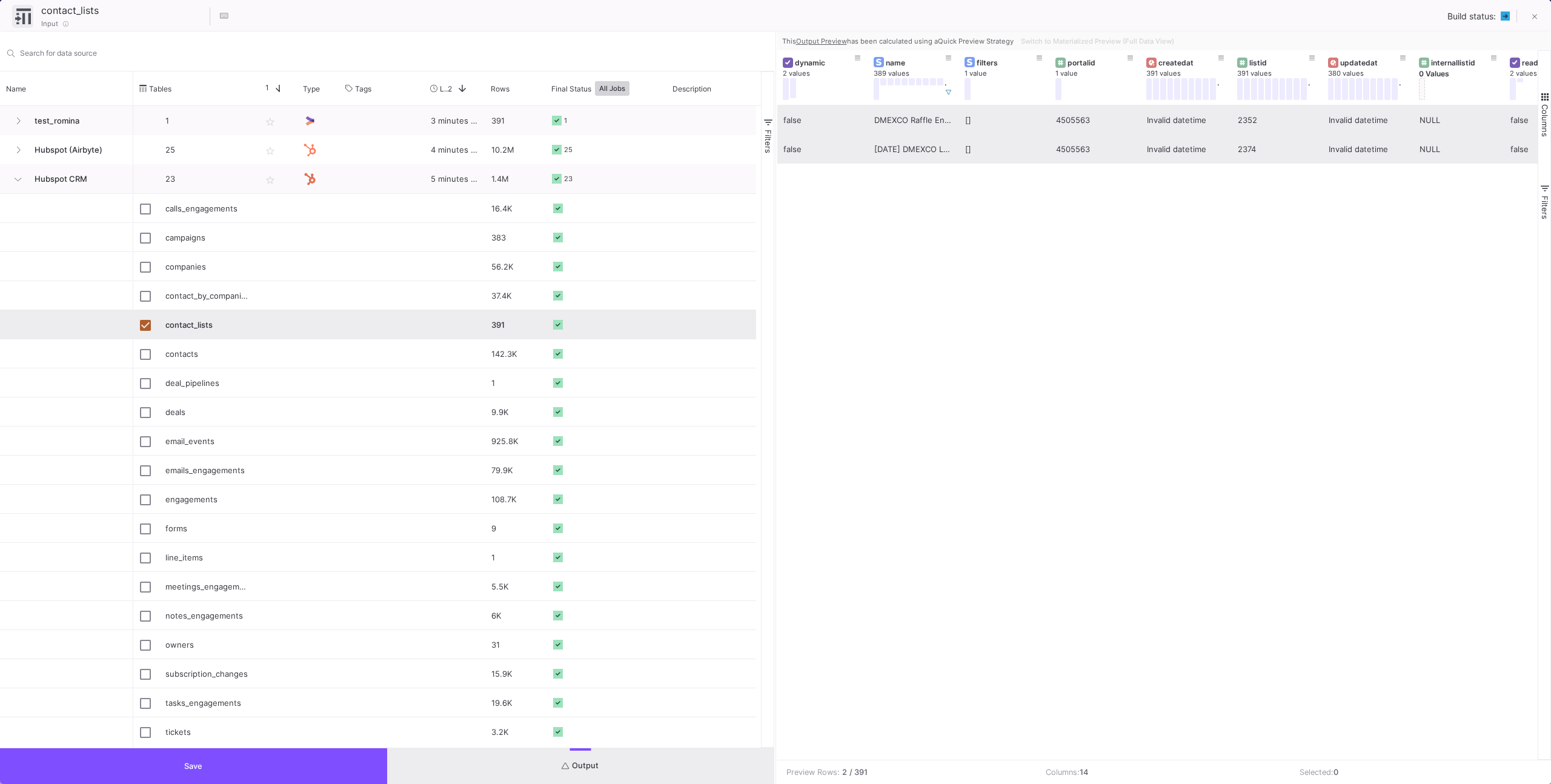
click at [1268, 130] on div "2352" at bounding box center [1277, 120] width 77 height 28
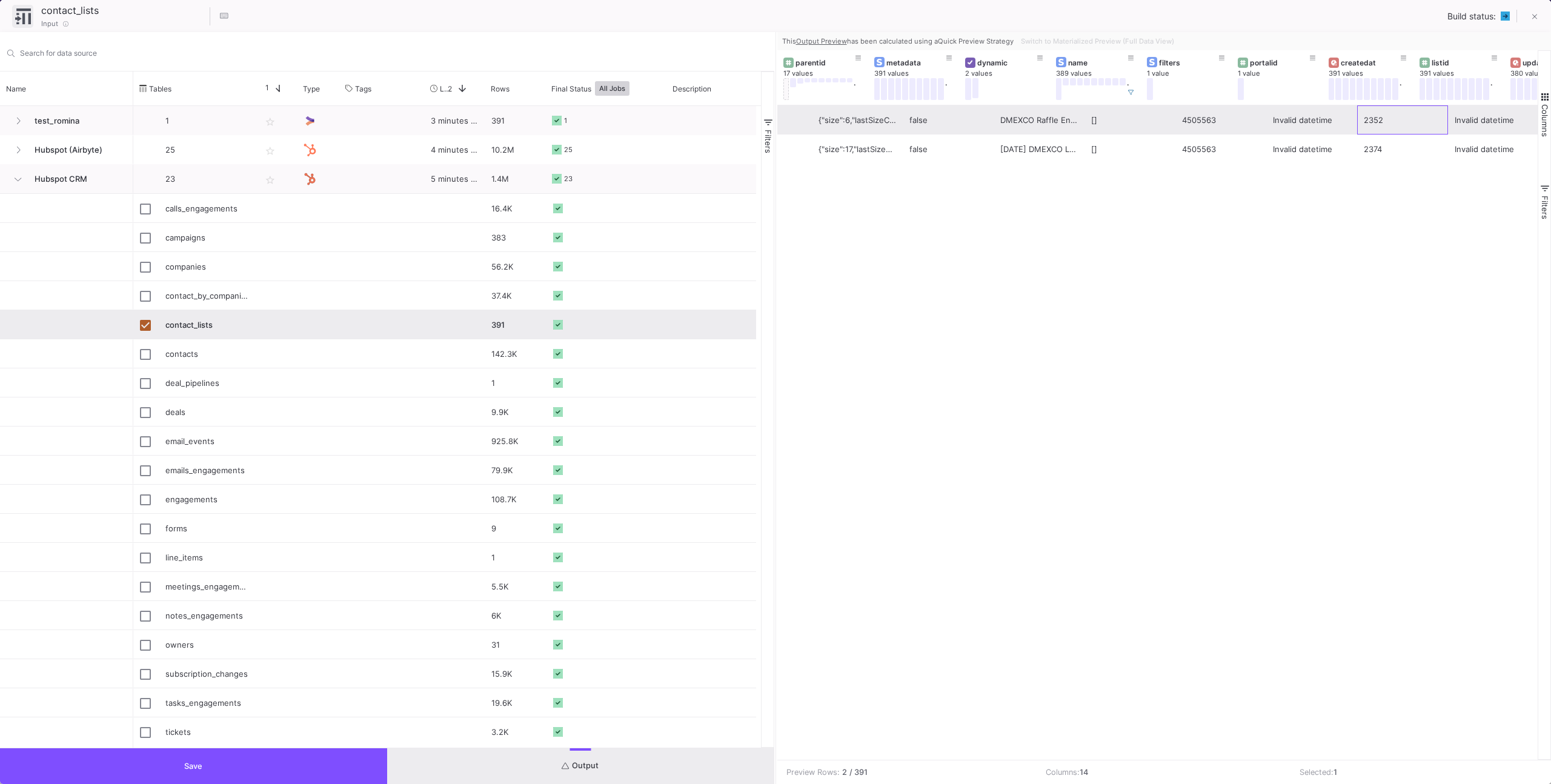
scroll to position [0, 0]
click at [1261, 123] on div "4505563" at bounding box center [1277, 120] width 77 height 28
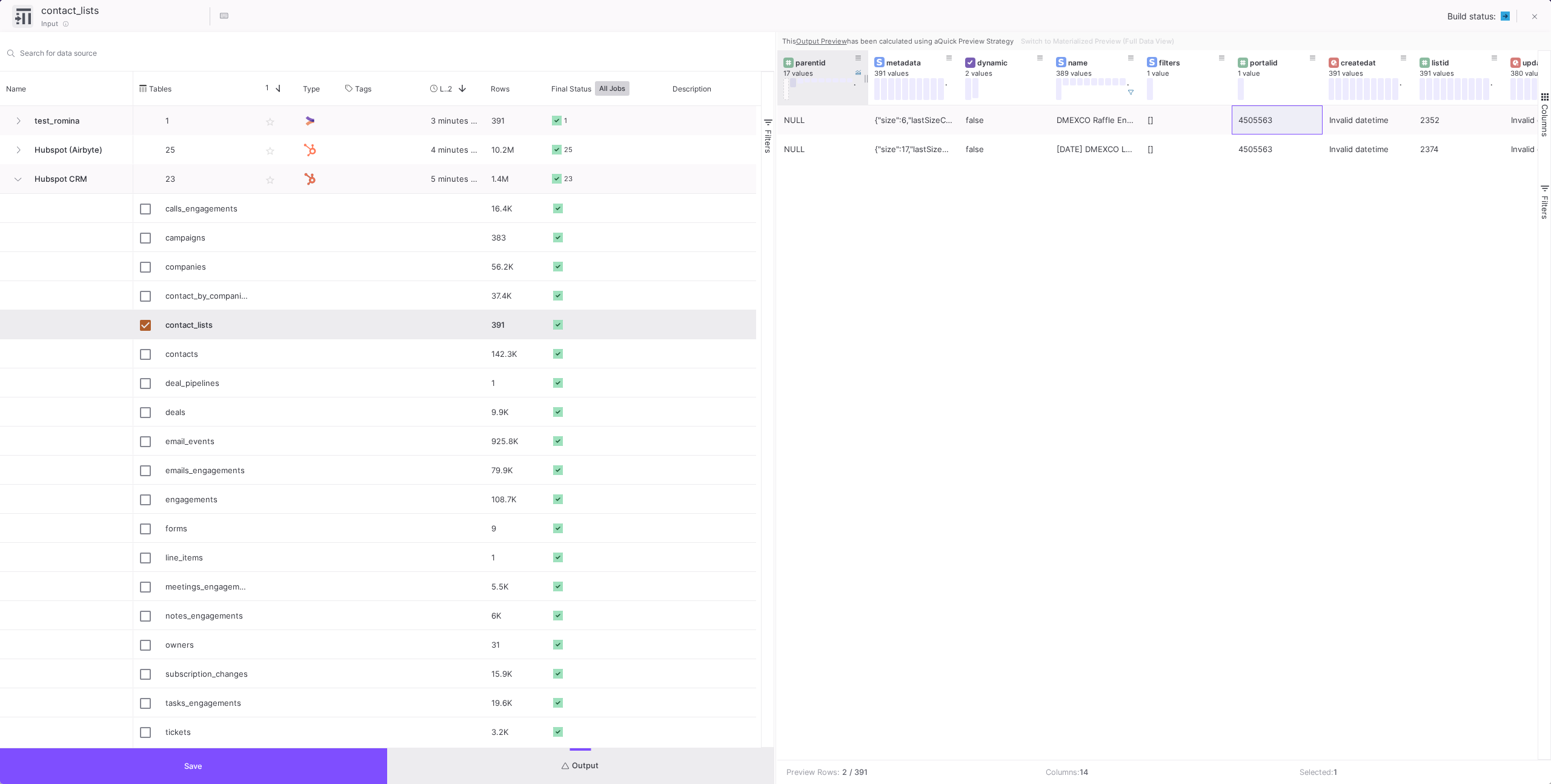
click at [792, 86] on button at bounding box center [793, 83] width 6 height 9
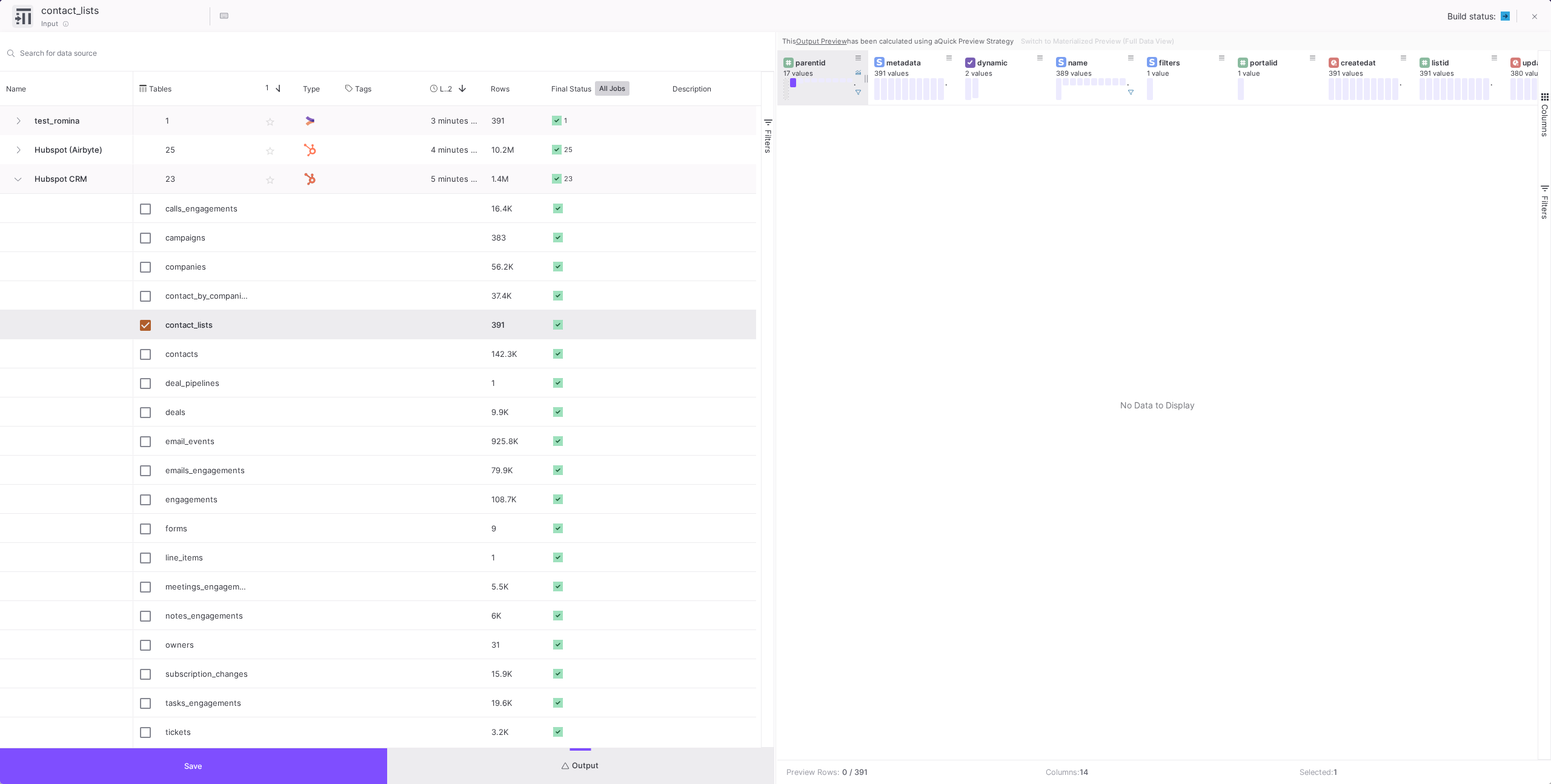
click at [787, 88] on button at bounding box center [786, 88] width 6 height 22
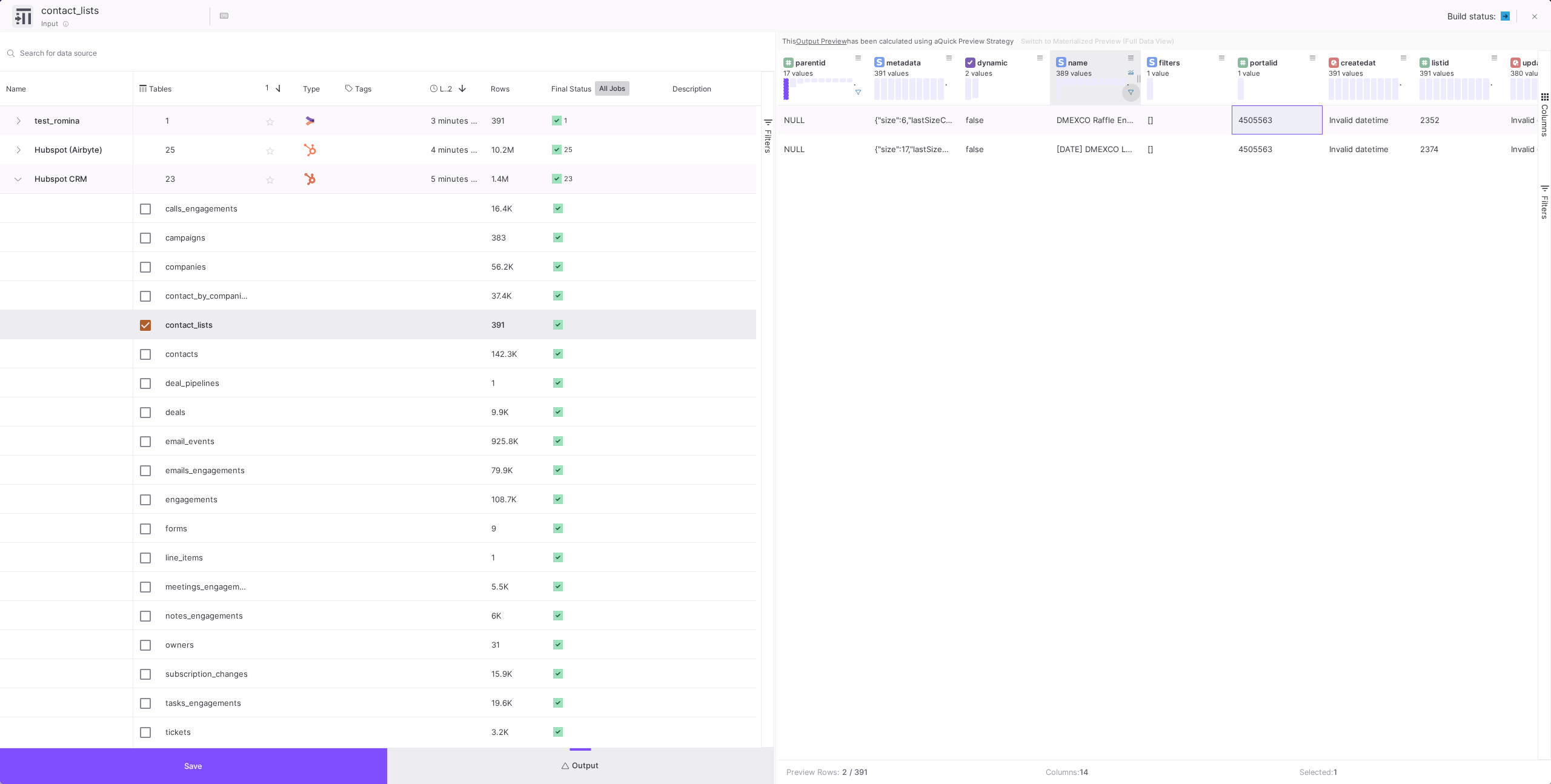
click at [1128, 92] on icon at bounding box center [1131, 92] width 6 height 6
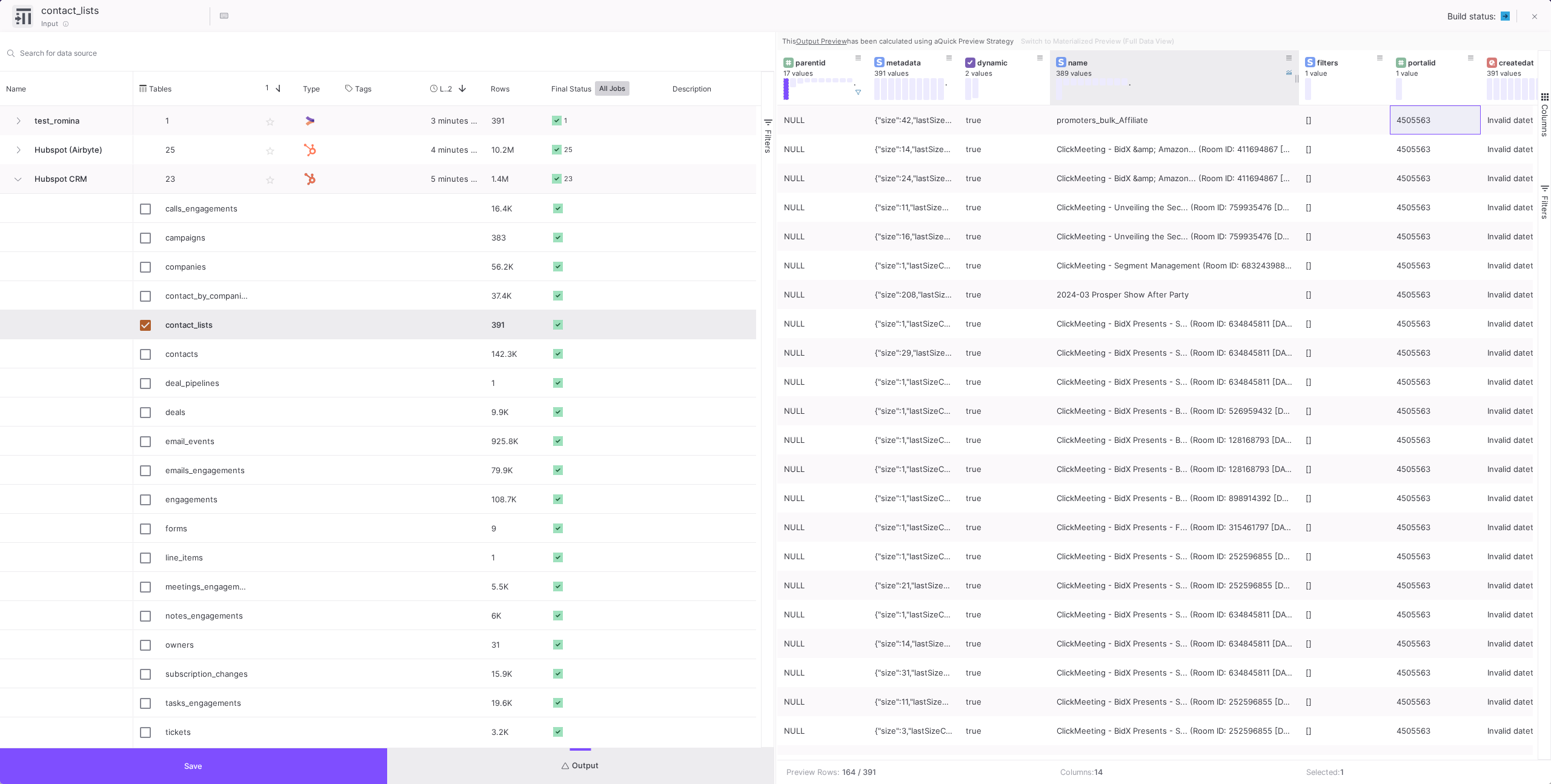
drag, startPoint x: 1138, startPoint y: 96, endPoint x: 1296, endPoint y: 97, distance: 158.0
click at [1297, 97] on div at bounding box center [1299, 77] width 5 height 55
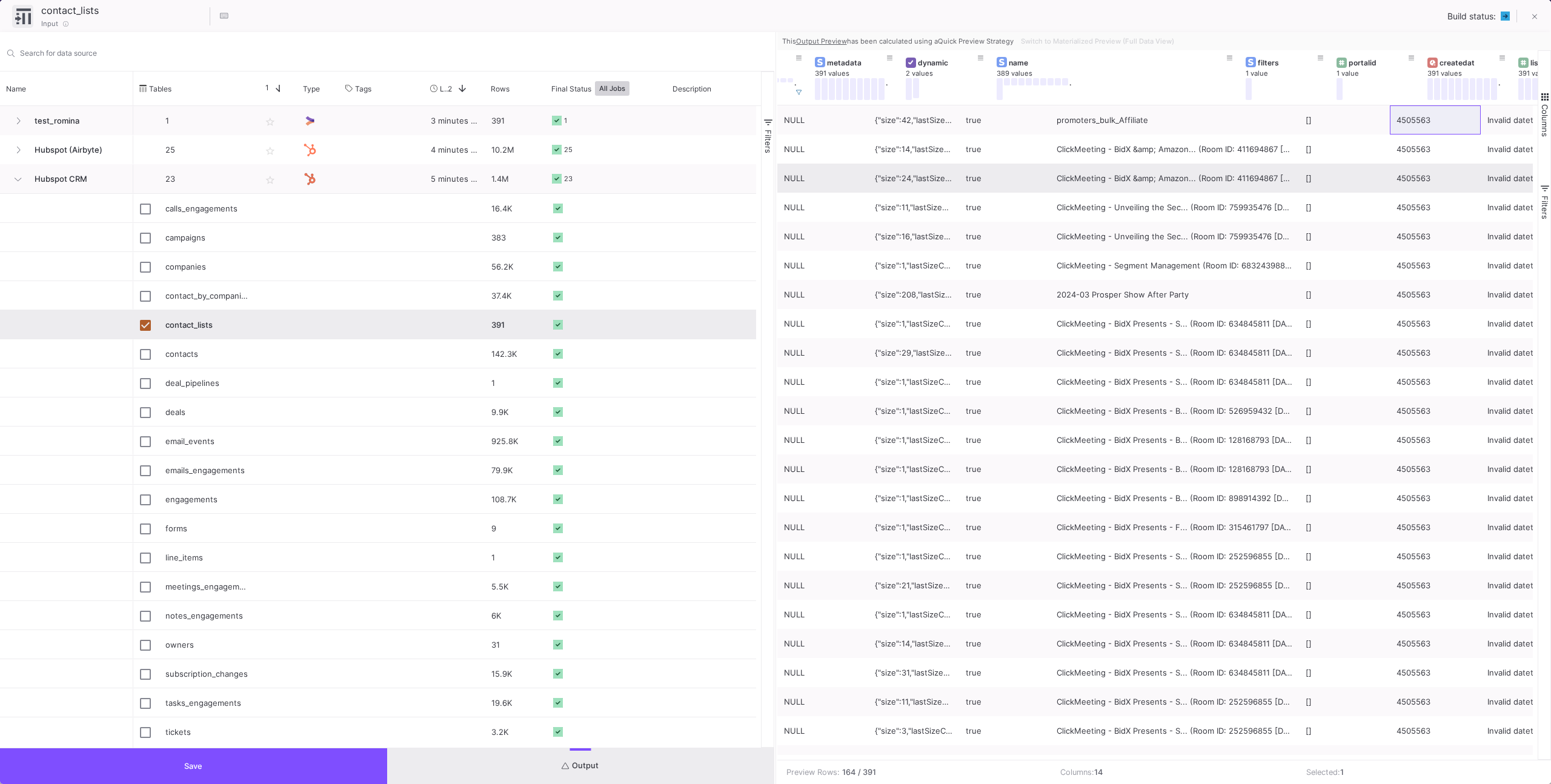
scroll to position [0, 121]
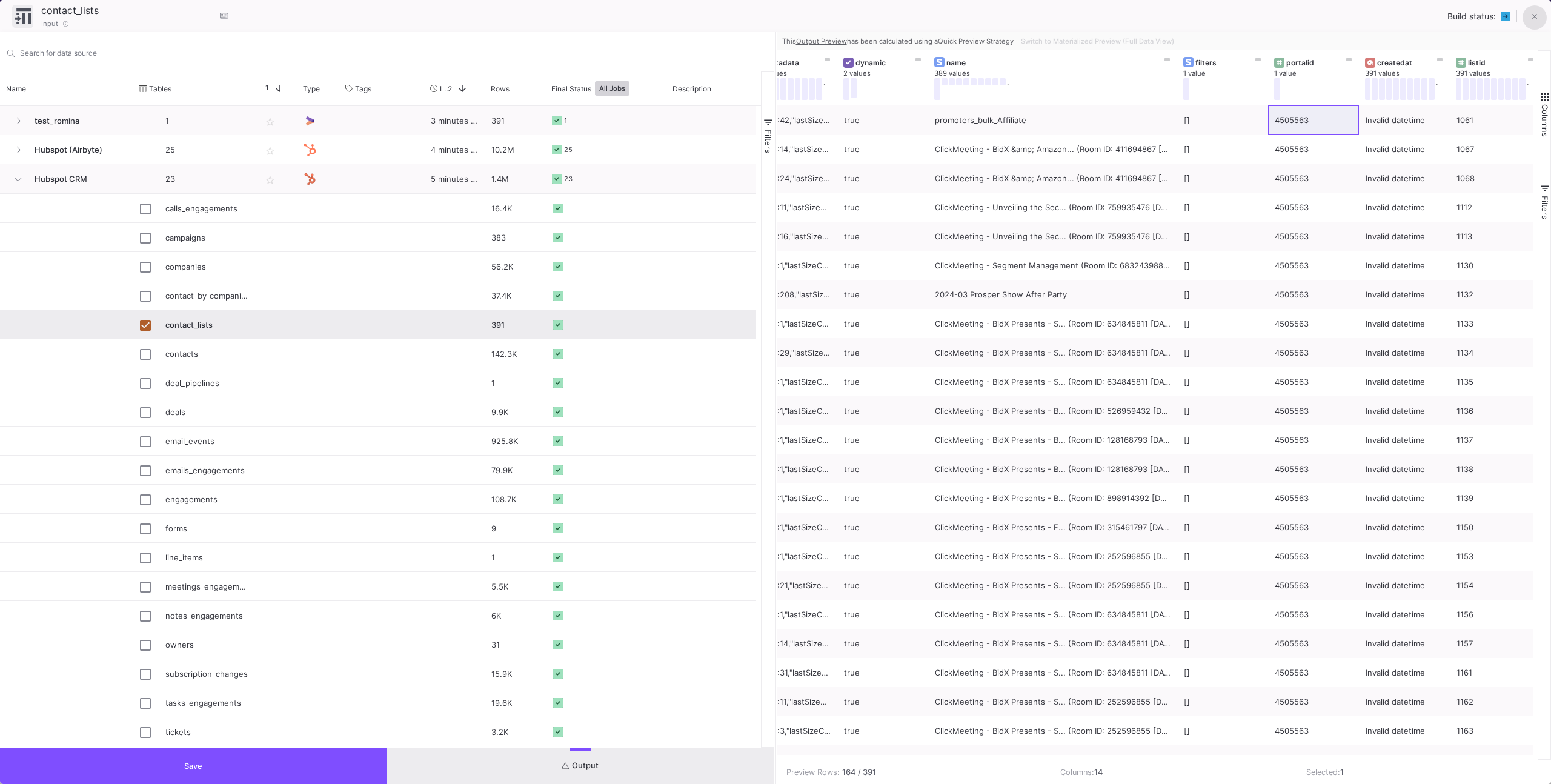
click at [1528, 21] on button at bounding box center [1535, 18] width 24 height 24
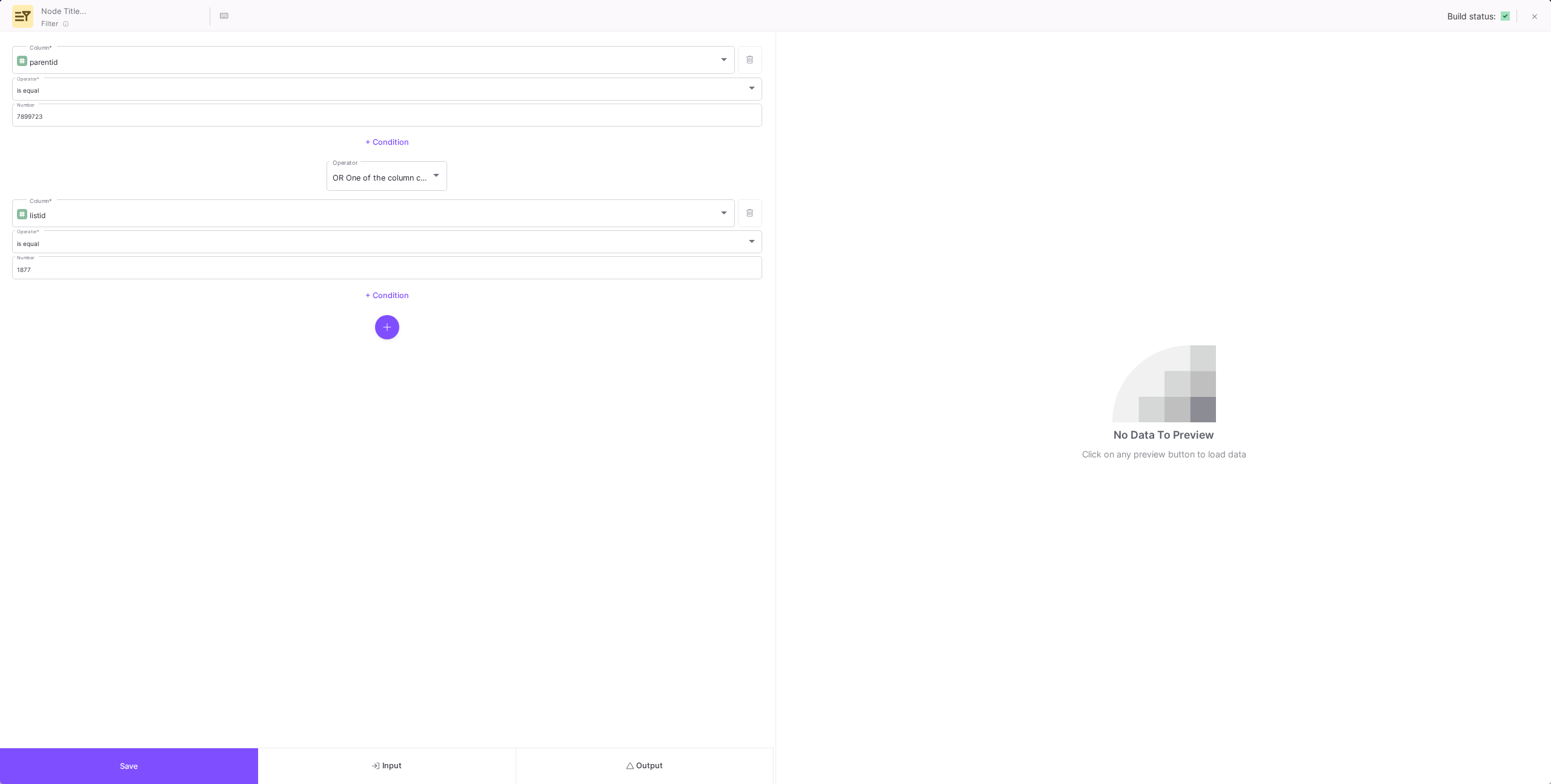
drag, startPoint x: 400, startPoint y: 329, endPoint x: 392, endPoint y: 329, distance: 8.0
click at [398, 329] on div at bounding box center [387, 328] width 751 height 24
click at [390, 329] on icon "button" at bounding box center [387, 327] width 8 height 9
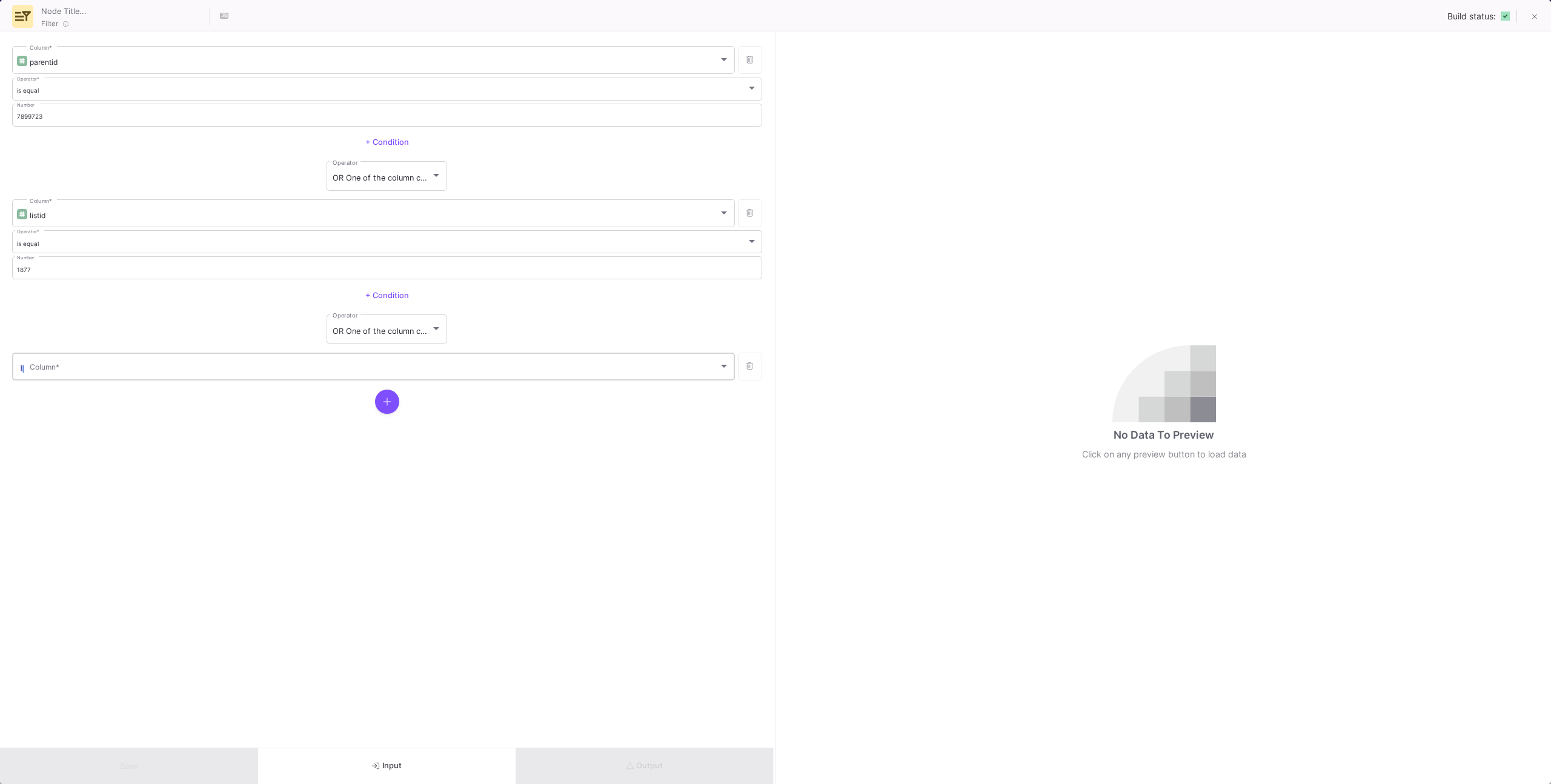
click at [242, 366] on span at bounding box center [375, 369] width 689 height 9
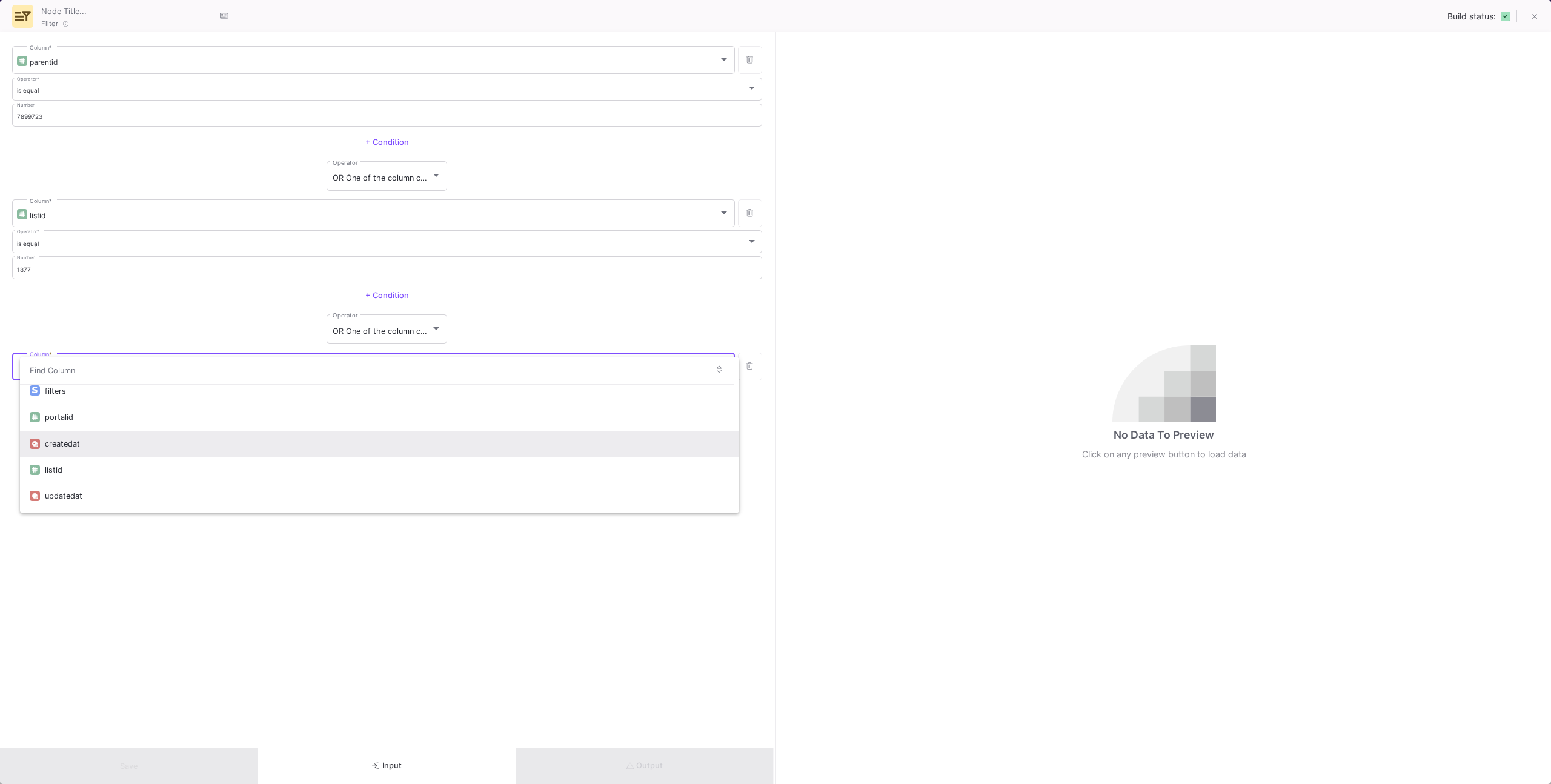
scroll to position [128, 0]
click at [168, 445] on div "listid" at bounding box center [387, 452] width 685 height 26
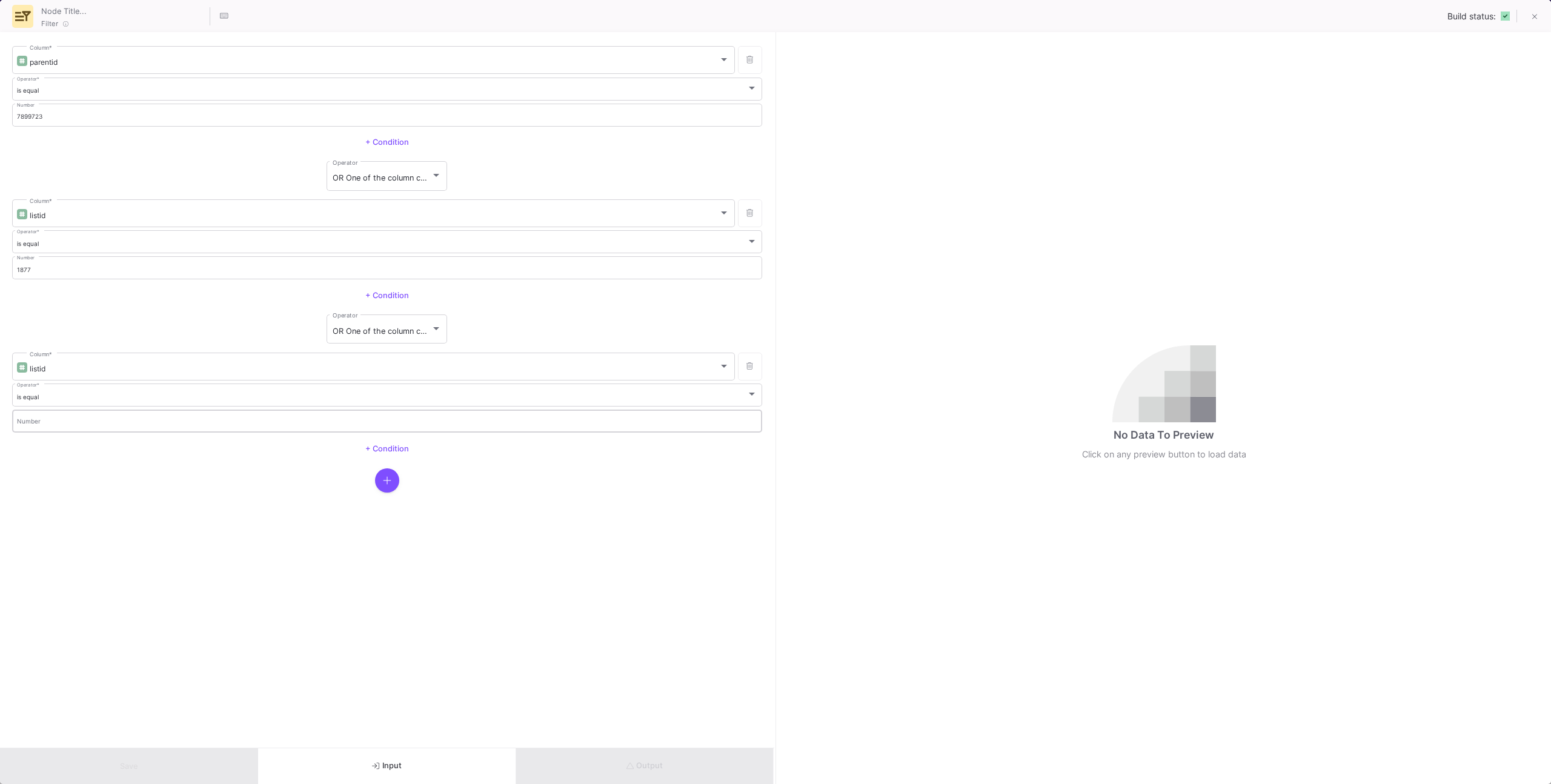
click at [151, 417] on div "Number" at bounding box center [387, 421] width 741 height 24
paste input "2352"
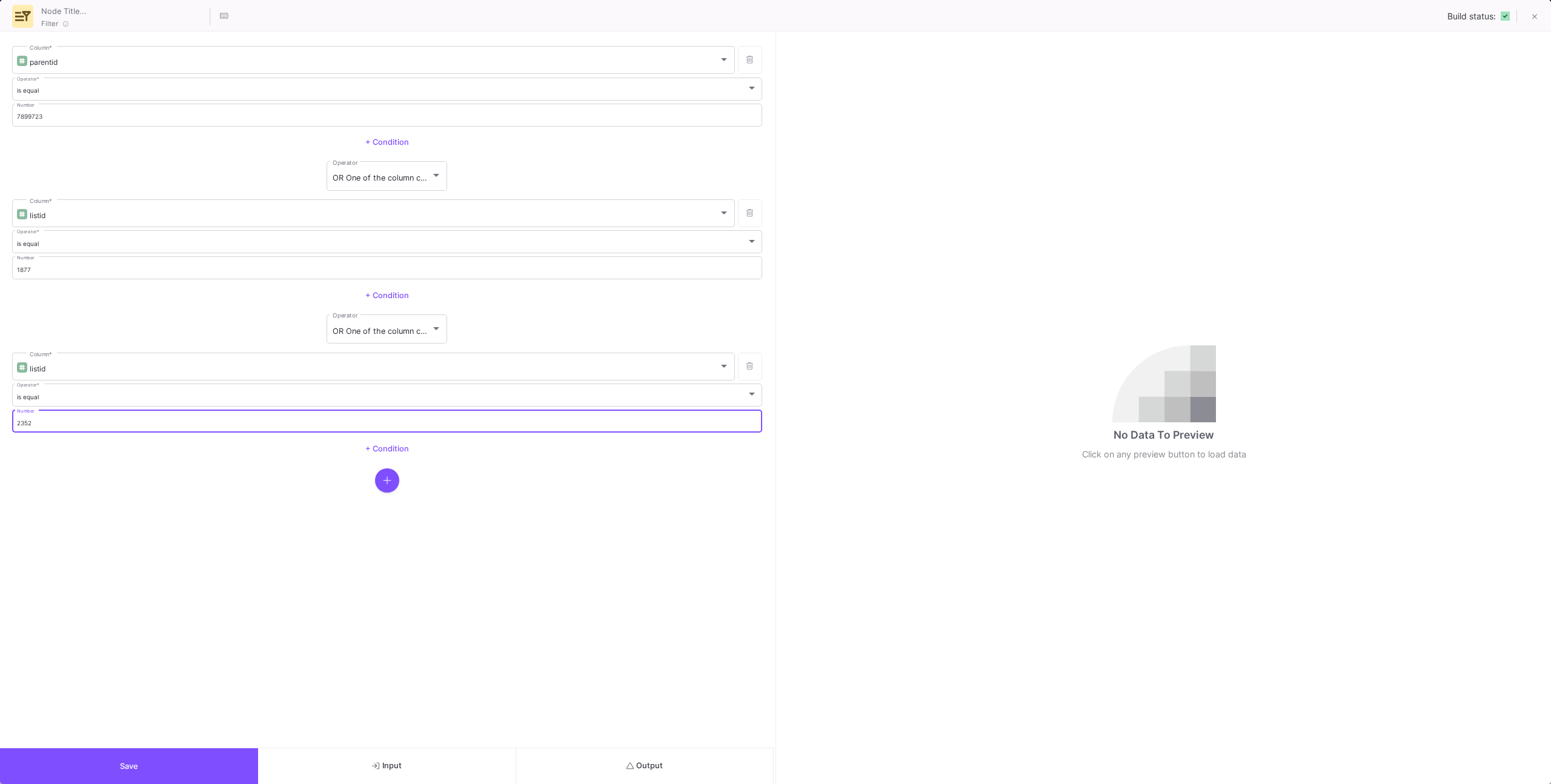
type input "2352"
click at [327, 533] on form "parentid Column * is equal Operator * 7899723 Number + Condition OR One of the …" at bounding box center [387, 390] width 774 height 715
click at [596, 780] on button "Output" at bounding box center [645, 766] width 258 height 36
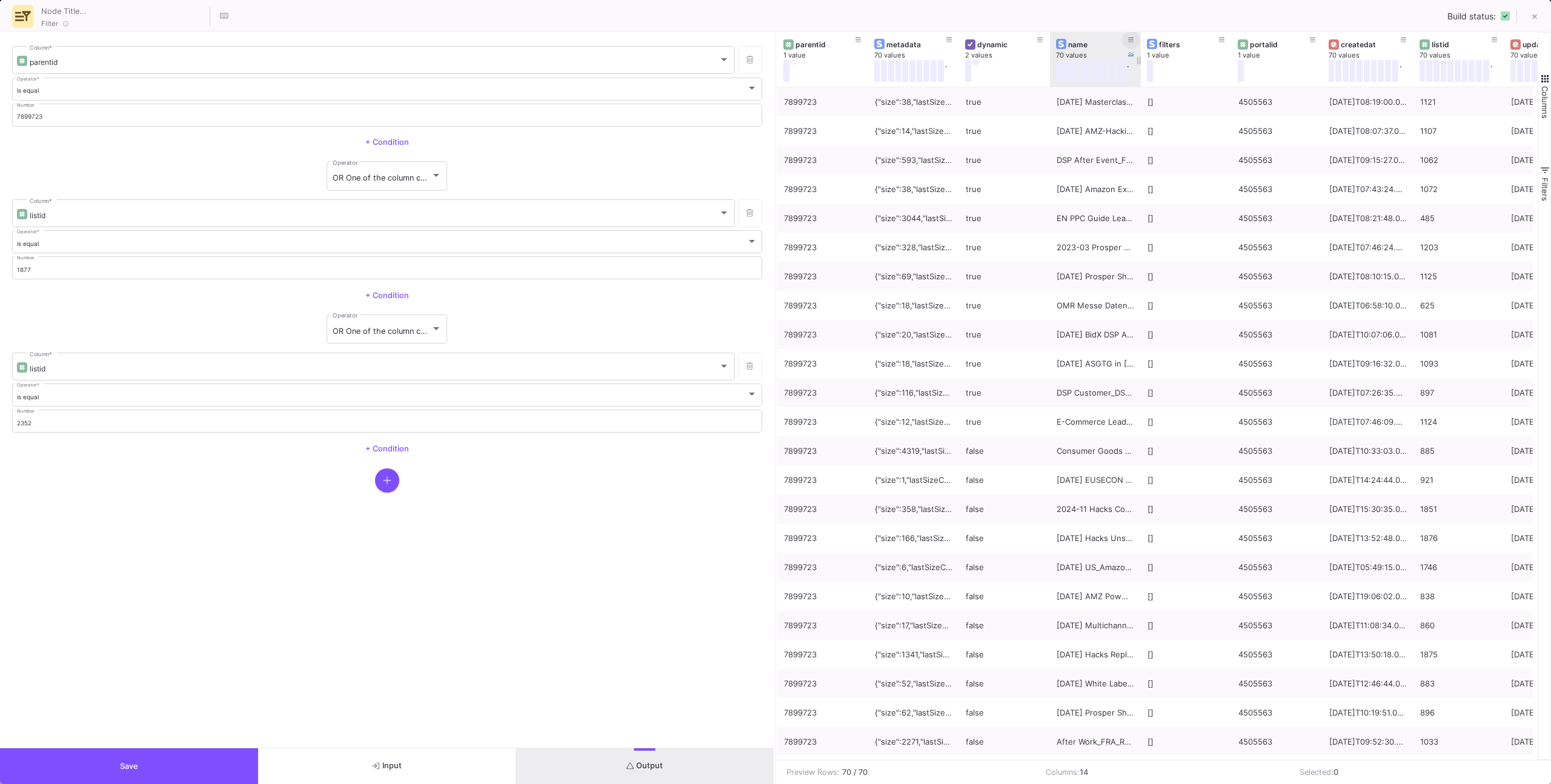
click at [1132, 42] on icon at bounding box center [1131, 40] width 6 height 7
click at [1155, 110] on div "is equal Operator * Text" at bounding box center [1235, 111] width 224 height 52
click at [1155, 105] on div "is equal Operator *" at bounding box center [1235, 98] width 215 height 24
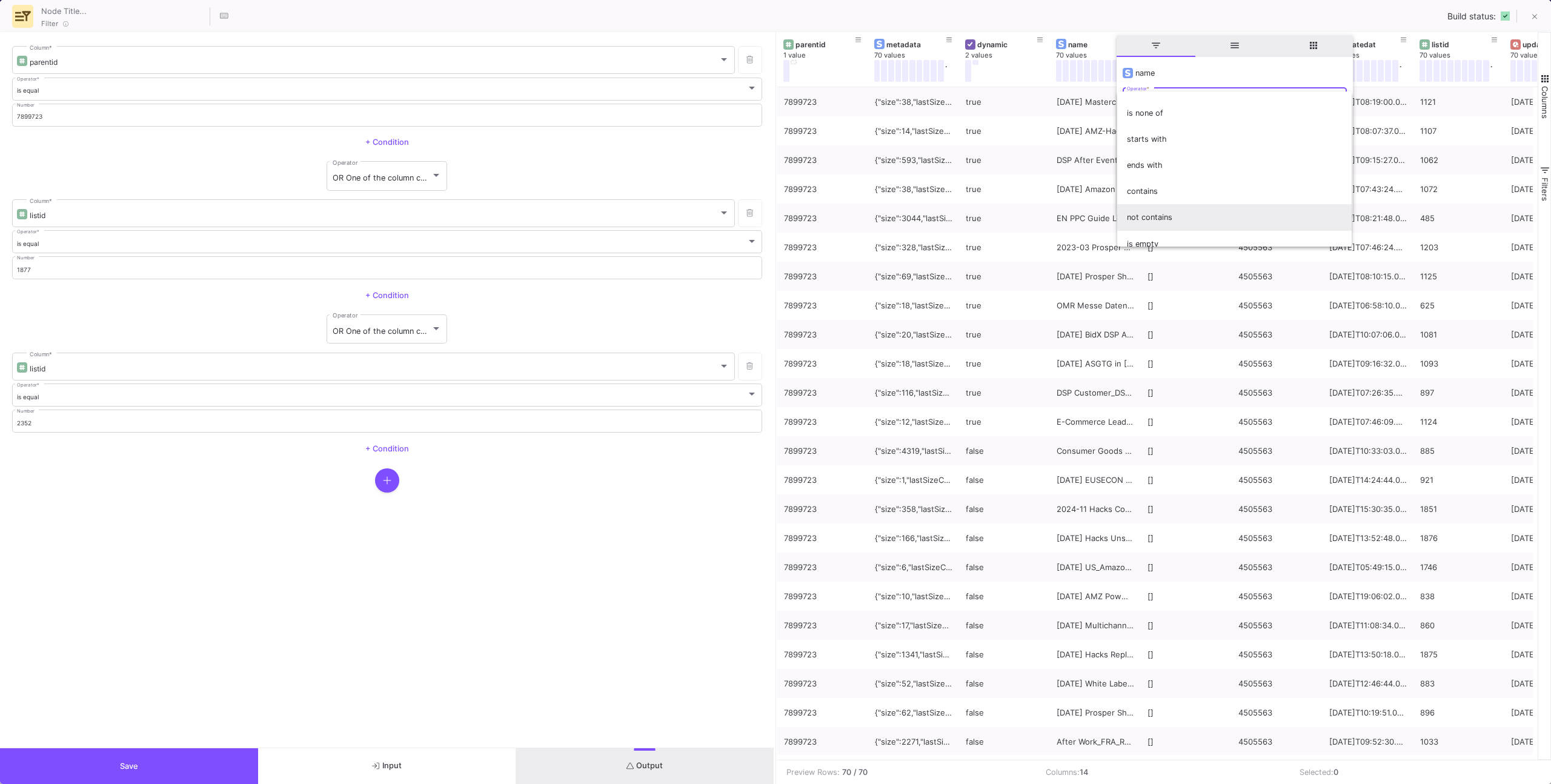
scroll to position [98, 0]
click at [1169, 167] on span "contains" at bounding box center [1235, 164] width 215 height 26
click at [1158, 129] on input "Text" at bounding box center [1225, 127] width 197 height 8
type input "dmexco"
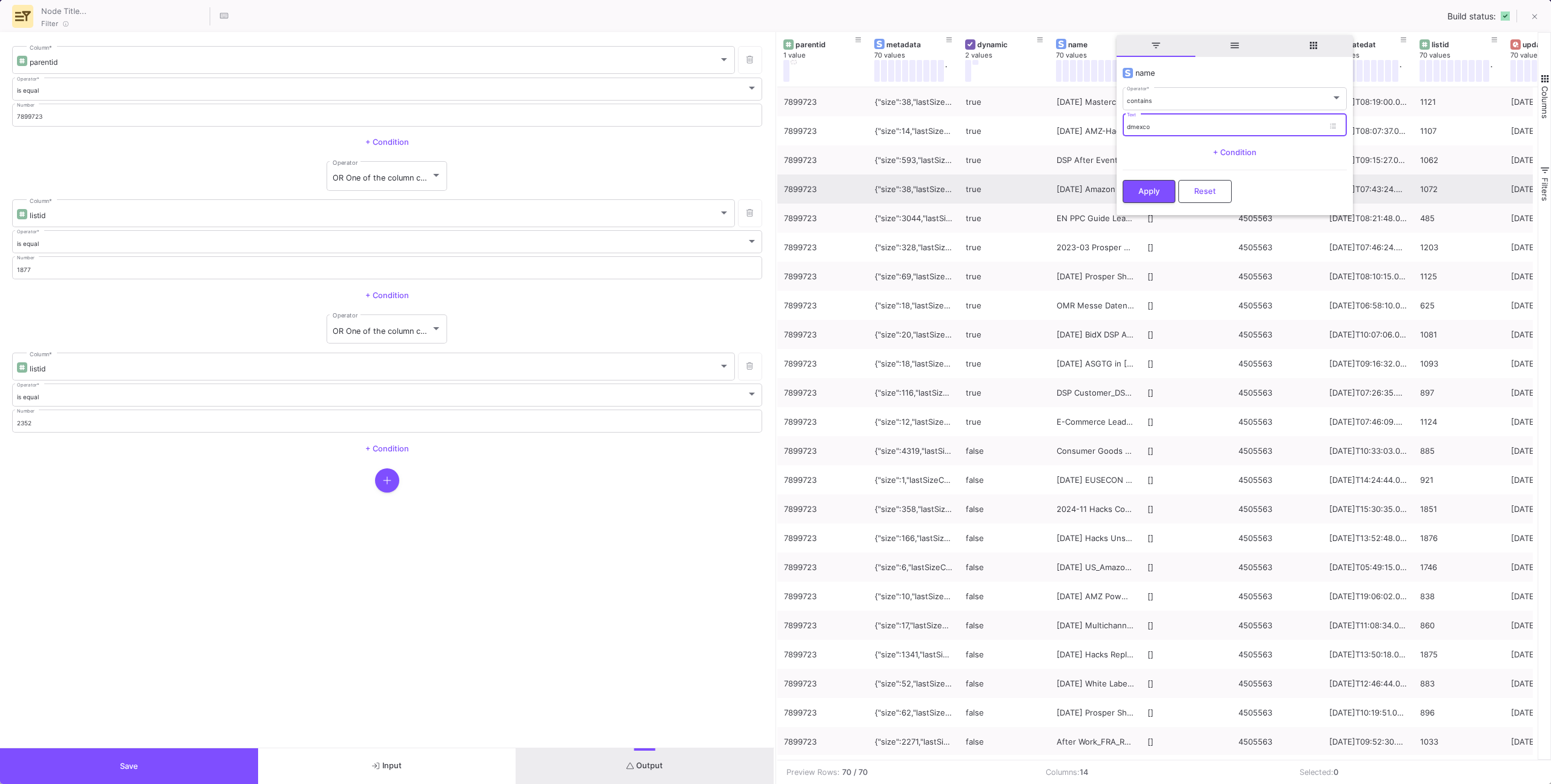
click at [1152, 186] on span "Apply" at bounding box center [1149, 191] width 22 height 9
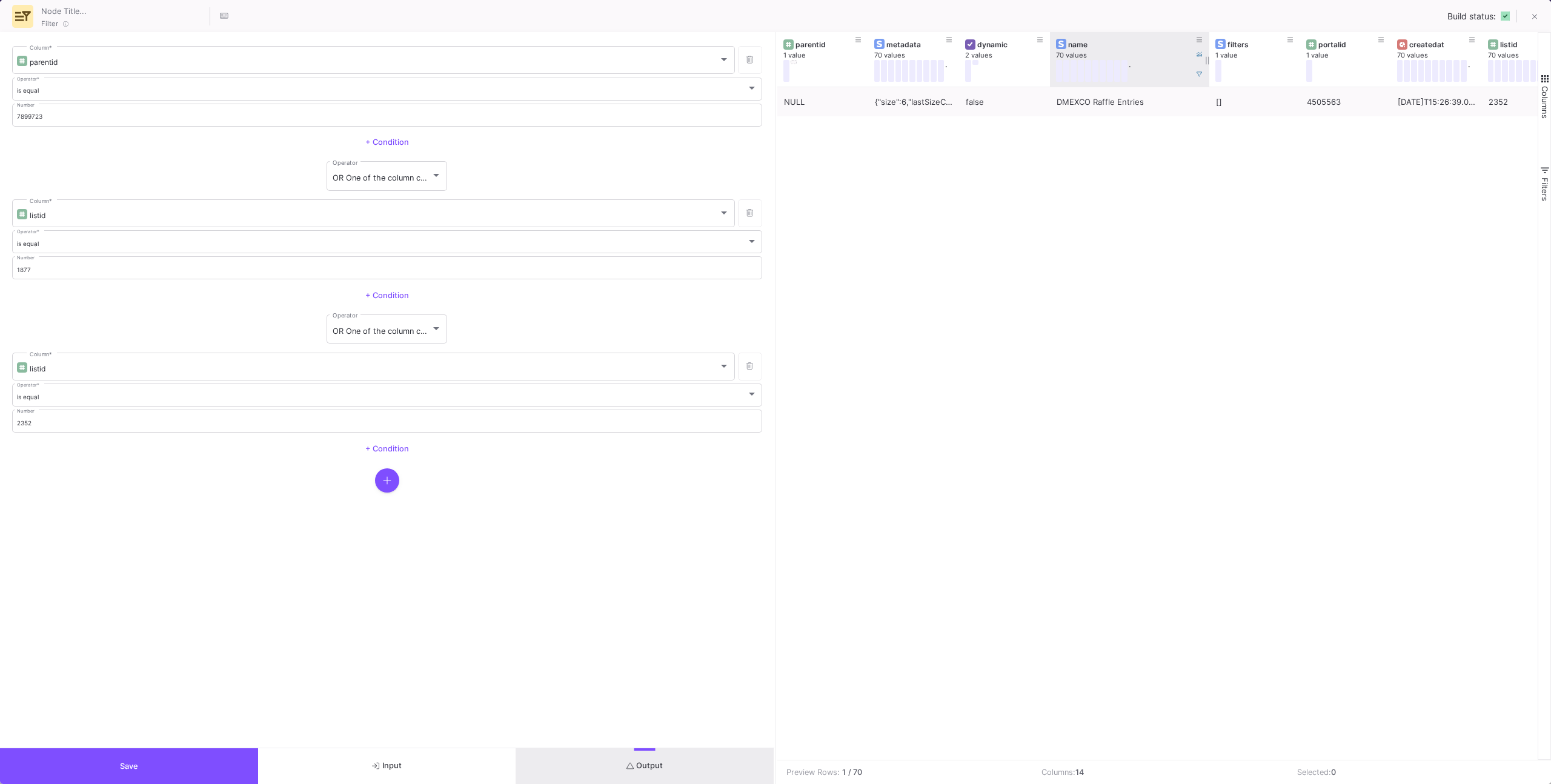
drag, startPoint x: 1139, startPoint y: 65, endPoint x: 1212, endPoint y: 64, distance: 73.0
click at [1212, 64] on div at bounding box center [1209, 59] width 5 height 55
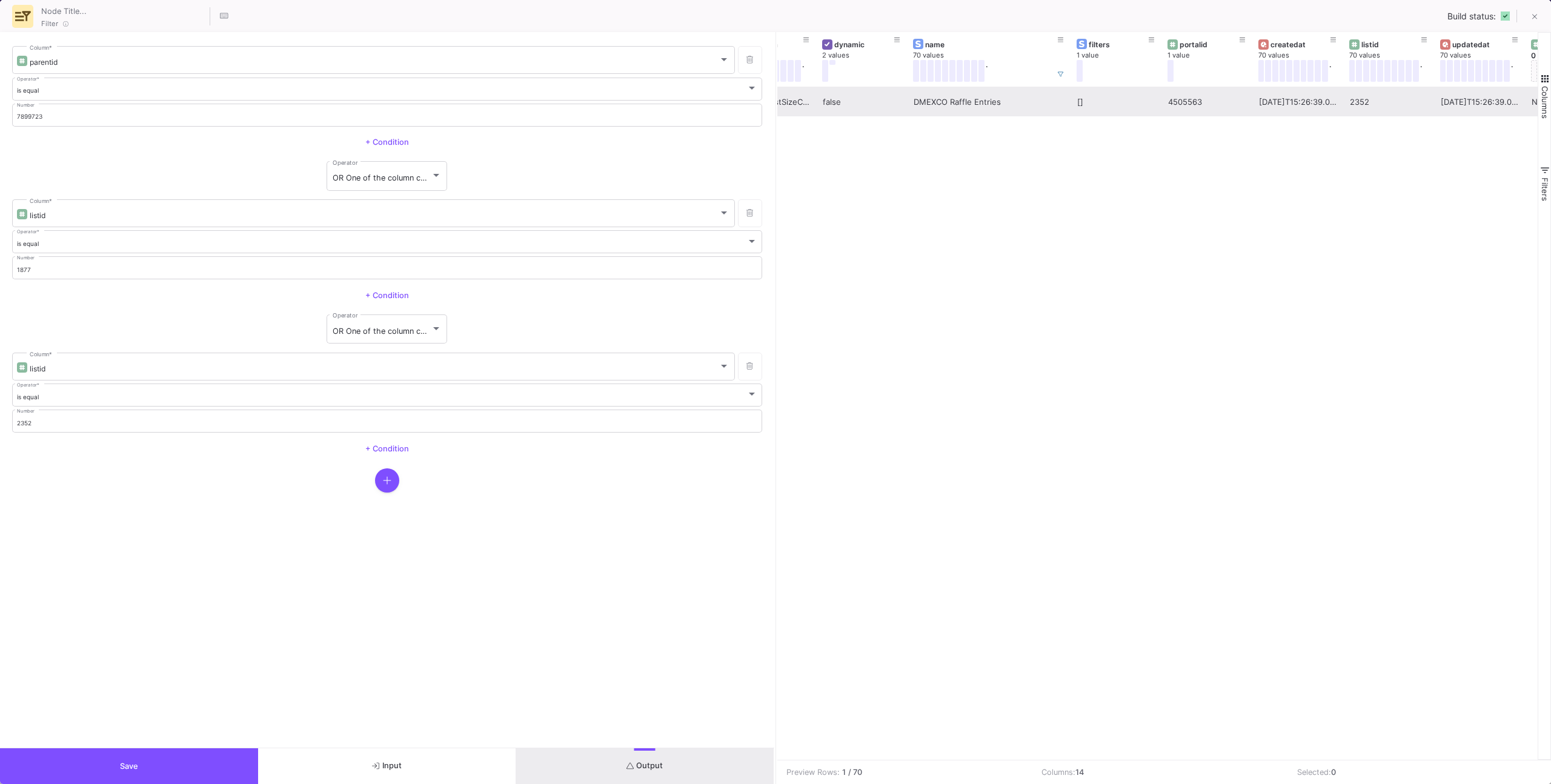
scroll to position [0, 0]
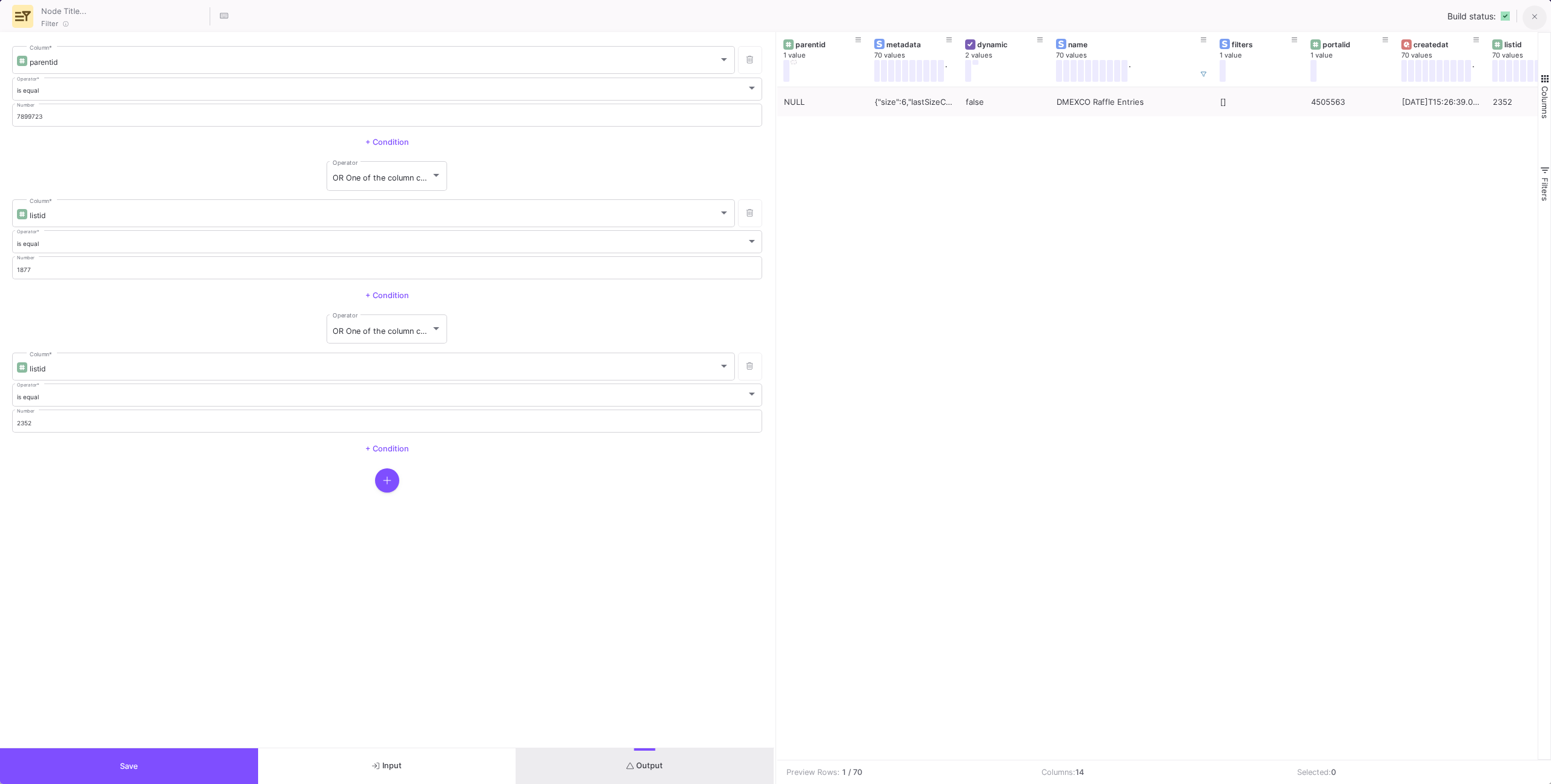
click at [1533, 16] on icon at bounding box center [1535, 17] width 6 height 6
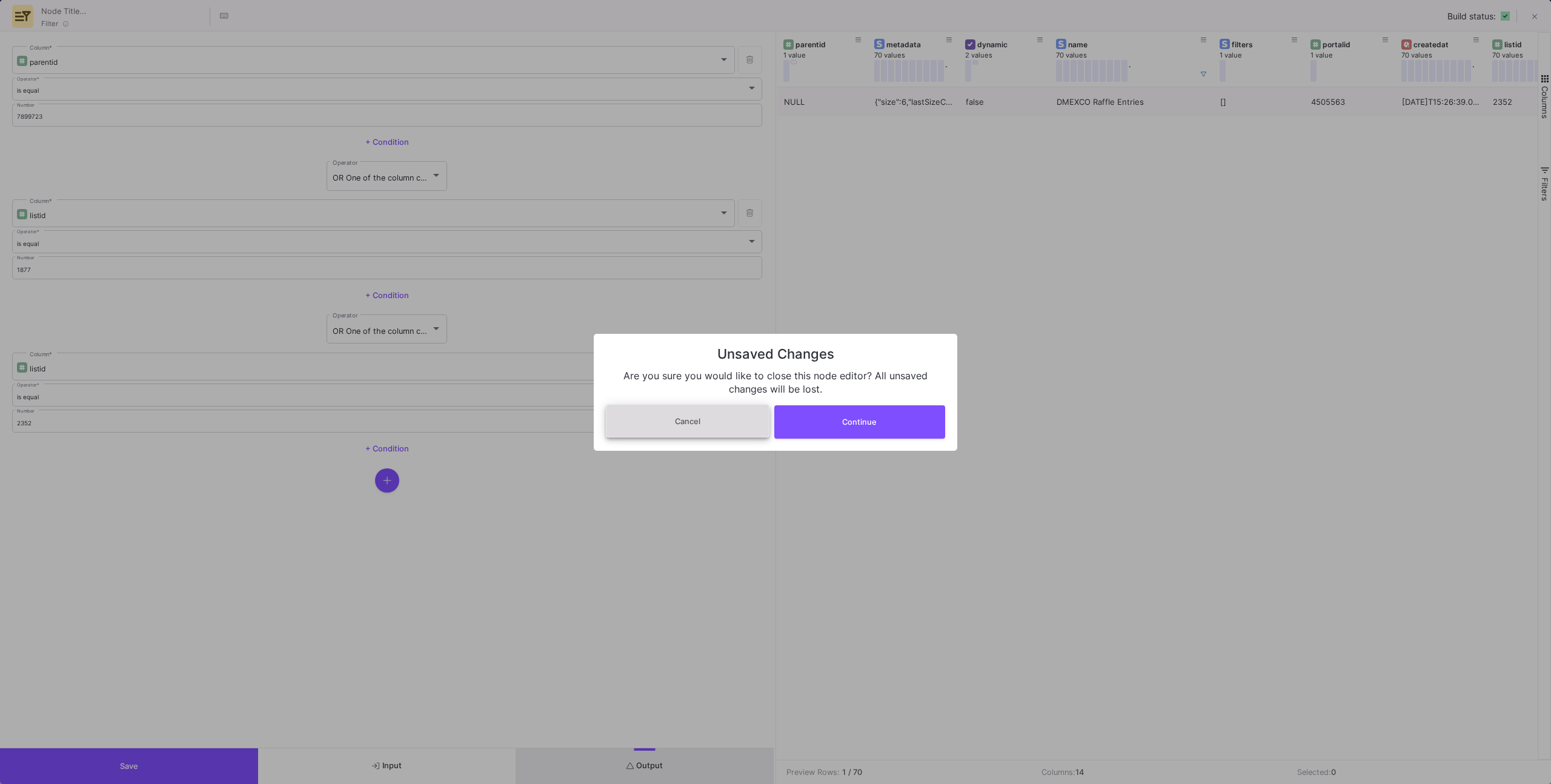
click at [705, 422] on button "Cancel" at bounding box center [687, 420] width 164 height 33
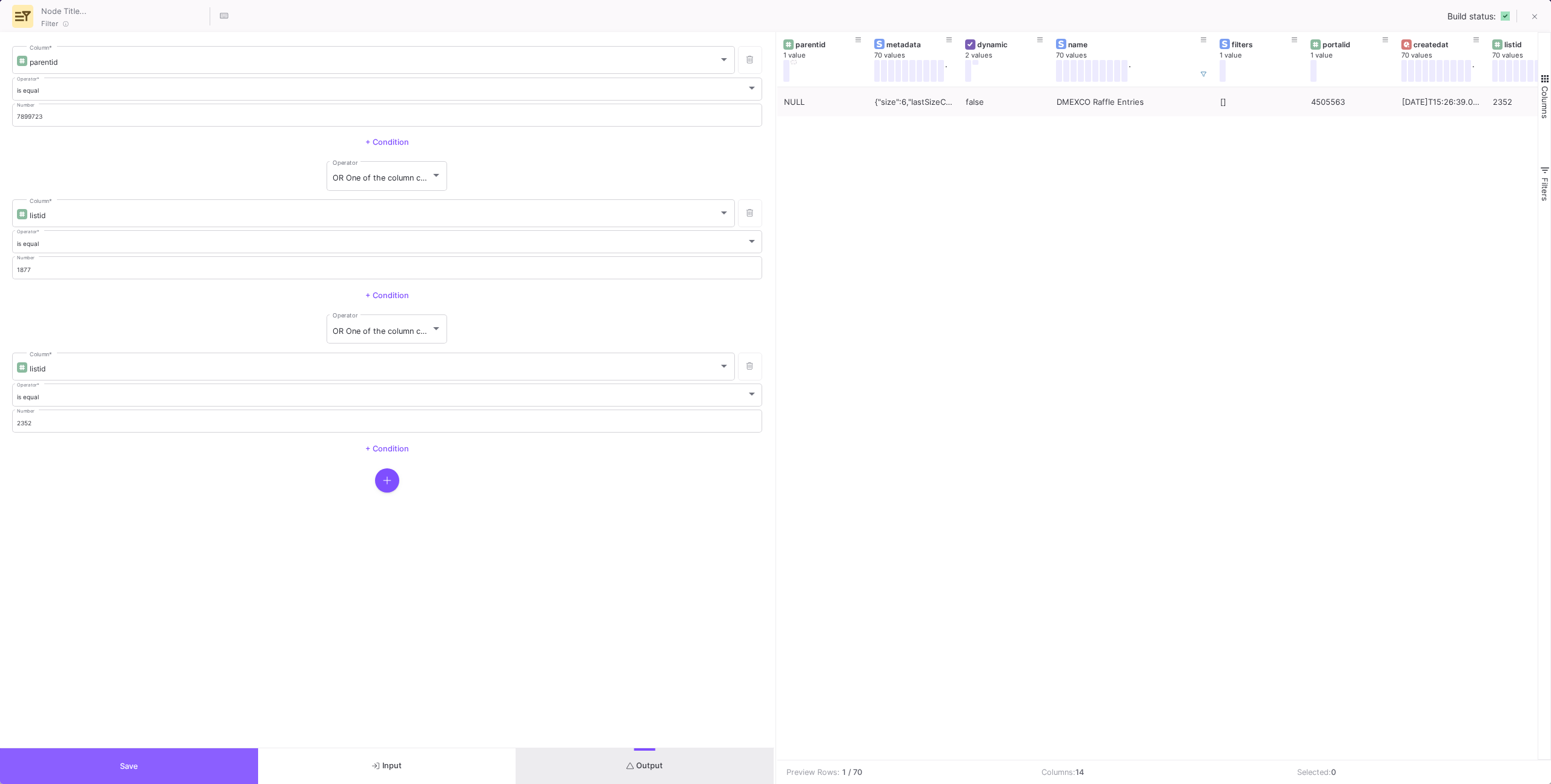
click at [150, 769] on button "Save" at bounding box center [129, 766] width 258 height 36
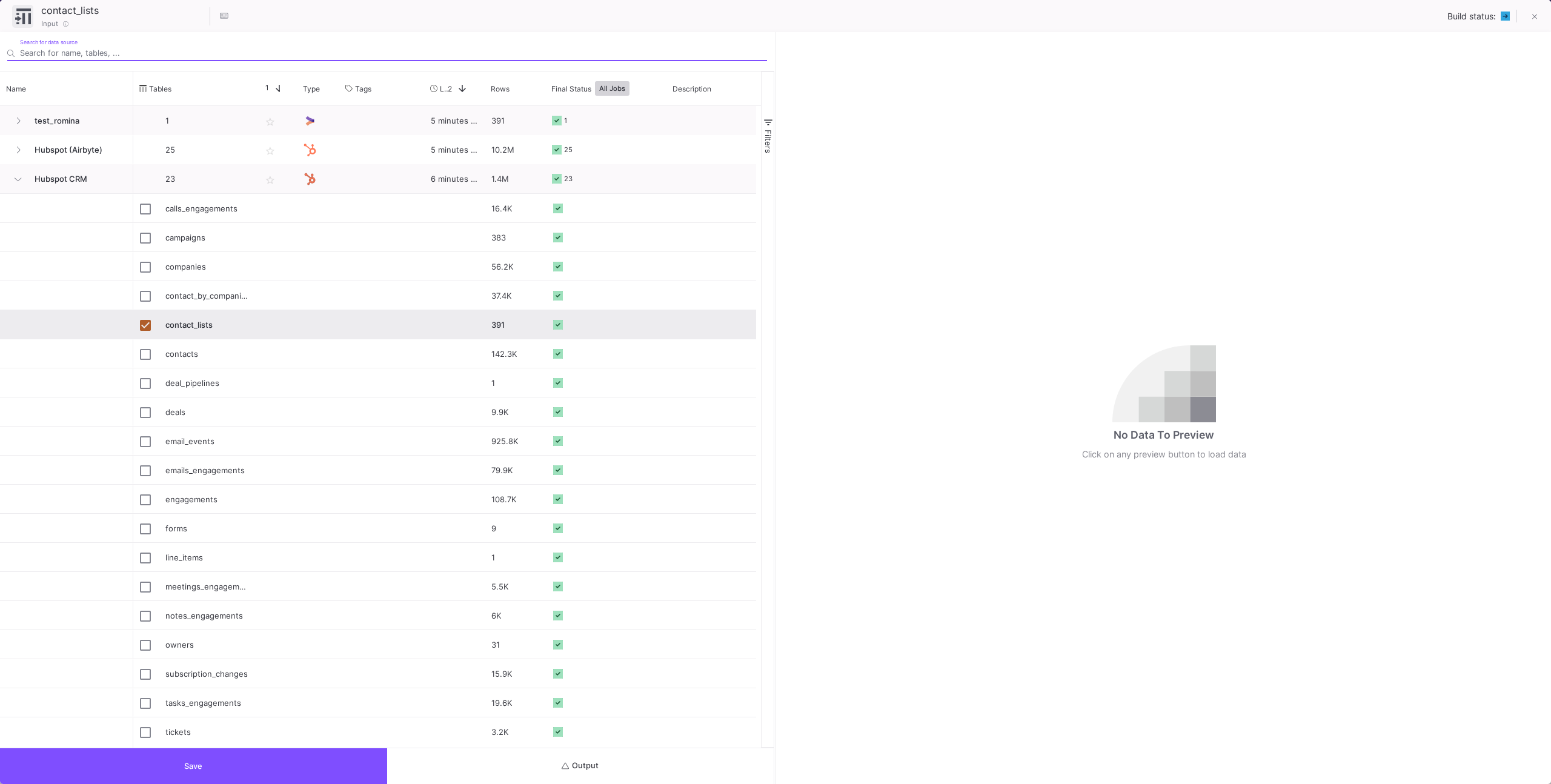
click at [553, 757] on button "Output" at bounding box center [580, 766] width 387 height 36
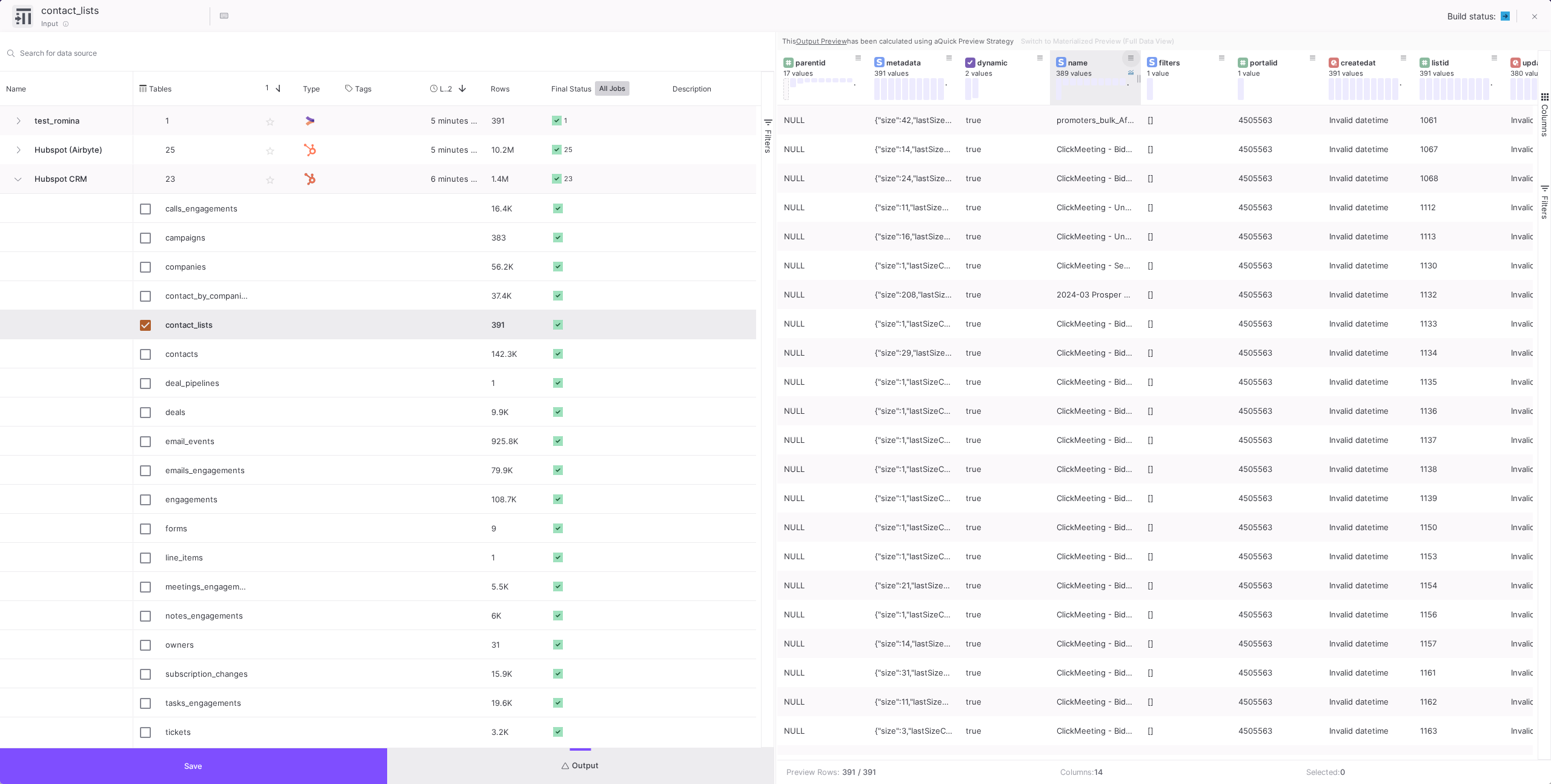
click at [1133, 56] on icon at bounding box center [1131, 58] width 6 height 7
type input "dmex"
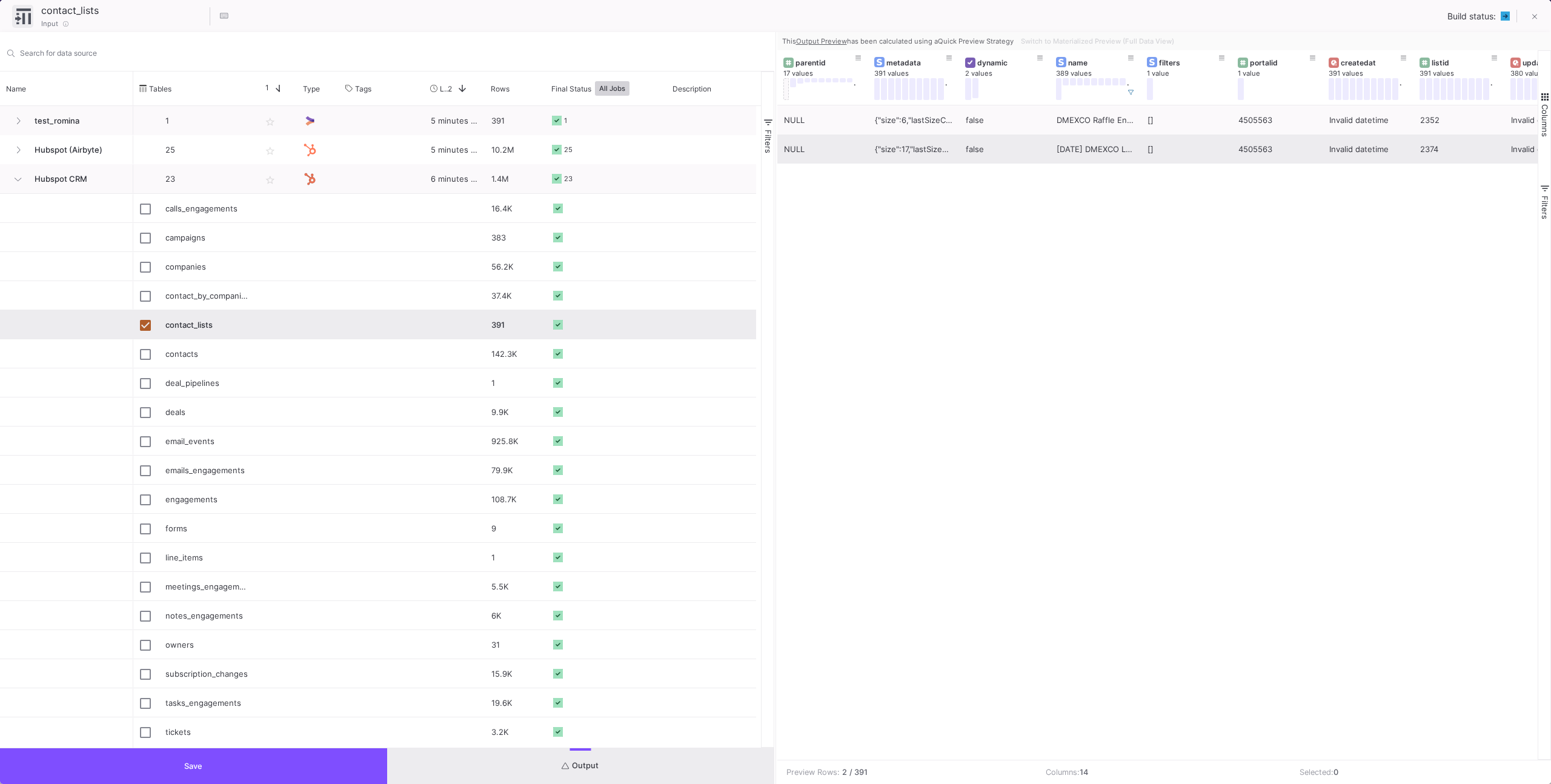
drag, startPoint x: 1041, startPoint y: 201, endPoint x: 1056, endPoint y: 157, distance: 46.5
click at [1041, 198] on div "NULL {"size":6,"lastSizeChangeAt":"2025-09-19T13:27:04.006000Z","processing":"D…" at bounding box center [1158, 432] width 761 height 654
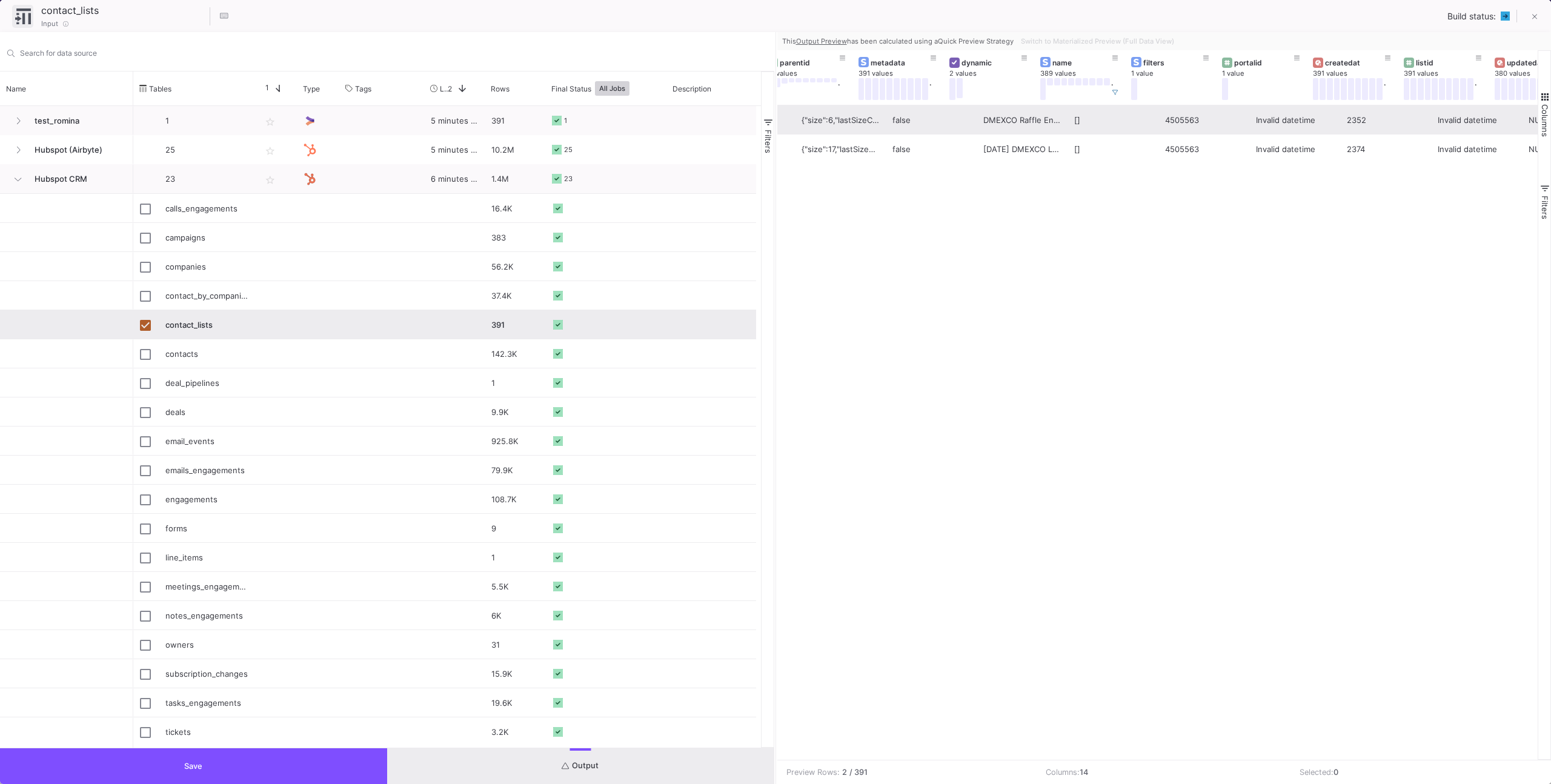
scroll to position [0, 234]
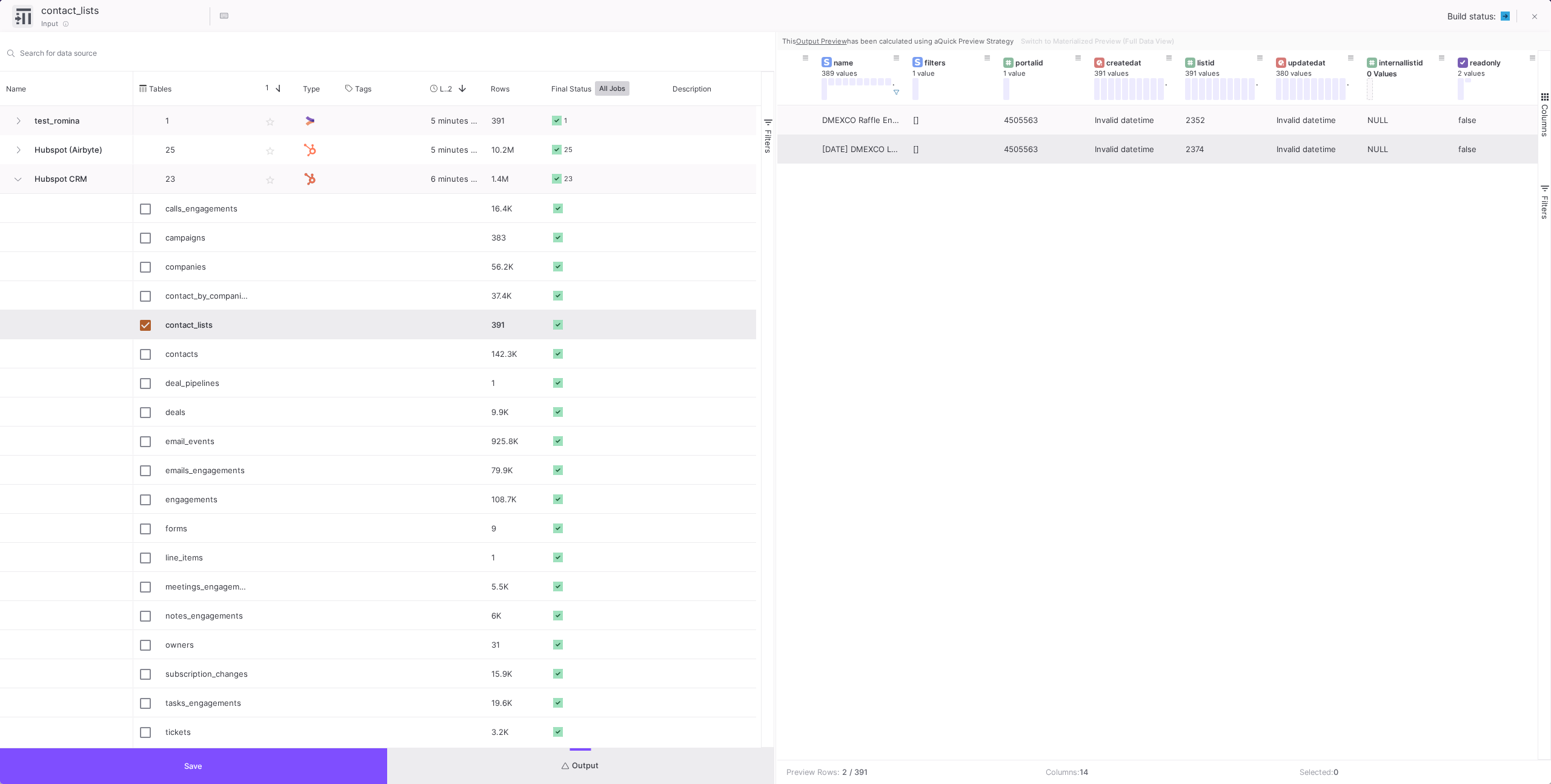
click at [1203, 151] on div "2374" at bounding box center [1224, 149] width 77 height 28
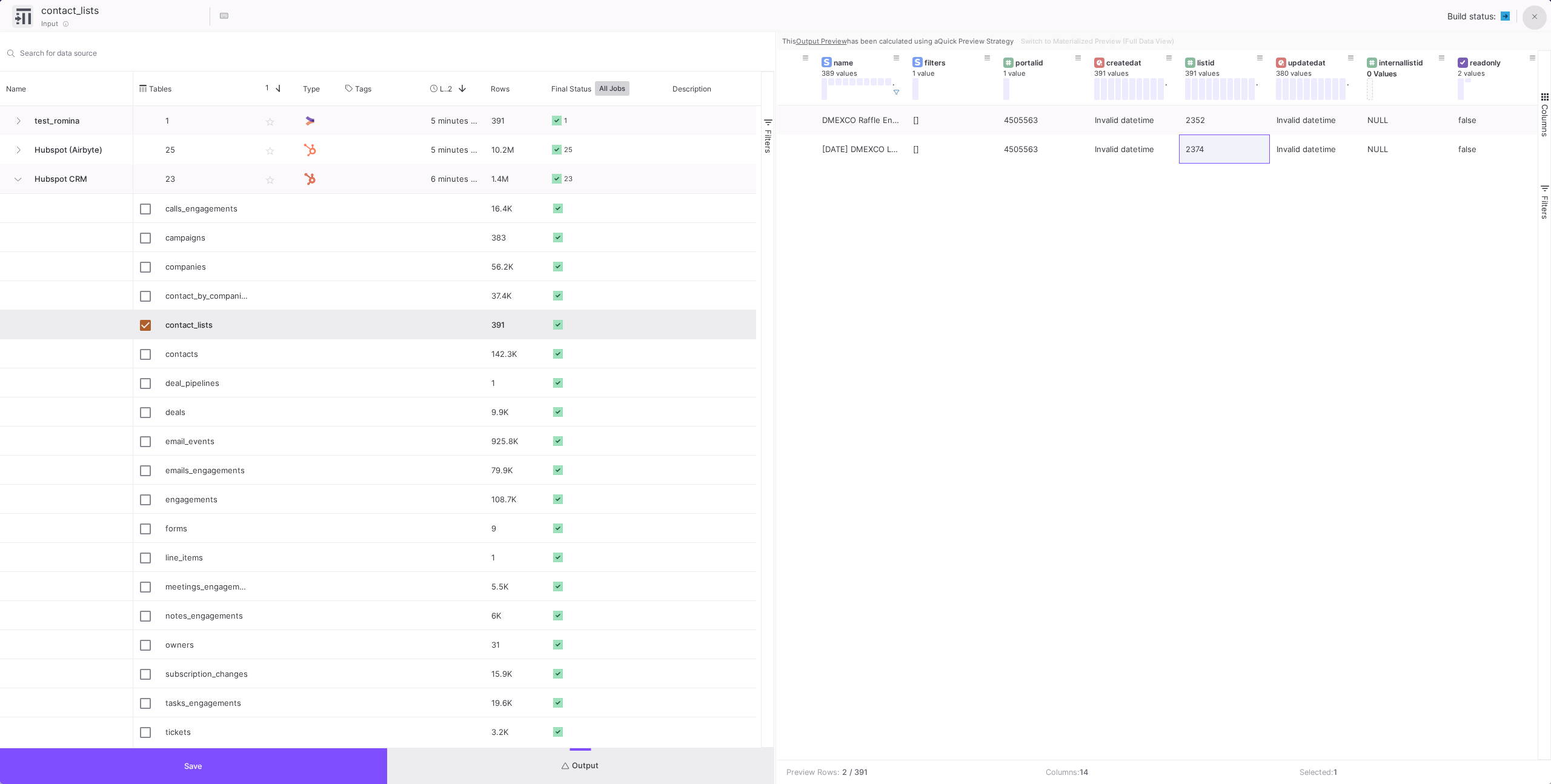
click at [1523, 19] on button at bounding box center [1535, 18] width 24 height 24
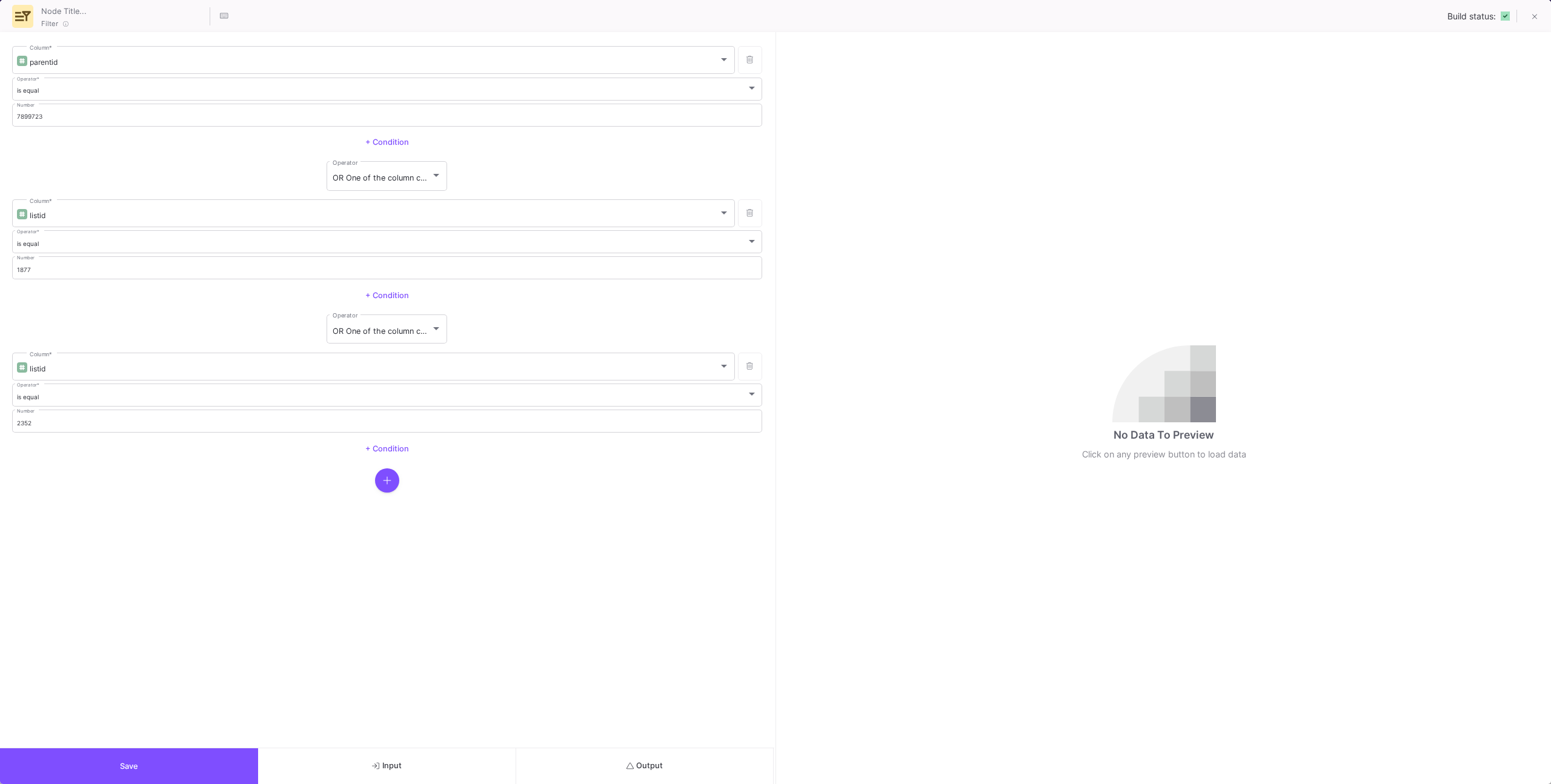
click at [651, 770] on button "Output" at bounding box center [645, 766] width 258 height 36
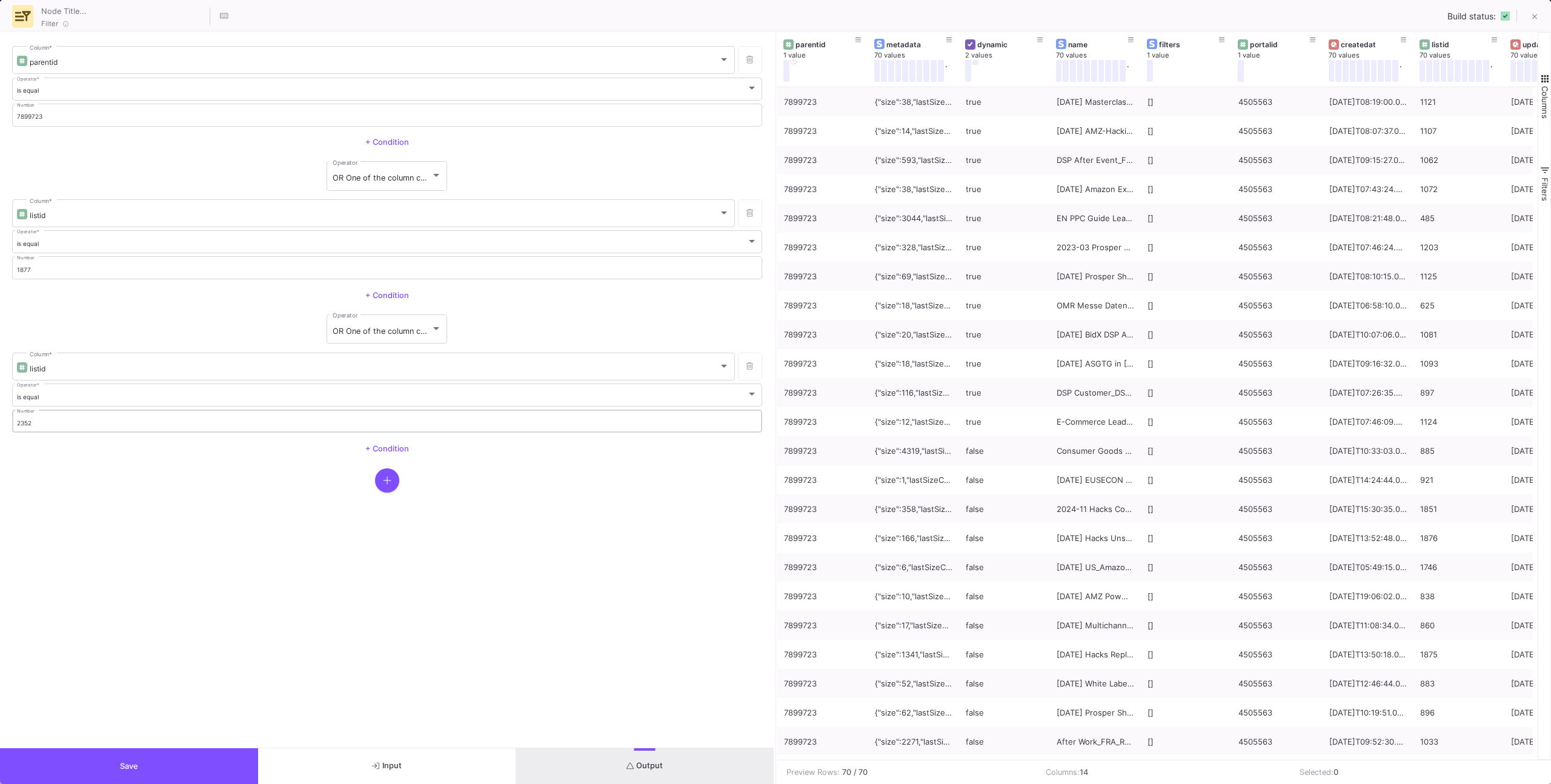
click at [201, 415] on div "2352 Number" at bounding box center [387, 421] width 741 height 24
click at [196, 421] on input "2352" at bounding box center [387, 423] width 741 height 8
click at [169, 425] on input "2352" at bounding box center [387, 423] width 741 height 8
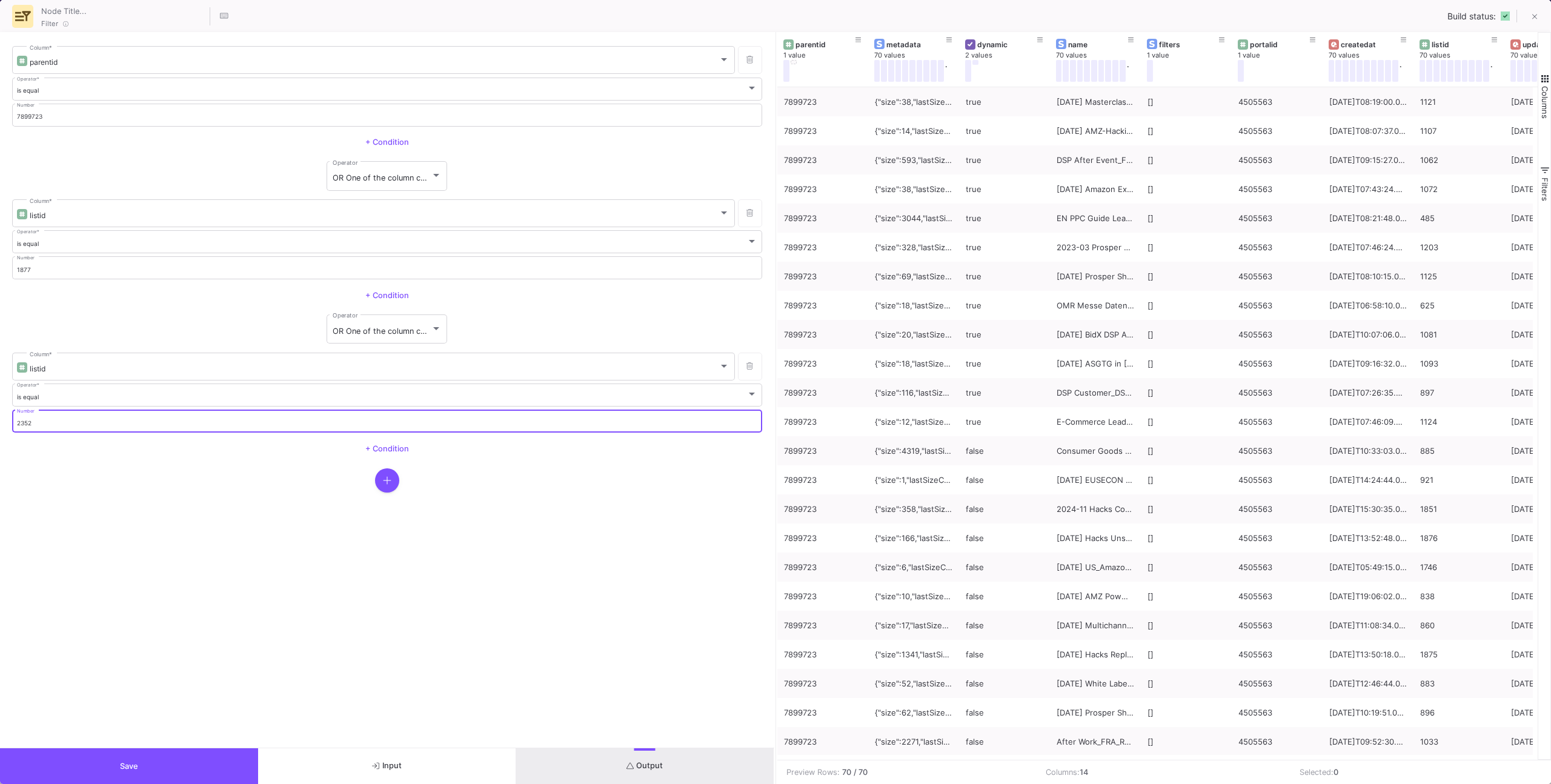
click at [168, 424] on input "2352" at bounding box center [387, 423] width 741 height 8
click at [168, 422] on input "2352" at bounding box center [387, 423] width 741 height 8
paste input "74"
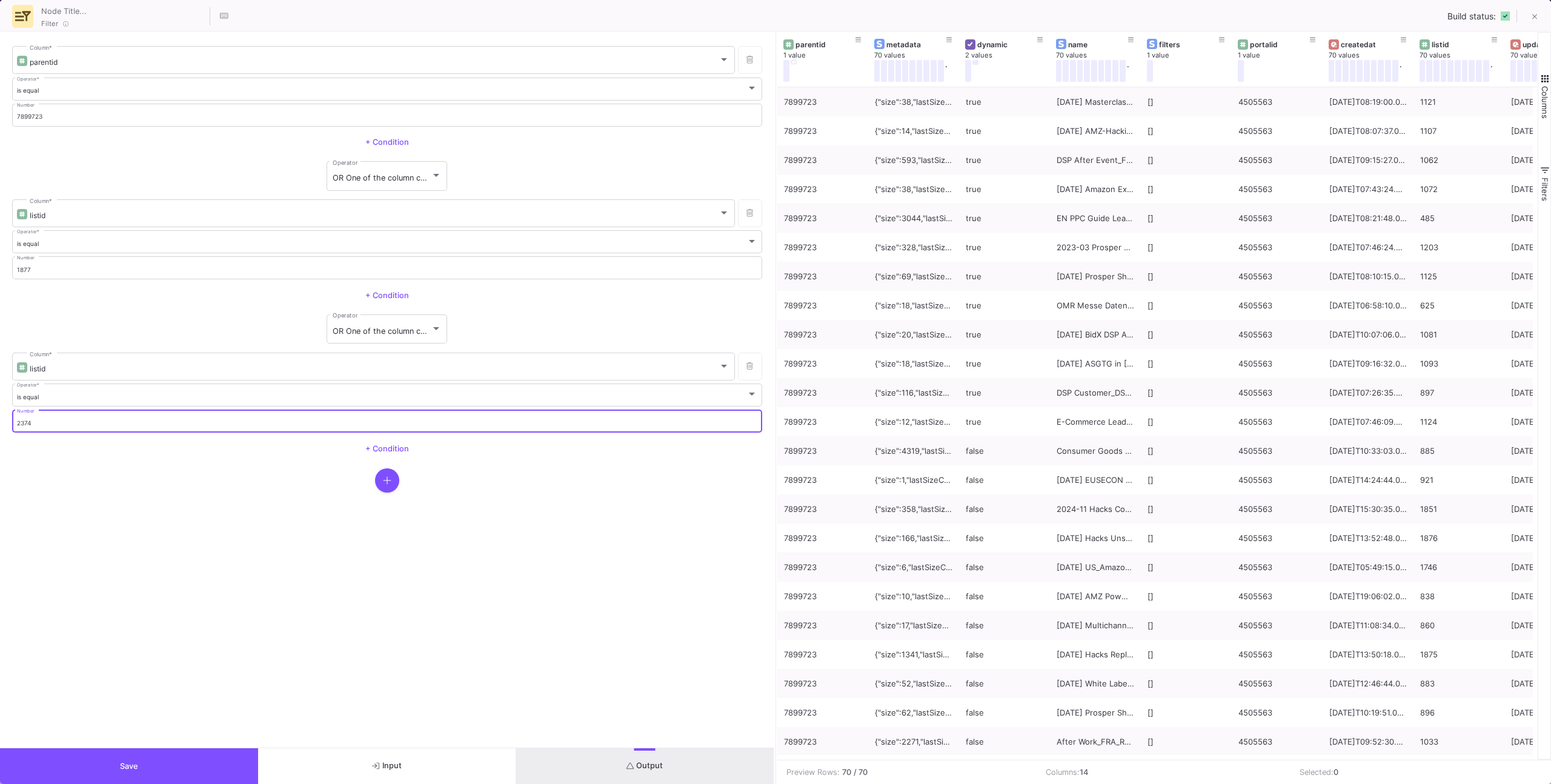
type input "2374"
click at [157, 458] on y42-operation-input-add "+ Condition" at bounding box center [387, 449] width 751 height 24
click at [239, 753] on button "Save" at bounding box center [129, 766] width 258 height 36
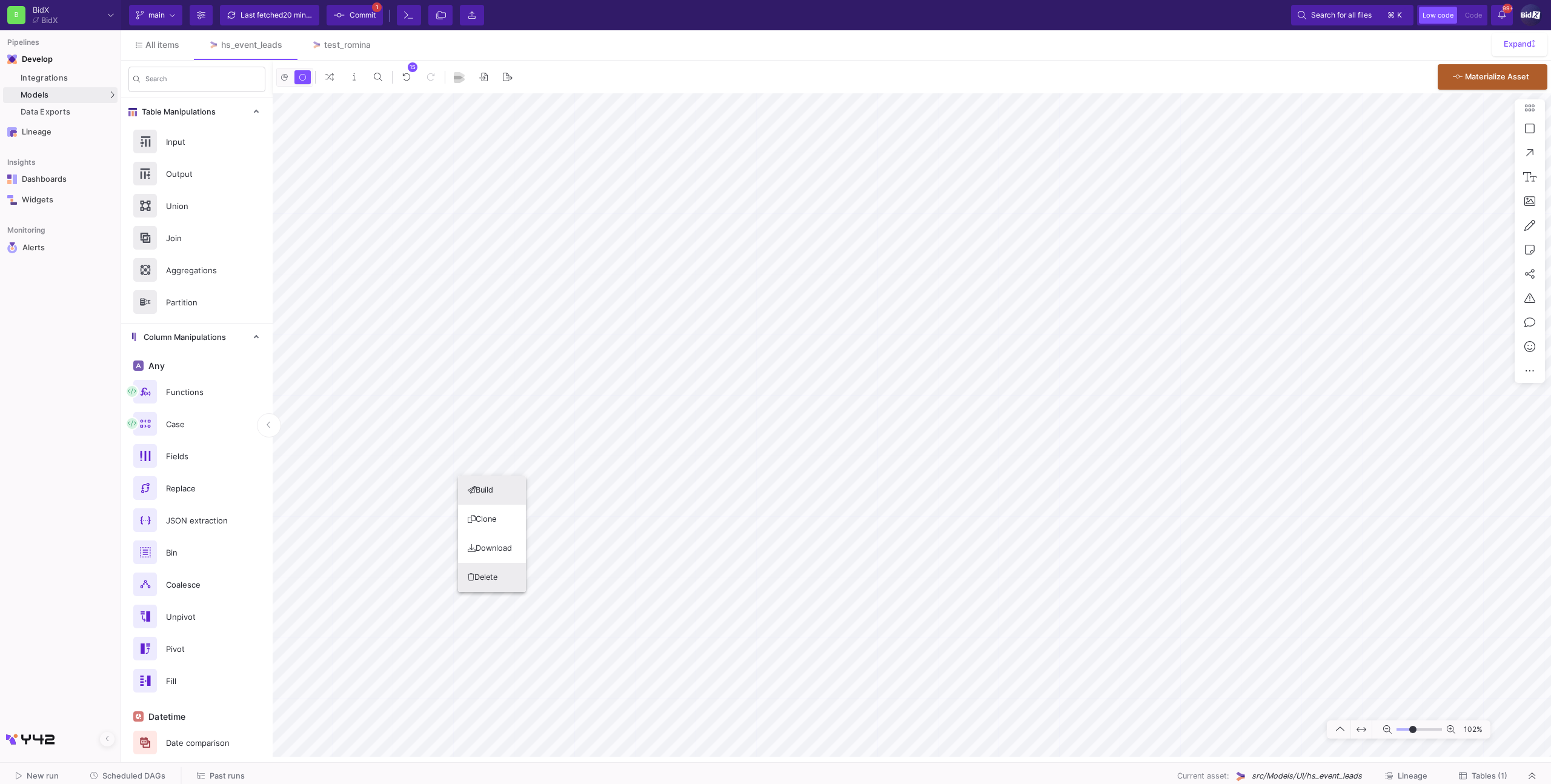
click at [491, 571] on button "Delete" at bounding box center [492, 577] width 68 height 29
click at [607, 588] on button "Delete" at bounding box center [616, 587] width 68 height 29
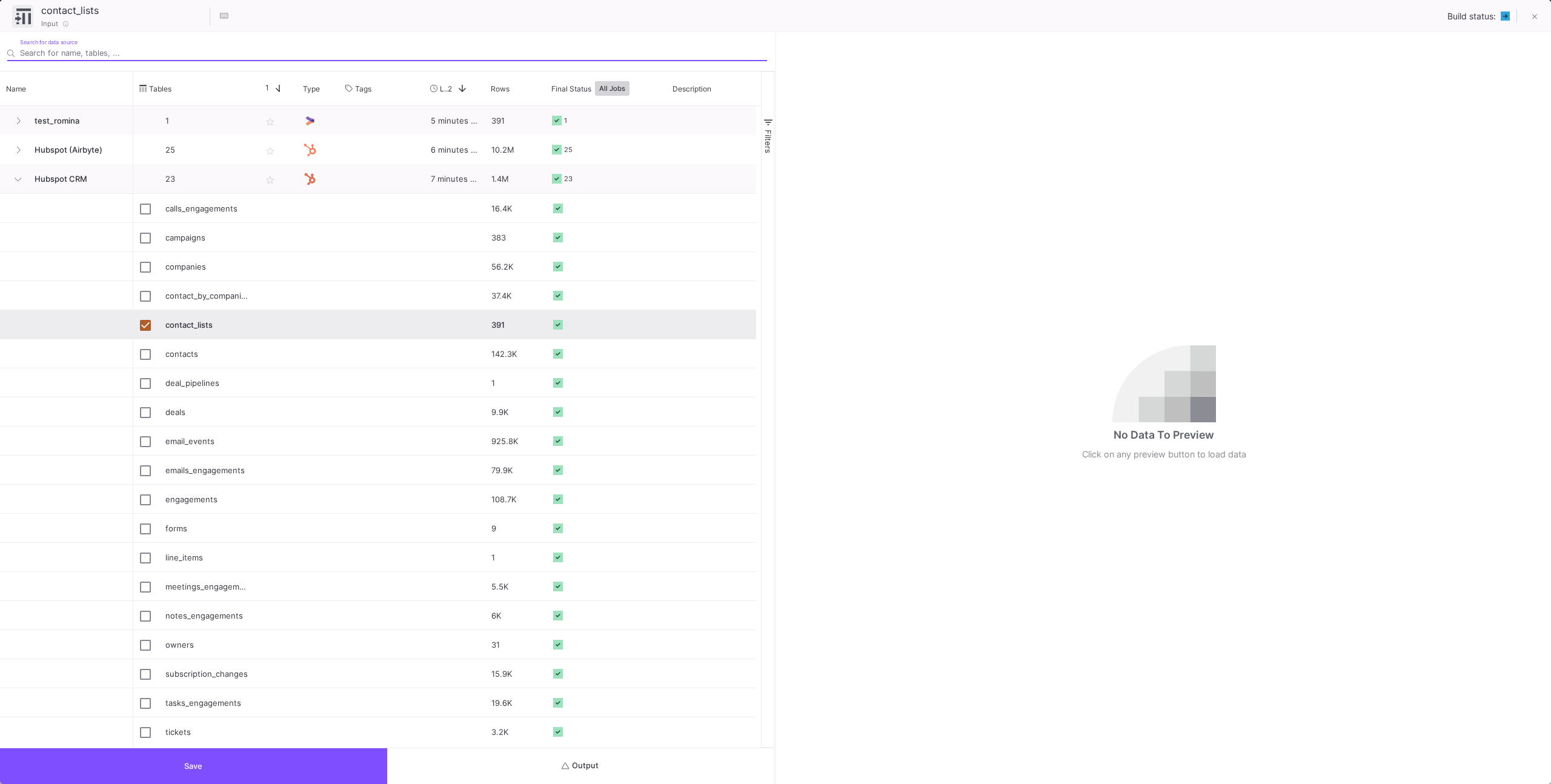
click at [363, 769] on button "Save" at bounding box center [193, 766] width 387 height 36
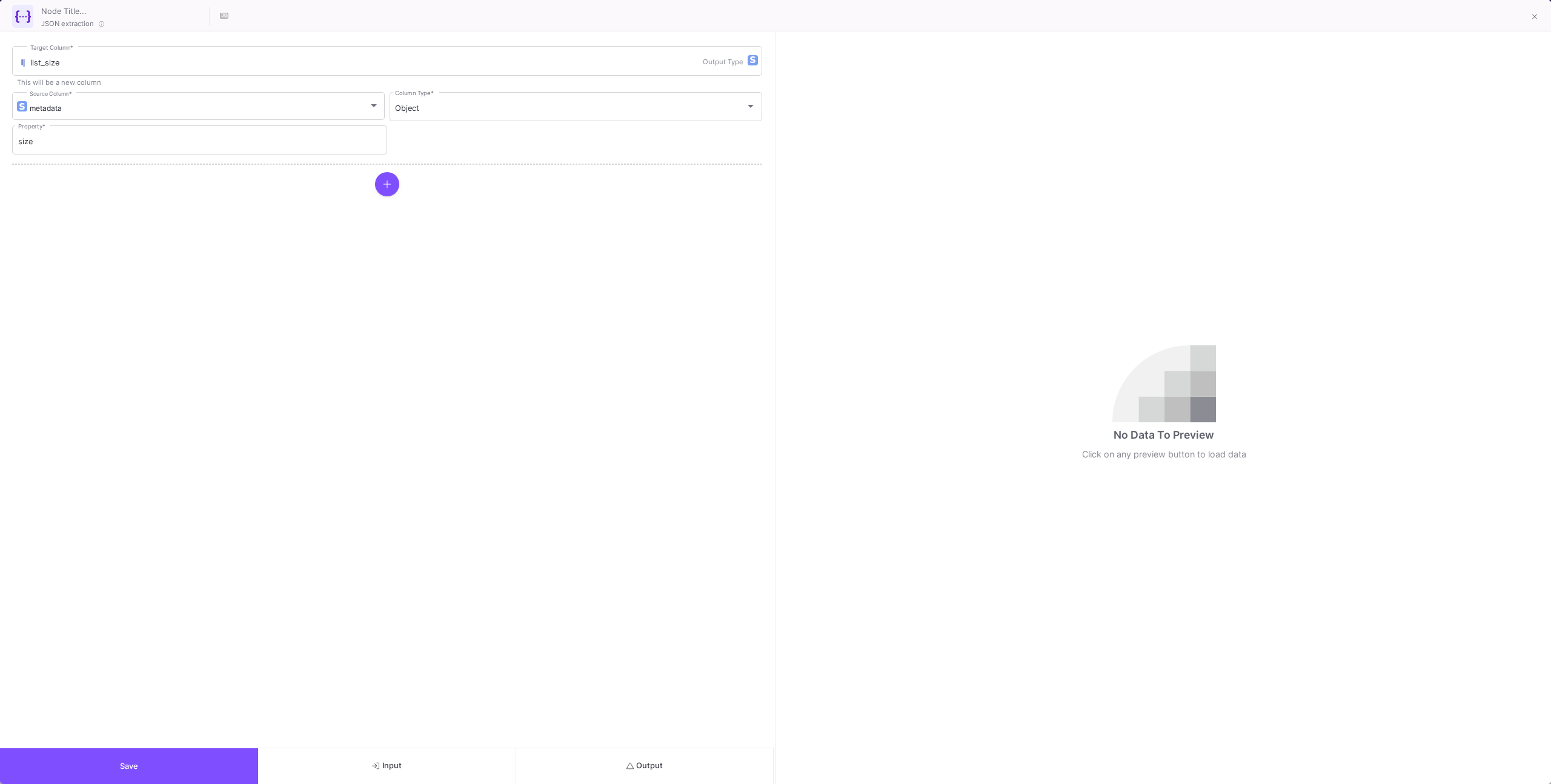
click at [602, 768] on button "Output" at bounding box center [645, 766] width 258 height 36
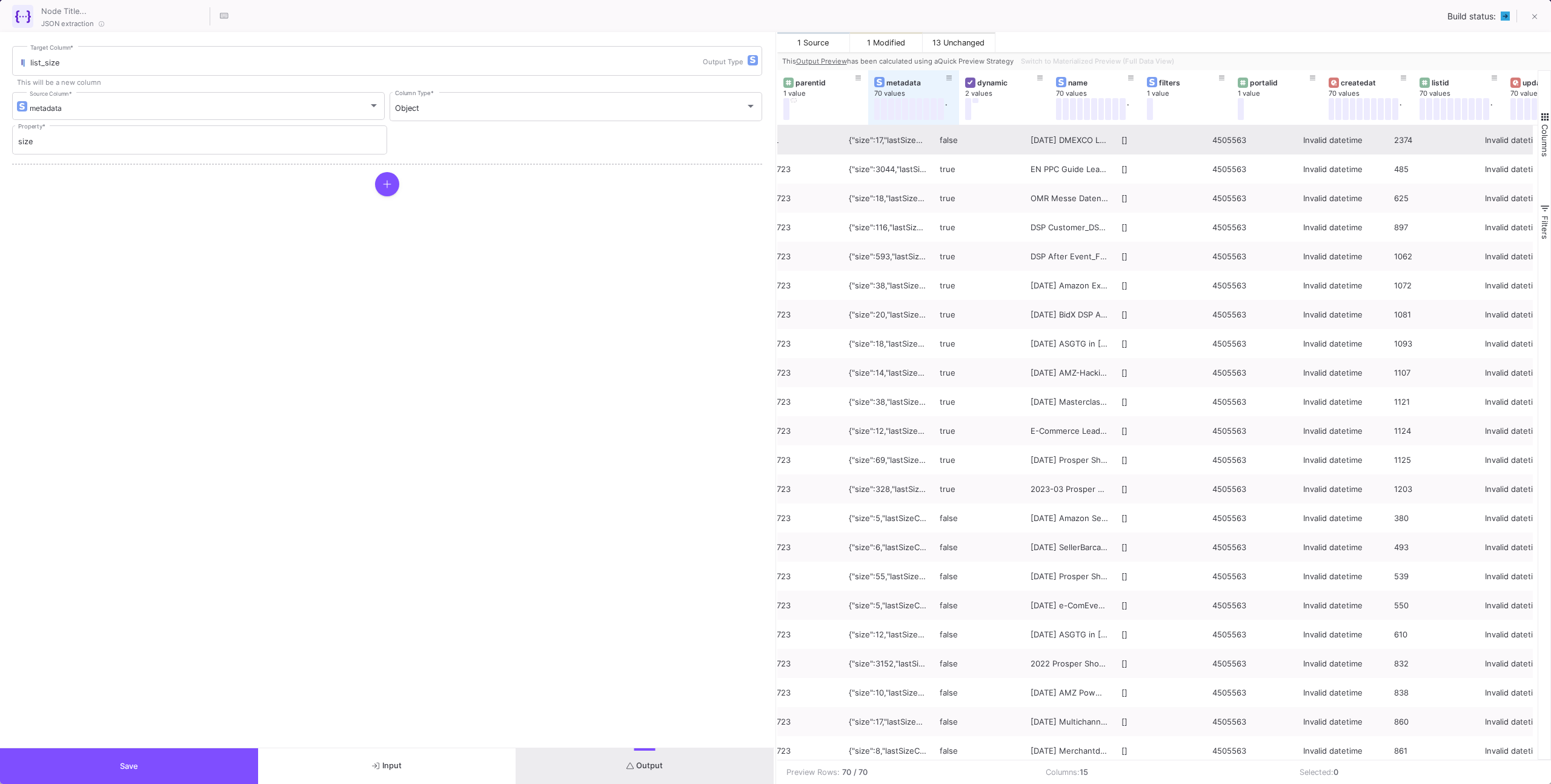
scroll to position [0, 0]
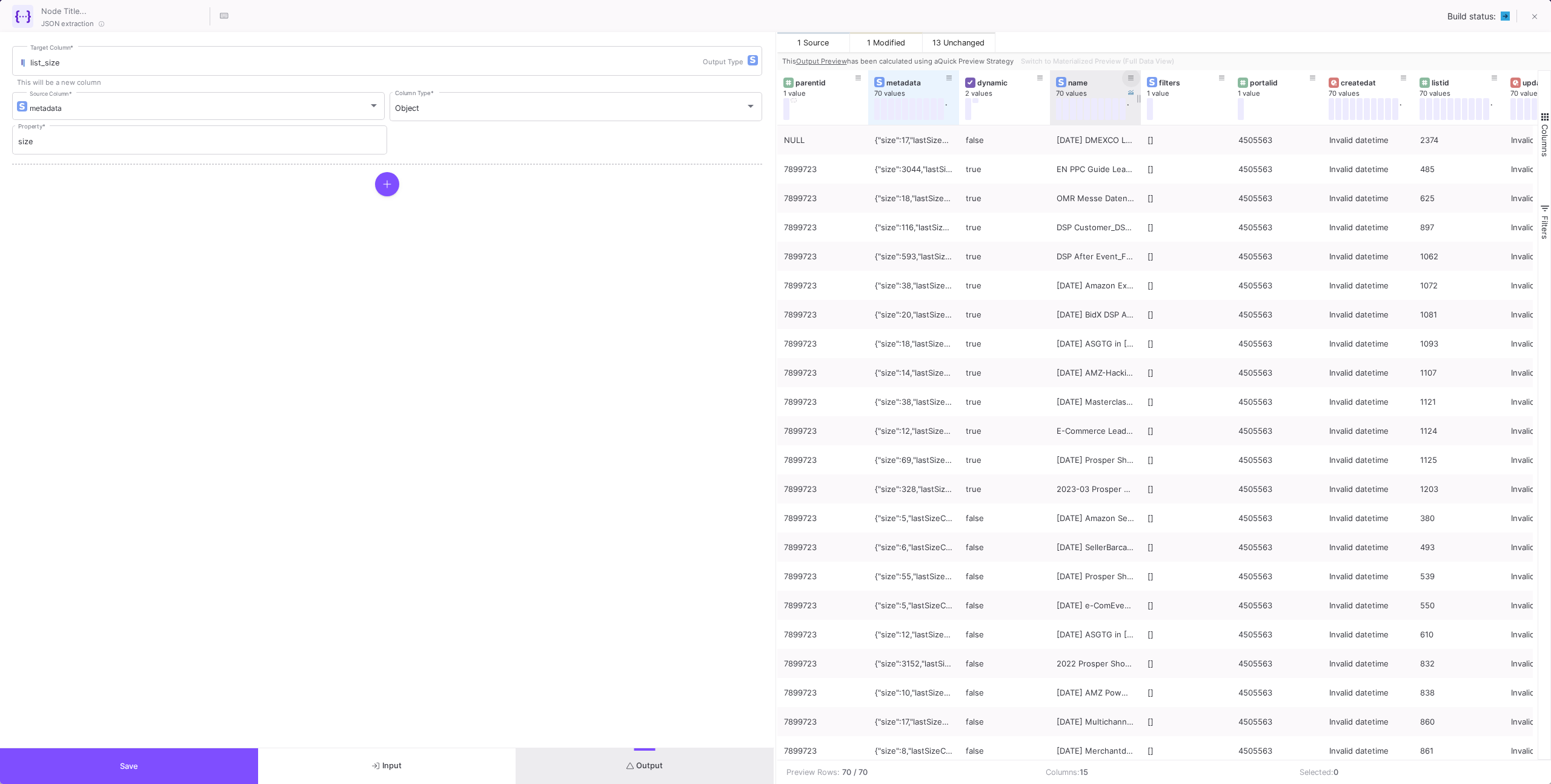
click at [1134, 79] on button at bounding box center [1131, 77] width 18 height 18
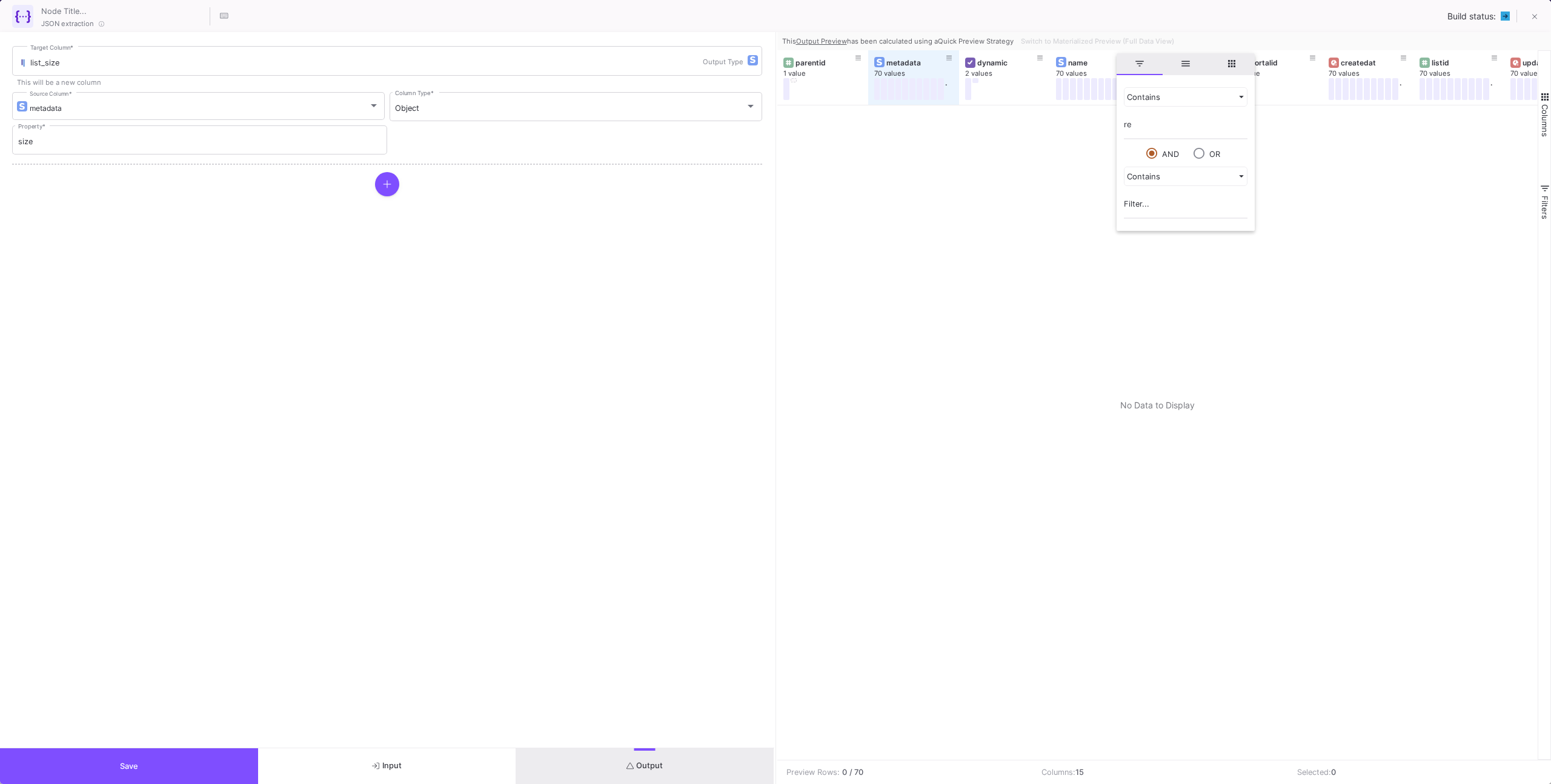
type input "rey"
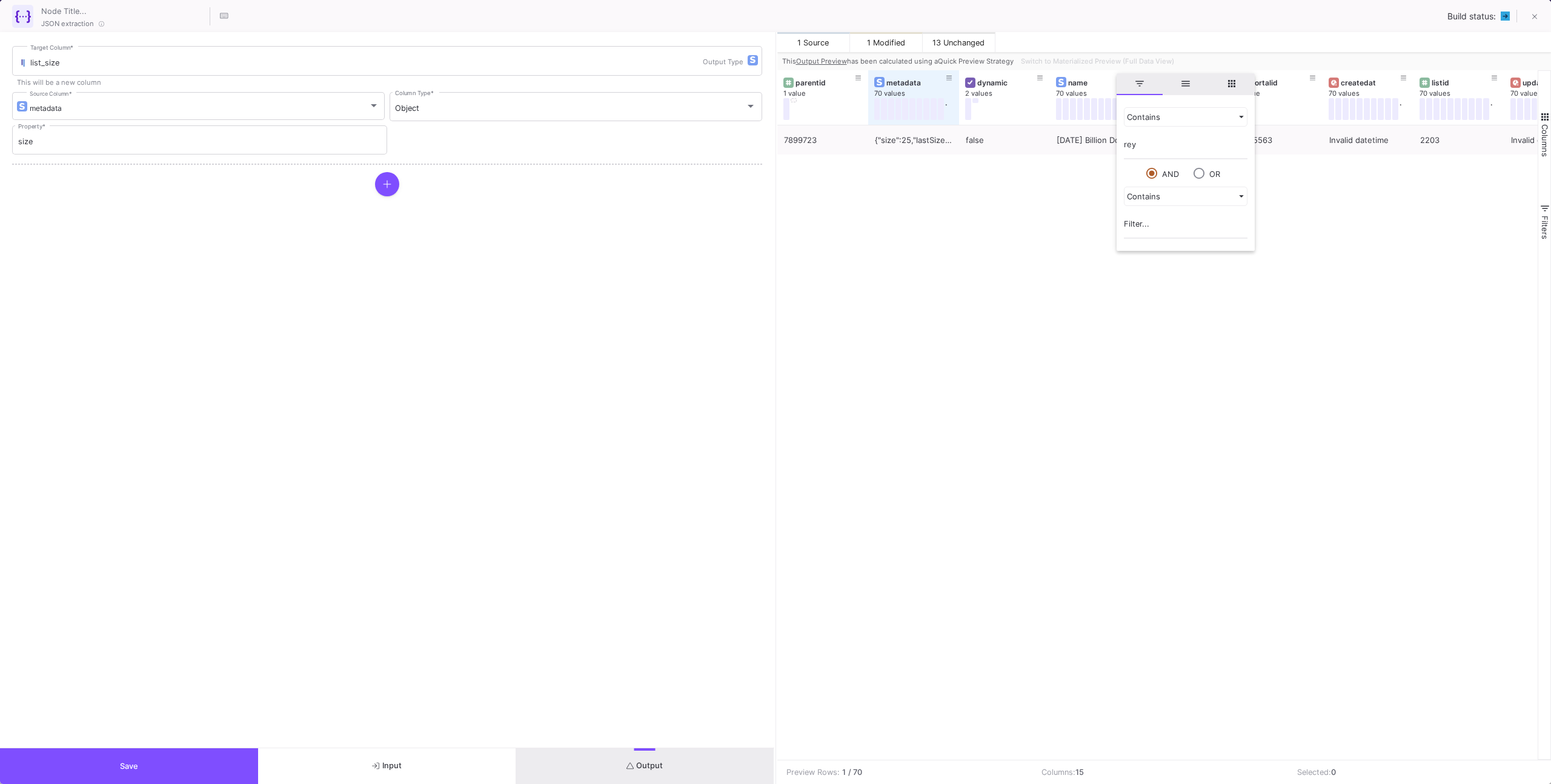
drag, startPoint x: 1038, startPoint y: 198, endPoint x: 1033, endPoint y: 188, distance: 11.2
click at [1038, 197] on div "7899723 {"size":25,"lastSizeChangeAt":"2025-04-15T10:39:20.805000Z","processing…" at bounding box center [1158, 442] width 761 height 634
click at [1131, 117] on span at bounding box center [1131, 113] width 6 height 9
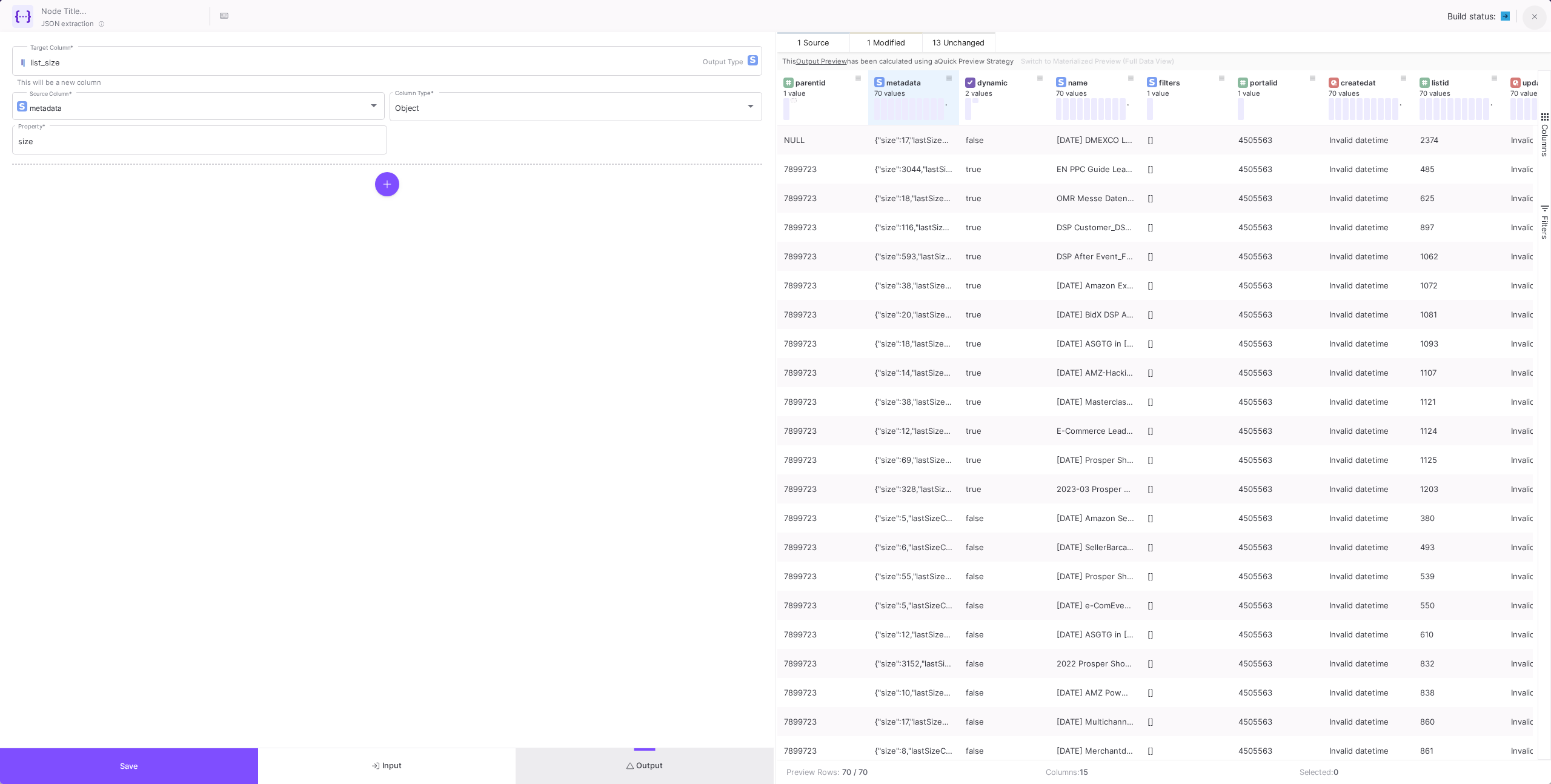
click at [1529, 9] on button at bounding box center [1535, 18] width 24 height 24
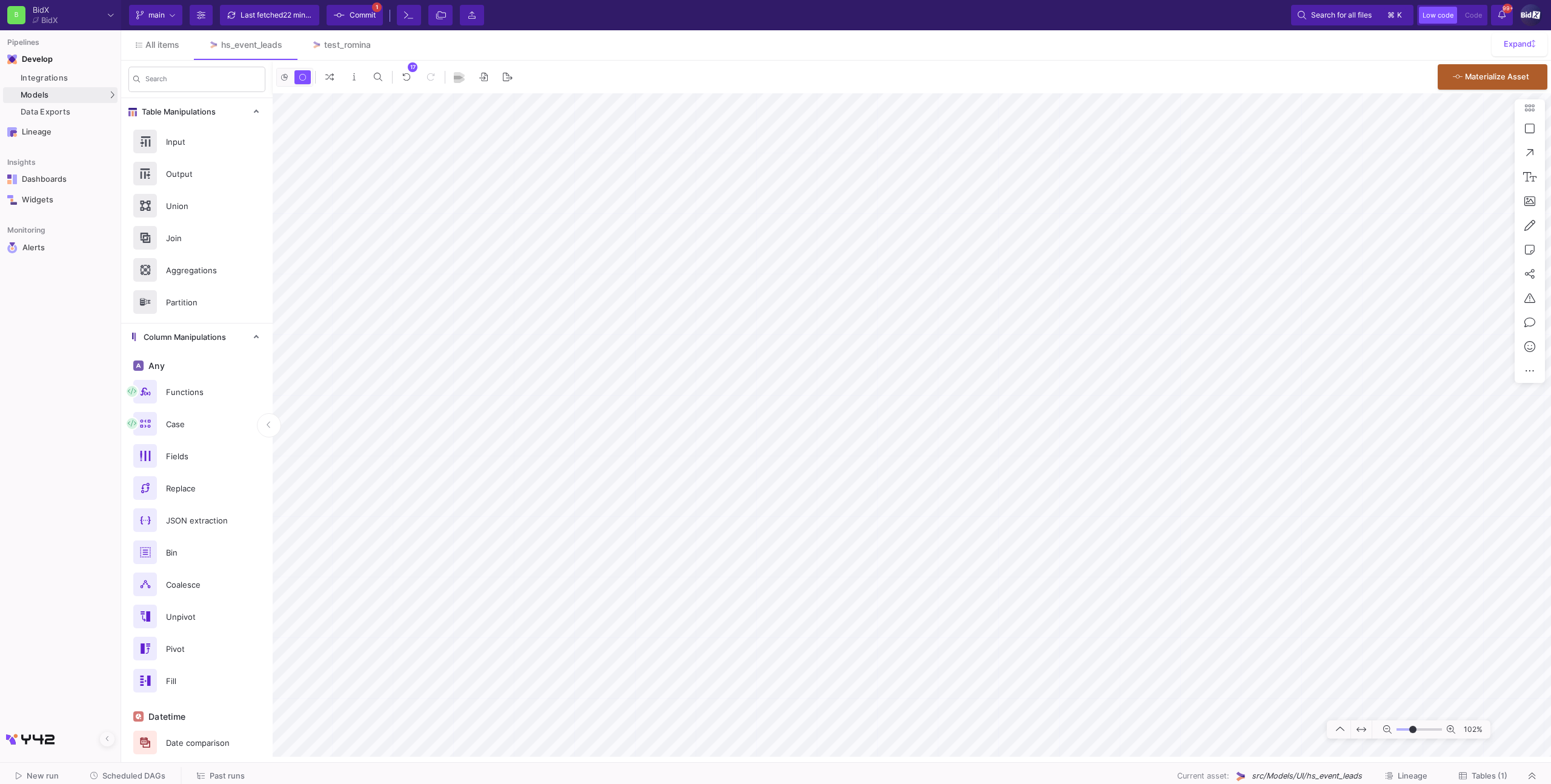
click at [345, 16] on span "Commit" at bounding box center [355, 14] width 41 height 18
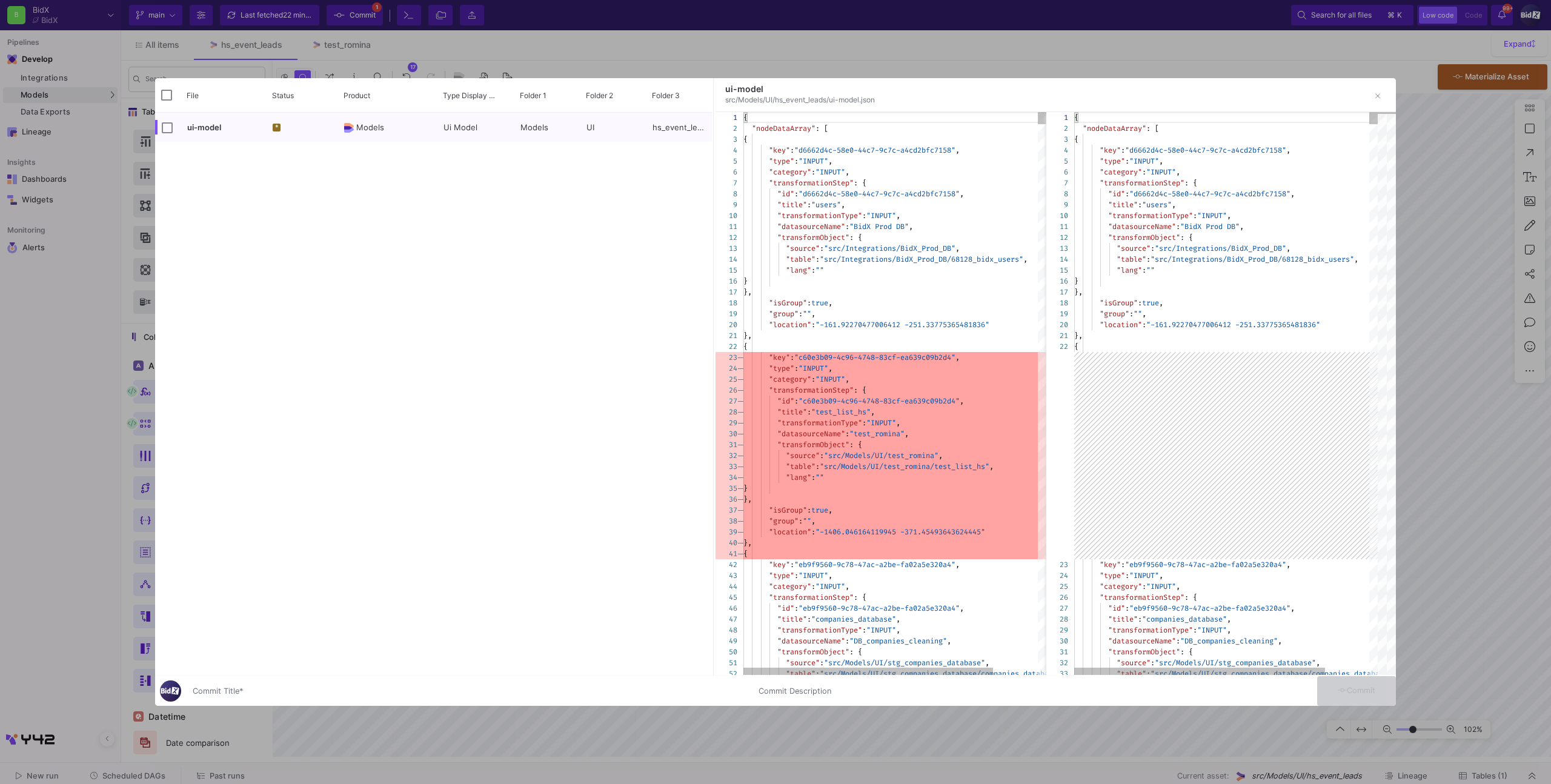
click at [416, 687] on input "Commit Title *" at bounding box center [469, 691] width 552 height 9
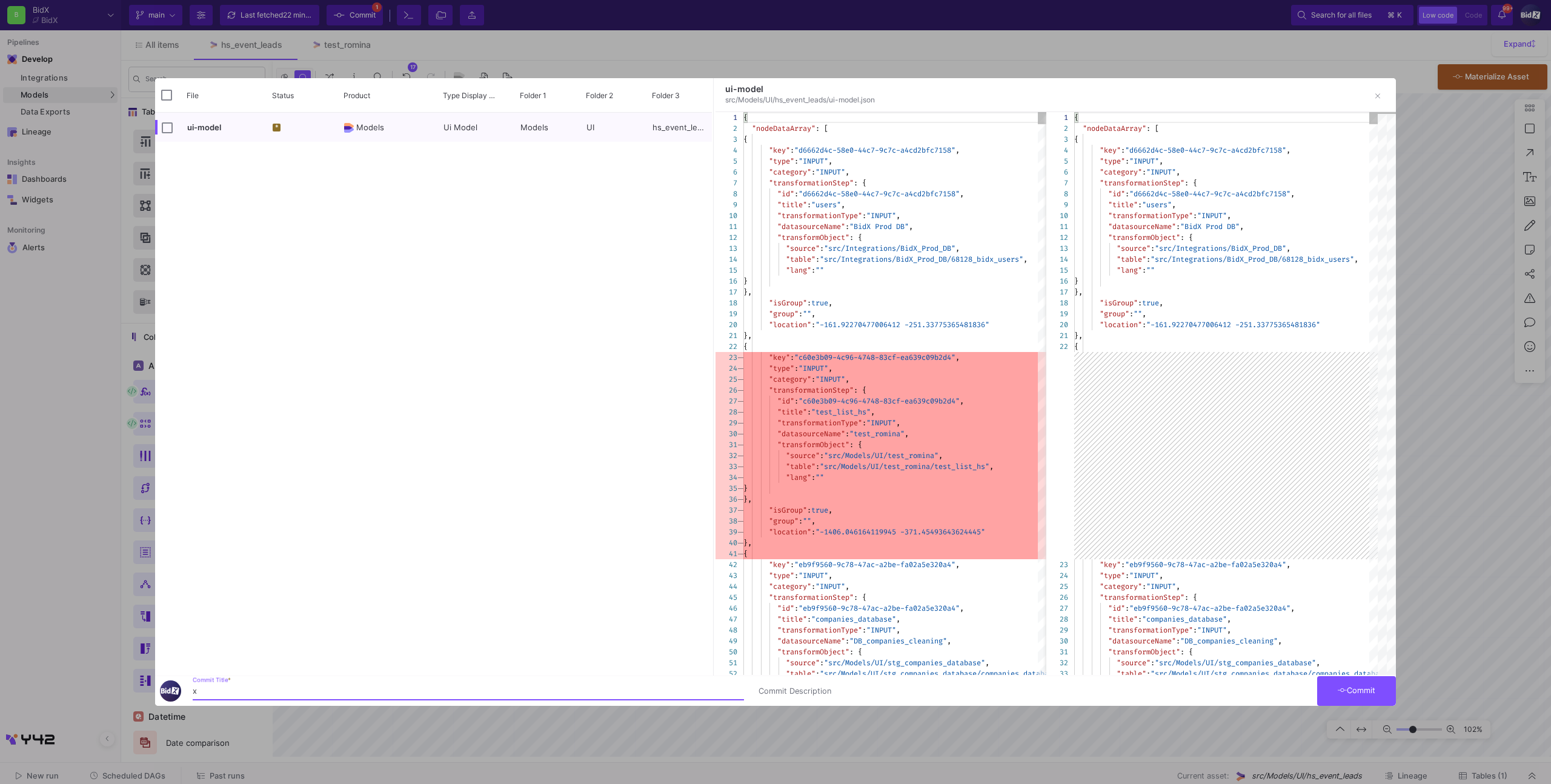
type input "x"
click at [1338, 692] on icon at bounding box center [1343, 690] width 9 height 8
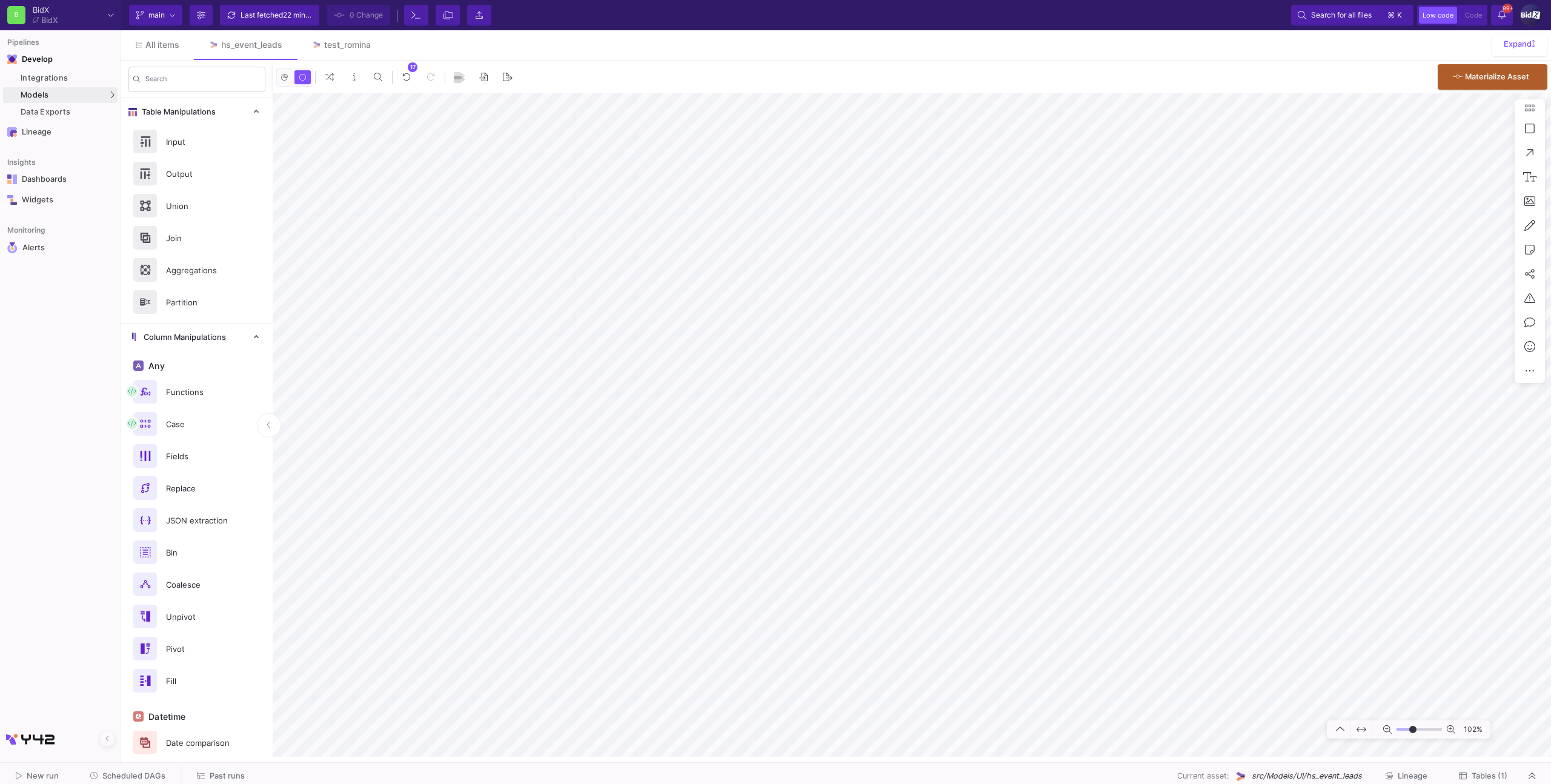
type input "-8"
